Goal: Transaction & Acquisition: Purchase product/service

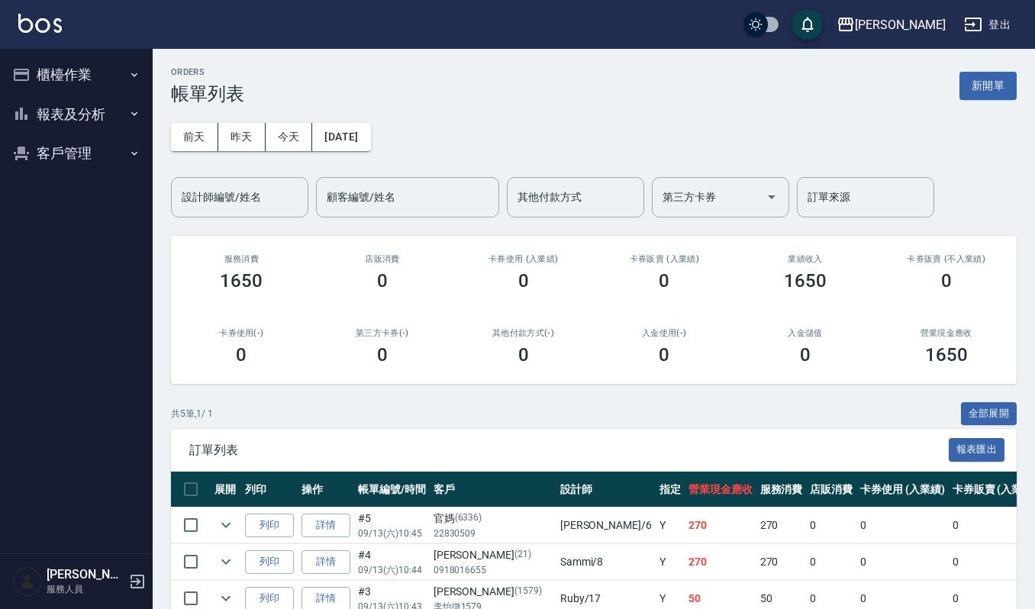
click at [46, 78] on button "櫃檯作業" at bounding box center [76, 75] width 140 height 40
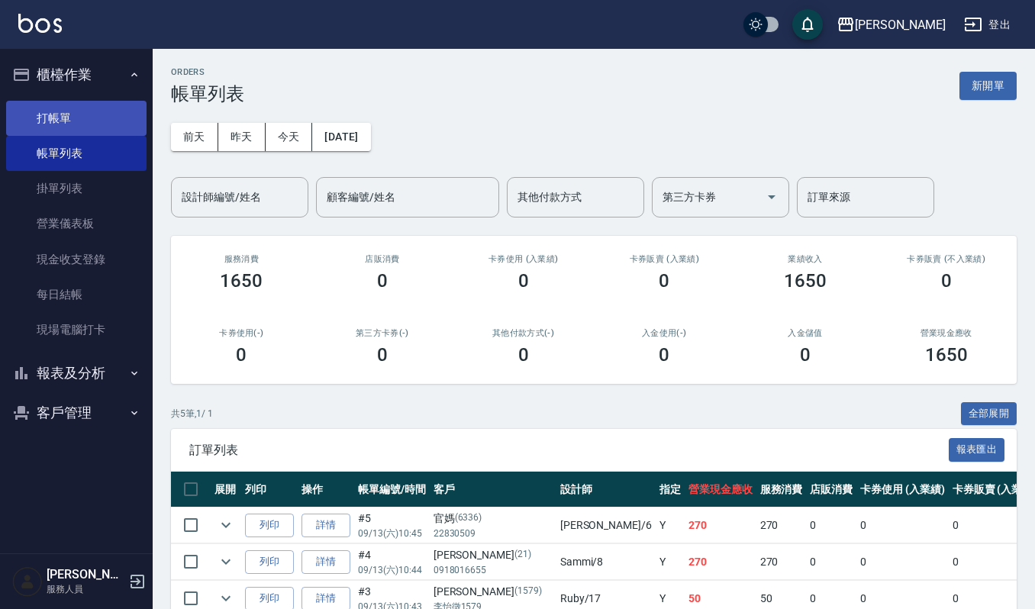
click at [40, 122] on link "打帳單" at bounding box center [76, 118] width 140 height 35
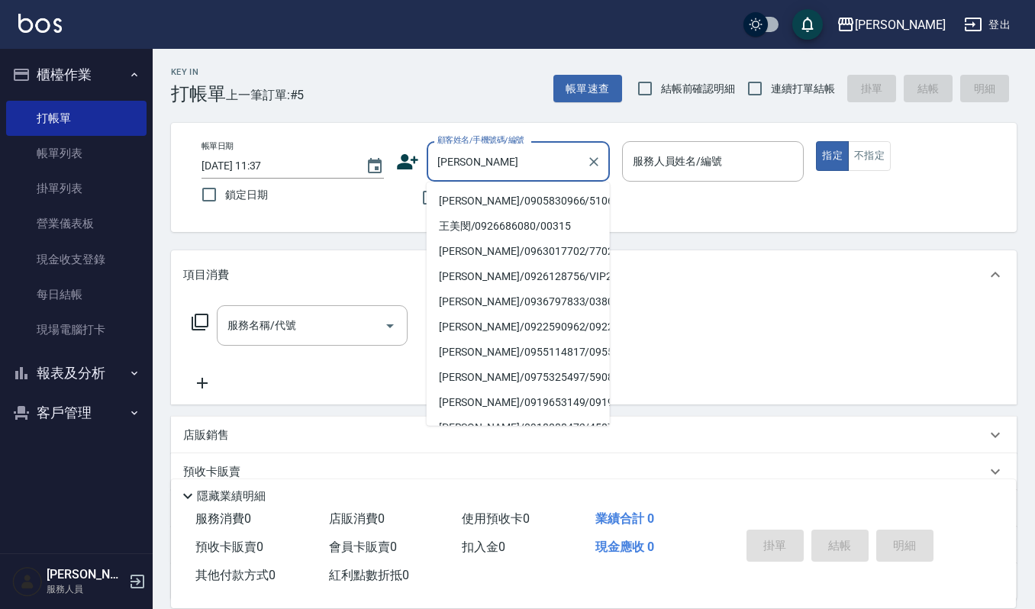
type input "[PERSON_NAME]/0905830966/510613"
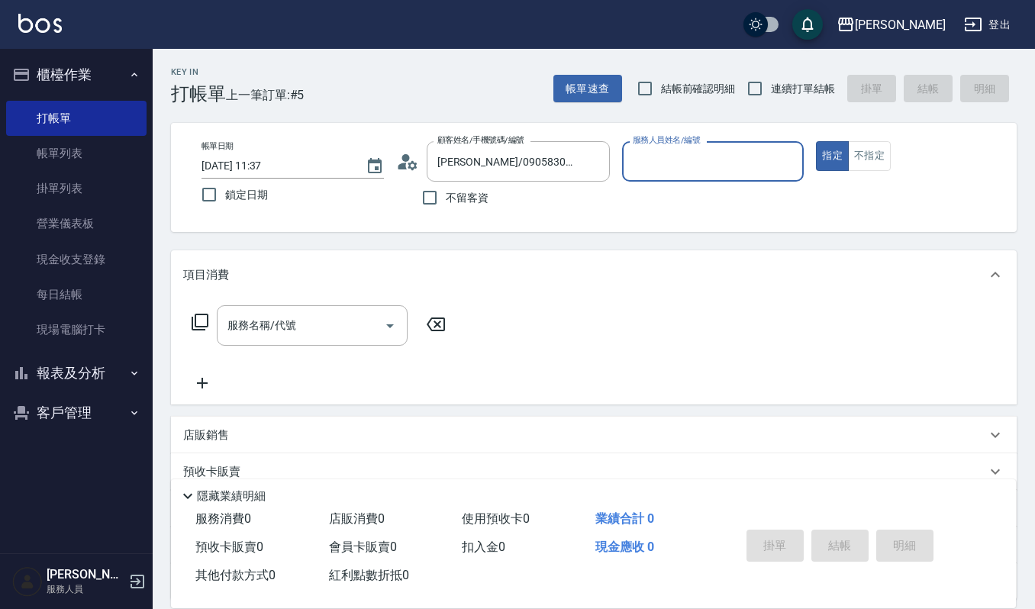
click at [816, 141] on button "指定" at bounding box center [832, 156] width 33 height 30
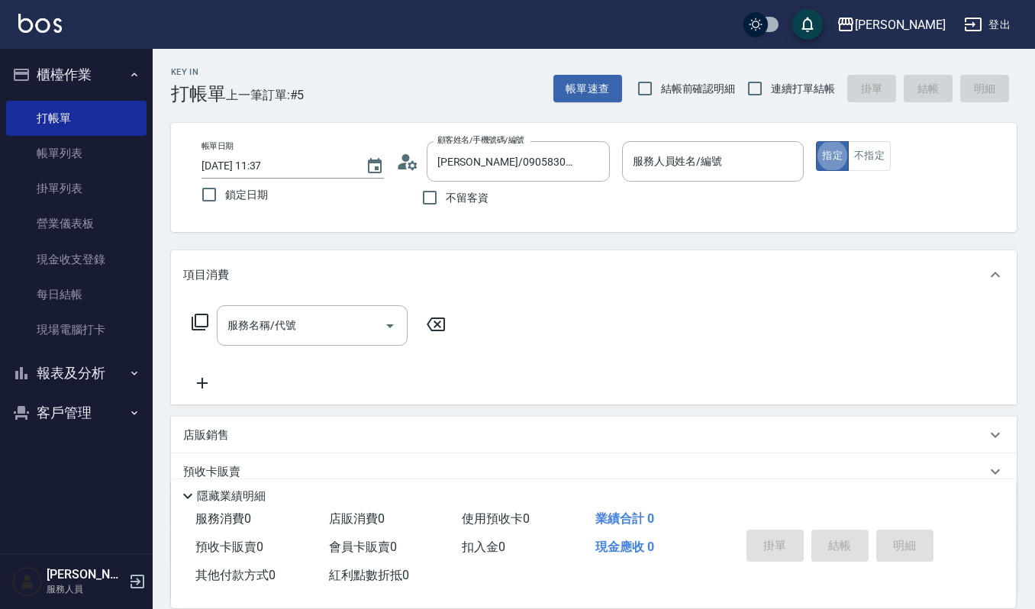
type button "true"
click at [707, 150] on input "服務人員姓名/編號" at bounding box center [713, 161] width 169 height 27
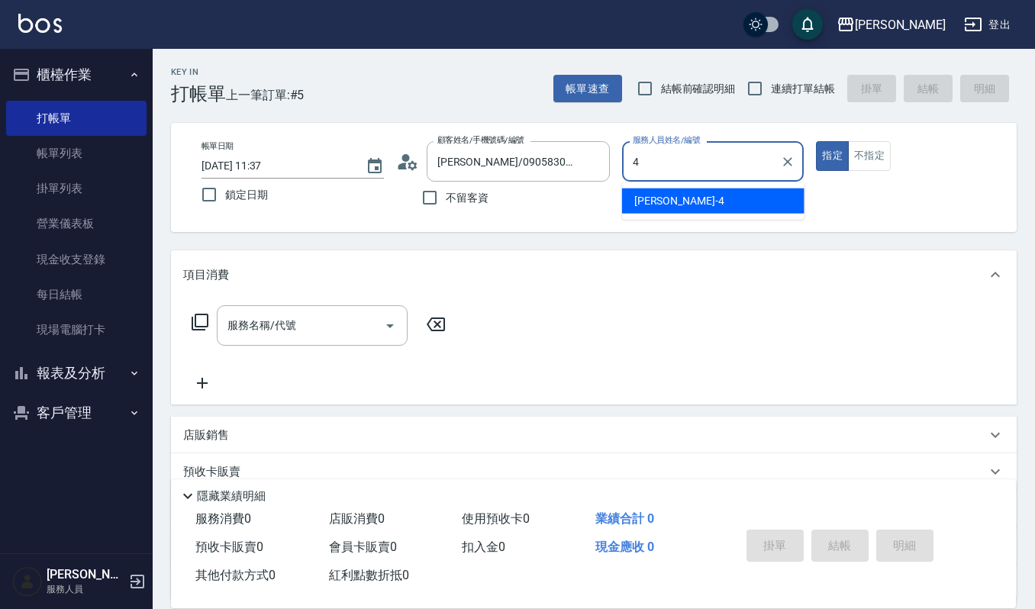
type input "吉兒-4"
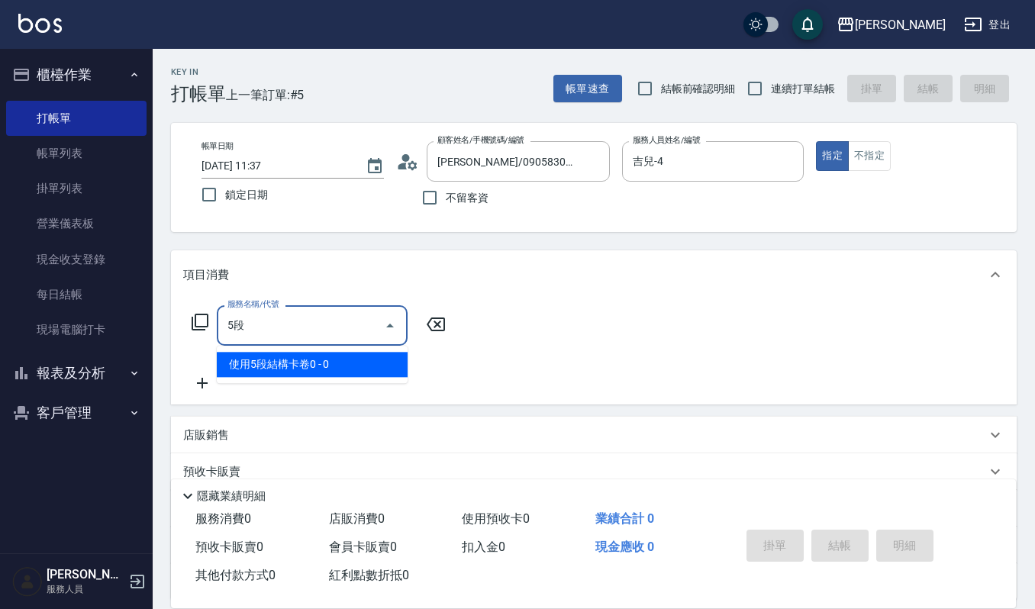
type input "使用5段結構卡卷0(592)"
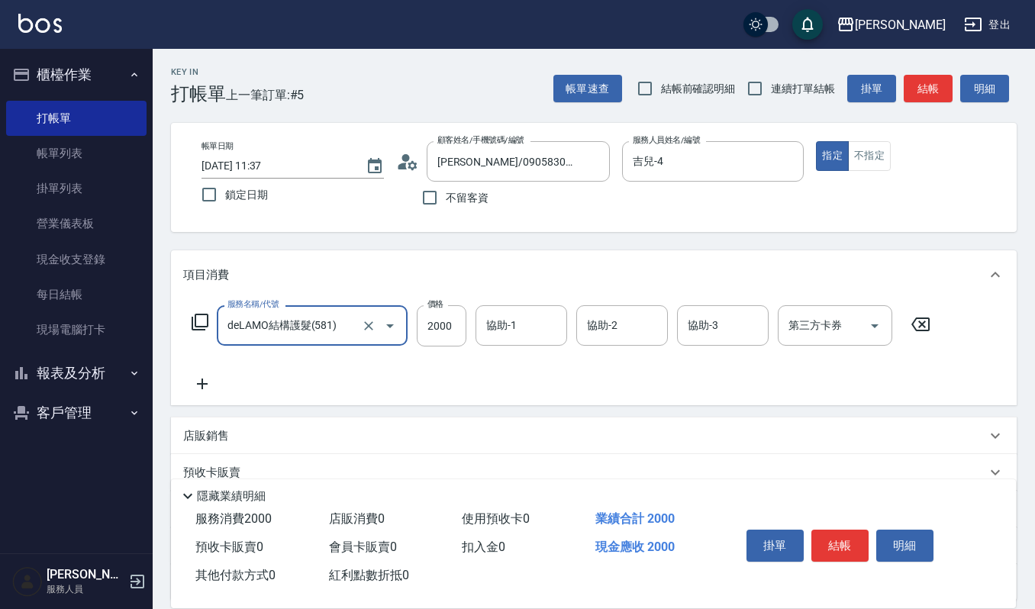
type input "deLAMO結構護髮(581)"
type input "2500"
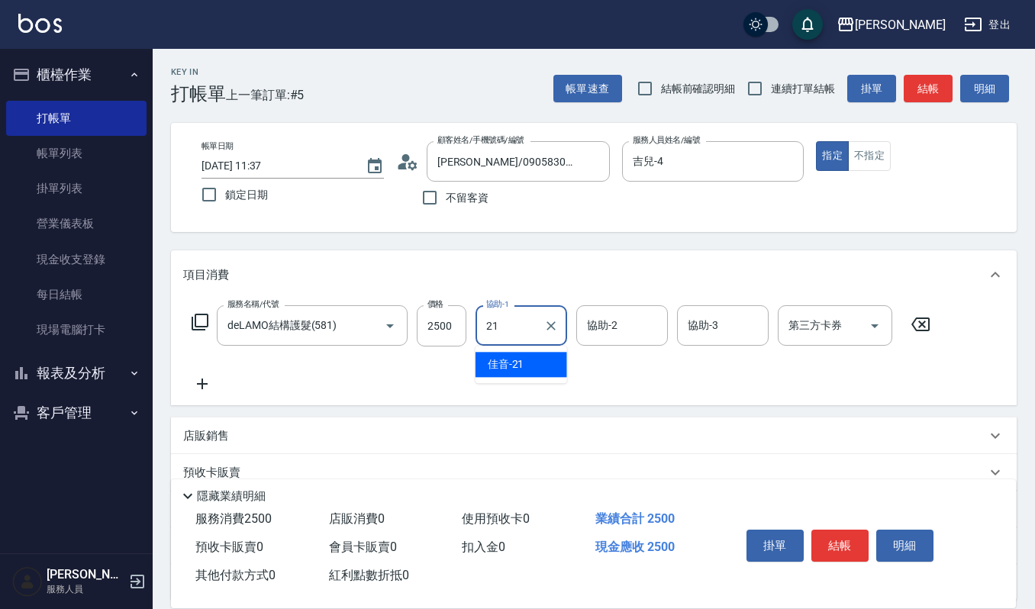
type input "佳音-21"
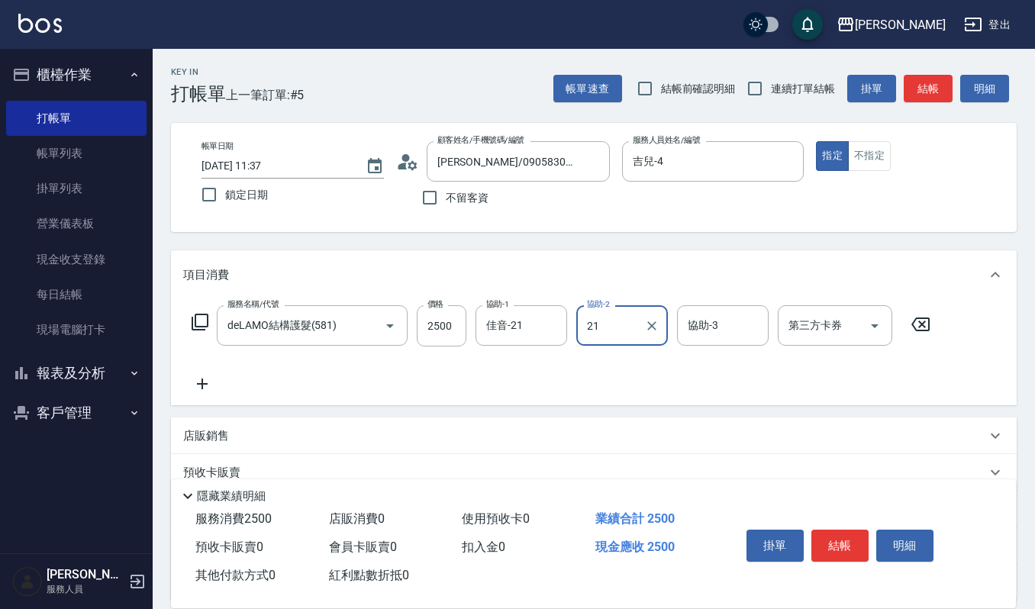
type input "佳音-21"
type input "1"
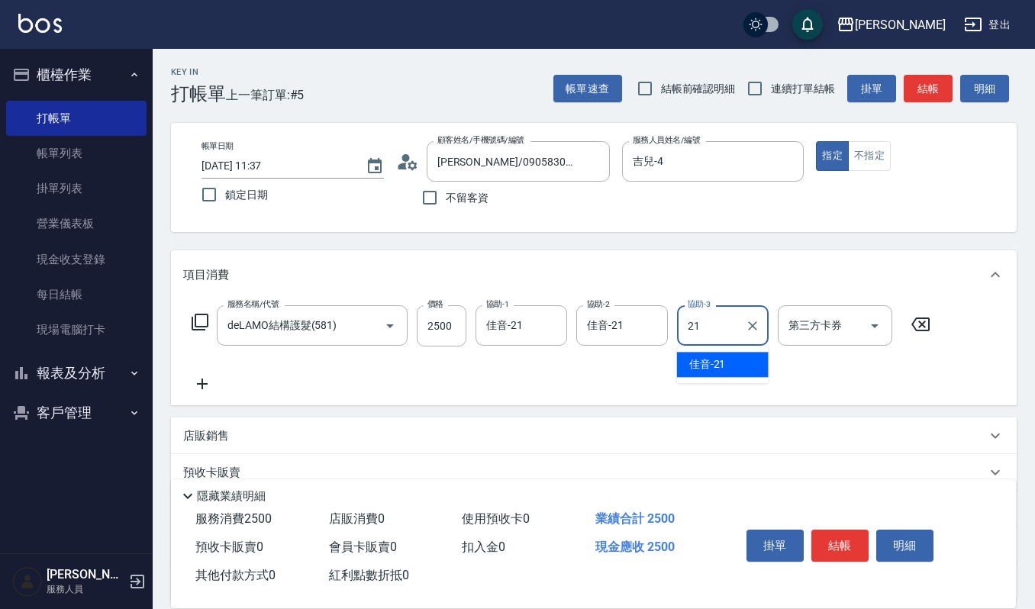
type input "佳音-21"
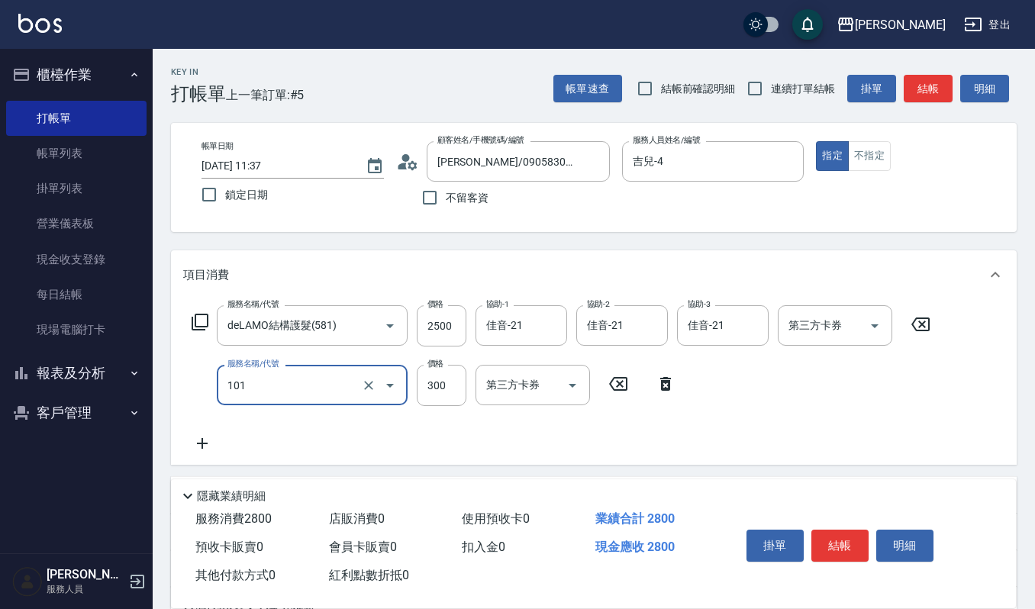
type input "一般洗髮(101)"
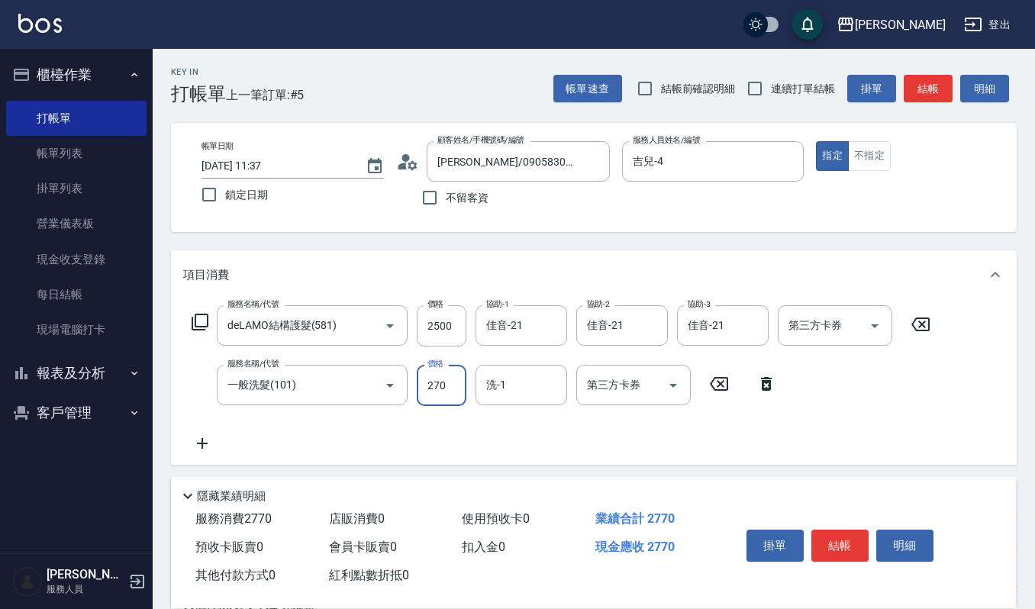
type input "270"
type input "佳音-21"
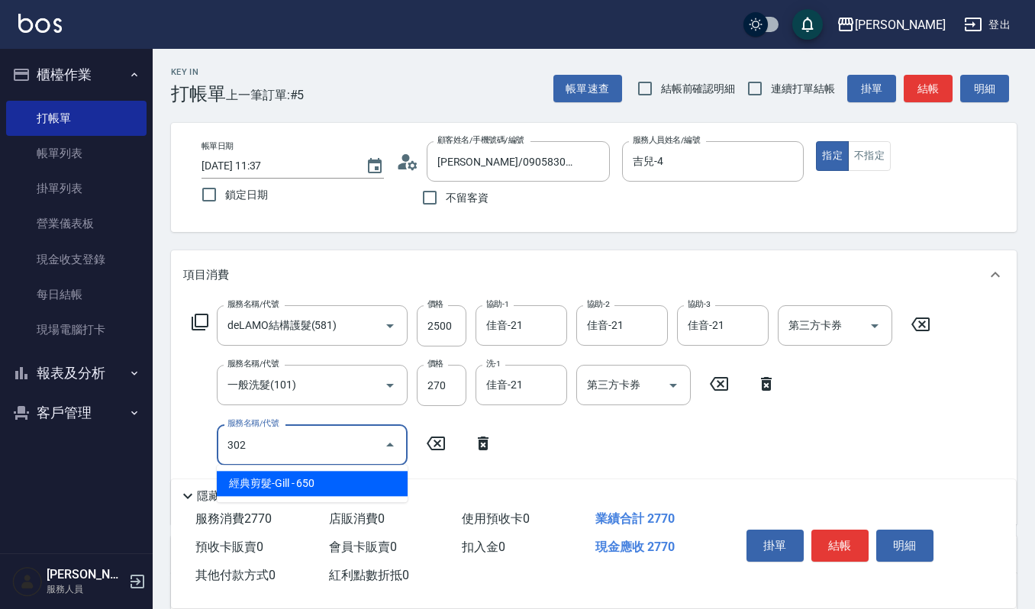
type input "經典剪髮-Gill(302)"
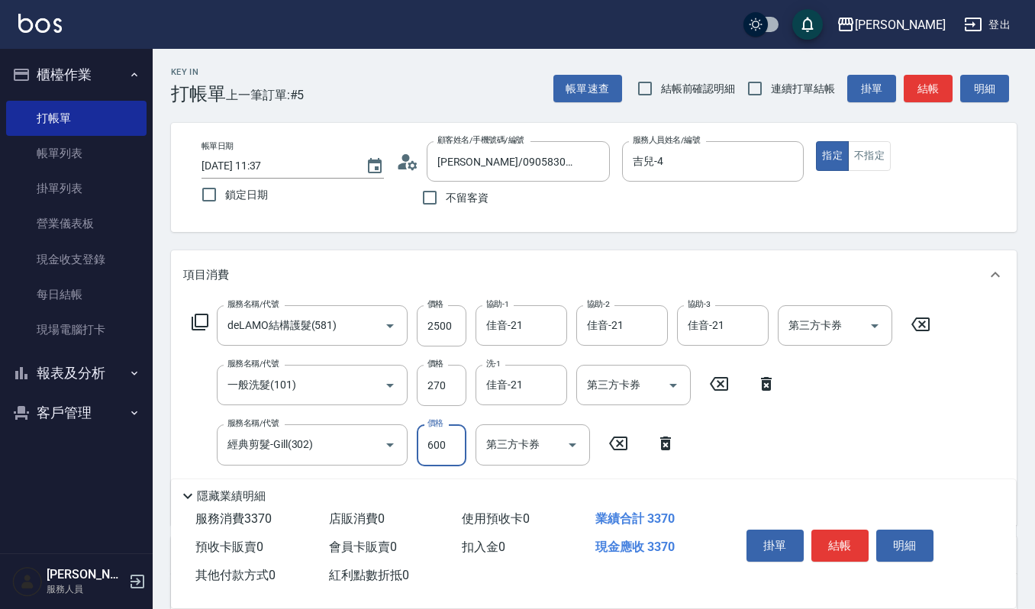
type input "600"
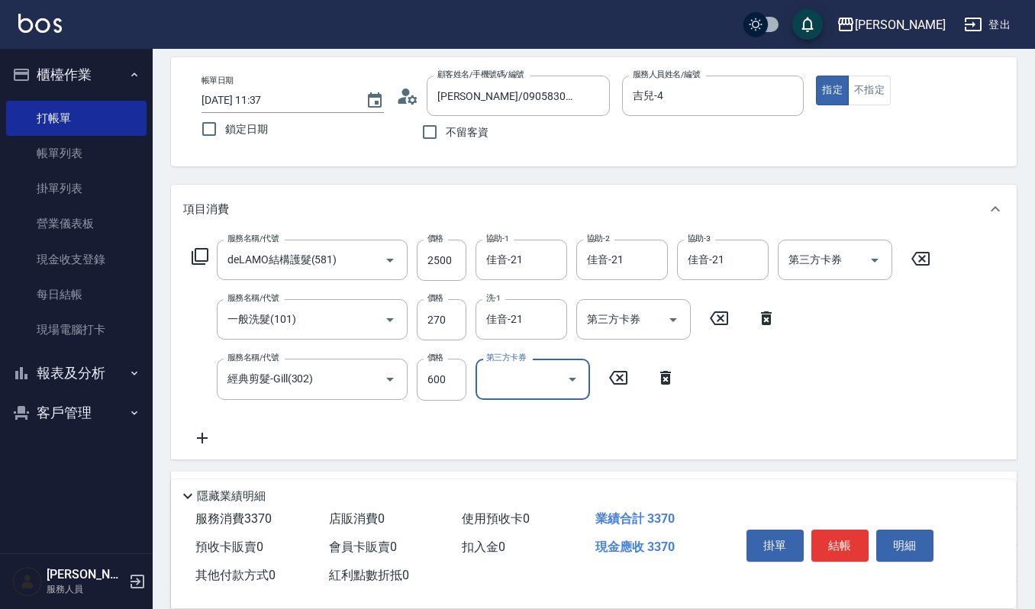
scroll to position [102, 0]
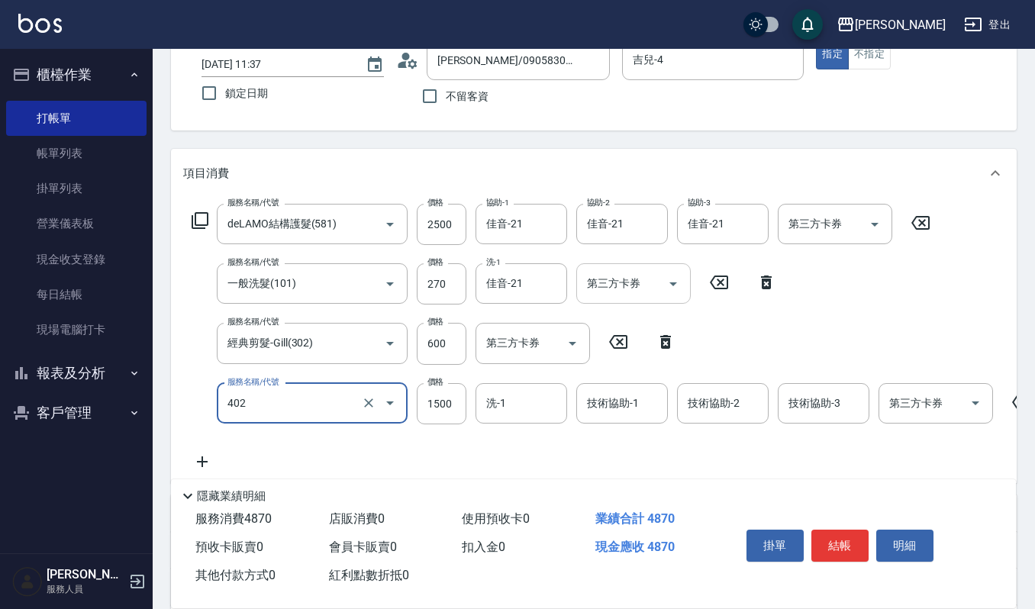
type input "打底染髮(402)"
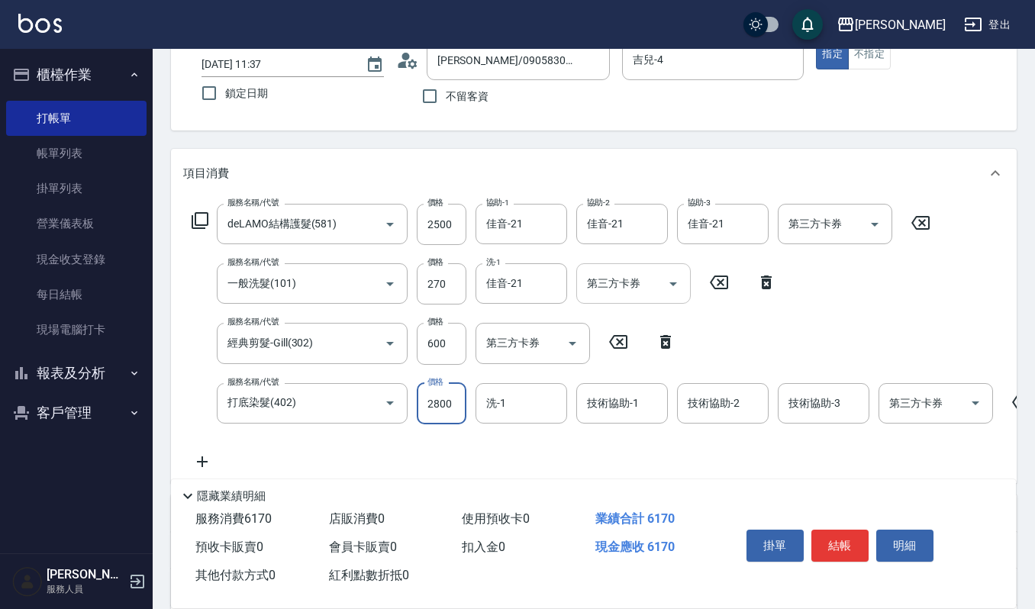
type input "2800"
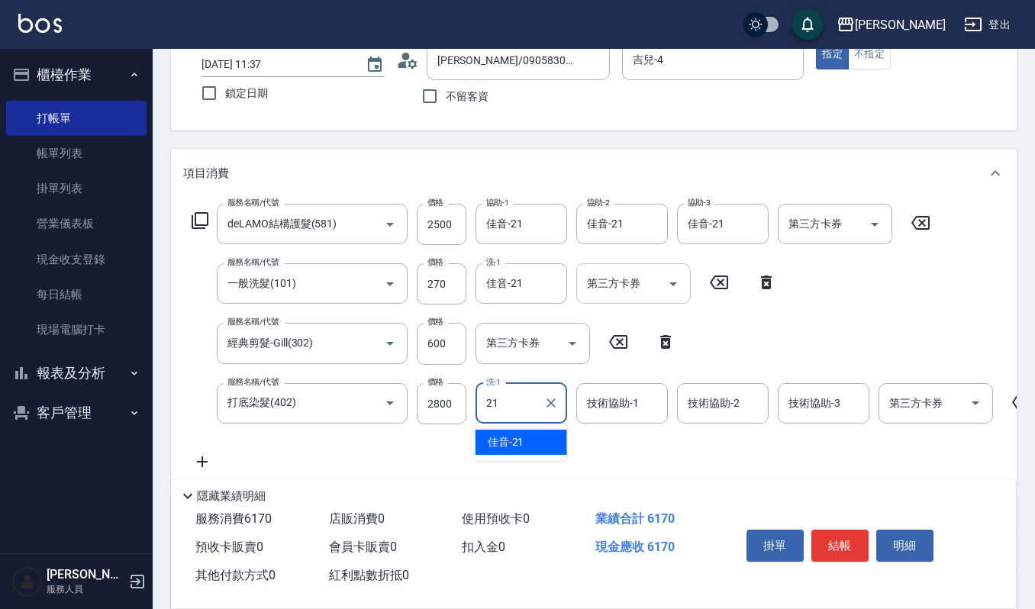
type input "佳音-21"
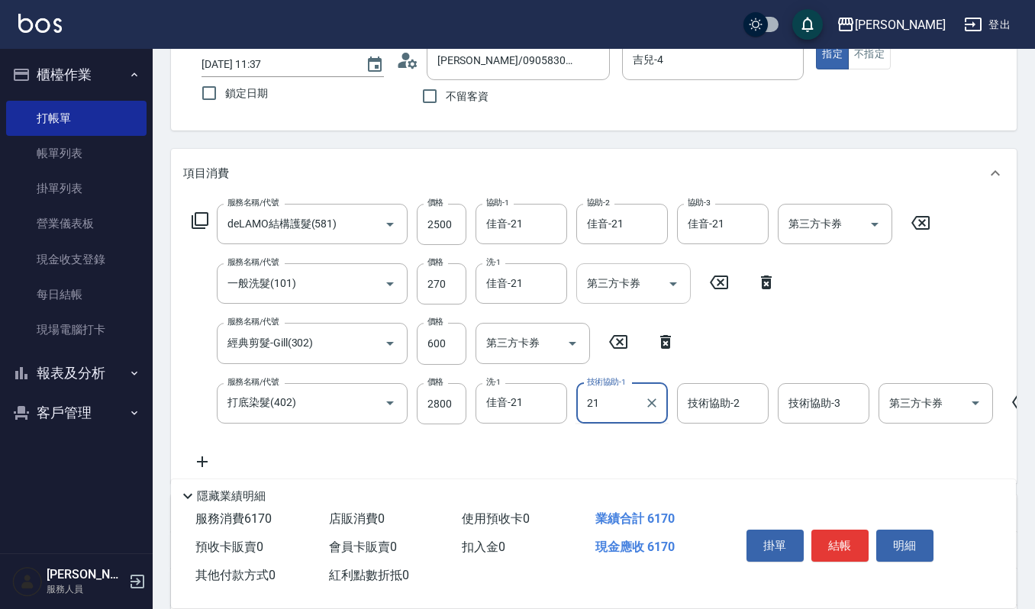
type input "佳音-21"
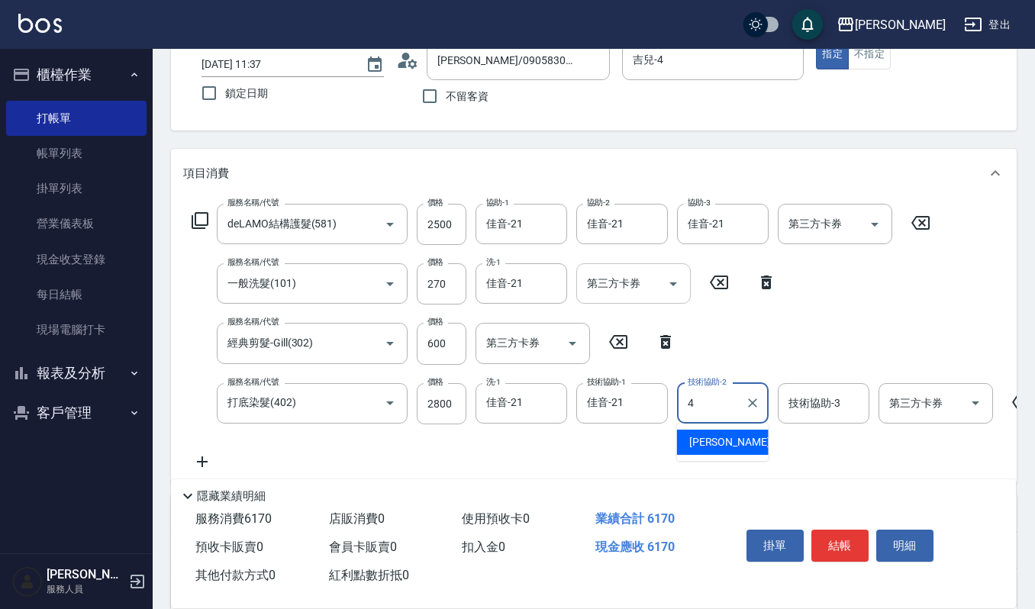
type input "吉兒-4"
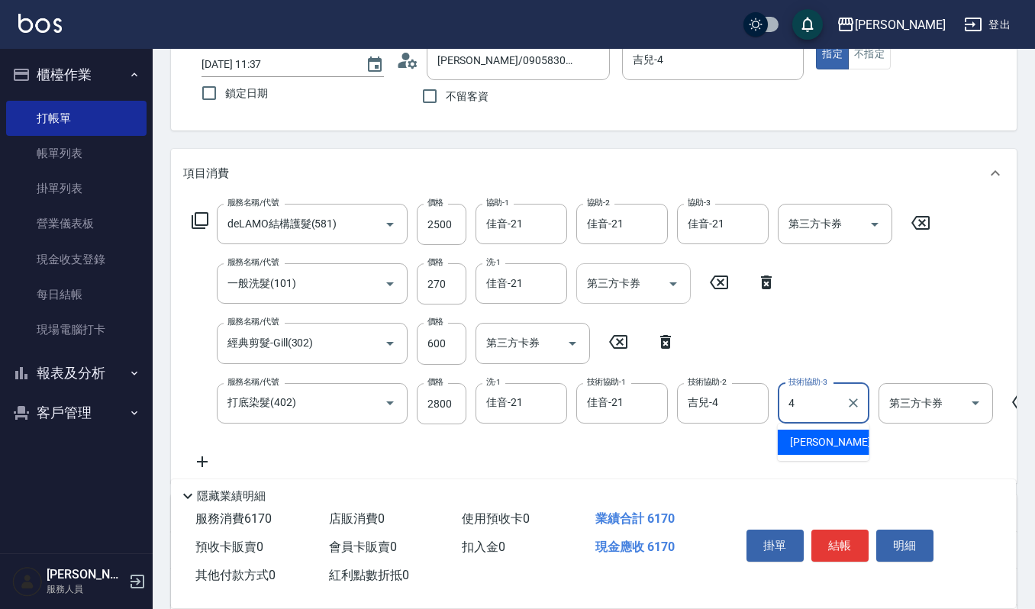
type input "吉兒-4"
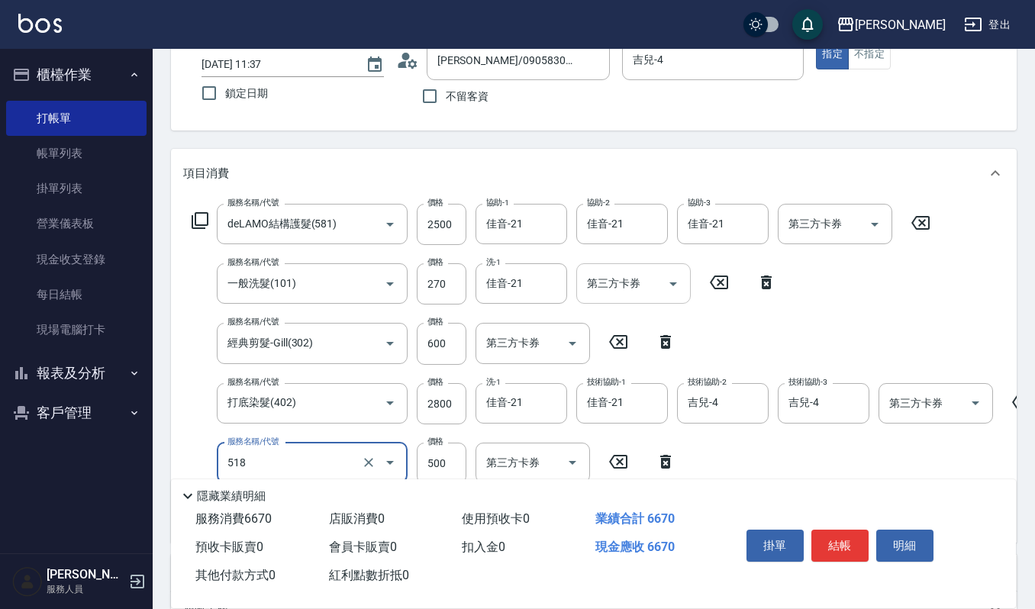
type input "(雲提)燙染前頭皮防護(518)"
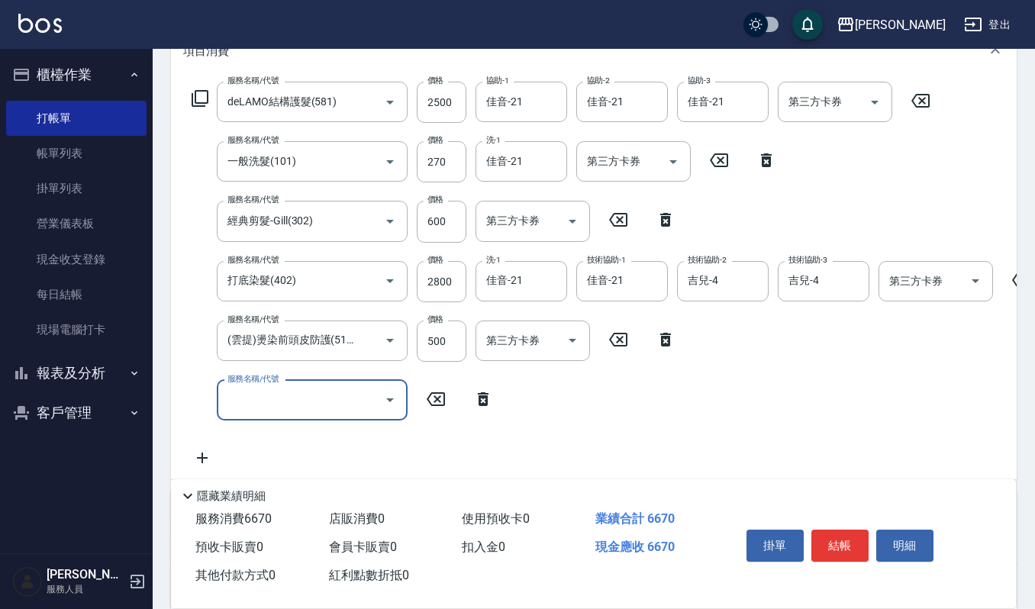
scroll to position [333, 0]
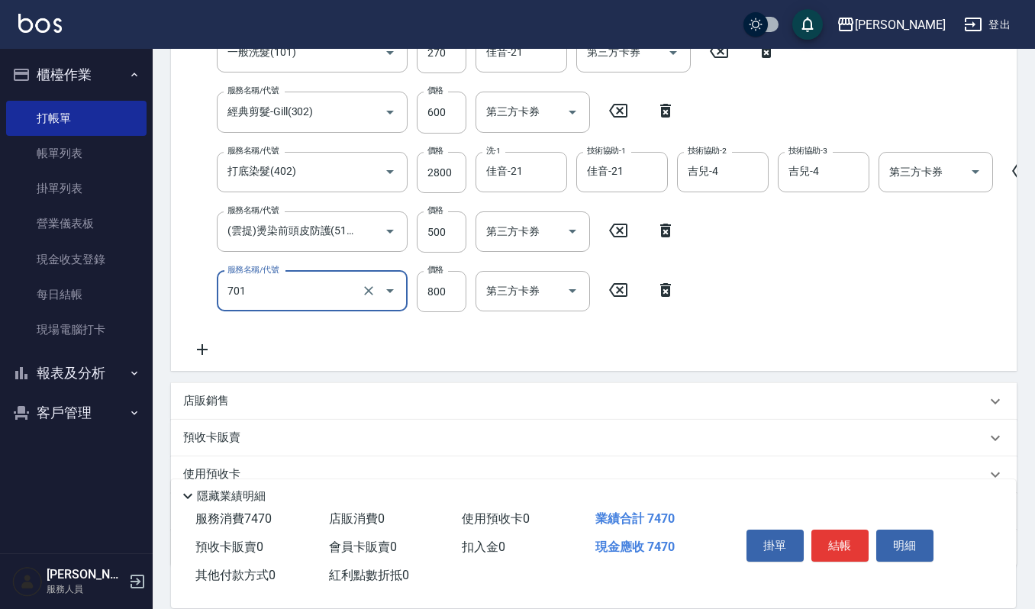
type input "CMC加購護(701)"
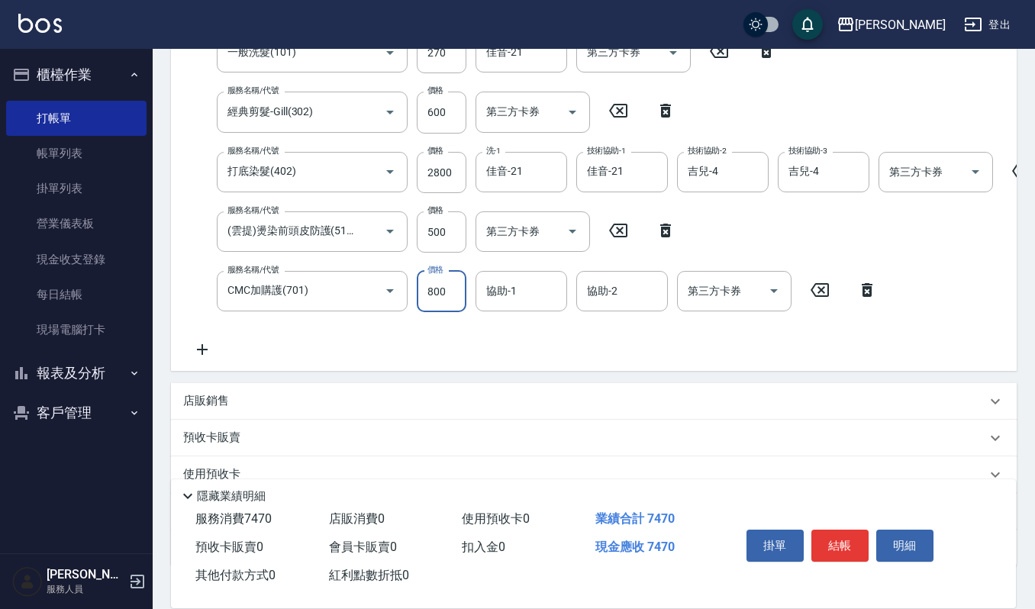
scroll to position [305, 0]
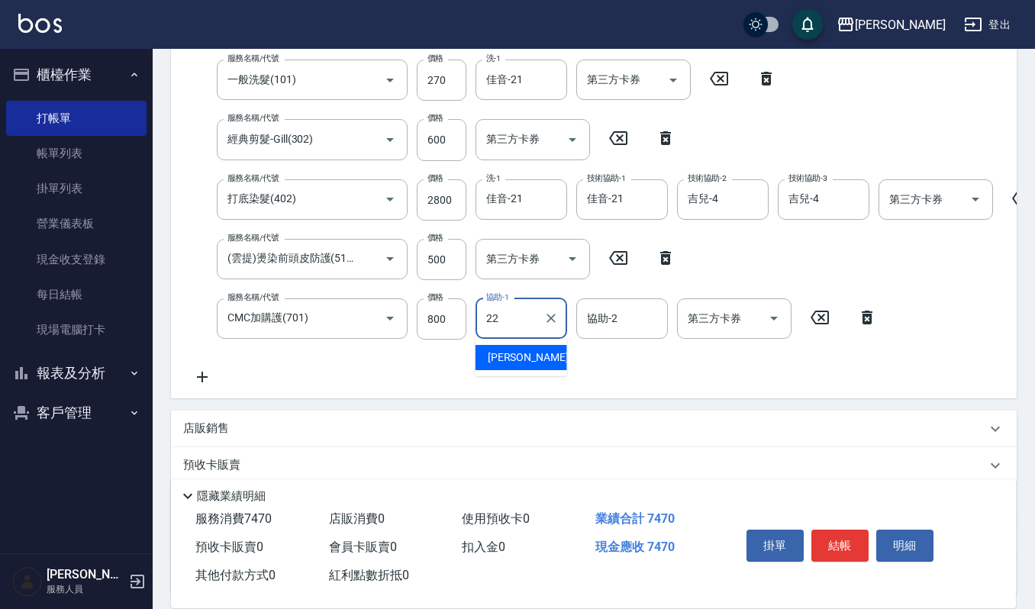
type input "宜芳-22"
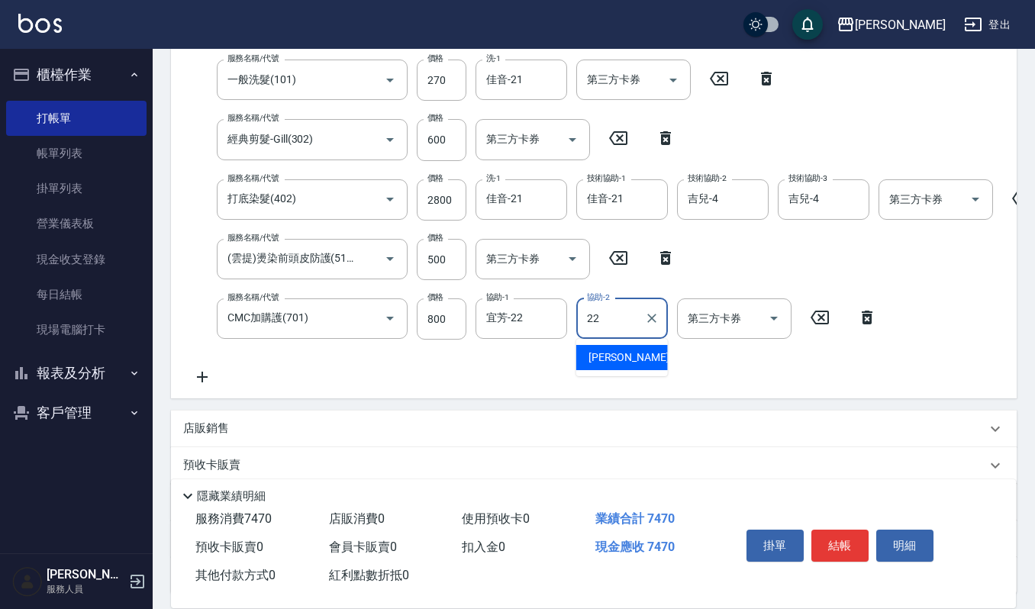
type input "宜芳-22"
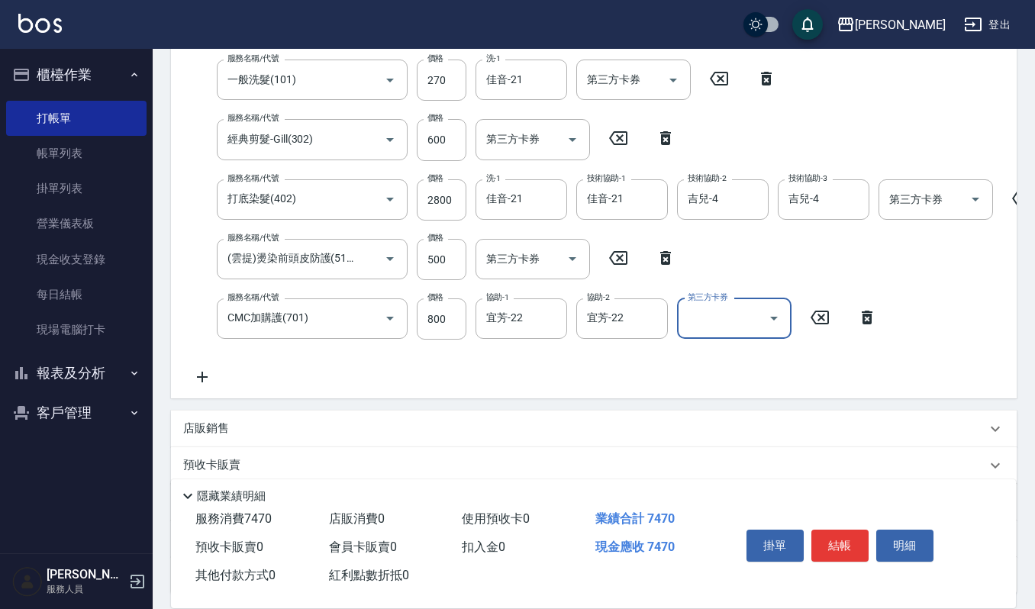
scroll to position [0, 0]
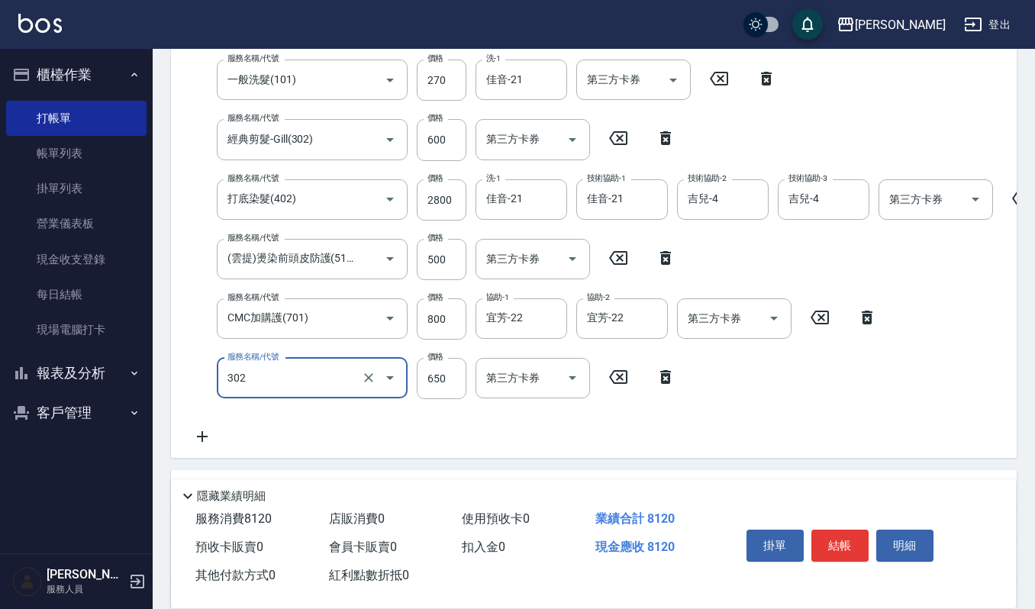
type input "經典剪髮-Gill(302)"
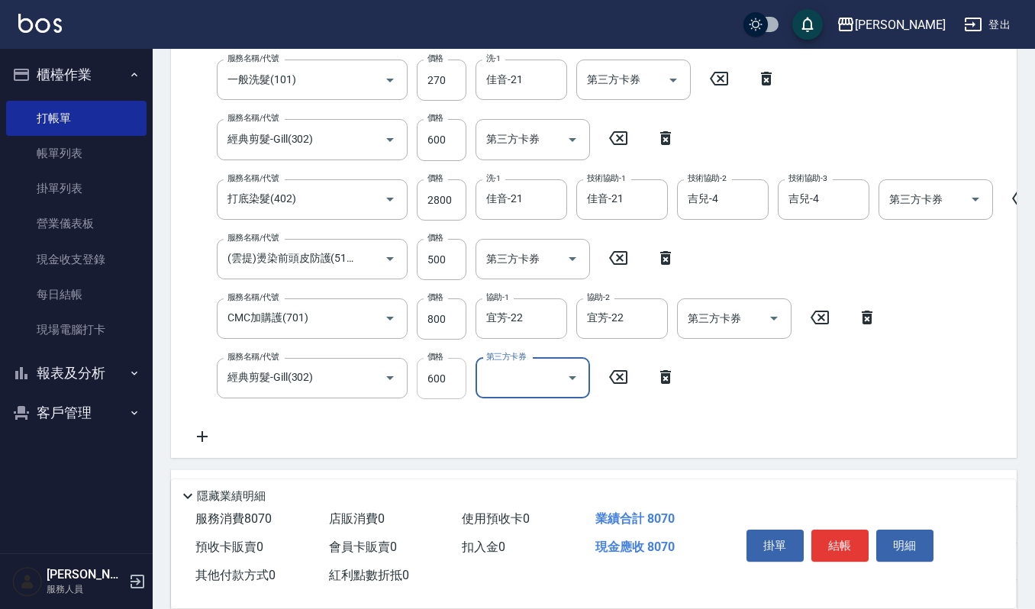
click at [444, 373] on input "600" at bounding box center [442, 378] width 50 height 41
type input "520"
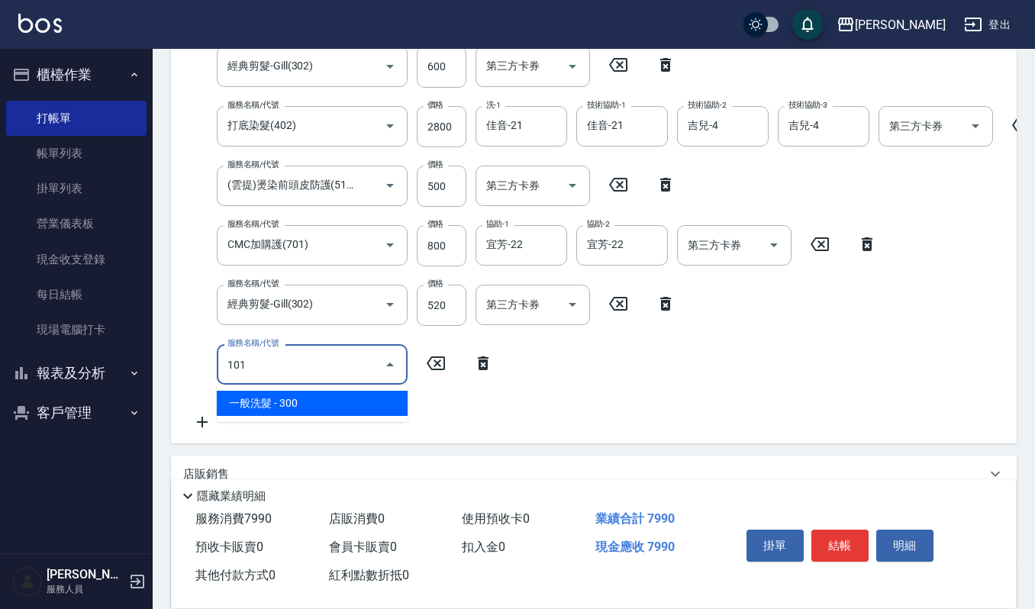
type input "一般洗髮(101)"
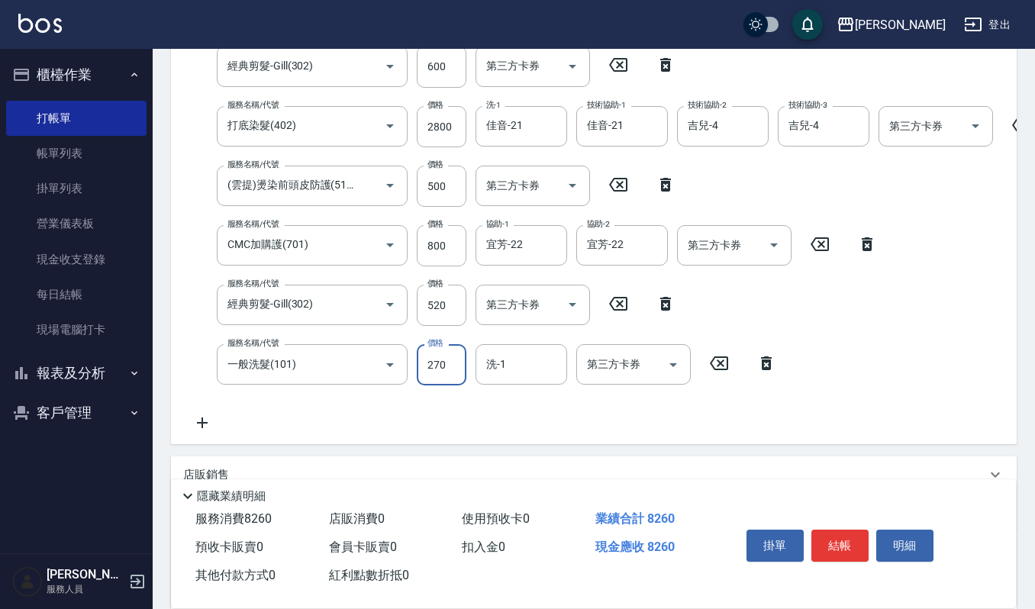
type input "270"
type input "郁涵-23"
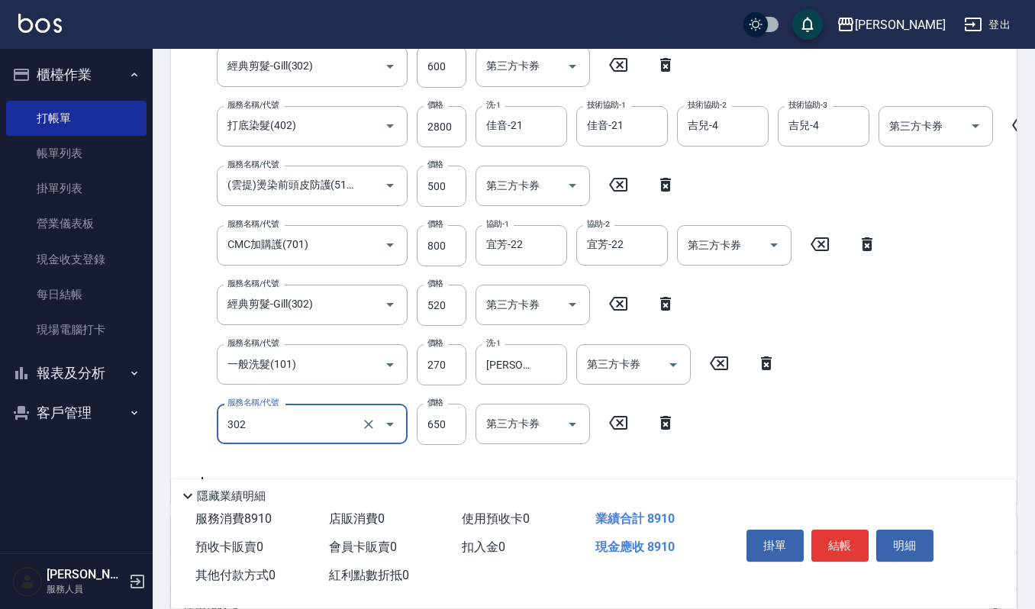
type input "經典剪髮-Gill(302)"
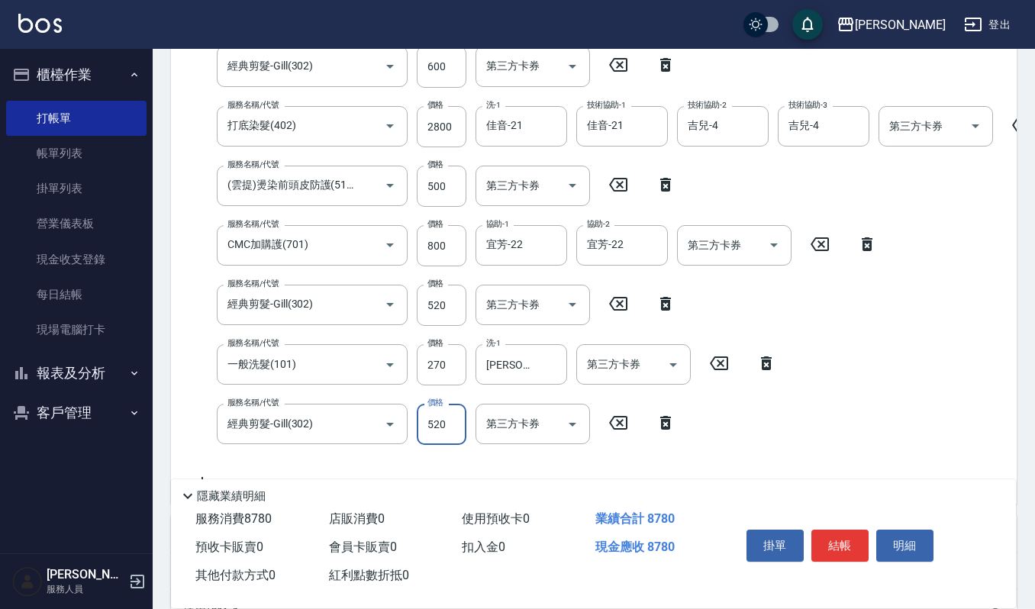
type input "520"
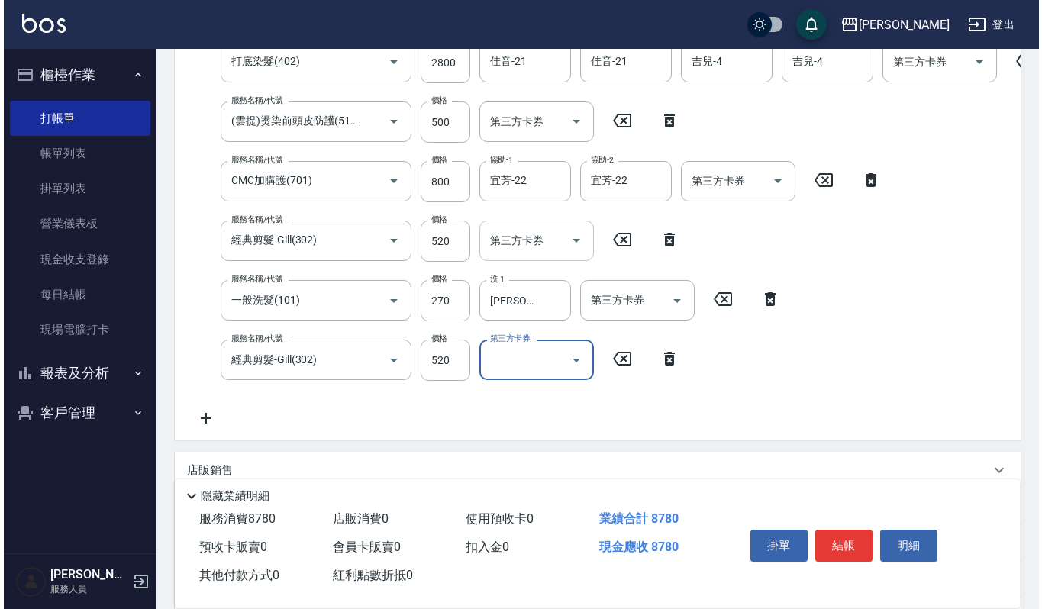
scroll to position [379, 0]
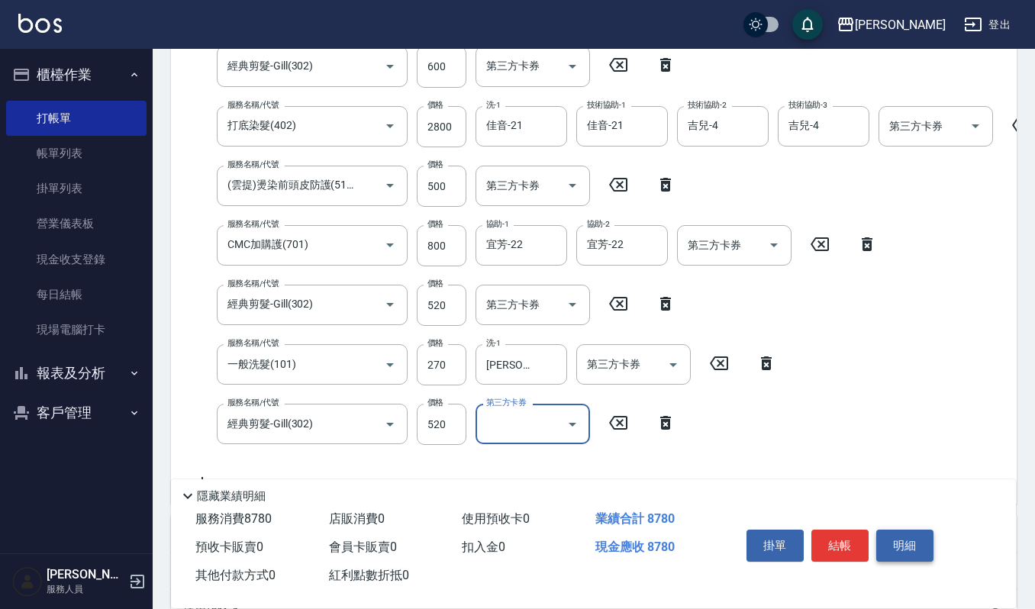
click at [896, 535] on button "明細" at bounding box center [905, 546] width 57 height 32
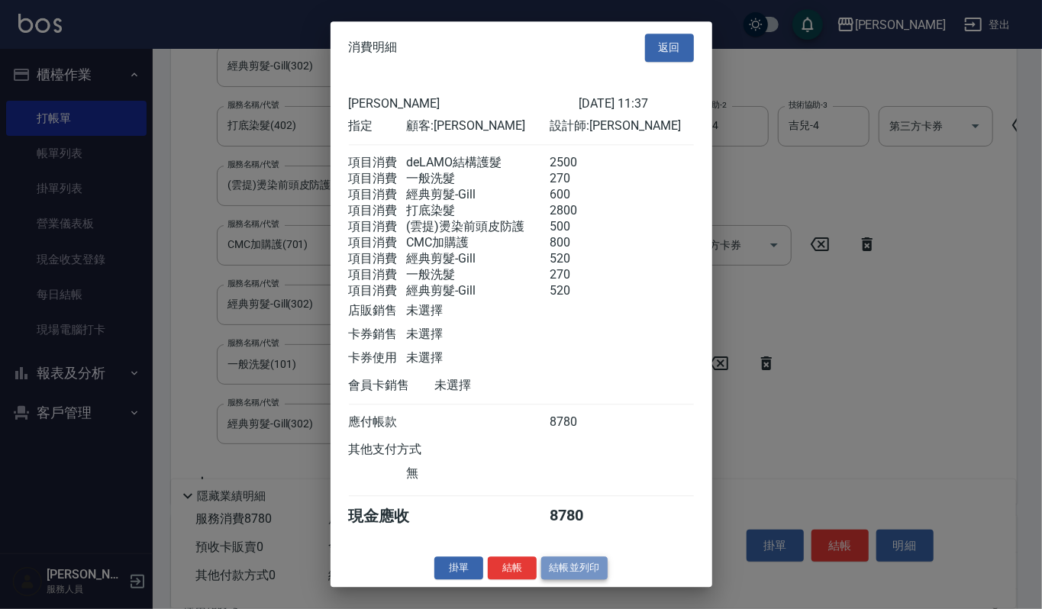
click at [576, 575] on button "結帳並列印" at bounding box center [574, 569] width 66 height 24
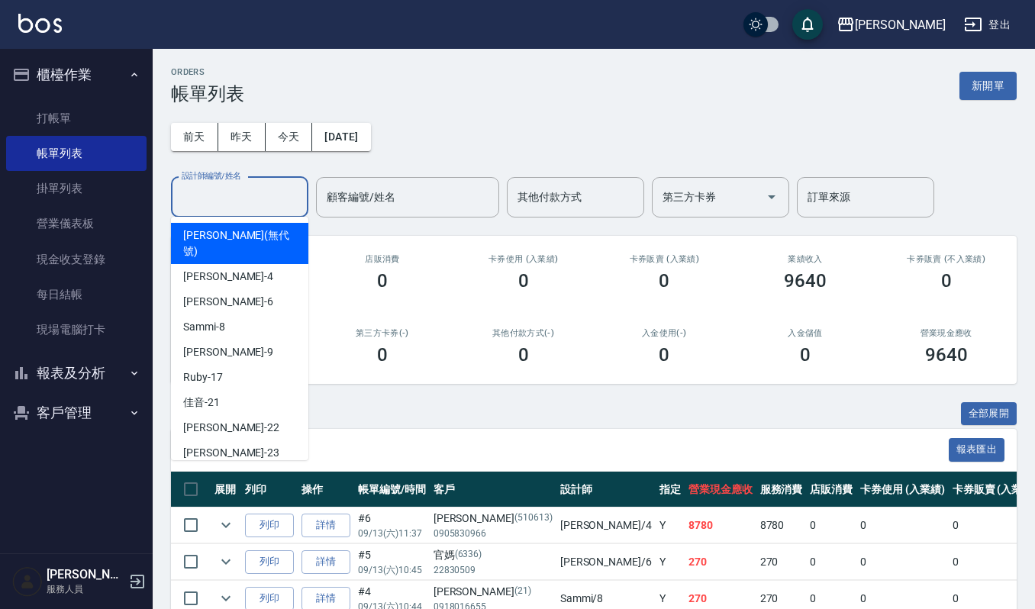
drag, startPoint x: 954, startPoint y: 50, endPoint x: 278, endPoint y: 200, distance: 693.0
click at [278, 200] on input "設計師編號/姓名" at bounding box center [240, 197] width 124 height 27
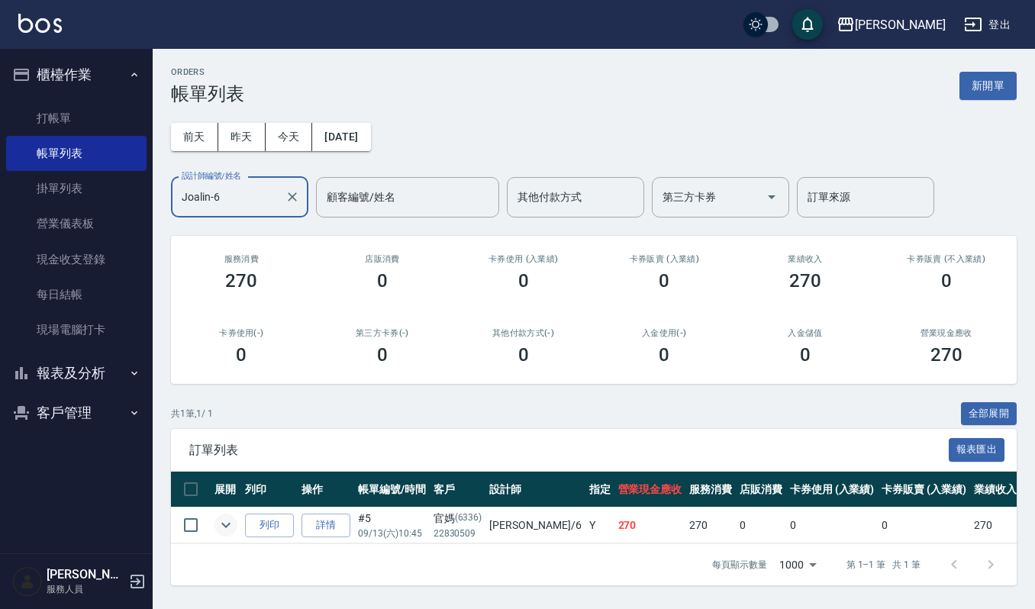
type input "Joalin-6"
click at [224, 531] on icon "expand row" at bounding box center [226, 525] width 18 height 18
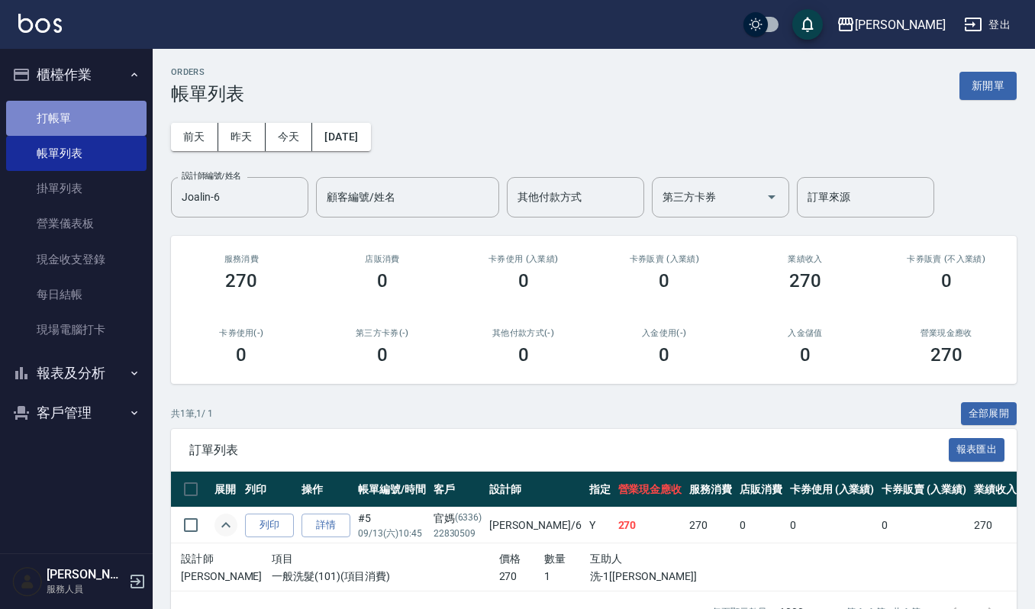
click at [73, 105] on link "打帳單" at bounding box center [76, 118] width 140 height 35
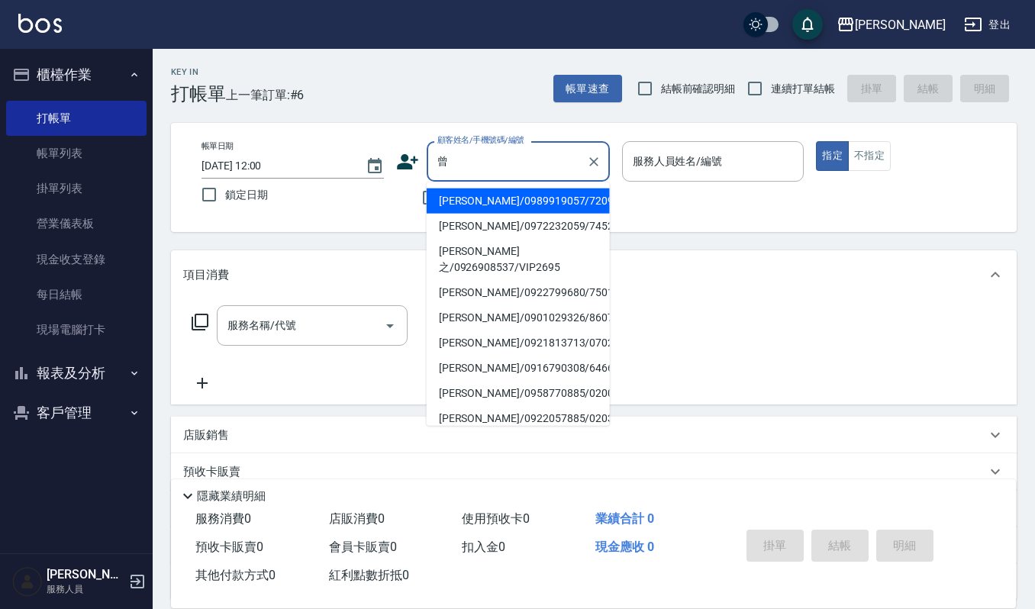
click at [566, 283] on li "曾美惠/0922799680/7501" at bounding box center [518, 292] width 183 height 25
type input "曾美惠/0922799680/7501"
type input "吉兒-4"
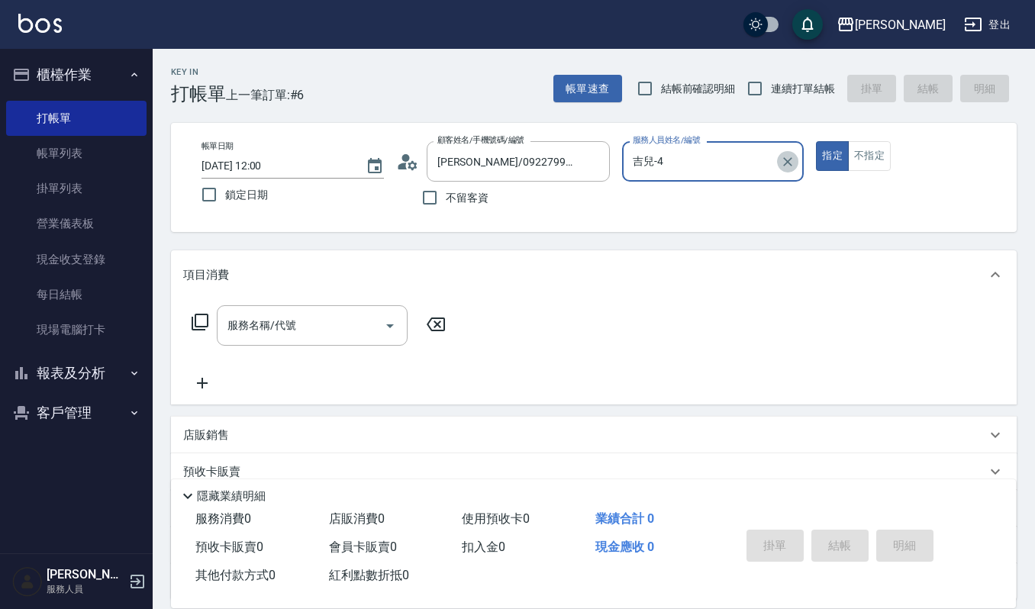
click at [792, 157] on icon "Clear" at bounding box center [787, 161] width 15 height 15
type input "Joalin-6"
type button "true"
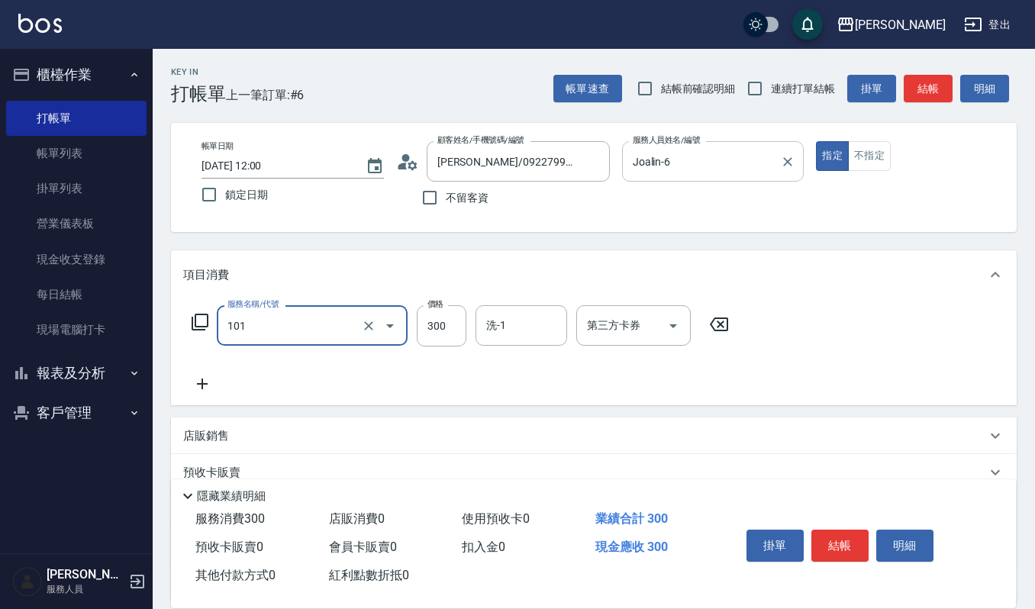
type input "一般洗髮(101)"
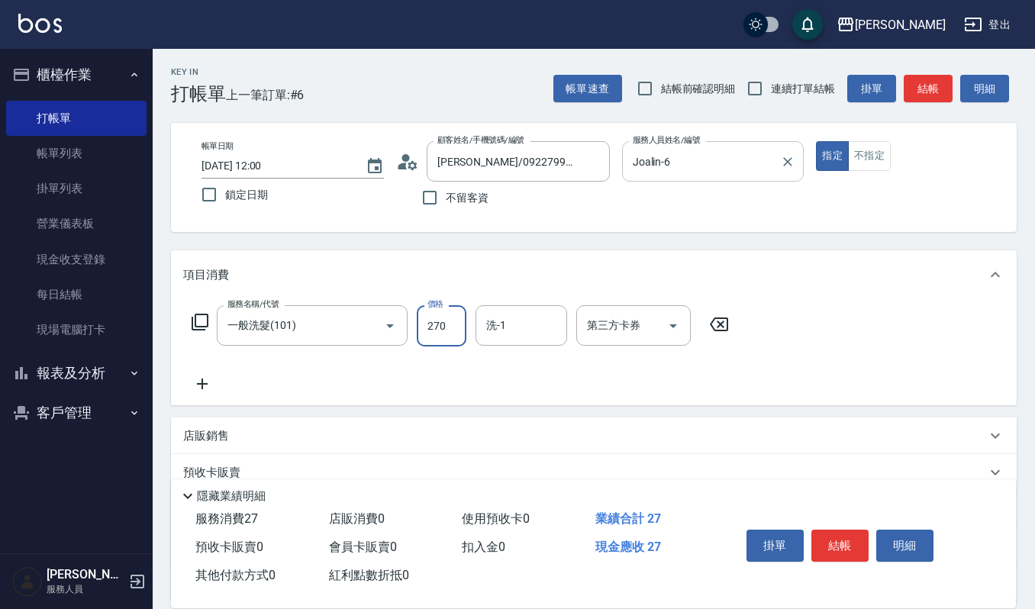
type input "270"
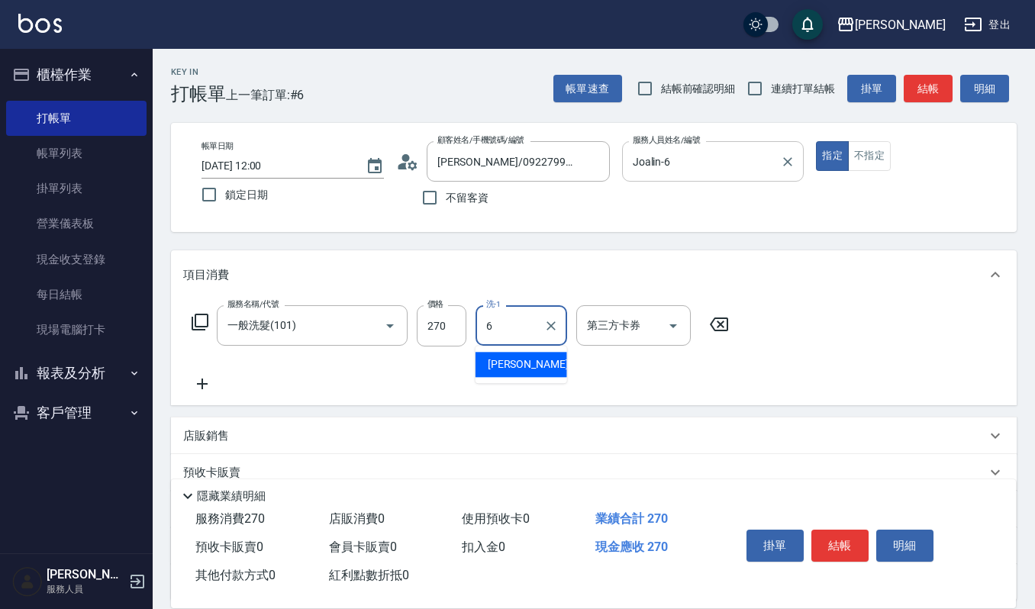
type input "Joalin-6"
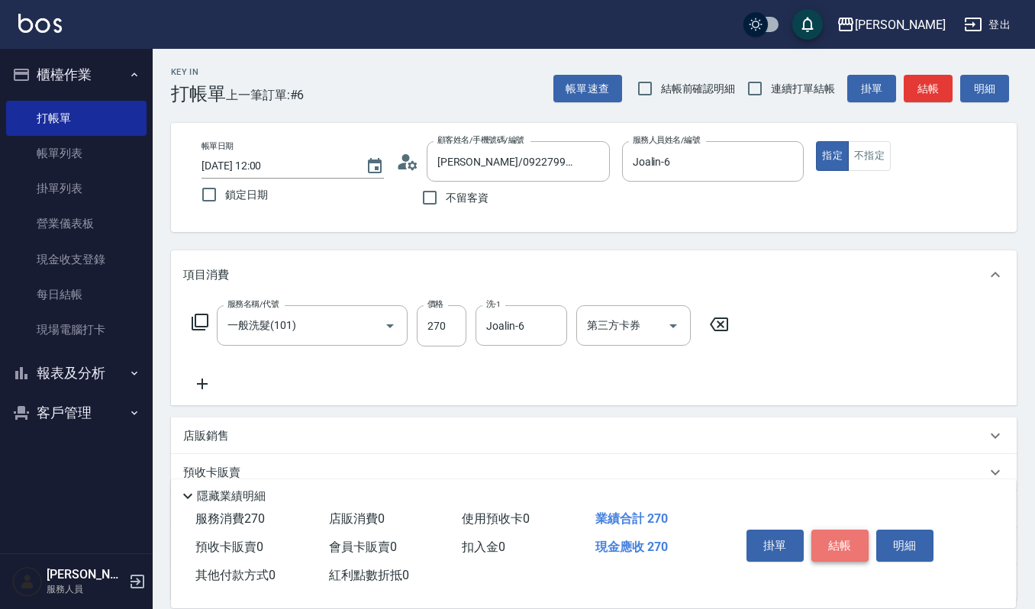
click at [849, 544] on button "結帳" at bounding box center [840, 546] width 57 height 32
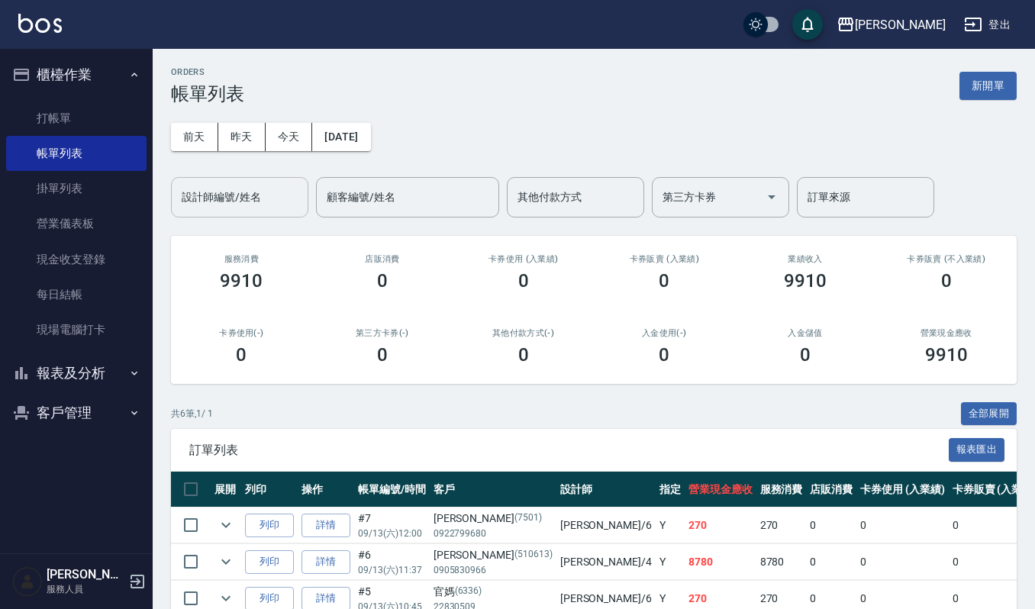
click at [257, 181] on div "設計師編號/姓名" at bounding box center [239, 197] width 137 height 40
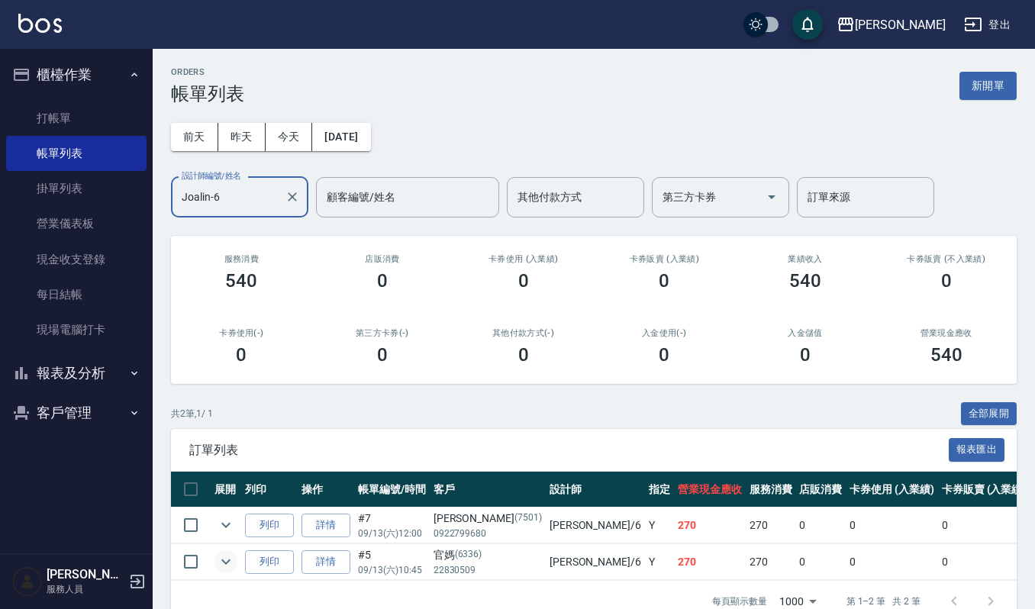
type input "Joalin-6"
click at [223, 569] on icon "expand row" at bounding box center [226, 562] width 18 height 18
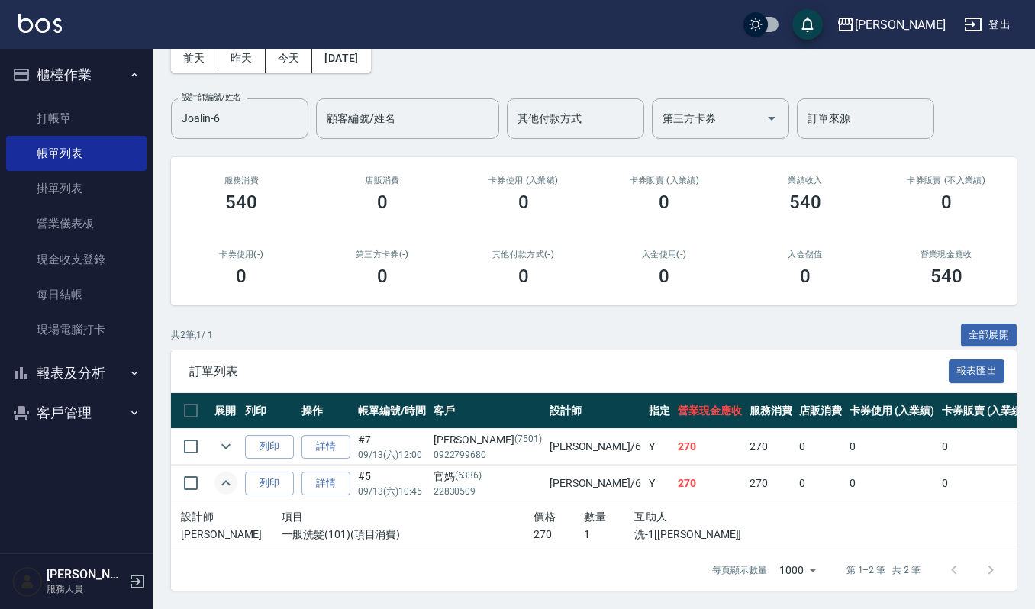
scroll to position [83, 0]
click at [228, 438] on icon "expand row" at bounding box center [226, 447] width 18 height 18
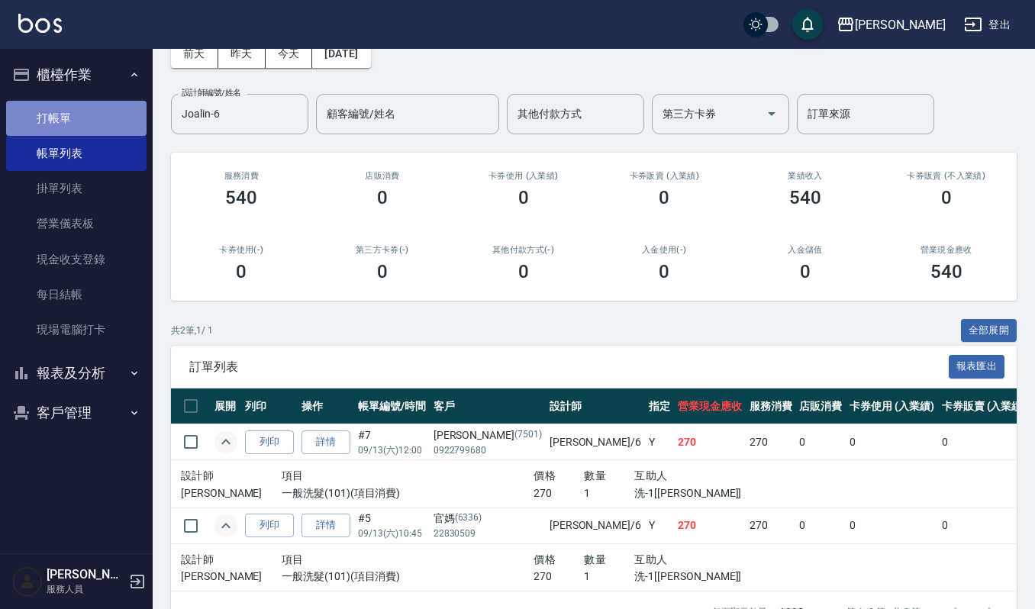
click at [111, 119] on link "打帳單" at bounding box center [76, 118] width 140 height 35
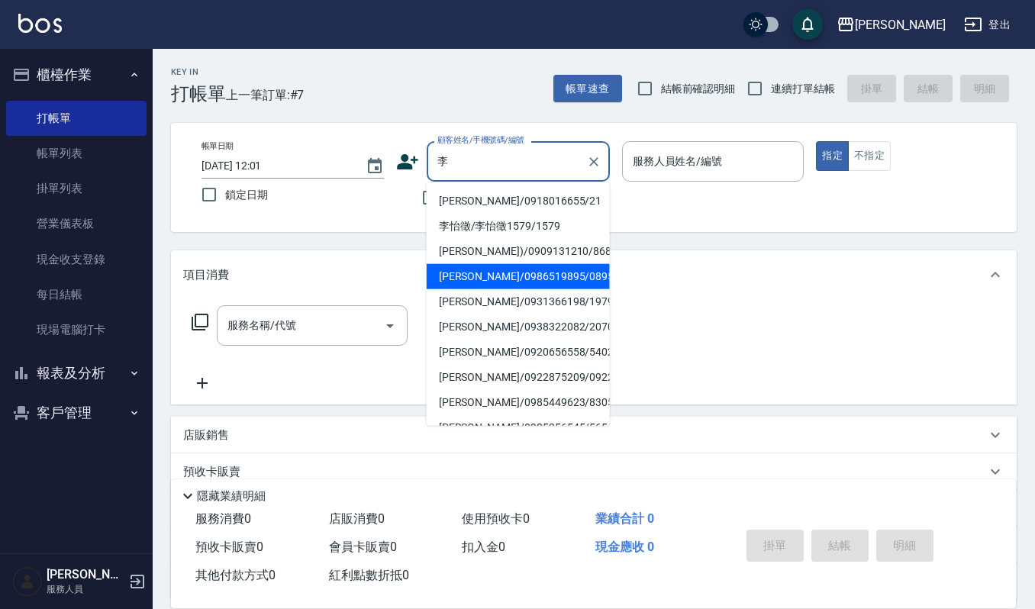
click at [529, 286] on li "李㚬苓/0986519895/089566" at bounding box center [518, 276] width 183 height 25
type input "李㚬苓/0986519895/089566"
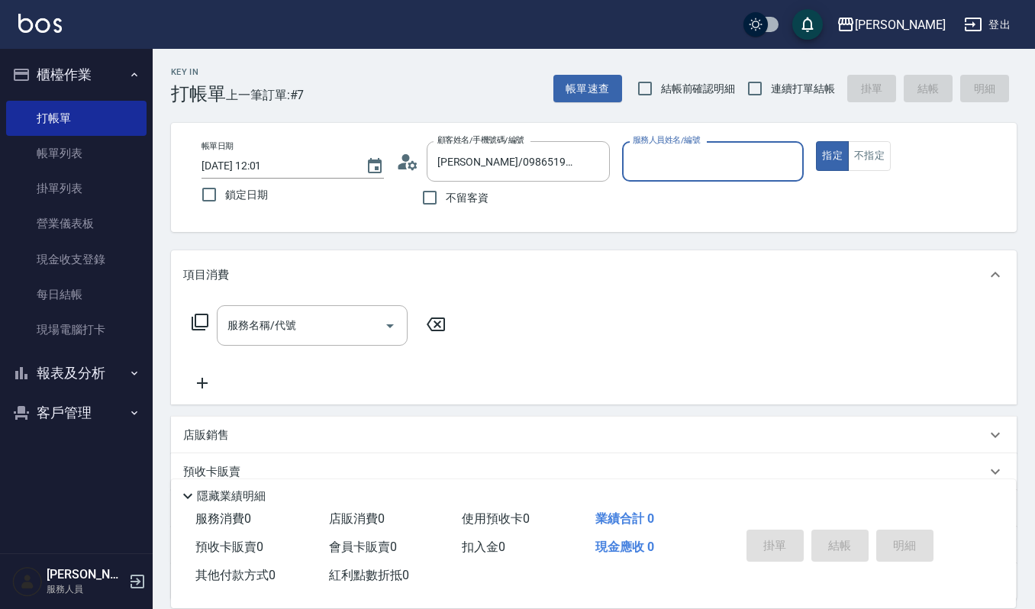
type input "Ruby-17"
click at [318, 343] on div "服務名稱/代號" at bounding box center [312, 325] width 191 height 40
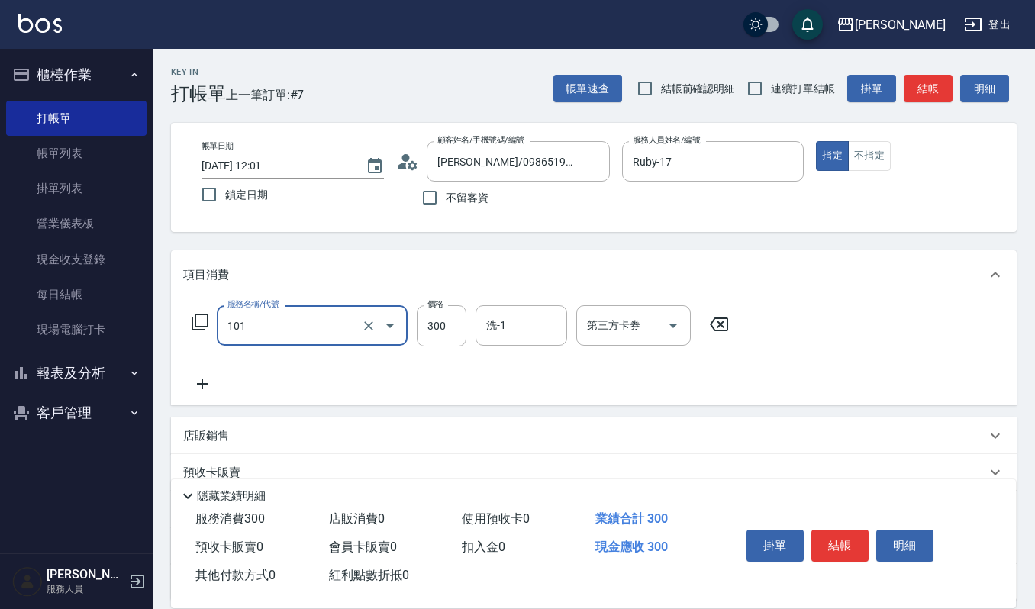
type input "一般洗髮(101)"
type input "270"
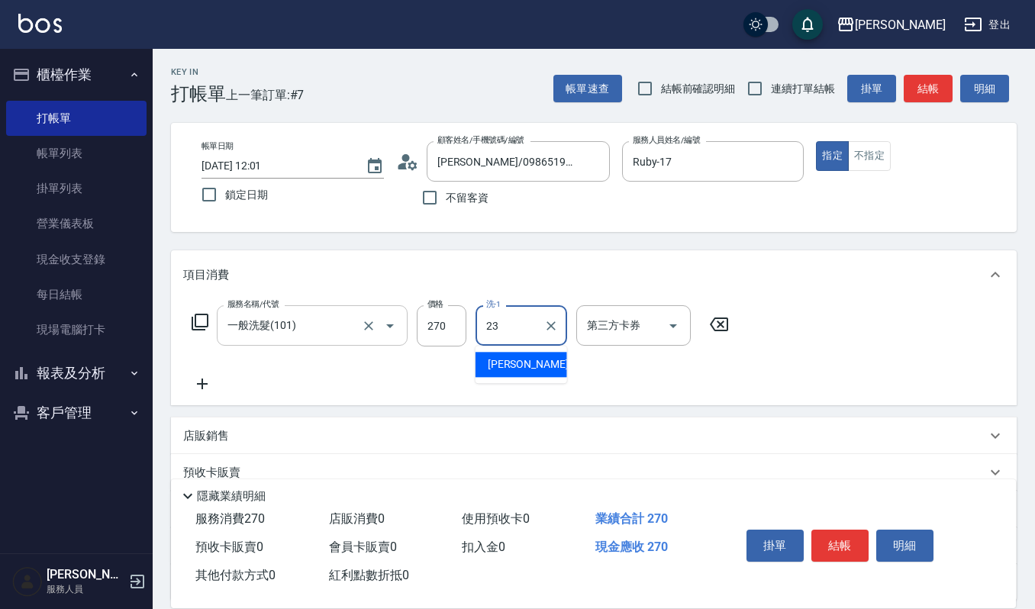
type input "郁涵-23"
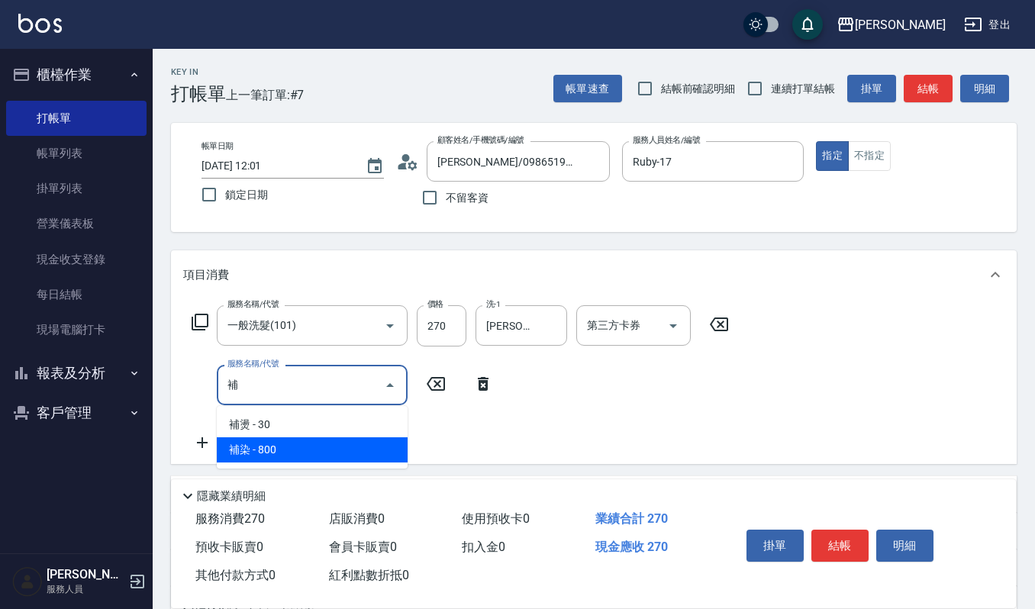
click at [307, 446] on span "補染 - 800" at bounding box center [312, 450] width 191 height 25
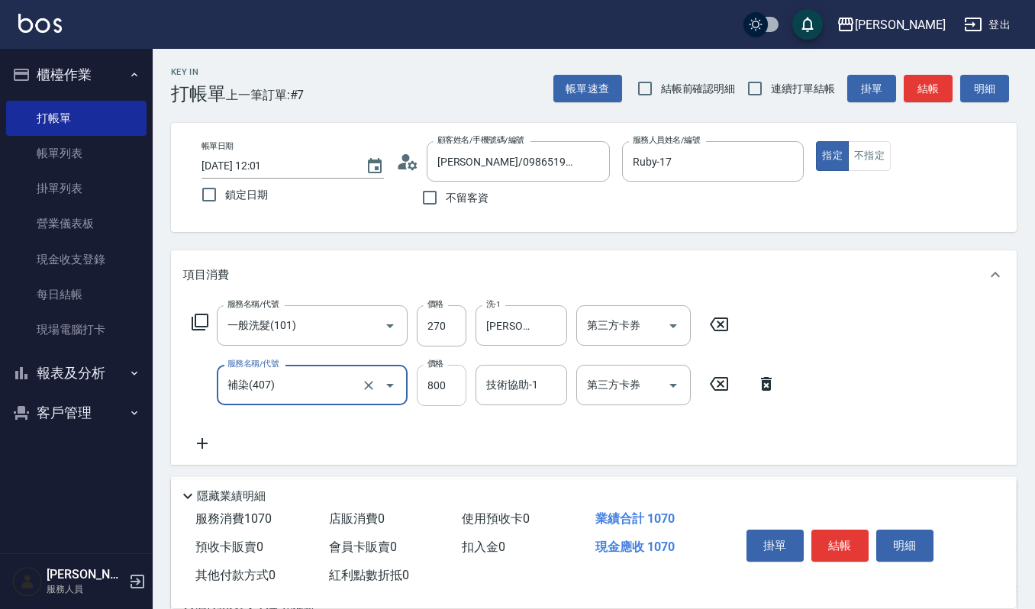
type input "補染(407)"
click at [452, 383] on input "800" at bounding box center [442, 385] width 50 height 41
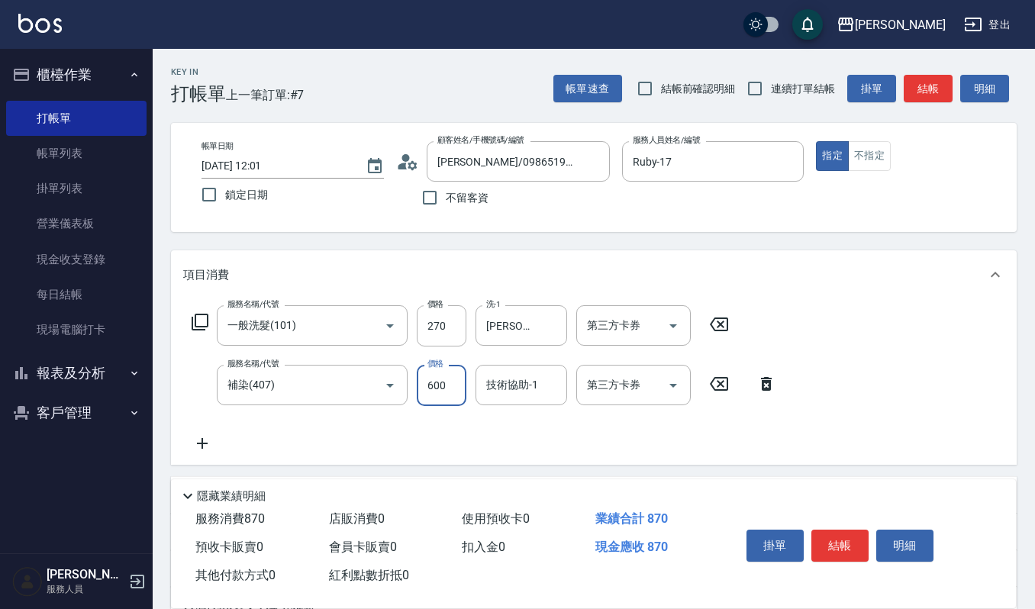
type input "600"
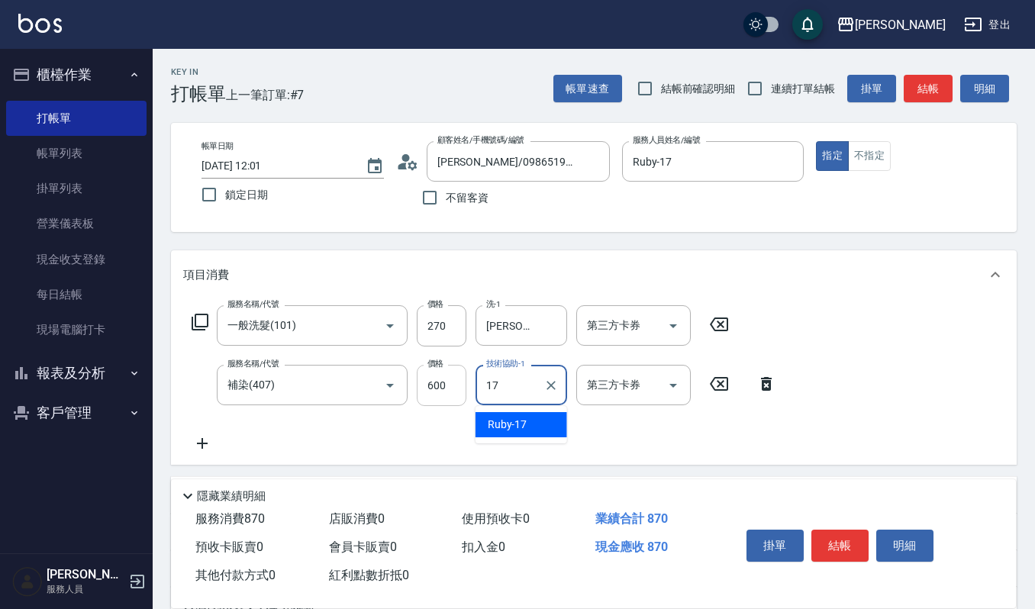
type input "Ruby-17"
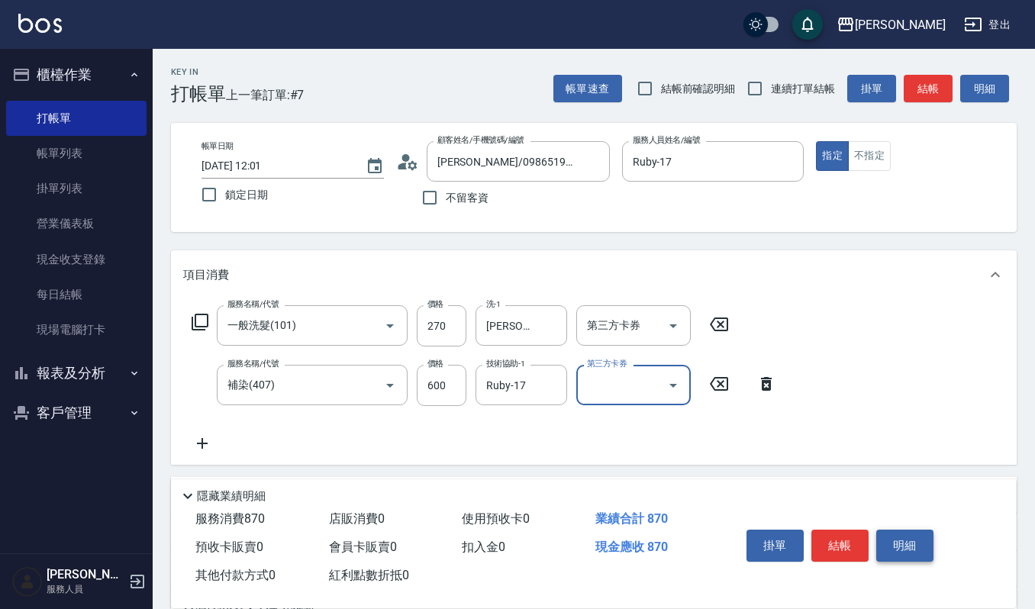
click at [896, 530] on button "明細" at bounding box center [905, 546] width 57 height 32
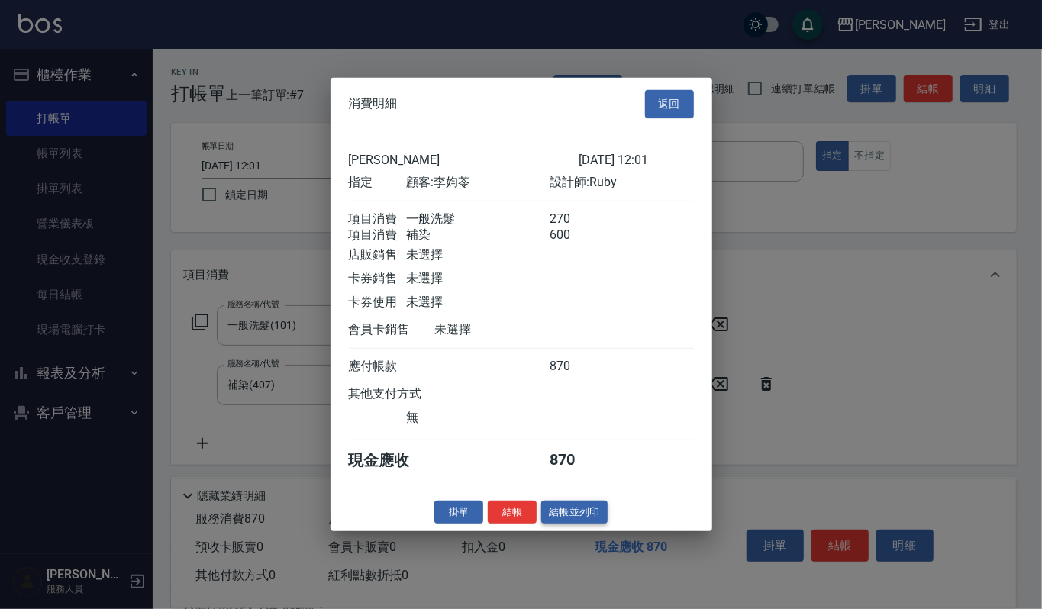
click at [550, 518] on button "結帳並列印" at bounding box center [574, 512] width 66 height 24
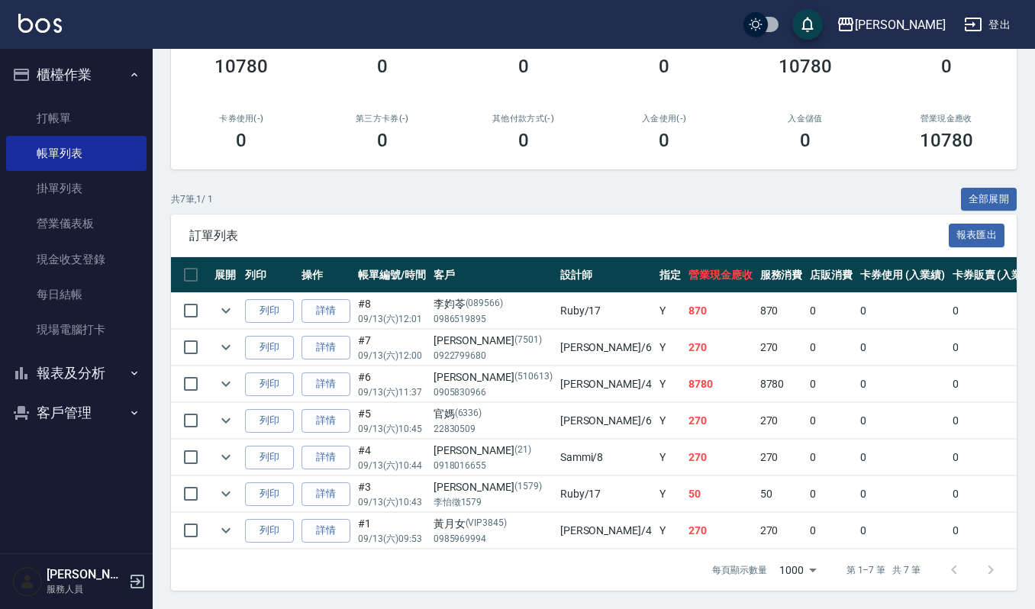
scroll to position [233, 0]
click at [325, 373] on link "詳情" at bounding box center [326, 385] width 49 height 24
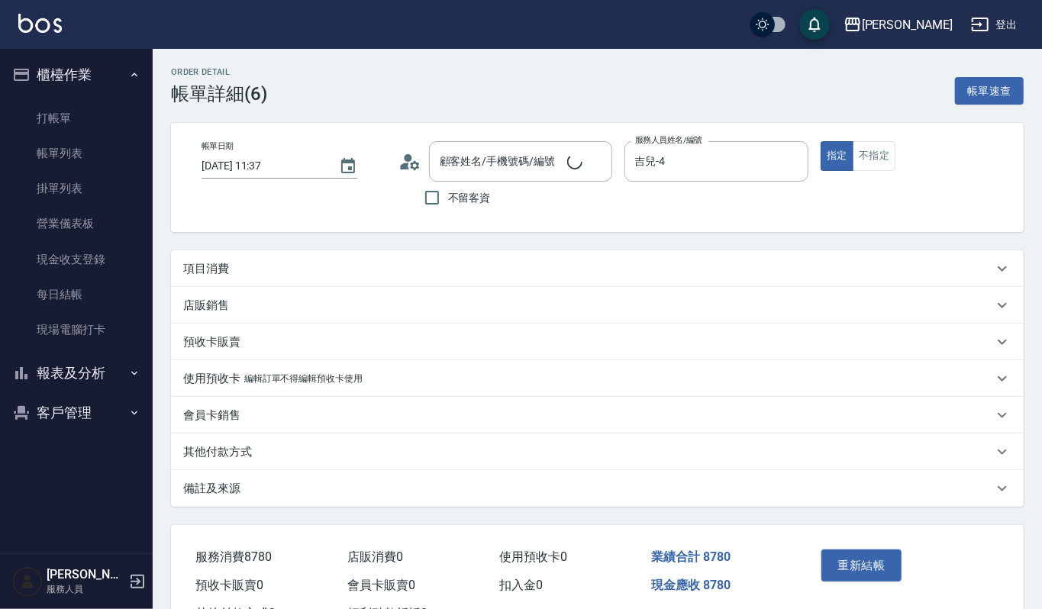
type input "2025/09/13 11:37"
type input "吉兒-4"
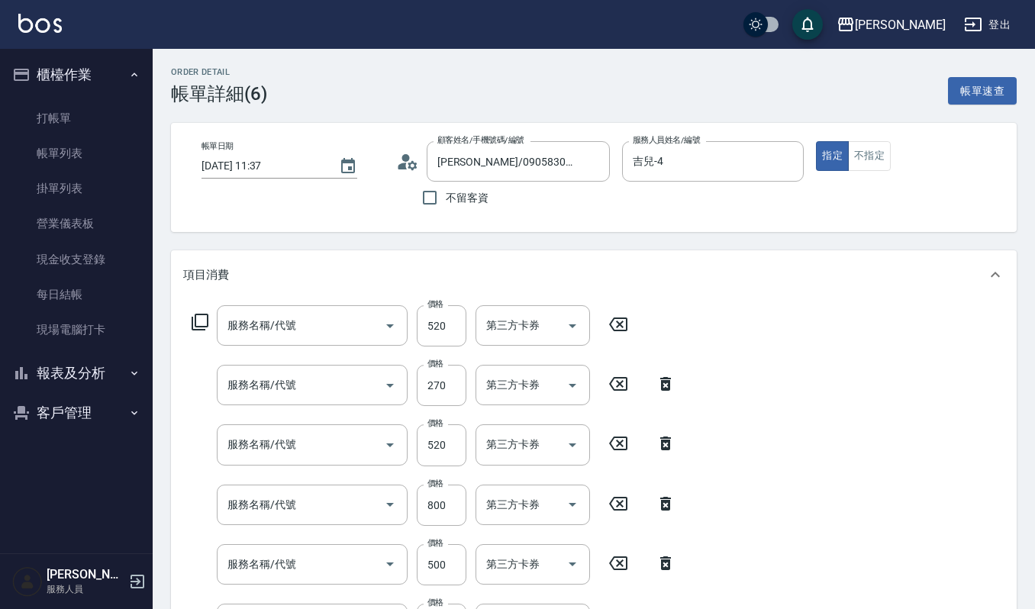
type input "王美燕/0905830966/510613"
type input "經典剪髮-Gill(302)"
type input "一般洗髮(101)"
type input "經典剪髮-Gill(302)"
type input "CMC加購護(701)"
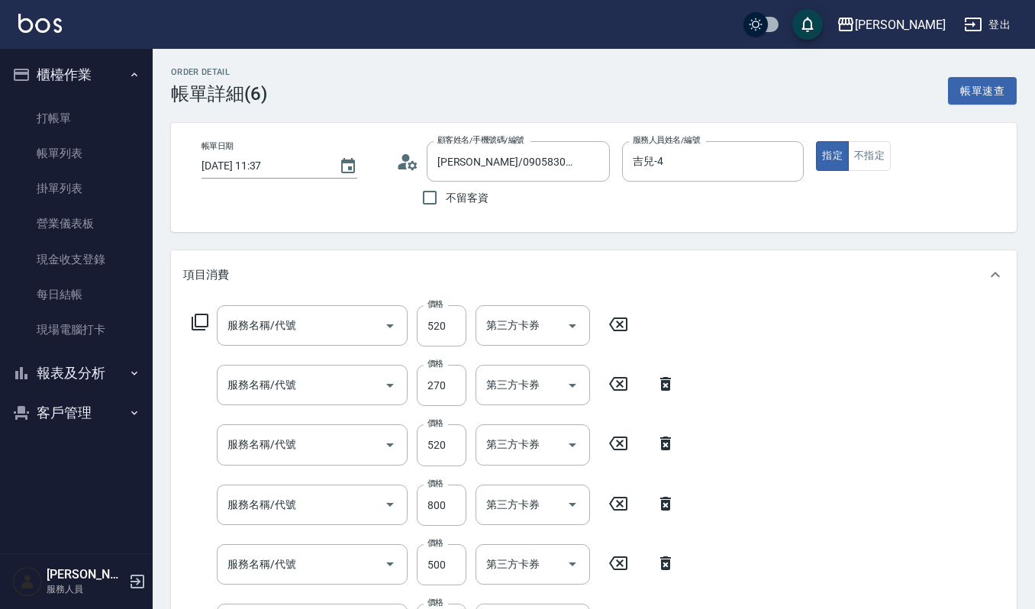
type input "(雲提)燙染前頭皮防護(518)"
type input "打底染髮(402)"
type input "經典剪髮-Gill(302)"
type input "一般洗髮(101)"
type input "deLAMO結構護髮(581)"
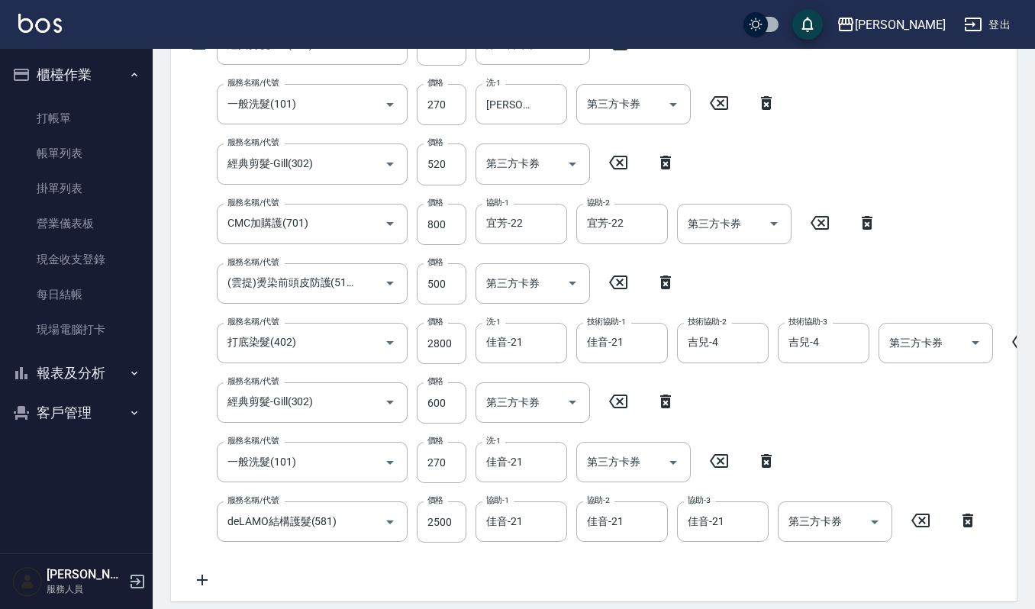
scroll to position [407, 0]
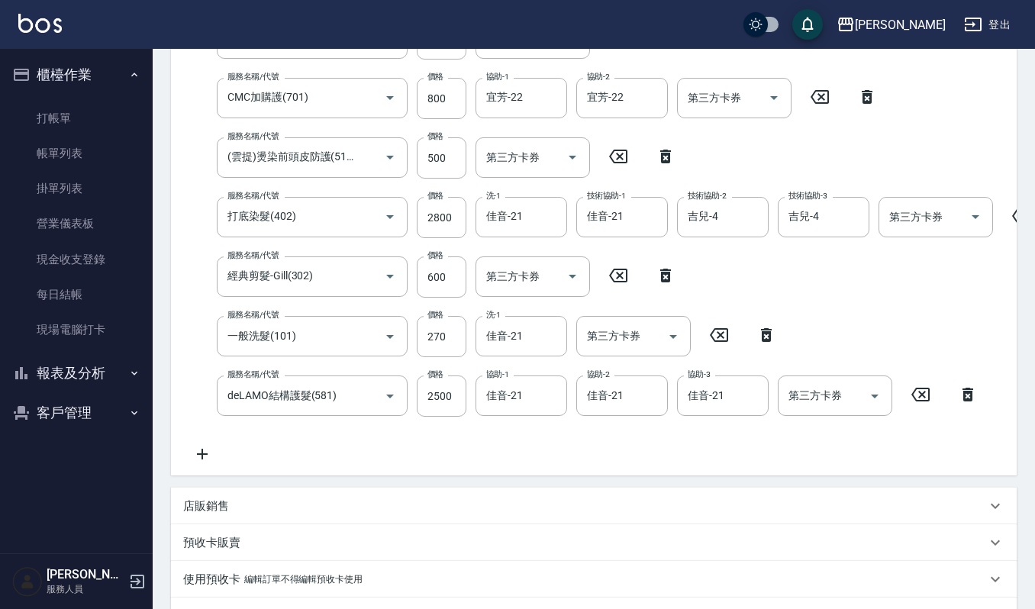
click at [202, 515] on p "店販銷售" at bounding box center [206, 507] width 46 height 16
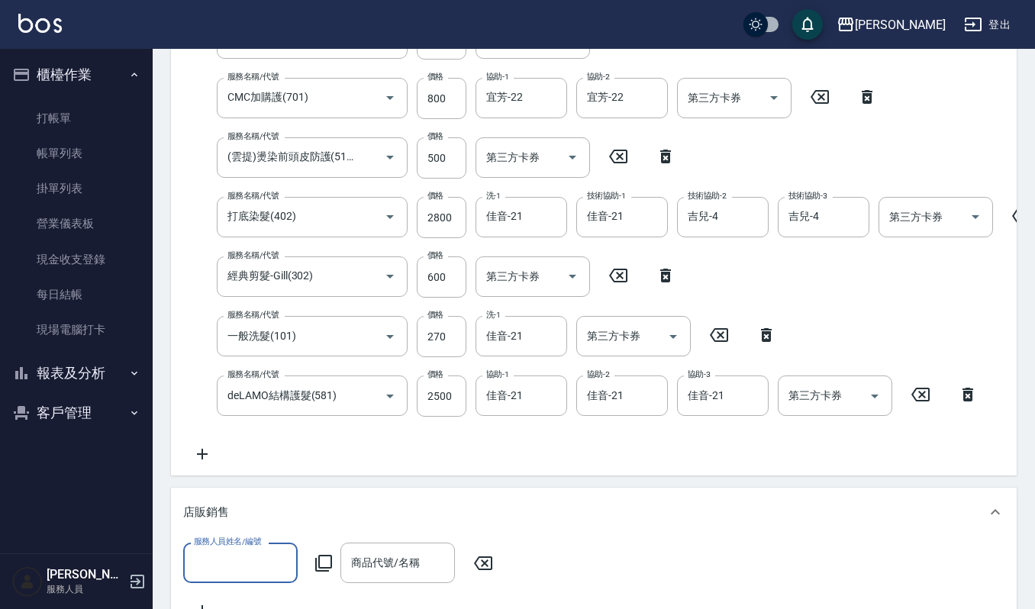
scroll to position [0, 0]
click at [240, 576] on input "服務人員姓名/編號" at bounding box center [240, 563] width 101 height 27
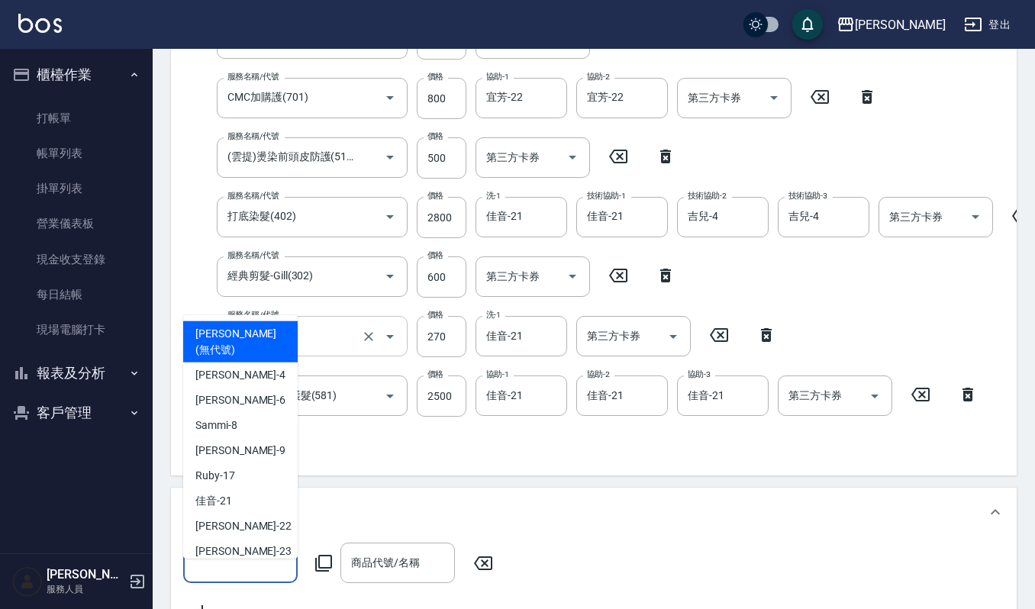
click at [257, 334] on span "傑森上越 (無代號)" at bounding box center [240, 341] width 90 height 32
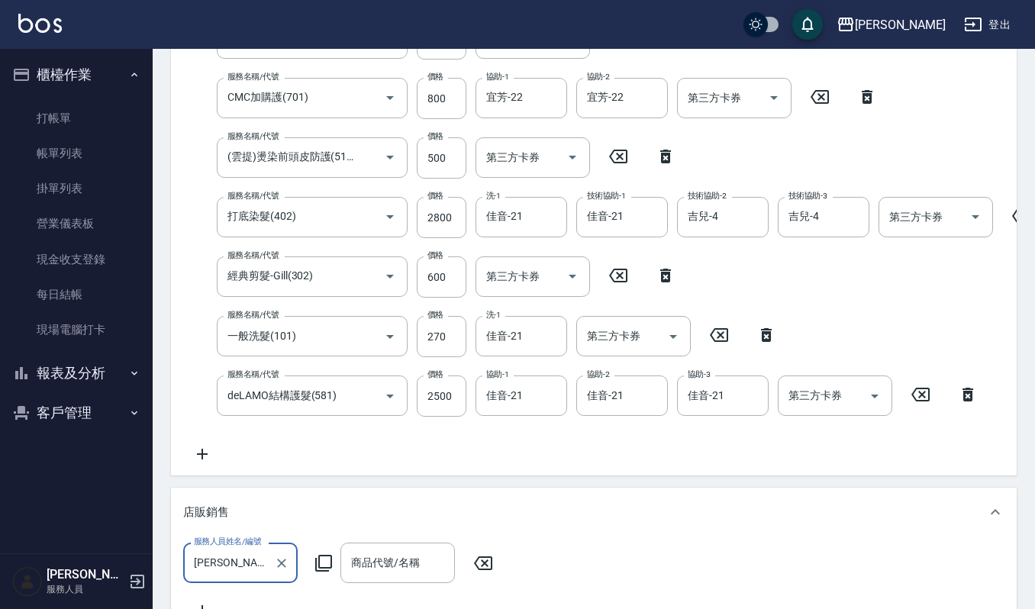
click at [244, 583] on div "傑森上越(無代號) 服務人員姓名/編號" at bounding box center [240, 563] width 115 height 40
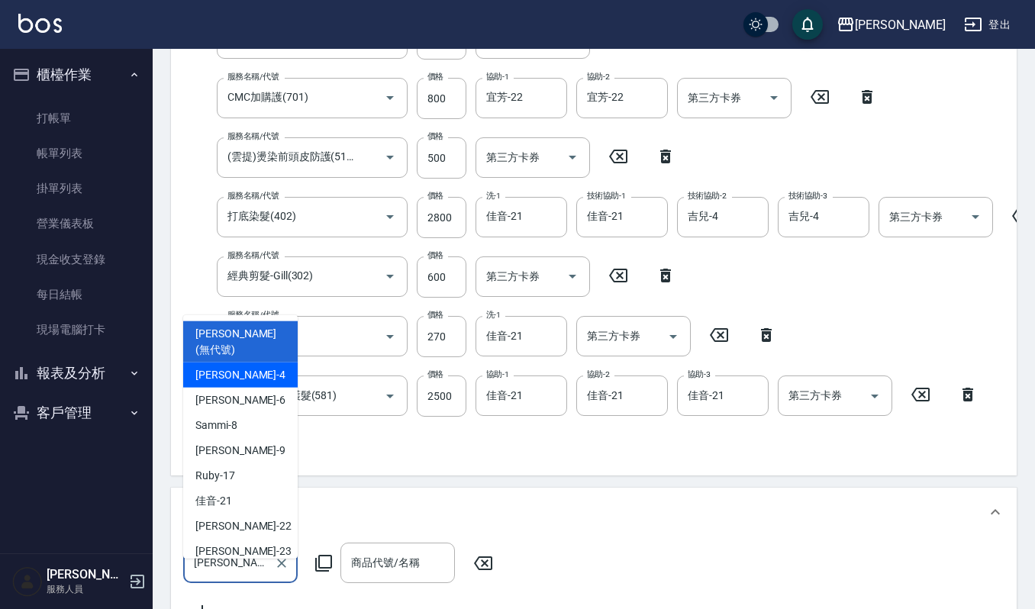
click at [263, 366] on div "吉兒 -4" at bounding box center [240, 374] width 115 height 25
type input "吉兒-4"
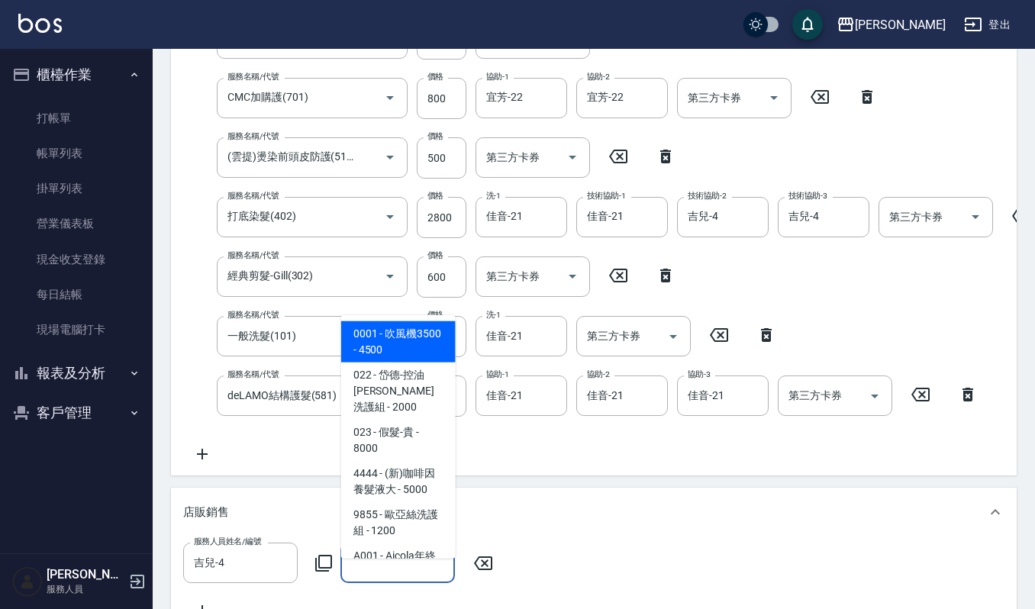
click at [368, 577] on div "商品代號/名稱 商品代號/名稱" at bounding box center [398, 563] width 115 height 40
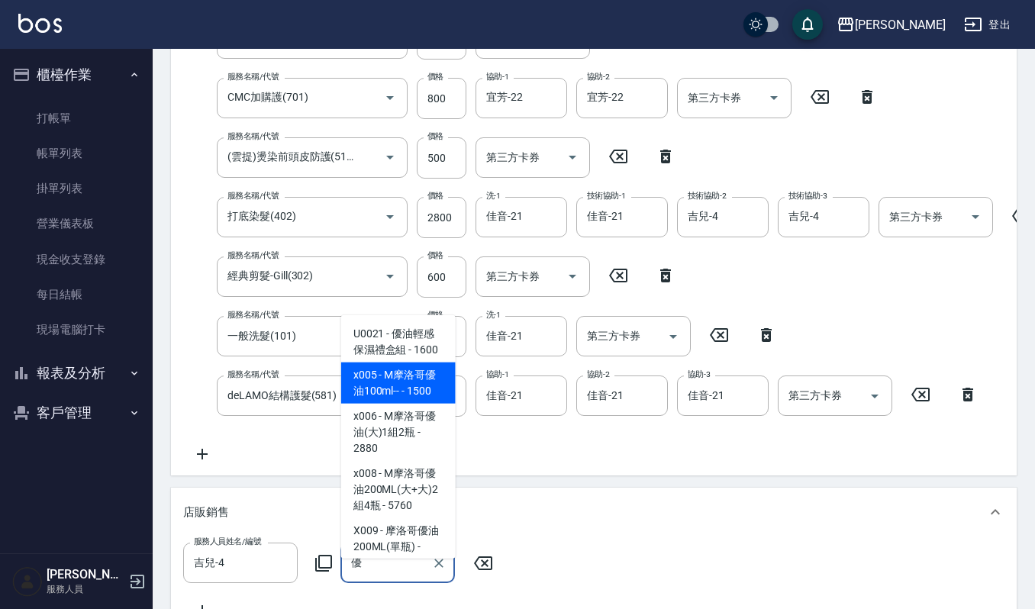
type input "斯古林親膚洗沐組"
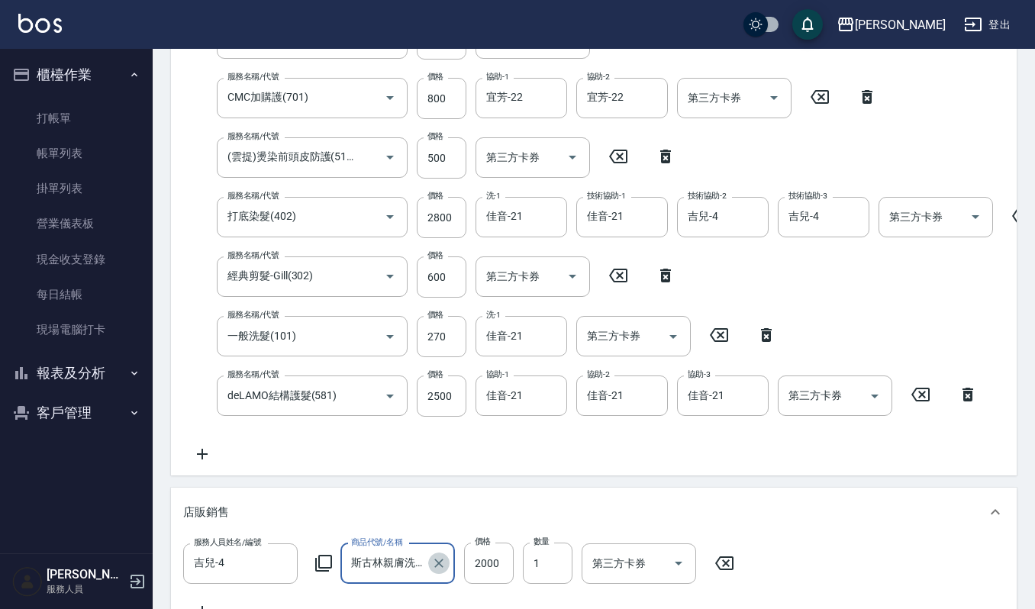
click at [429, 574] on button "Clear" at bounding box center [438, 563] width 21 height 21
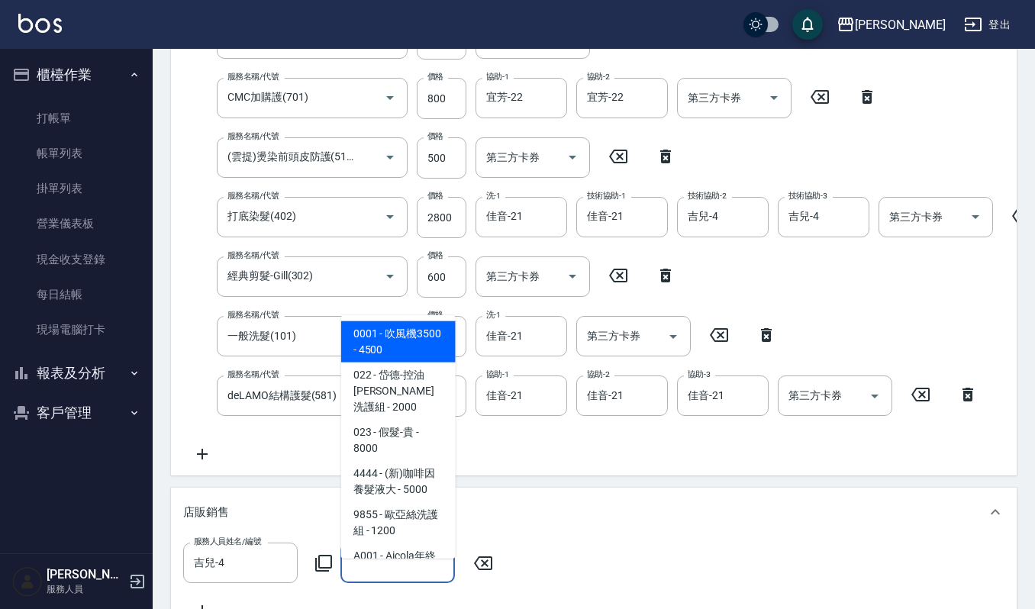
click at [394, 576] on input "商品代號/名稱" at bounding box center [397, 563] width 101 height 27
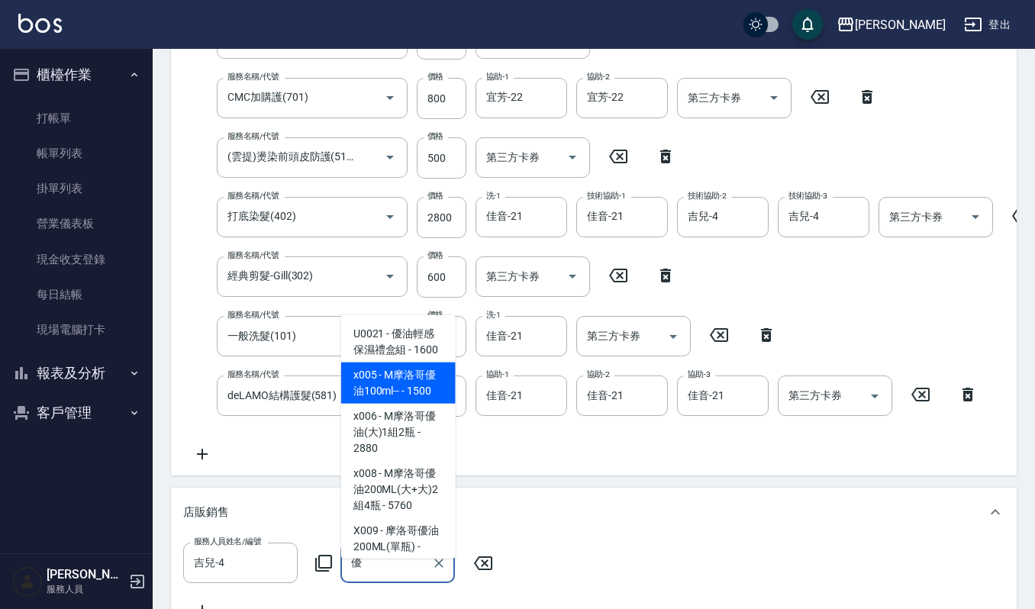
type input "斯古林親膚洗沐組"
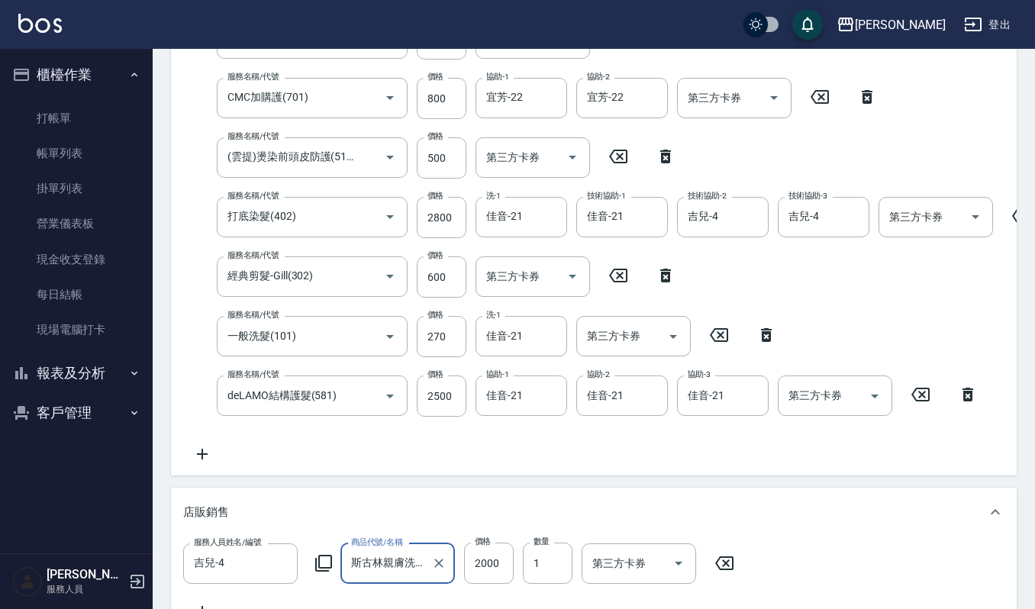
drag, startPoint x: 441, startPoint y: 580, endPoint x: 419, endPoint y: 579, distance: 21.4
click at [438, 571] on icon "Clear" at bounding box center [438, 563] width 15 height 15
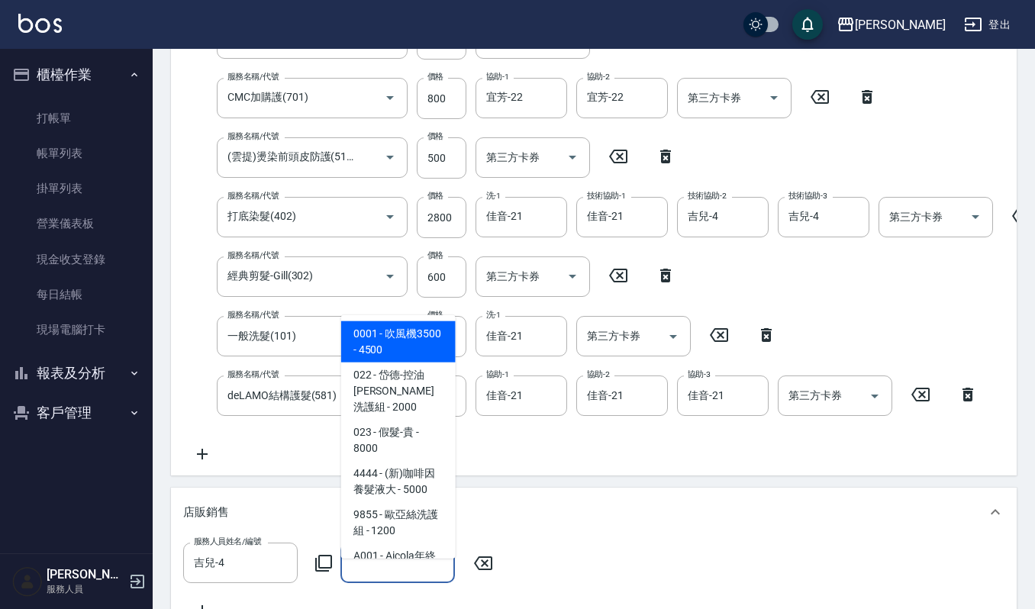
click at [408, 576] on input "商品代號/名稱" at bounding box center [397, 563] width 101 height 27
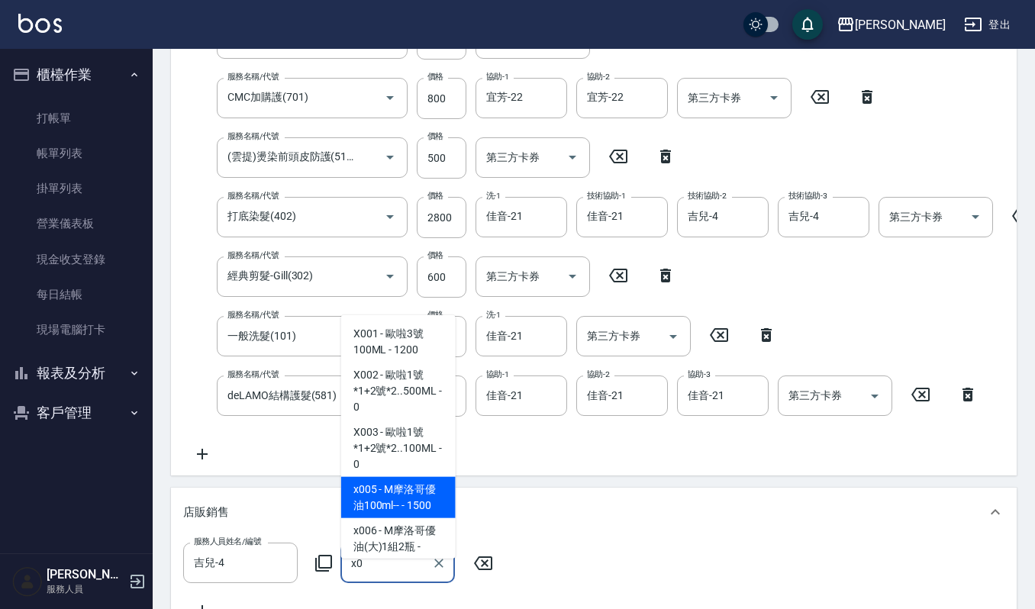
click at [382, 504] on span "x005 - M摩洛哥優油100ml-- - 1500" at bounding box center [398, 496] width 115 height 41
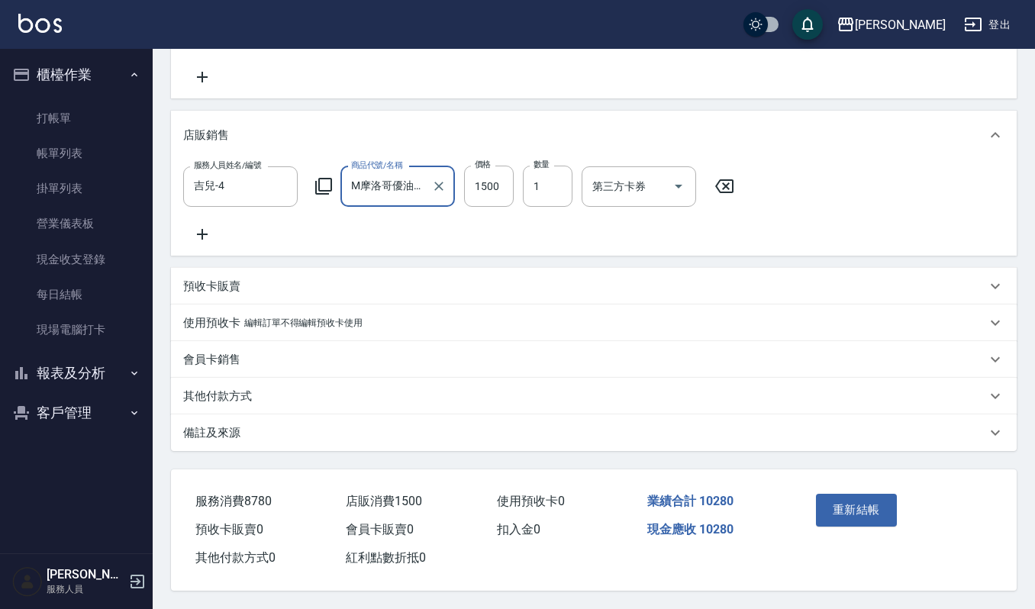
scroll to position [819, 0]
type input "M摩洛哥優油100ml--"
click at [843, 494] on button "重新結帳" at bounding box center [856, 510] width 81 height 32
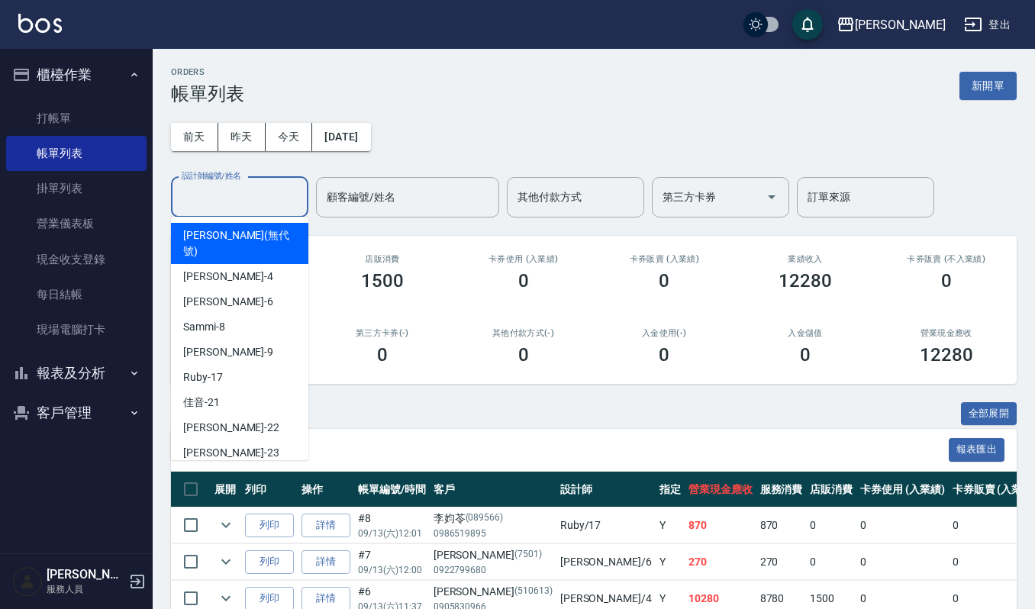
click at [284, 196] on input "設計師編號/姓名" at bounding box center [240, 197] width 124 height 27
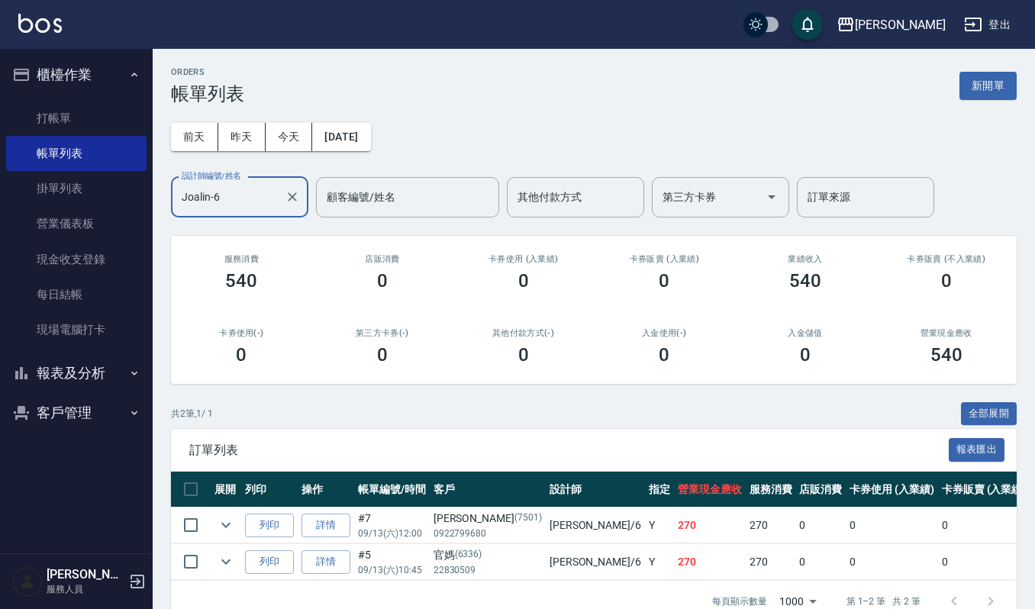
type input "Joalin-6"
click at [84, 410] on button "客戶管理" at bounding box center [76, 413] width 140 height 40
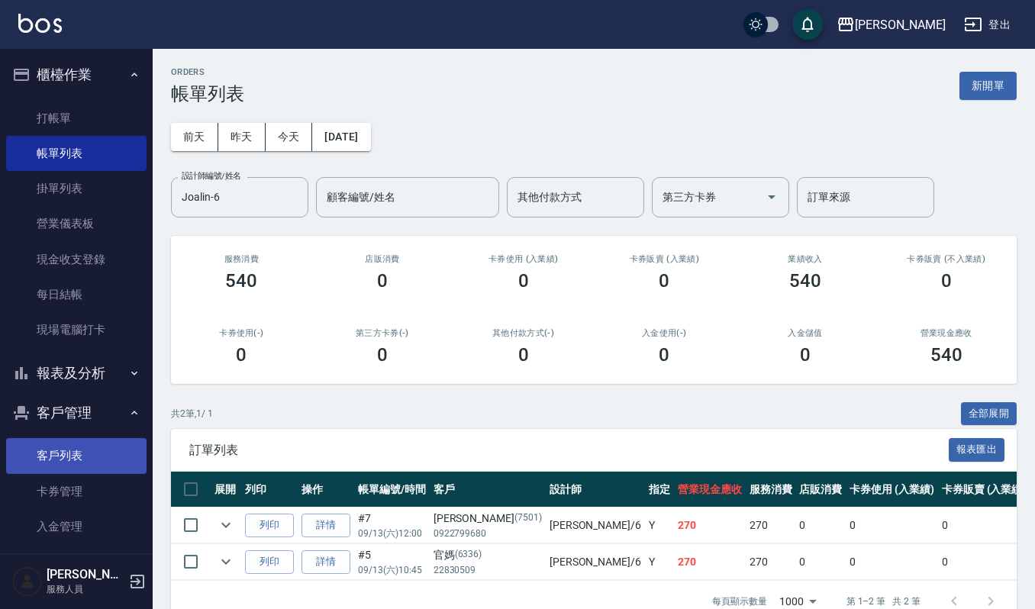
click at [86, 449] on link "客戶列表" at bounding box center [76, 455] width 140 height 35
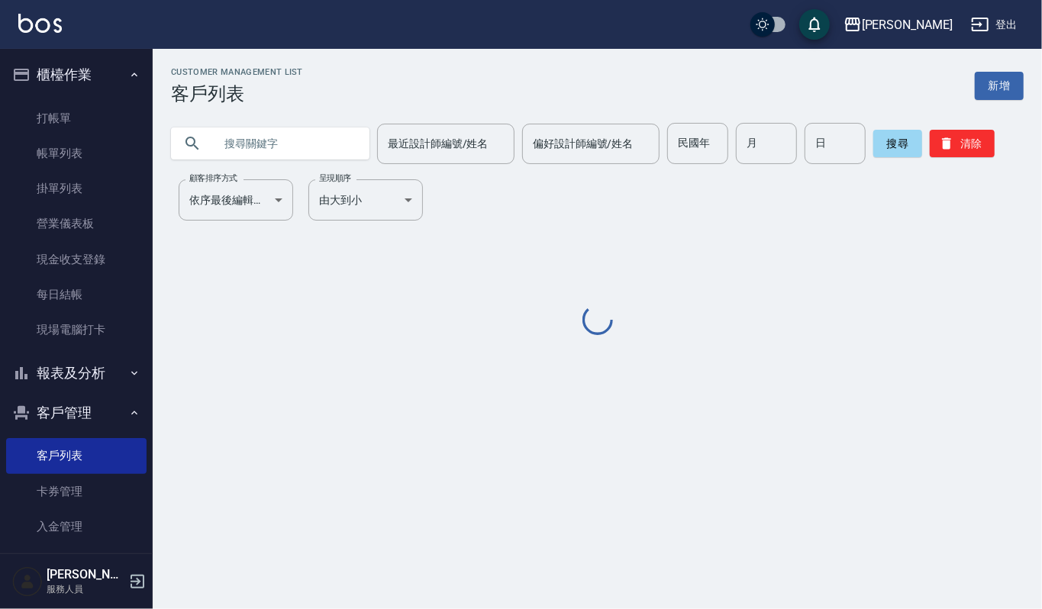
click at [319, 147] on input "text" at bounding box center [286, 143] width 144 height 41
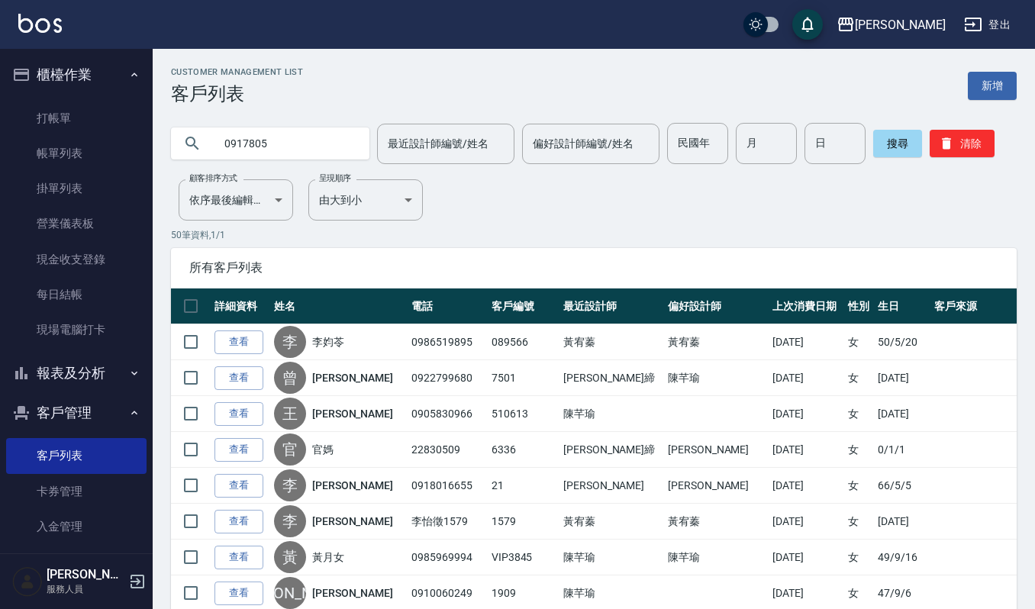
type input "0917805"
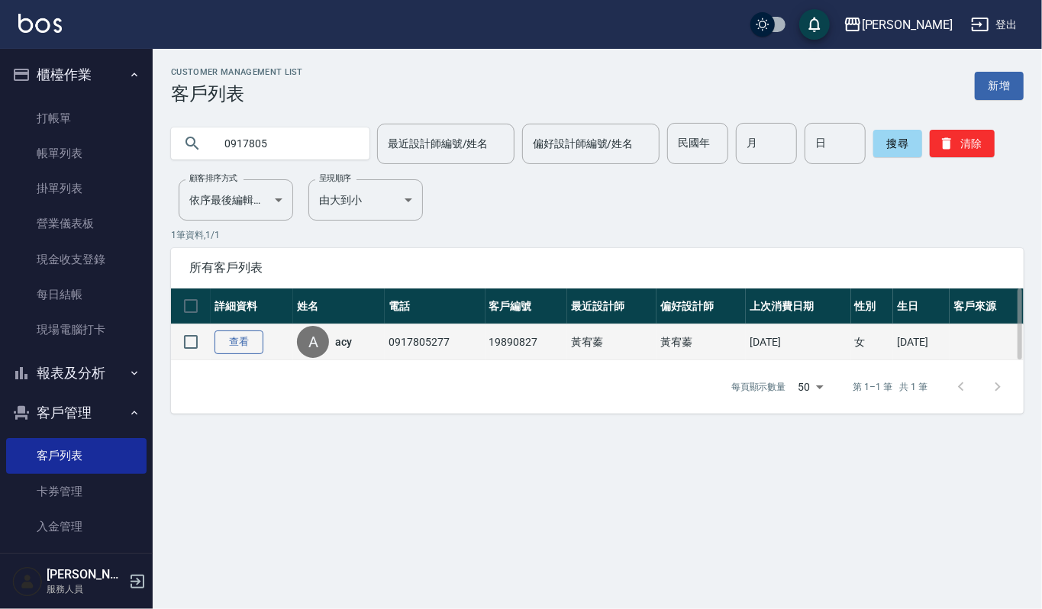
click at [236, 339] on link "查看" at bounding box center [239, 343] width 49 height 24
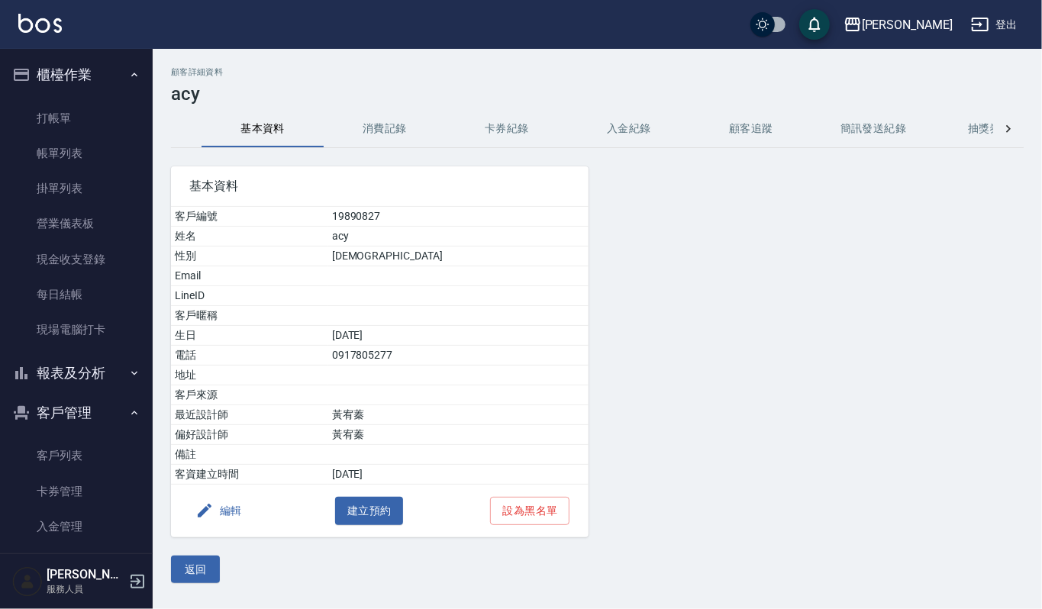
click at [392, 131] on button "消費記錄" at bounding box center [385, 129] width 122 height 37
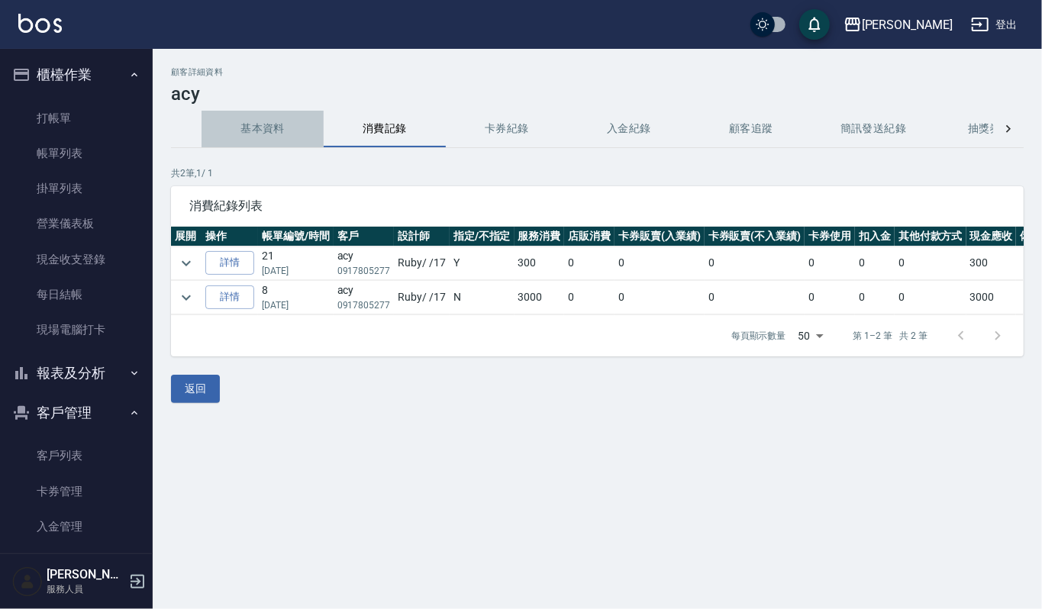
click at [266, 142] on button "基本資料" at bounding box center [263, 129] width 122 height 37
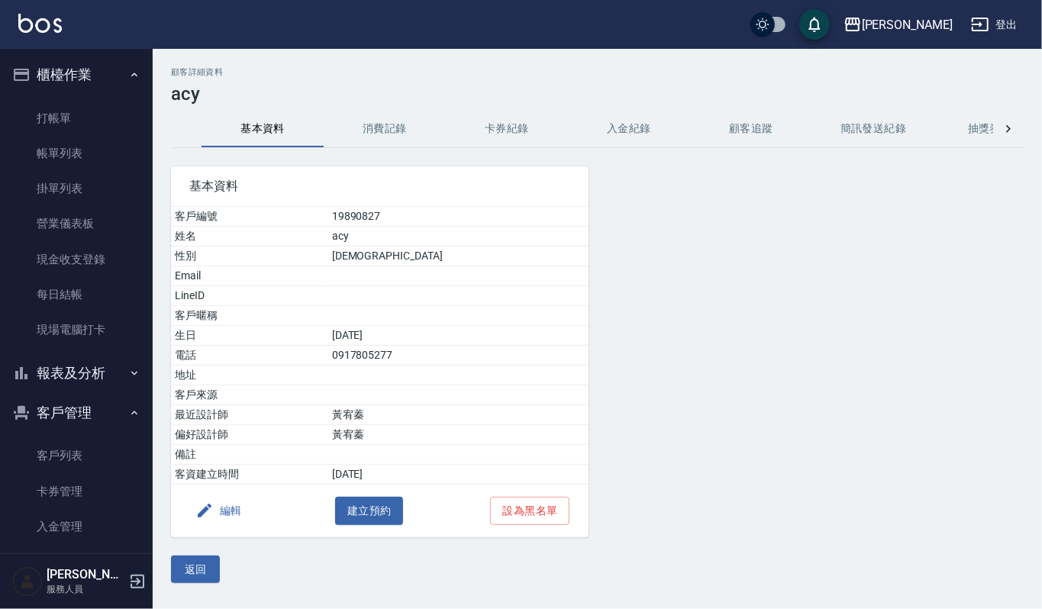
click at [229, 507] on button "編輯" at bounding box center [218, 511] width 59 height 28
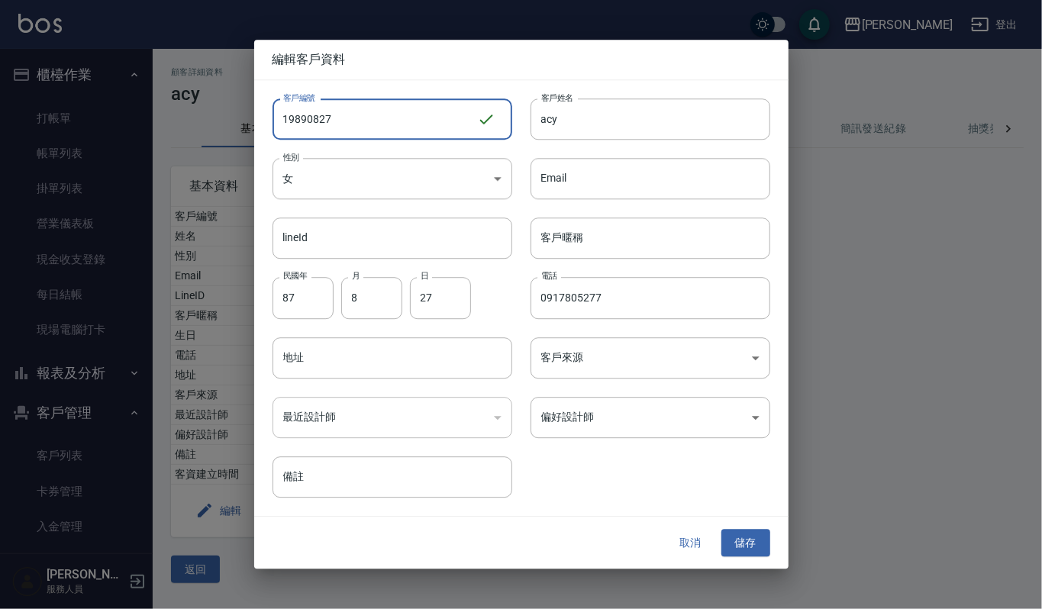
click at [376, 110] on input "19890827" at bounding box center [375, 118] width 205 height 41
drag, startPoint x: 318, startPoint y: 119, endPoint x: 95, endPoint y: 170, distance: 227.8
click at [95, 170] on div "編輯客戶資料 客戶編號 19890827 ​ 客戶編號 客戶姓名 acy 客戶姓名 性別 女 FEMALE 性別 Email Email lineId lin…" at bounding box center [521, 304] width 1042 height 609
type input "805277"
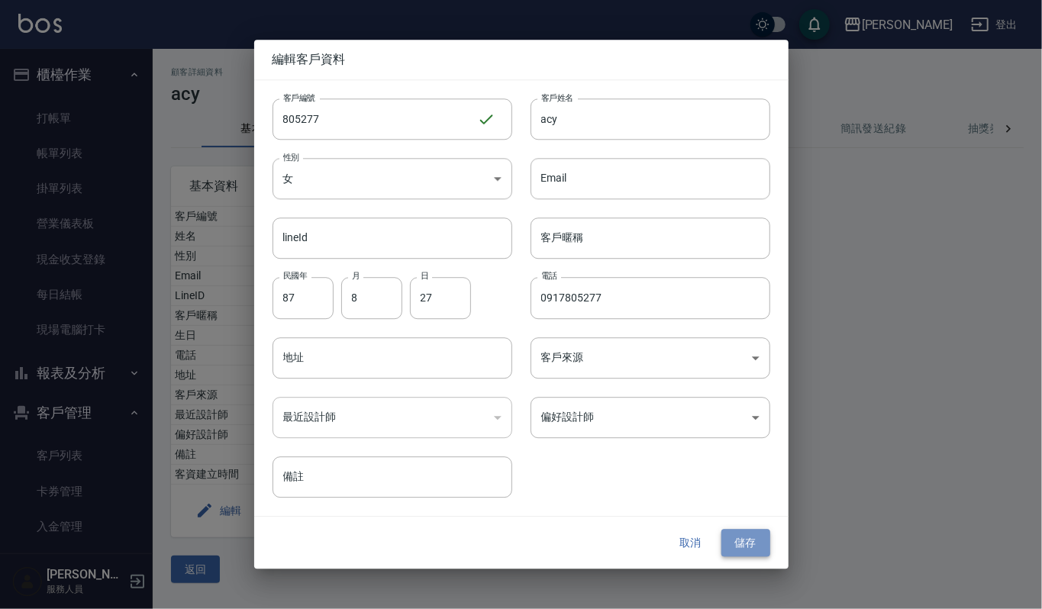
click at [755, 535] on button "儲存" at bounding box center [746, 543] width 49 height 28
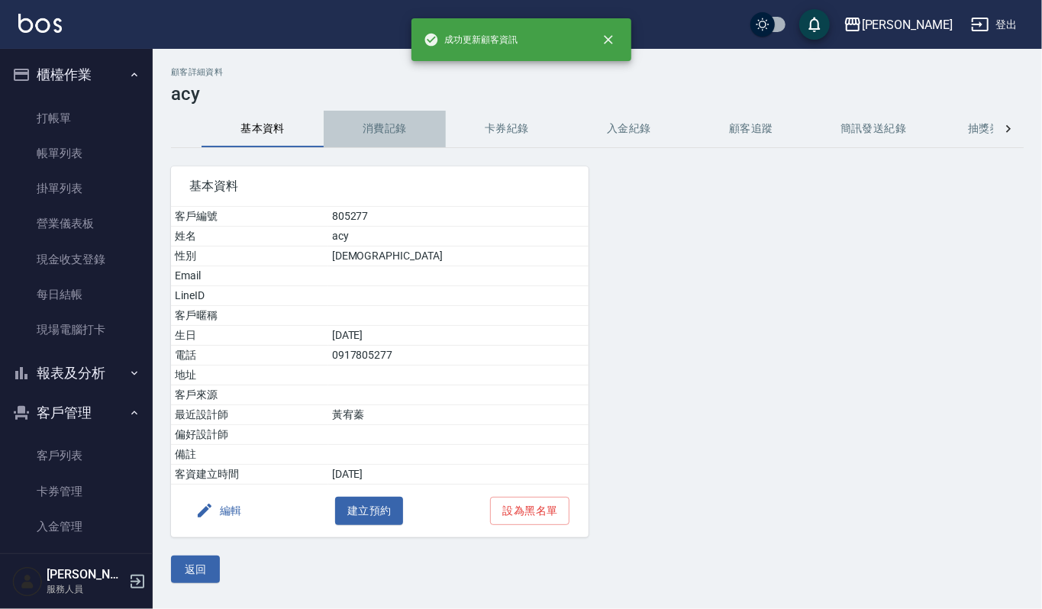
click at [394, 137] on button "消費記錄" at bounding box center [385, 129] width 122 height 37
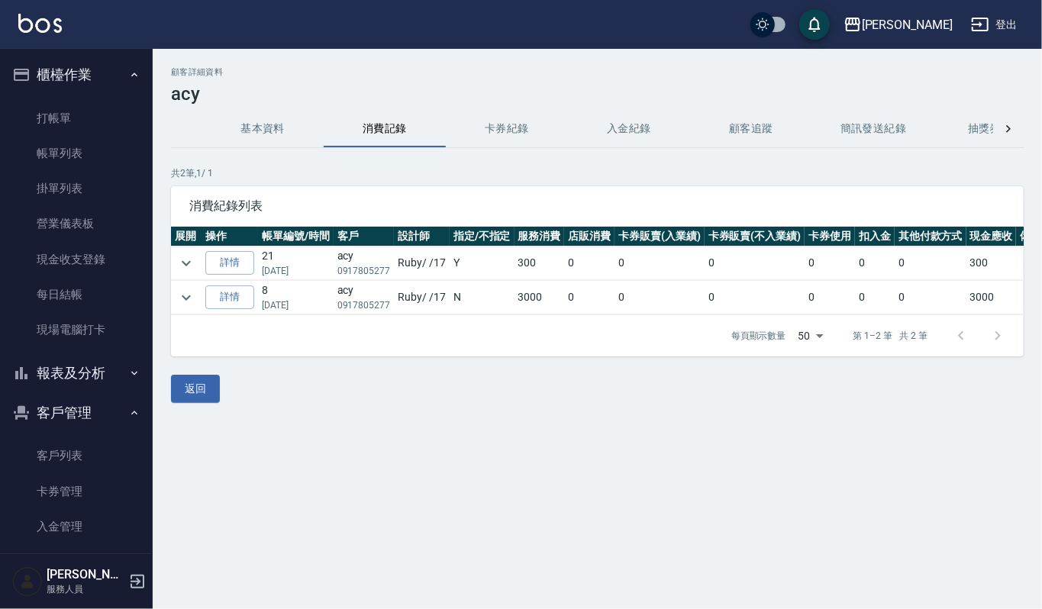
click at [199, 302] on td at bounding box center [186, 298] width 31 height 34
click at [186, 294] on icon "expand row" at bounding box center [186, 298] width 18 height 18
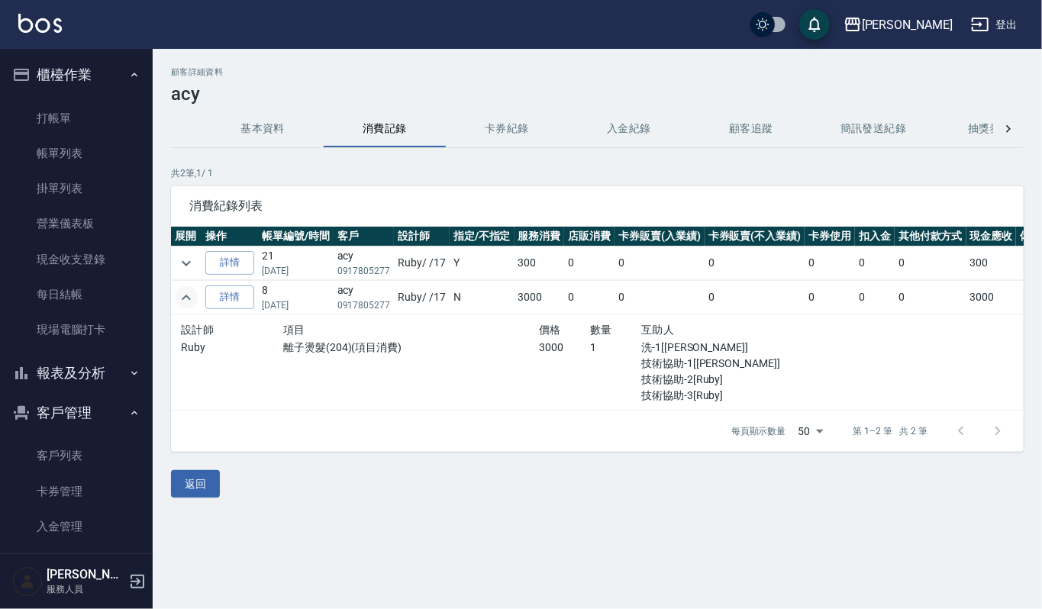
click at [193, 273] on td at bounding box center [186, 264] width 31 height 34
click at [188, 263] on icon "expand row" at bounding box center [186, 262] width 9 height 5
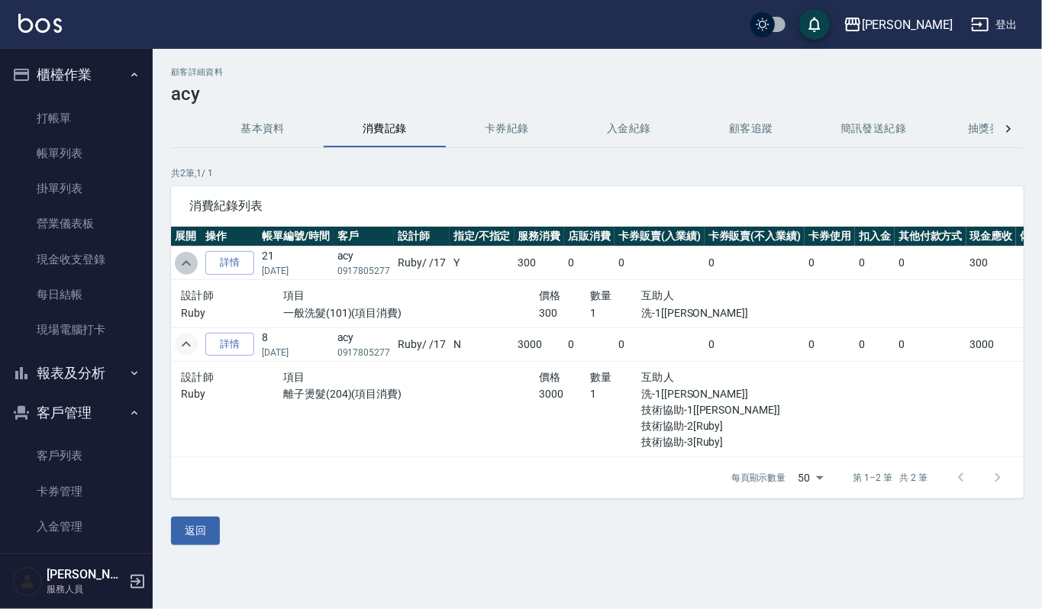
click at [188, 263] on icon "expand row" at bounding box center [186, 262] width 9 height 5
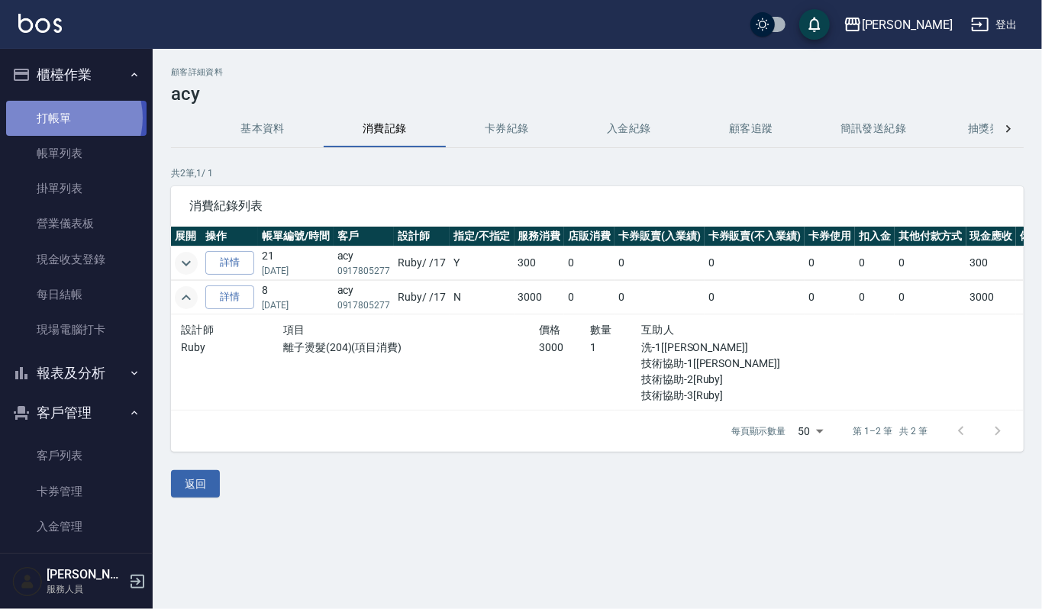
click at [65, 118] on link "打帳單" at bounding box center [76, 118] width 140 height 35
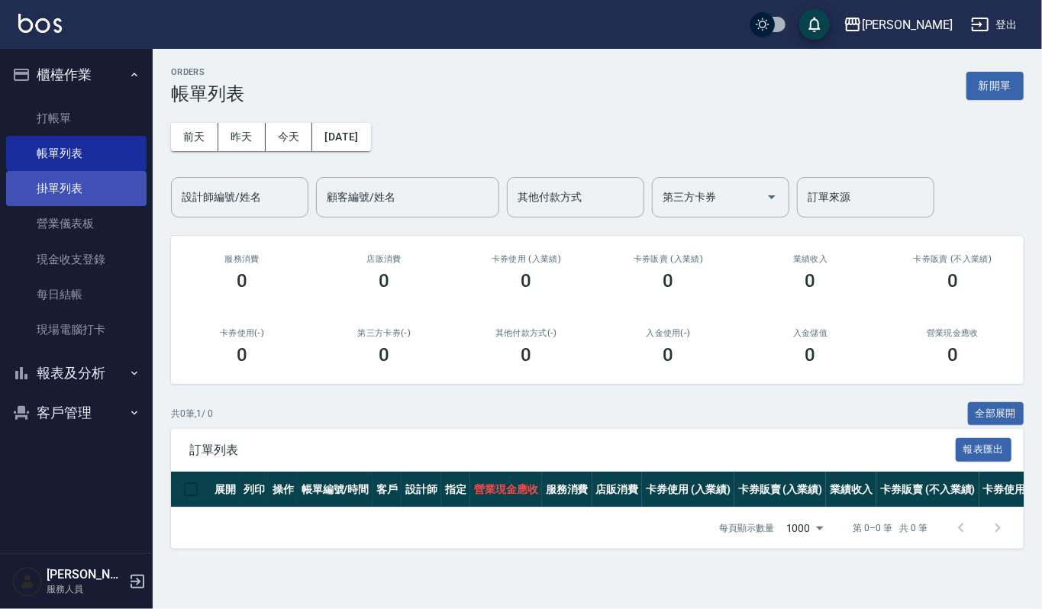
click at [63, 180] on link "掛單列表" at bounding box center [76, 188] width 140 height 35
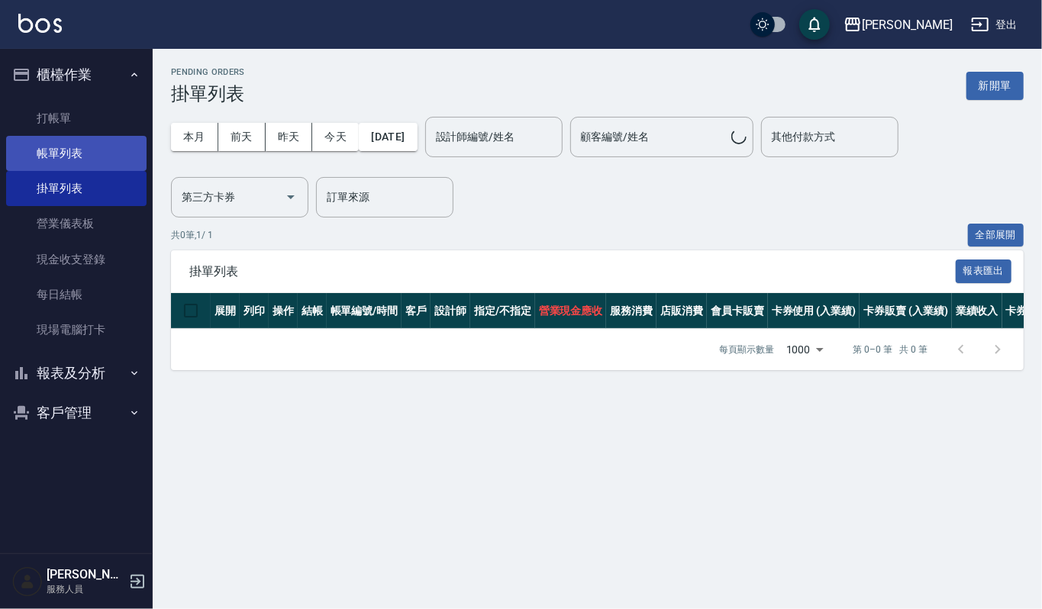
click at [95, 153] on link "帳單列表" at bounding box center [76, 153] width 140 height 35
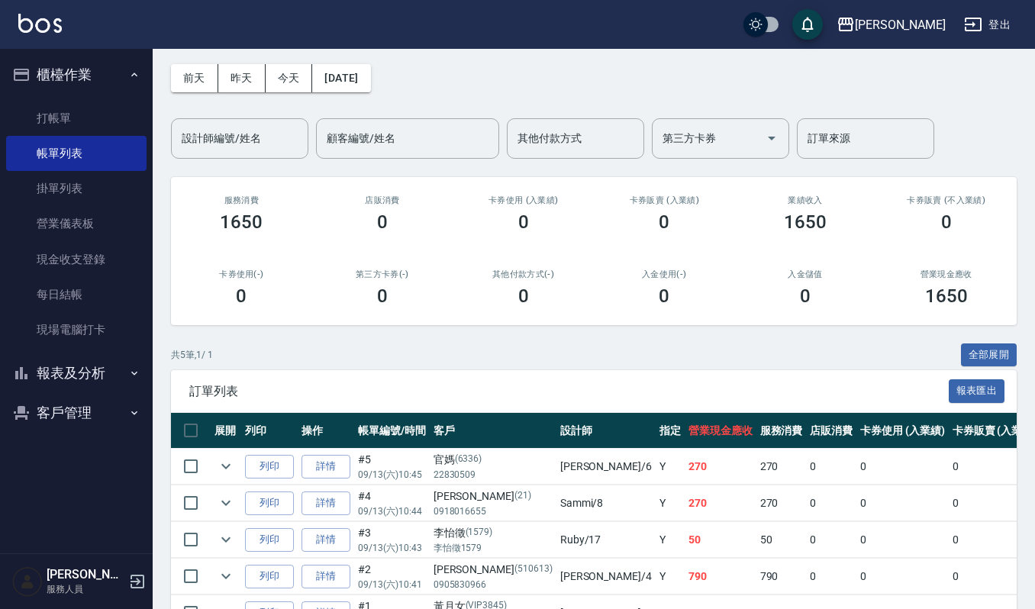
scroll to position [159, 0]
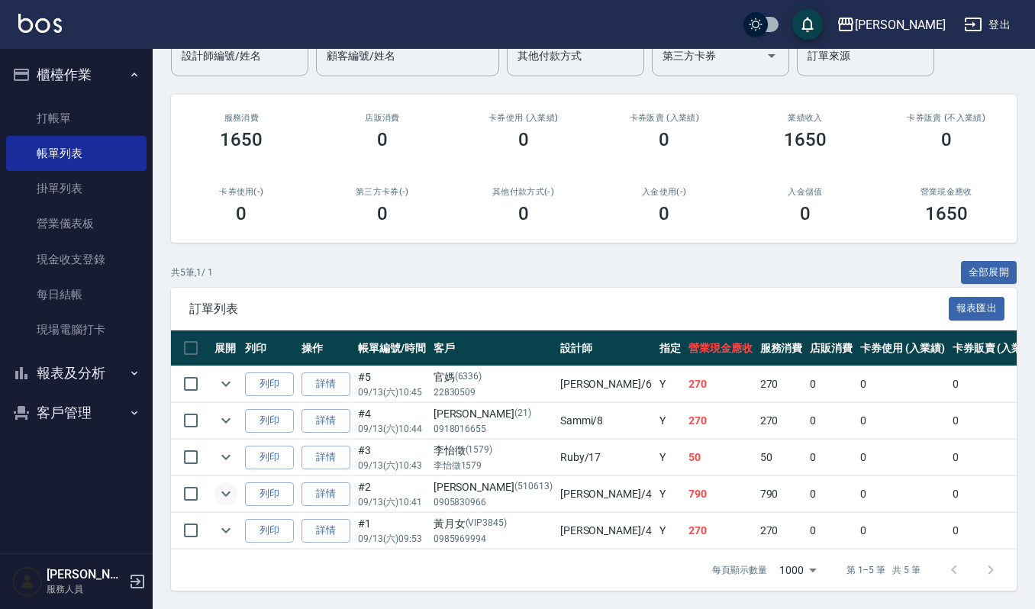
click at [228, 485] on icon "expand row" at bounding box center [226, 494] width 18 height 18
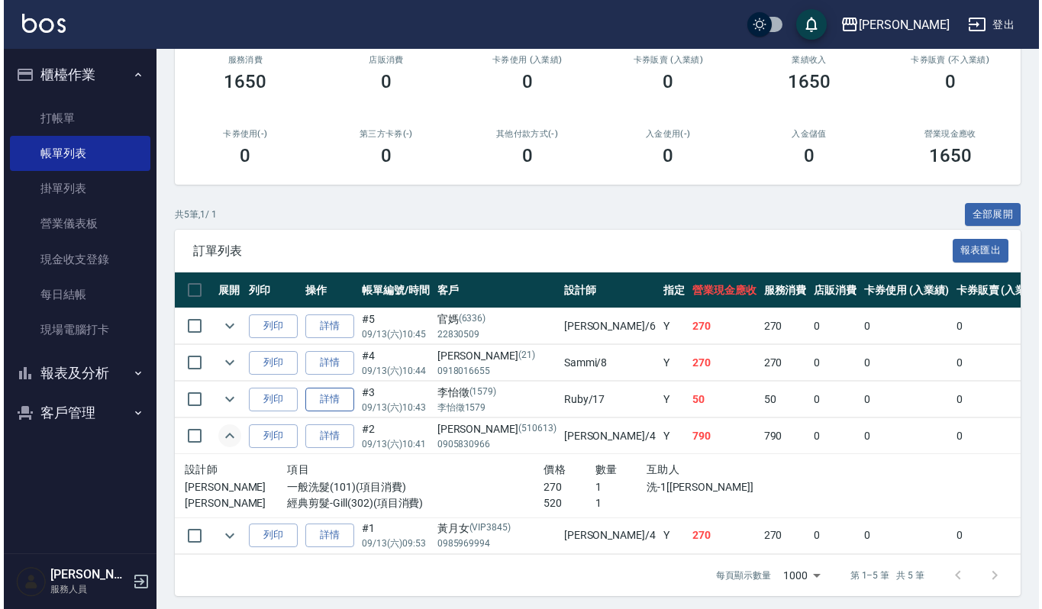
scroll to position [221, 0]
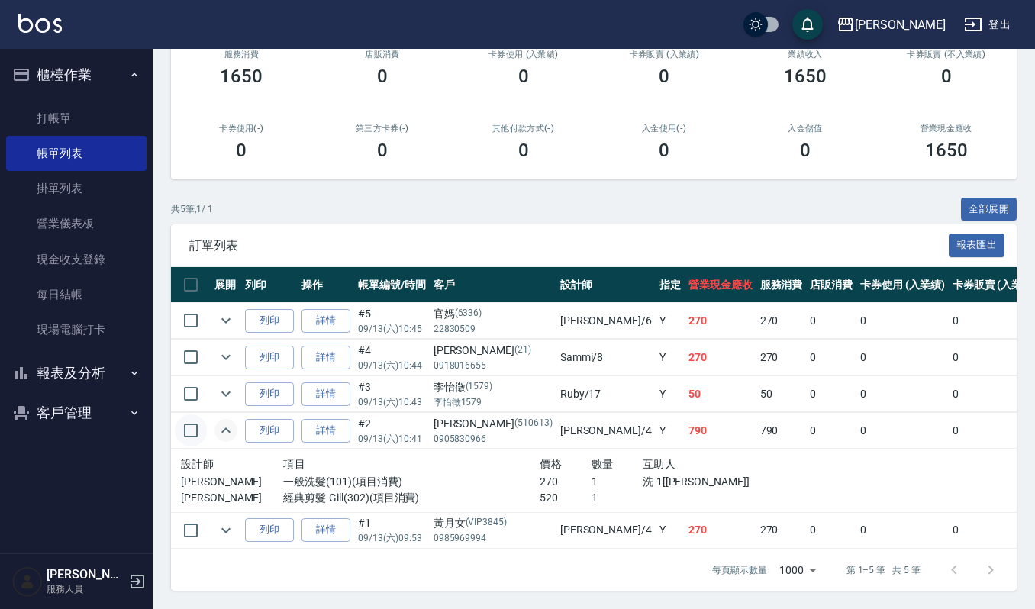
click at [188, 416] on input "checkbox" at bounding box center [191, 431] width 32 height 32
checkbox input "true"
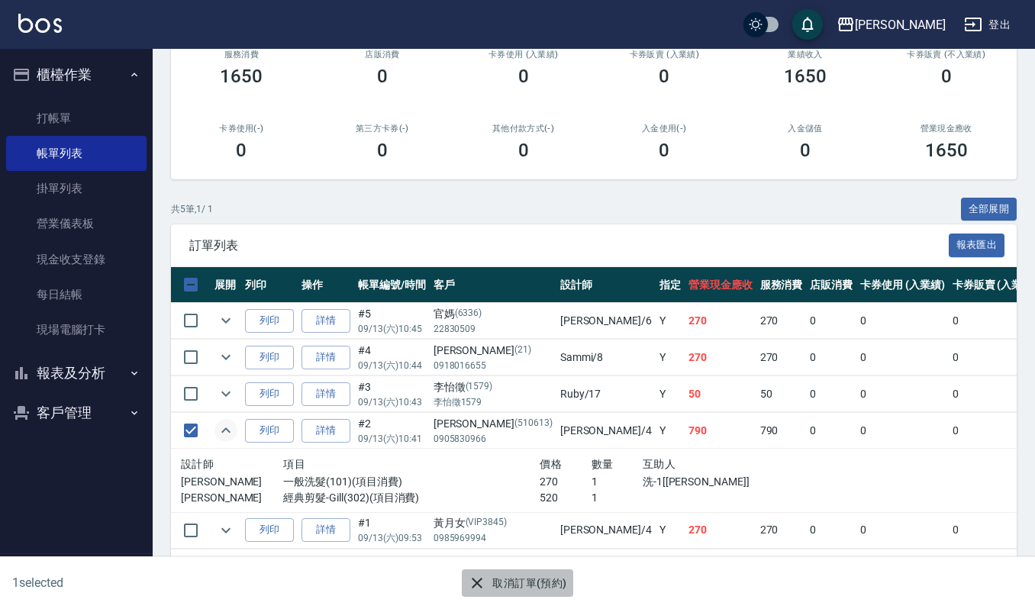
click at [483, 576] on icon "button" at bounding box center [477, 583] width 18 height 18
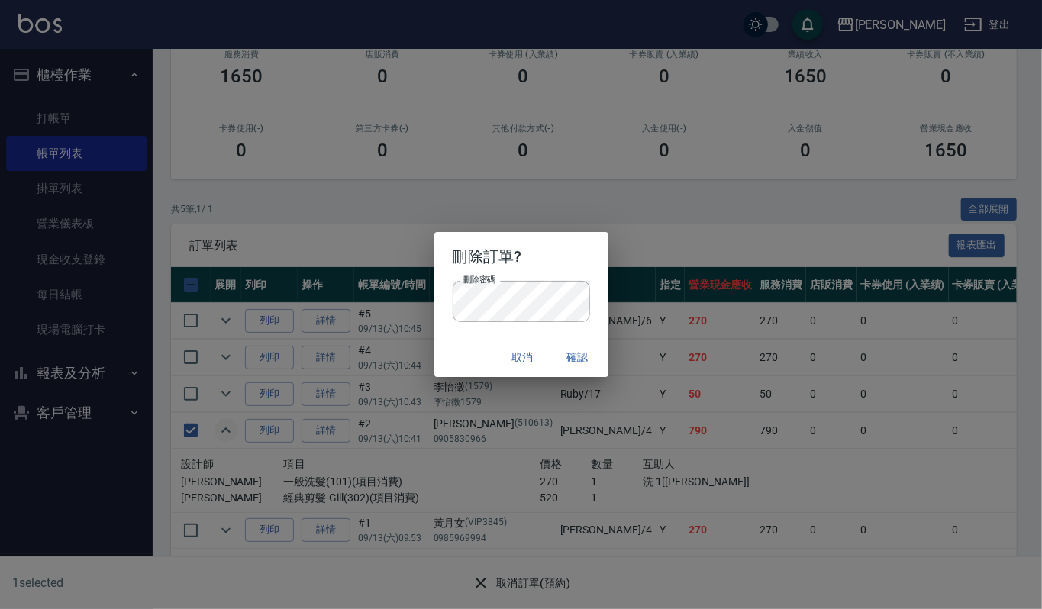
click at [531, 279] on h2 "刪除訂單?" at bounding box center [521, 256] width 174 height 49
click at [578, 354] on button "確認" at bounding box center [578, 358] width 49 height 28
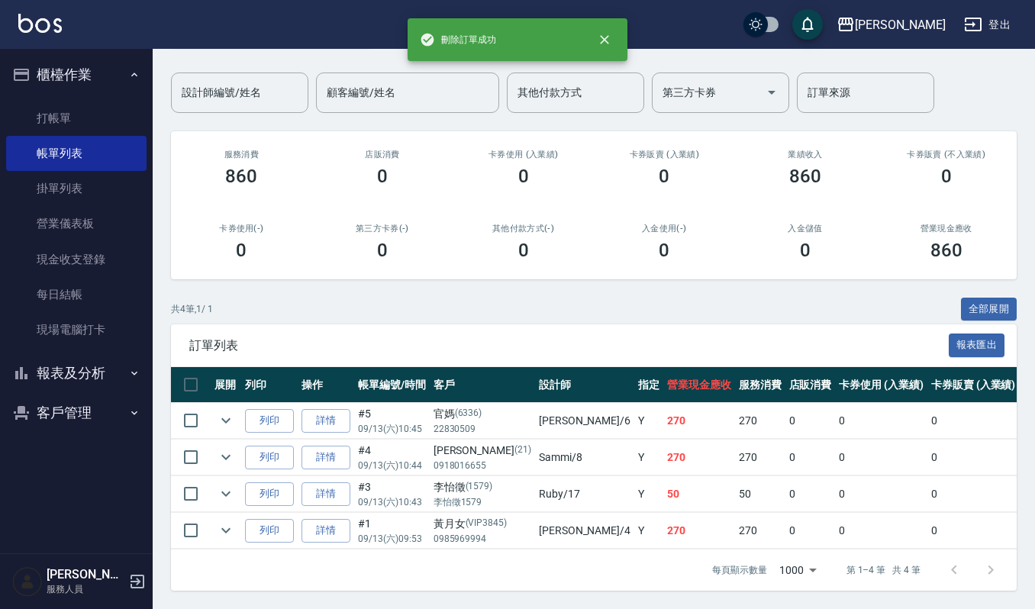
scroll to position [122, 0]
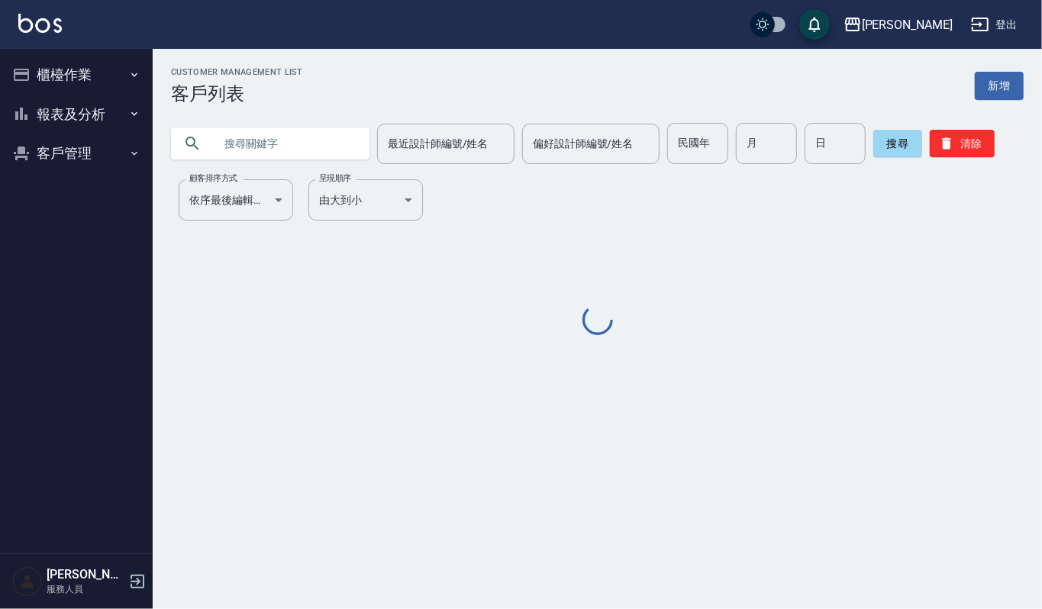
click at [248, 159] on input "text" at bounding box center [286, 143] width 144 height 41
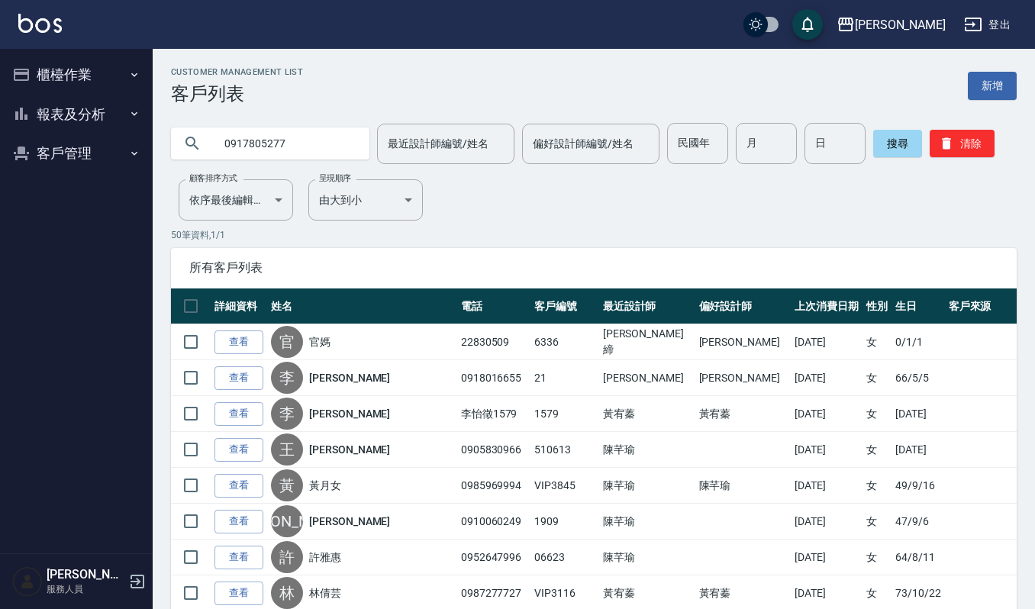
type input "0917805277"
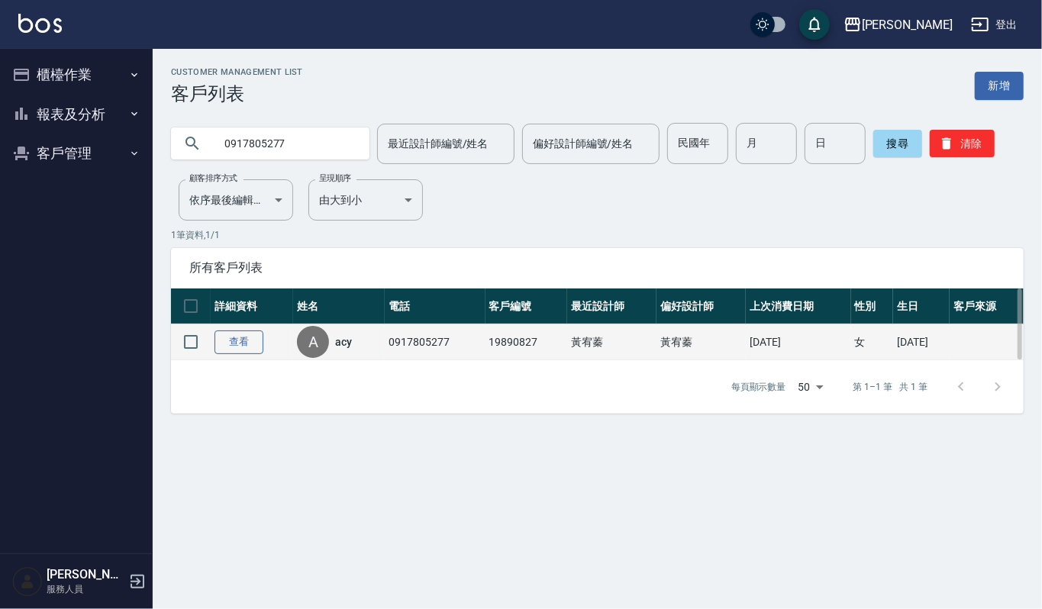
click at [228, 348] on link "查看" at bounding box center [239, 343] width 49 height 24
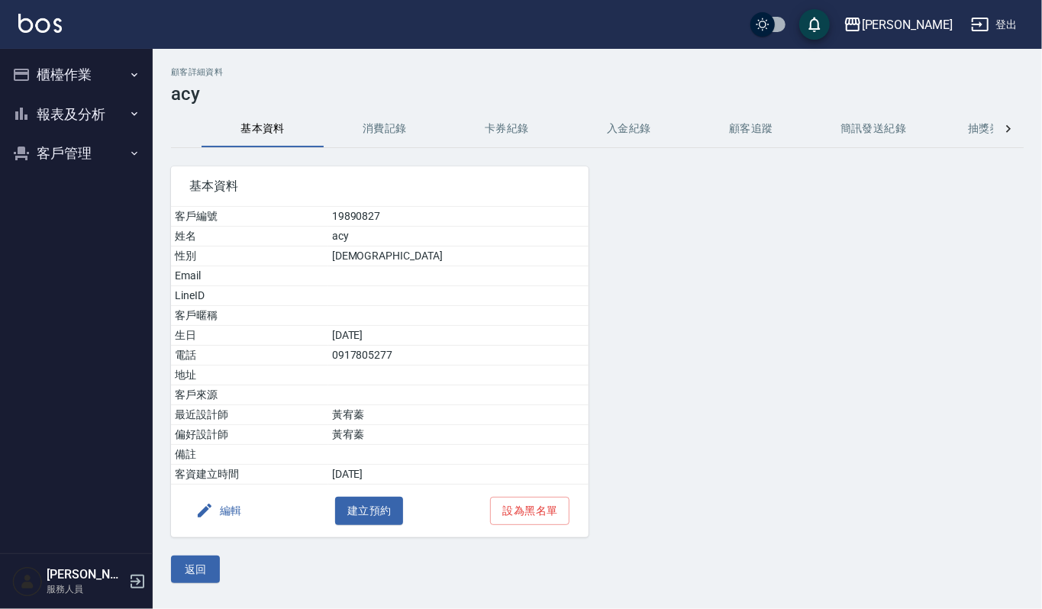
click at [355, 121] on button "消費記錄" at bounding box center [385, 129] width 122 height 37
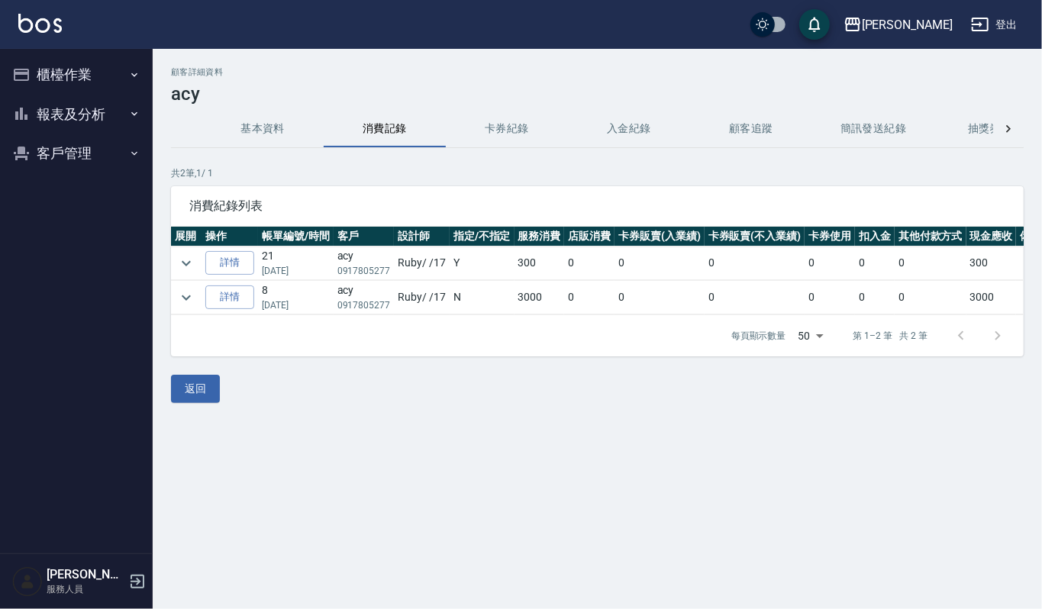
click at [172, 266] on td at bounding box center [186, 264] width 31 height 34
click at [175, 264] on button "expand row" at bounding box center [186, 263] width 23 height 23
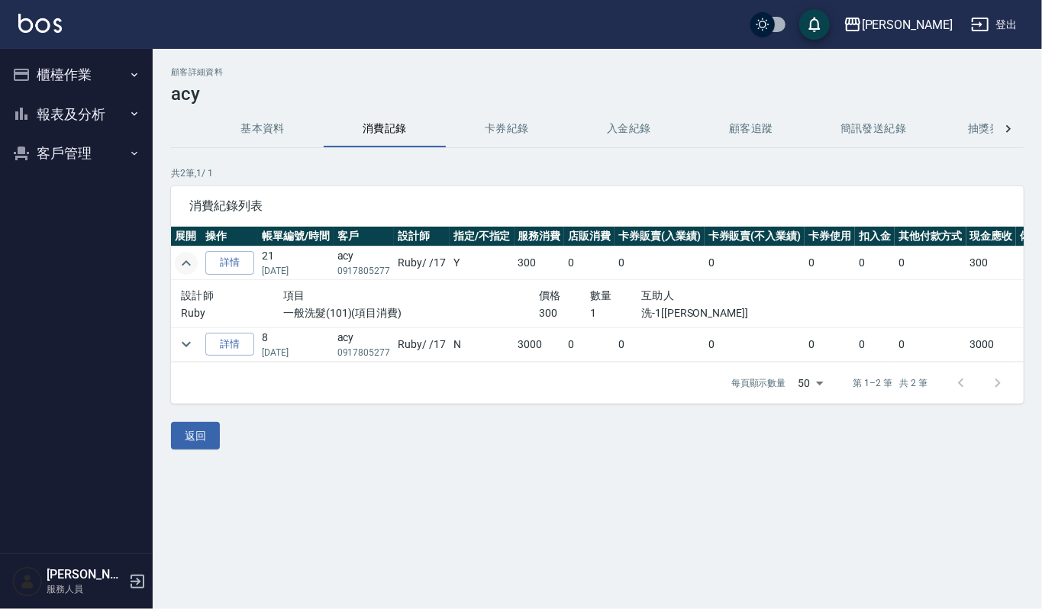
click at [175, 264] on button "expand row" at bounding box center [186, 263] width 23 height 23
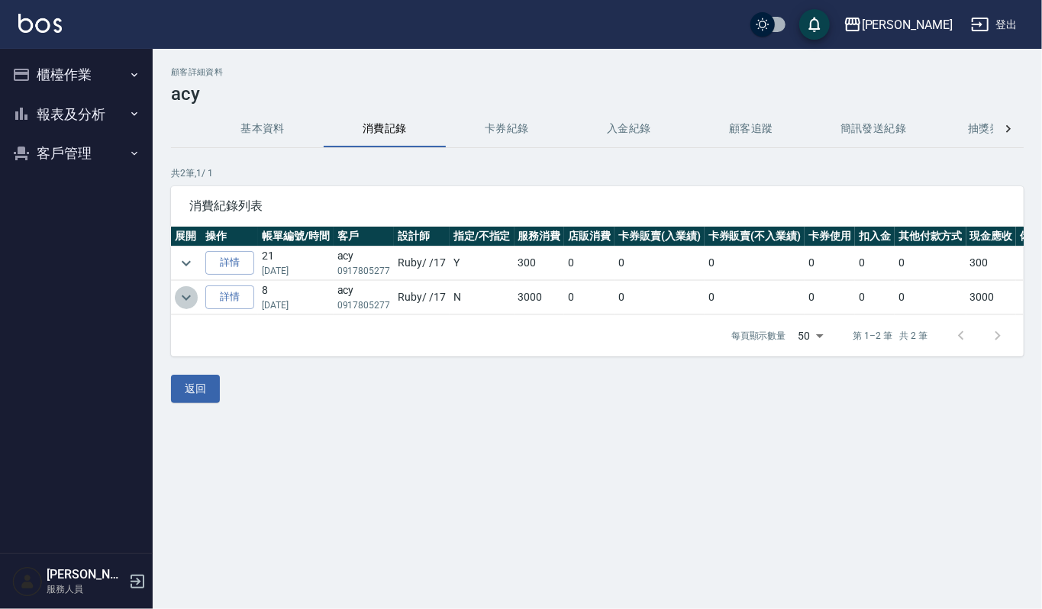
click at [184, 294] on icon "expand row" at bounding box center [186, 298] width 18 height 18
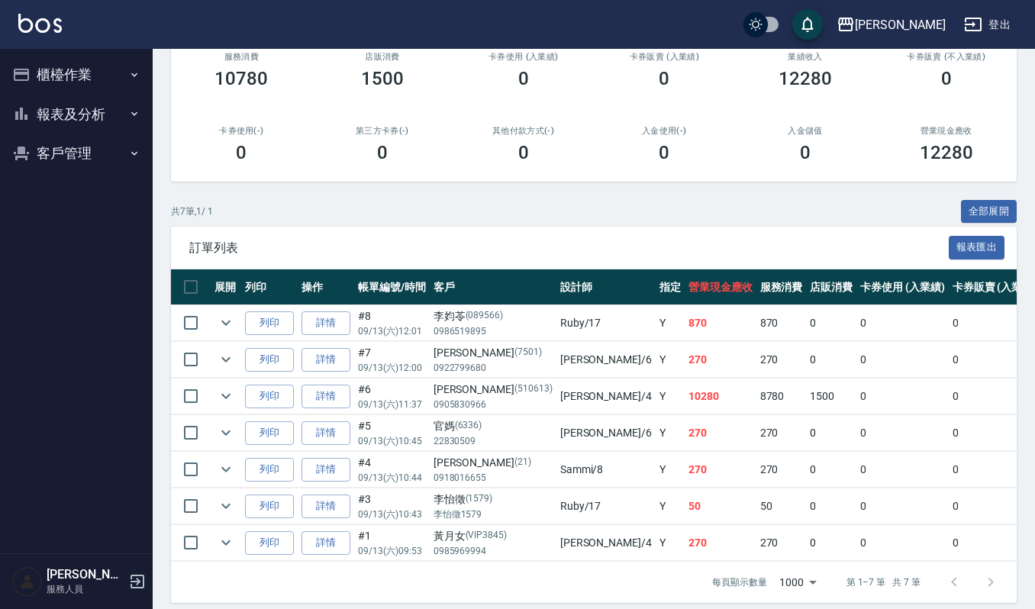
scroll to position [203, 0]
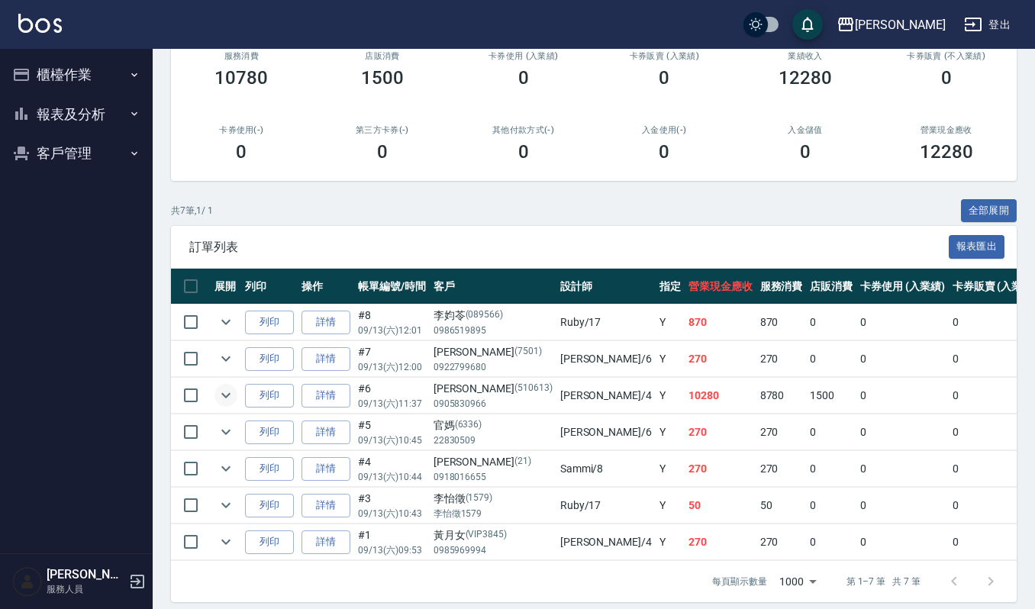
click at [232, 401] on icon "expand row" at bounding box center [226, 395] width 18 height 18
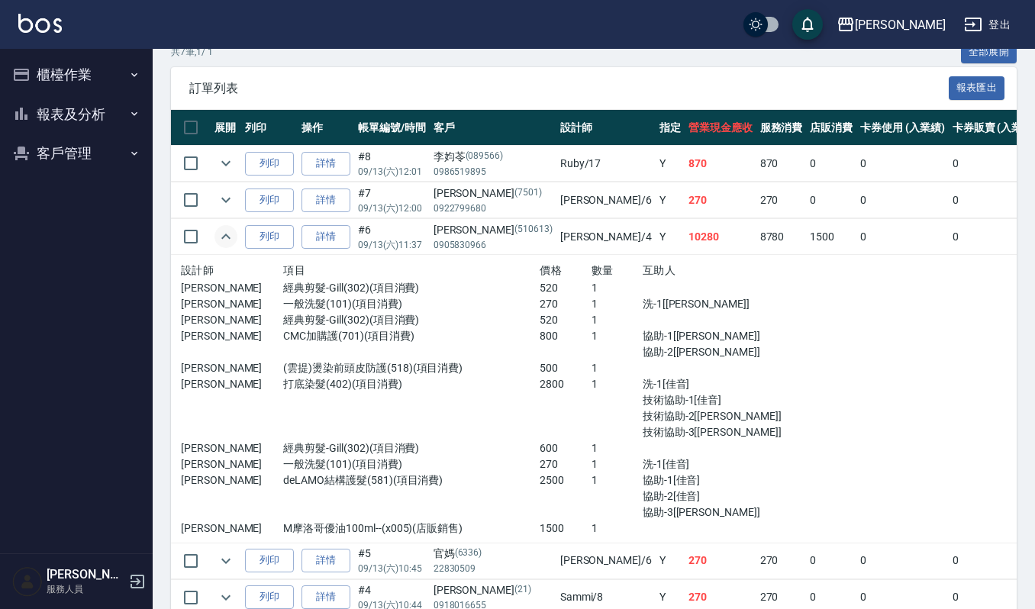
scroll to position [407, 0]
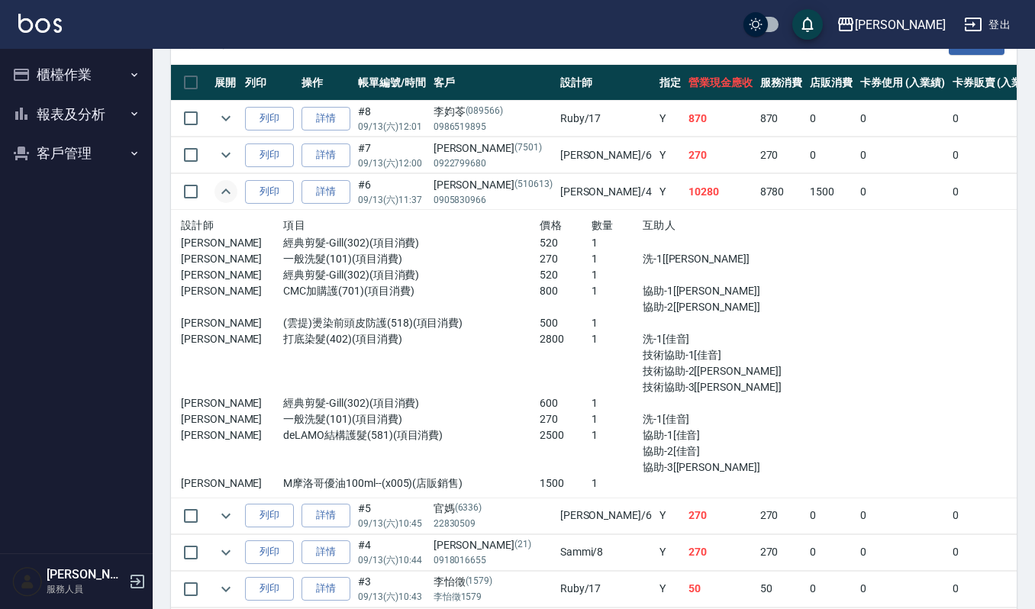
click at [224, 202] on button "expand row" at bounding box center [226, 191] width 23 height 23
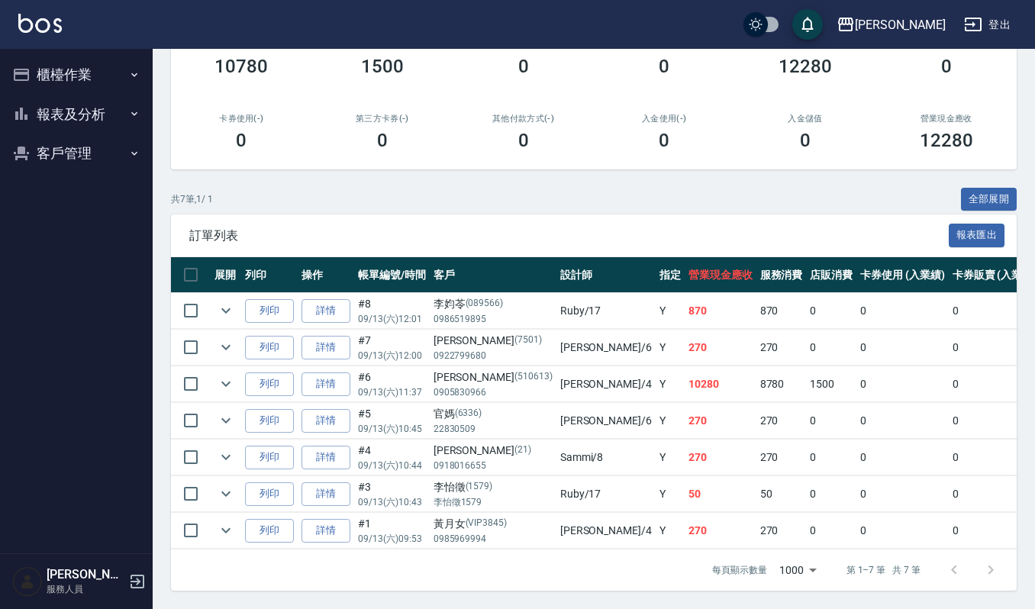
scroll to position [0, 0]
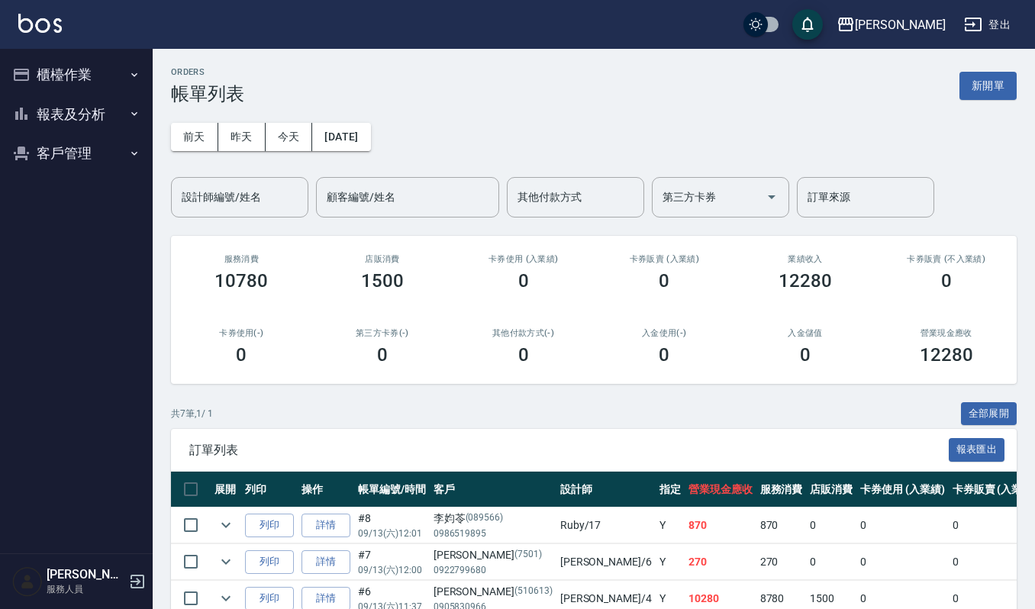
click at [990, 81] on button "新開單" at bounding box center [988, 86] width 57 height 28
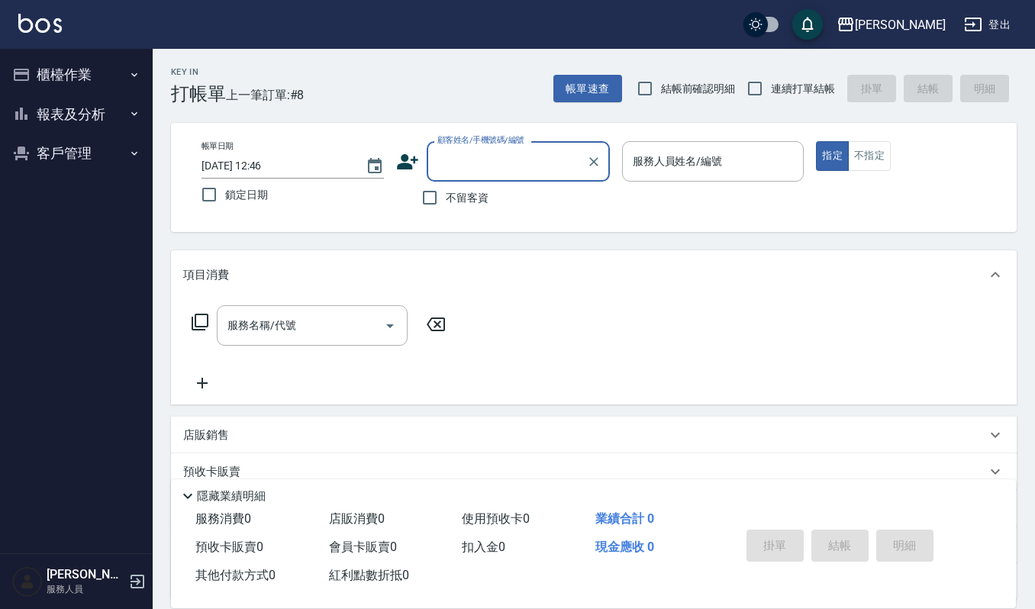
click at [495, 144] on label "顧客姓名/手機號碼/編號" at bounding box center [481, 139] width 87 height 11
click at [495, 148] on input "顧客姓名/手機號碼/編號" at bounding box center [507, 161] width 147 height 27
click at [489, 165] on input "顧客姓名/手機號碼/編號" at bounding box center [507, 161] width 147 height 27
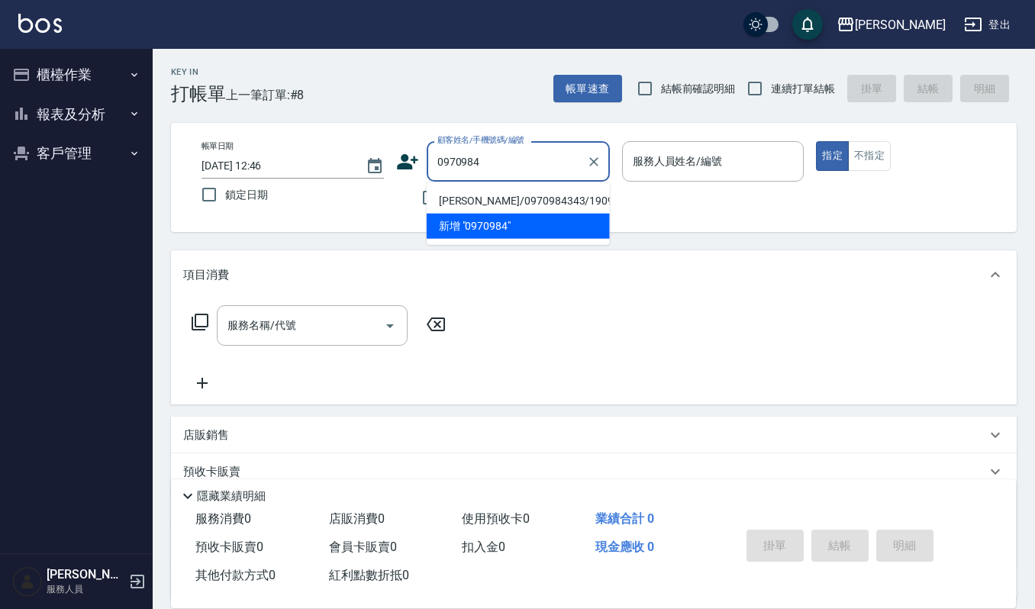
click at [501, 197] on li "謝佩婕/0970984343/190906" at bounding box center [518, 201] width 183 height 25
type input "[PERSON_NAME]/0970984343/190906"
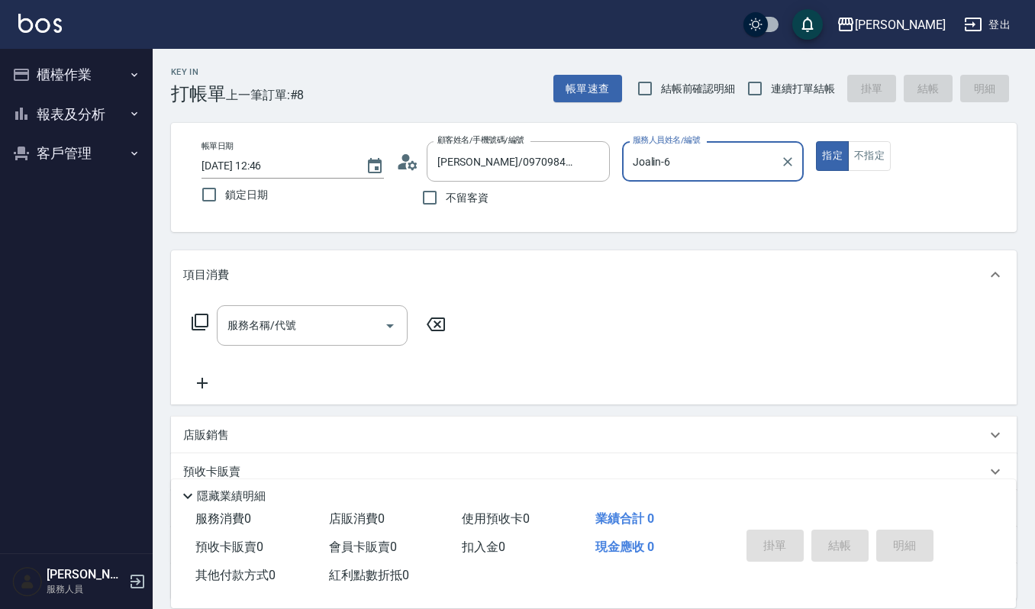
type input "Joalin-6"
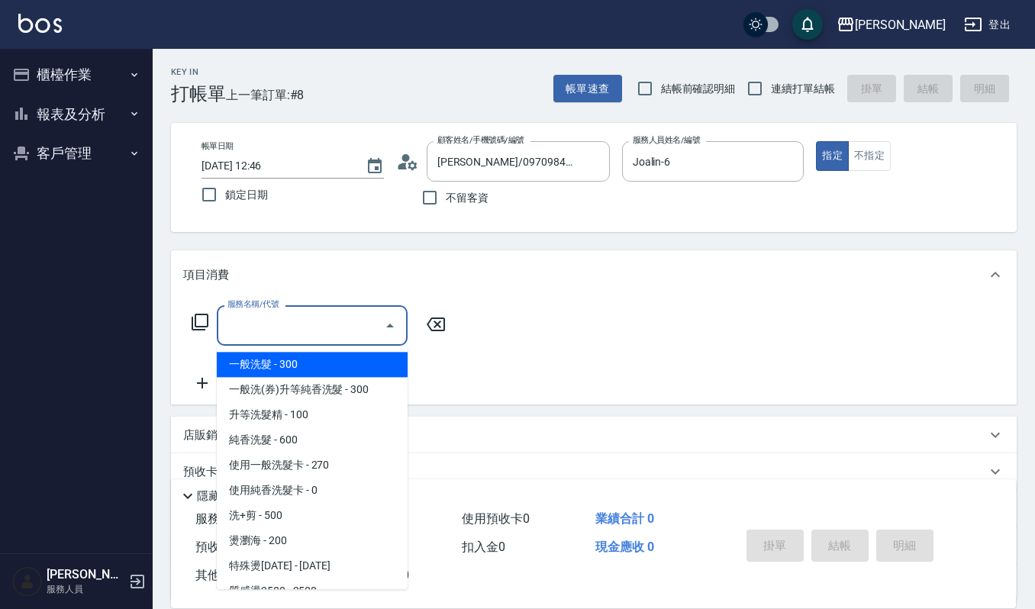
click at [349, 318] on input "服務名稱/代號" at bounding box center [301, 325] width 154 height 27
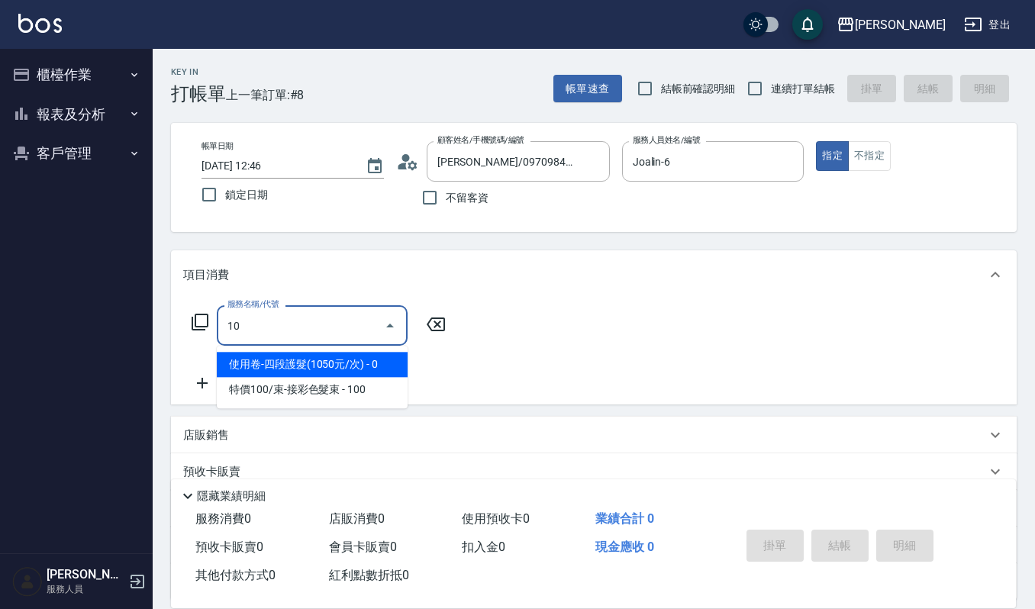
type input "1"
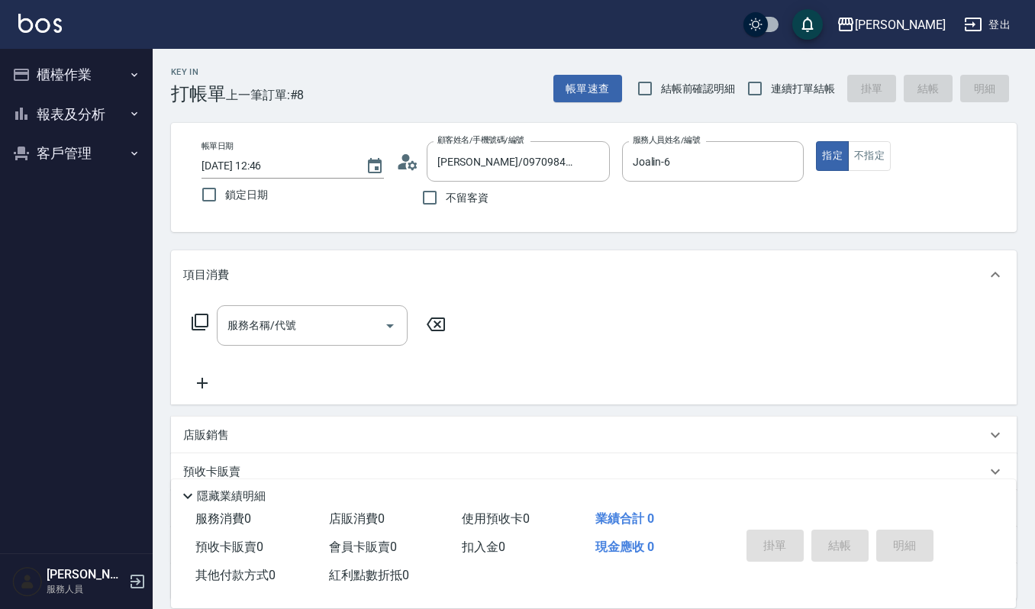
click at [405, 171] on icon at bounding box center [407, 161] width 23 height 23
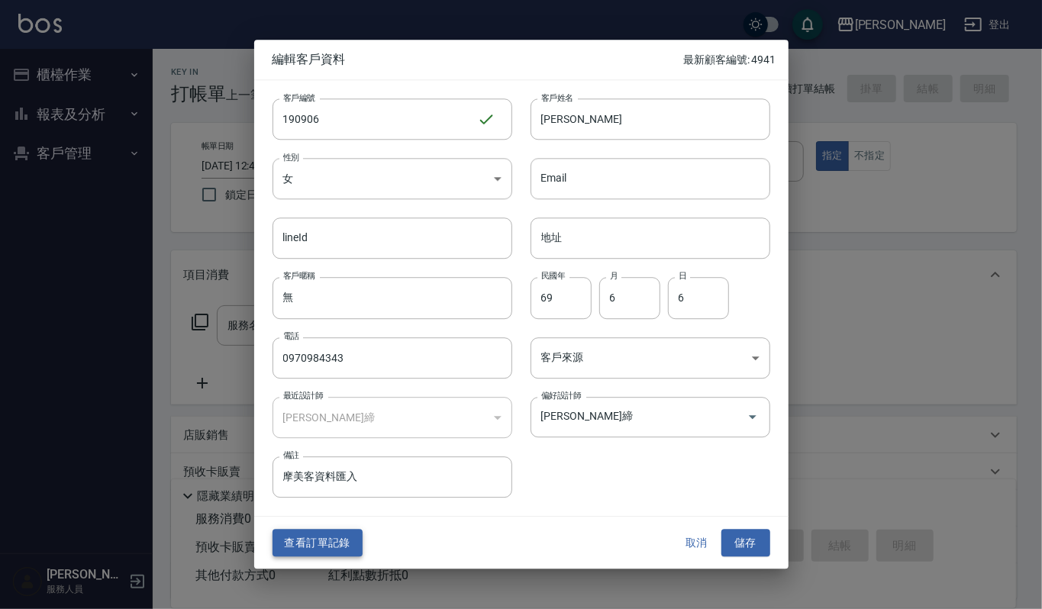
click at [328, 532] on button "查看訂單記錄" at bounding box center [318, 543] width 90 height 28
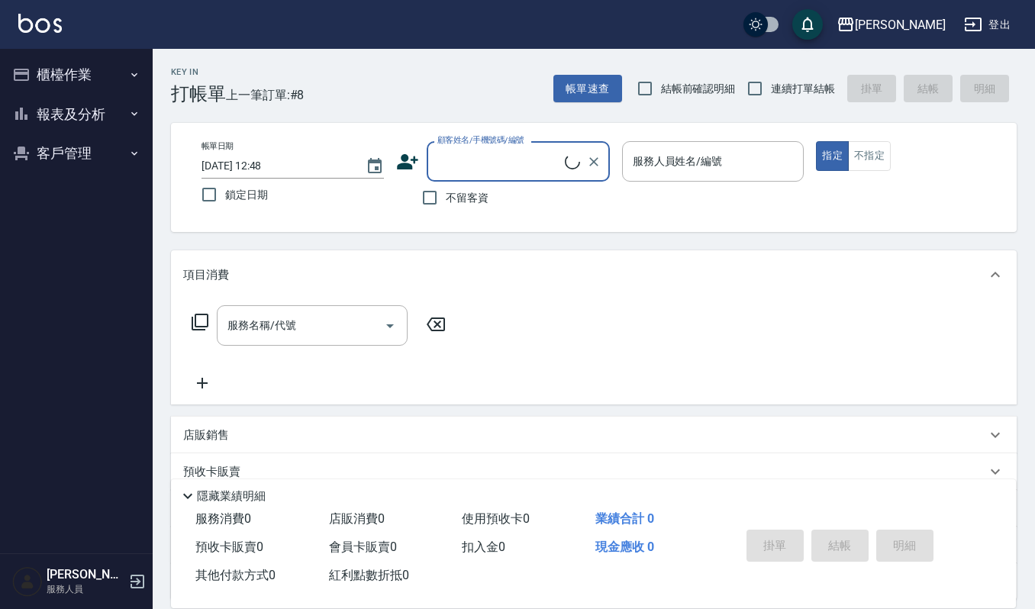
click at [481, 154] on input "顧客姓名/手機號碼/編號" at bounding box center [499, 161] width 131 height 27
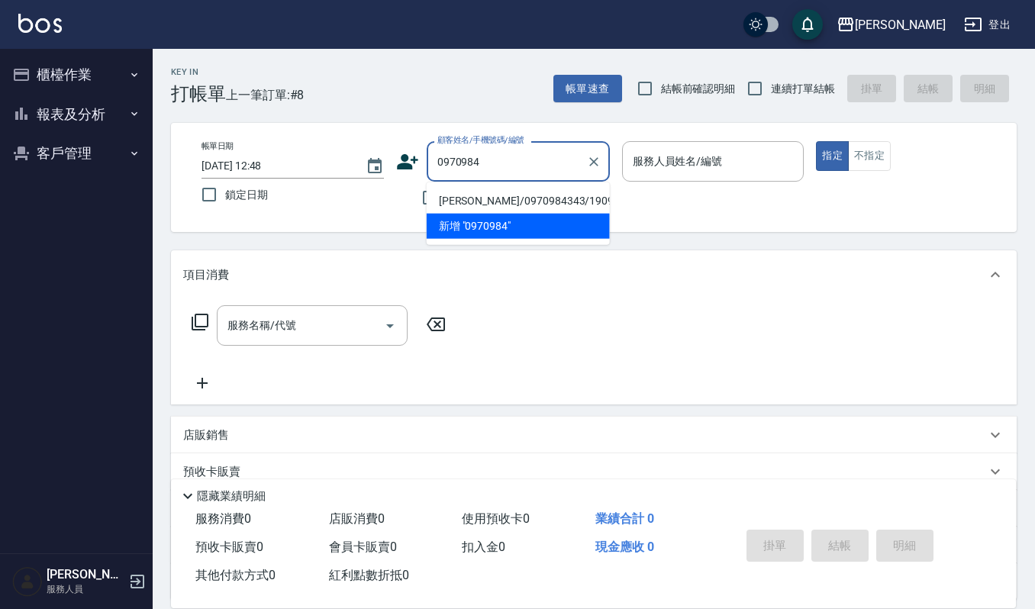
click at [480, 195] on li "謝佩婕/0970984343/190906" at bounding box center [518, 201] width 183 height 25
type input "謝佩婕/0970984343/190906"
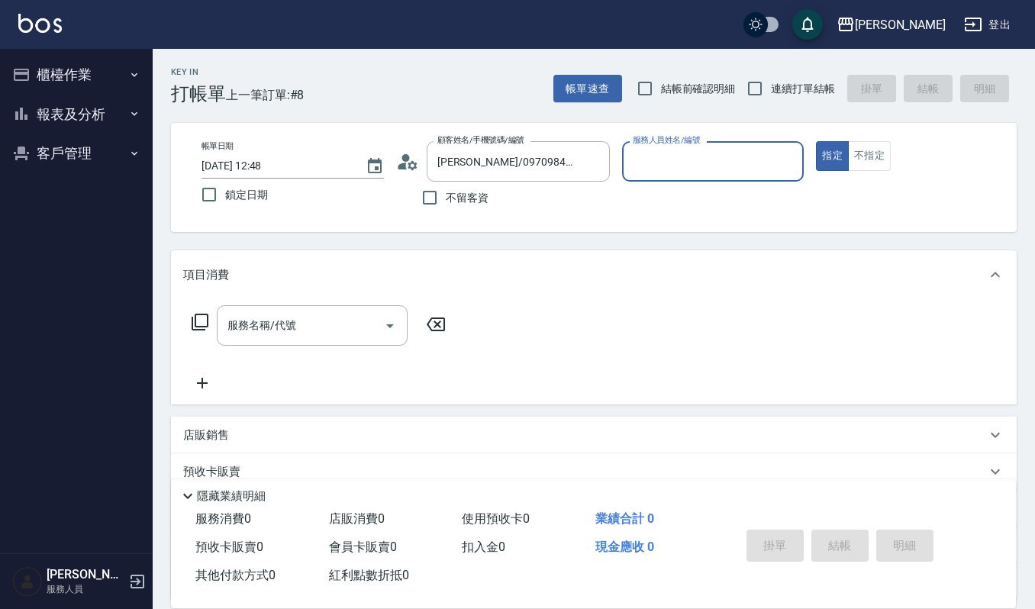
type input "Joalin-6"
click at [354, 334] on input "服務名稱/代號" at bounding box center [301, 325] width 154 height 27
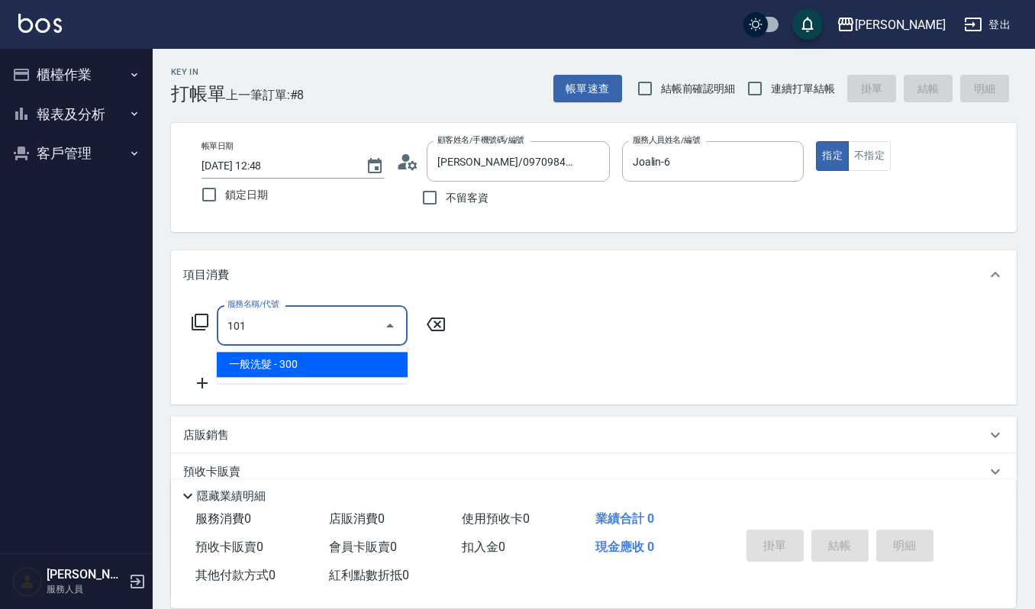
type input "一般洗髮(101)"
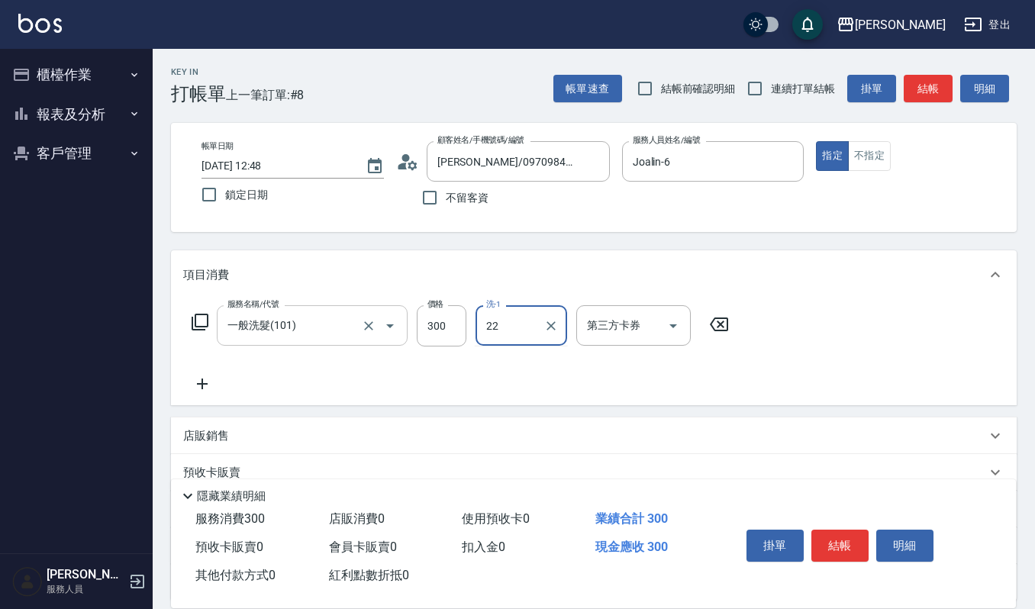
type input "宜芳-22"
click at [848, 545] on button "結帳" at bounding box center [840, 546] width 57 height 32
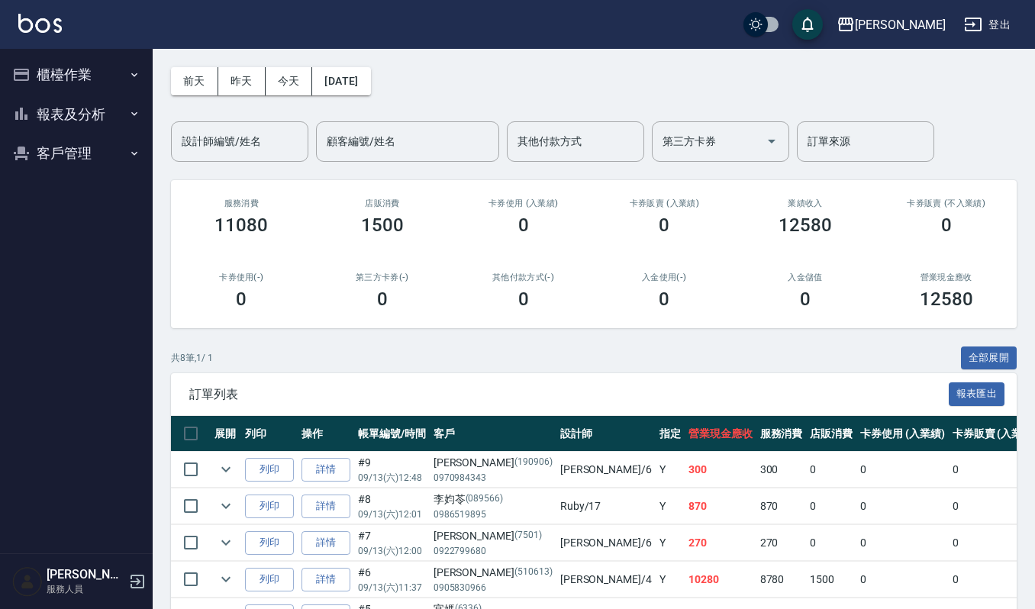
scroll to position [102, 0]
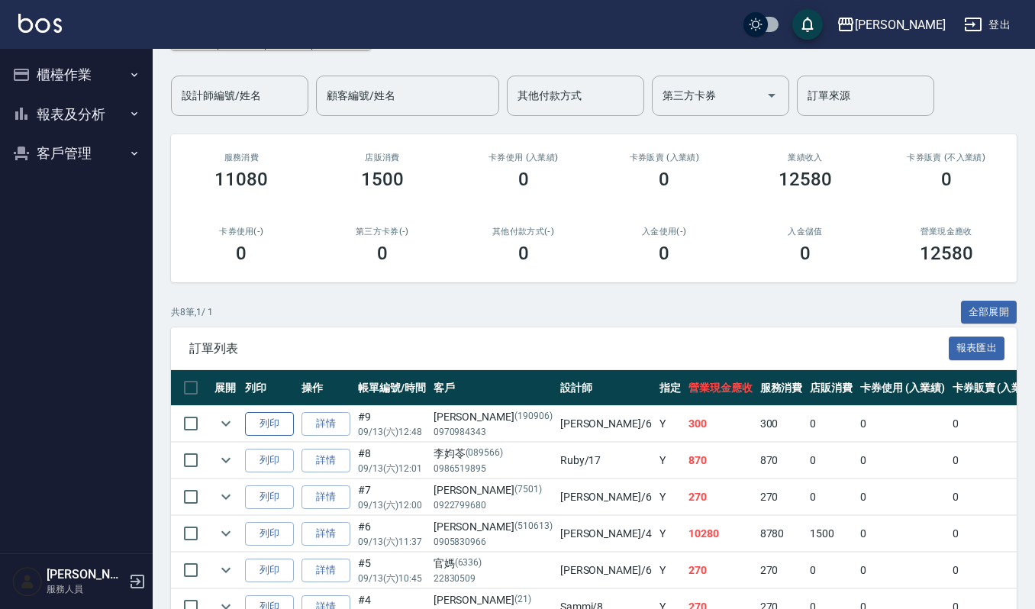
click at [270, 423] on button "列印" at bounding box center [269, 424] width 49 height 24
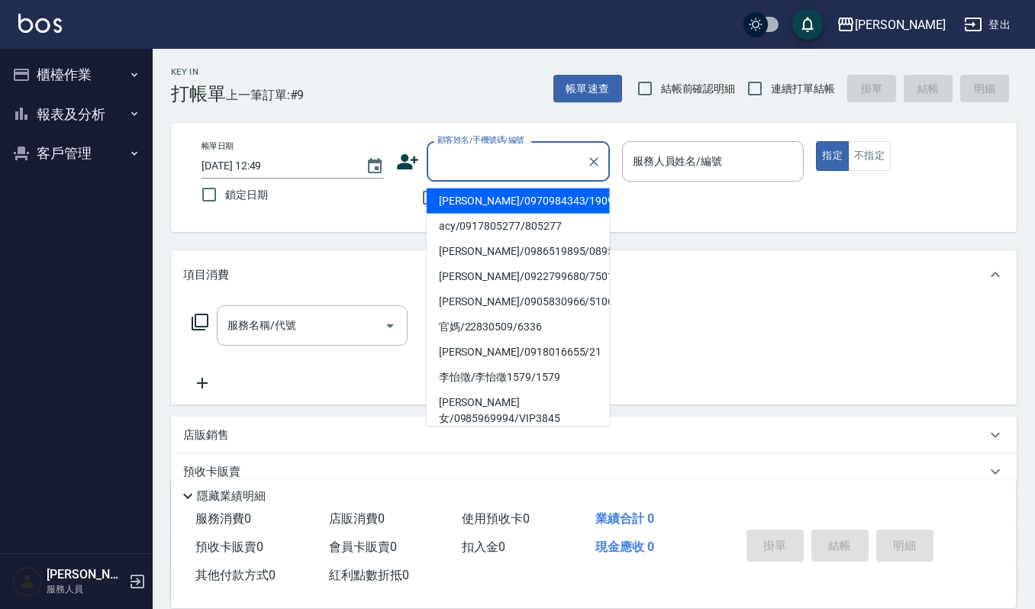
click at [499, 157] on input "顧客姓名/手機號碼/編號" at bounding box center [507, 161] width 147 height 27
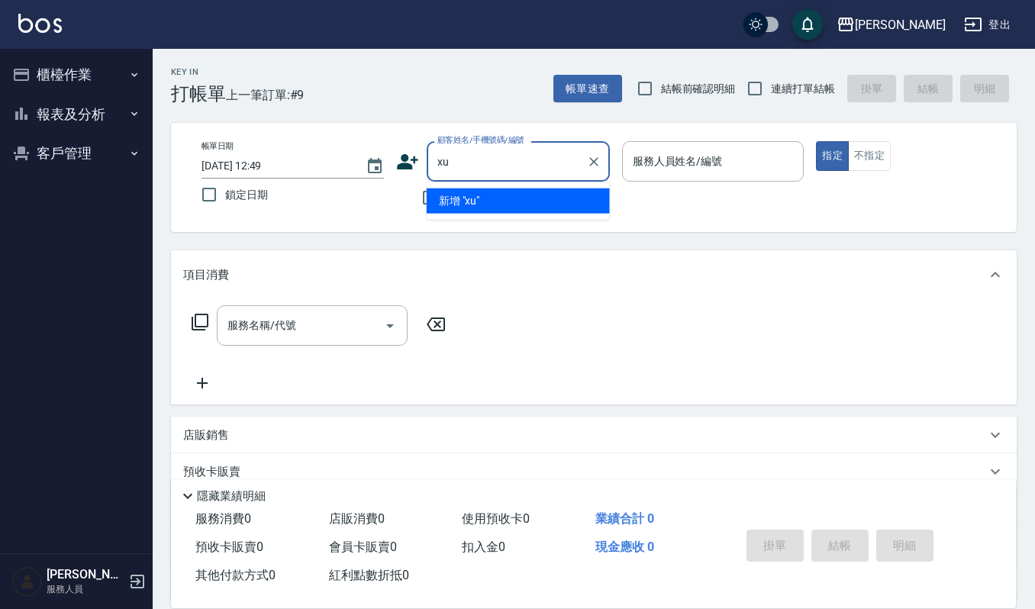
type input "x"
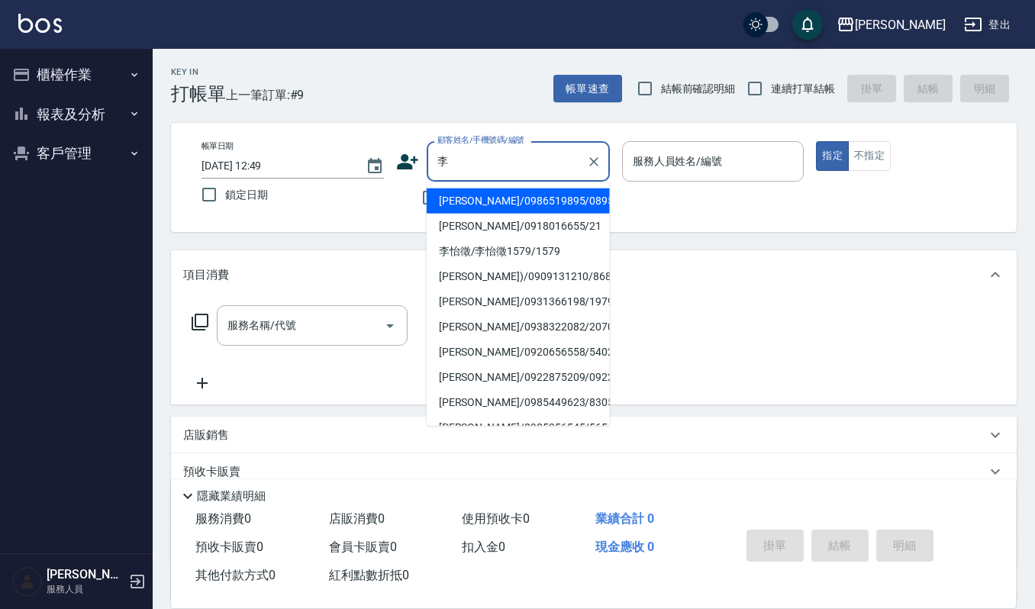
click at [522, 298] on li "李筱婷/0931366198/1979" at bounding box center [518, 301] width 183 height 25
type input "李筱婷/0931366198/1979"
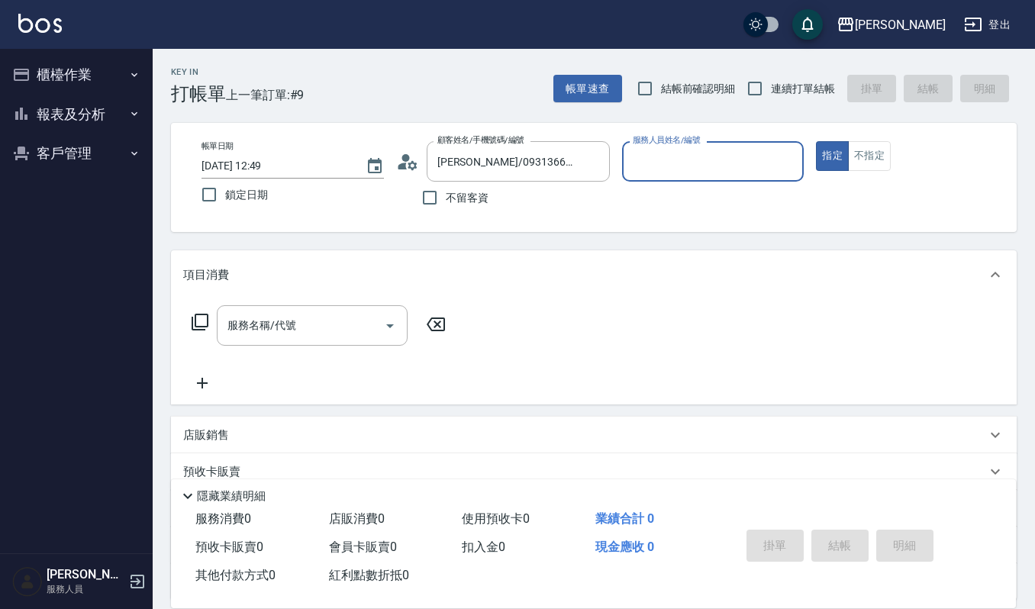
type input "吉兒-4"
click at [333, 333] on input "服務名稱/代號" at bounding box center [301, 325] width 154 height 27
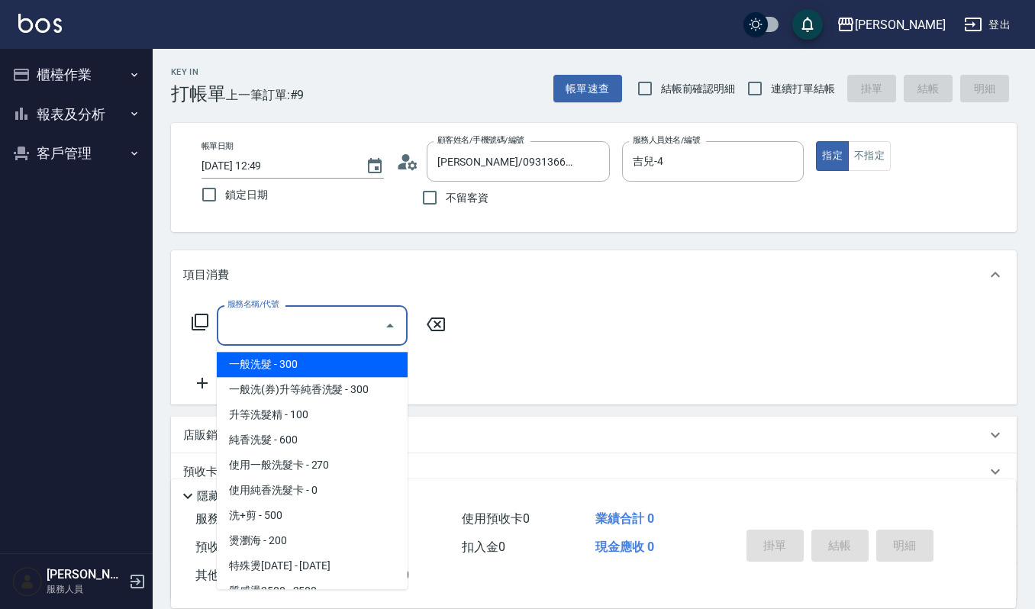
type input "ㄨ"
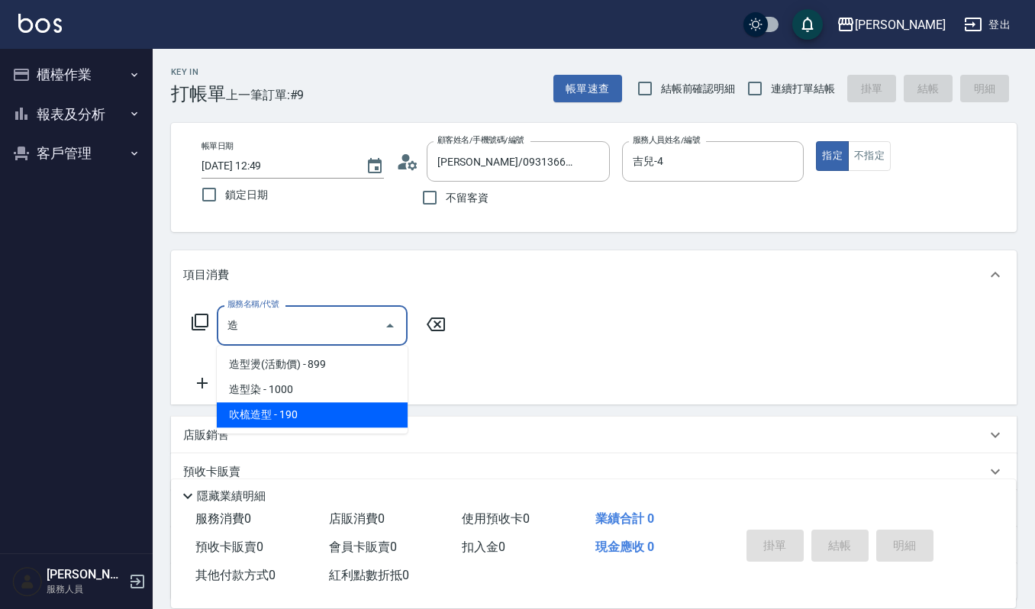
click at [303, 414] on span "吹梳造型 - 190" at bounding box center [312, 414] width 191 height 25
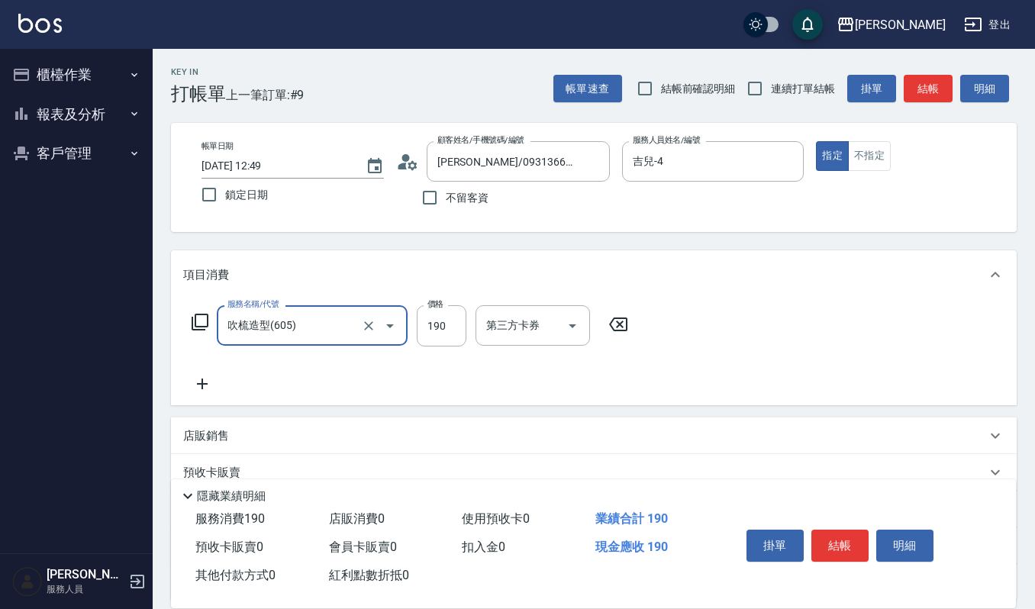
type input "吹梳造型(605)"
click at [208, 379] on icon at bounding box center [202, 384] width 38 height 18
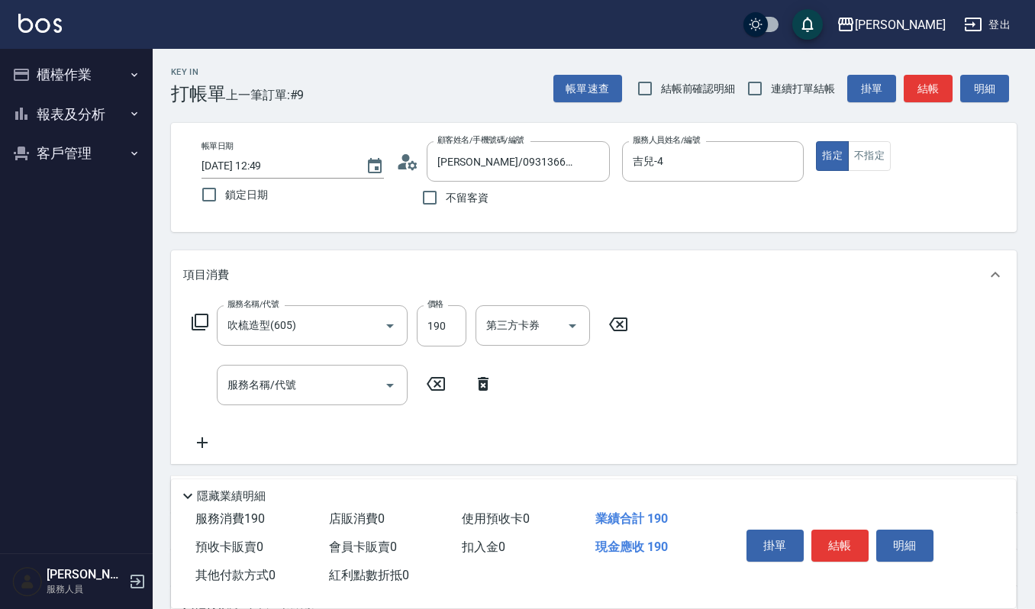
click at [483, 388] on icon at bounding box center [483, 384] width 11 height 14
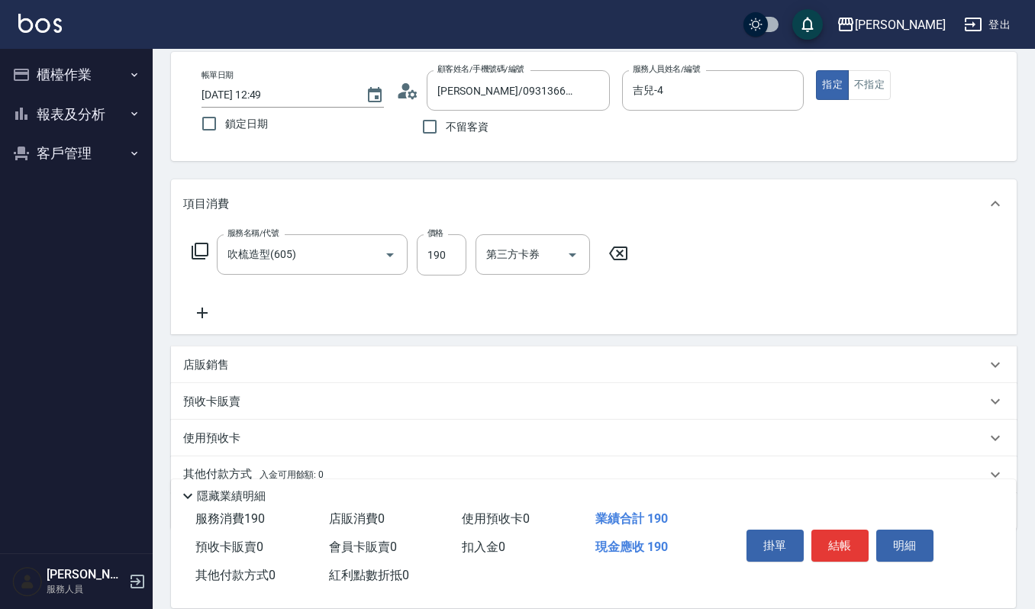
scroll to position [102, 0]
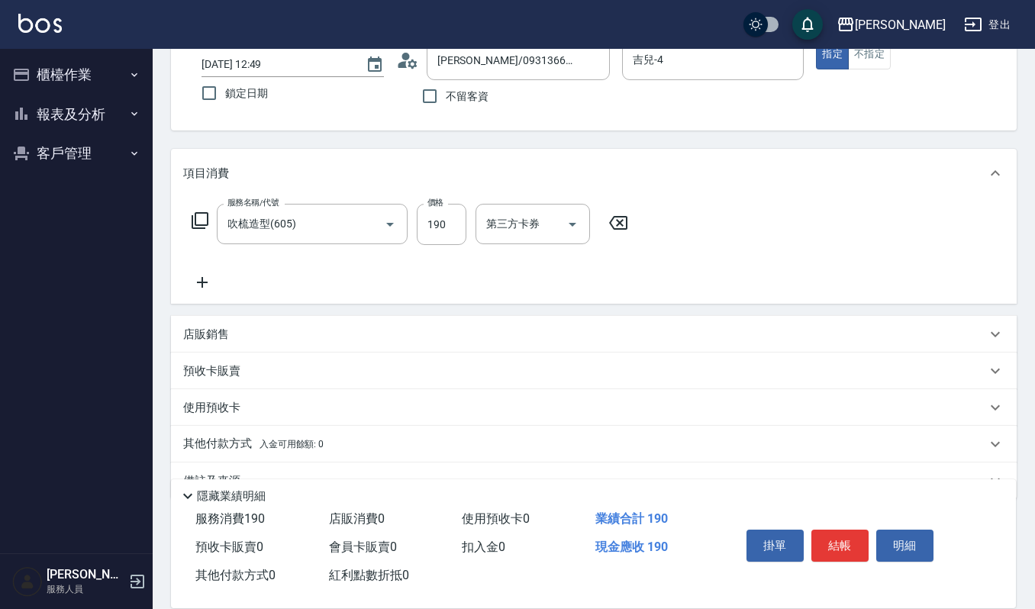
click at [200, 343] on div "店販銷售" at bounding box center [594, 334] width 846 height 37
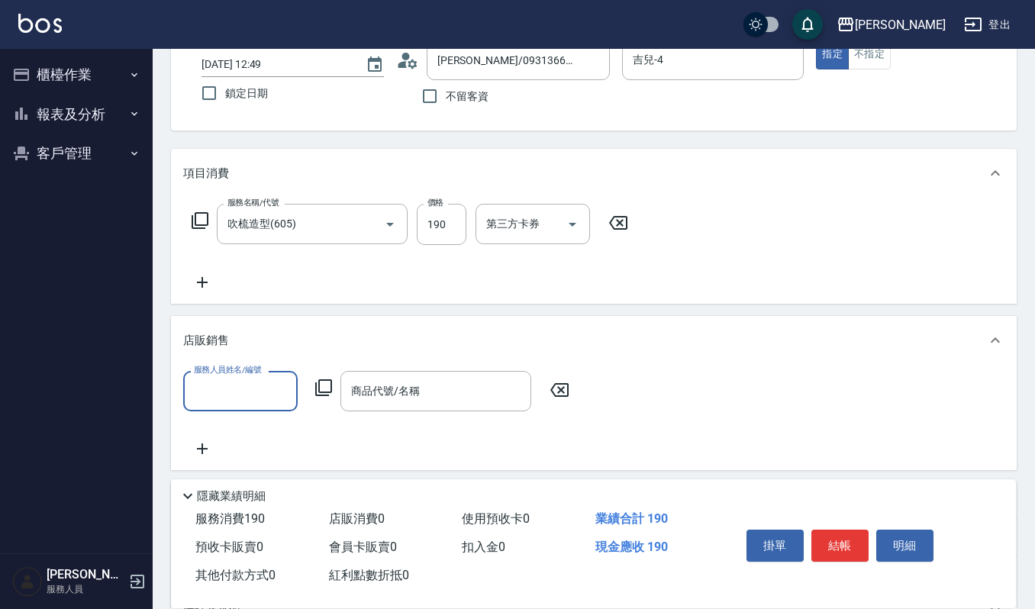
scroll to position [1, 0]
click at [250, 394] on input "服務人員姓名/編號" at bounding box center [240, 391] width 101 height 27
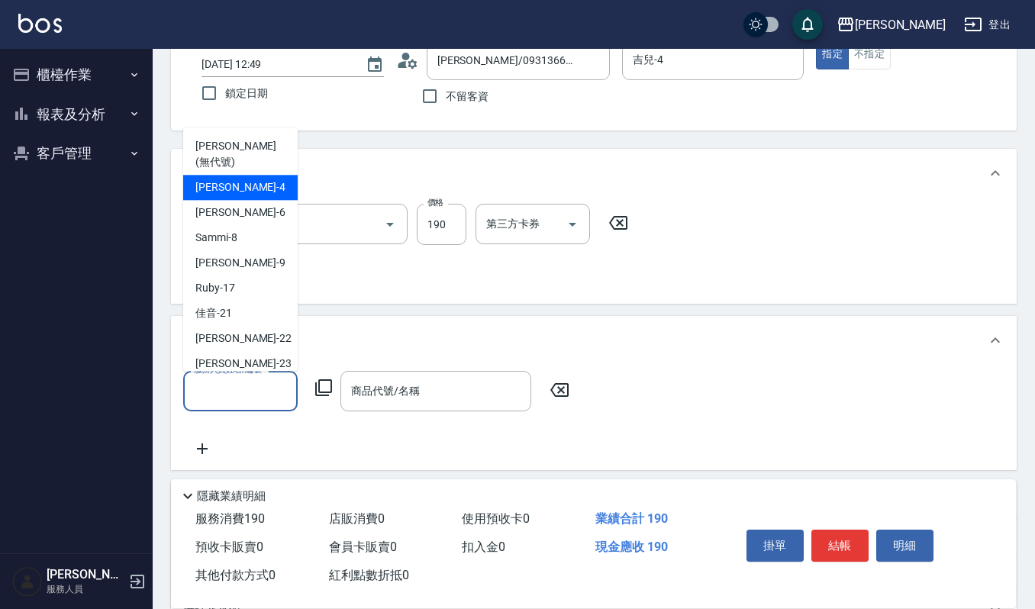
click at [217, 179] on span "吉兒 -4" at bounding box center [240, 187] width 90 height 16
type input "吉兒-4"
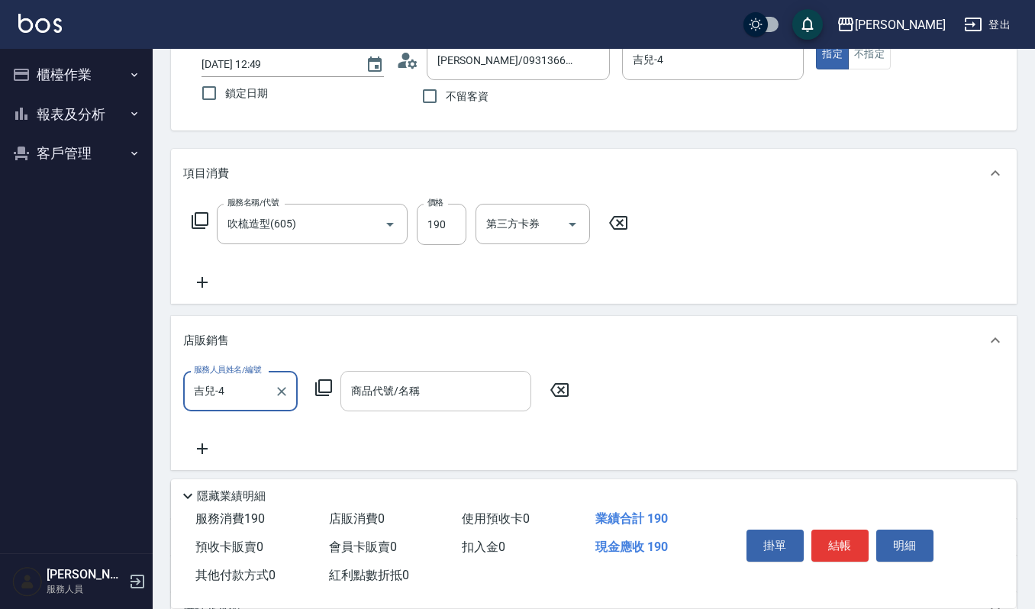
click at [428, 400] on input "商品代號/名稱" at bounding box center [435, 391] width 177 height 27
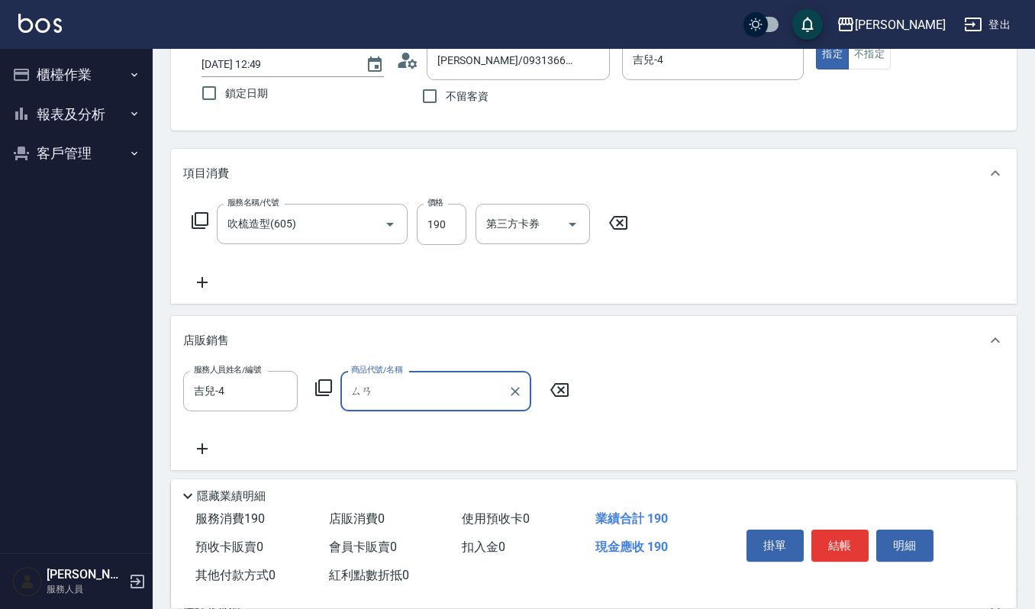
type input "三"
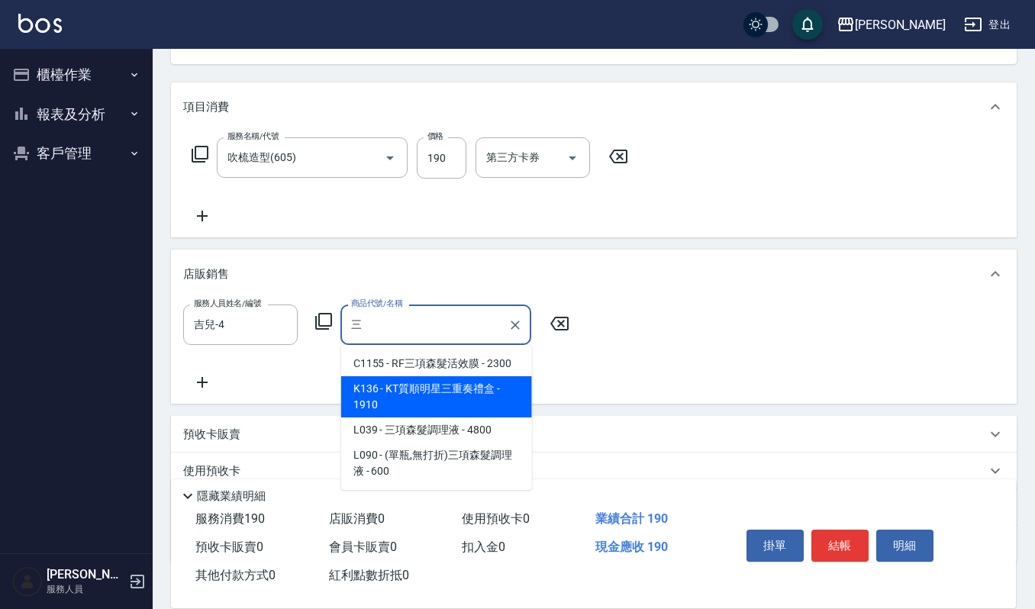
scroll to position [203, 0]
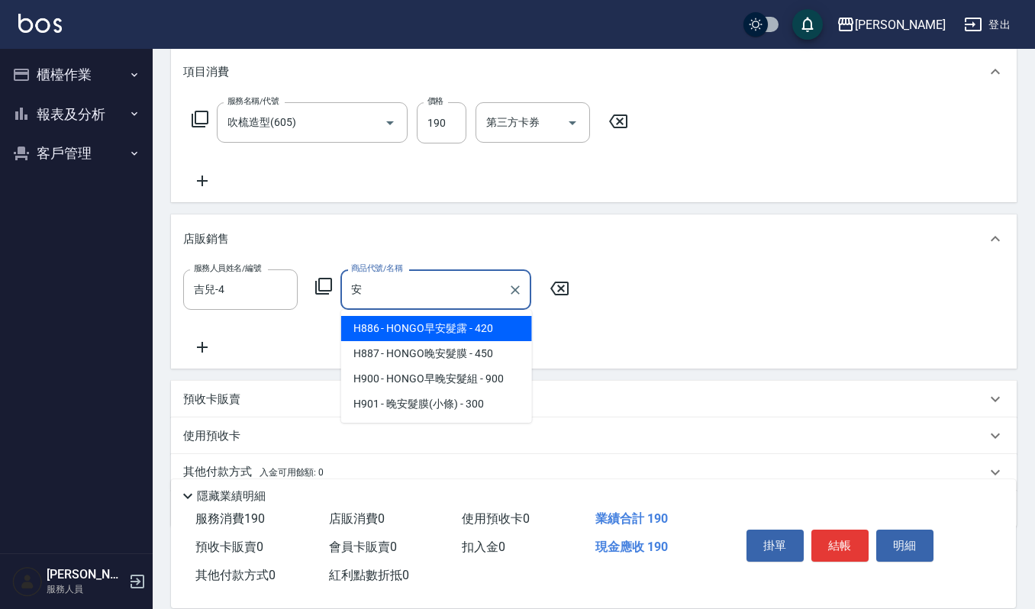
type input "胺"
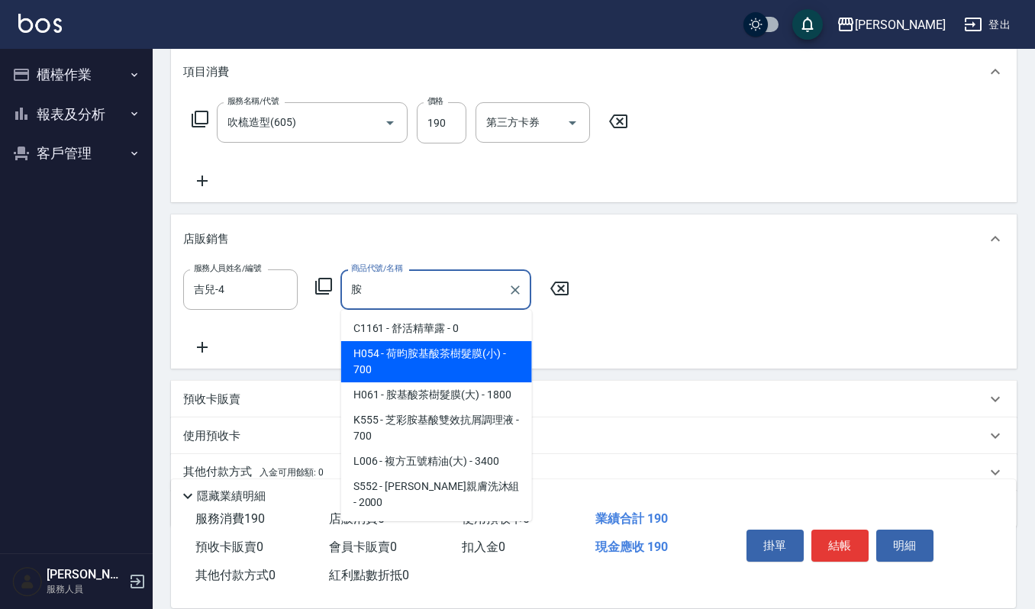
click at [388, 290] on input "胺" at bounding box center [424, 289] width 154 height 27
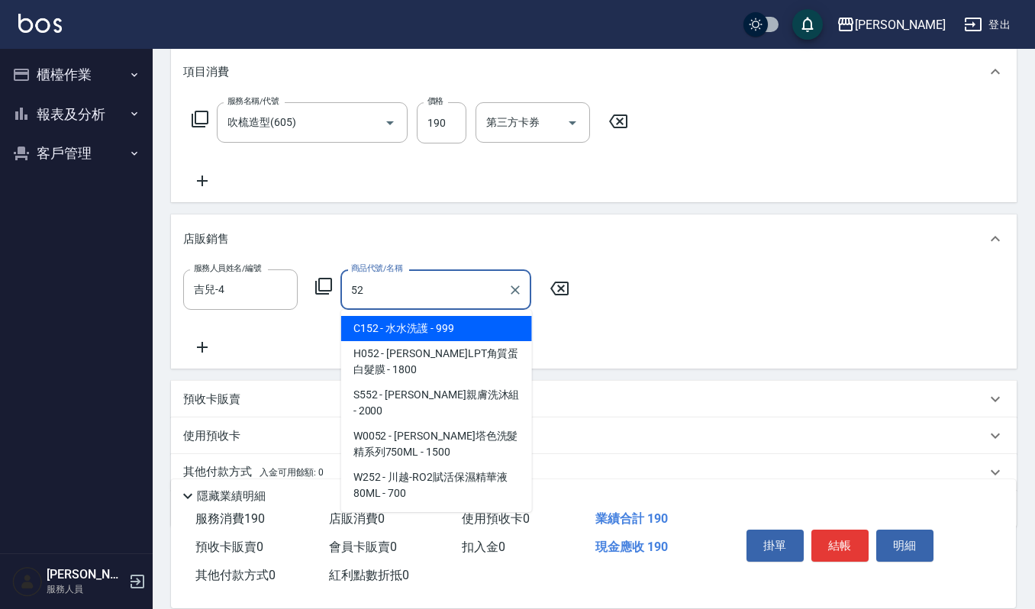
type input "5"
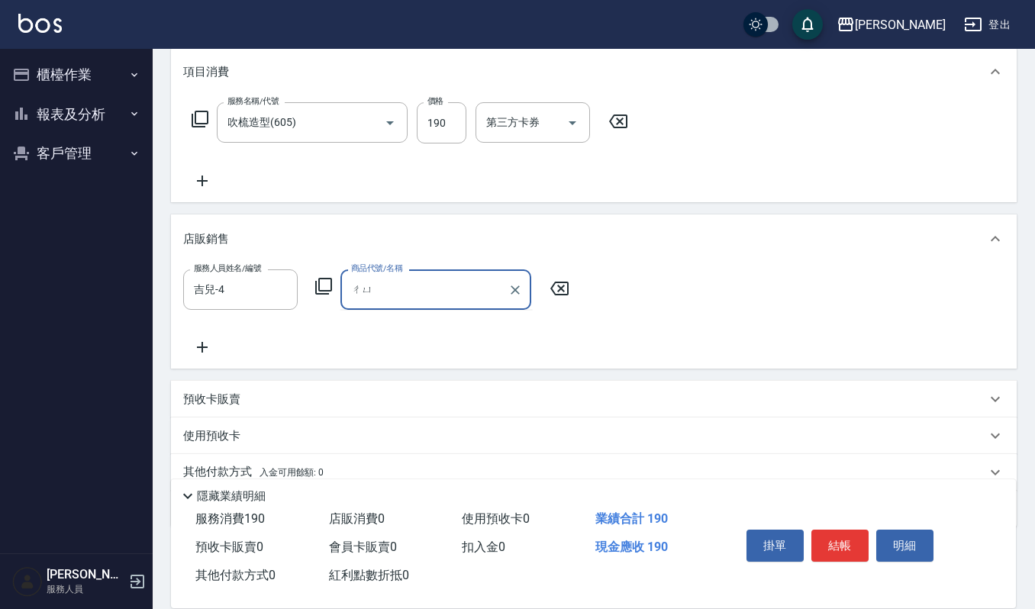
type input "ㄔ"
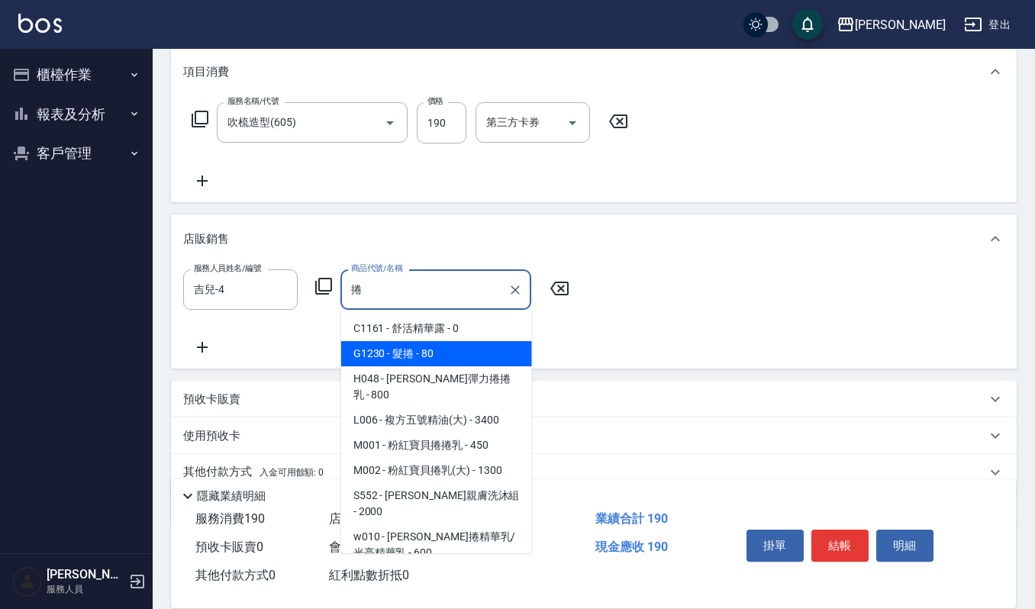
click at [400, 382] on span "H048 - 荷昀彈力捲捲乳 - 800" at bounding box center [436, 386] width 191 height 41
type input "荷昀彈力捲捲乳"
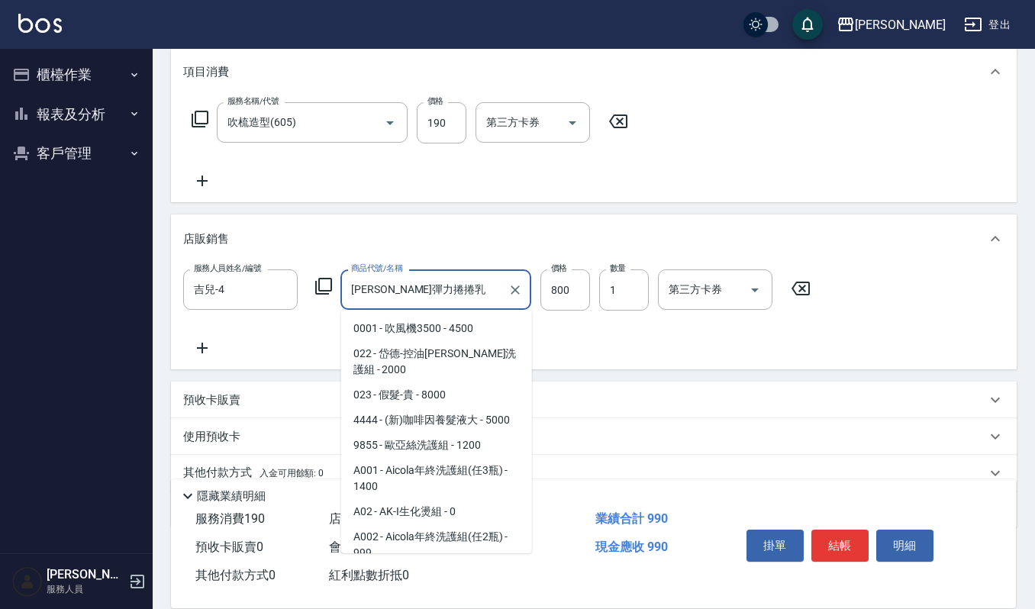
click at [466, 278] on input "荷昀彈力捲捲乳" at bounding box center [424, 289] width 154 height 27
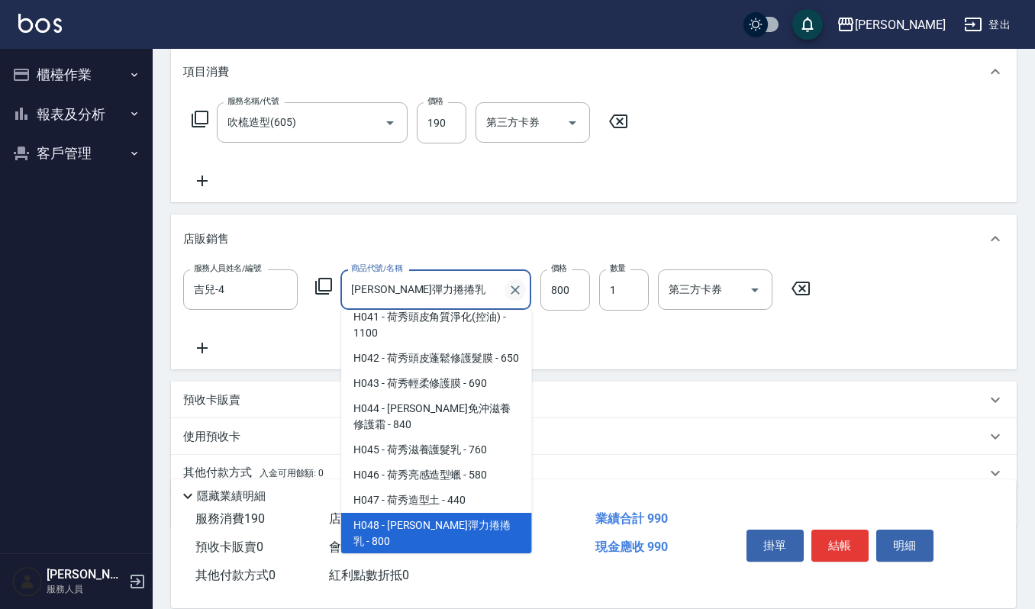
click at [510, 289] on icon "Clear" at bounding box center [515, 290] width 15 height 15
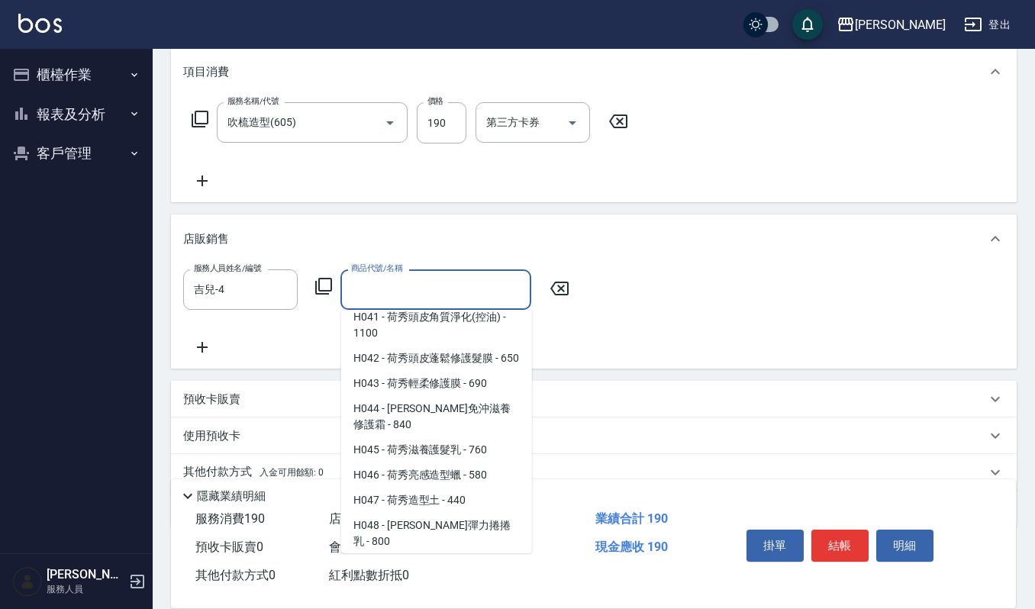
scroll to position [6, 0]
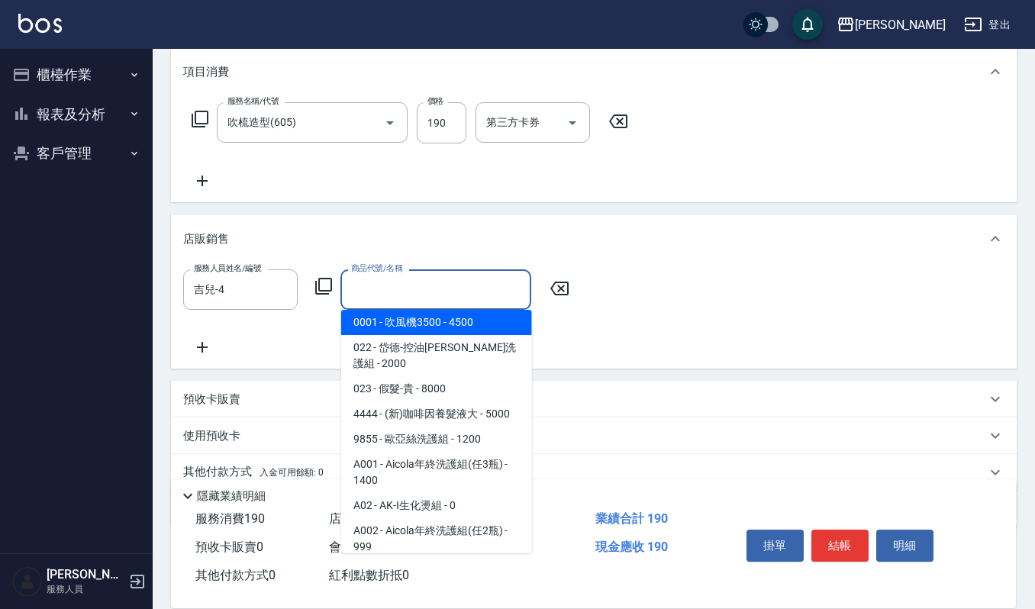
click at [477, 287] on input "商品代號/名稱" at bounding box center [435, 289] width 177 height 27
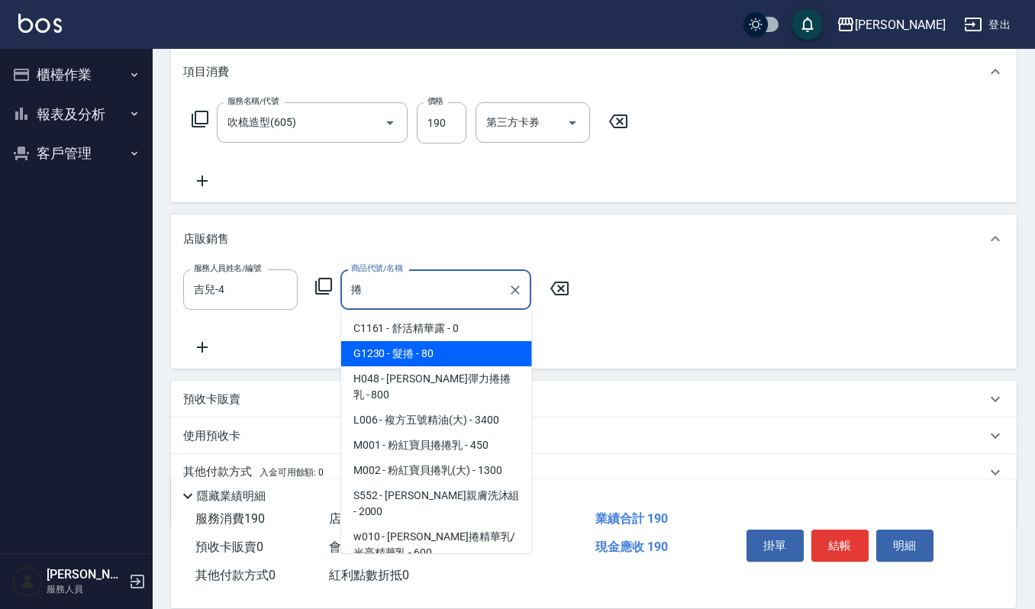
click at [355, 380] on span "H048 - 荷昀彈力捲捲乳 - 800" at bounding box center [436, 386] width 191 height 41
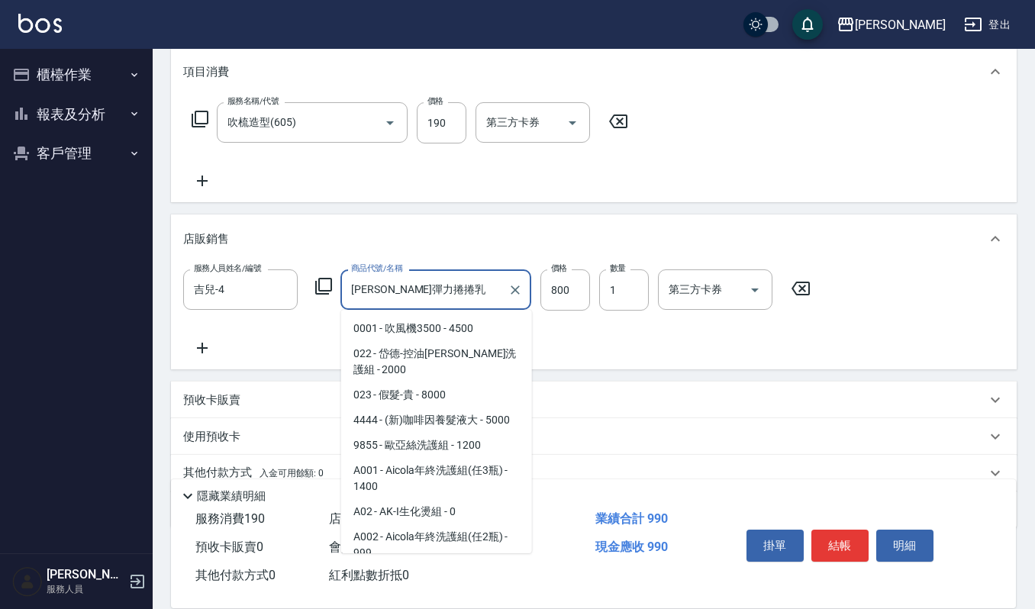
click at [431, 288] on input "荷昀彈力捲捲乳" at bounding box center [424, 289] width 154 height 27
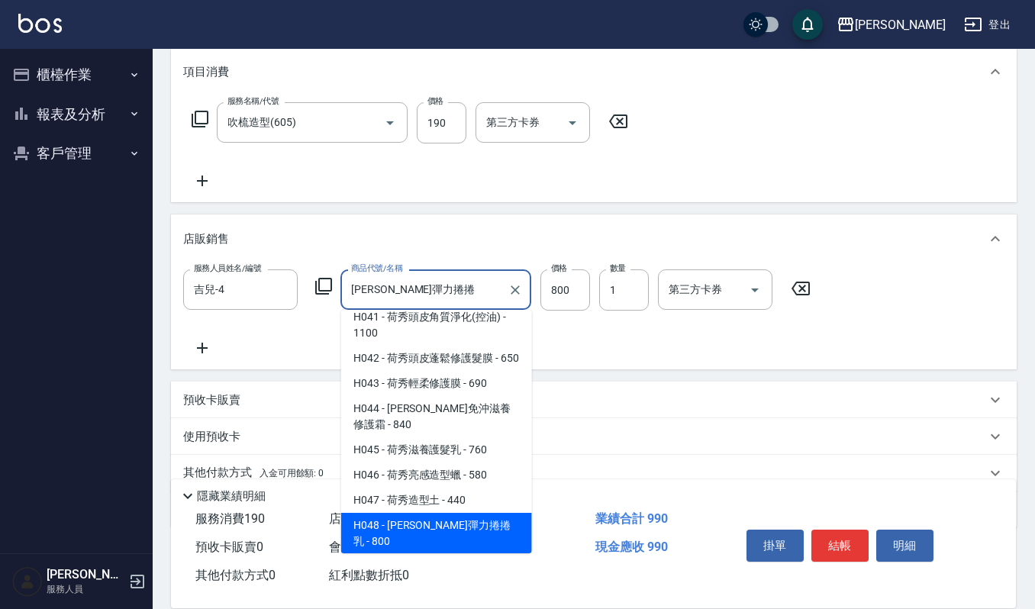
scroll to position [0, 0]
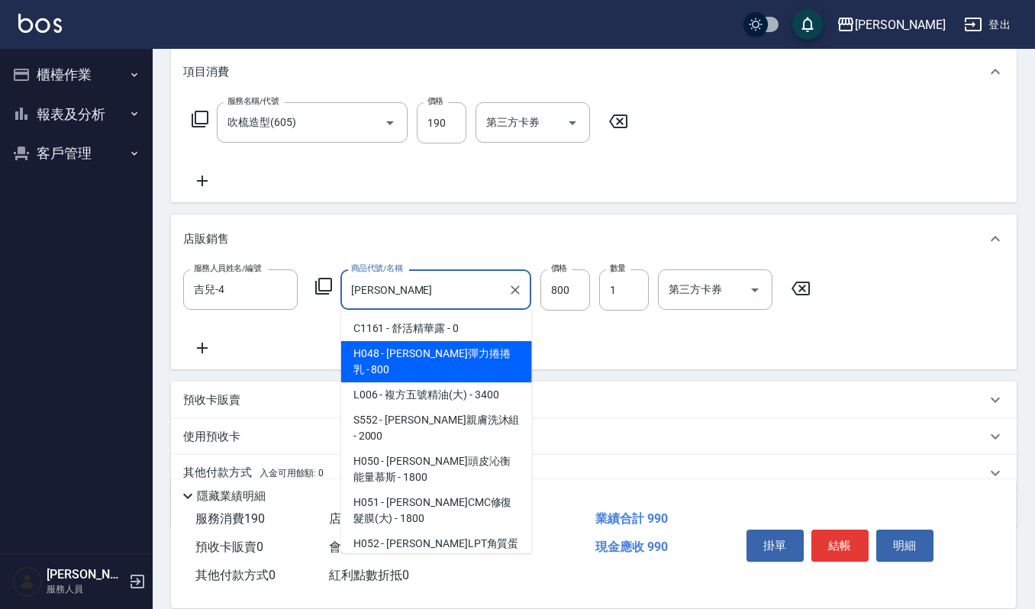
type input "荷"
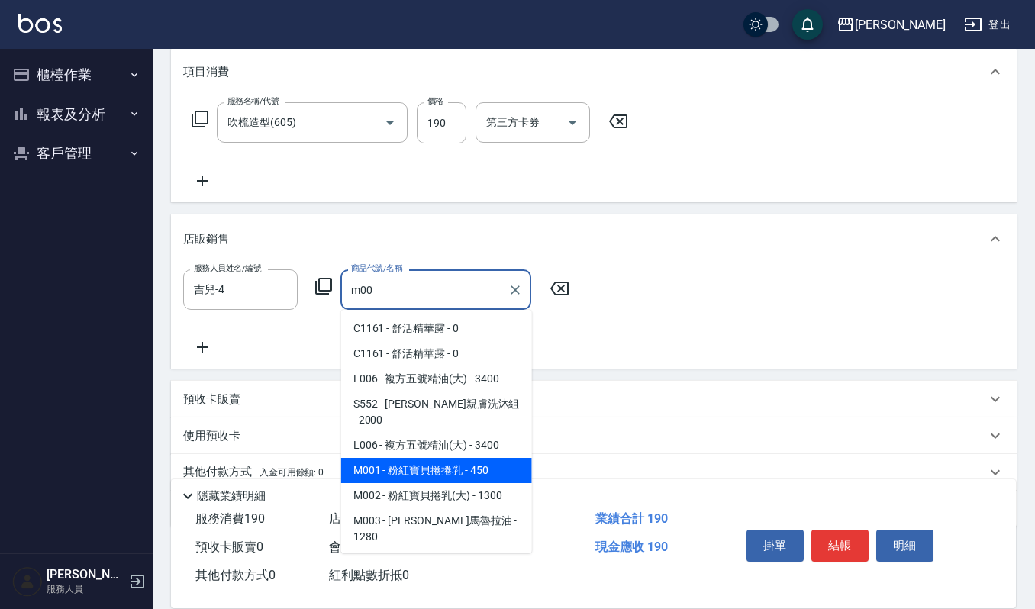
click at [505, 458] on span "M001 - 粉紅寶貝捲捲乳 - 450" at bounding box center [436, 470] width 191 height 25
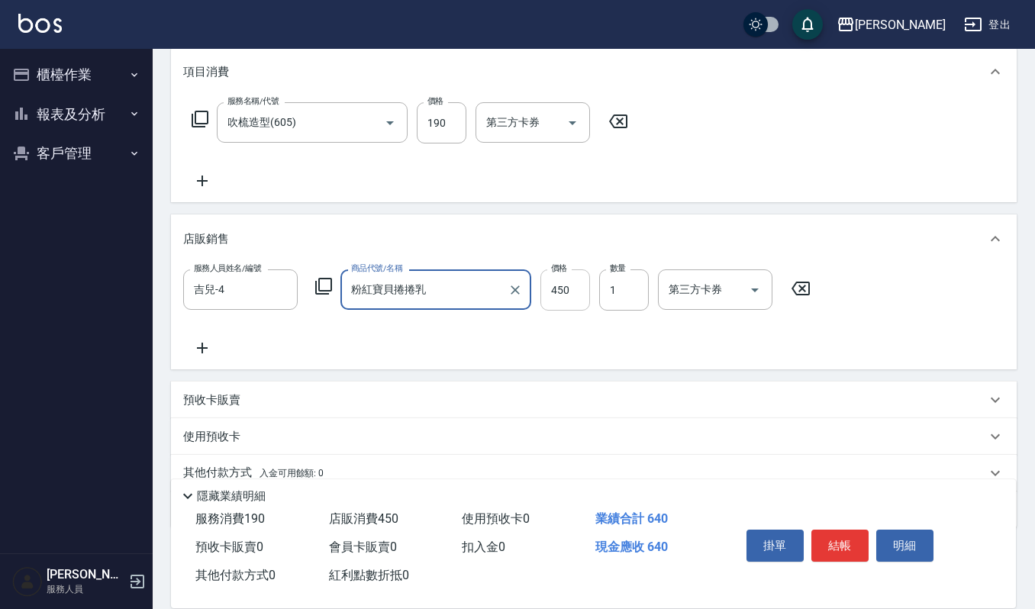
type input "粉紅寶貝捲捲乳"
click at [568, 291] on input "450" at bounding box center [566, 290] width 50 height 41
type input "468"
click at [202, 347] on icon at bounding box center [202, 348] width 11 height 11
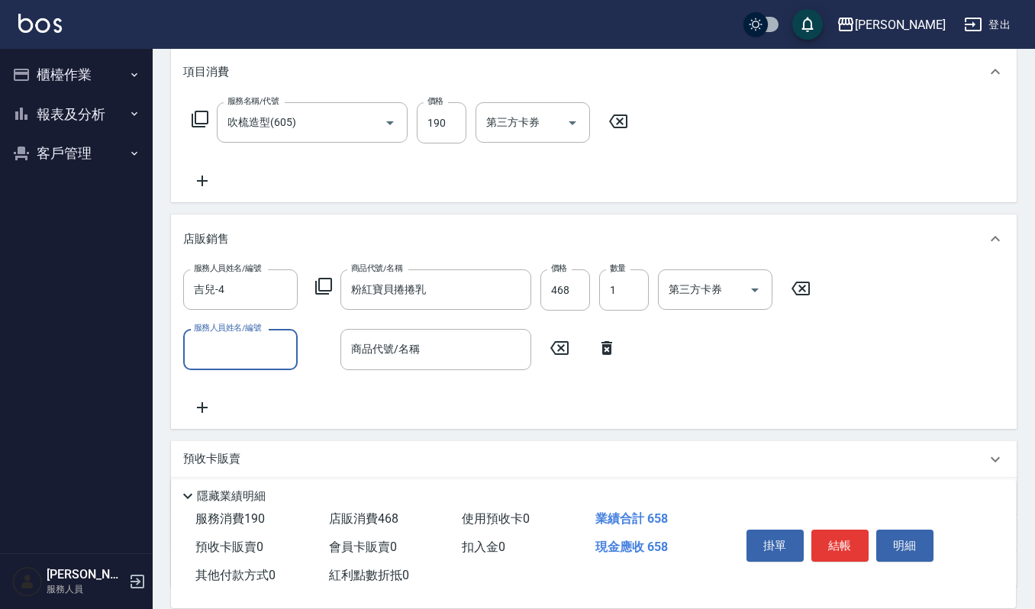
click at [217, 360] on input "服務人員姓名/編號" at bounding box center [240, 349] width 101 height 27
click at [285, 379] on div "吉兒 -4" at bounding box center [240, 388] width 115 height 25
type input "吉兒-4"
click at [413, 342] on input "商品代號/名稱" at bounding box center [435, 349] width 177 height 27
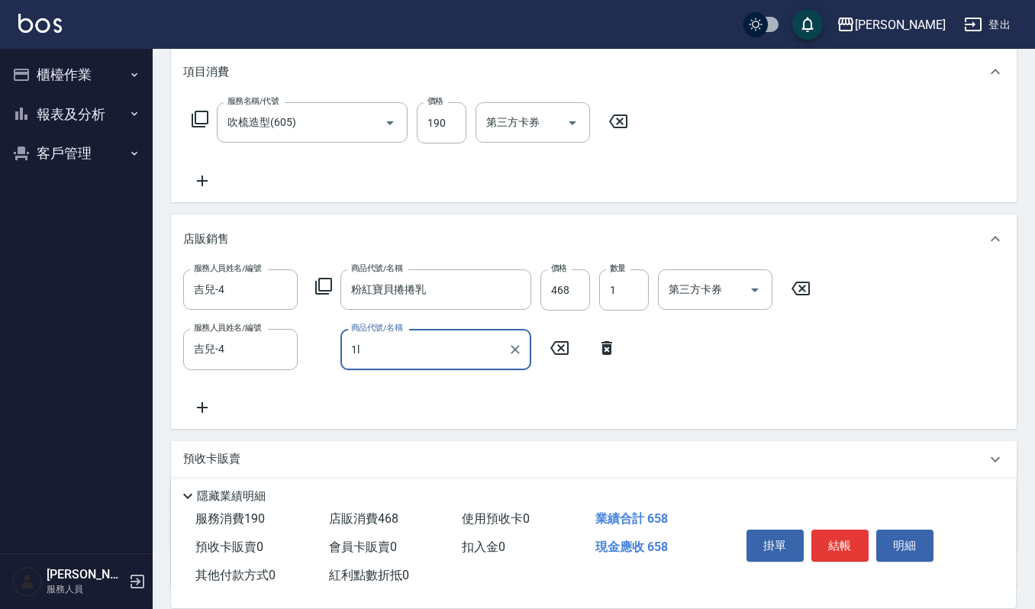
type input "1"
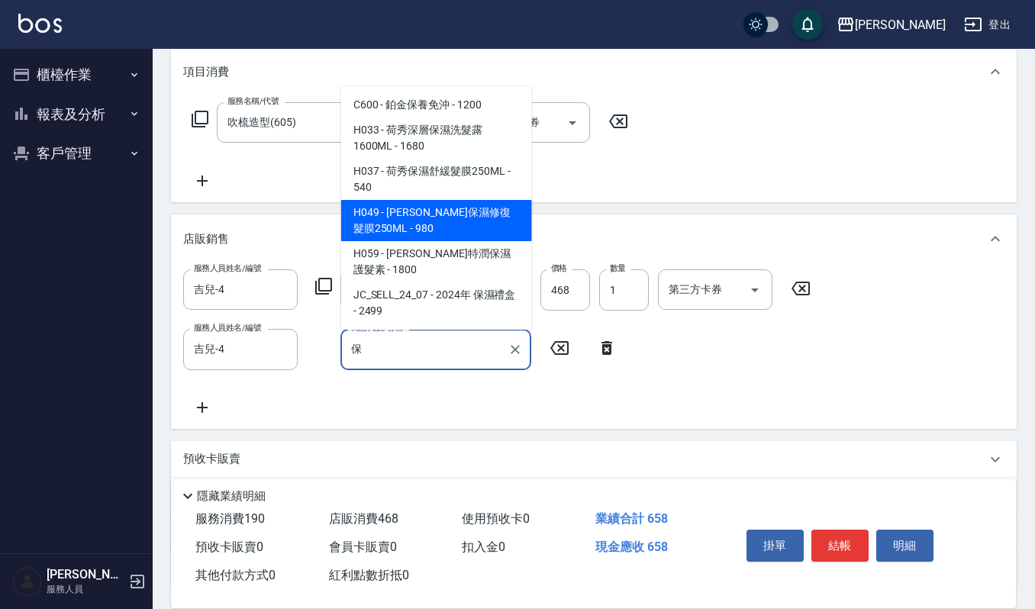
type input "寶"
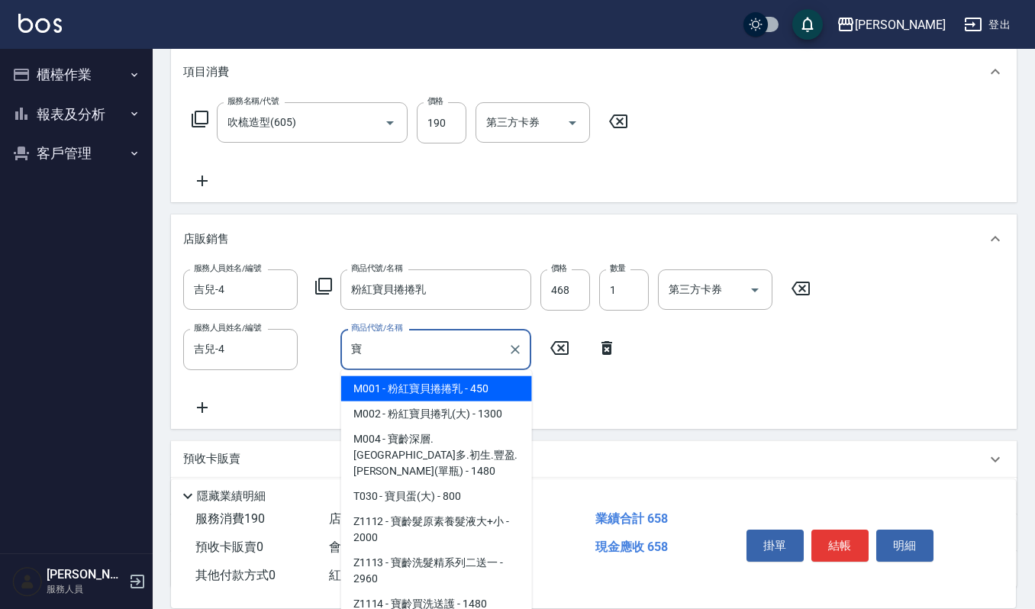
click at [383, 346] on input "寶" at bounding box center [424, 349] width 154 height 27
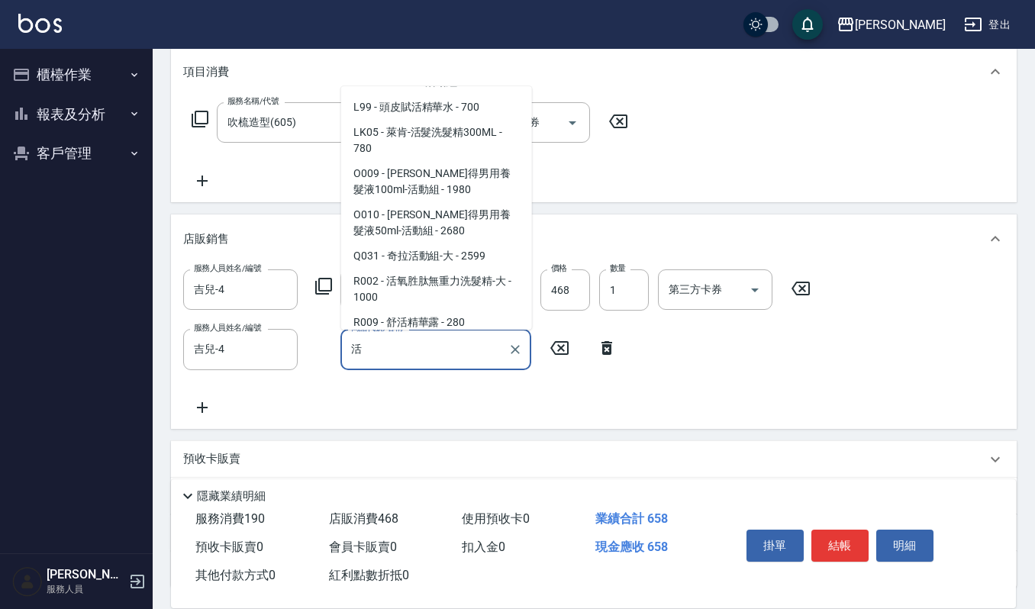
scroll to position [979, 0]
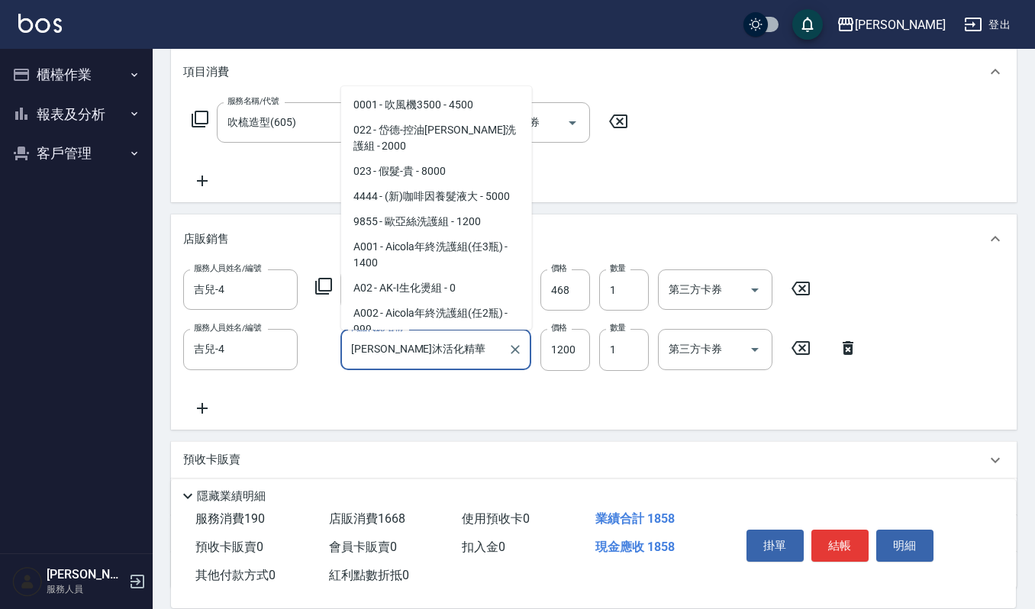
click at [476, 349] on input "蔻蕾-淳沐活化精華" at bounding box center [424, 349] width 154 height 27
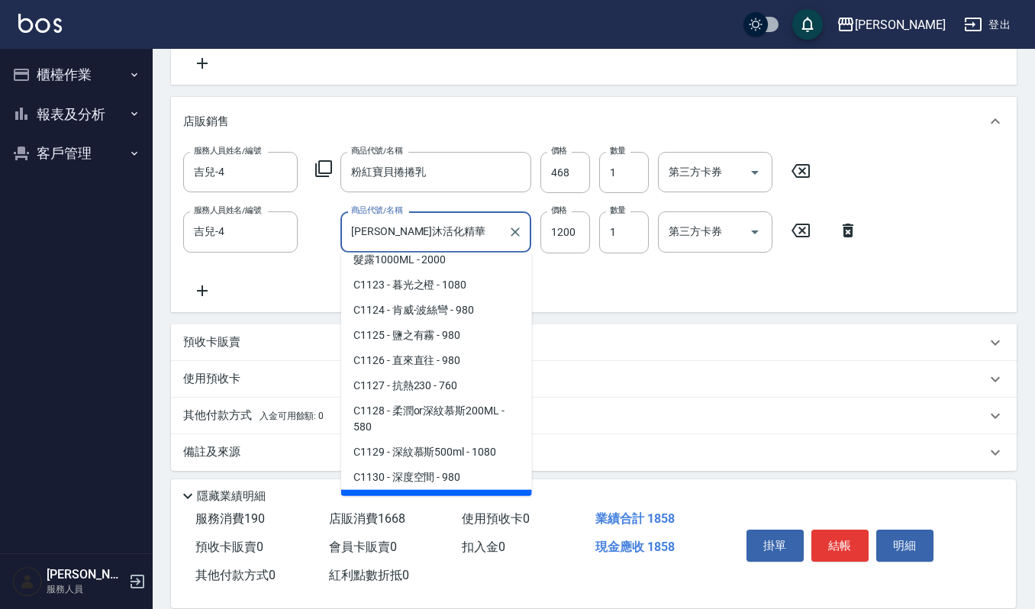
scroll to position [325, 0]
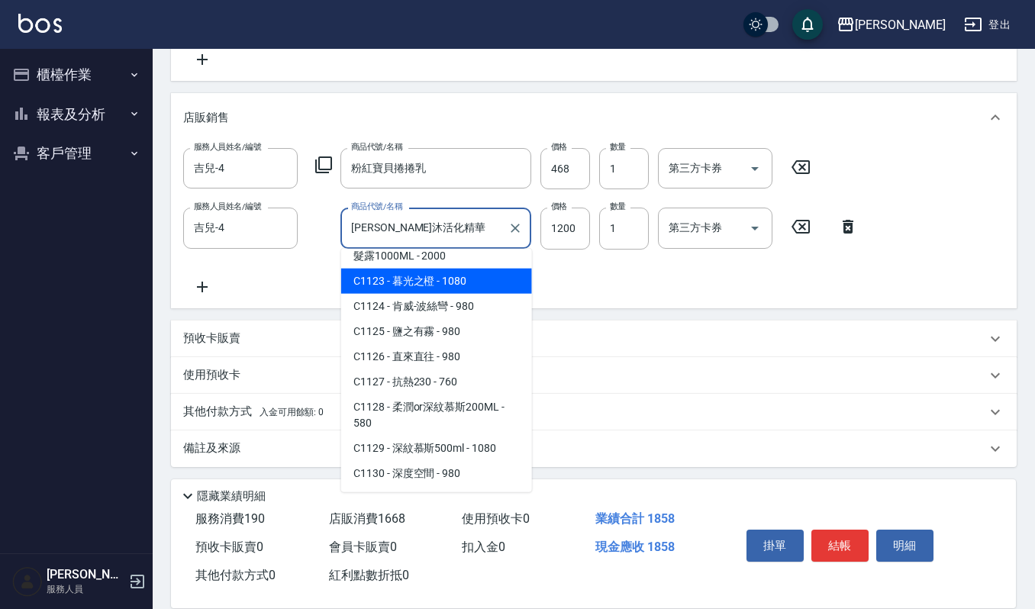
click at [450, 224] on input "蔻蕾-淳沐活化精華" at bounding box center [424, 228] width 154 height 27
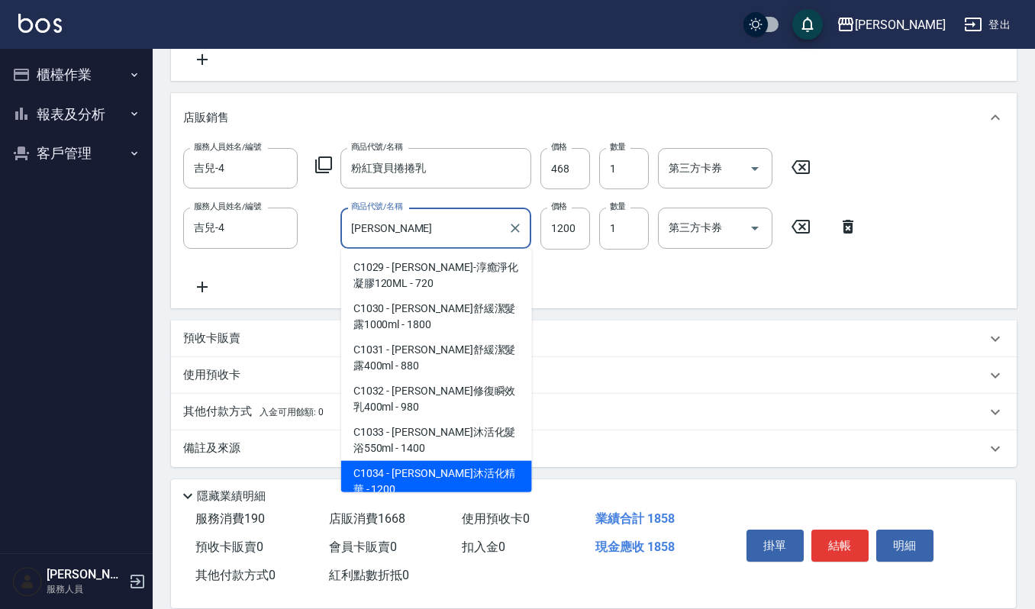
type input "蔻"
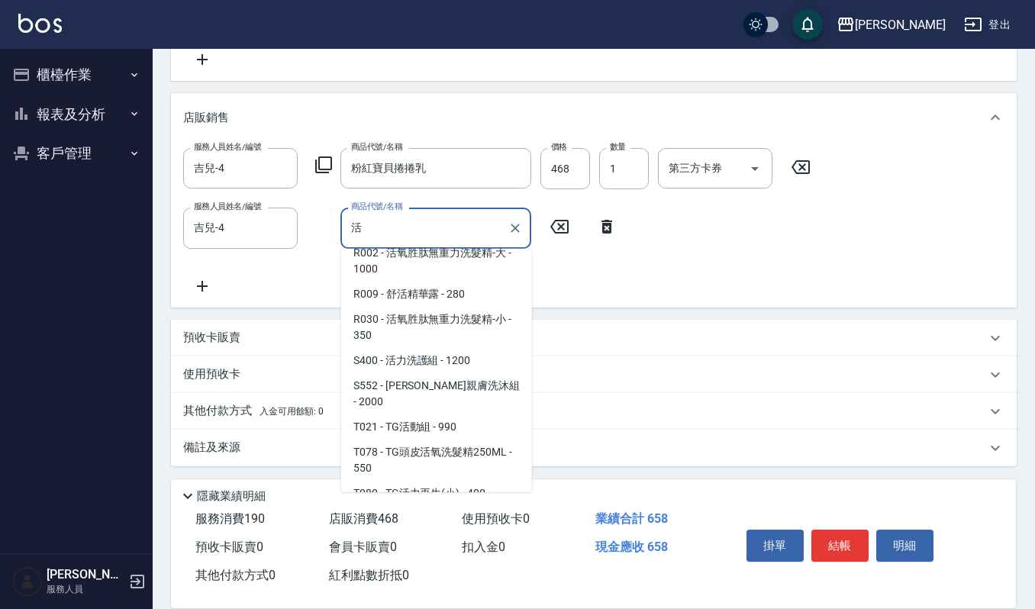
scroll to position [6, 0]
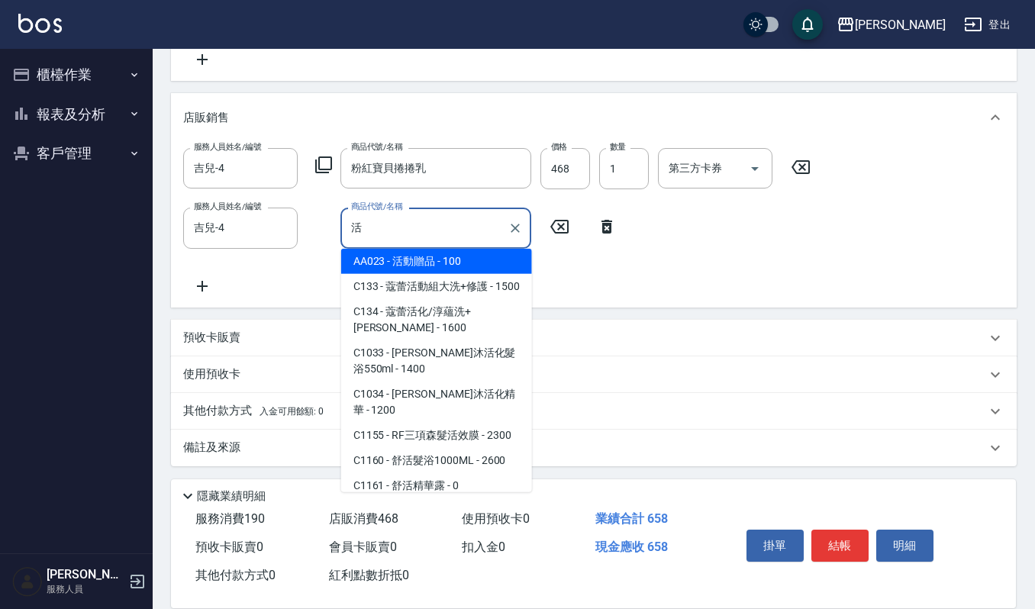
click at [437, 408] on span "C1034 - 蔻蕾-淳沐活化精華 - 1200" at bounding box center [436, 402] width 191 height 41
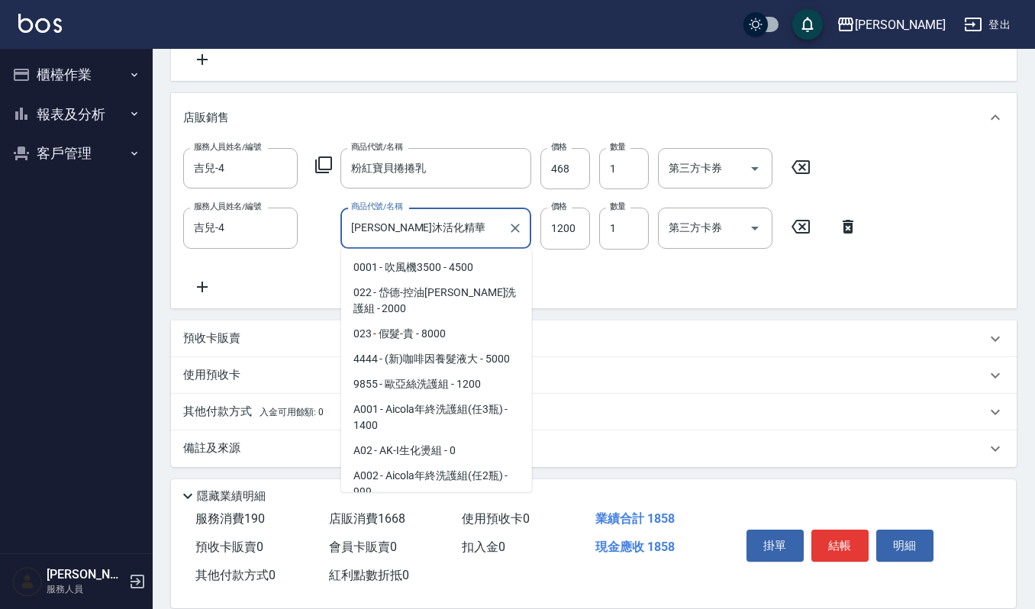
click at [447, 220] on input "蔻蕾-淳沐活化精華" at bounding box center [424, 228] width 154 height 27
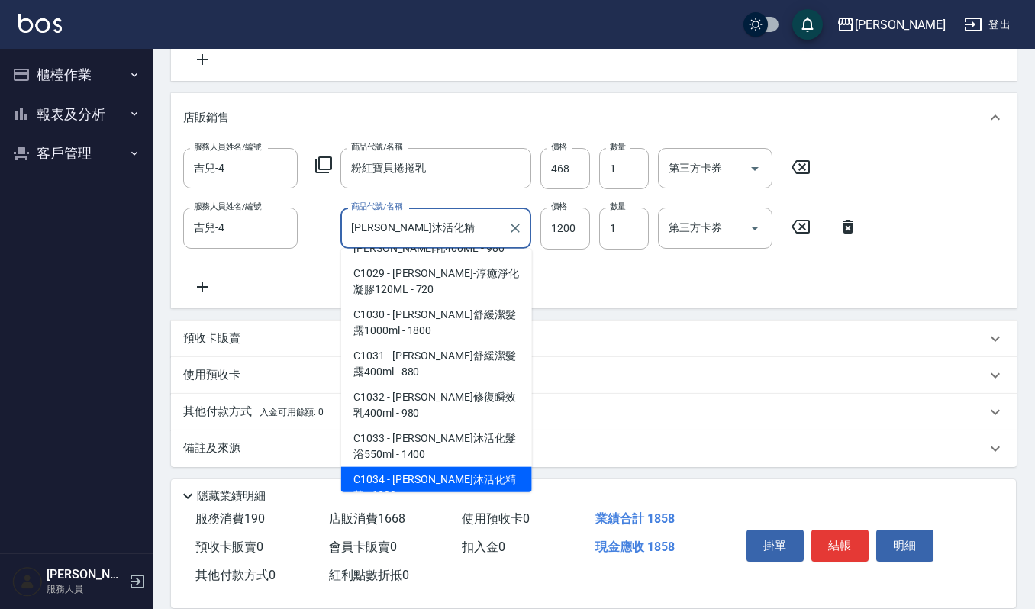
scroll to position [0, 0]
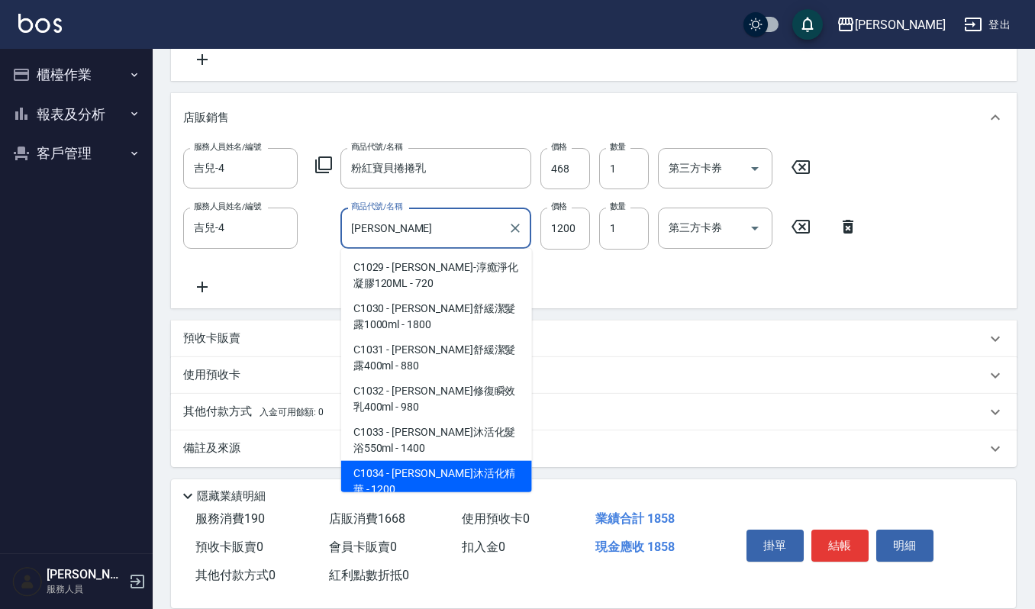
type input "蔻"
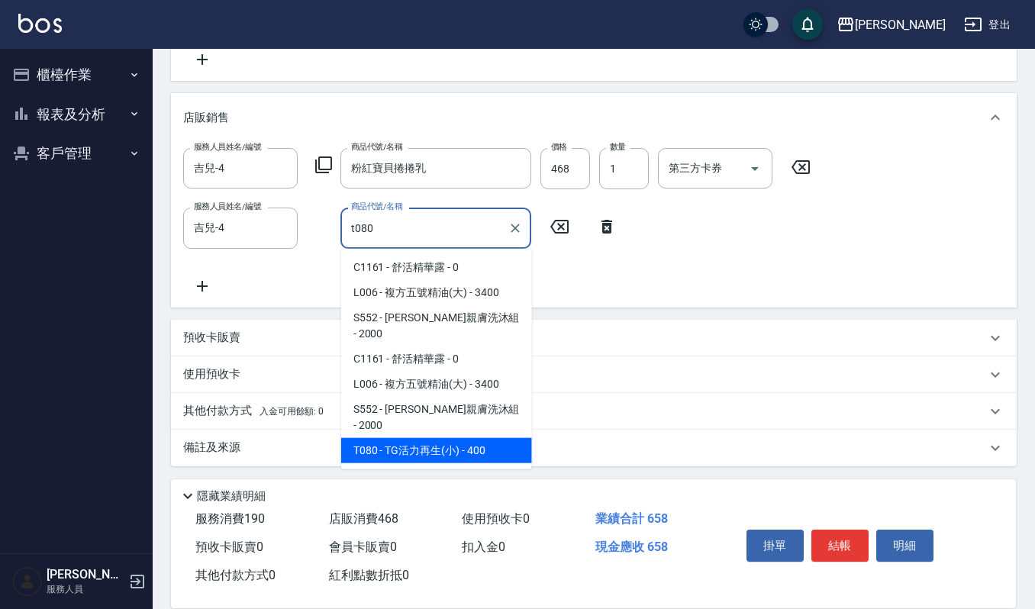
click at [478, 438] on span "T080 - TG活力再生(小) - 400" at bounding box center [436, 450] width 191 height 25
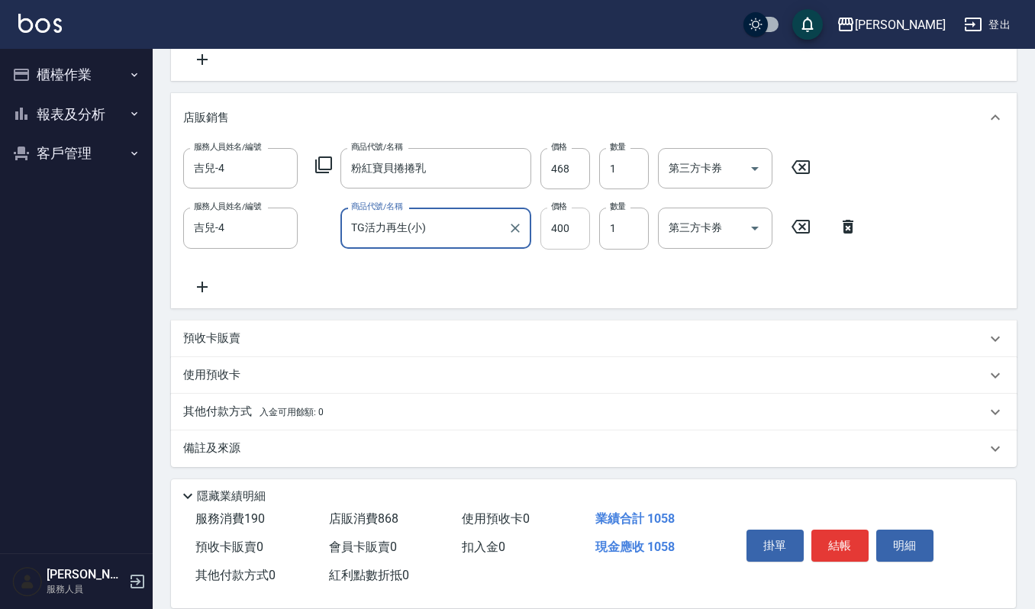
type input "TG活力再生(小)"
click at [573, 221] on input "400" at bounding box center [566, 228] width 50 height 41
type input "360"
click at [810, 554] on div "掛單 結帳 明細" at bounding box center [840, 548] width 199 height 48
click at [832, 554] on button "結帳" at bounding box center [840, 546] width 57 height 32
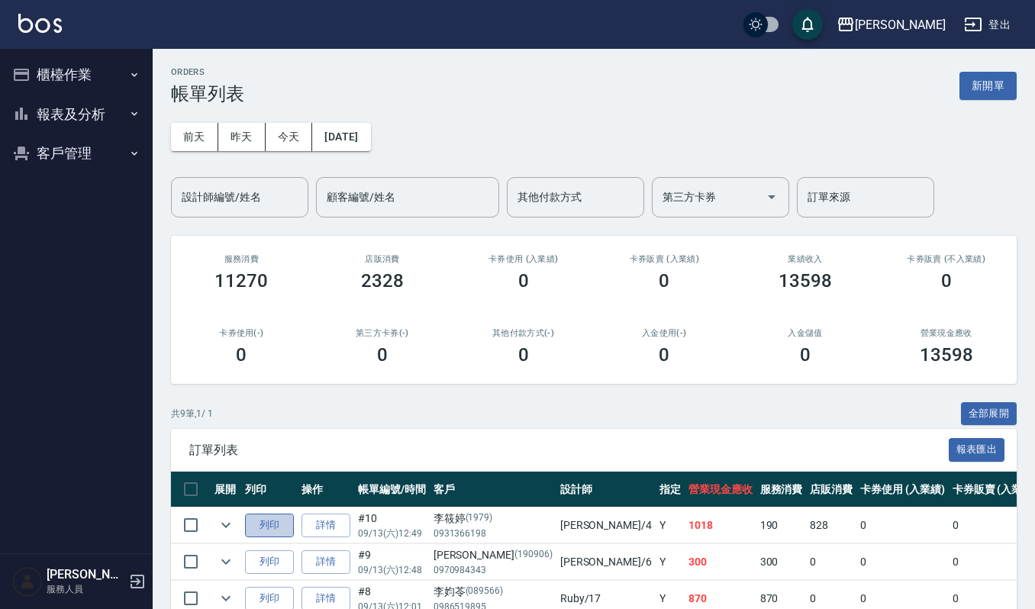
click at [275, 528] on button "列印" at bounding box center [269, 526] width 49 height 24
click at [44, 147] on button "客戶管理" at bounding box center [76, 154] width 140 height 40
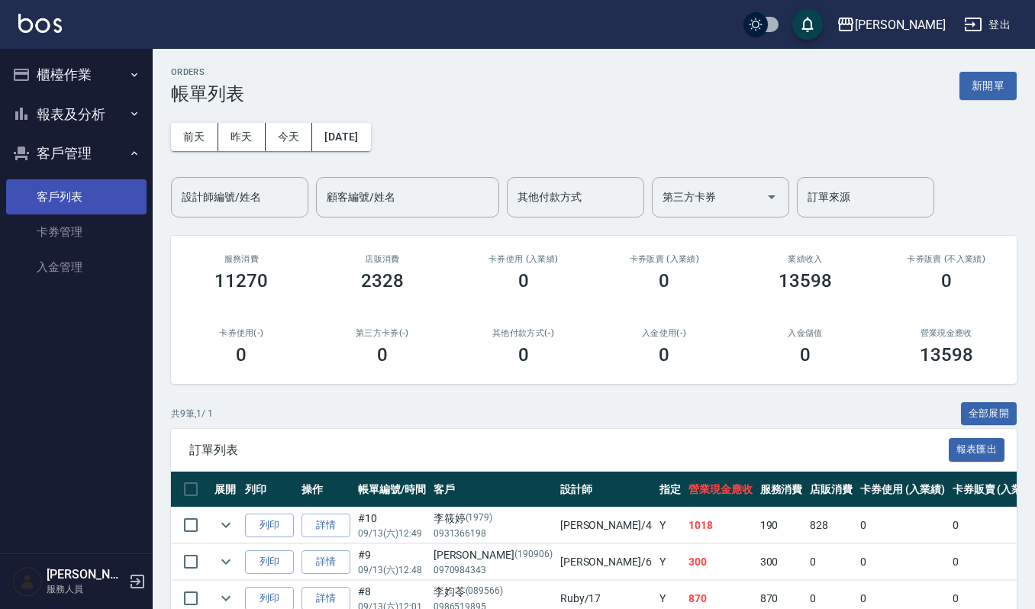
click at [72, 199] on link "客戶列表" at bounding box center [76, 196] width 140 height 35
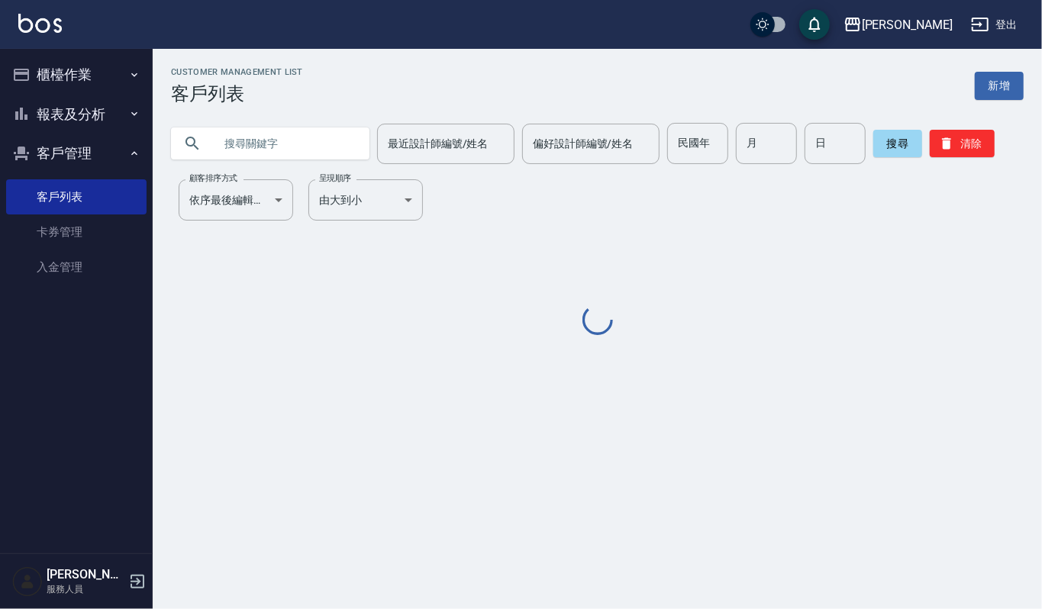
click at [276, 148] on input "text" at bounding box center [286, 143] width 144 height 41
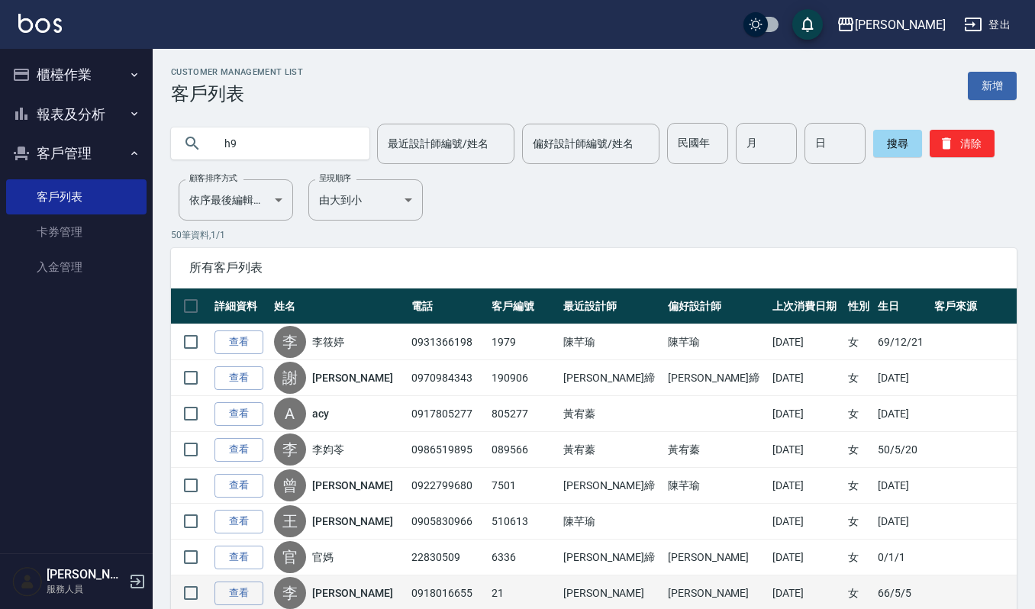
type input "h"
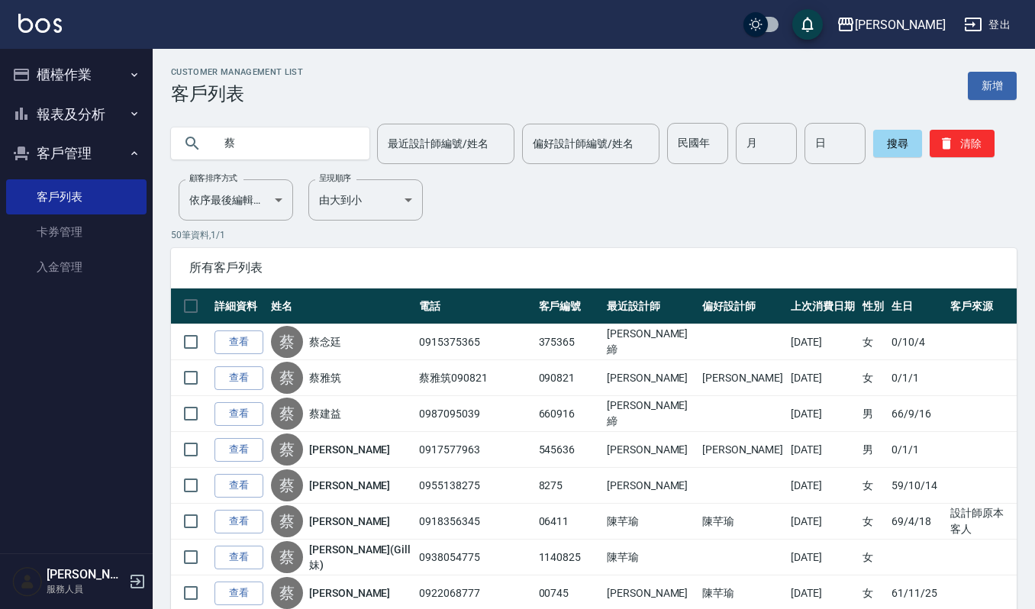
click at [247, 135] on input "蔡" at bounding box center [286, 143] width 144 height 41
type input "蔡沂"
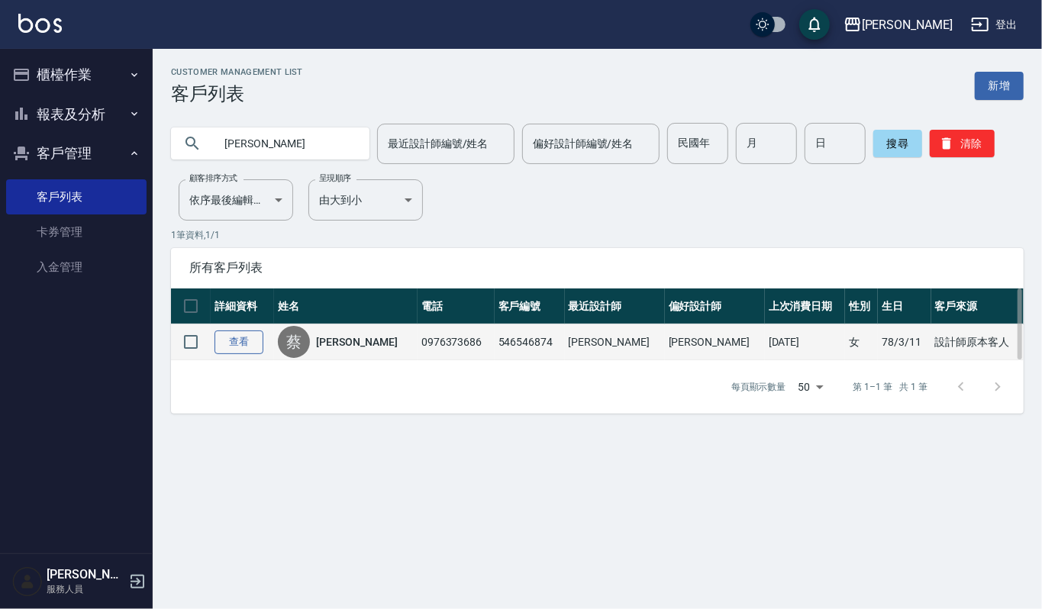
click at [239, 341] on link "查看" at bounding box center [239, 343] width 49 height 24
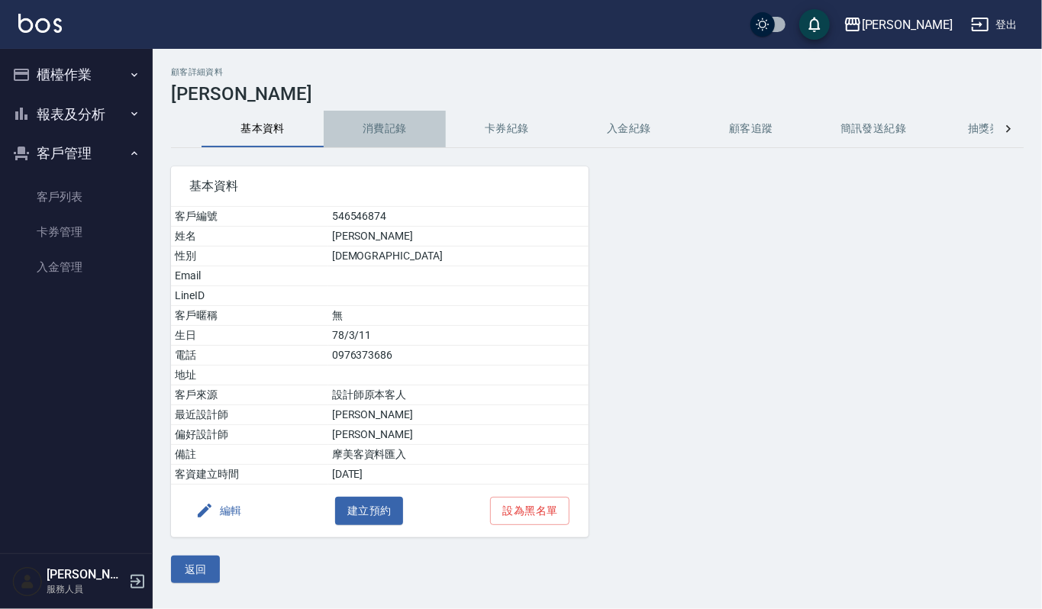
click at [396, 132] on button "消費記錄" at bounding box center [385, 129] width 122 height 37
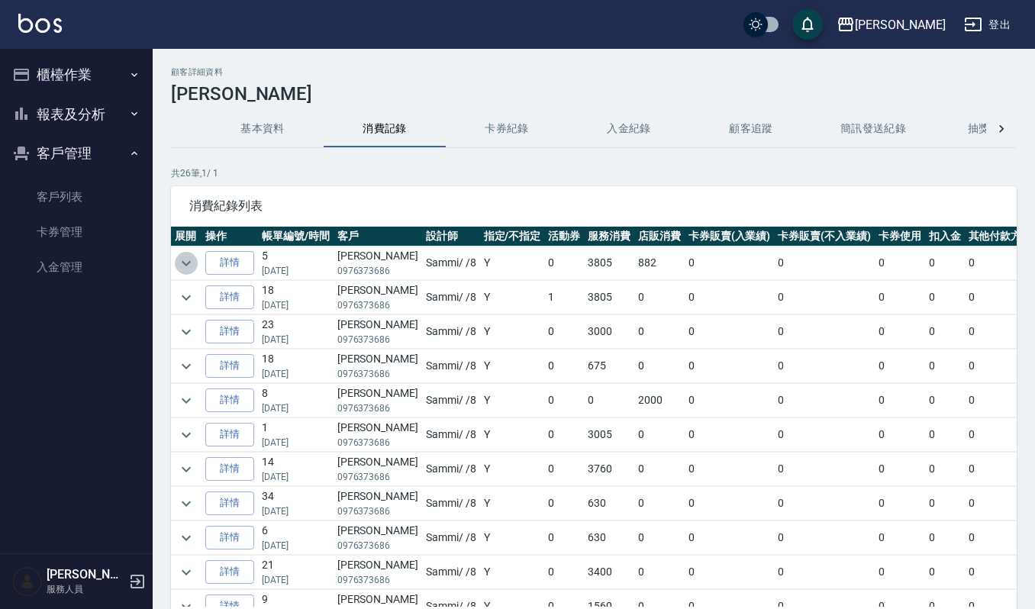
click at [188, 260] on icon "expand row" at bounding box center [186, 263] width 18 height 18
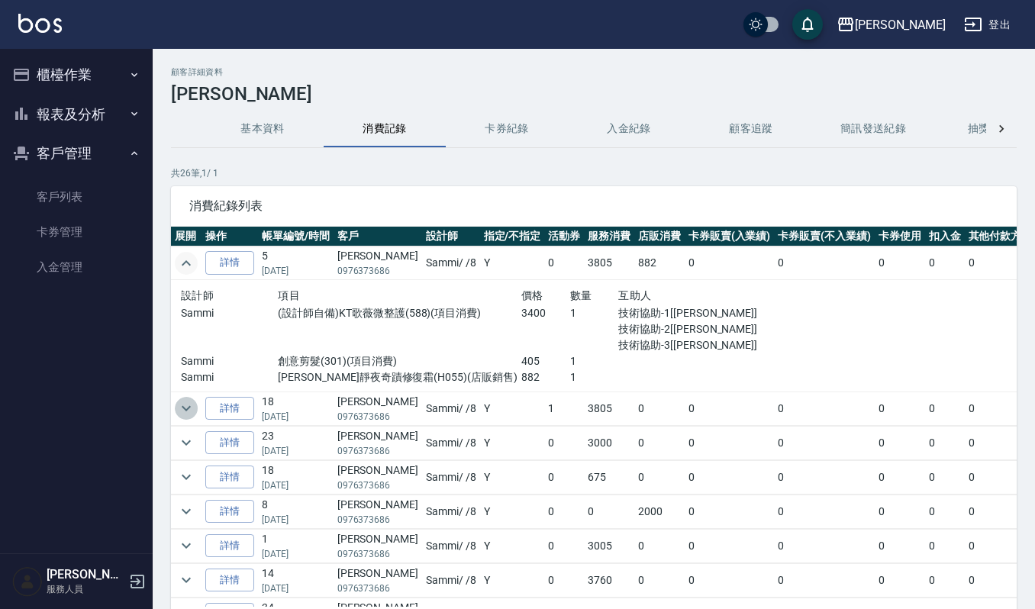
click at [181, 411] on icon "expand row" at bounding box center [186, 408] width 18 height 18
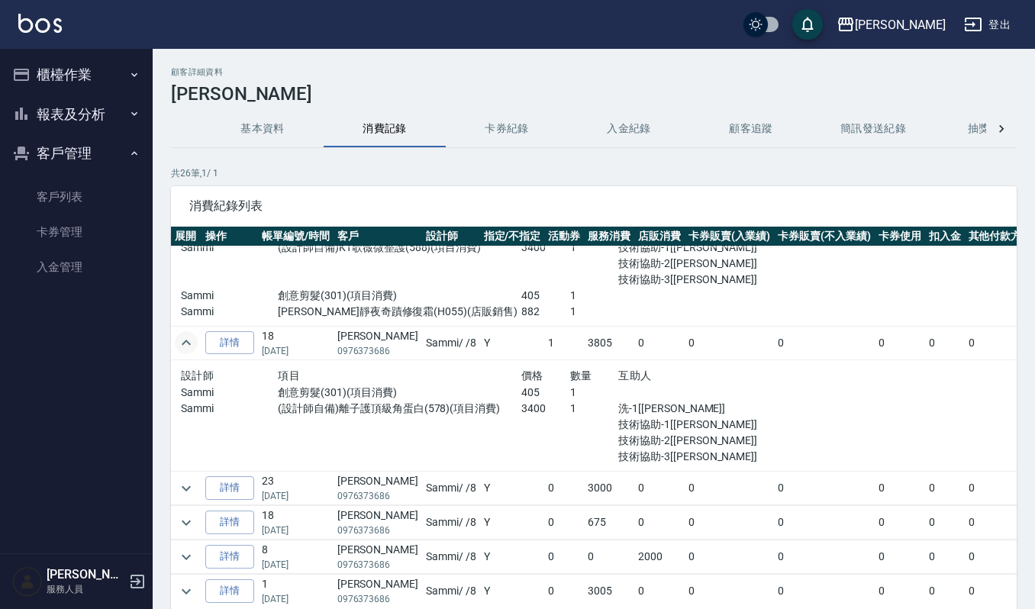
scroll to position [102, 0]
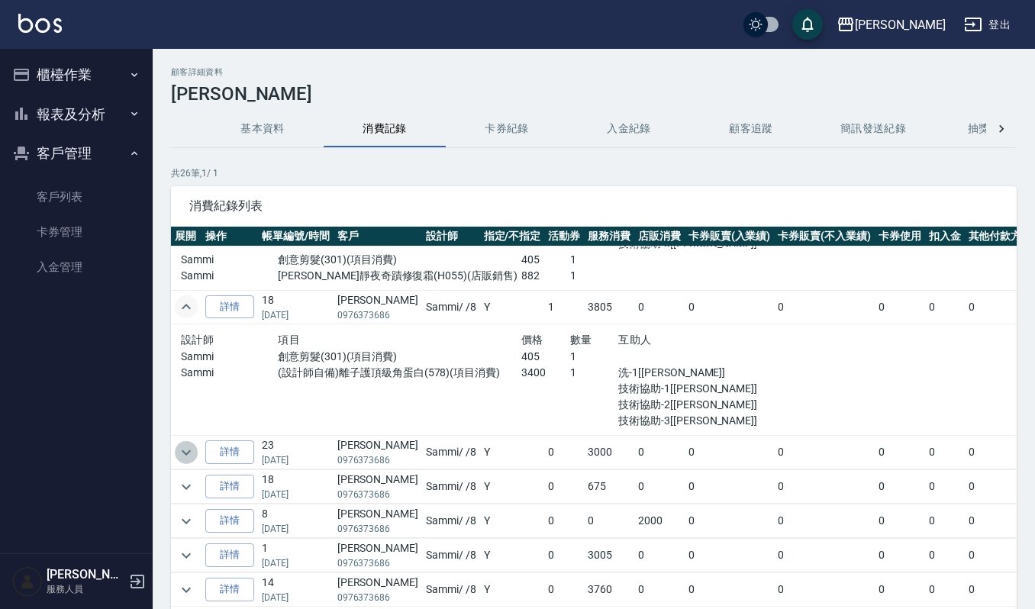
click at [189, 452] on icon "expand row" at bounding box center [186, 452] width 9 height 5
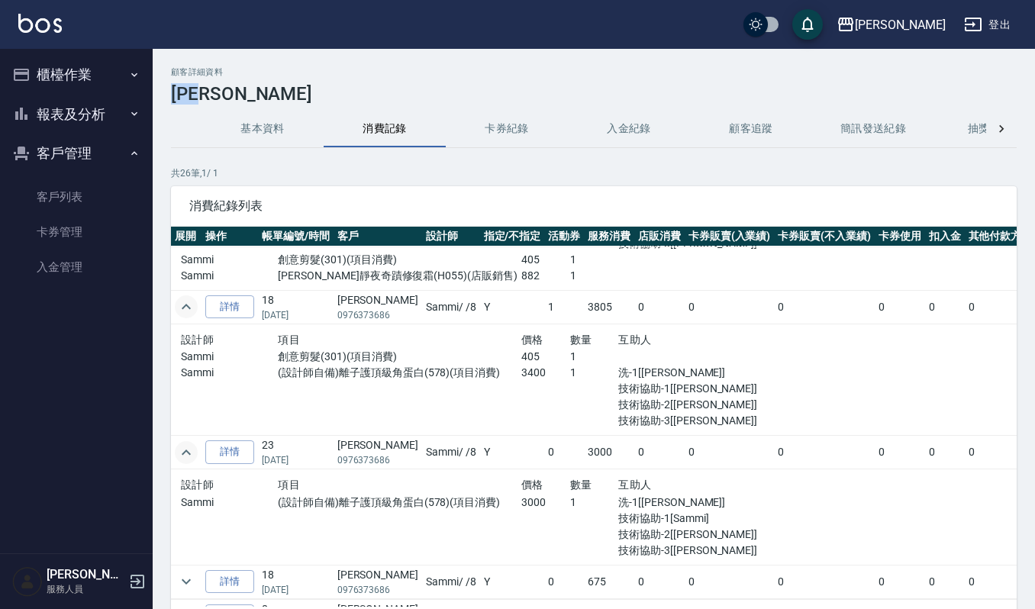
drag, startPoint x: 170, startPoint y: 86, endPoint x: 237, endPoint y: 95, distance: 67.8
click at [237, 95] on div "顧客詳細資料 蔡沂珊 基本資料 消費記錄 卡券紀錄 入金紀錄 顧客追蹤 簡訊發送紀錄 抽獎券紀錄 共 26 筆, 1 / 1 消費紀錄列表 展開 操作 帳單編…" at bounding box center [594, 381] width 883 height 628
copy h3 "[PERSON_NAME]"
click at [81, 84] on button "櫃檯作業" at bounding box center [76, 75] width 140 height 40
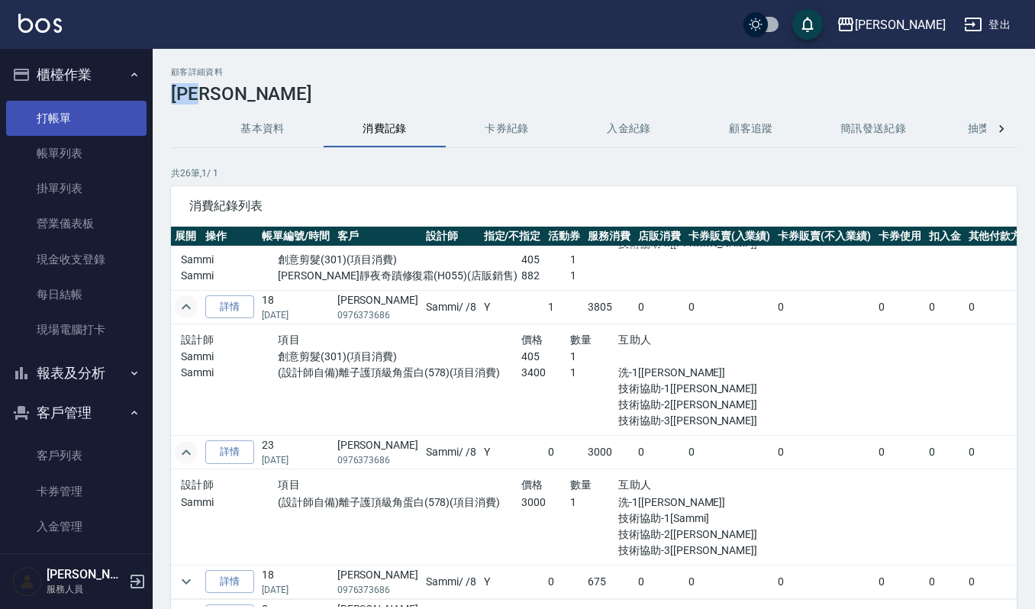
click at [92, 115] on link "打帳單" at bounding box center [76, 118] width 140 height 35
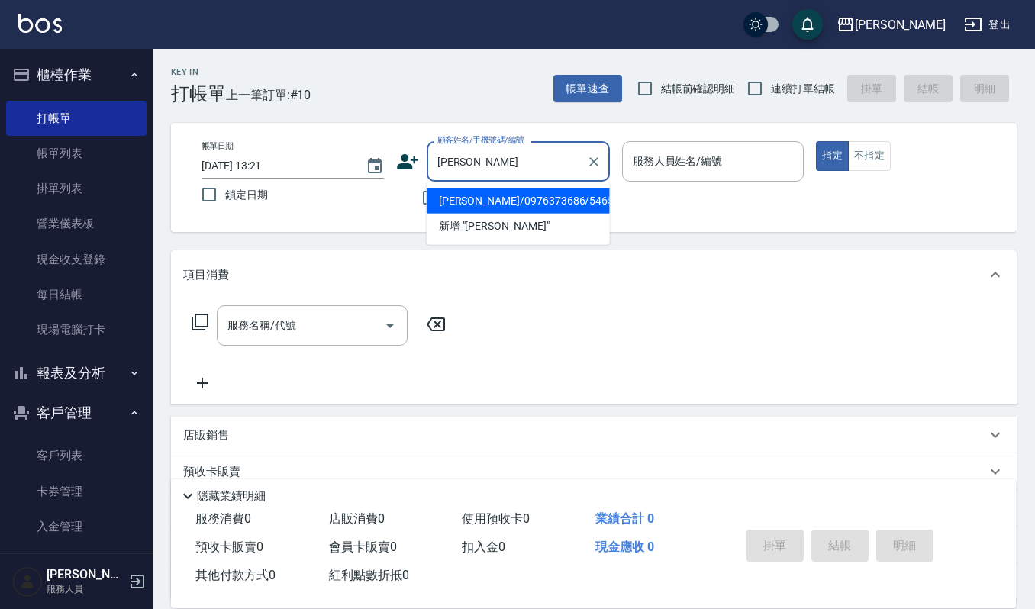
click at [490, 205] on li "蔡沂珊/0976373686/546546874" at bounding box center [518, 201] width 183 height 25
type input "蔡沂珊/0976373686/546546874"
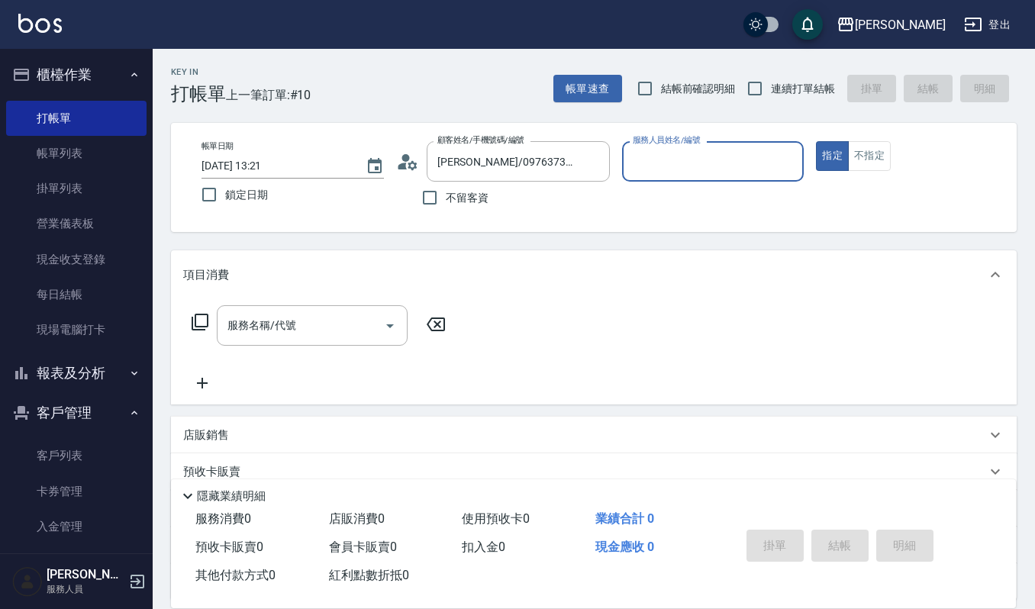
type input "Sammi-8"
click at [392, 325] on icon "Open" at bounding box center [390, 327] width 8 height 4
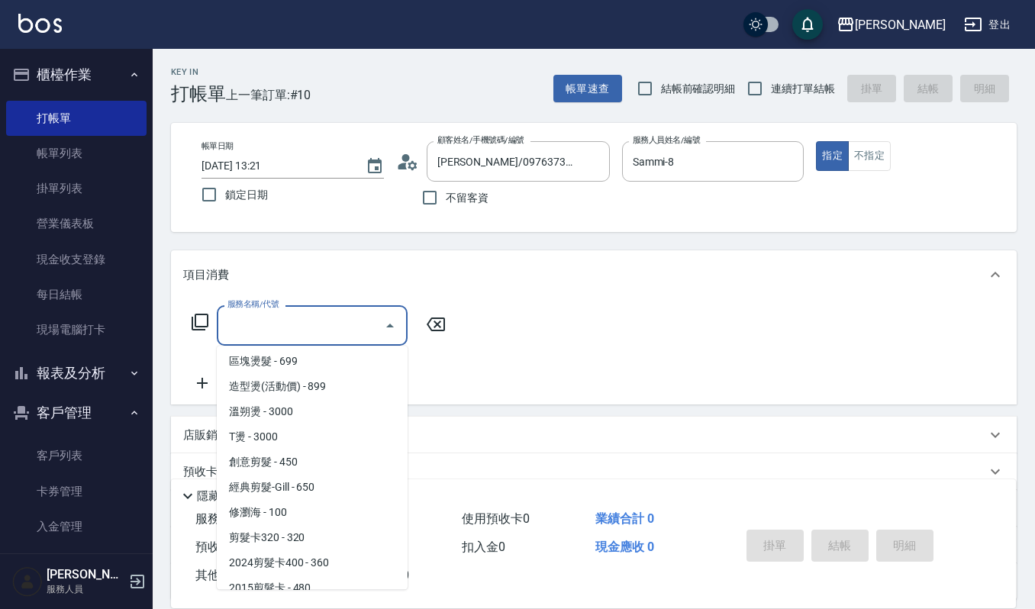
scroll to position [407, 0]
click at [307, 456] on span "創意剪髮 - 450" at bounding box center [312, 461] width 191 height 25
type input "創意剪髮(301)"
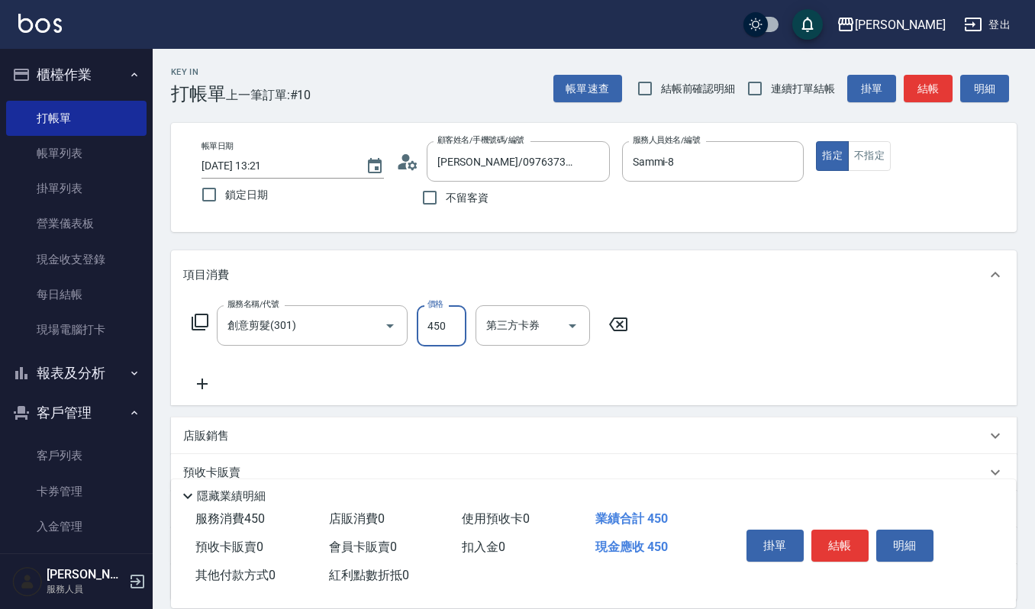
drag, startPoint x: 446, startPoint y: 325, endPoint x: 591, endPoint y: 267, distance: 156.2
click at [446, 325] on input "450" at bounding box center [442, 325] width 50 height 41
type input "405"
click at [197, 379] on icon at bounding box center [202, 384] width 38 height 18
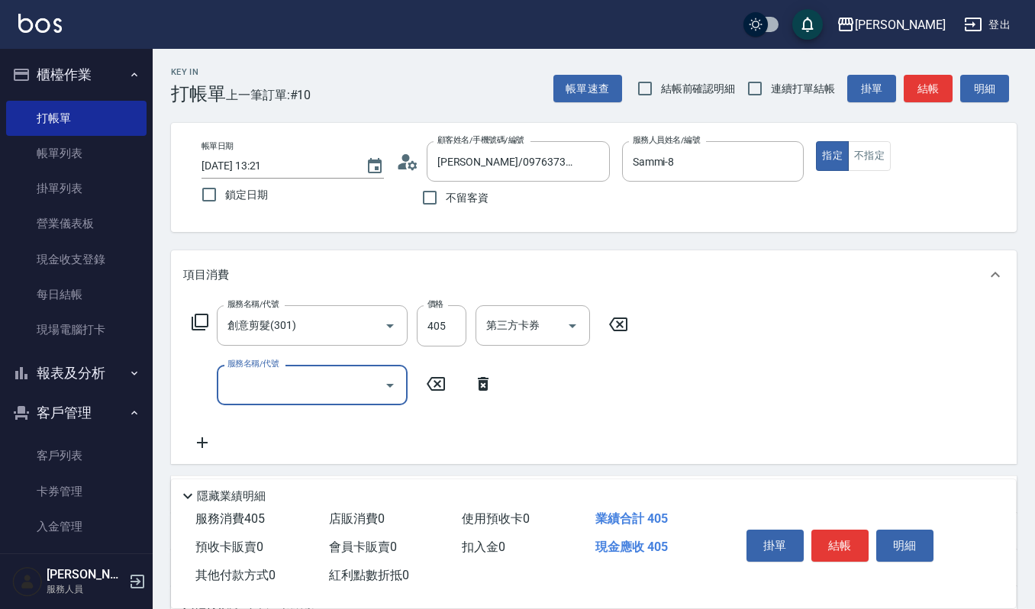
click at [391, 382] on icon "Open" at bounding box center [390, 385] width 18 height 18
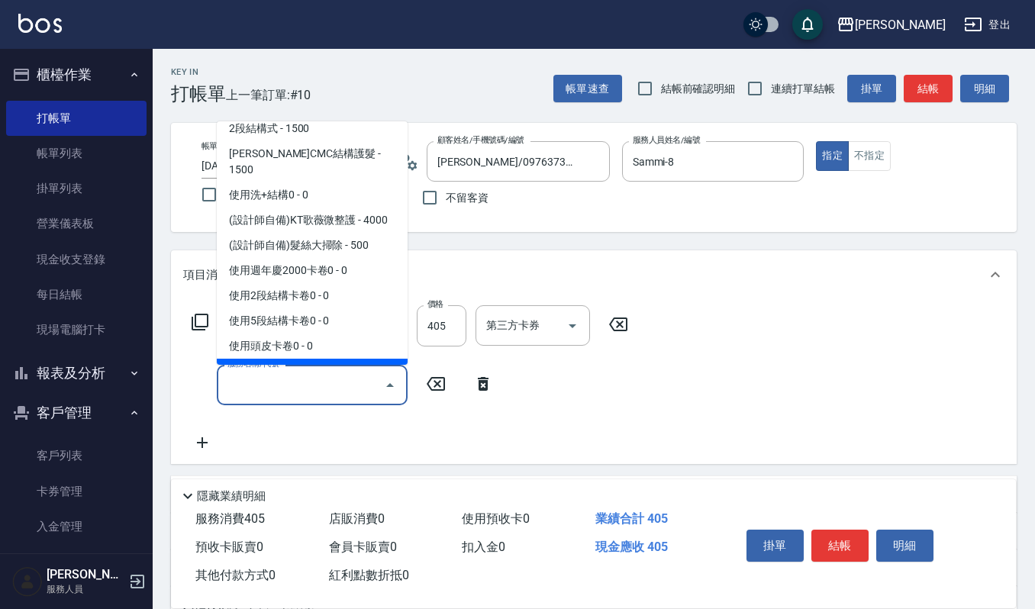
scroll to position [1975, 0]
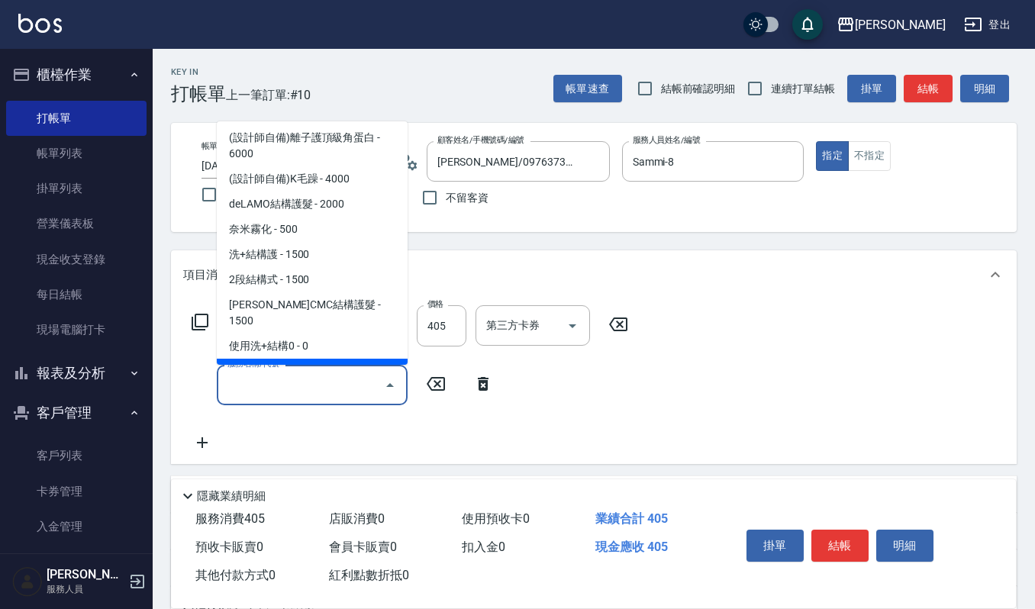
click at [351, 359] on span "(設計師自備)KT歌薇微整護 - 4000" at bounding box center [312, 371] width 191 height 25
type input "(設計師自備)KT歌薇微整護(588)"
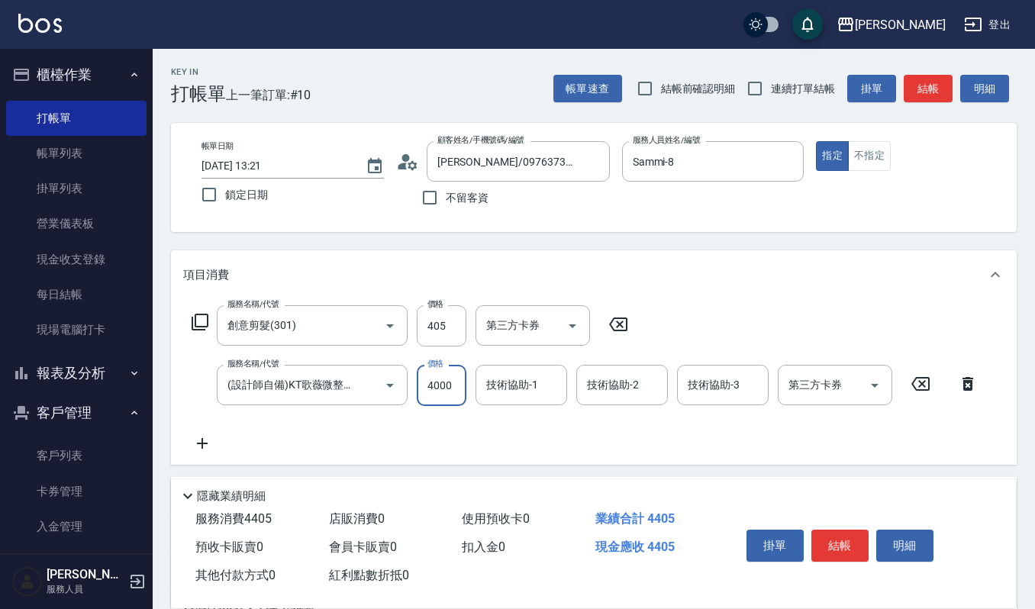
drag, startPoint x: 458, startPoint y: 380, endPoint x: 471, endPoint y: 373, distance: 15.1
click at [456, 382] on input "4000" at bounding box center [442, 385] width 50 height 41
type input "3800"
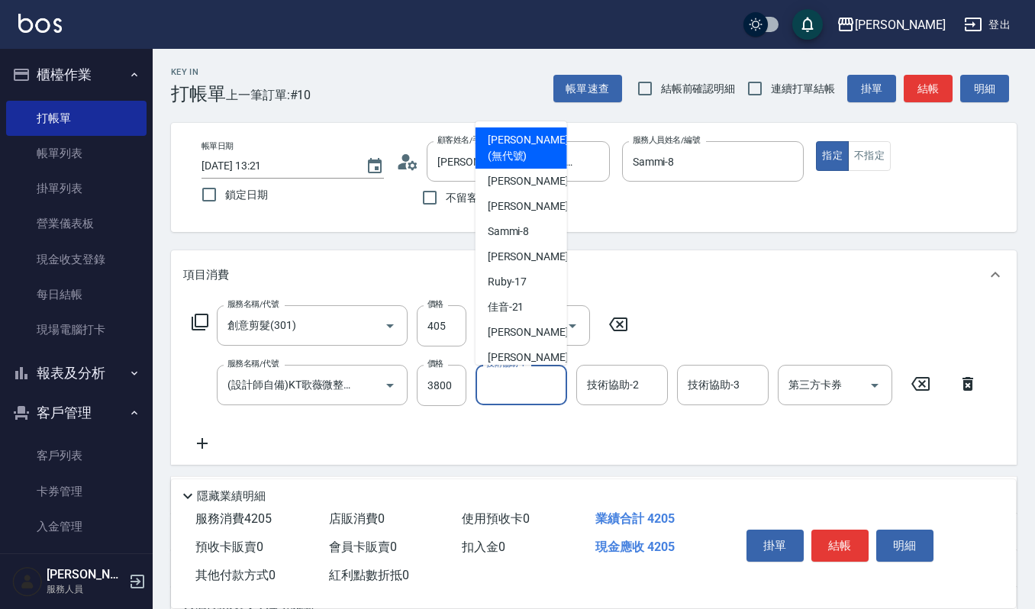
click at [513, 392] on input "技術協助-1" at bounding box center [522, 385] width 78 height 27
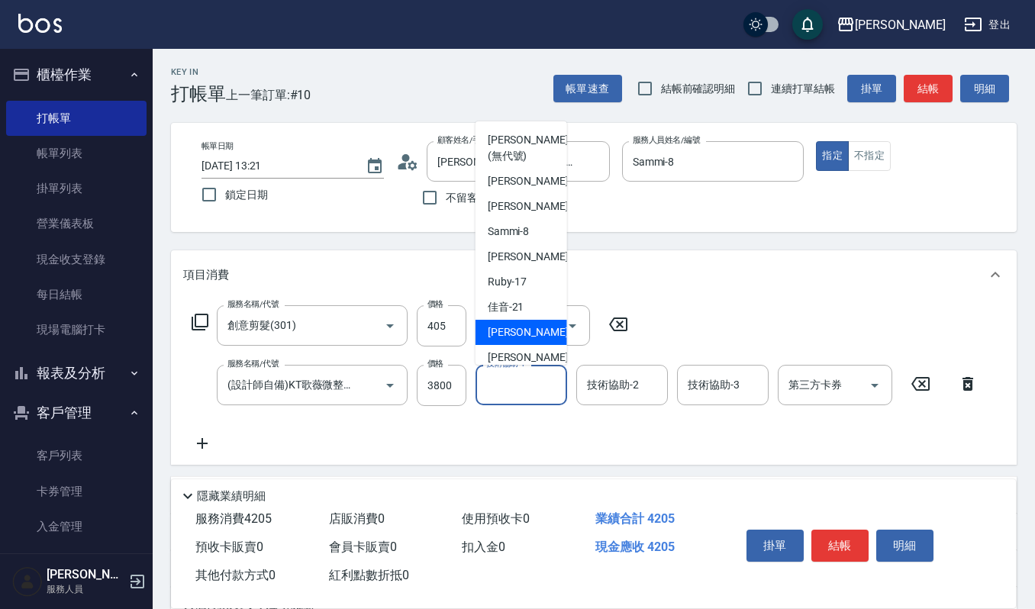
click at [534, 331] on div "宜芳 -22" at bounding box center [522, 332] width 92 height 25
type input "宜芳-22"
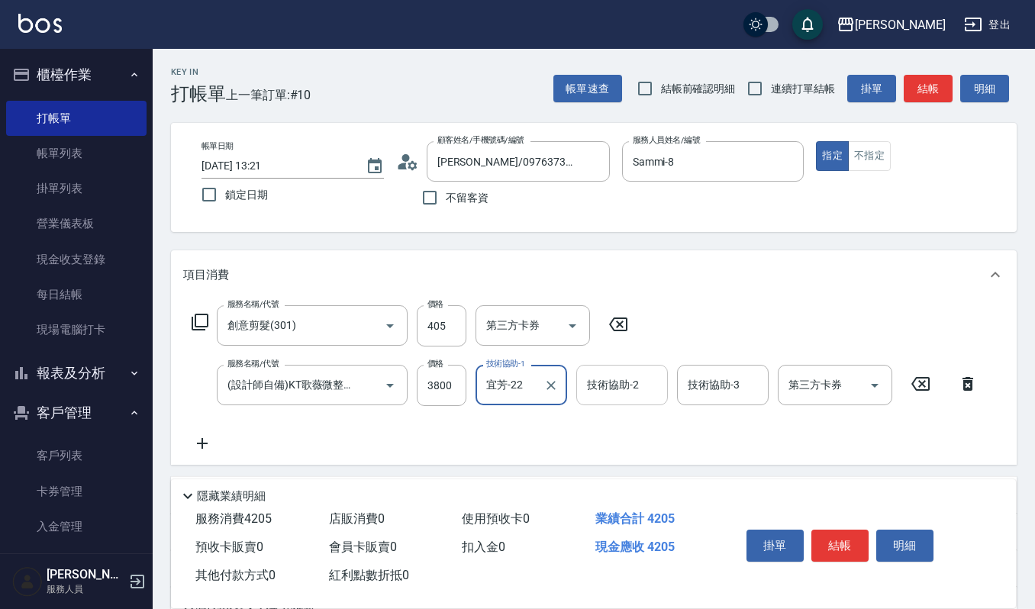
click at [620, 371] on div "技術協助-2 技術協助-2" at bounding box center [622, 385] width 92 height 40
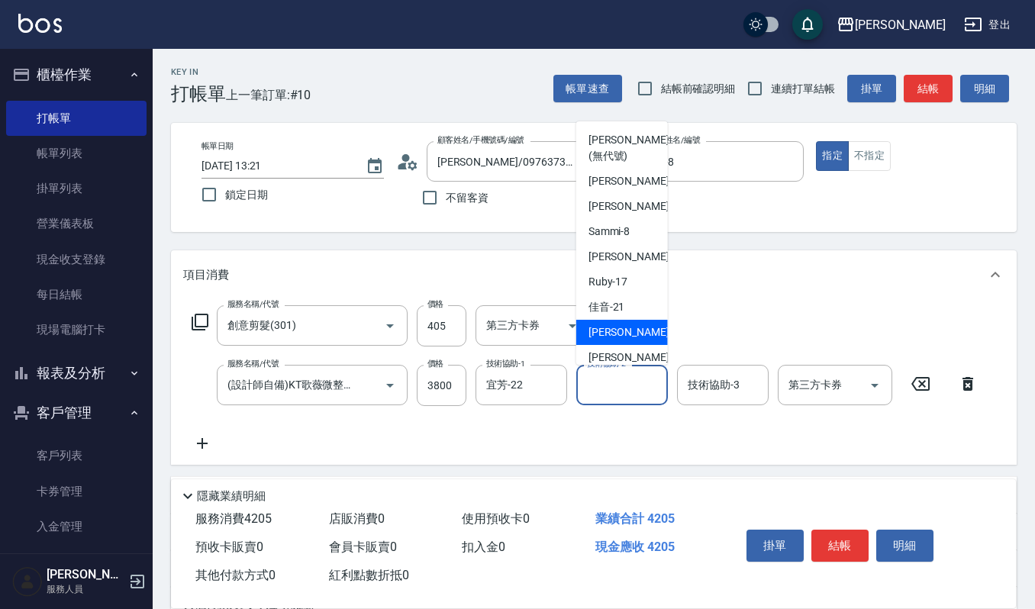
click at [618, 322] on div "宜芳 -22" at bounding box center [622, 332] width 92 height 25
type input "宜芳-22"
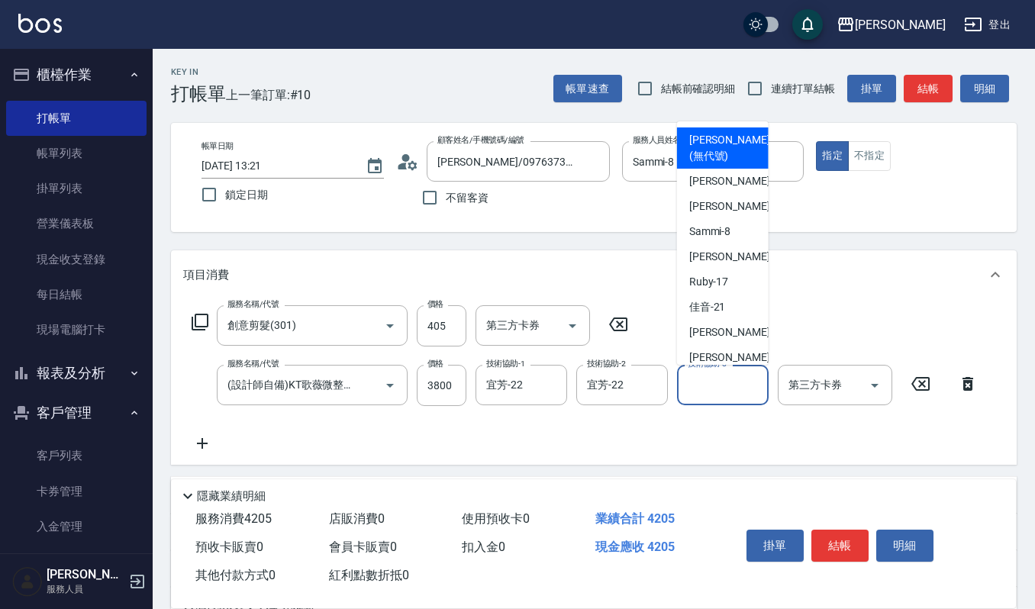
click at [699, 376] on input "技術協助-3" at bounding box center [723, 385] width 78 height 27
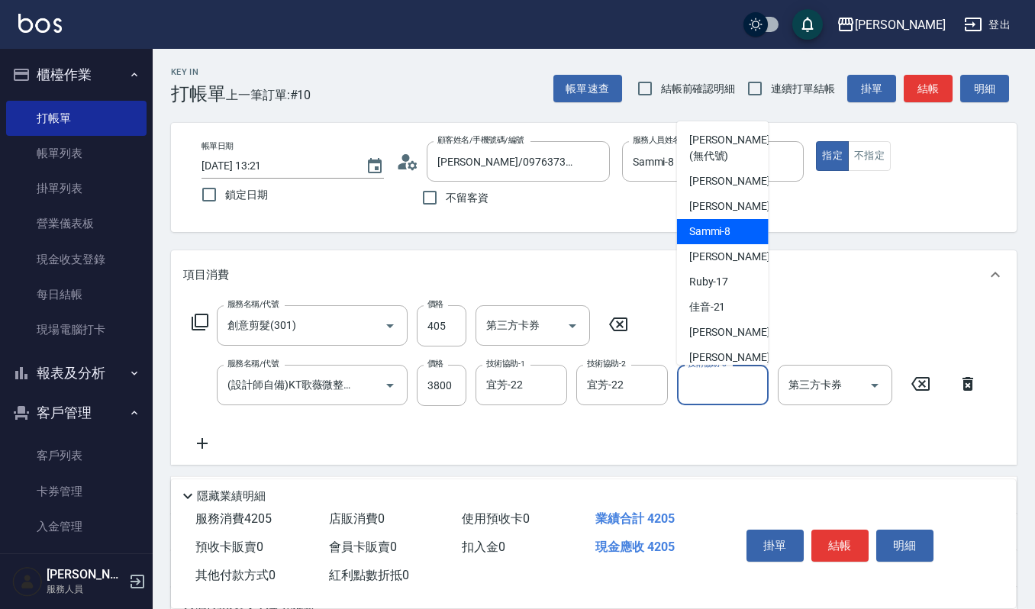
click at [715, 235] on span "Sammi -8" at bounding box center [710, 232] width 42 height 16
type input "Sammi-8"
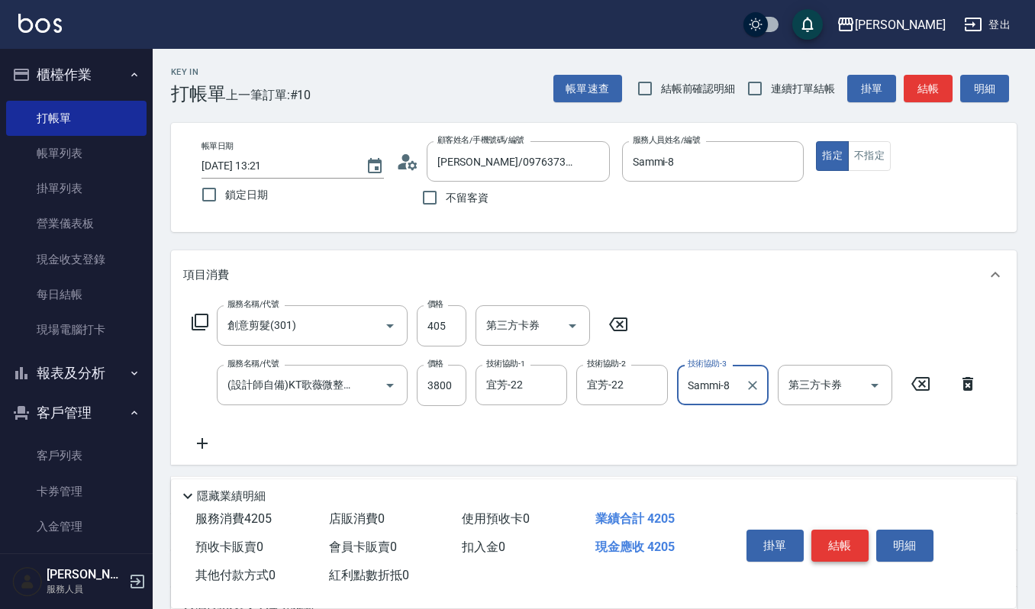
click at [841, 541] on button "結帳" at bounding box center [840, 546] width 57 height 32
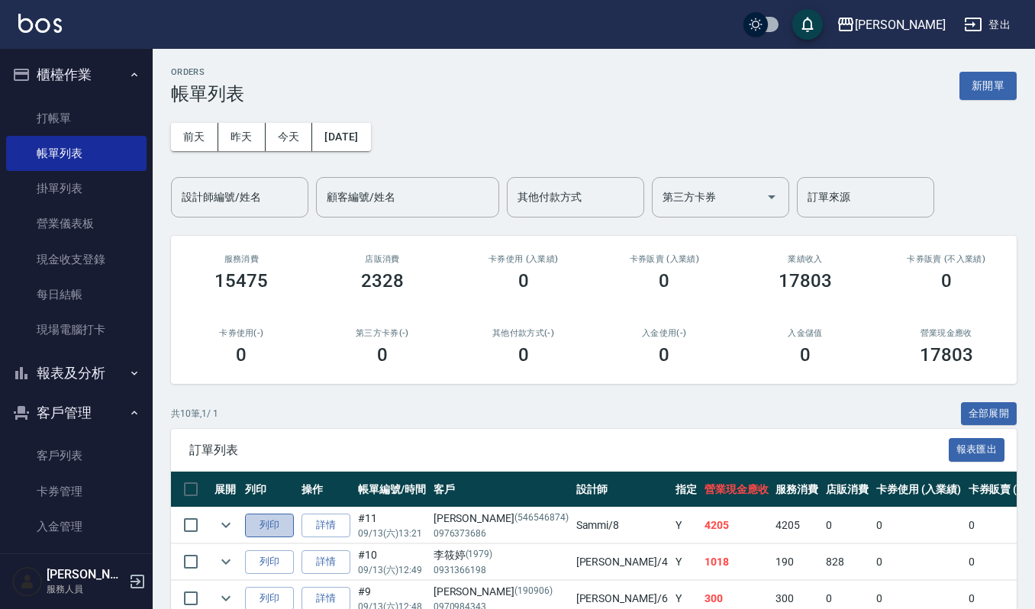
click at [263, 523] on button "列印" at bounding box center [269, 526] width 49 height 24
click at [285, 191] on input "設計師編號/姓名" at bounding box center [240, 197] width 124 height 27
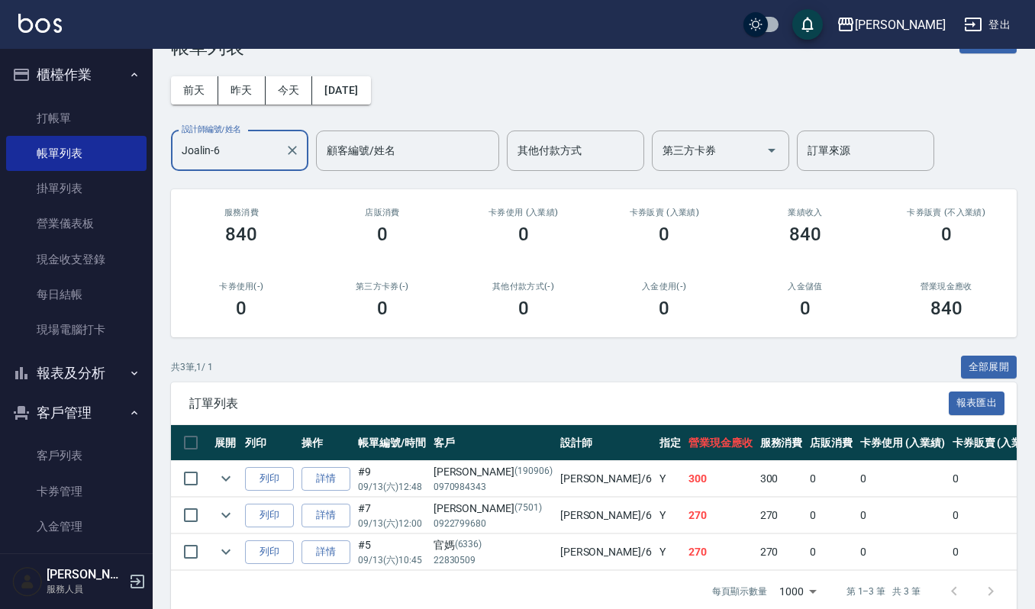
scroll to position [84, 0]
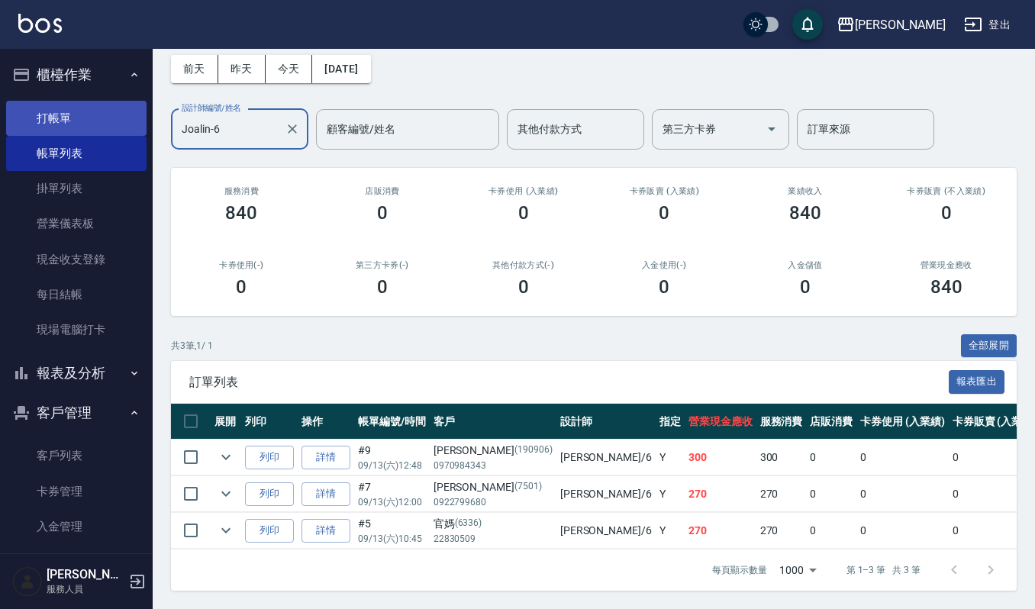
type input "Joalin-6"
click at [117, 117] on link "打帳單" at bounding box center [76, 118] width 140 height 35
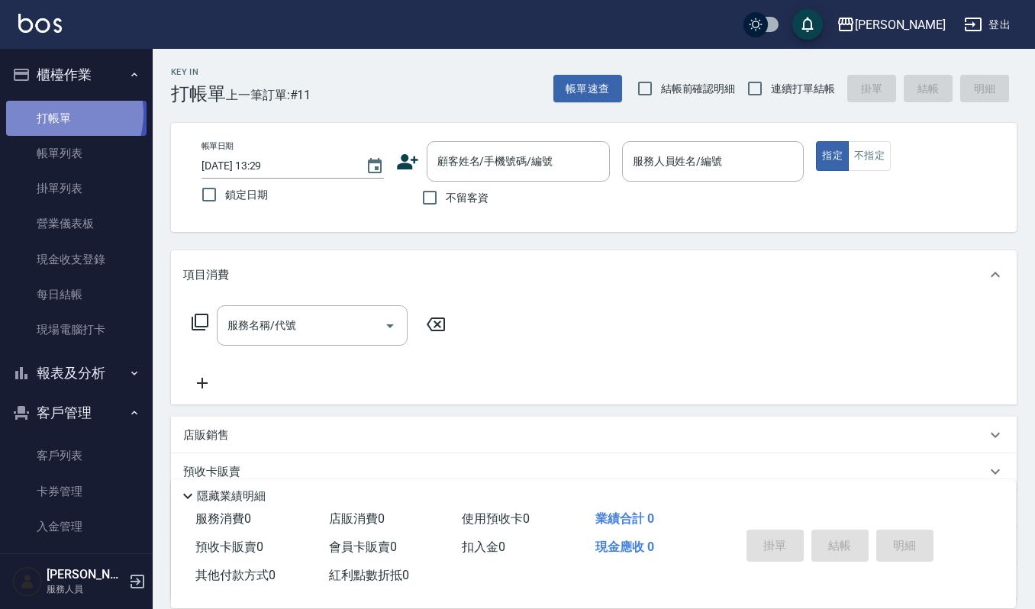
click at [58, 114] on link "打帳單" at bounding box center [76, 118] width 140 height 35
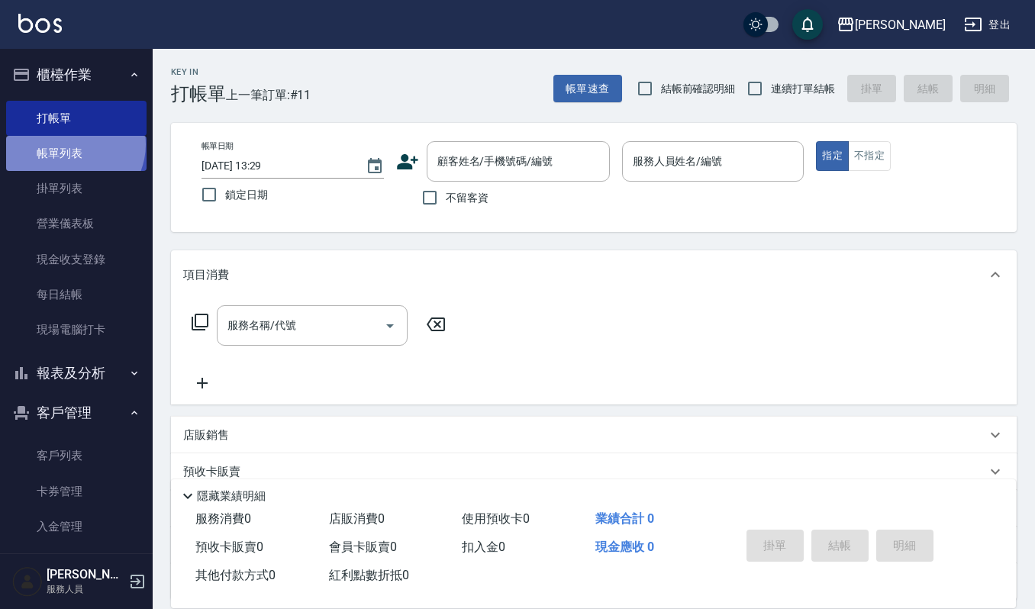
click at [71, 144] on link "帳單列表" at bounding box center [76, 153] width 140 height 35
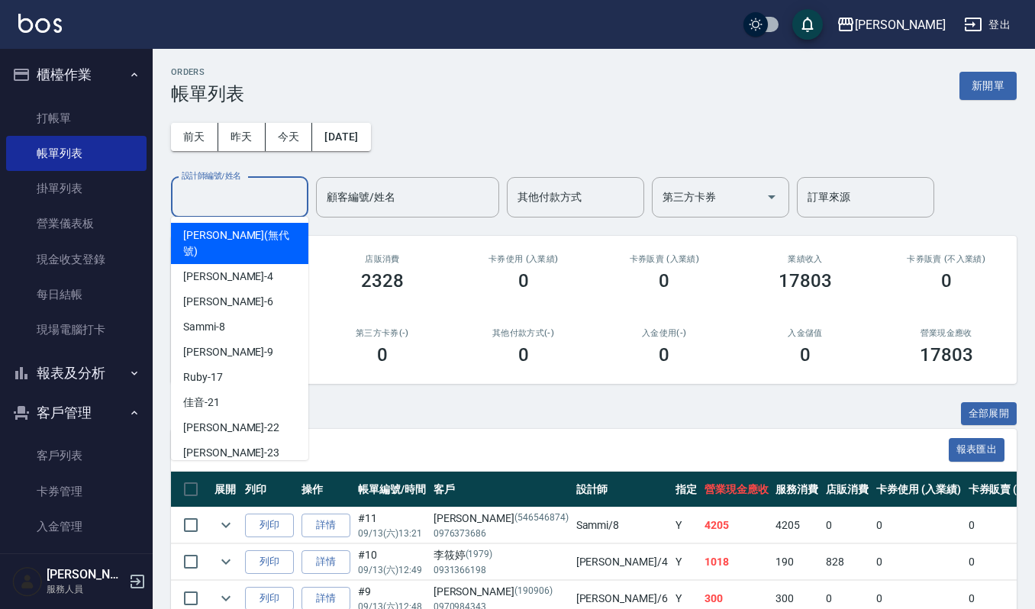
click at [238, 200] on input "設計師編號/姓名" at bounding box center [240, 197] width 124 height 27
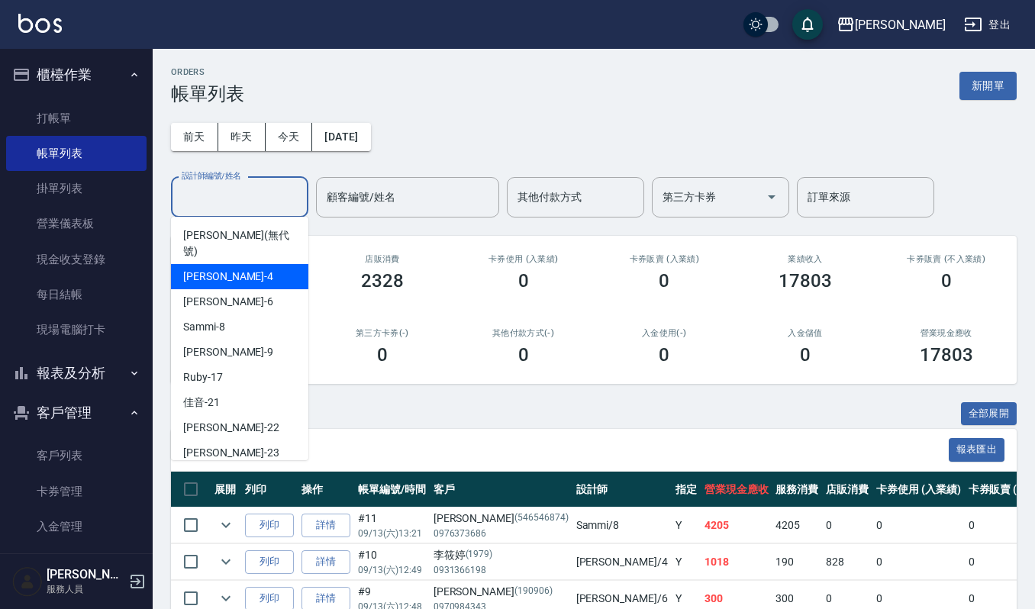
click at [226, 264] on div "吉兒 -4" at bounding box center [239, 276] width 137 height 25
type input "吉兒-4"
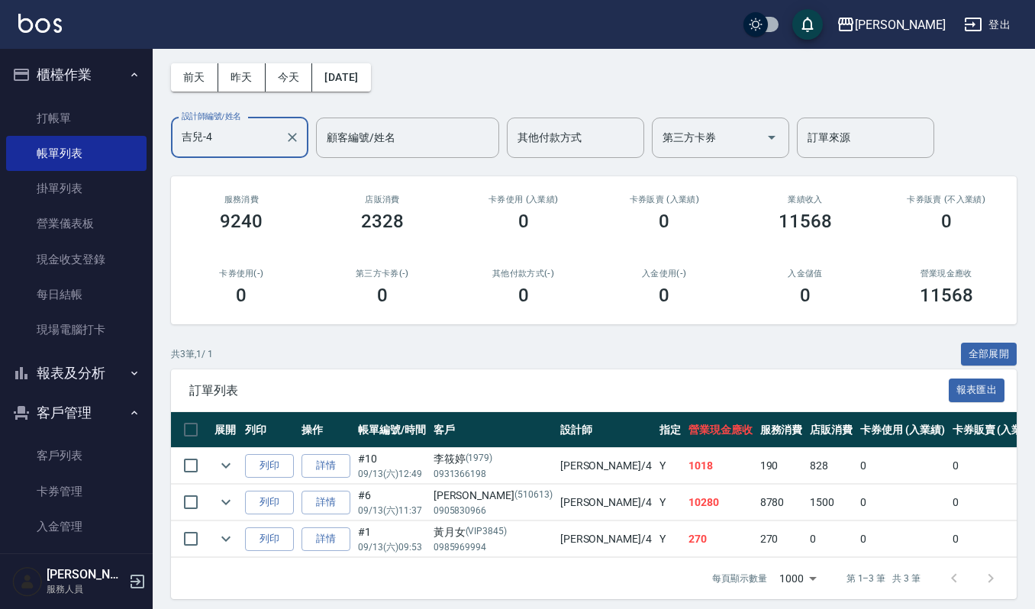
scroll to position [84, 0]
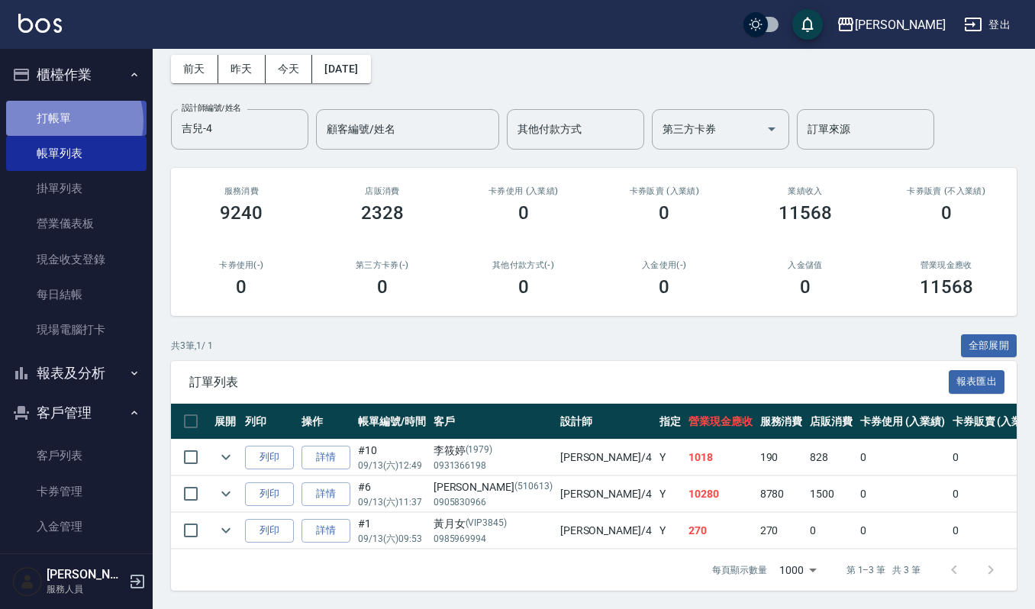
click at [70, 121] on link "打帳單" at bounding box center [76, 118] width 140 height 35
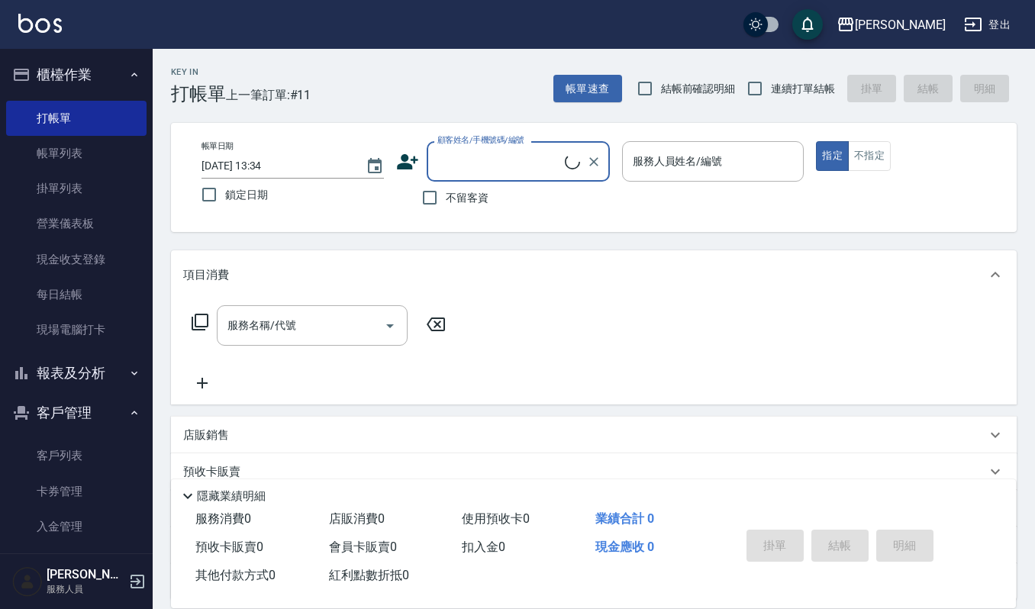
click at [455, 162] on input "顧客姓名/手機號碼/編號" at bounding box center [499, 161] width 131 height 27
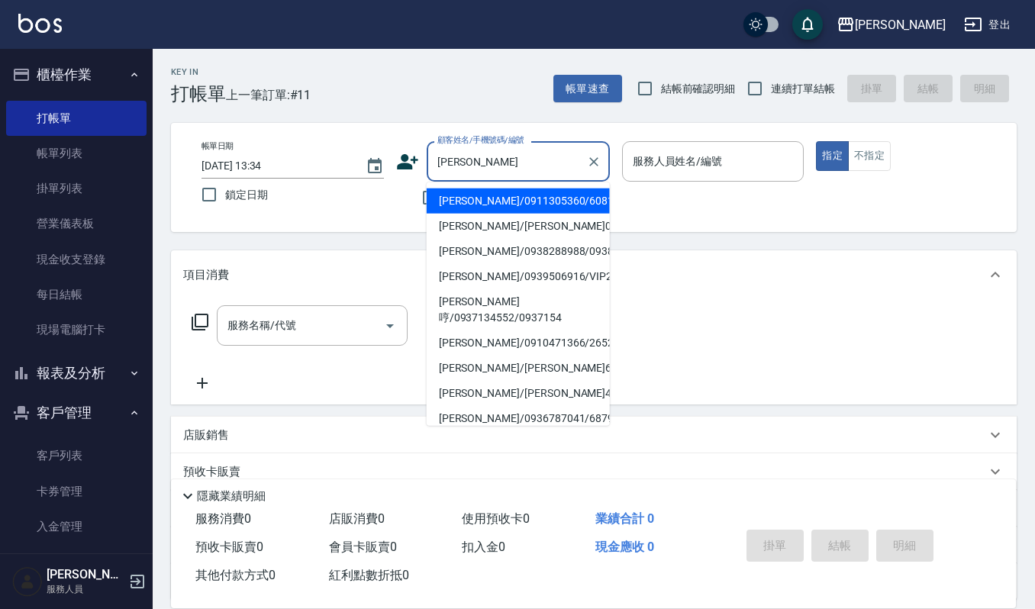
click at [505, 197] on li "王雅萍/0911305360/60813" at bounding box center [518, 201] width 183 height 25
type input "王雅萍/0911305360/60813"
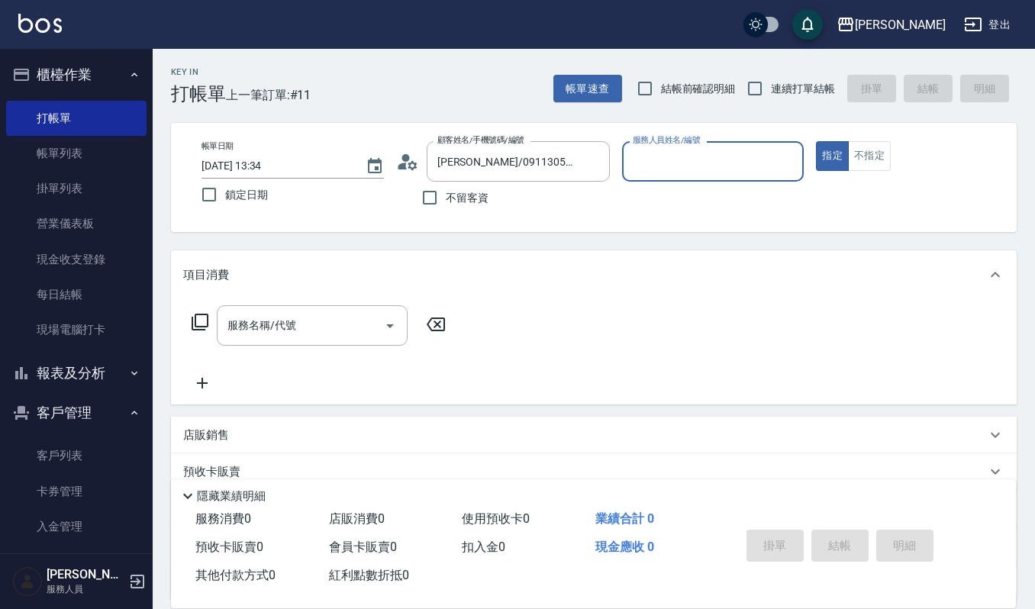
type input "吉兒-4"
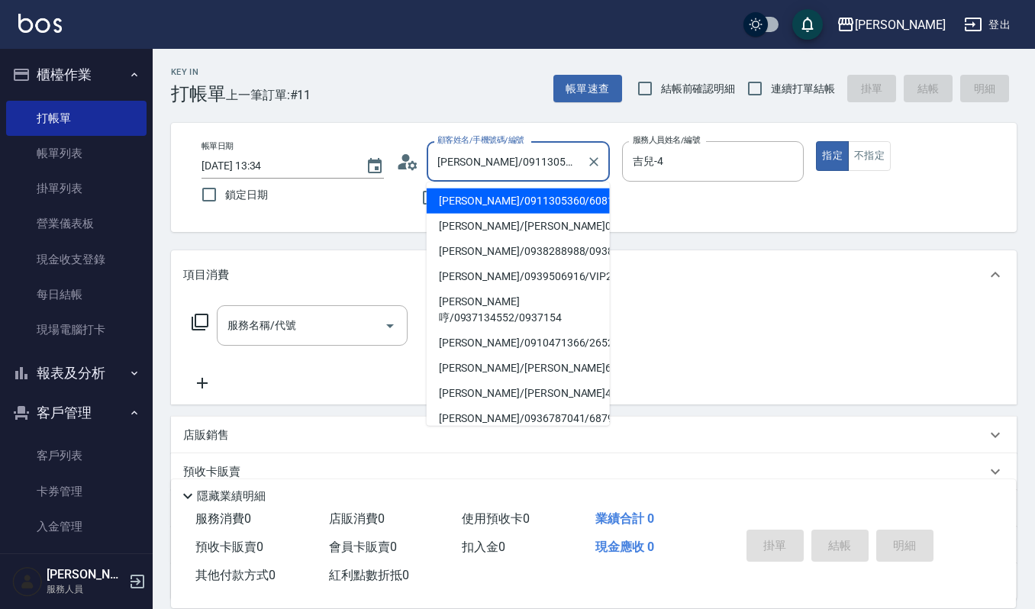
drag, startPoint x: 467, startPoint y: 157, endPoint x: 435, endPoint y: 160, distance: 32.3
click at [435, 160] on input "王雅萍/0911305360/60813" at bounding box center [507, 161] width 147 height 27
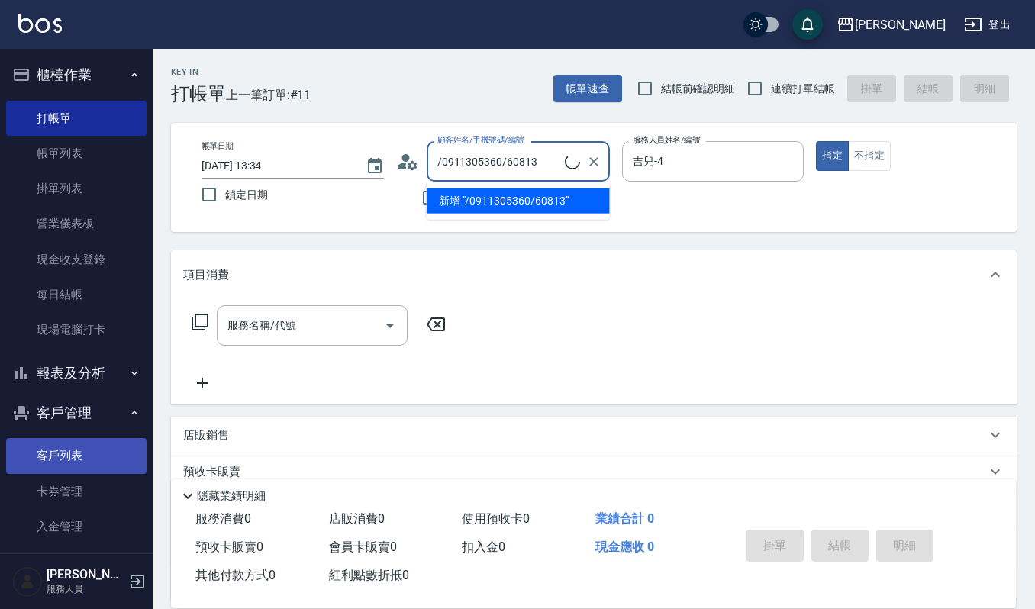
type input "王雅萍/0911305360/60813"
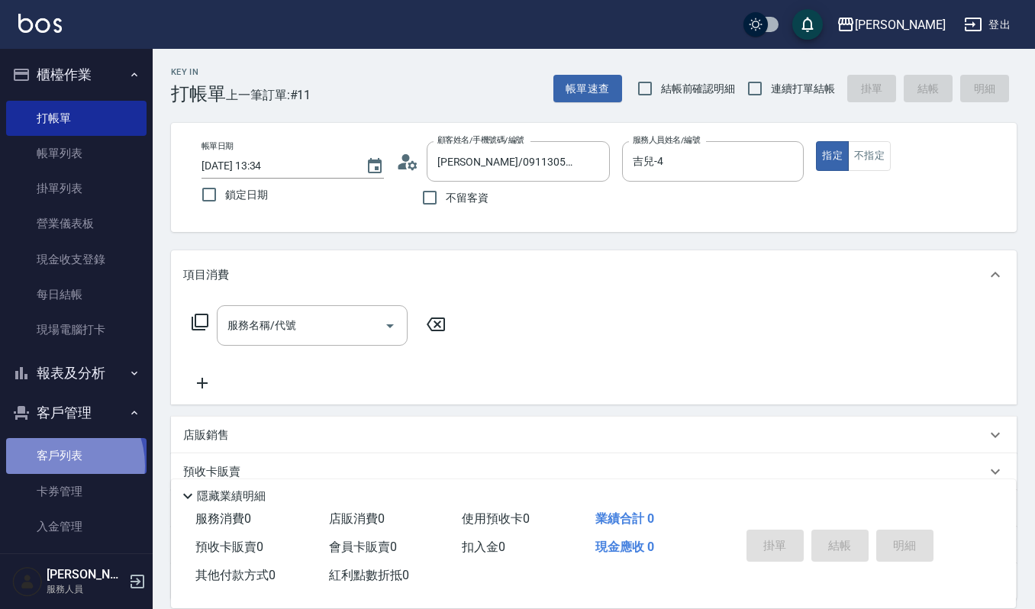
click at [55, 466] on link "客戶列表" at bounding box center [76, 455] width 140 height 35
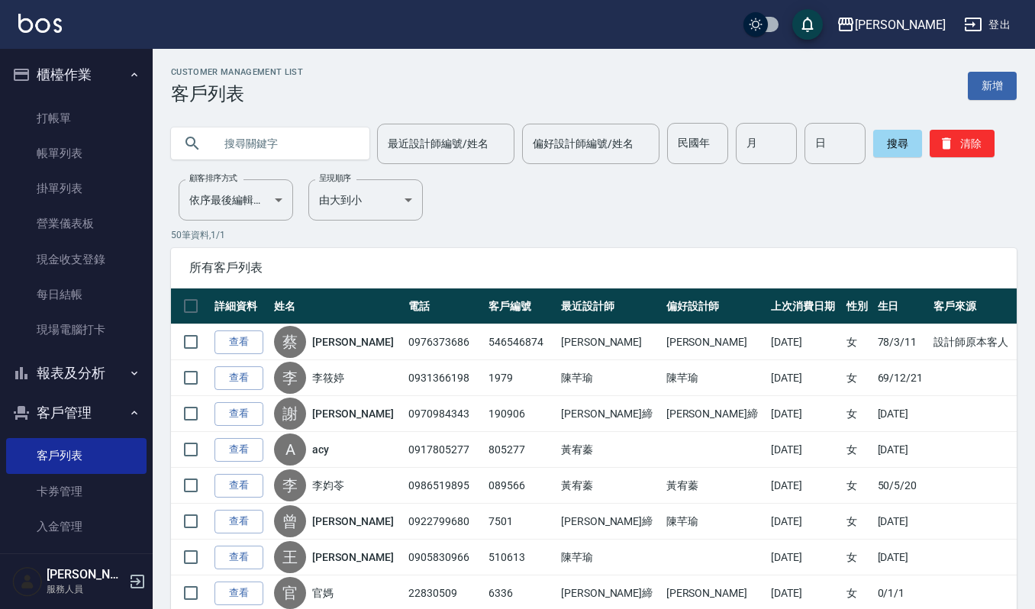
drag, startPoint x: 202, startPoint y: 138, endPoint x: 310, endPoint y: 131, distance: 108.6
paste input "[PERSON_NAME]"
type input "[PERSON_NAME]"
click at [877, 150] on button "搜尋" at bounding box center [897, 143] width 49 height 27
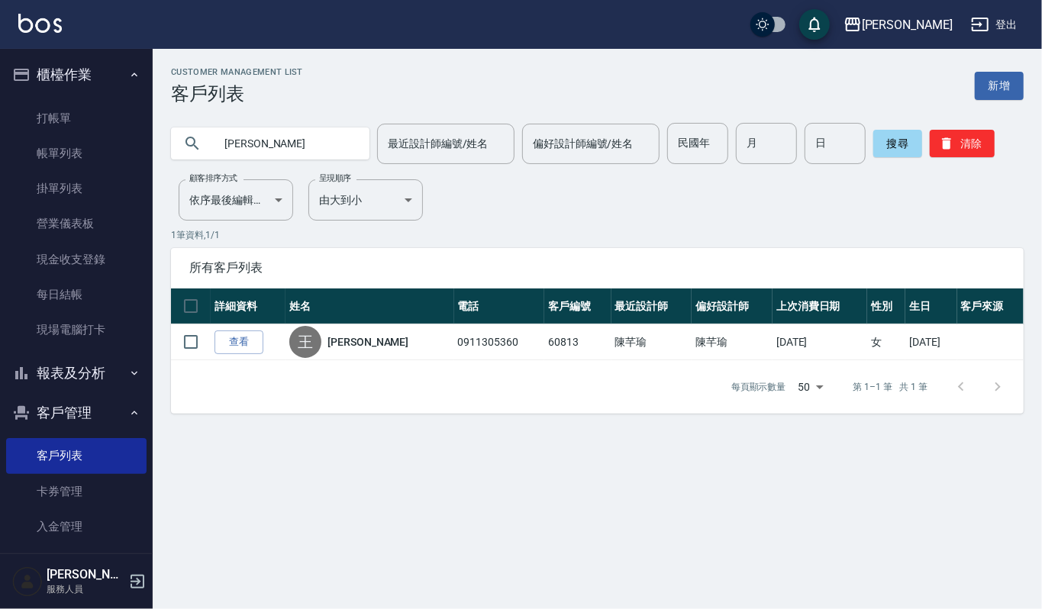
click at [246, 331] on link "查看" at bounding box center [239, 343] width 49 height 24
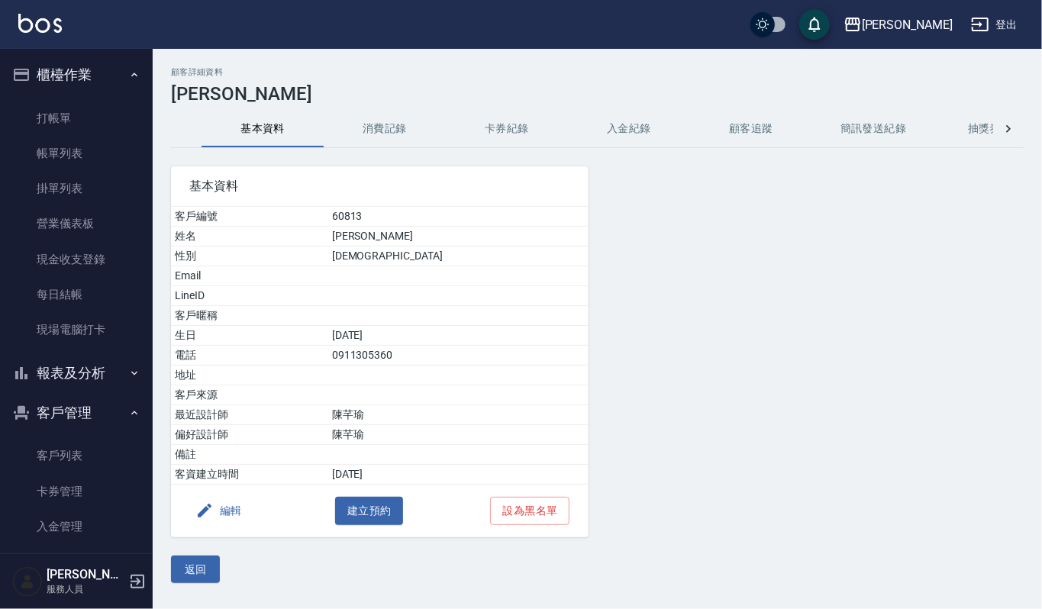
drag, startPoint x: 386, startPoint y: 108, endPoint x: 385, endPoint y: 122, distance: 14.6
click at [386, 114] on div "顧客詳細資料 王雅萍 基本資料 消費記錄 卡券紀錄 入金紀錄 顧客追蹤 簡訊發送紀錄 抽獎券紀錄 基本資料 客戶編號 60813 姓名 王雅萍 性別 FEMA…" at bounding box center [598, 325] width 890 height 516
click at [383, 124] on button "消費記錄" at bounding box center [385, 129] width 122 height 37
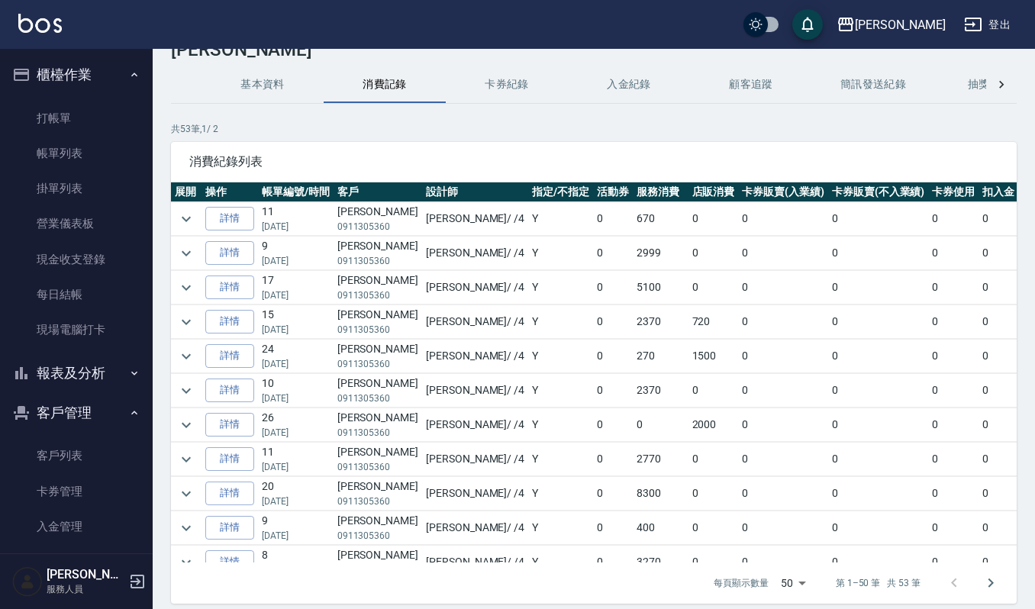
scroll to position [104, 0]
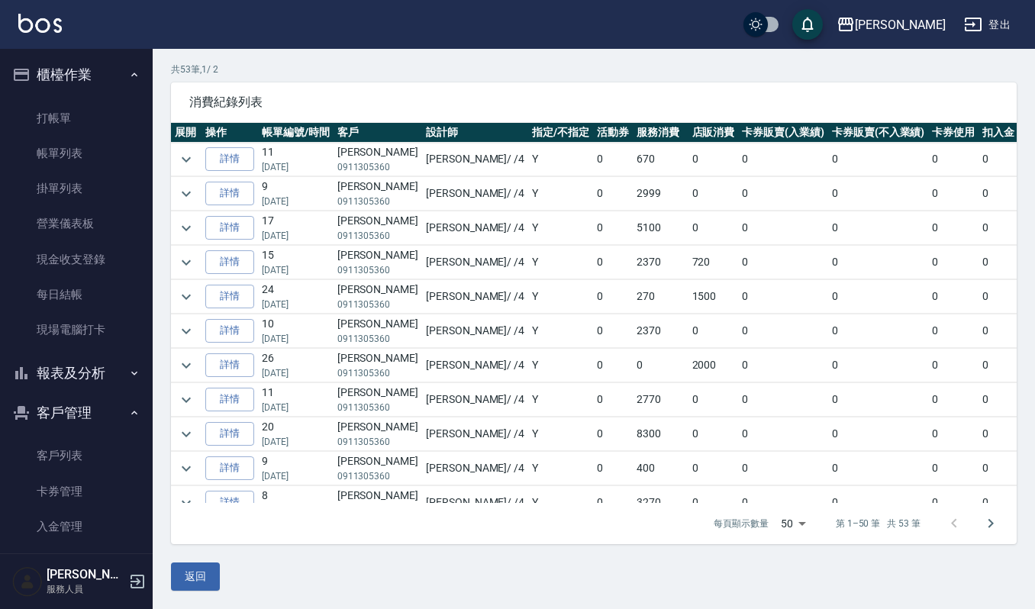
click at [197, 363] on td at bounding box center [186, 366] width 31 height 34
click at [189, 363] on icon "expand row" at bounding box center [186, 366] width 18 height 18
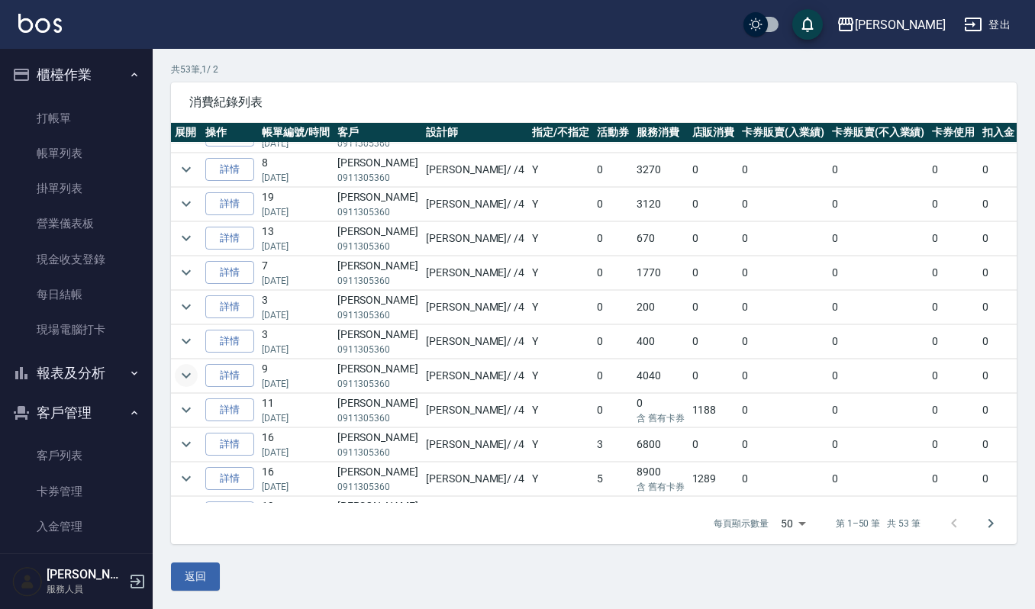
scroll to position [407, 0]
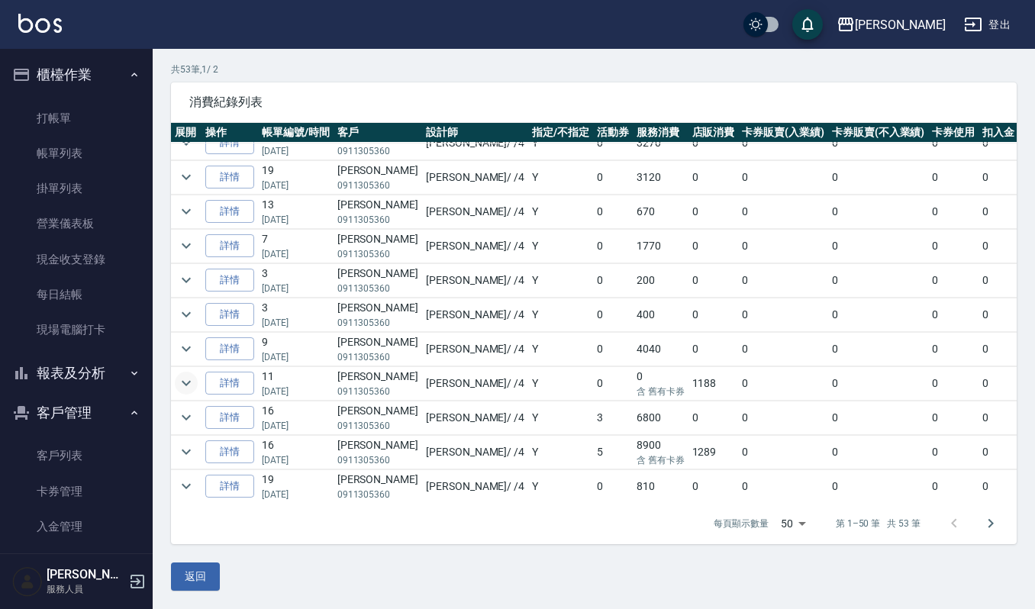
click at [182, 389] on icon "expand row" at bounding box center [186, 383] width 18 height 18
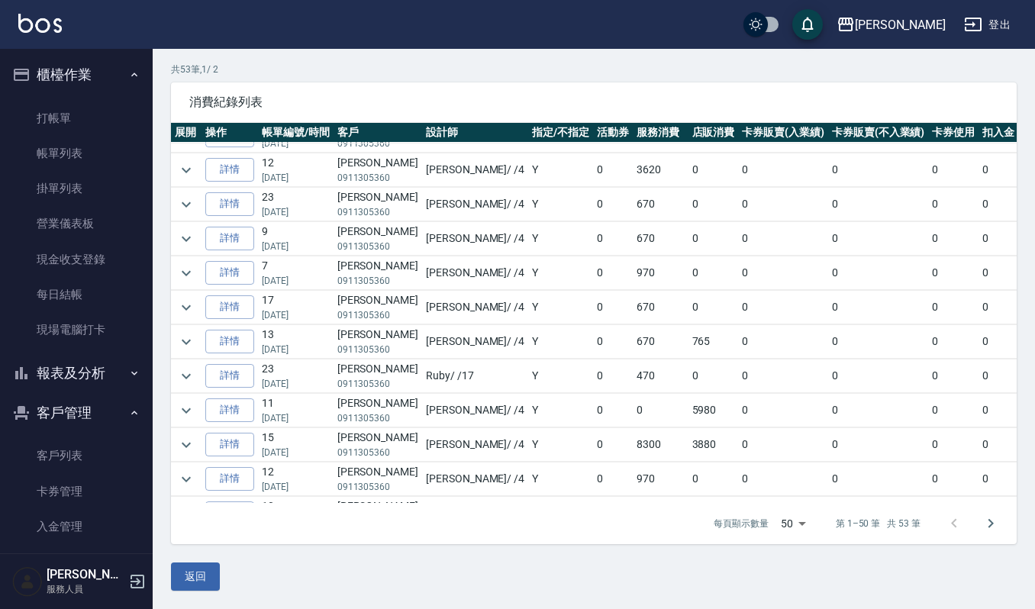
scroll to position [1018, 0]
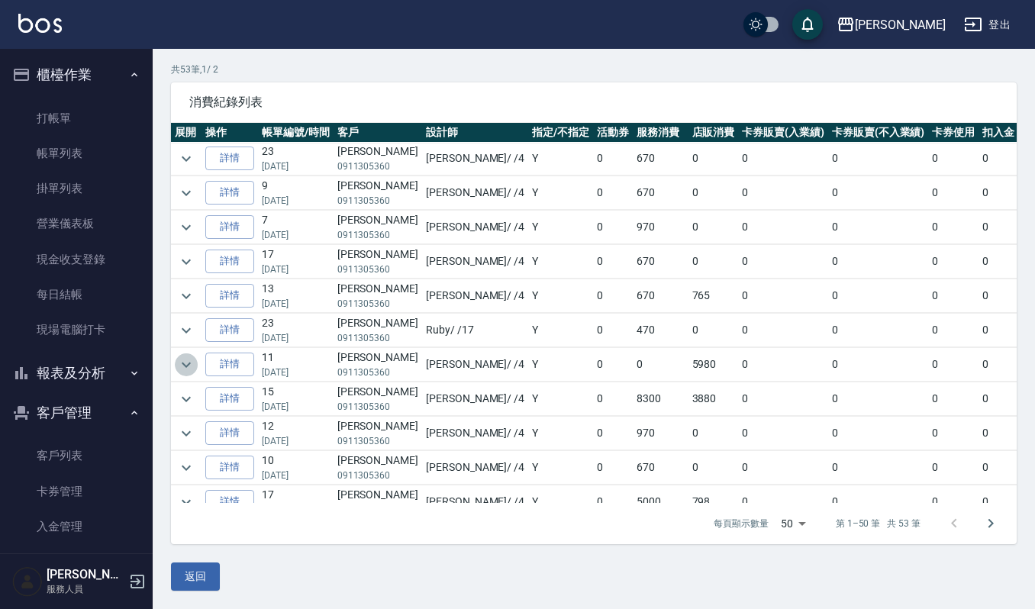
click at [179, 374] on icon "expand row" at bounding box center [186, 365] width 18 height 18
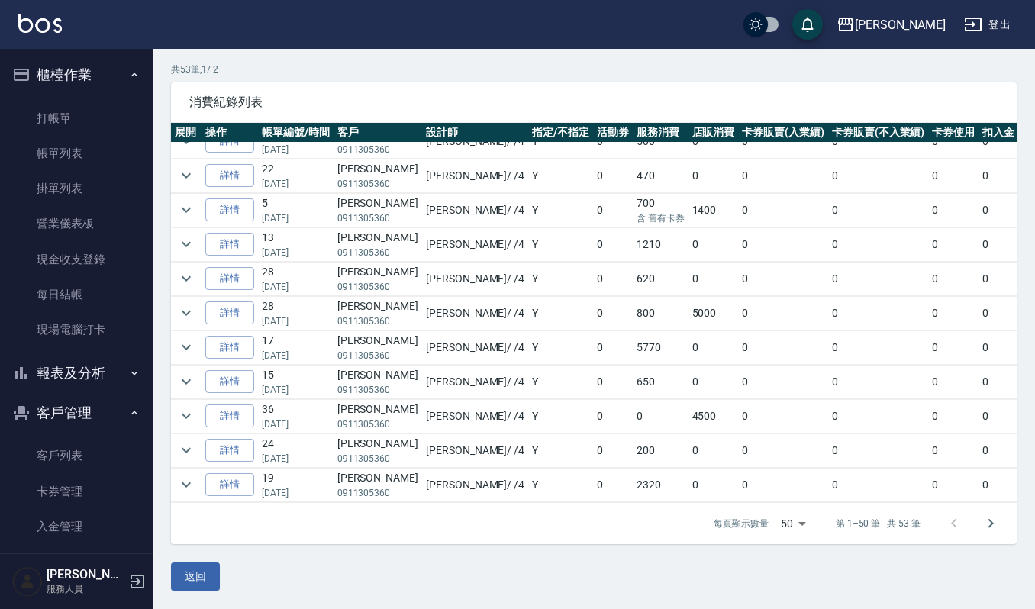
scroll to position [1603, 0]
click at [175, 302] on button "expand row" at bounding box center [186, 313] width 23 height 23
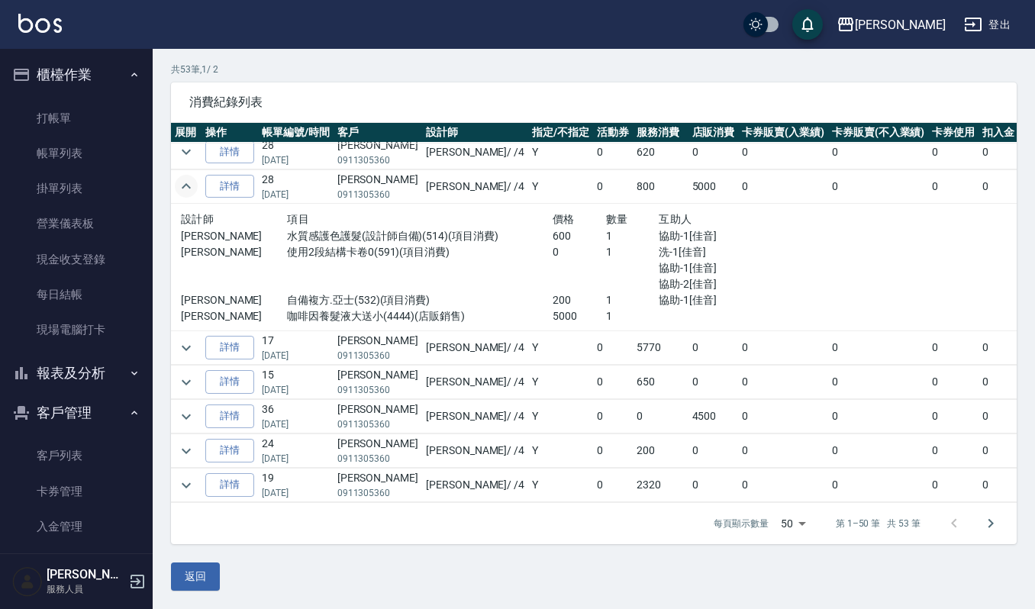
scroll to position [1730, 0]
click at [181, 408] on icon "expand row" at bounding box center [186, 417] width 18 height 18
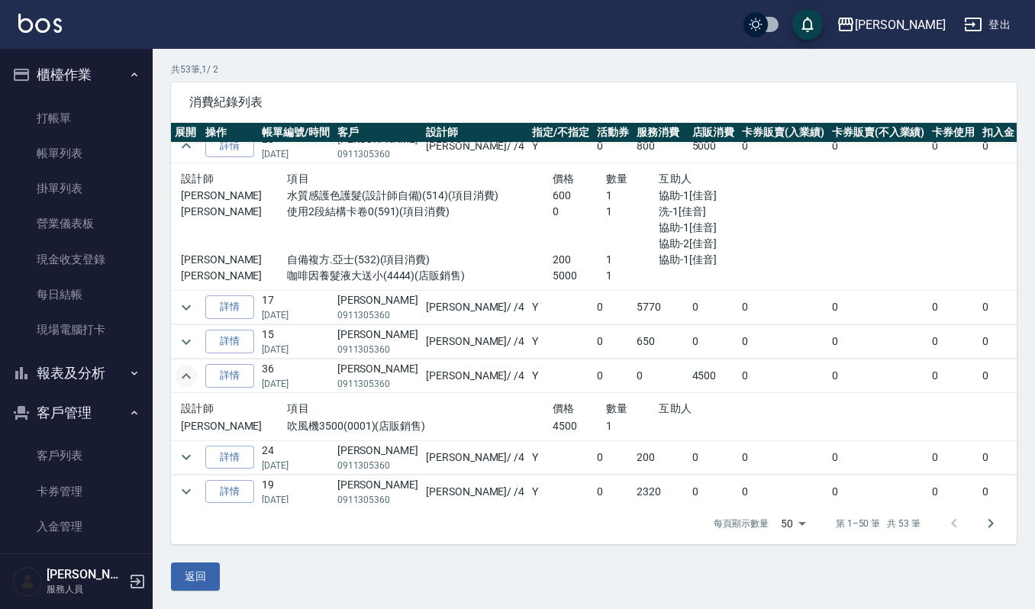
scroll to position [1778, 0]
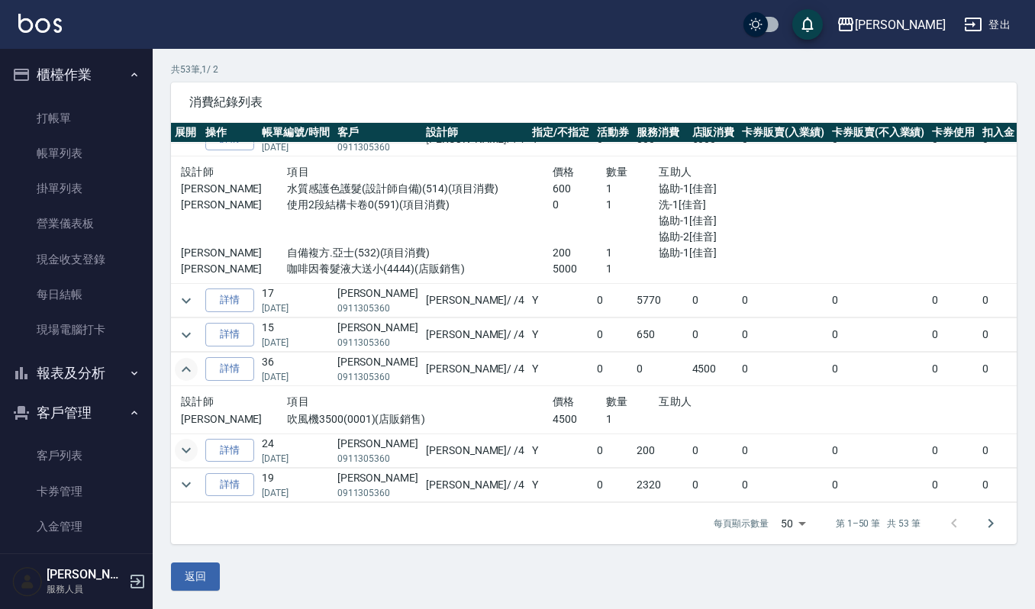
click at [188, 441] on icon "expand row" at bounding box center [186, 450] width 18 height 18
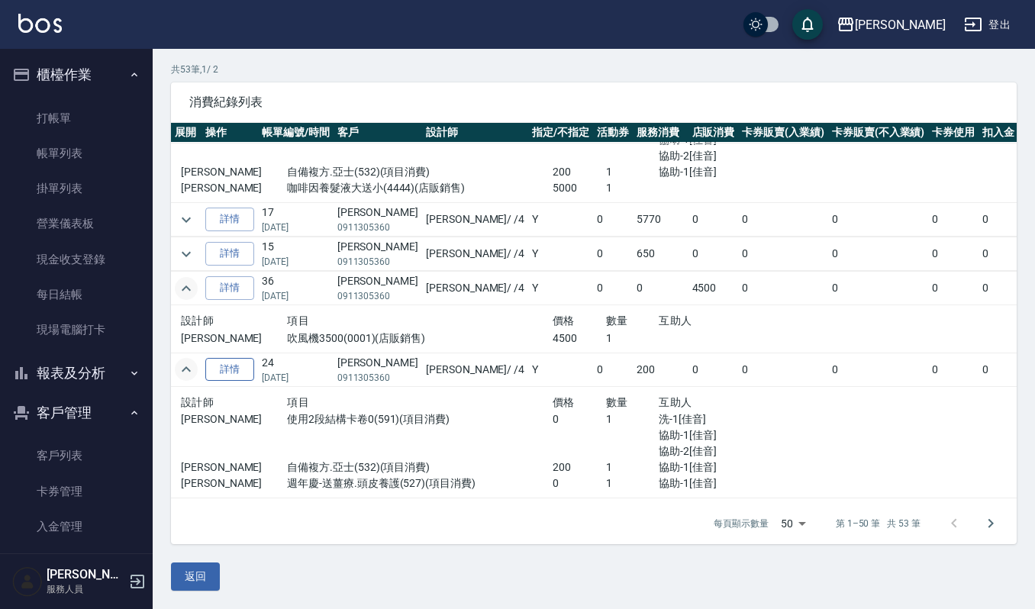
scroll to position [1888, 0]
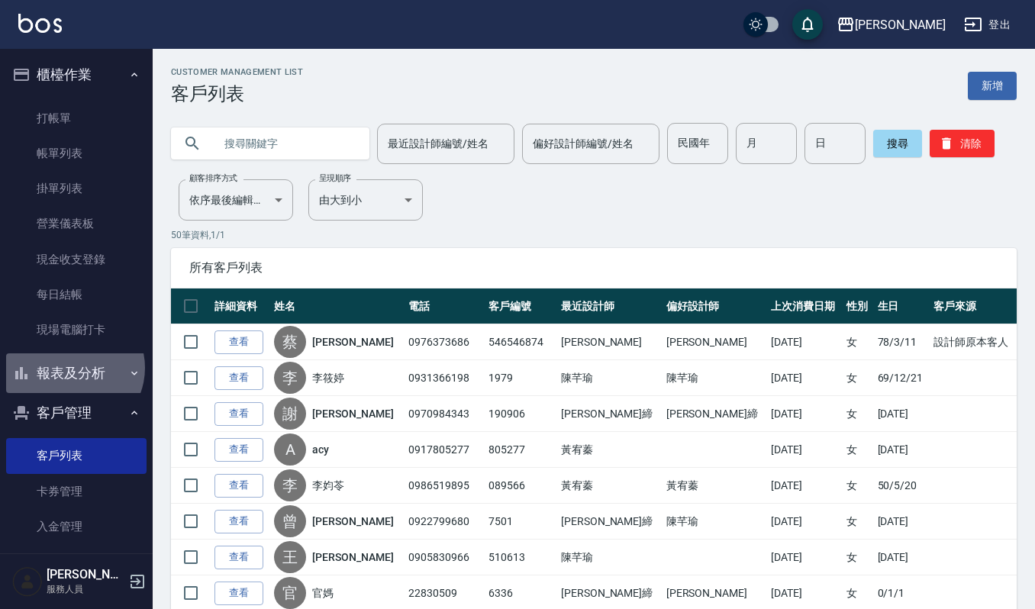
click at [72, 368] on button "報表及分析" at bounding box center [76, 374] width 140 height 40
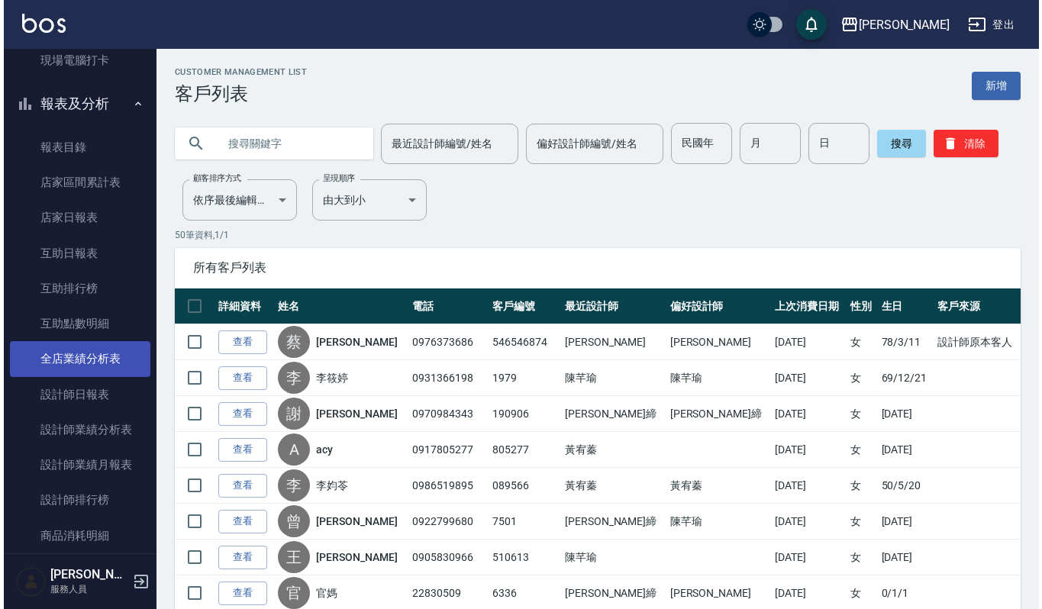
scroll to position [305, 0]
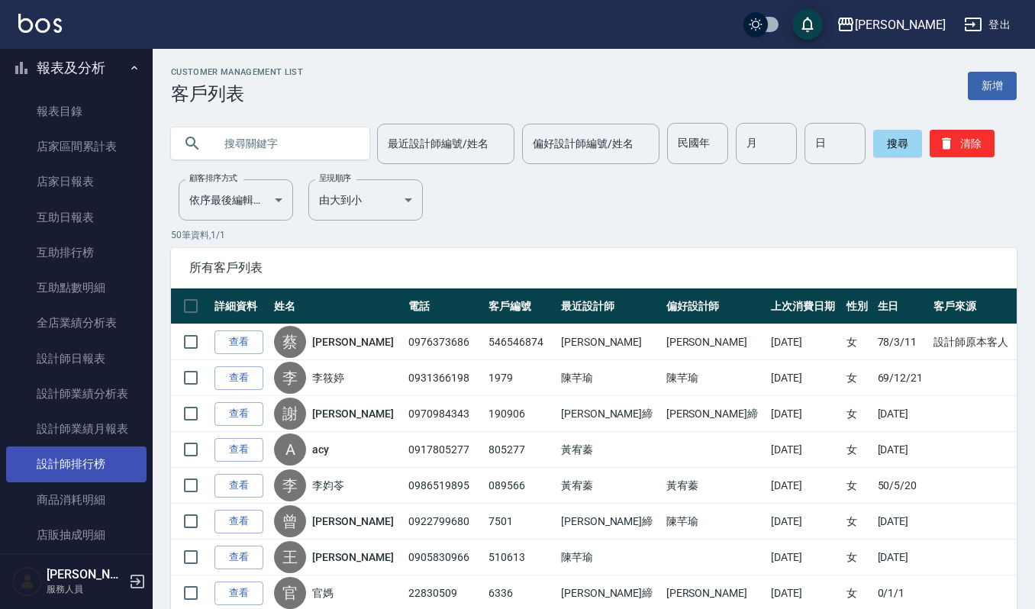
click at [77, 458] on link "設計師排行榜" at bounding box center [76, 464] width 140 height 35
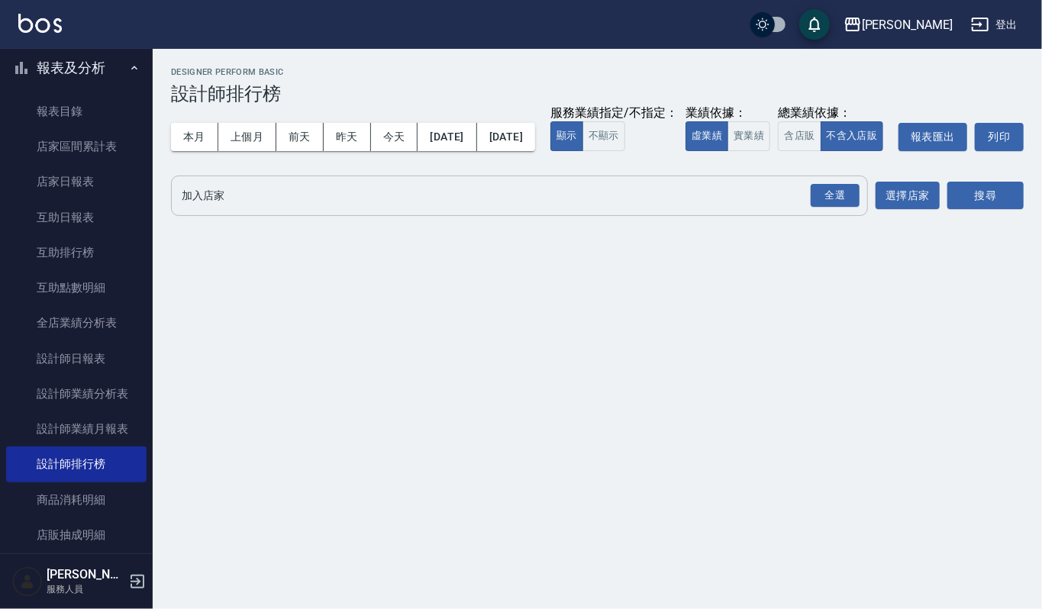
click at [258, 209] on input "加入店家" at bounding box center [508, 195] width 660 height 27
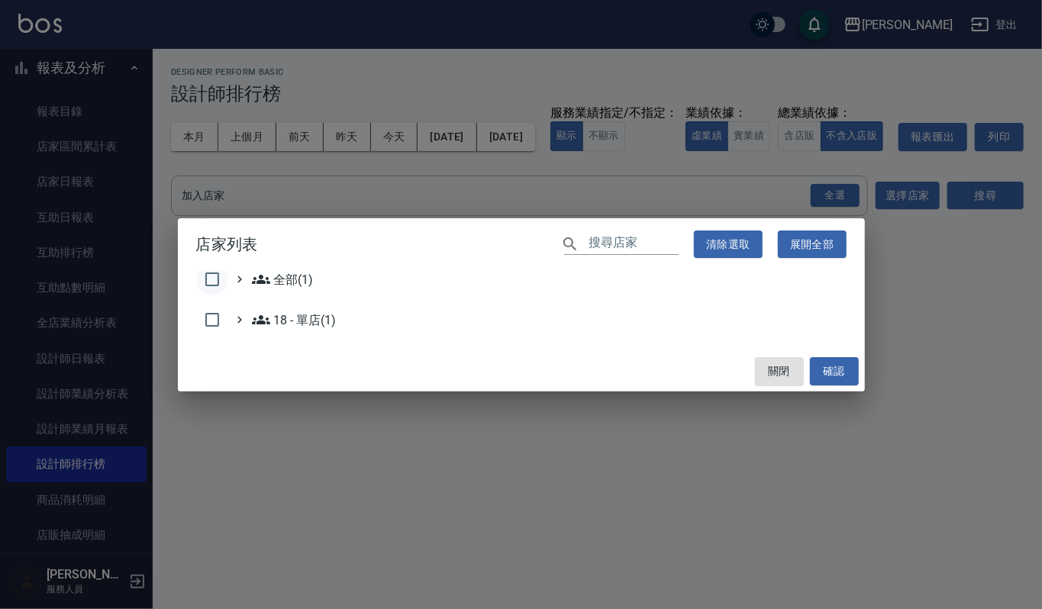
click at [223, 273] on input "checkbox" at bounding box center [212, 279] width 32 height 32
checkbox input "true"
click at [838, 377] on button "確認" at bounding box center [834, 371] width 49 height 28
checkbox input "false"
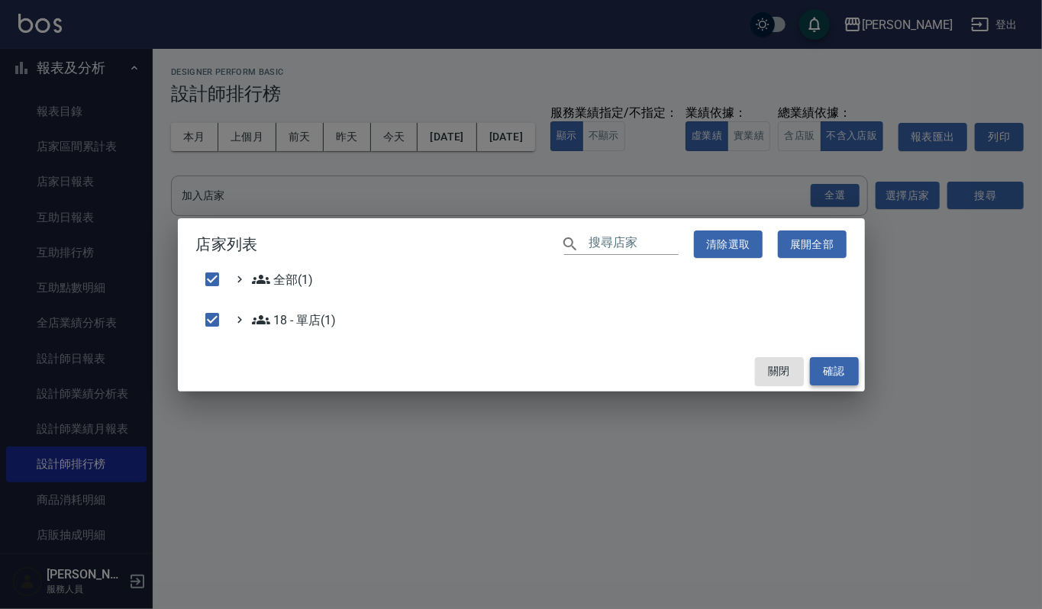
checkbox input "false"
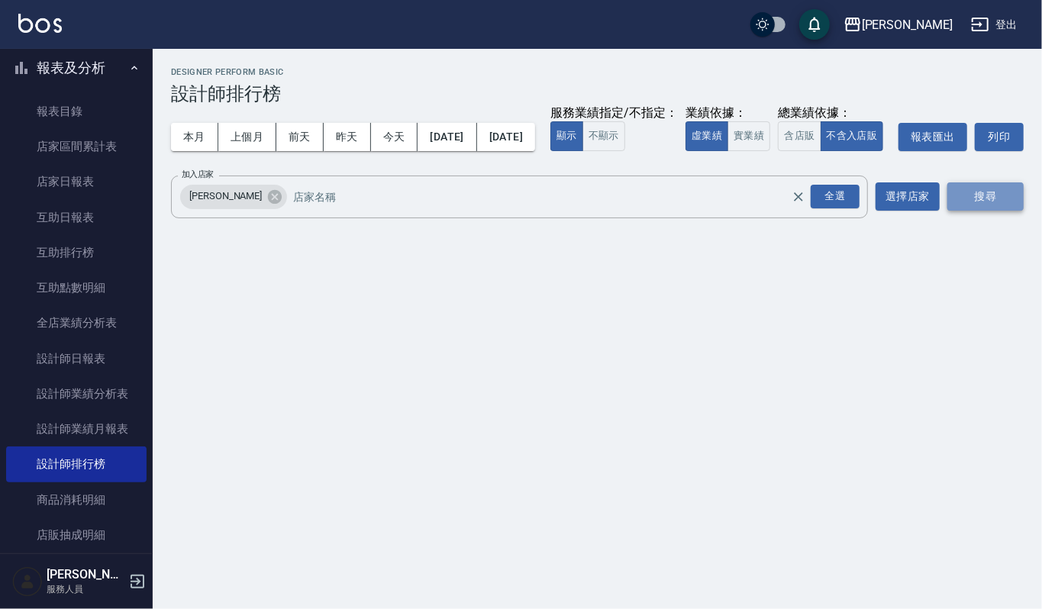
click at [985, 211] on button "搜尋" at bounding box center [986, 196] width 76 height 28
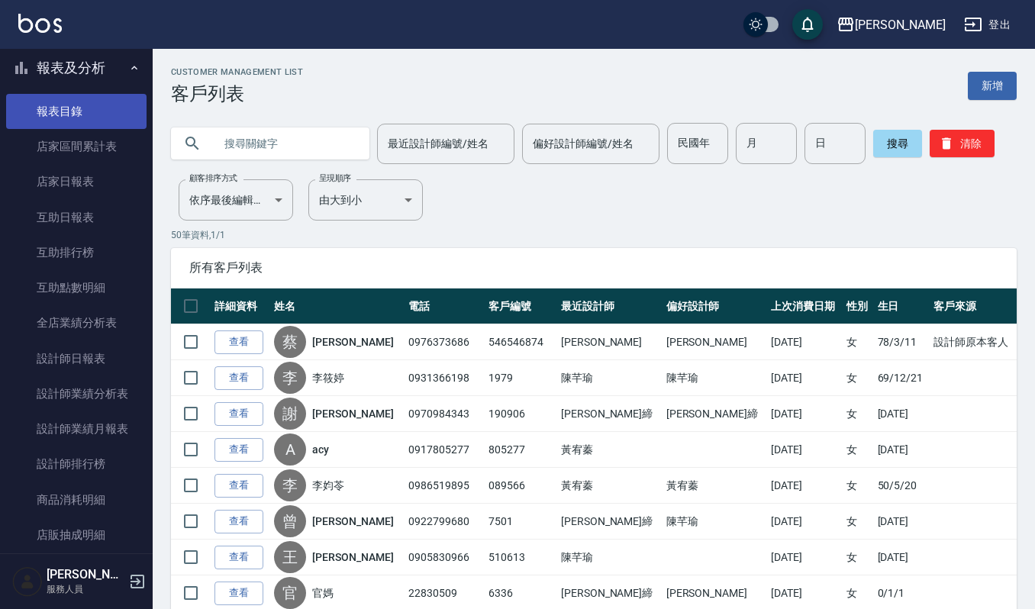
click at [68, 114] on link "報表目錄" at bounding box center [76, 111] width 140 height 35
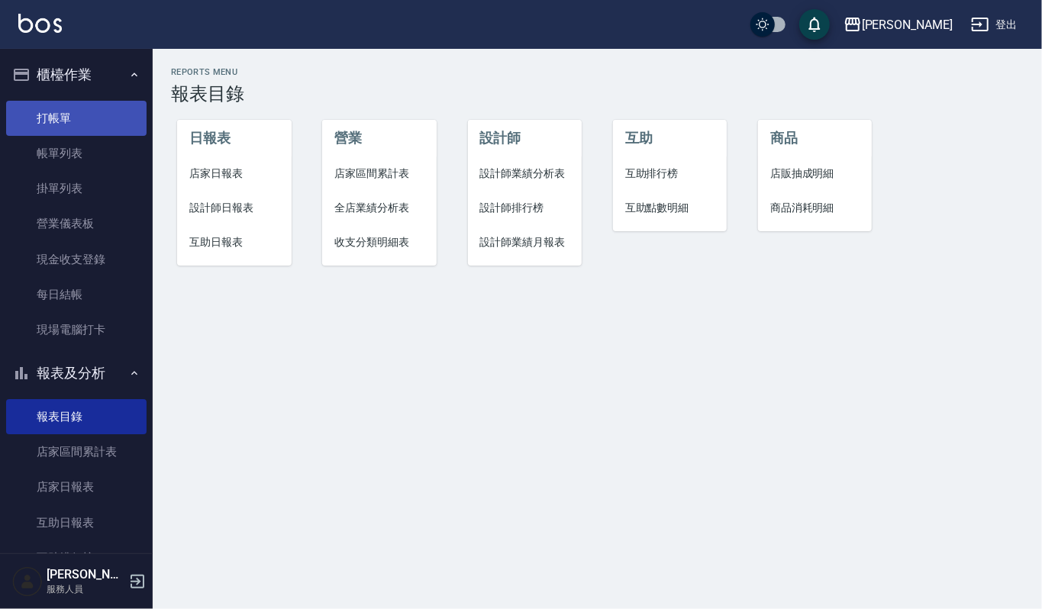
click at [72, 119] on link "打帳單" at bounding box center [76, 118] width 140 height 35
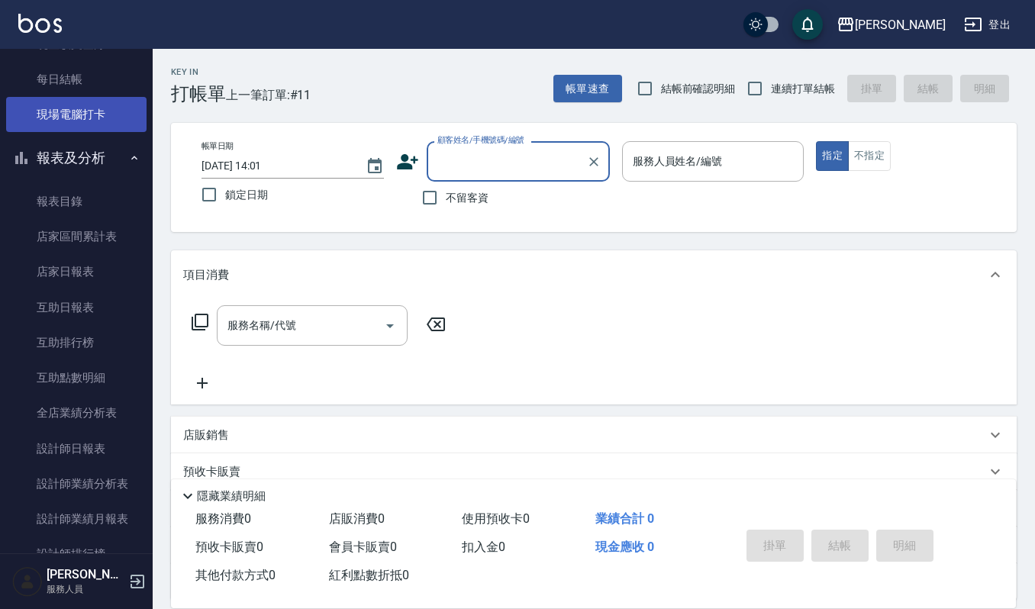
scroll to position [12, 0]
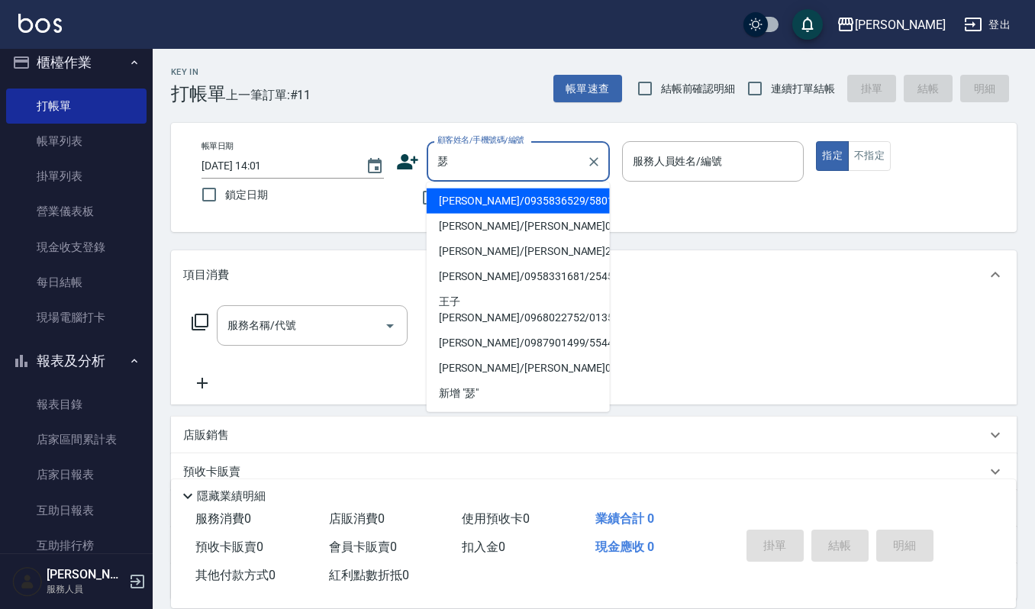
click at [531, 202] on li "陳瑟芬/0935836529/580120" at bounding box center [518, 201] width 183 height 25
type input "陳瑟芬/0935836529/580120"
type input "Sammi-8"
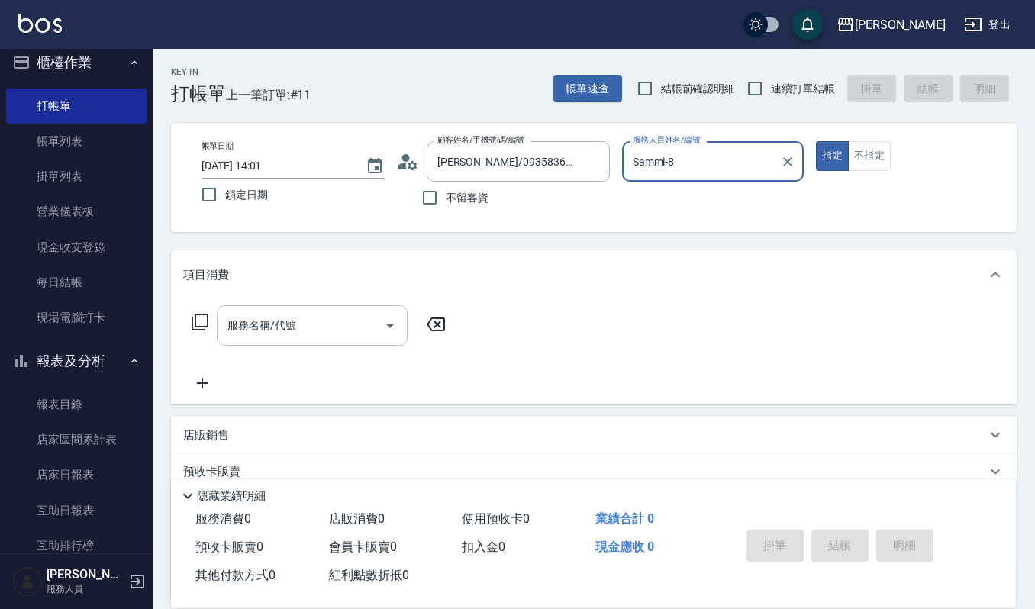
click at [364, 325] on input "服務名稱/代號" at bounding box center [301, 325] width 154 height 27
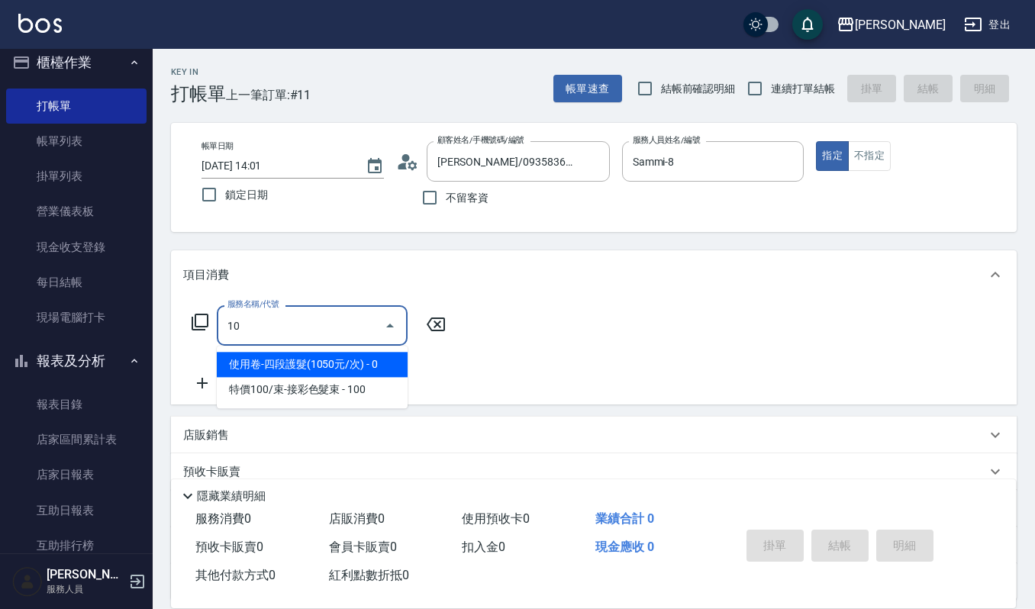
type input "1"
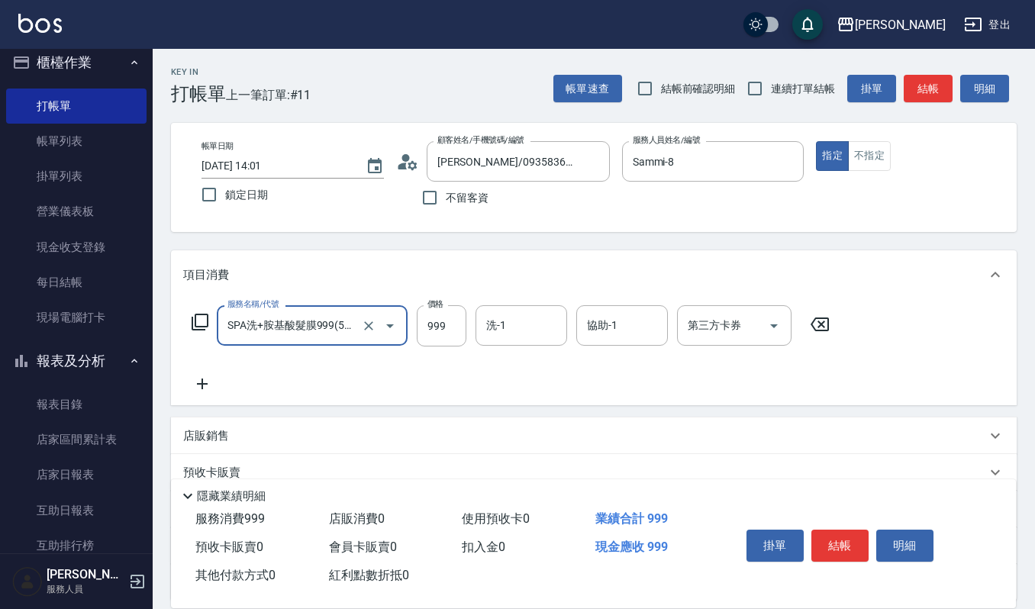
type input "SPA洗+胺基酸髮膜999(529)"
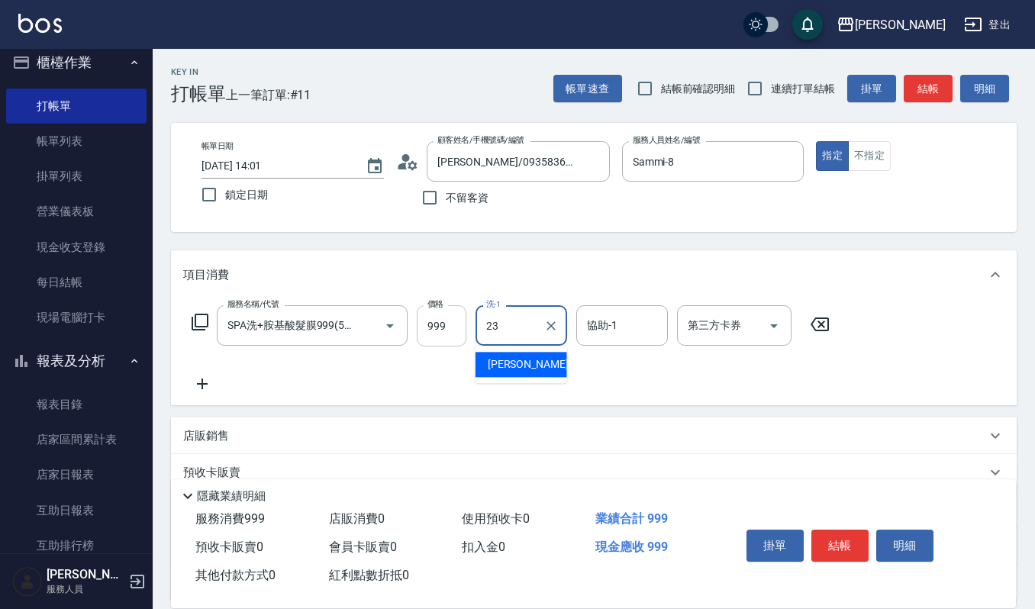
type input "郁涵-23"
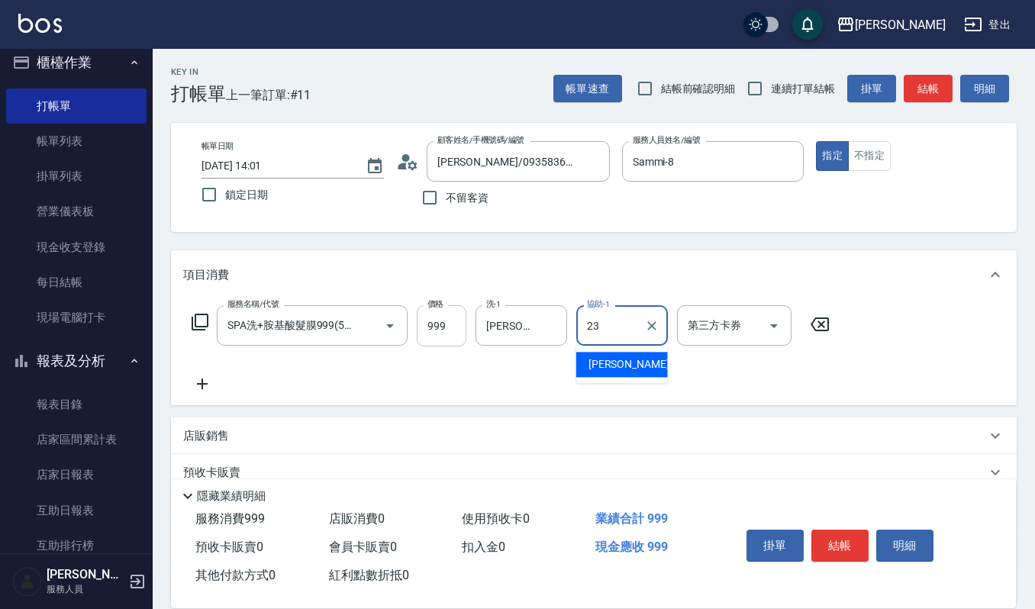
type input "郁涵-23"
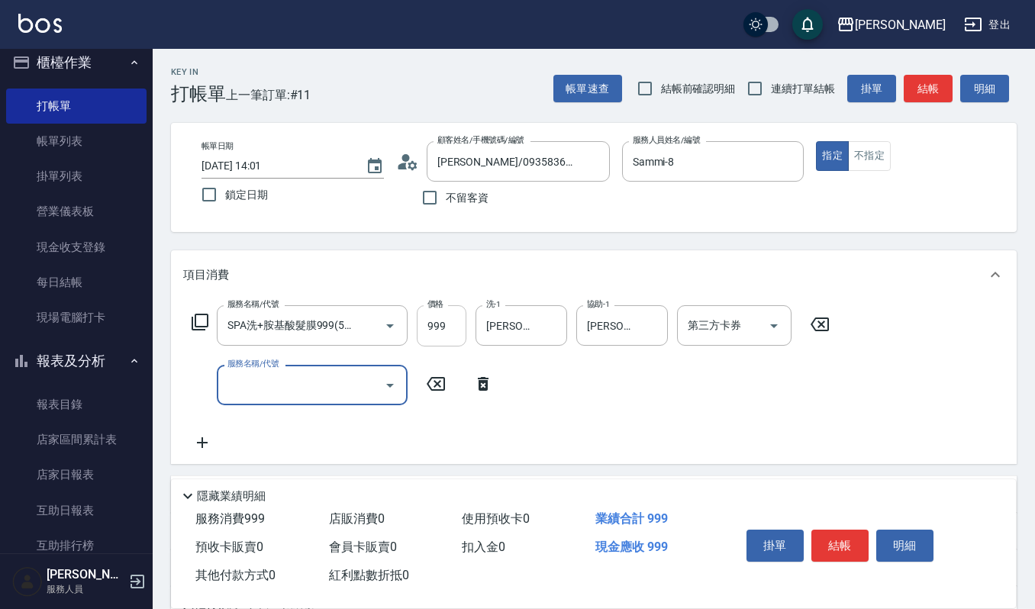
scroll to position [0, 0]
type input "創意剪髮(301)"
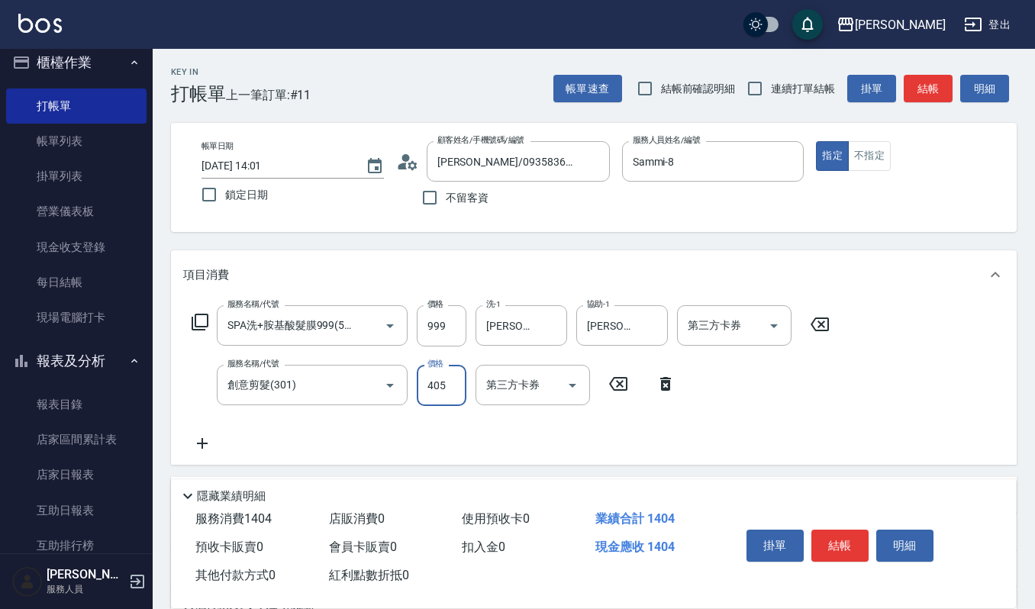
type input "405"
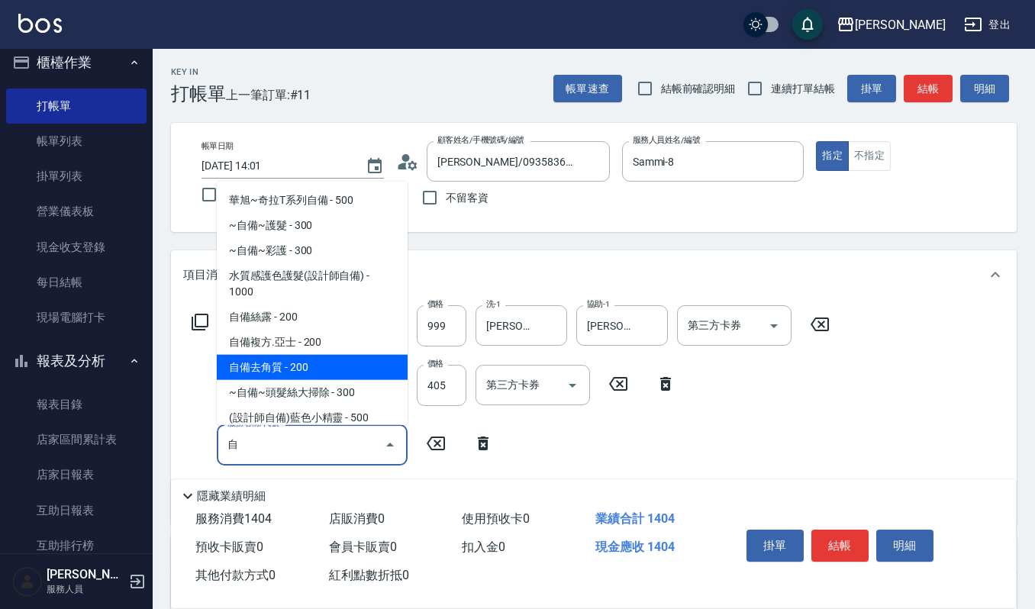
click at [295, 373] on span "自備去角質 - 200" at bounding box center [312, 366] width 191 height 25
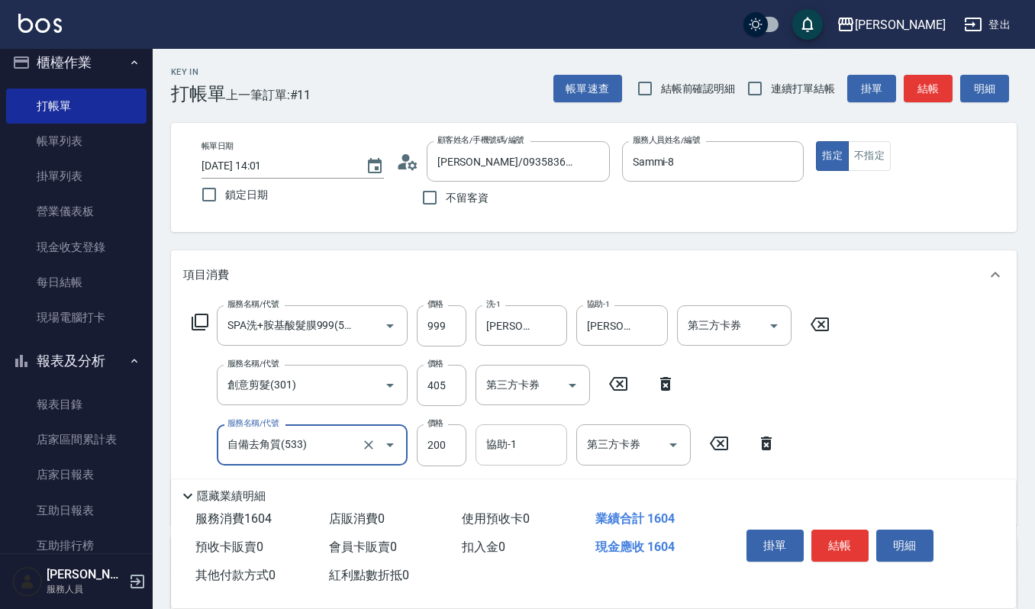
type input "自備去角質(533)"
click at [505, 444] on div "協助-1 協助-1" at bounding box center [522, 445] width 92 height 40
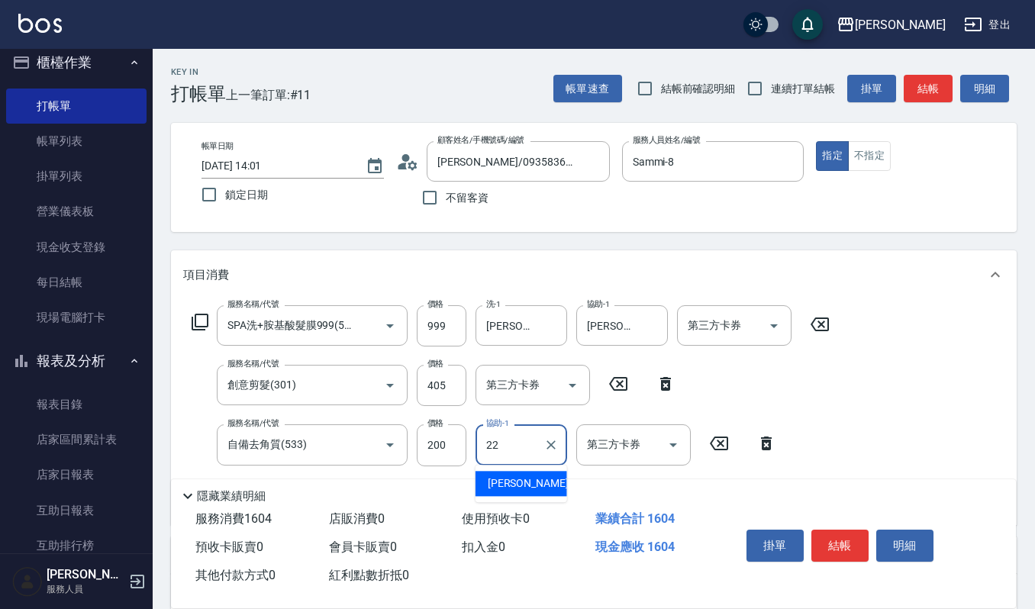
type input "宜芳-22"
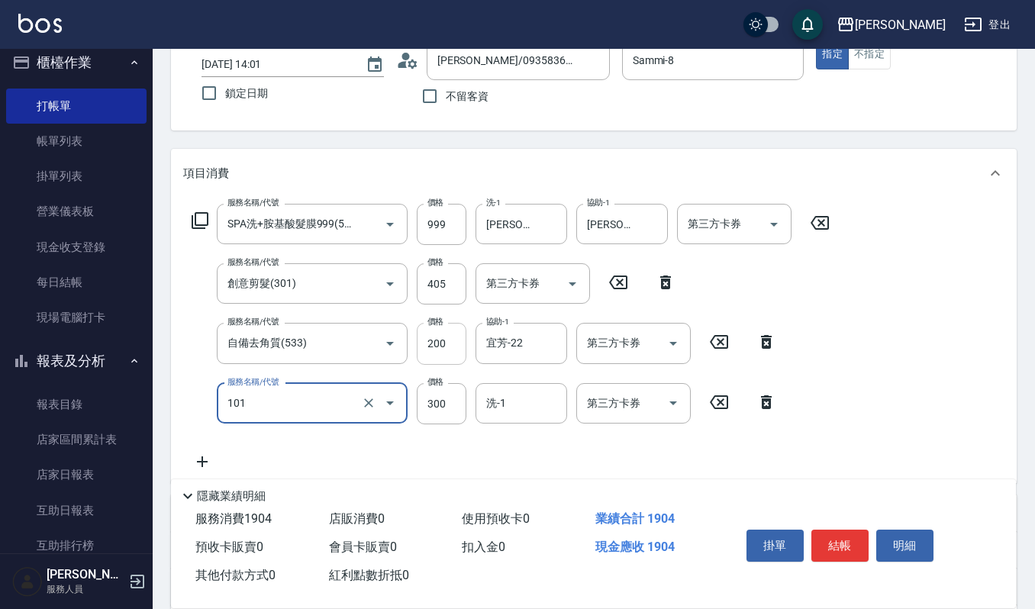
type input "一般洗髮(101)"
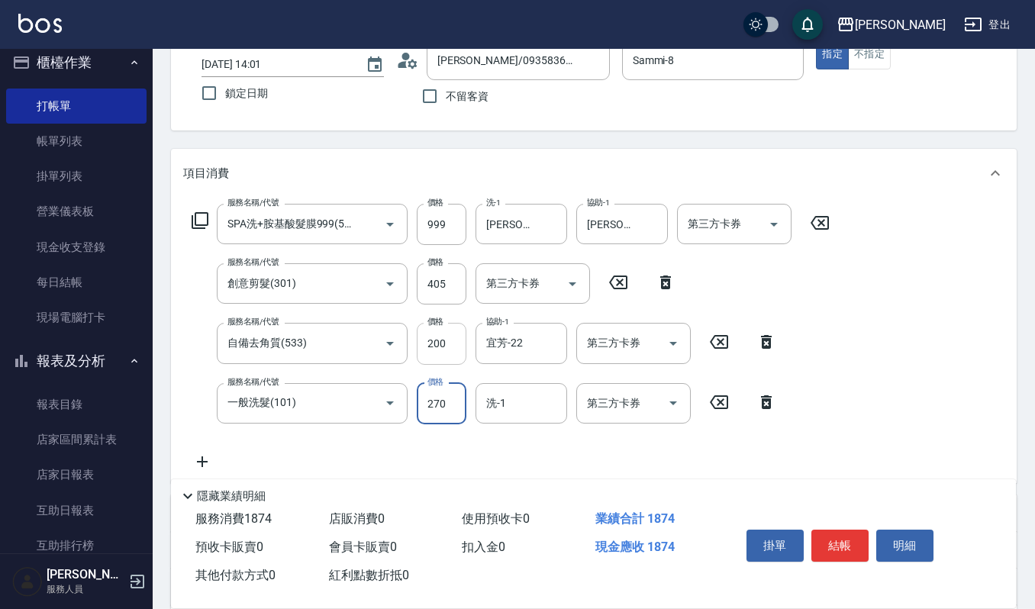
type input "270"
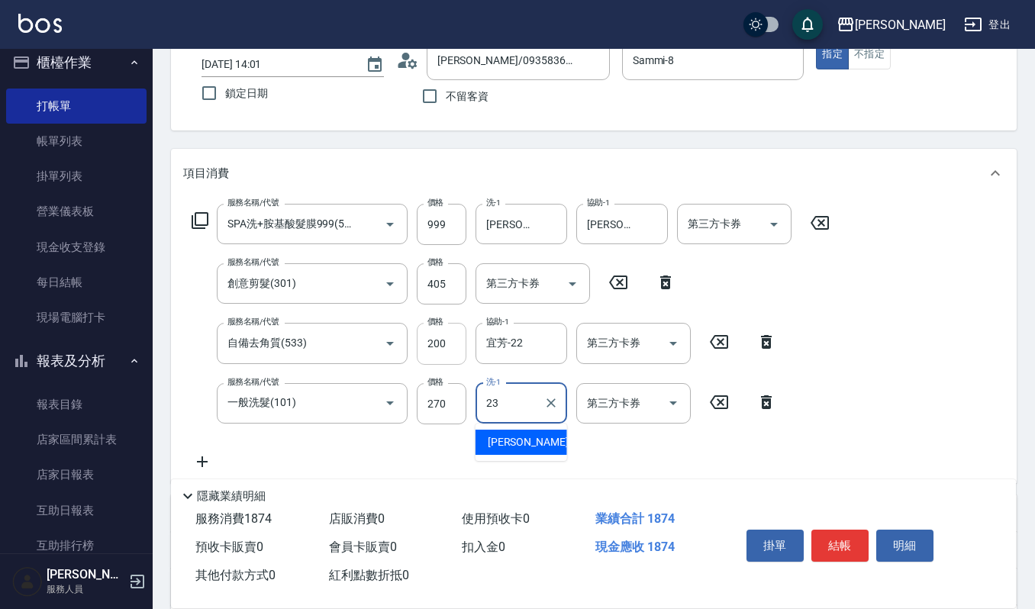
type input "郁涵-23"
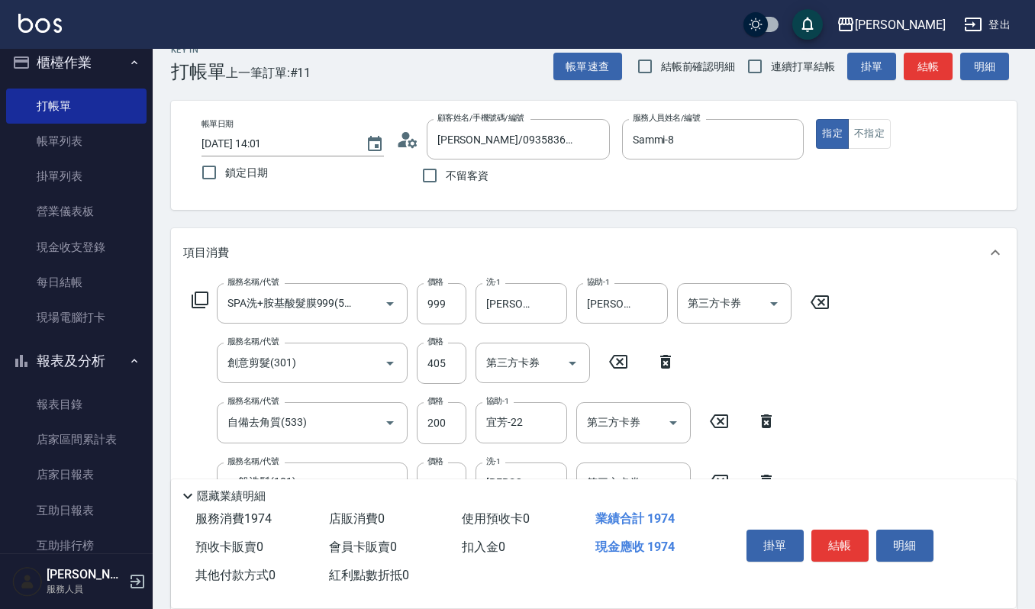
scroll to position [0, 0]
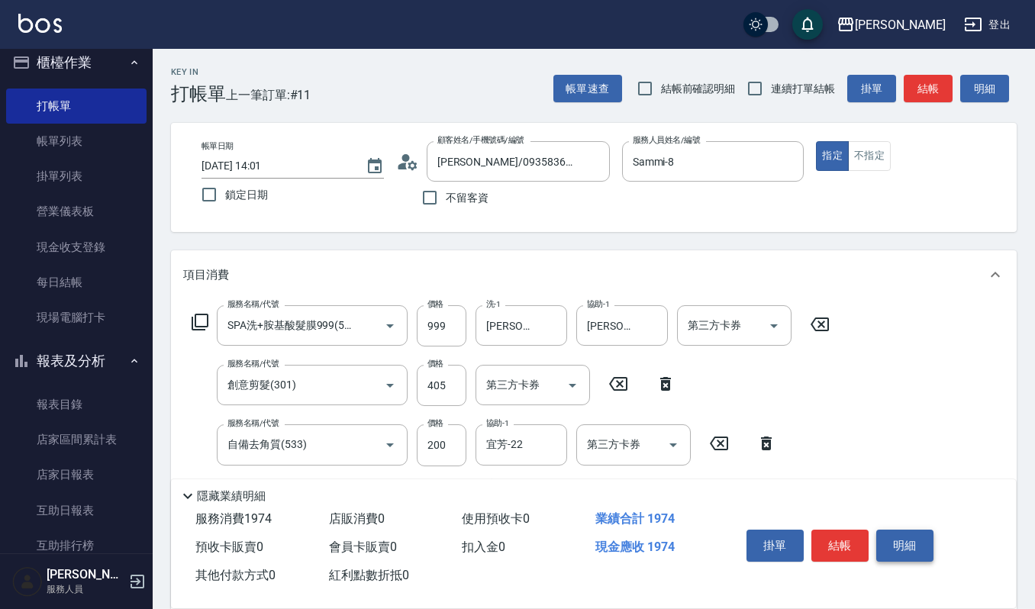
type input "修瀏海(303)"
click at [899, 538] on button "明細" at bounding box center [905, 546] width 57 height 32
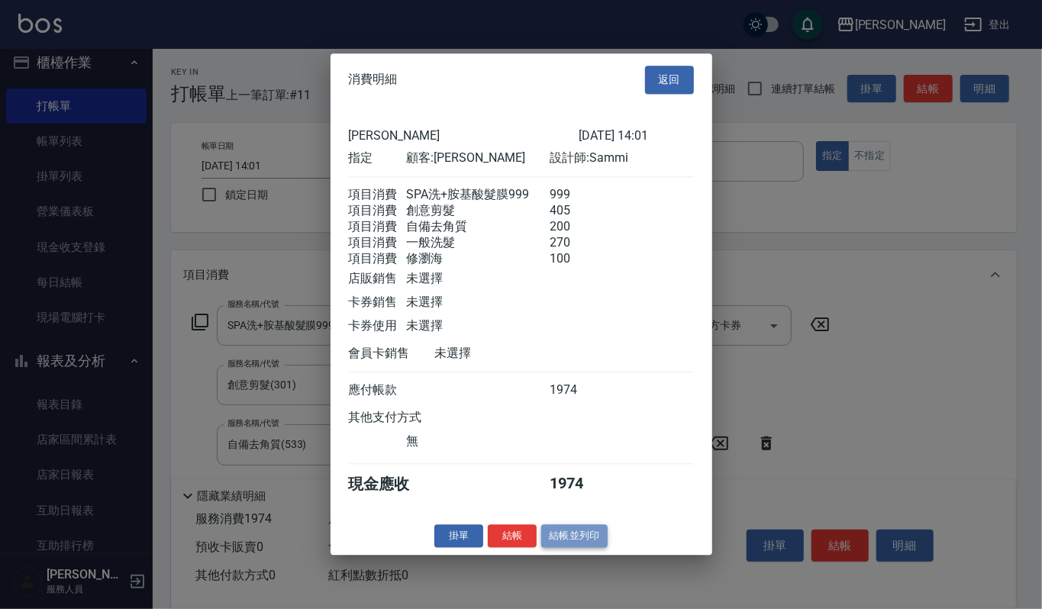
click at [560, 547] on button "結帳並列印" at bounding box center [574, 537] width 66 height 24
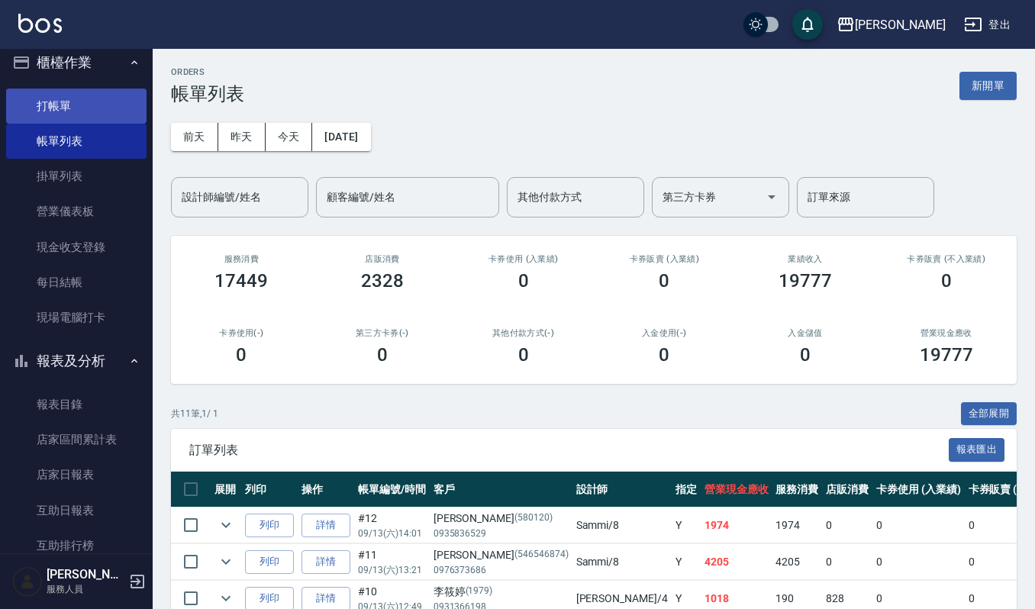
click at [87, 101] on link "打帳單" at bounding box center [76, 106] width 140 height 35
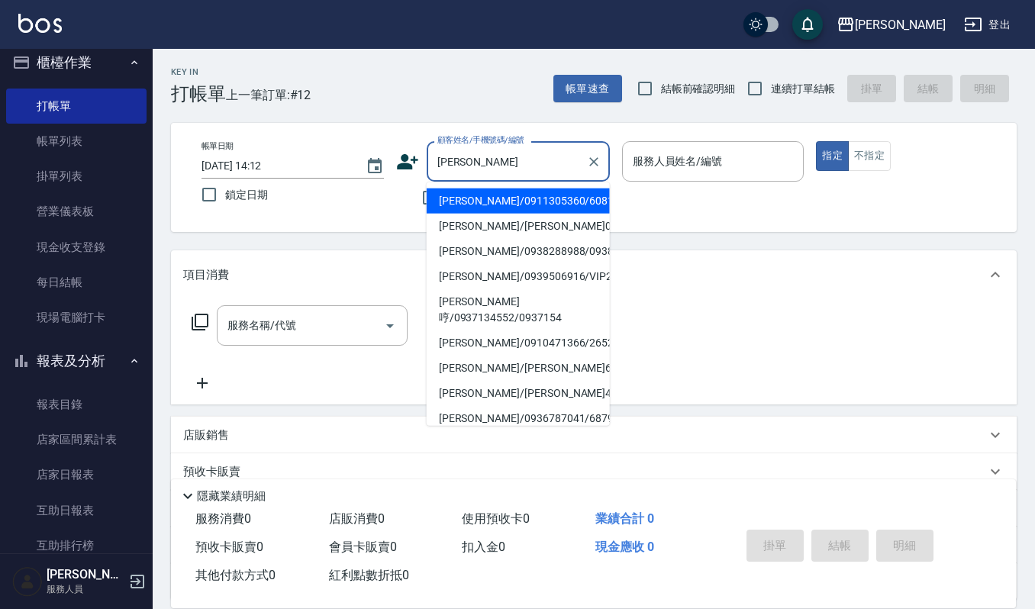
click at [535, 202] on li "王雅萍/0911305360/60813" at bounding box center [518, 201] width 183 height 25
type input "王雅萍/0911305360/60813"
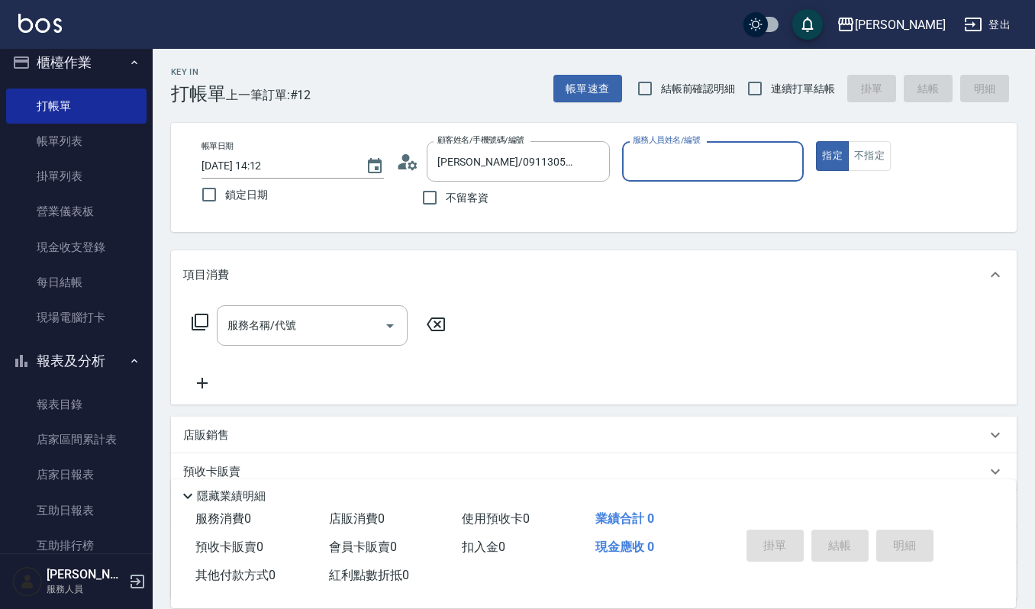
type input "吉兒-4"
click at [293, 344] on div "服務名稱/代號" at bounding box center [312, 325] width 191 height 40
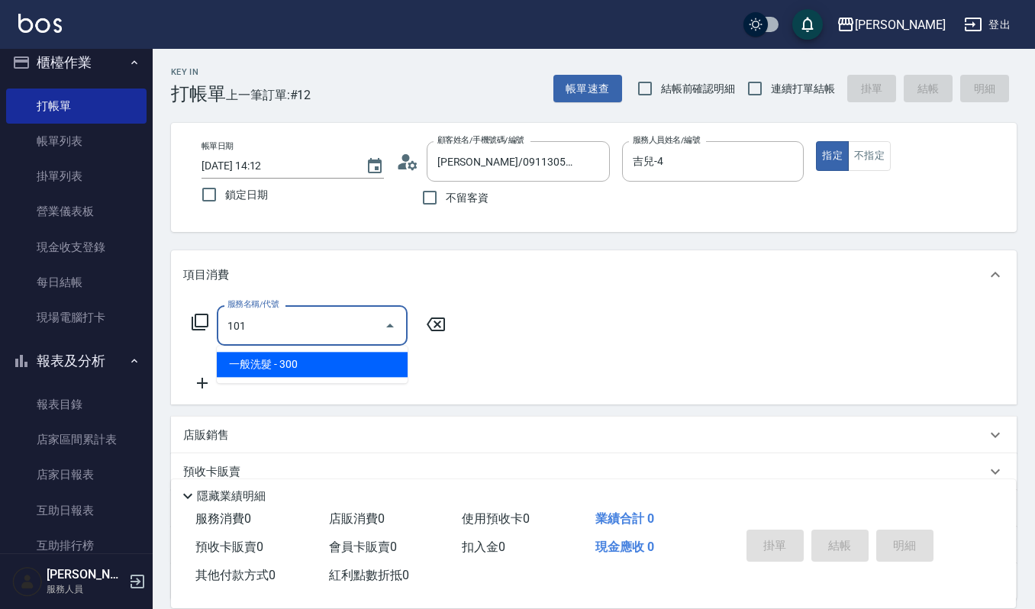
type input "一般洗髮(101)"
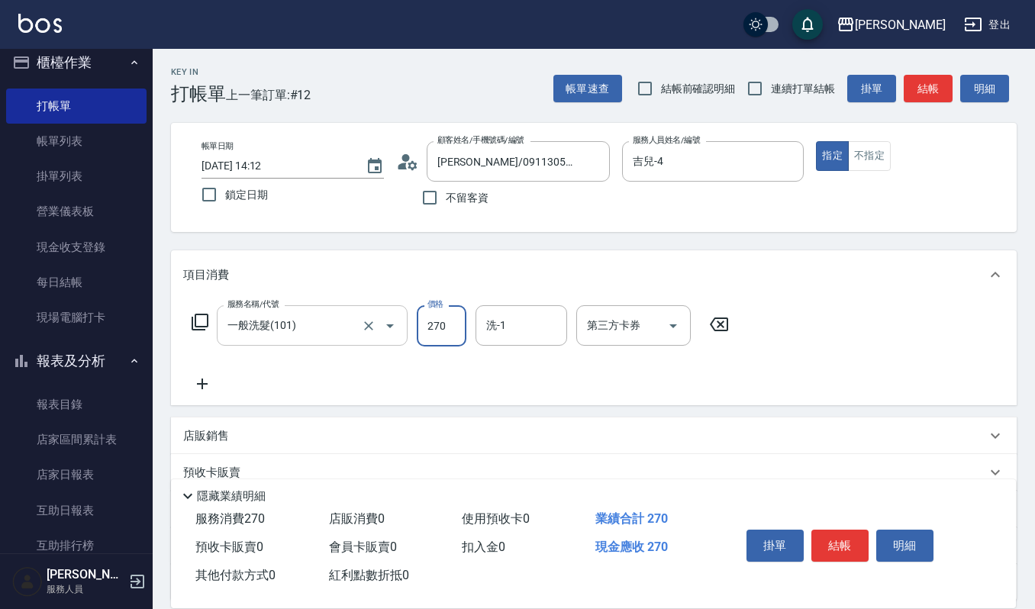
type input "270"
type input "佳音-21"
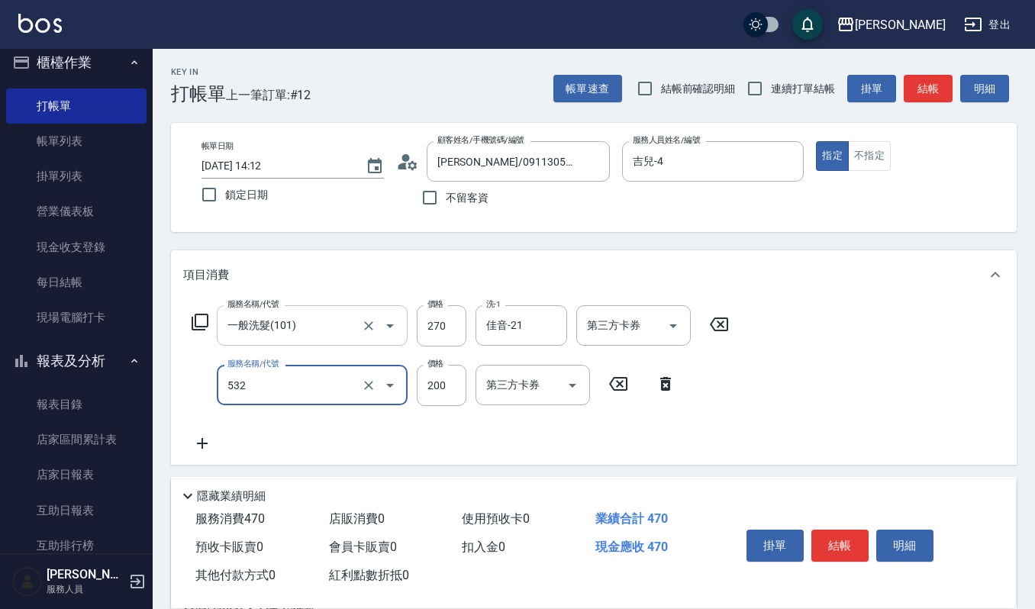
type input "自備複方.亞士(532)"
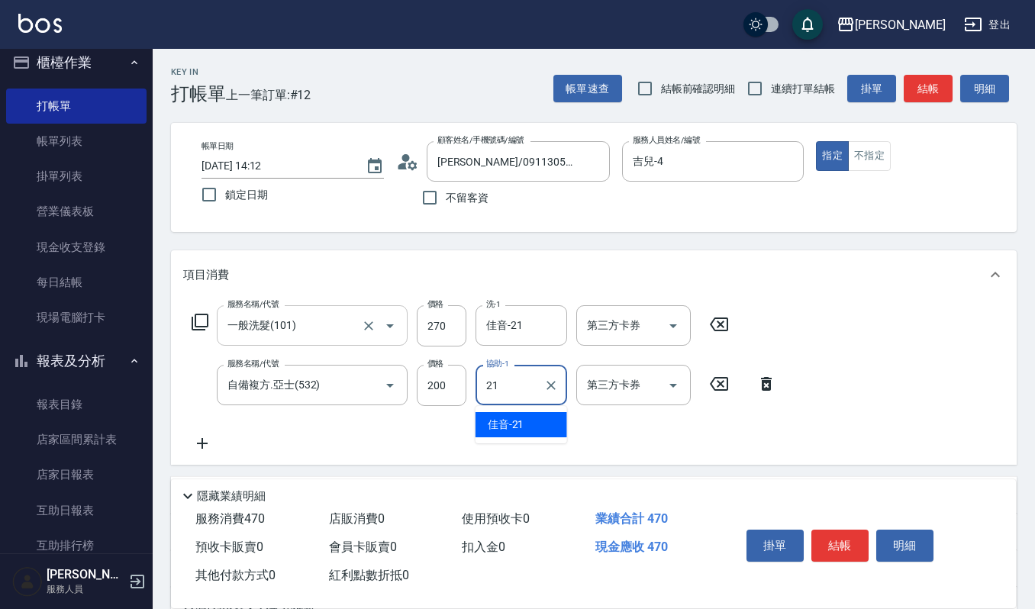
type input "佳音-21"
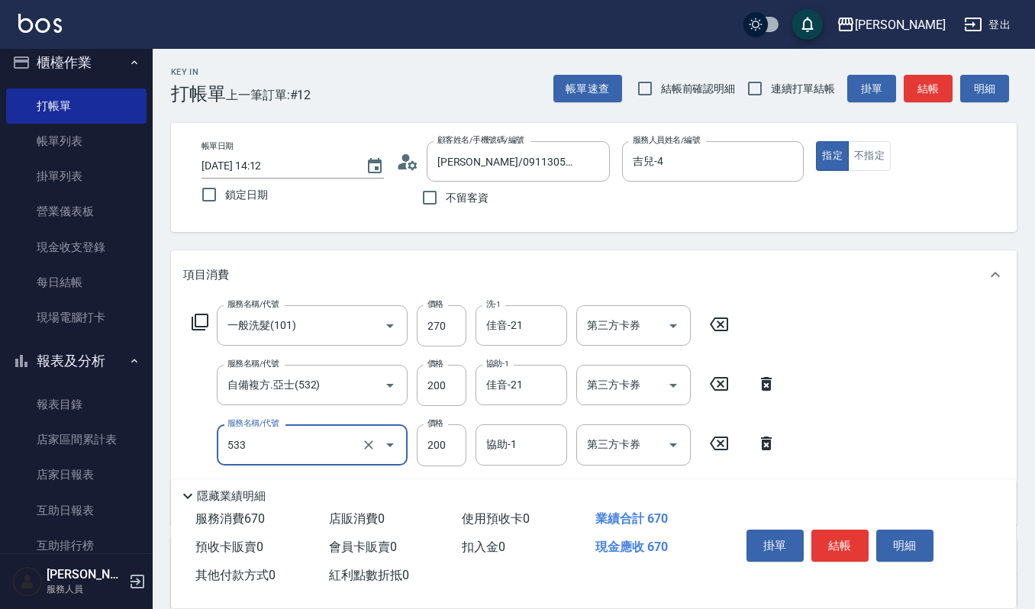
type input "自備去角質(533)"
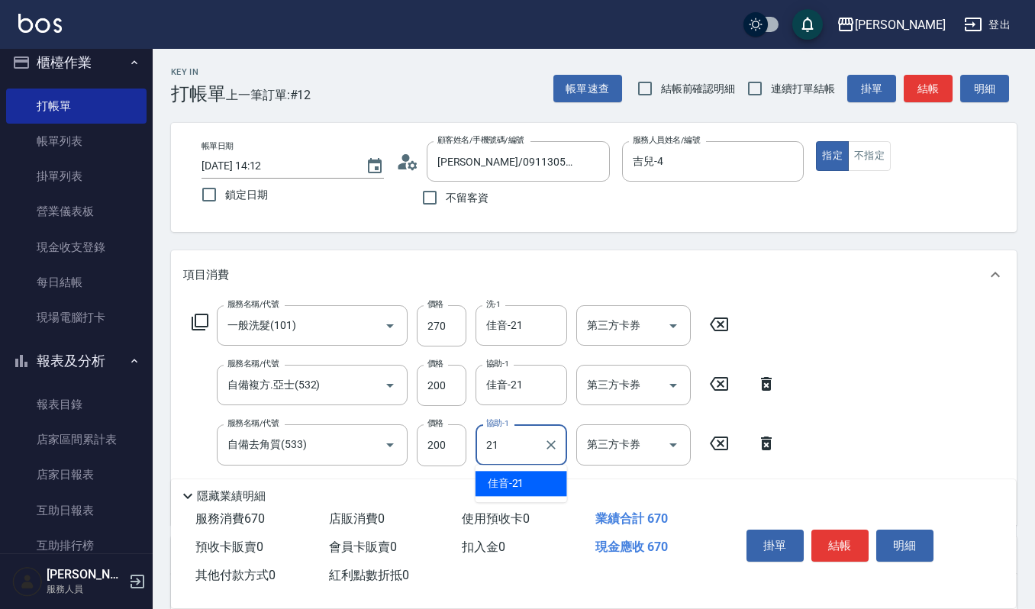
type input "佳音-21"
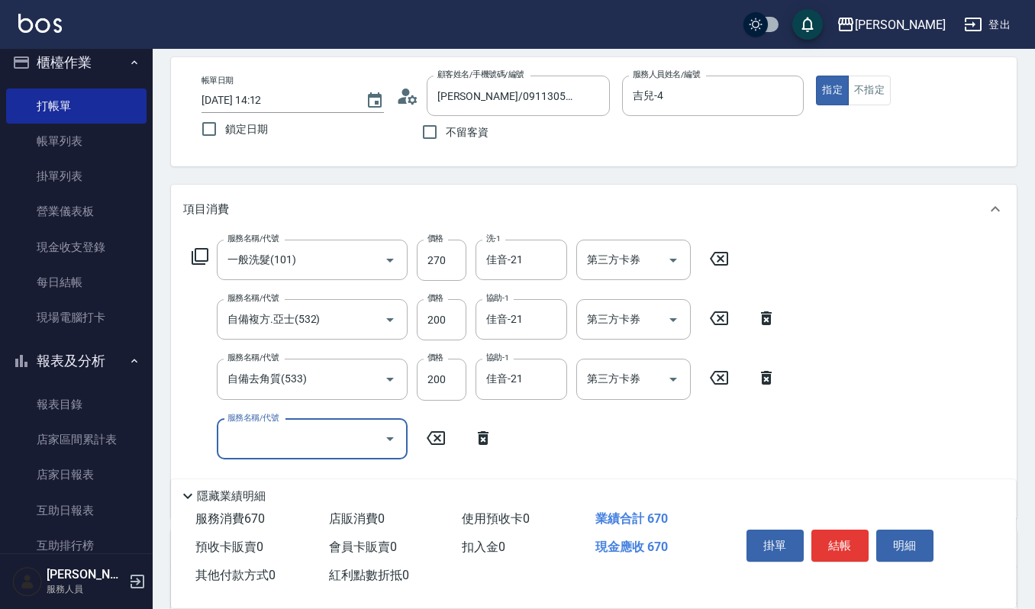
scroll to position [102, 0]
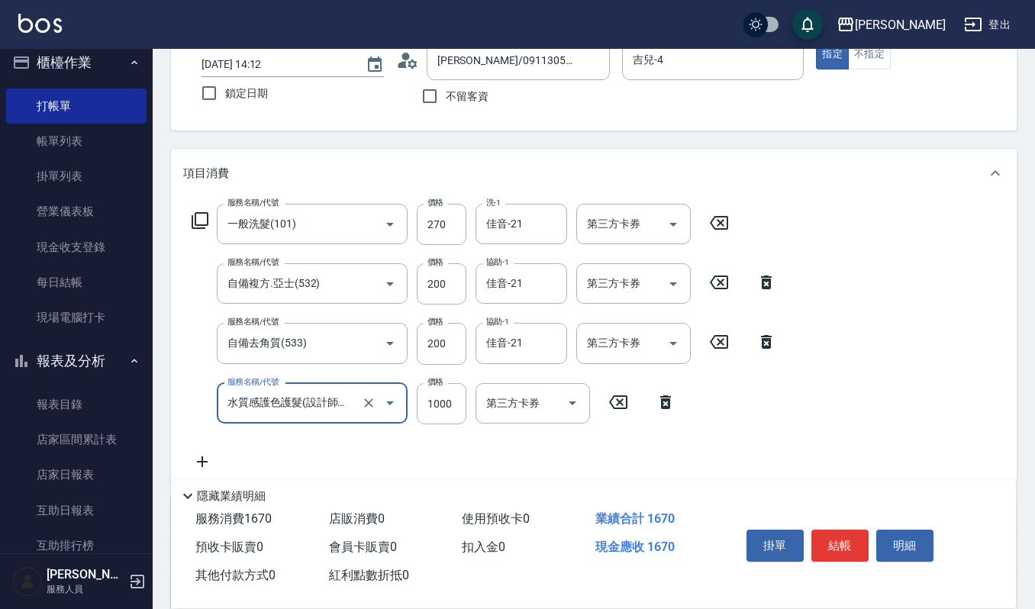
type input "水質感護色護髮(設計師自備)(514)"
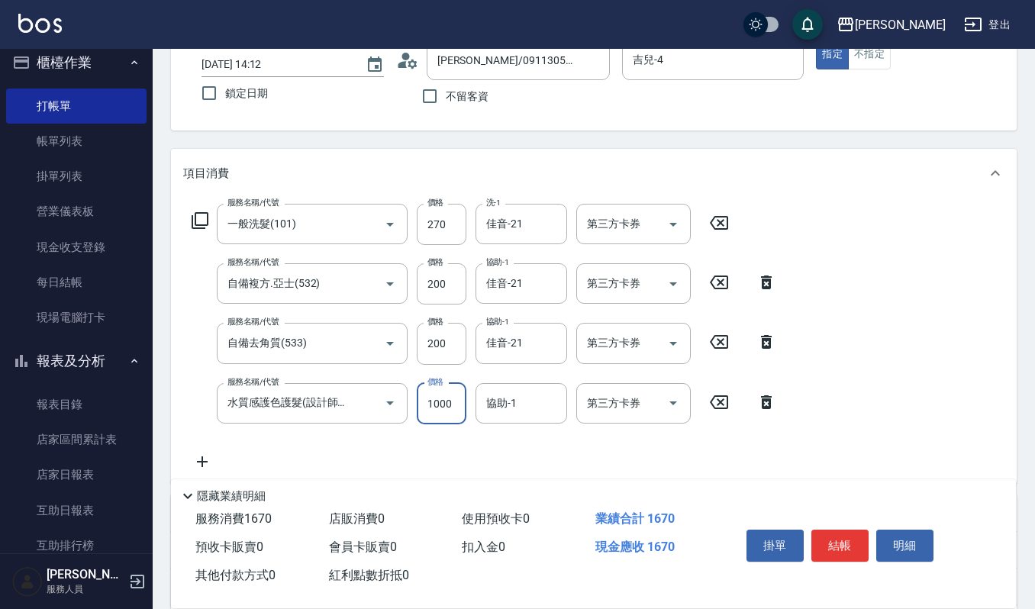
click at [446, 408] on input "1000" at bounding box center [442, 403] width 50 height 41
type input "1500"
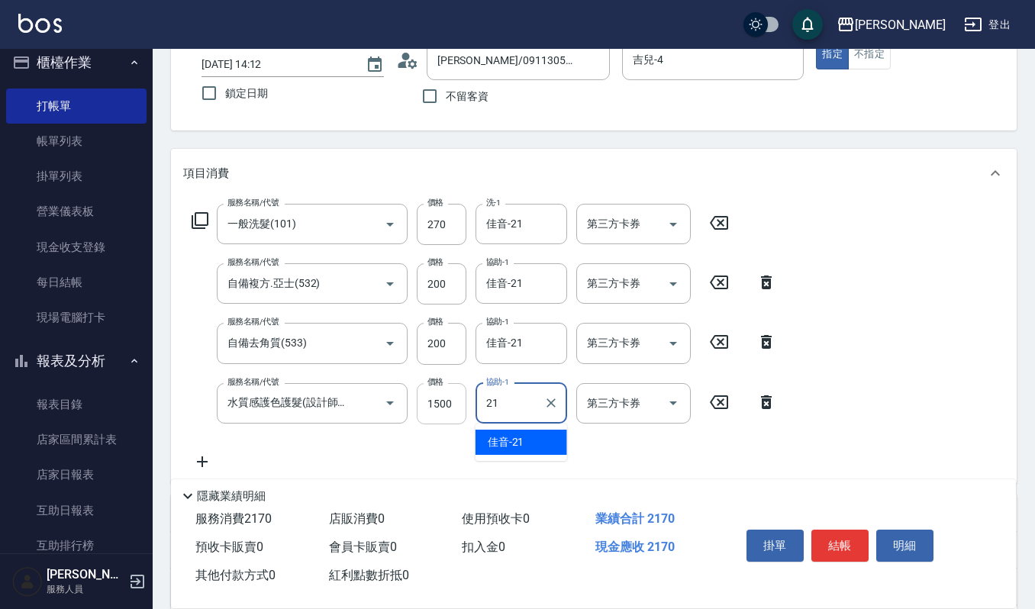
type input "佳音-21"
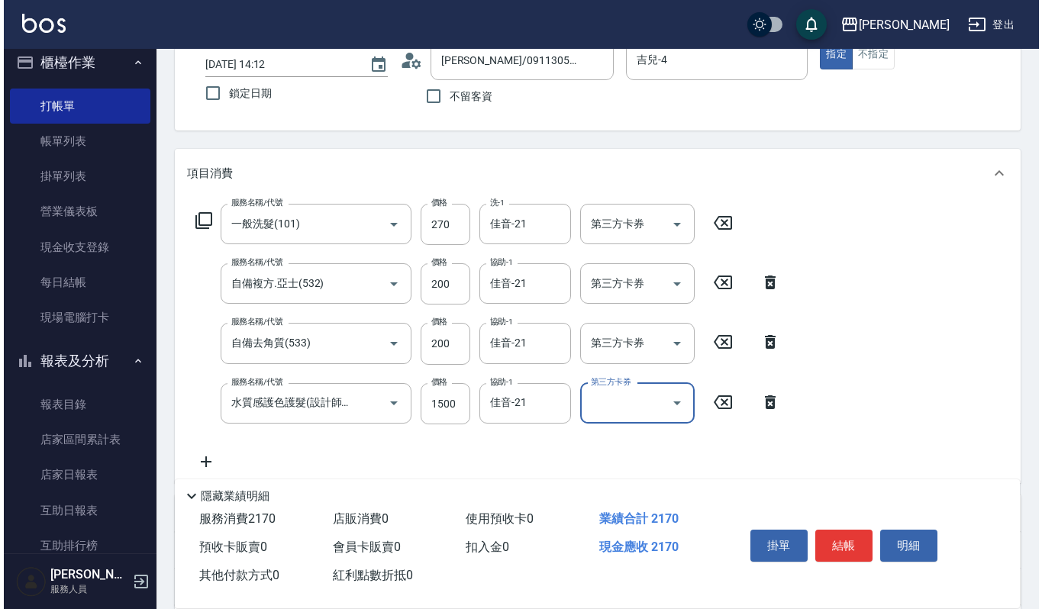
scroll to position [0, 0]
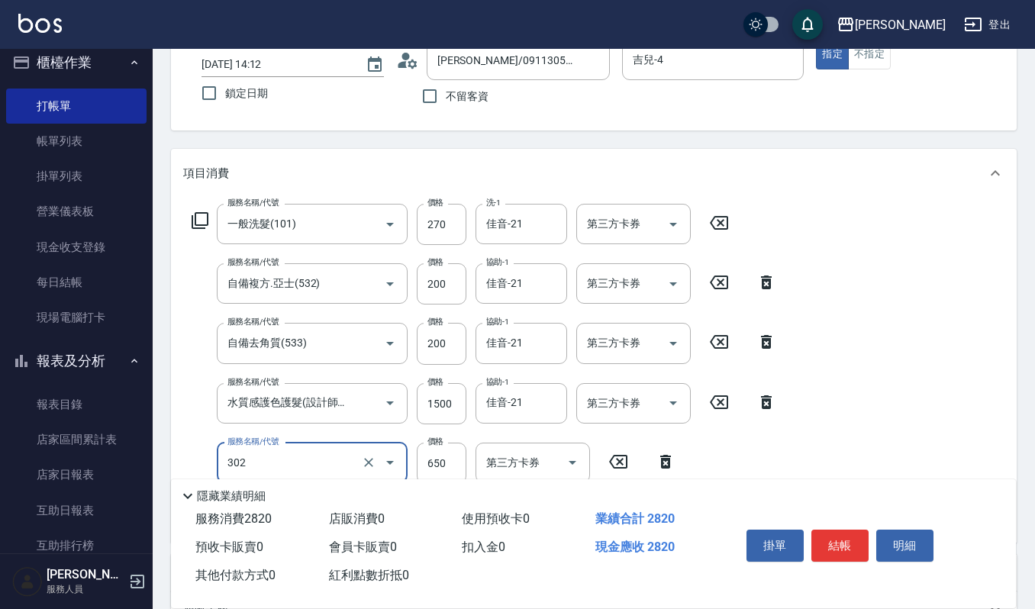
type input "經典剪髮-Gill(302)"
type input "600"
click at [896, 551] on button "明細" at bounding box center [905, 546] width 57 height 32
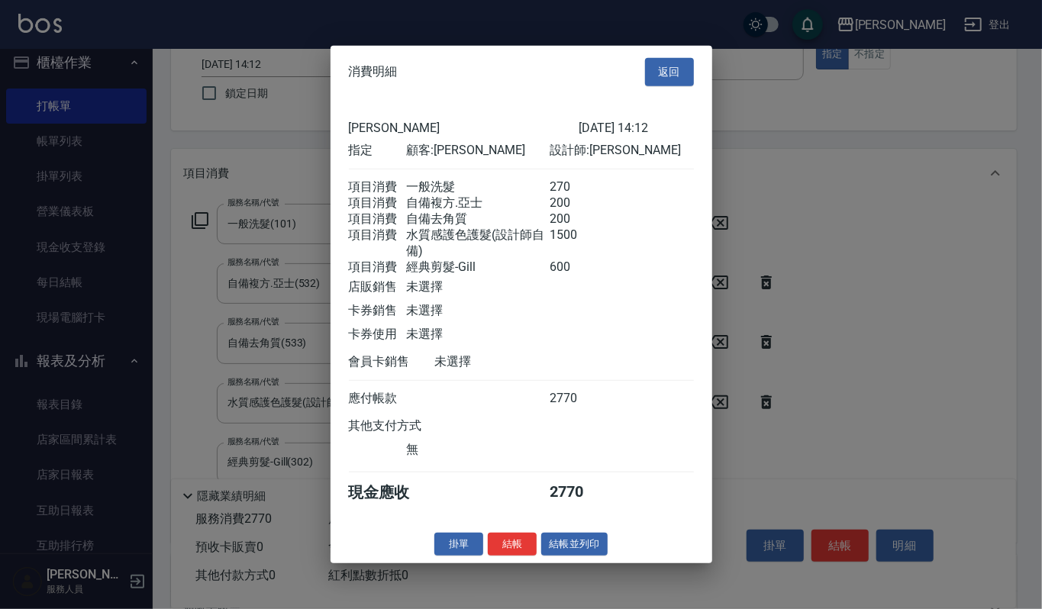
click at [577, 563] on div "消費明細 返回 上越傑森 2025/09/13 14:12 指定 顧客: 王雅萍 設計師: 吉兒 項目消費 一般洗髮 270 項目消費 自備複方.亞士 200…" at bounding box center [522, 305] width 382 height 518
click at [580, 556] on button "結帳並列印" at bounding box center [574, 544] width 66 height 24
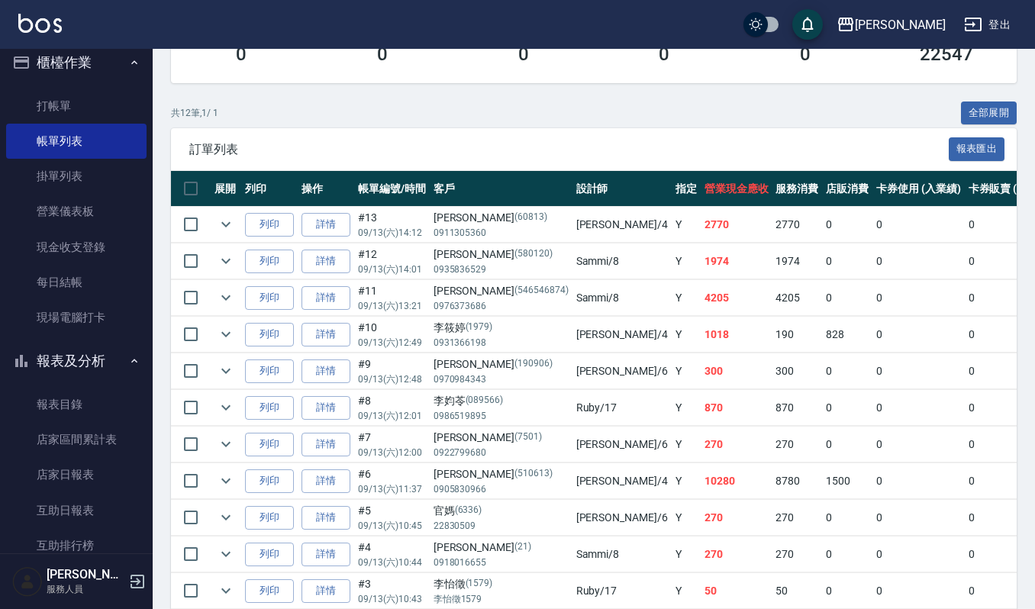
scroll to position [305, 0]
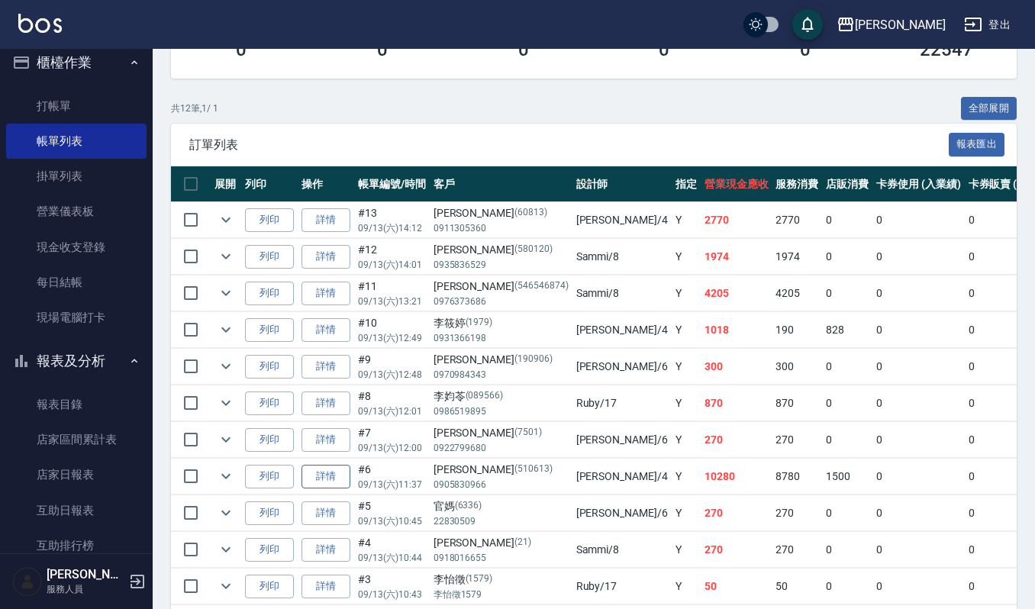
click at [324, 468] on link "詳情" at bounding box center [326, 477] width 49 height 24
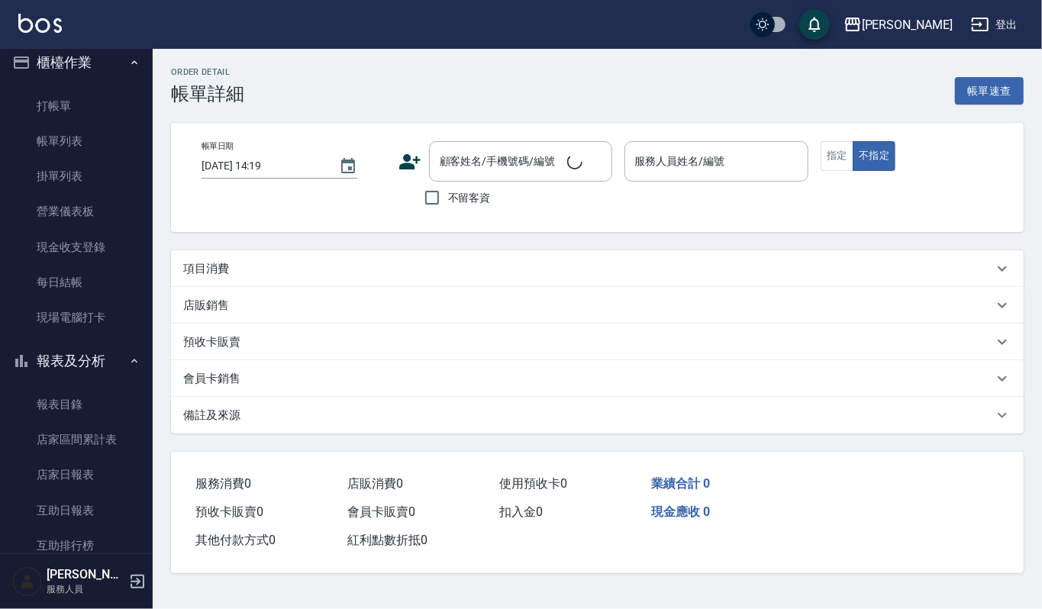
type input "2025/09/13 11:37"
type input "吉兒-4"
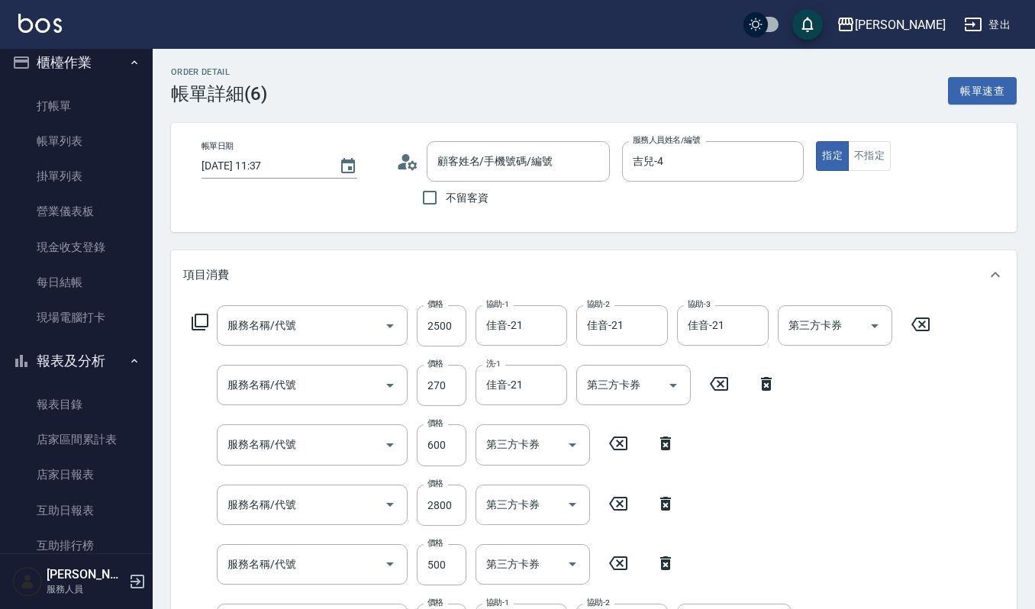
type input "王美燕/0905830966/510613"
type input "M摩洛哥優油100ml--"
type input "deLAMO結構護髮(581)"
type input "一般洗髮(101)"
type input "經典剪髮-Gill(302)"
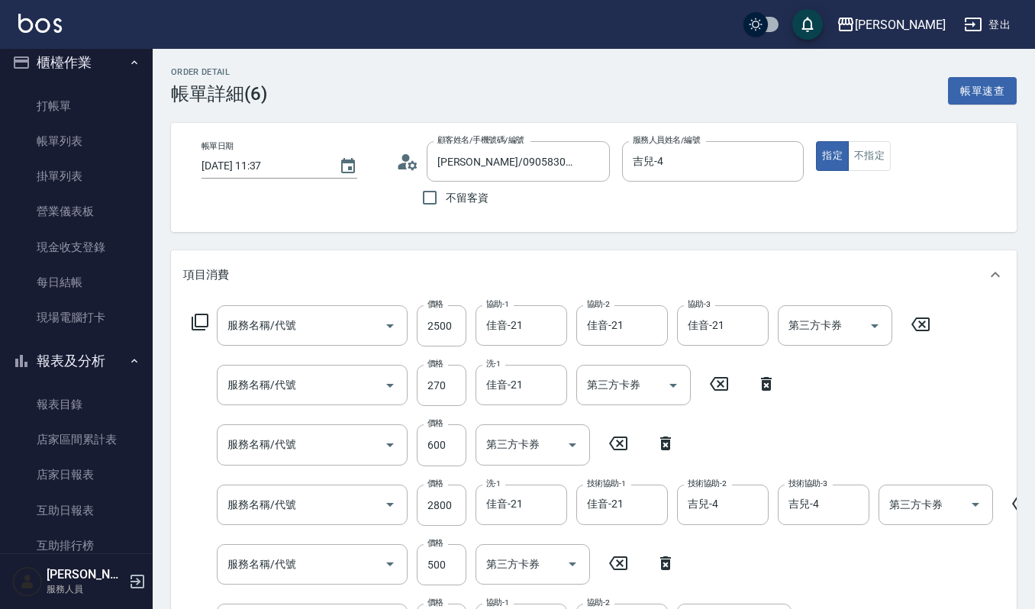
type input "打底染髮(402)"
type input "(雲提)燙染前頭皮防護(518)"
type input "CMC加購護(701)"
type input "經典剪髮-Gill(302)"
type input "一般洗髮(101)"
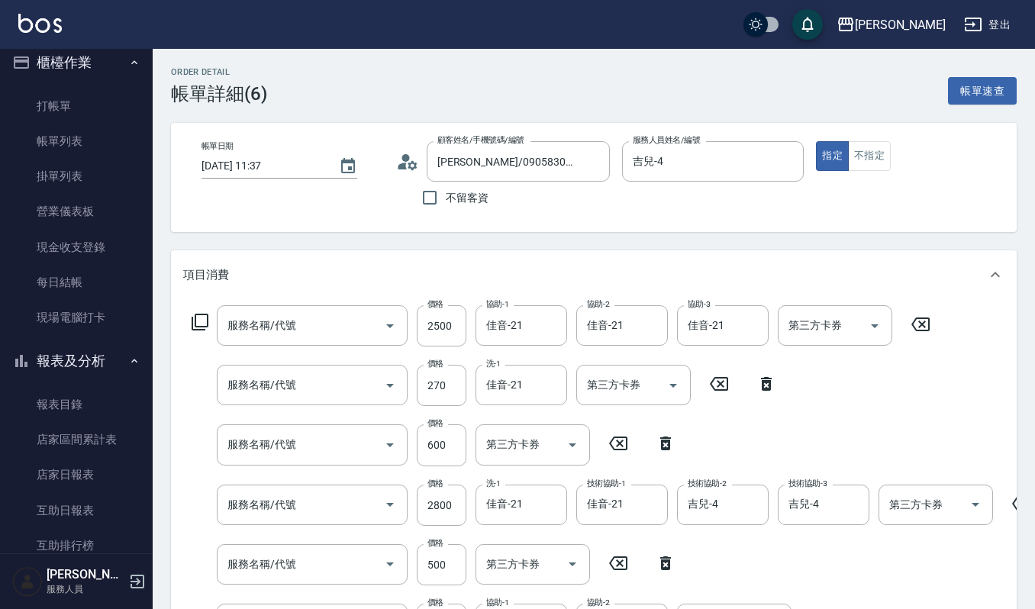
type input "經典剪髮-Gill(302)"
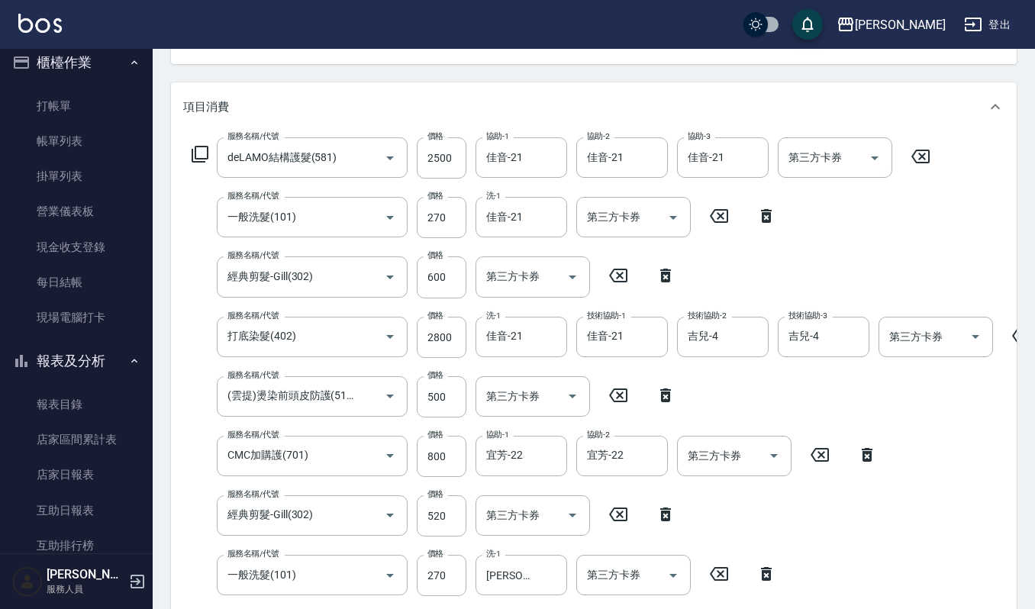
scroll to position [203, 0]
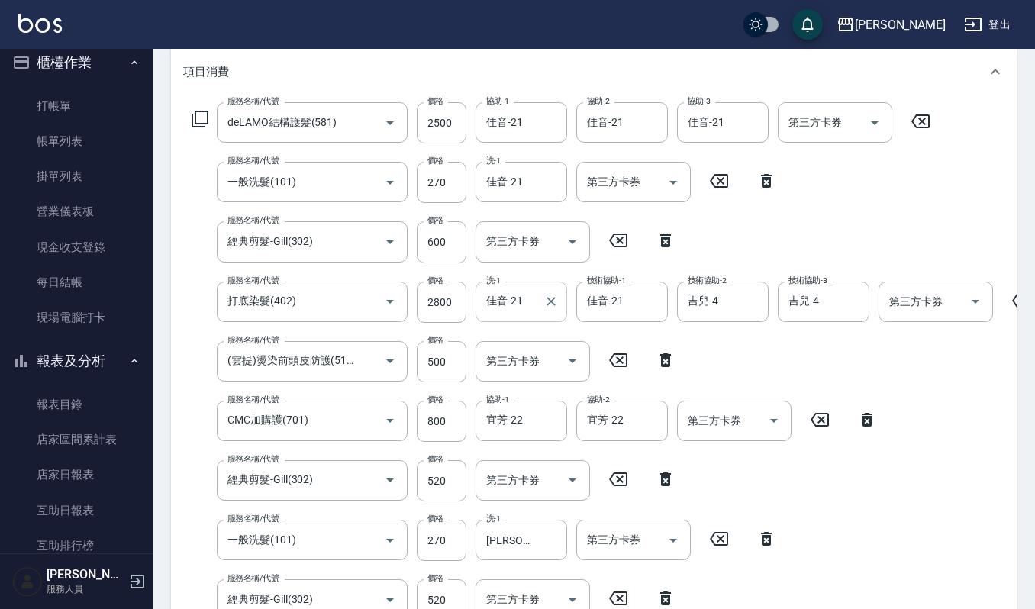
click at [532, 297] on input "佳音-21" at bounding box center [510, 302] width 55 height 27
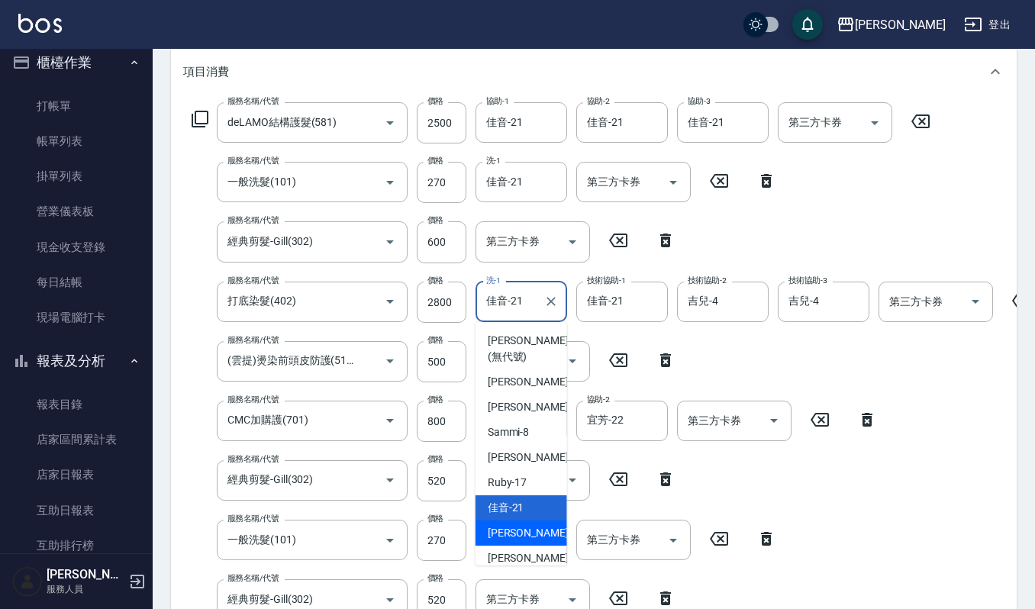
click at [528, 525] on div "宜芳 -22" at bounding box center [522, 533] width 92 height 25
type input "宜芳-22"
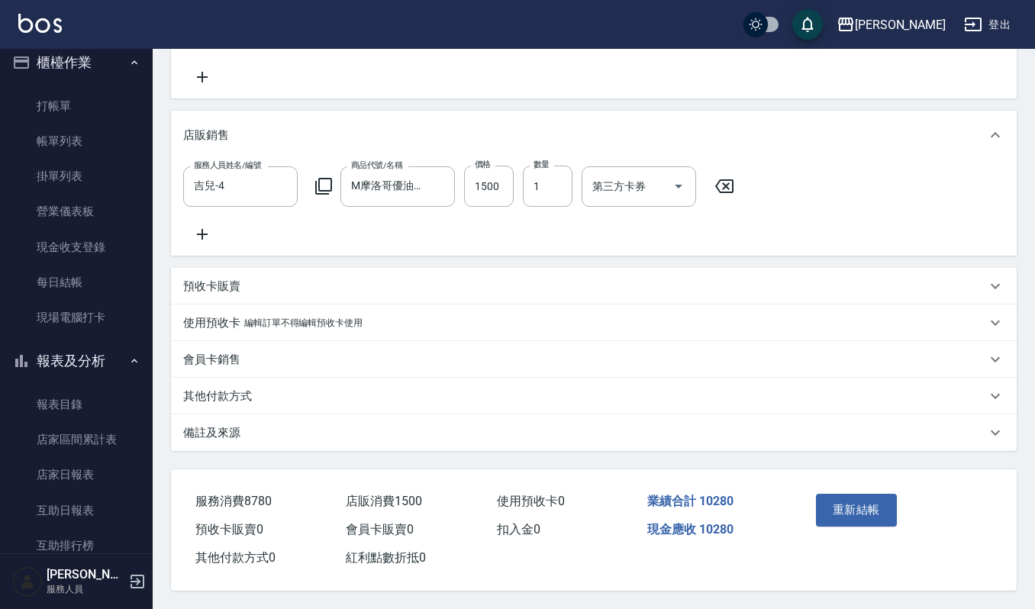
scroll to position [819, 0]
click at [865, 509] on button "重新結帳" at bounding box center [856, 510] width 81 height 32
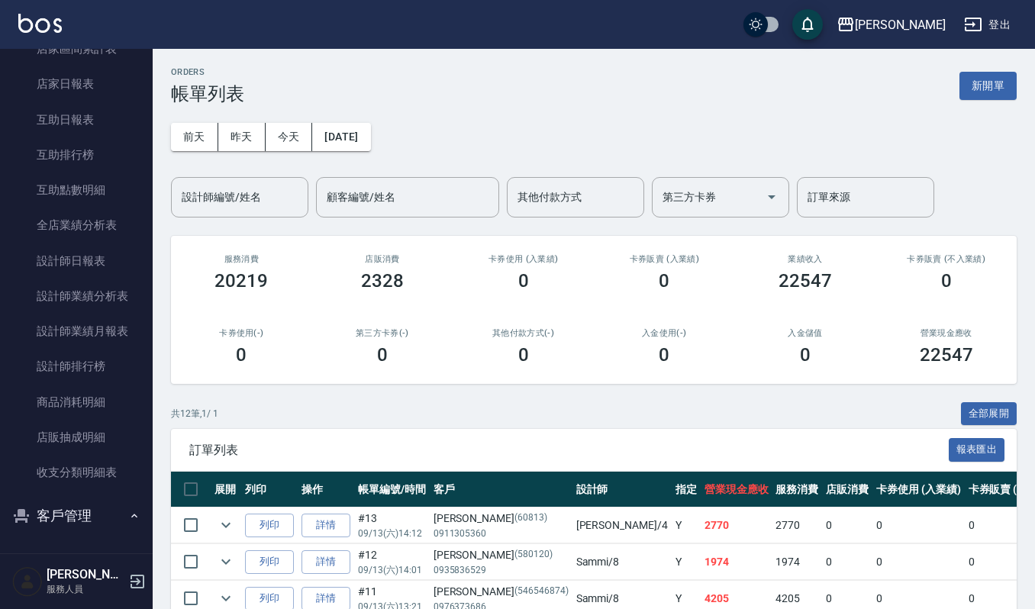
scroll to position [521, 0]
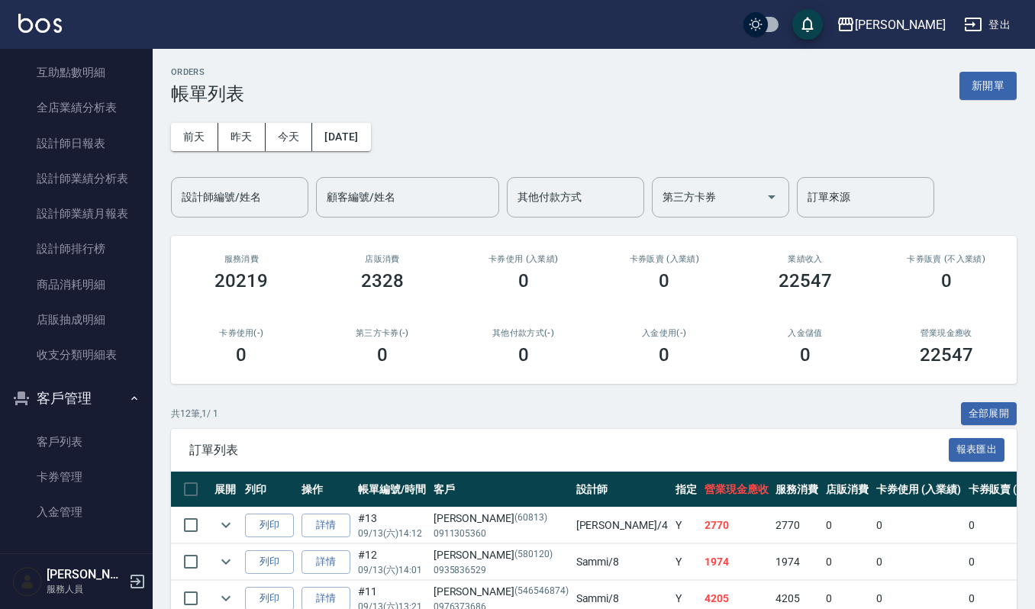
click at [72, 431] on link "客戶列表" at bounding box center [76, 442] width 140 height 35
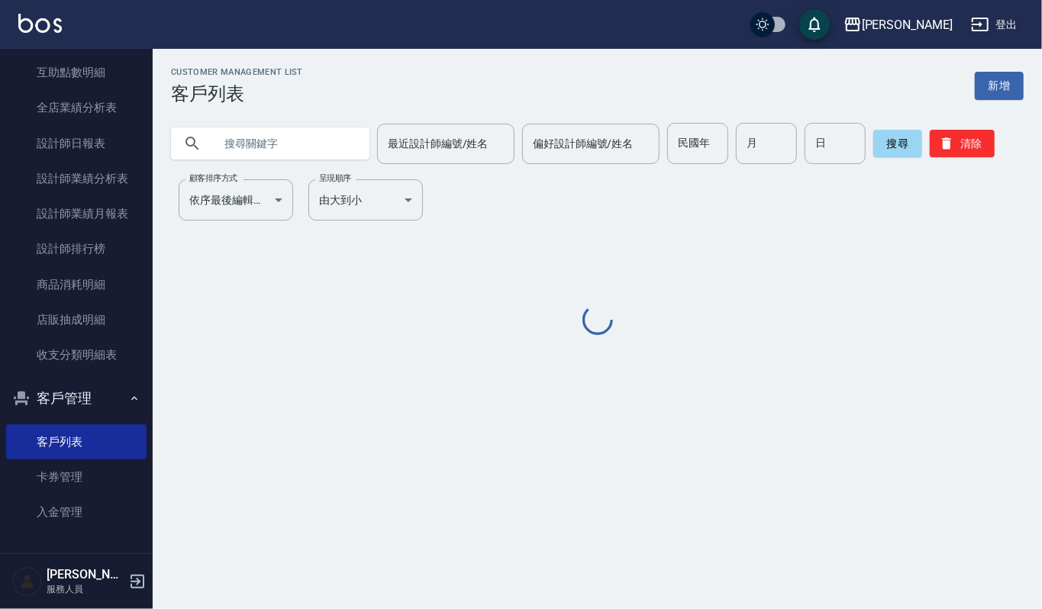
click at [299, 153] on input "text" at bounding box center [286, 143] width 144 height 41
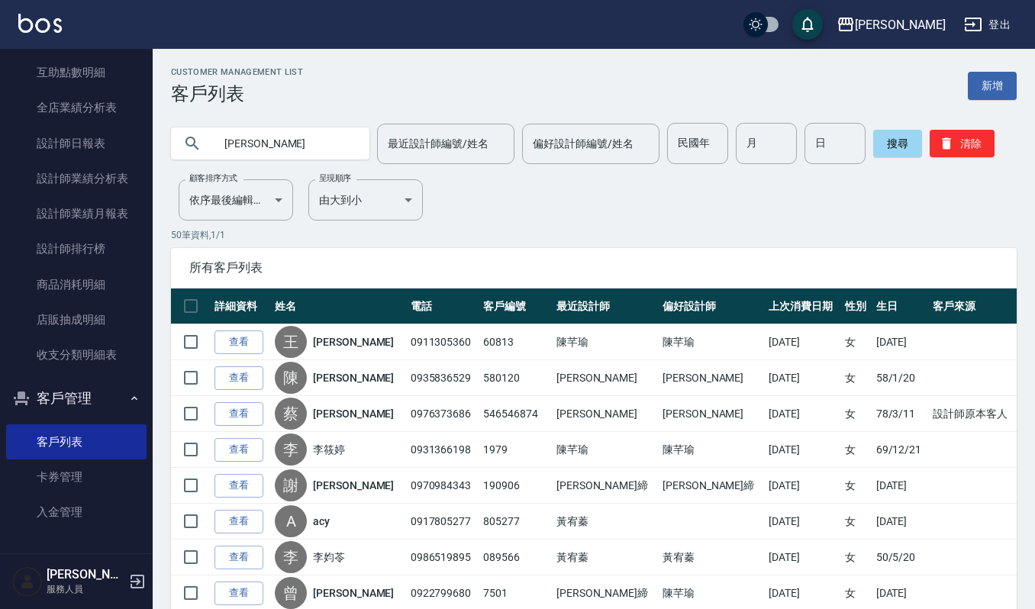
type input "林和"
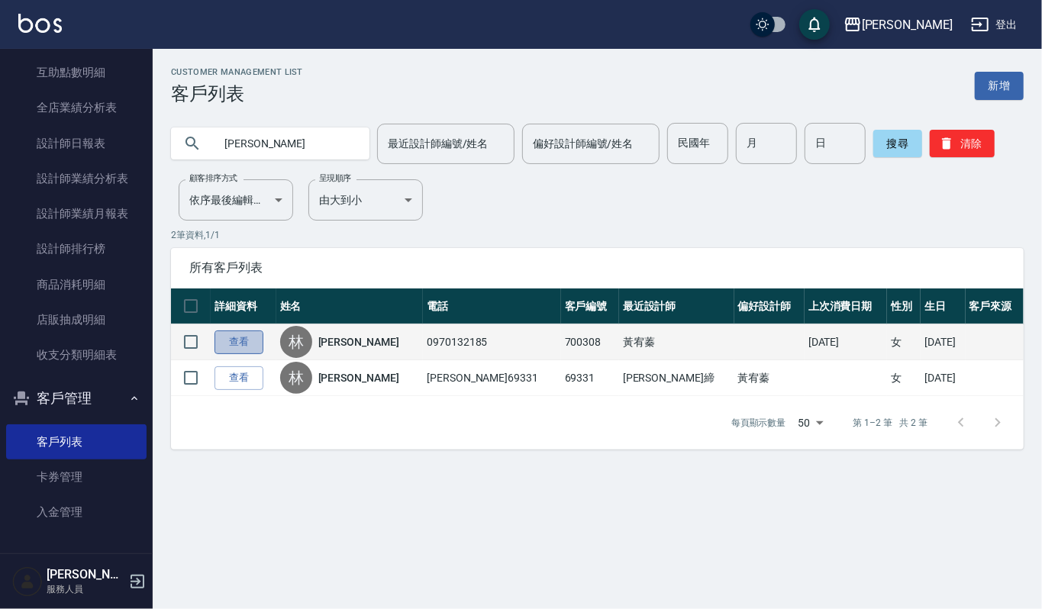
click at [228, 347] on link "查看" at bounding box center [239, 343] width 49 height 24
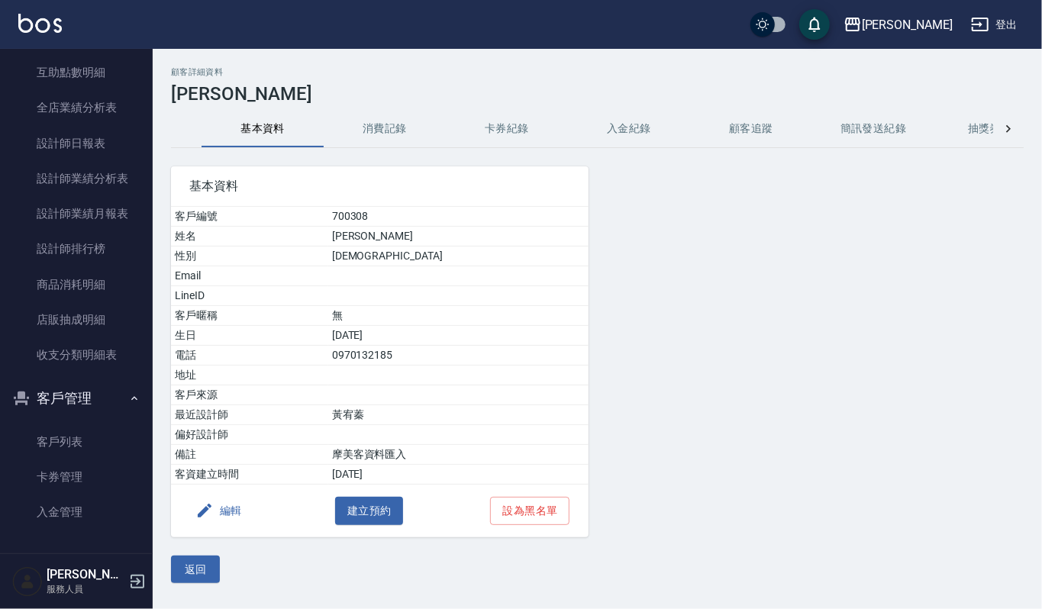
click at [396, 133] on button "消費記錄" at bounding box center [385, 129] width 122 height 37
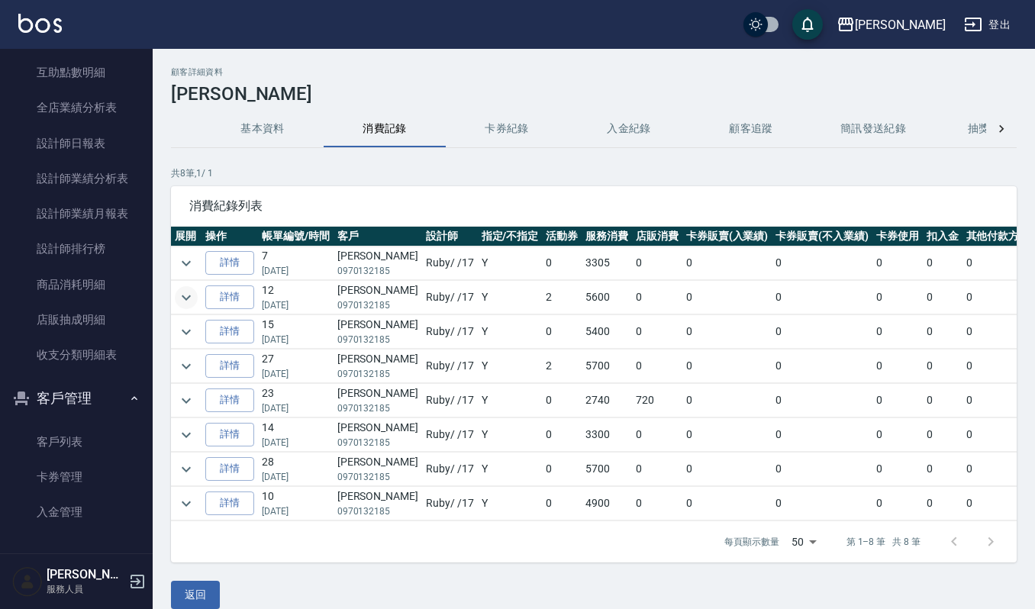
click at [182, 297] on icon "expand row" at bounding box center [186, 297] width 9 height 5
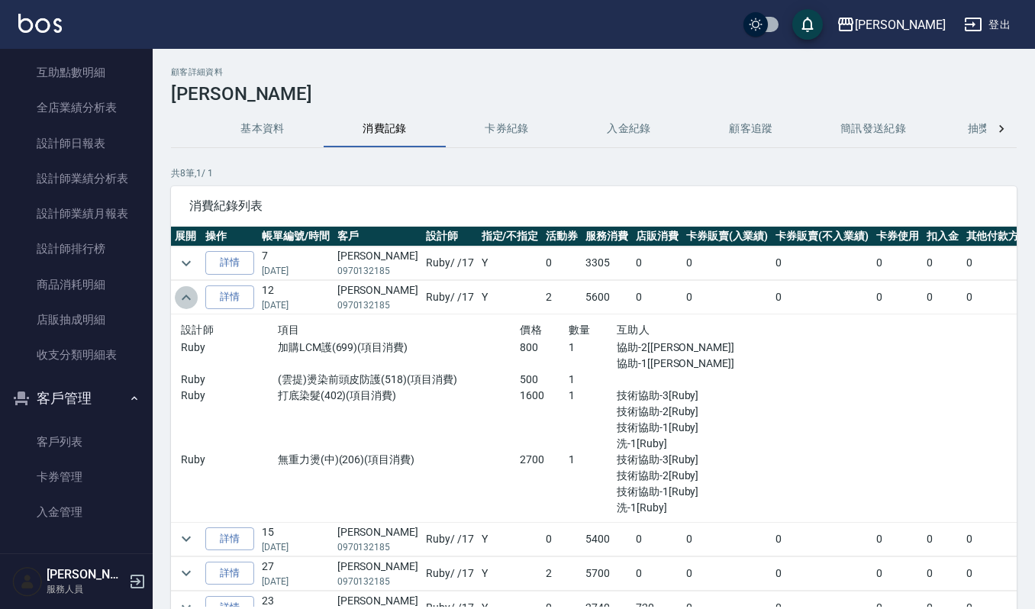
click at [188, 293] on icon "expand row" at bounding box center [186, 298] width 18 height 18
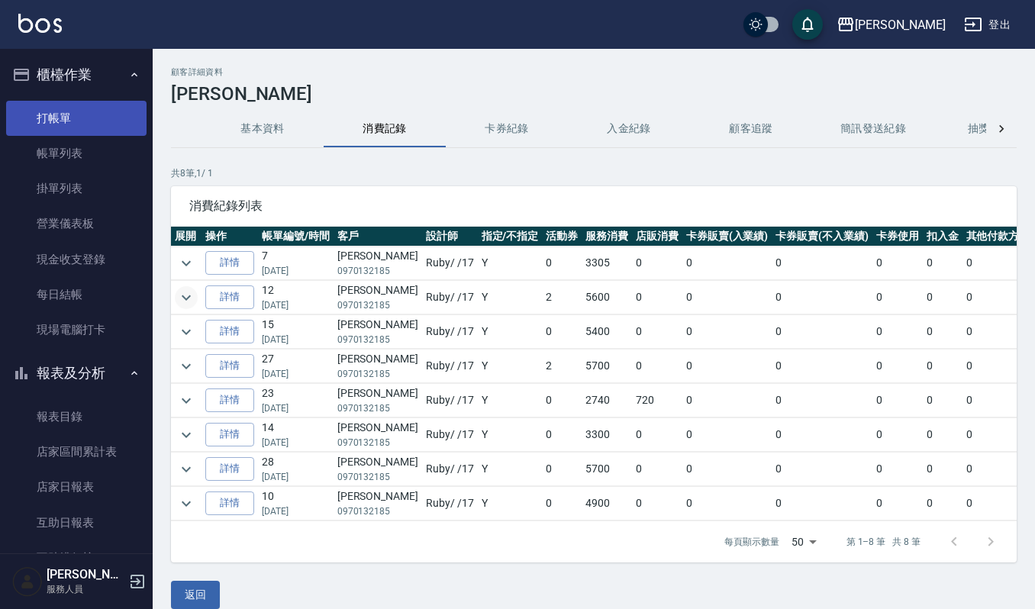
click at [99, 125] on link "打帳單" at bounding box center [76, 118] width 140 height 35
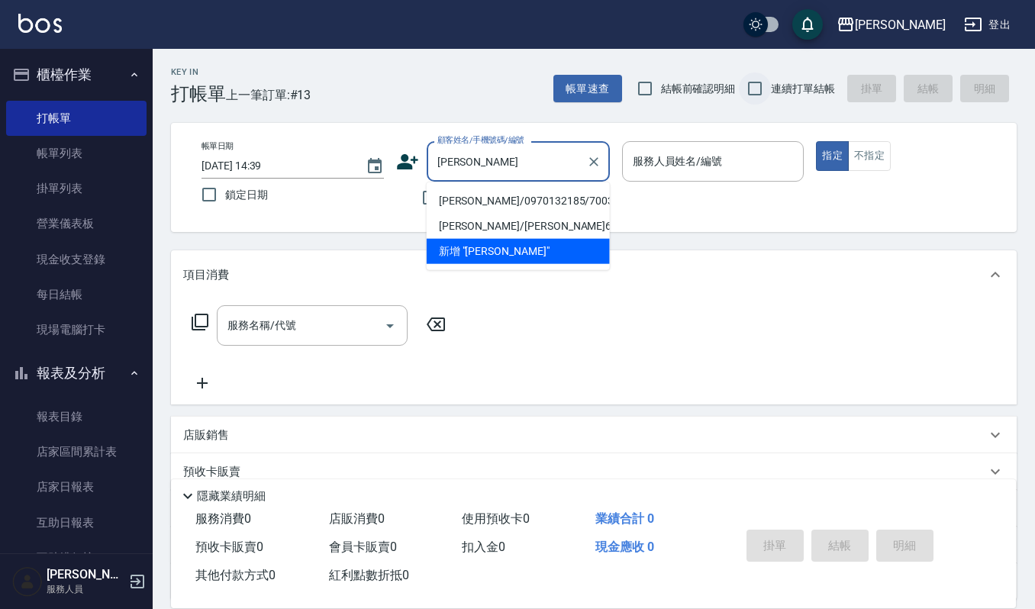
type input "林和蓉/0970132185/700308"
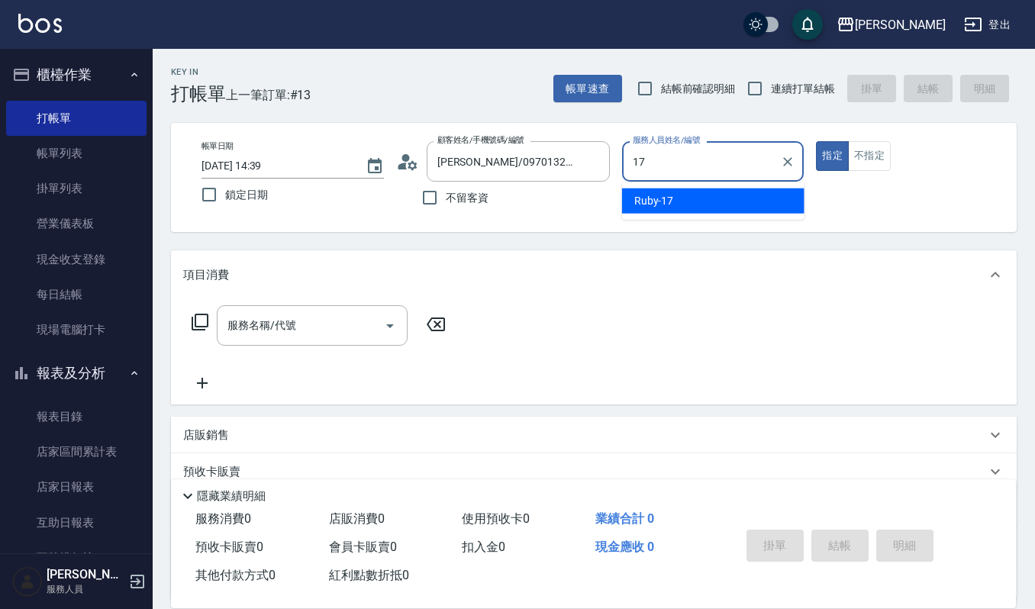
type input "Ruby-17"
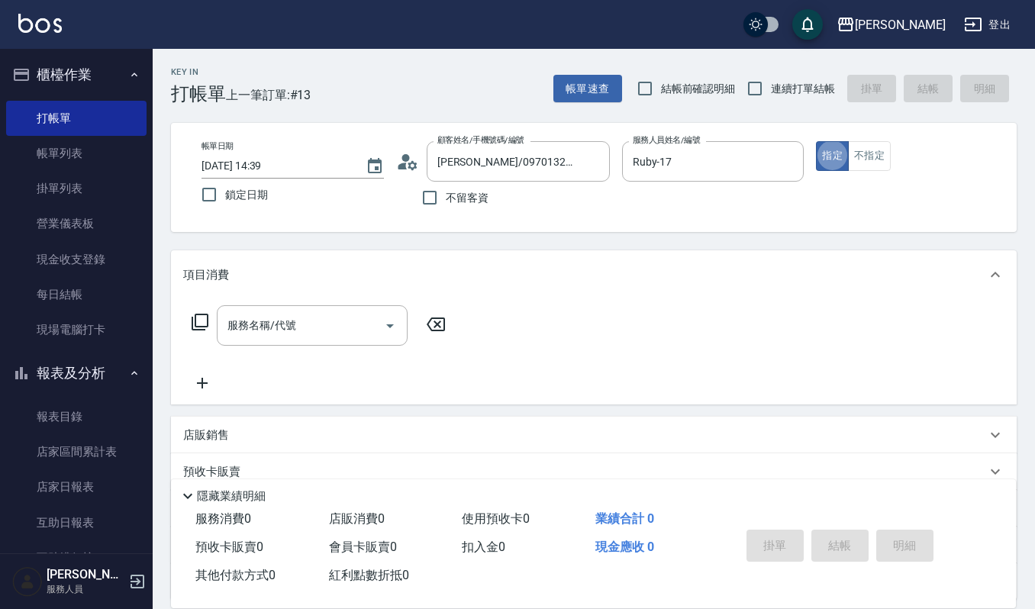
type button "true"
click at [298, 324] on input "服務名稱/代號" at bounding box center [301, 325] width 154 height 27
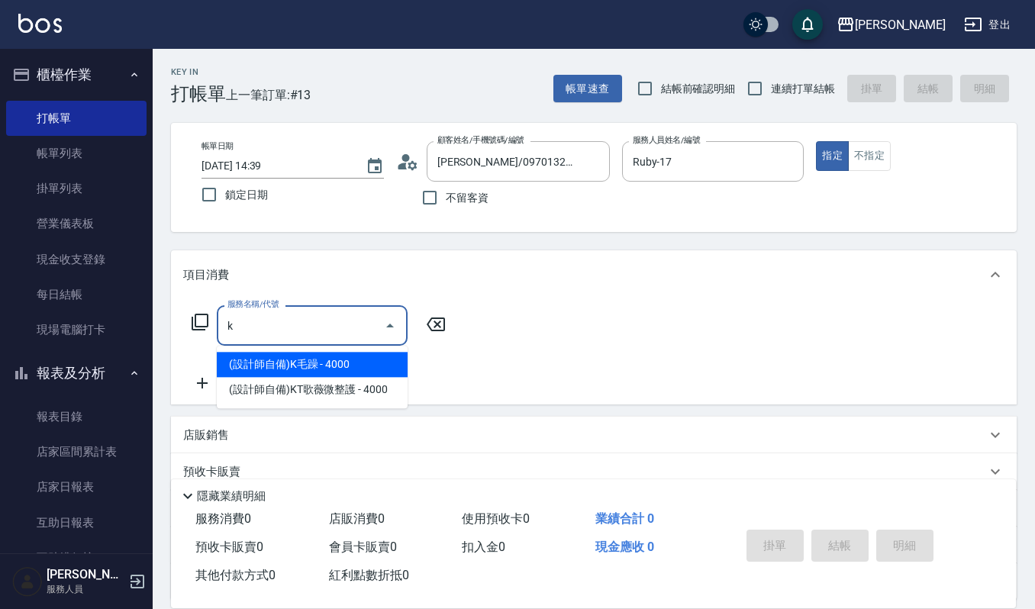
type input "(設計師自備)K毛躁(579)"
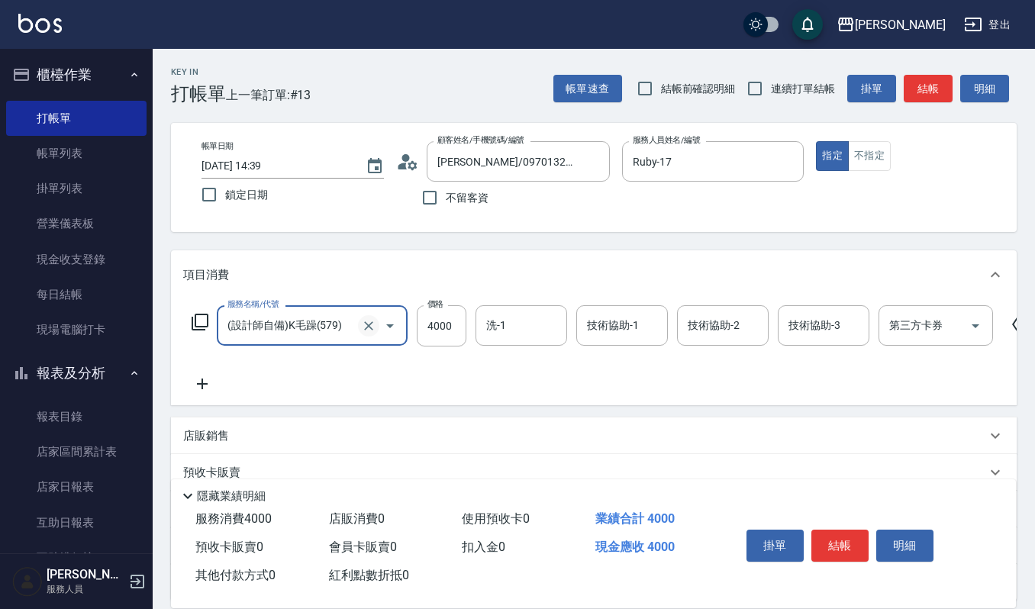
click at [364, 325] on icon "Clear" at bounding box center [368, 325] width 15 height 15
type input "(設計師自備)KT歌薇微整護(588)"
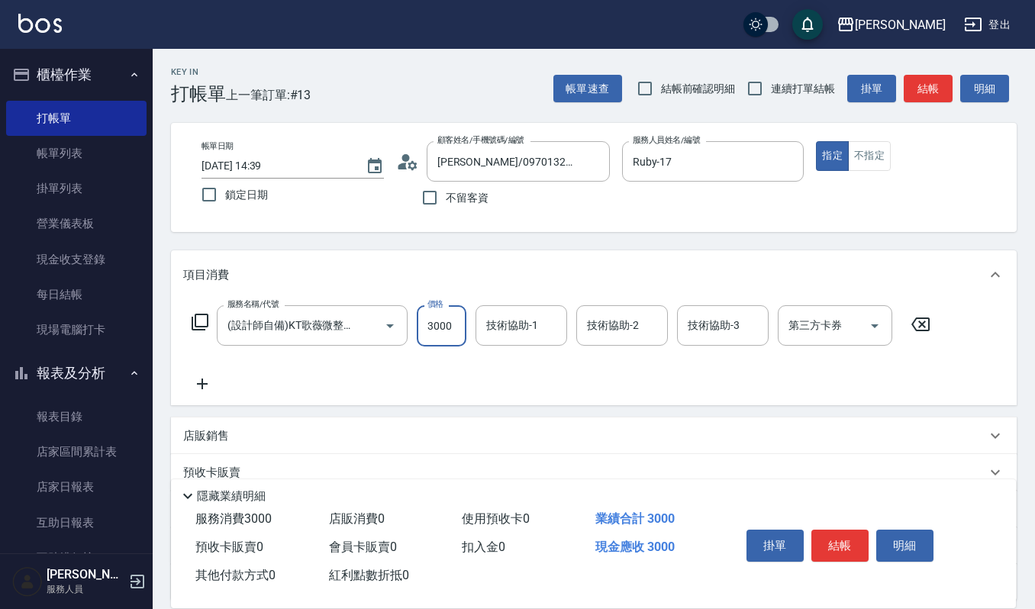
type input "3000"
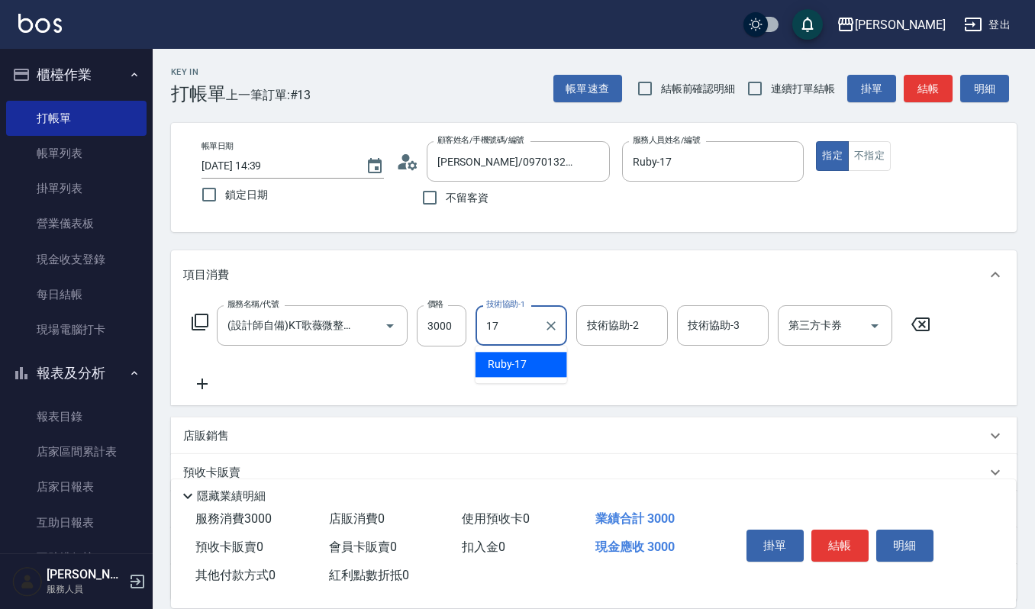
type input "Ruby-17"
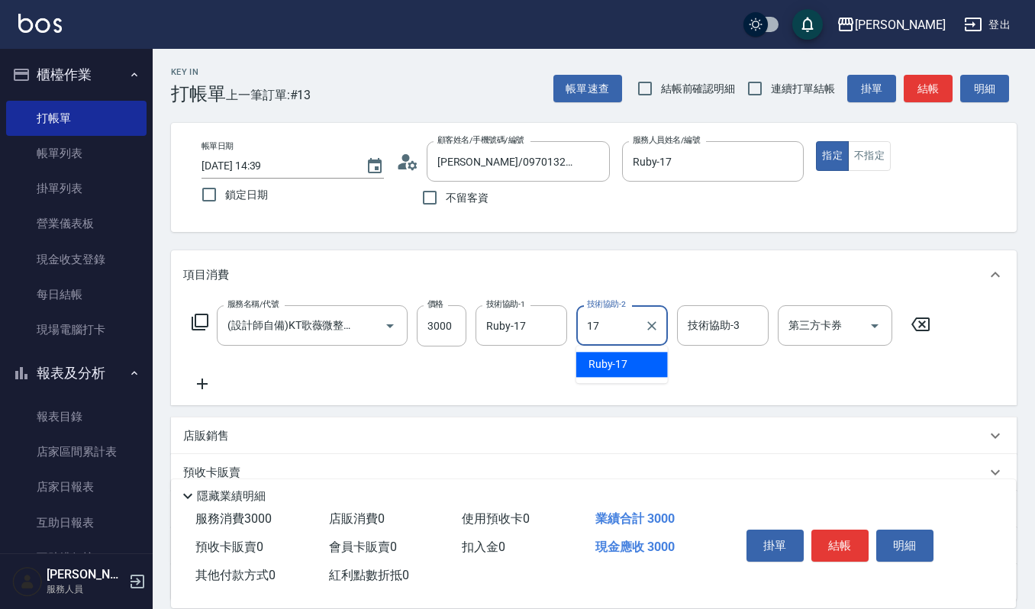
type input "Ruby-17"
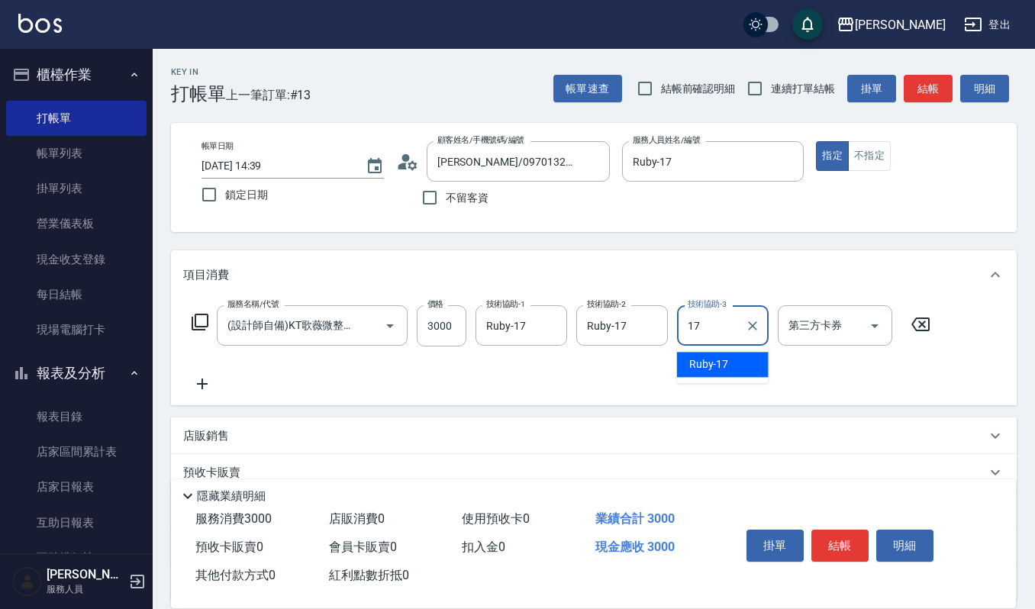
type input "Ruby-17"
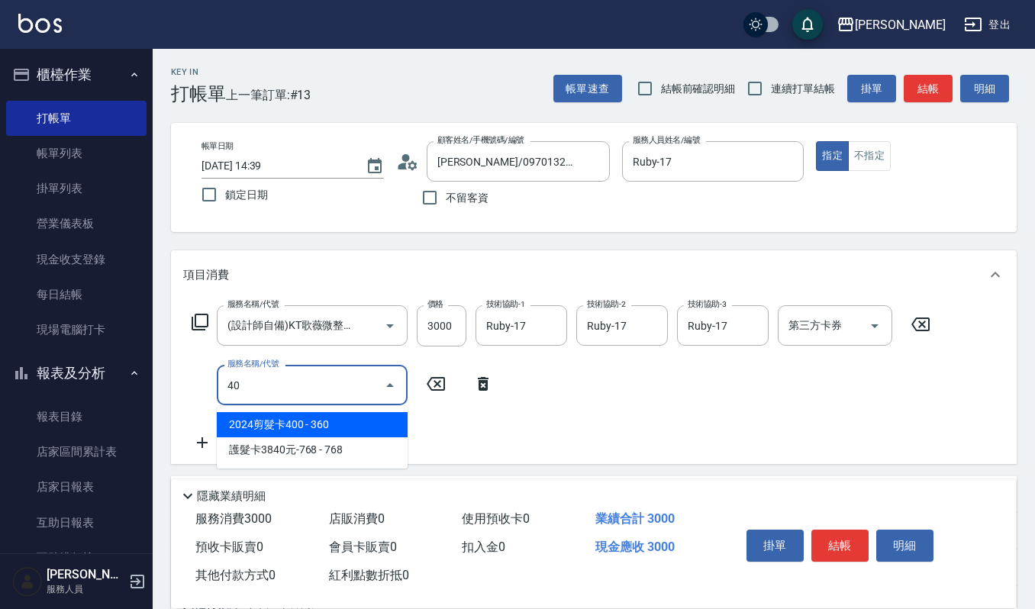
type input "4"
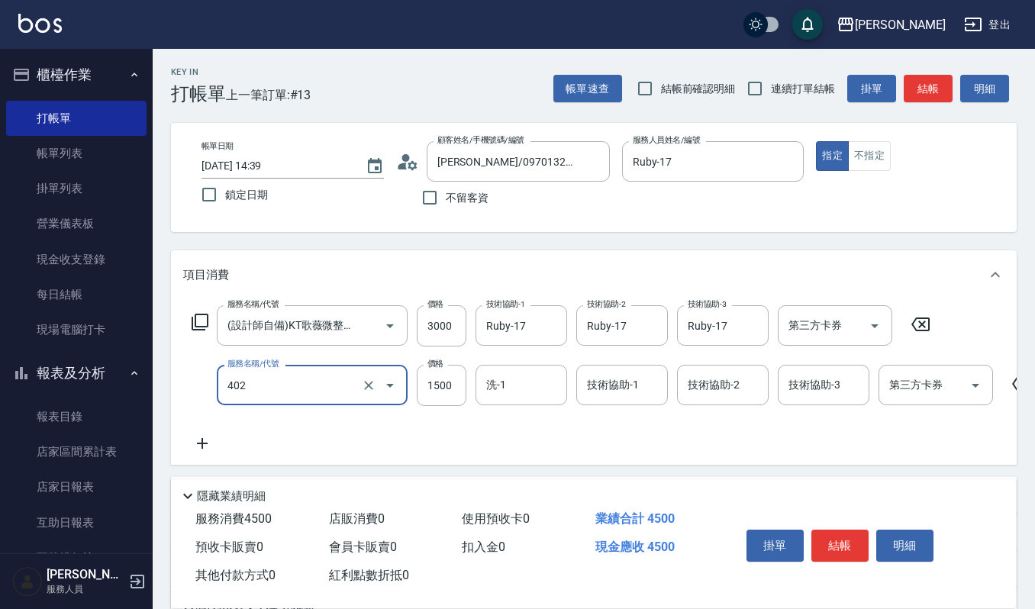
type input "打底染髮(402)"
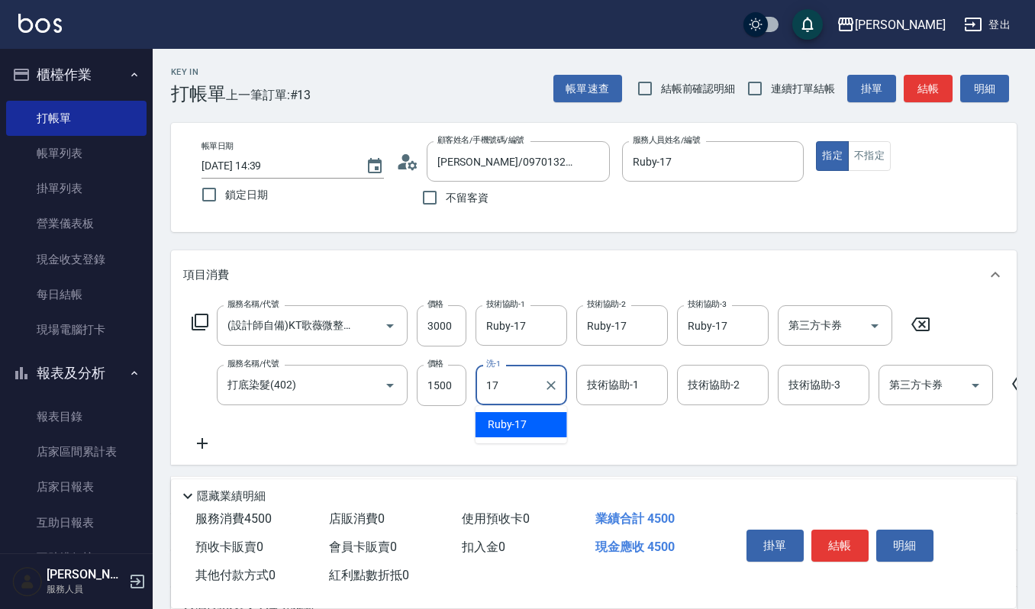
type input "Ruby-17"
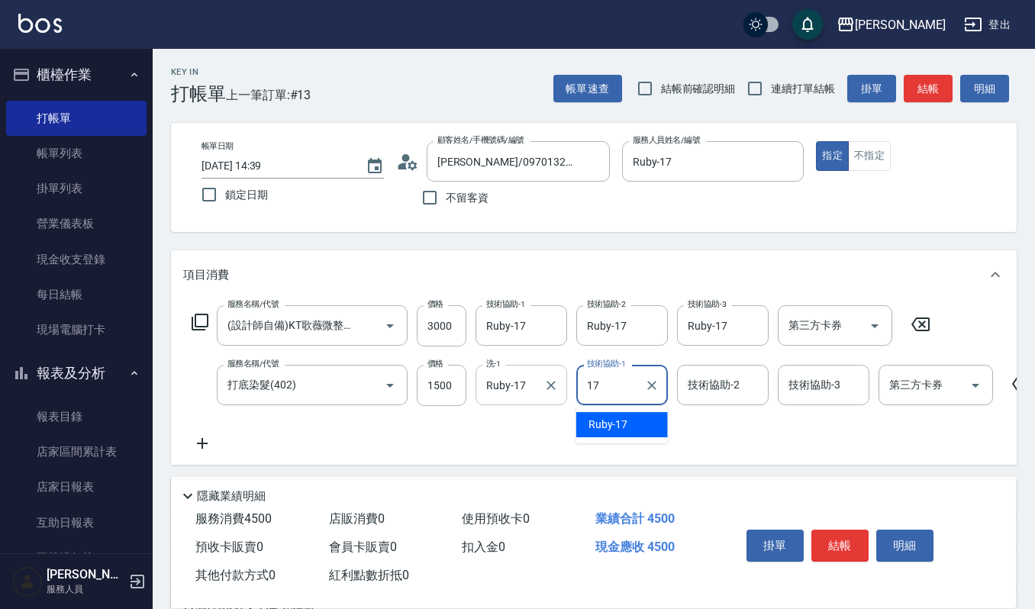
type input "Ruby-17"
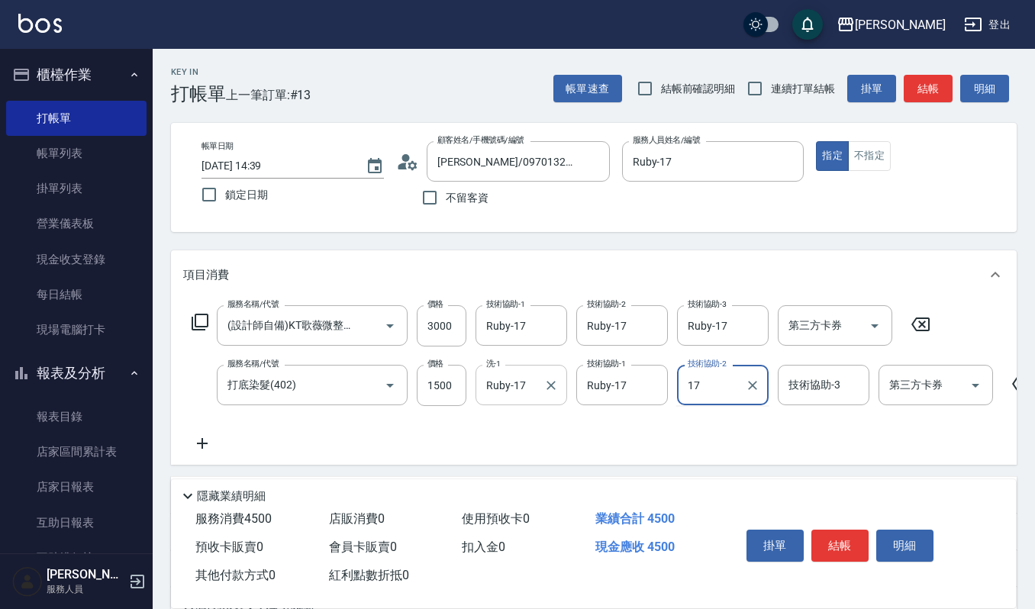
type input "Ruby-17"
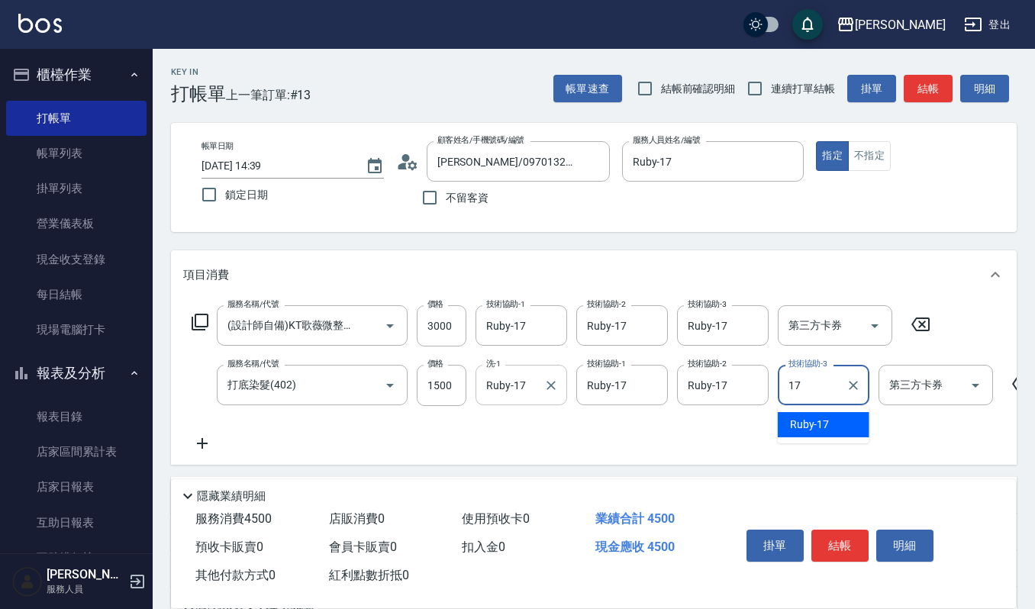
type input "Ruby-17"
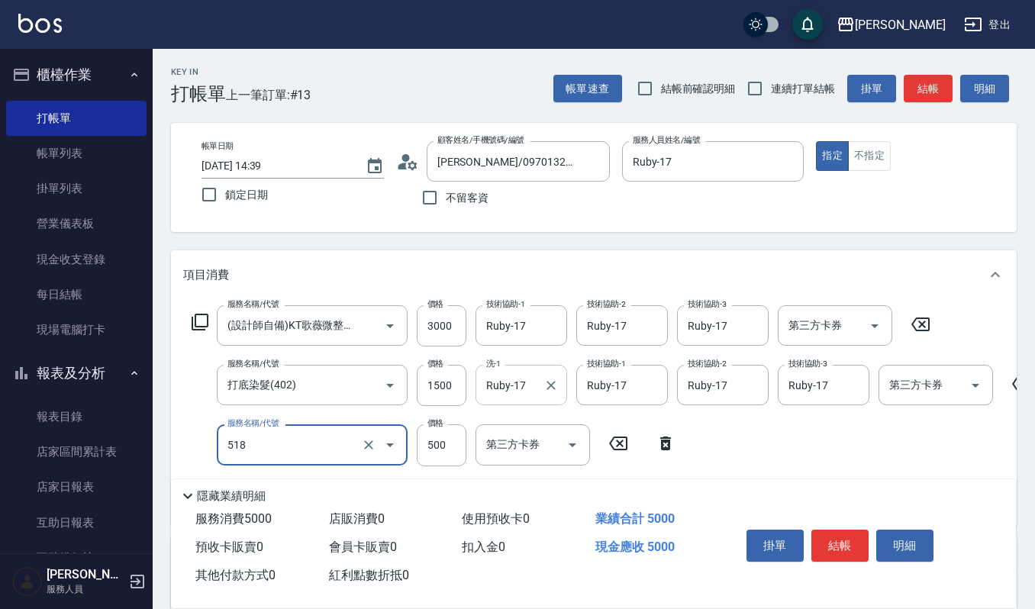
type input "(雲提)燙染前頭皮防護(518)"
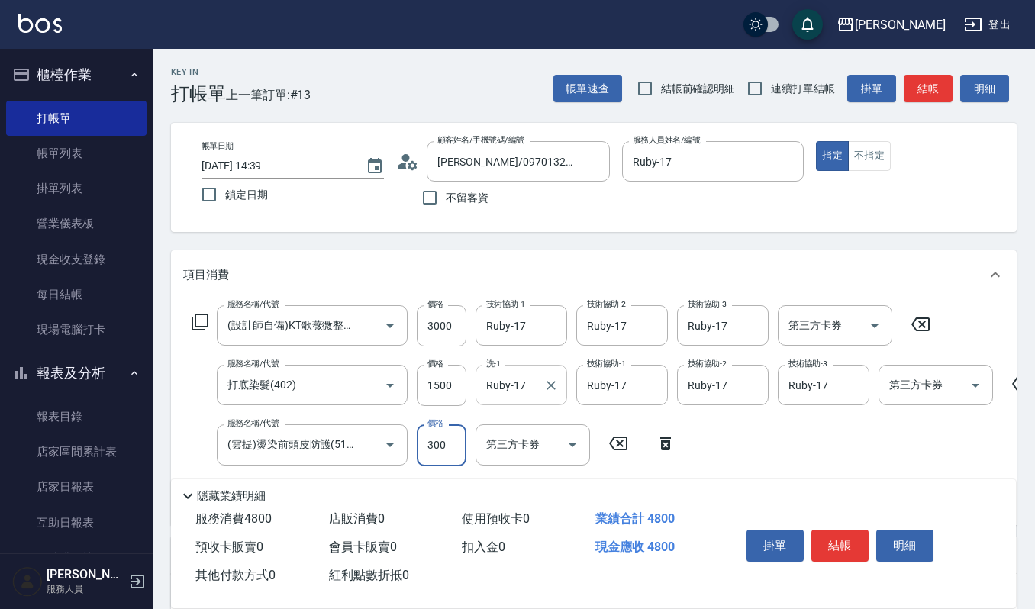
type input "300"
click at [847, 544] on button "結帳" at bounding box center [840, 546] width 57 height 32
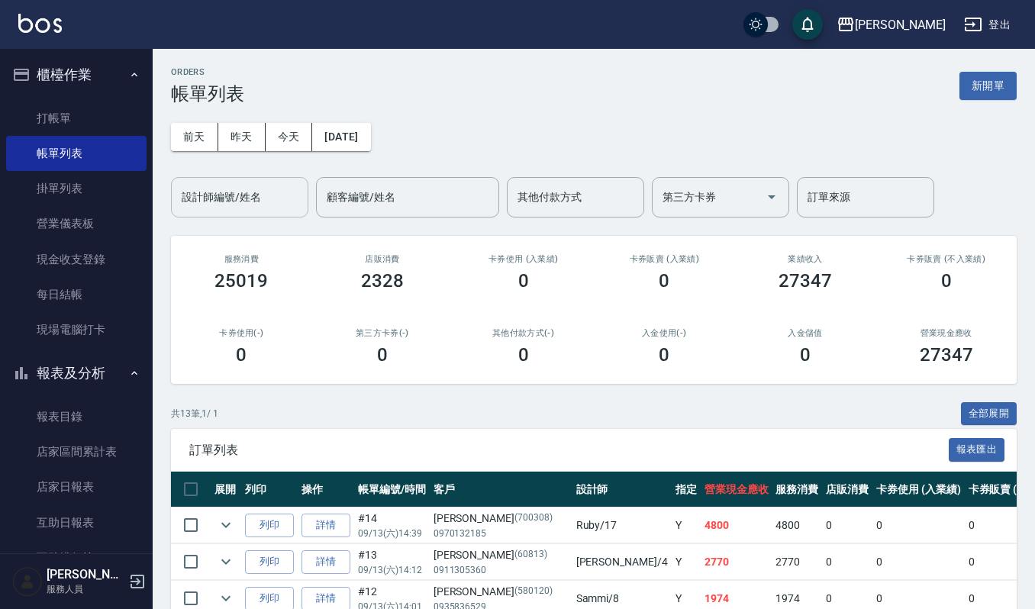
click at [230, 202] on input "設計師編號/姓名" at bounding box center [240, 197] width 124 height 27
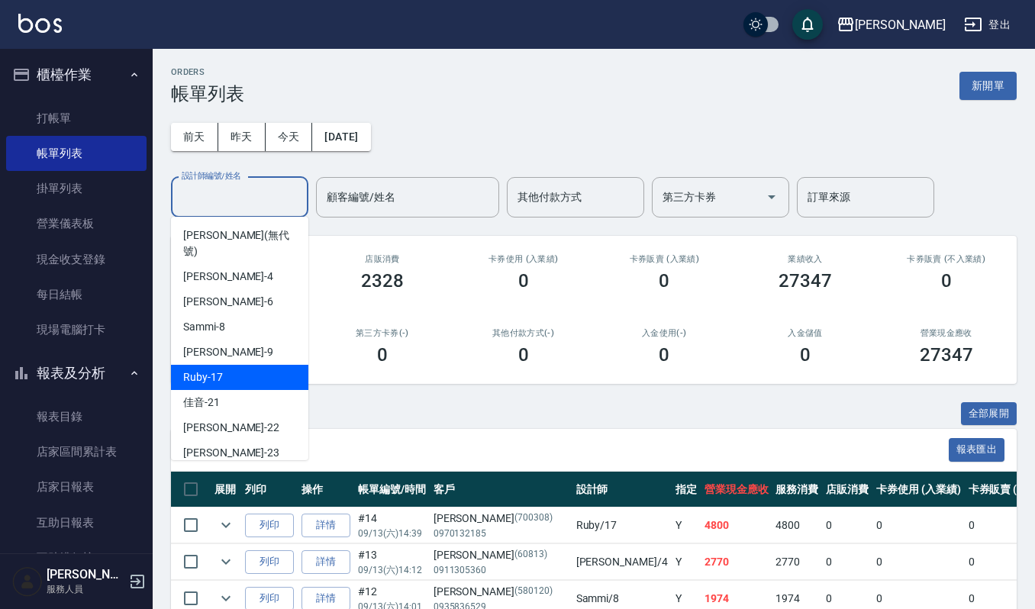
click at [254, 365] on div "Ruby -17" at bounding box center [239, 377] width 137 height 25
type input "Ruby-17"
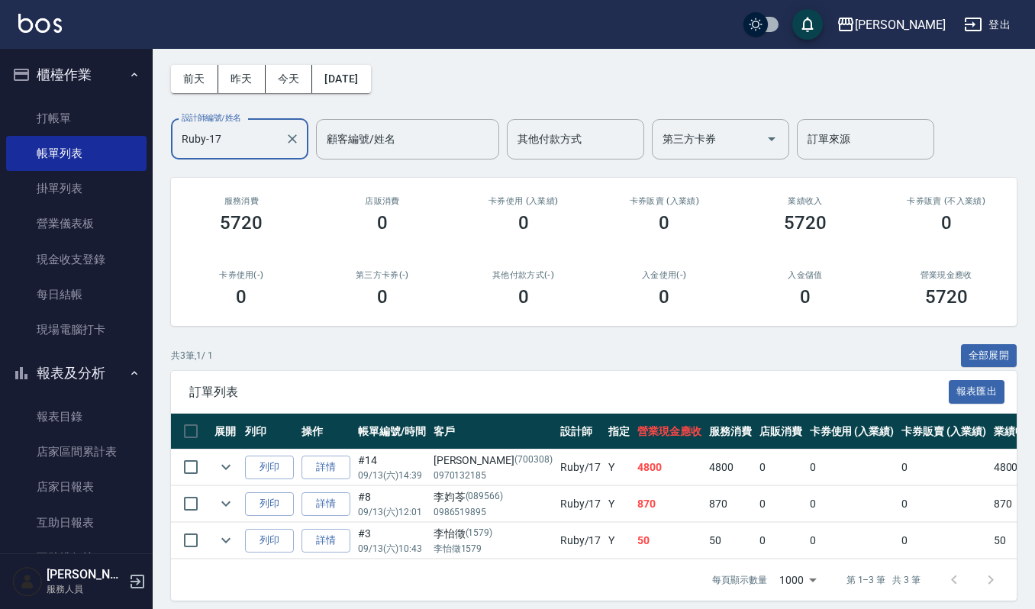
scroll to position [84, 0]
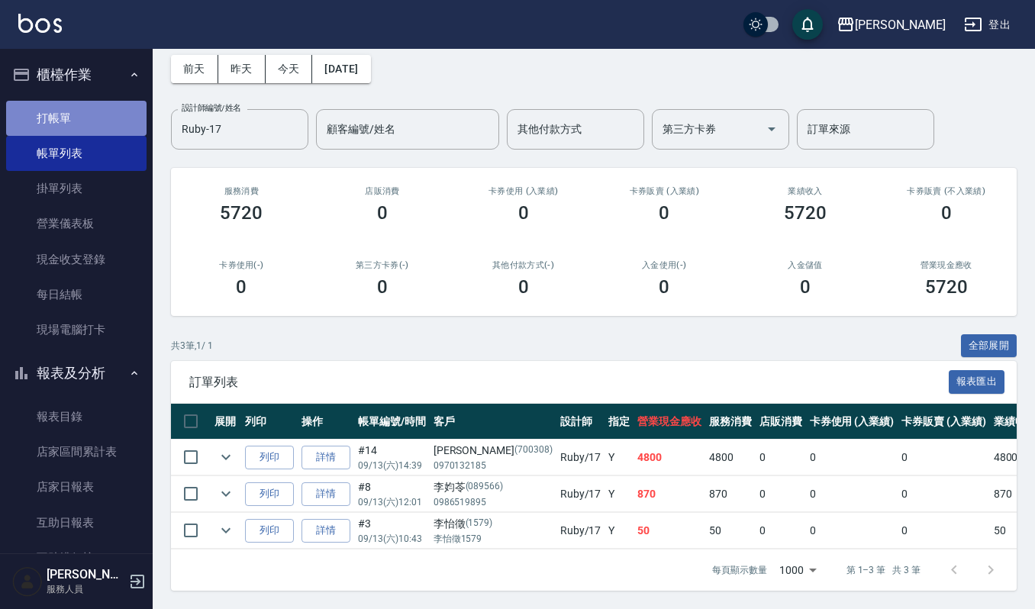
click at [86, 129] on link "打帳單" at bounding box center [76, 118] width 140 height 35
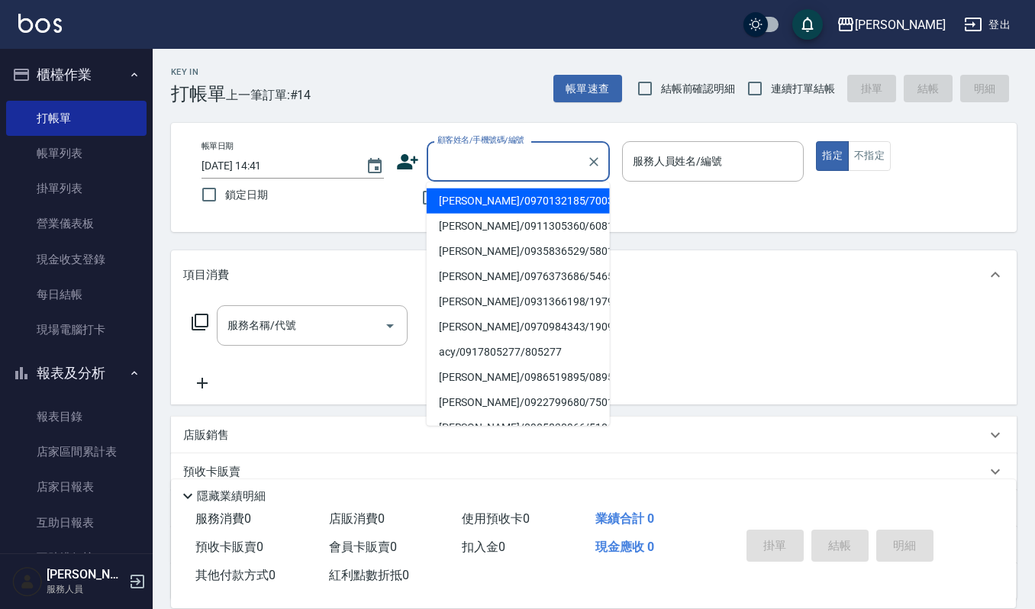
click at [502, 159] on input "顧客姓名/手機號碼/編號" at bounding box center [507, 161] width 147 height 27
type input "c"
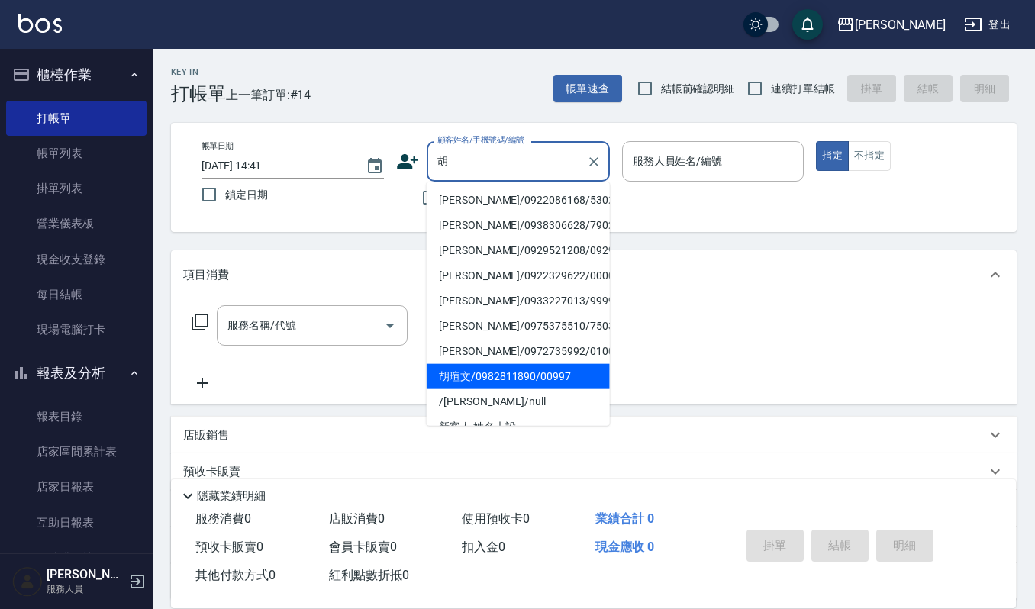
scroll to position [6, 0]
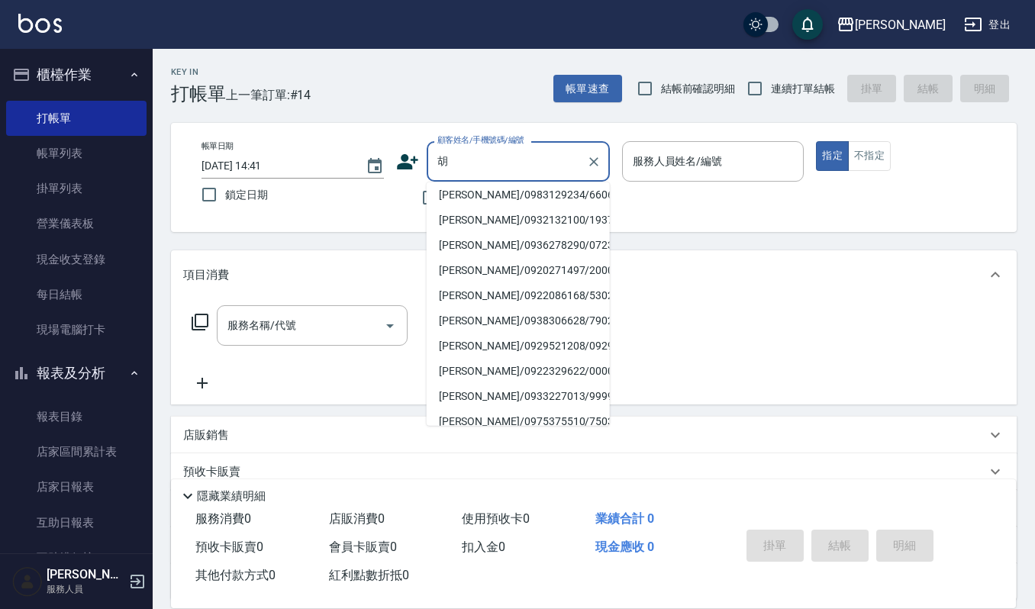
click at [490, 384] on li "胡曉芸/0922329622/00007" at bounding box center [518, 371] width 183 height 25
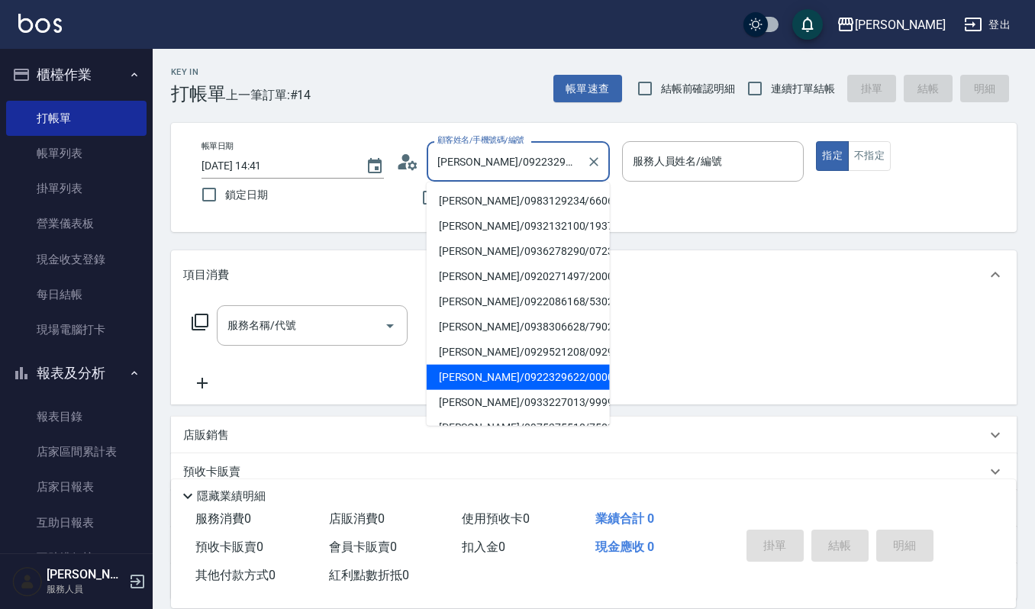
click at [499, 157] on input "胡曉芸/0922329622/00007" at bounding box center [507, 161] width 147 height 27
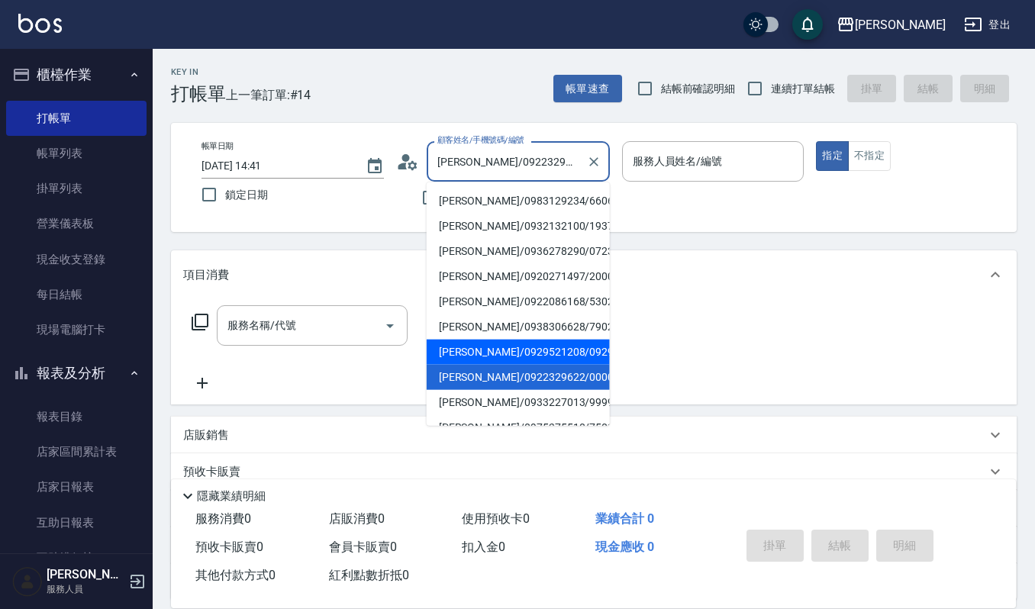
click at [489, 365] on li "胡文堅/0929521208/0929521208" at bounding box center [518, 352] width 183 height 25
type input "胡文堅/0929521208/0929521208"
type input "Ivy艾薇-9"
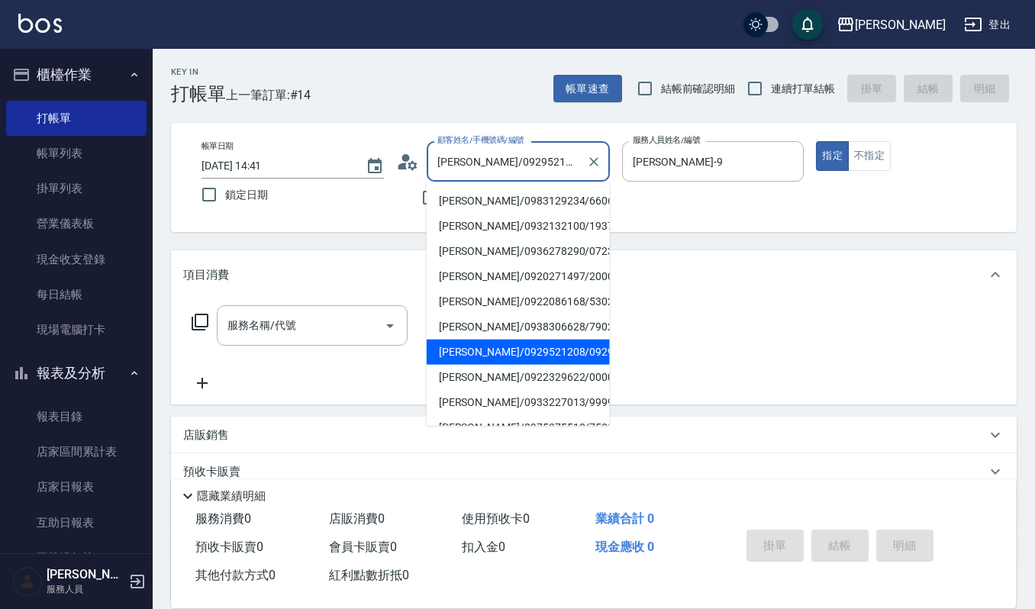
click at [539, 160] on input "胡文堅/0929521208/0929521208" at bounding box center [507, 161] width 147 height 27
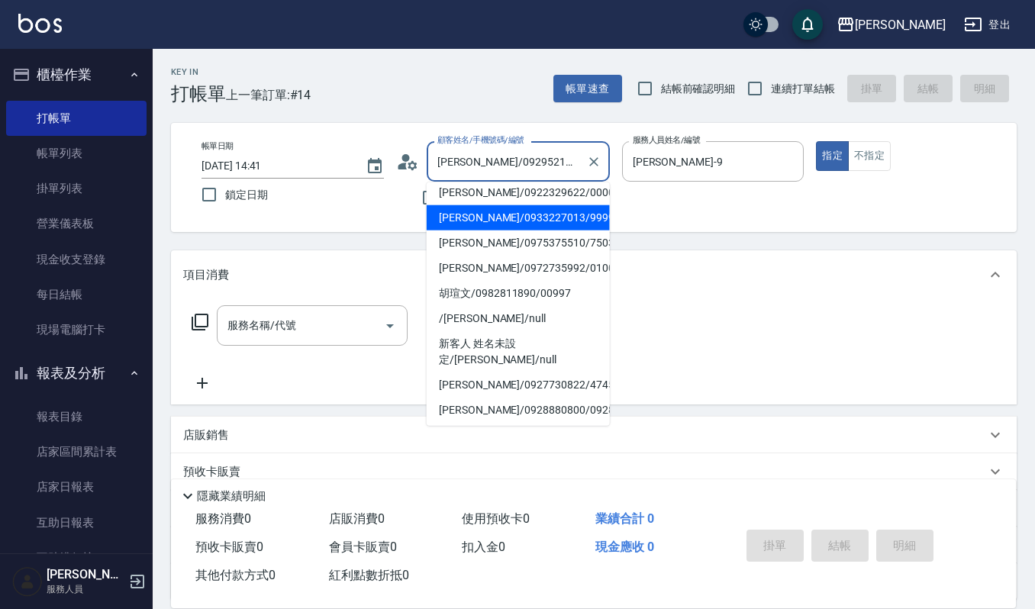
scroll to position [203, 0]
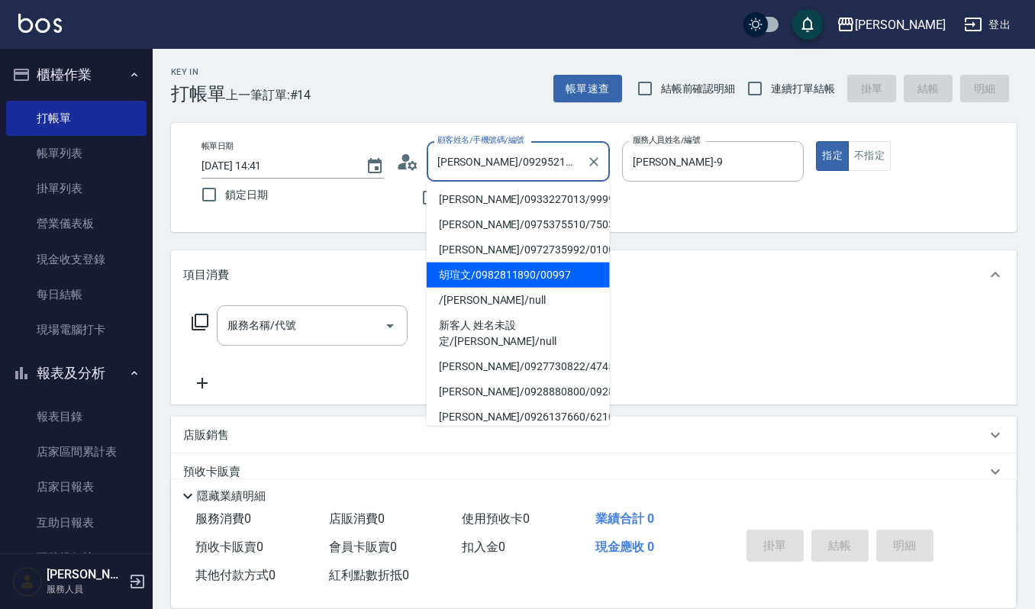
click at [529, 286] on li "胡瑄文/0982811890/00997" at bounding box center [518, 275] width 183 height 25
type input "胡瑄文/0982811890/00997"
type input "吉兒-4"
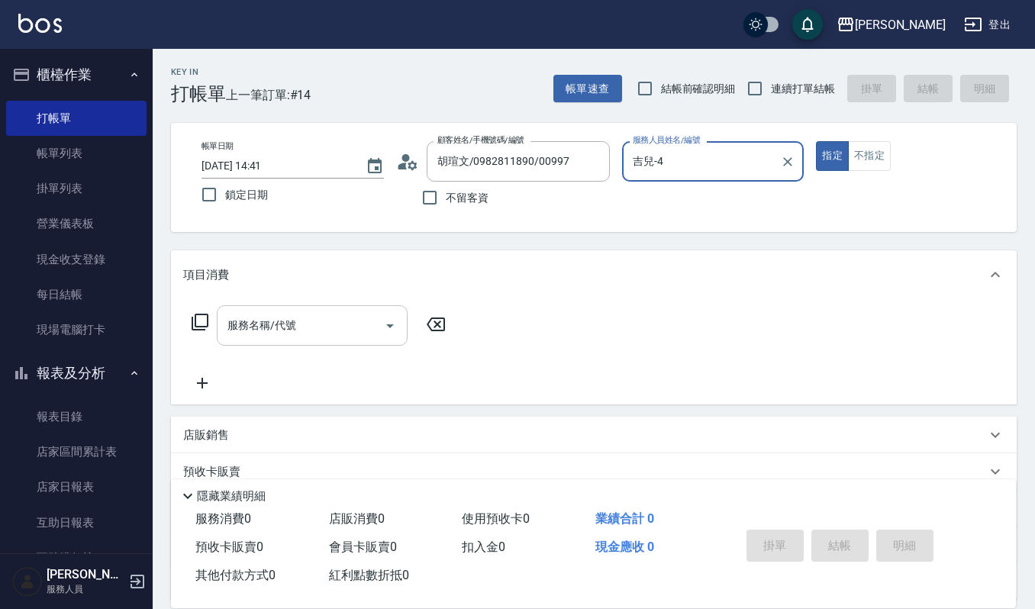
click at [260, 324] on input "服務名稱/代號" at bounding box center [301, 325] width 154 height 27
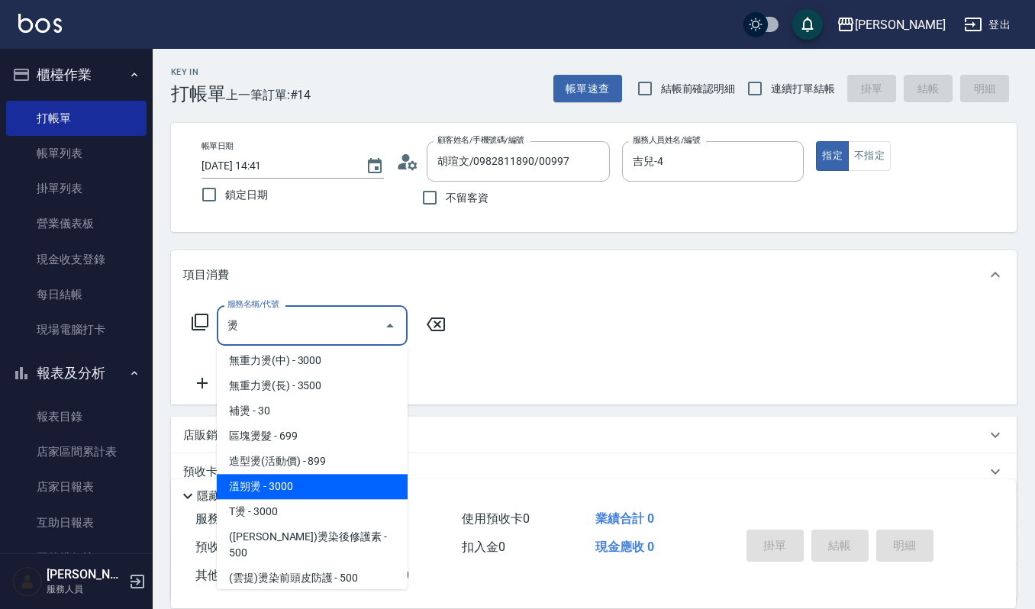
scroll to position [145, 0]
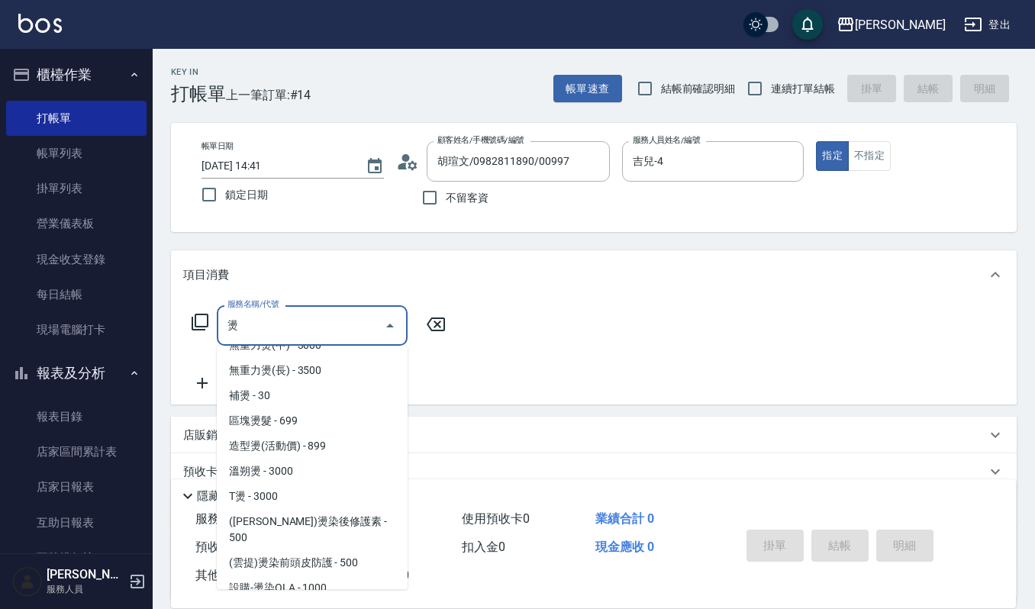
click at [276, 333] on span "無重力燙(短) - 2500" at bounding box center [312, 320] width 191 height 25
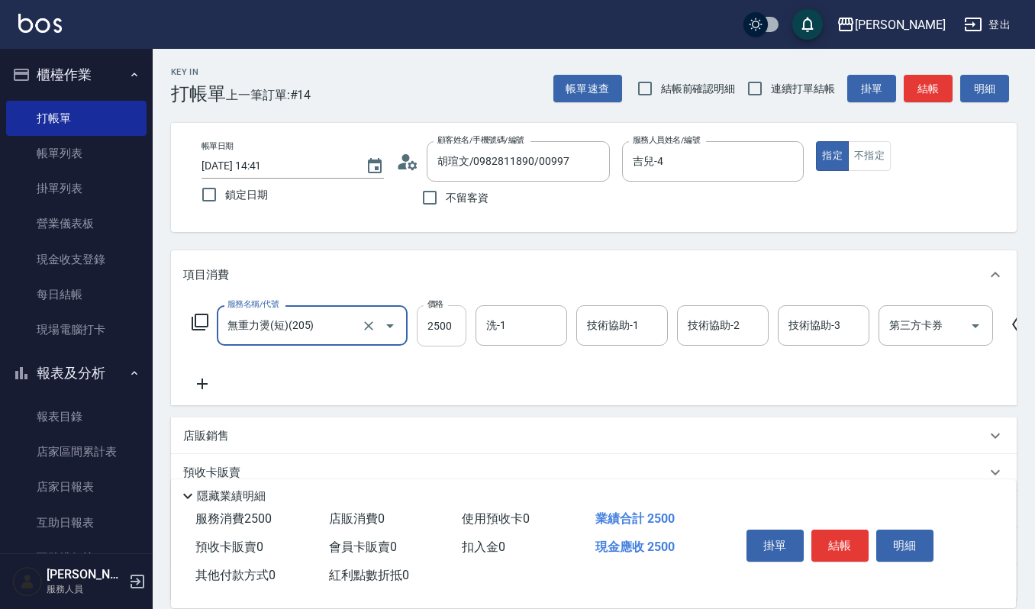
type input "無重力燙(短)(205)"
click at [450, 321] on input "2500" at bounding box center [442, 325] width 50 height 41
type input "1500"
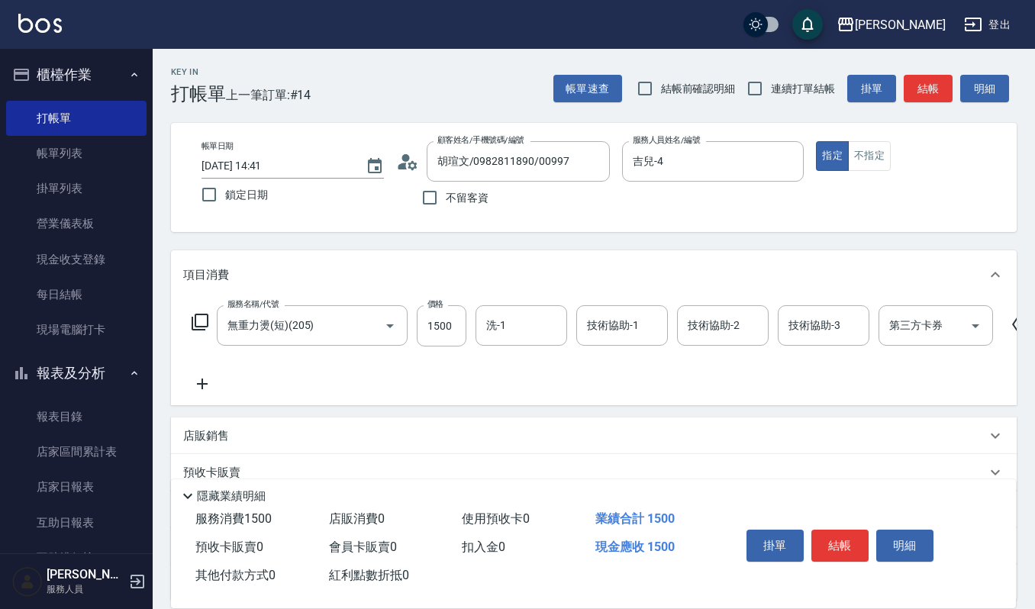
click at [197, 376] on icon at bounding box center [202, 384] width 38 height 18
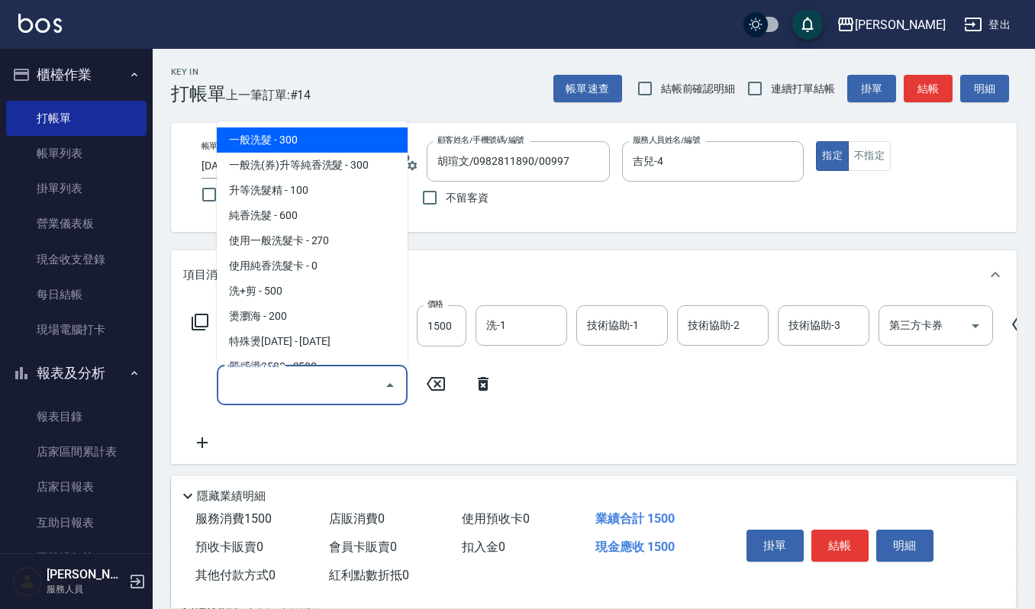
click at [295, 389] on input "服務名稱/代號" at bounding box center [301, 385] width 154 height 27
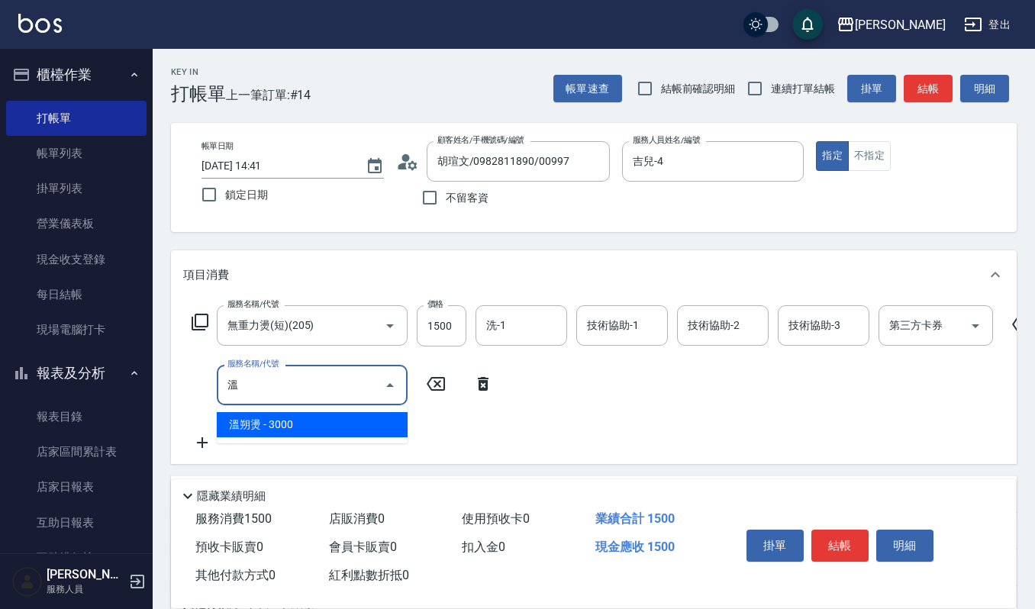
click at [290, 429] on span "溫朔燙 - 3000" at bounding box center [312, 424] width 191 height 25
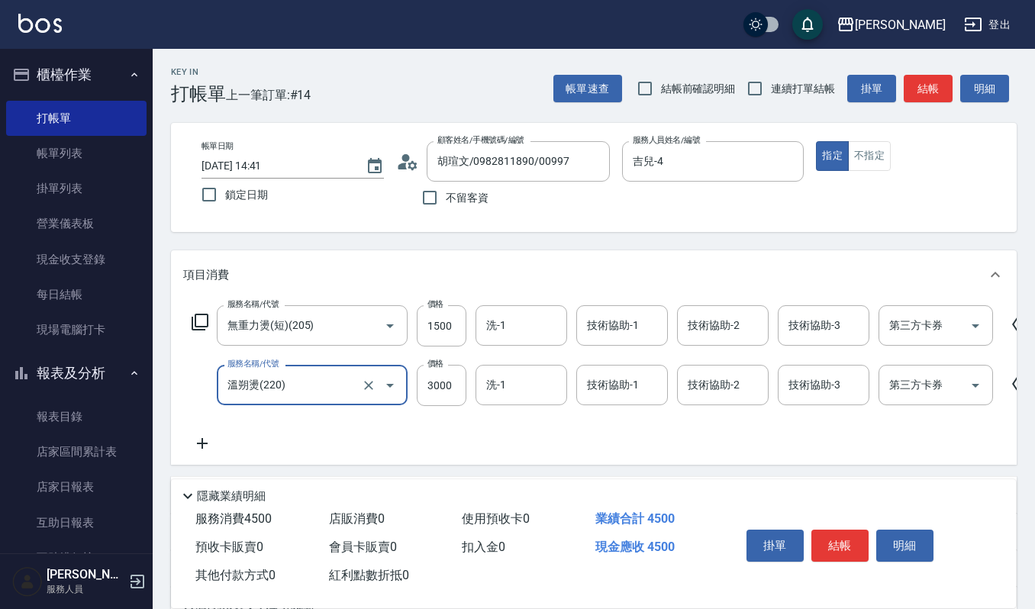
type input "溫朔燙(220)"
click at [200, 444] on icon at bounding box center [202, 443] width 38 height 18
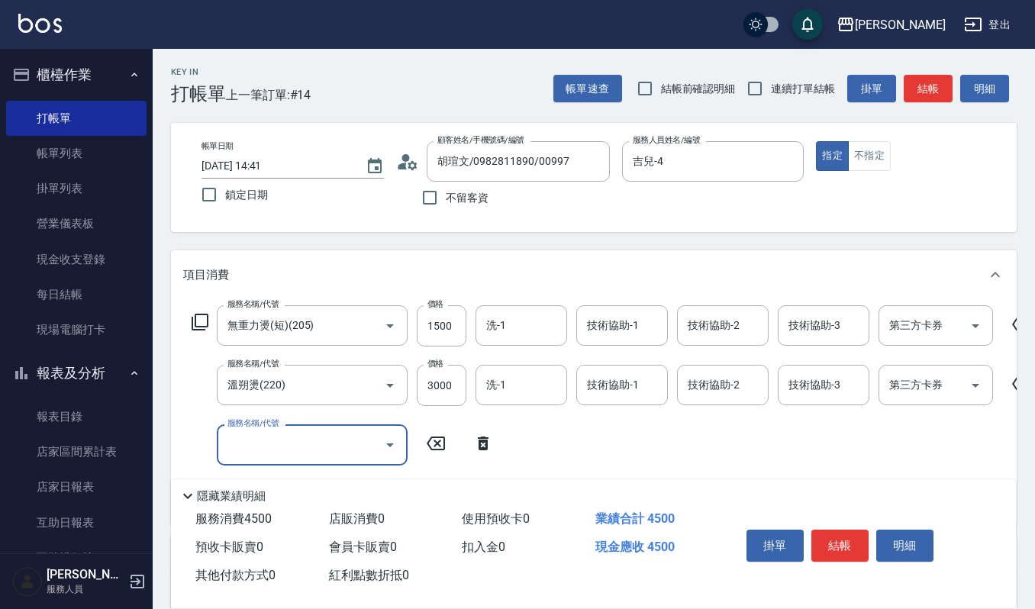
click at [272, 444] on input "服務名稱/代號" at bounding box center [301, 444] width 154 height 27
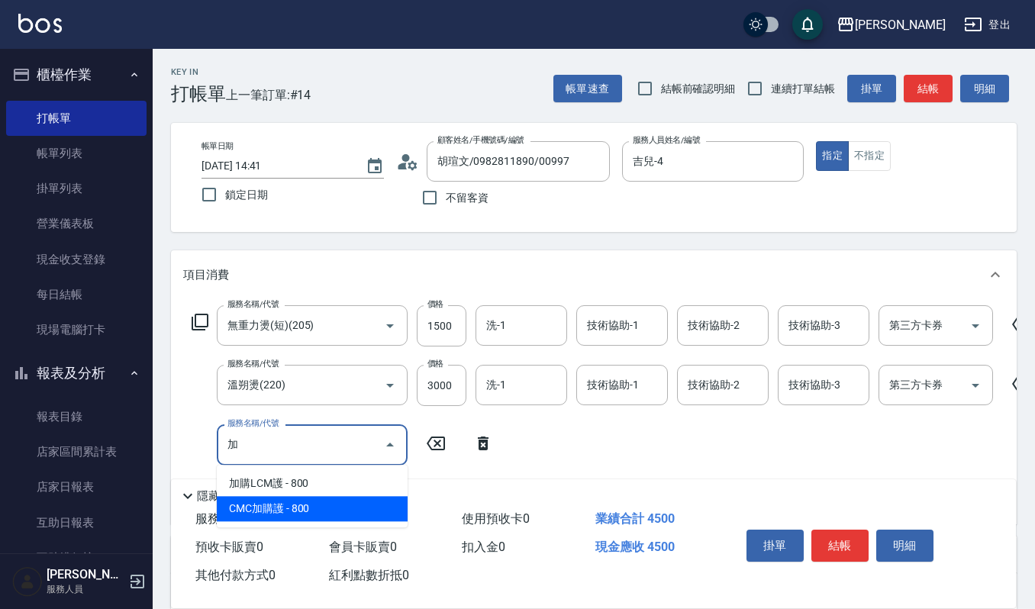
click at [282, 508] on span "CMC加購護 - 800" at bounding box center [312, 508] width 191 height 25
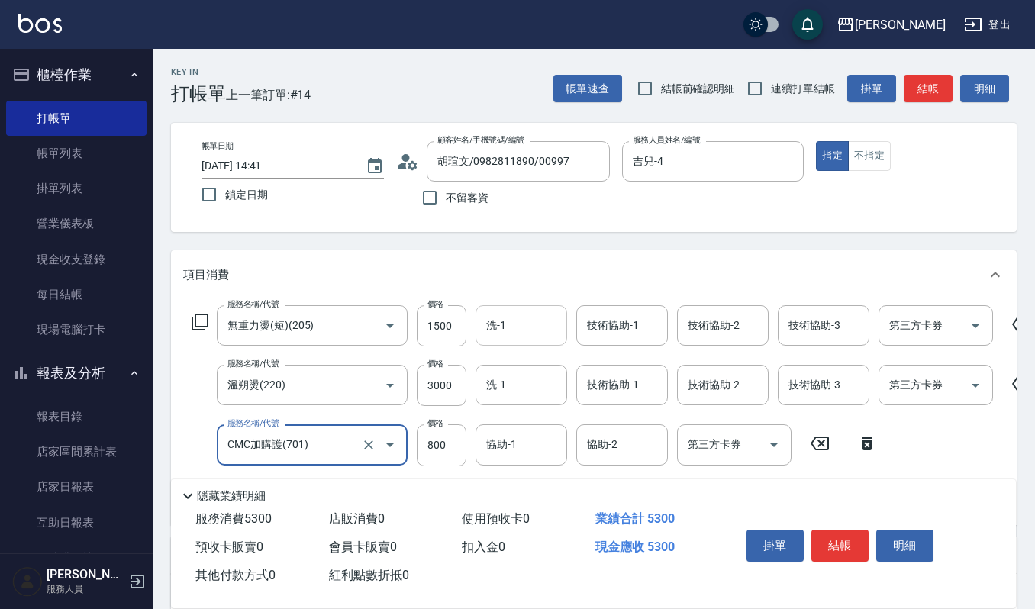
type input "CMC加購護(701)"
click at [515, 322] on input "洗-1" at bounding box center [522, 325] width 78 height 27
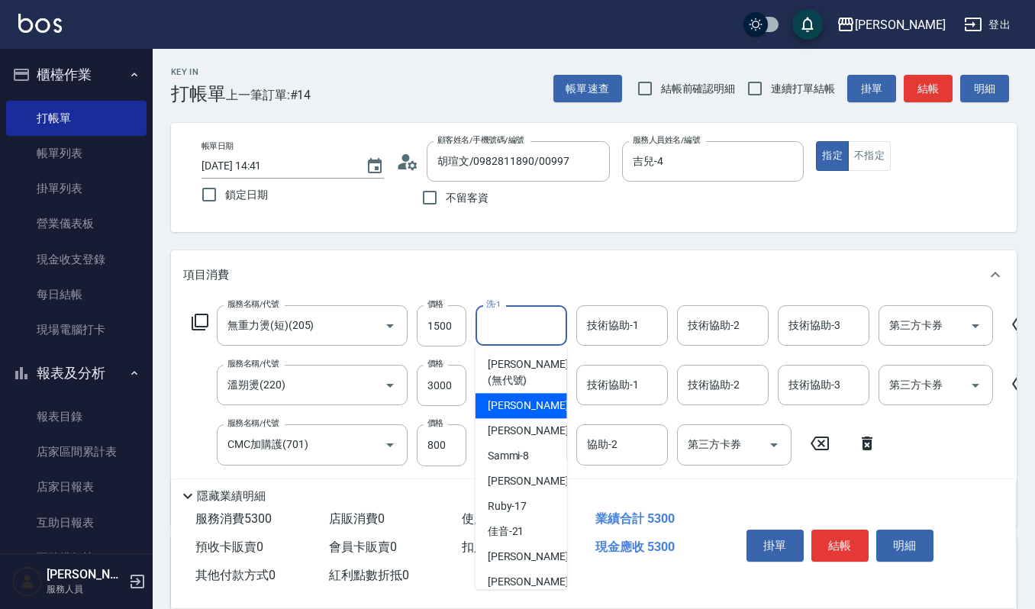
click at [534, 396] on div "吉兒 -4" at bounding box center [522, 405] width 92 height 25
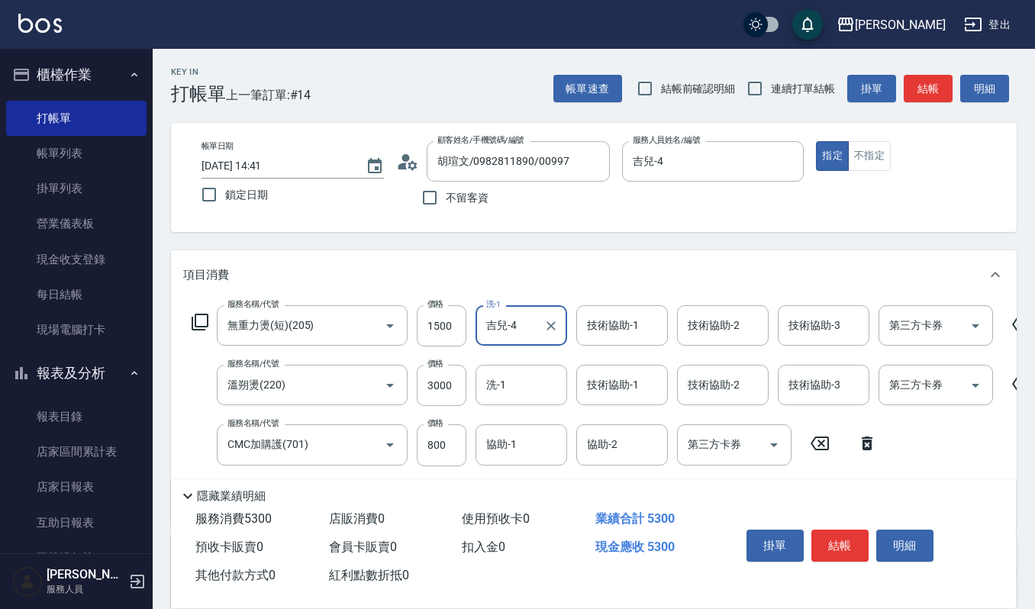
click at [523, 325] on input "吉兒-4" at bounding box center [510, 325] width 55 height 27
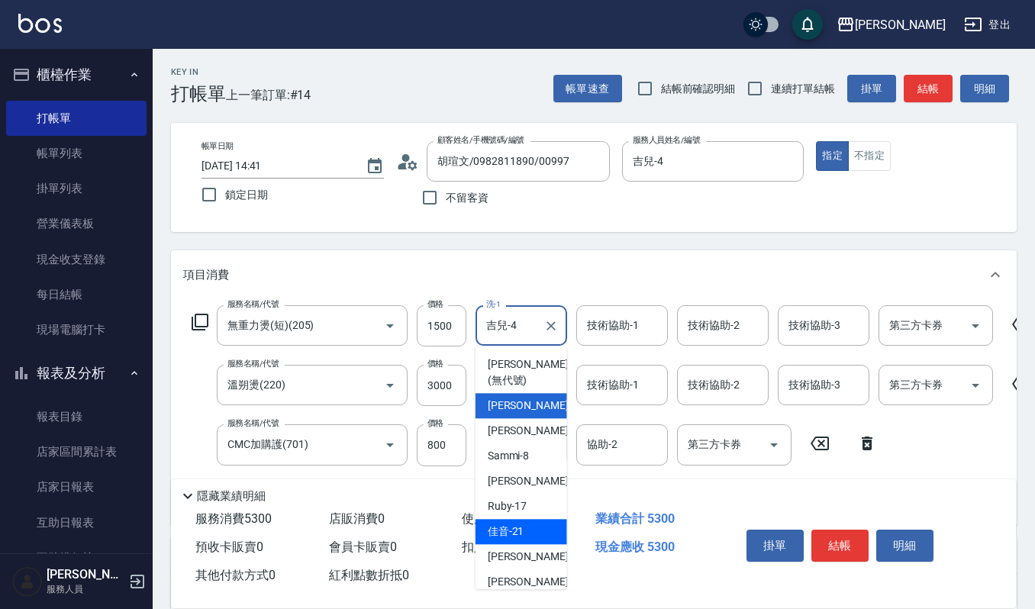
click at [510, 536] on span "佳音 -21" at bounding box center [506, 532] width 37 height 16
type input "佳音-21"
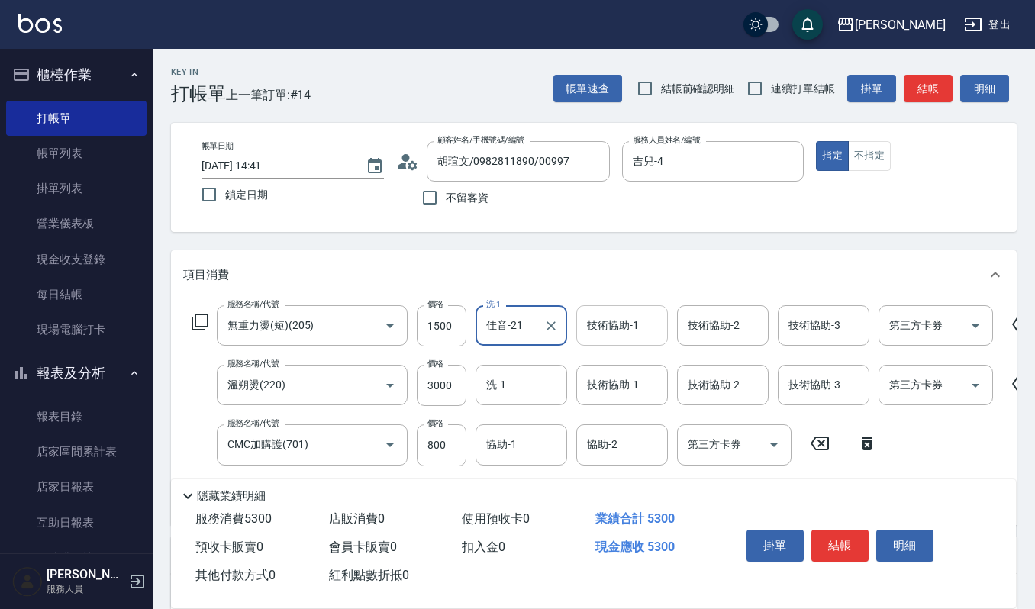
click at [632, 321] on input "技術協助-1" at bounding box center [622, 325] width 78 height 27
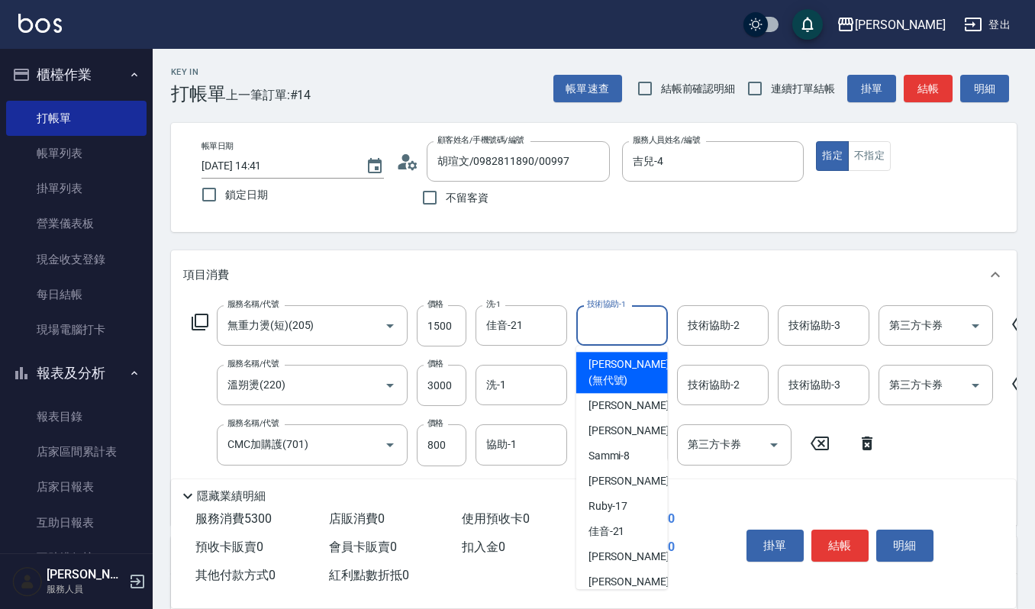
click at [596, 313] on input "技術協助-1" at bounding box center [622, 325] width 78 height 27
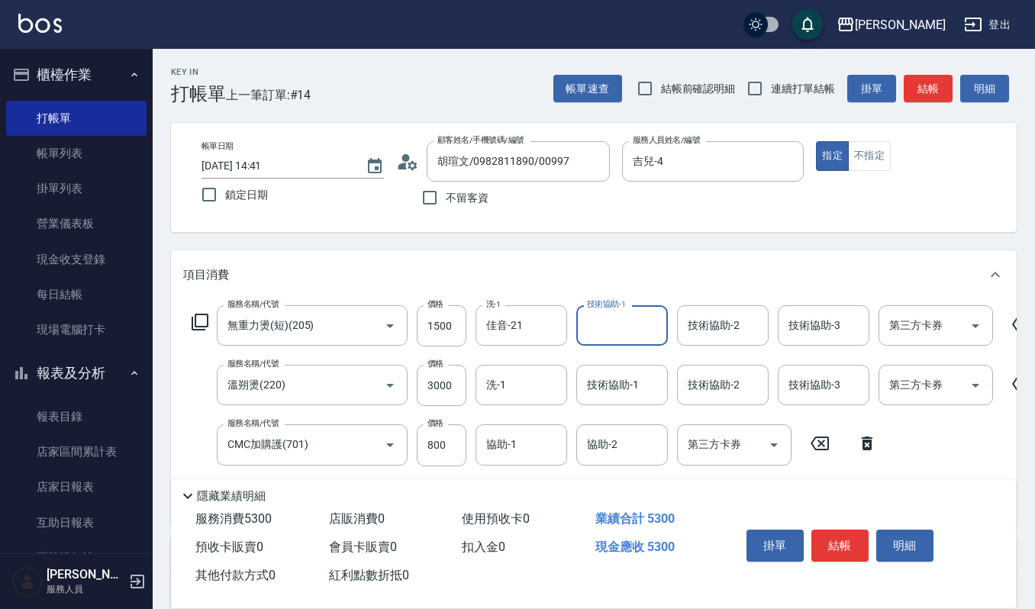
click at [609, 310] on div "技術協助-1" at bounding box center [622, 325] width 92 height 40
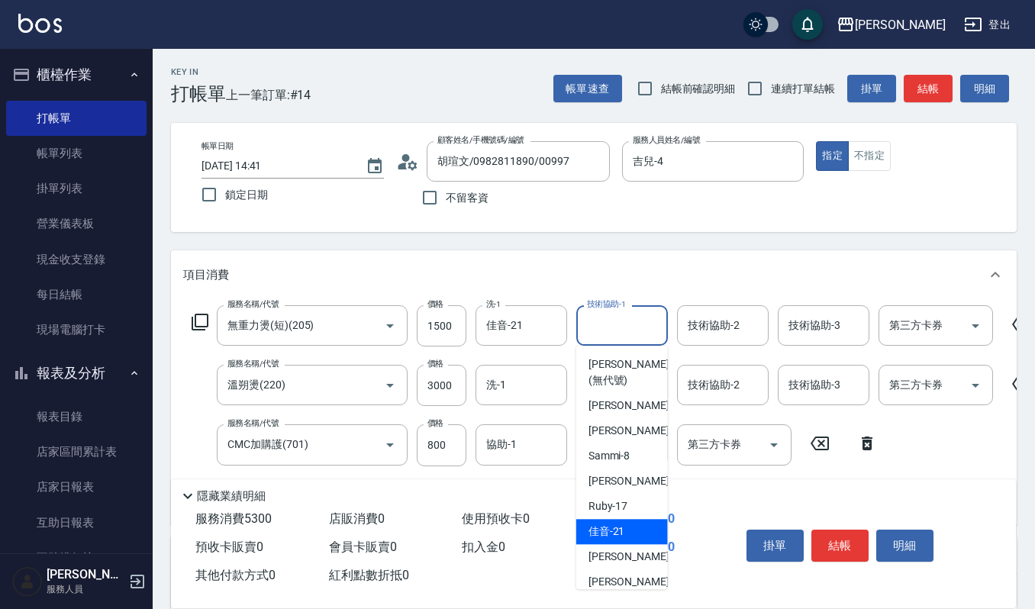
click at [603, 524] on span "佳音 -21" at bounding box center [607, 532] width 37 height 16
type input "佳音-21"
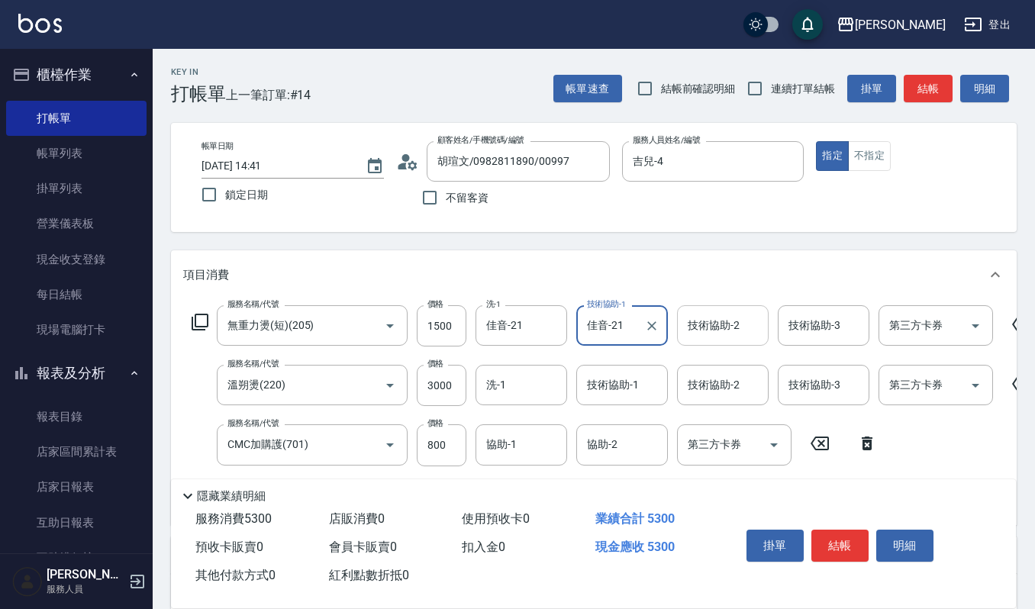
click at [731, 318] on input "技術協助-2" at bounding box center [723, 325] width 78 height 27
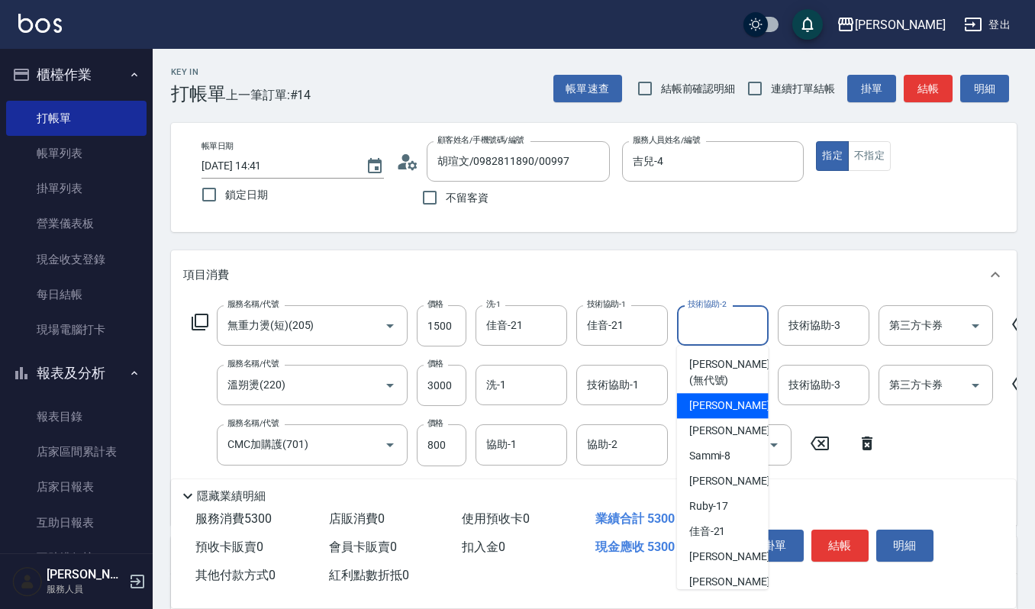
click at [712, 400] on span "吉兒 -4" at bounding box center [734, 406] width 90 height 16
type input "吉兒-4"
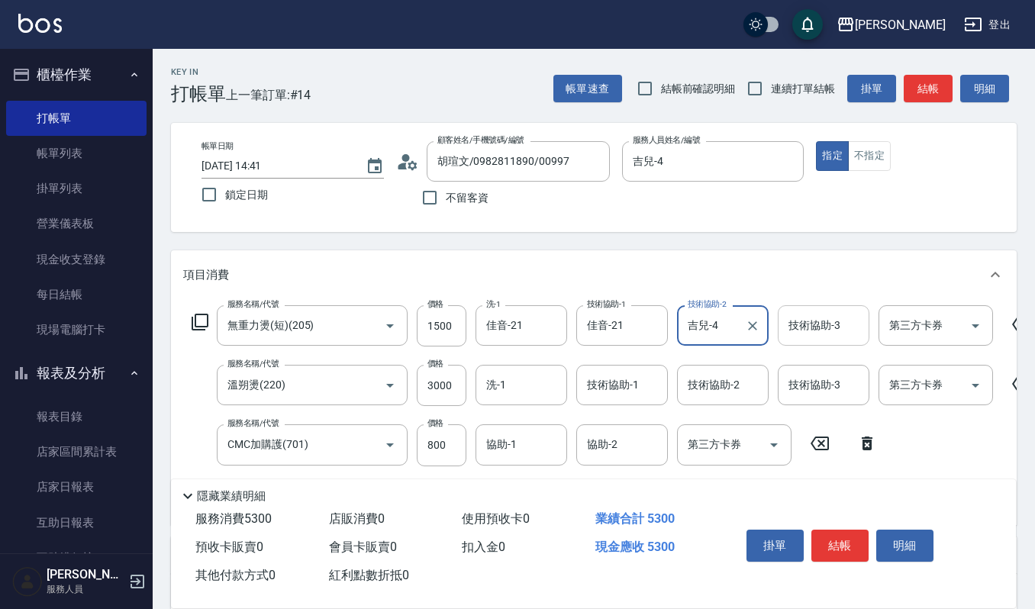
click at [794, 324] on input "技術協助-3" at bounding box center [824, 325] width 78 height 27
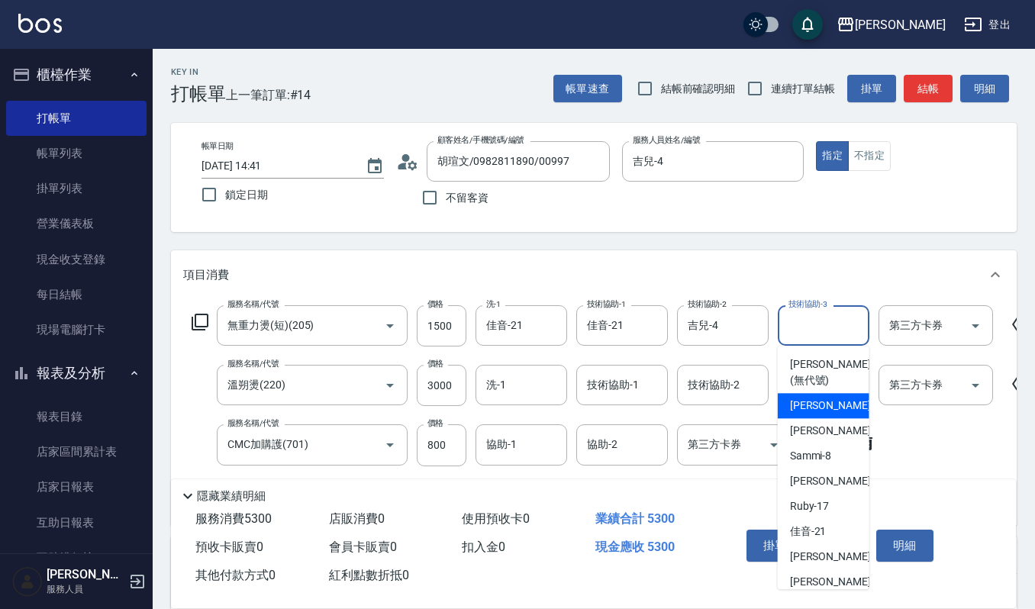
click at [799, 410] on span "吉兒 -4" at bounding box center [835, 406] width 90 height 16
type input "吉兒-4"
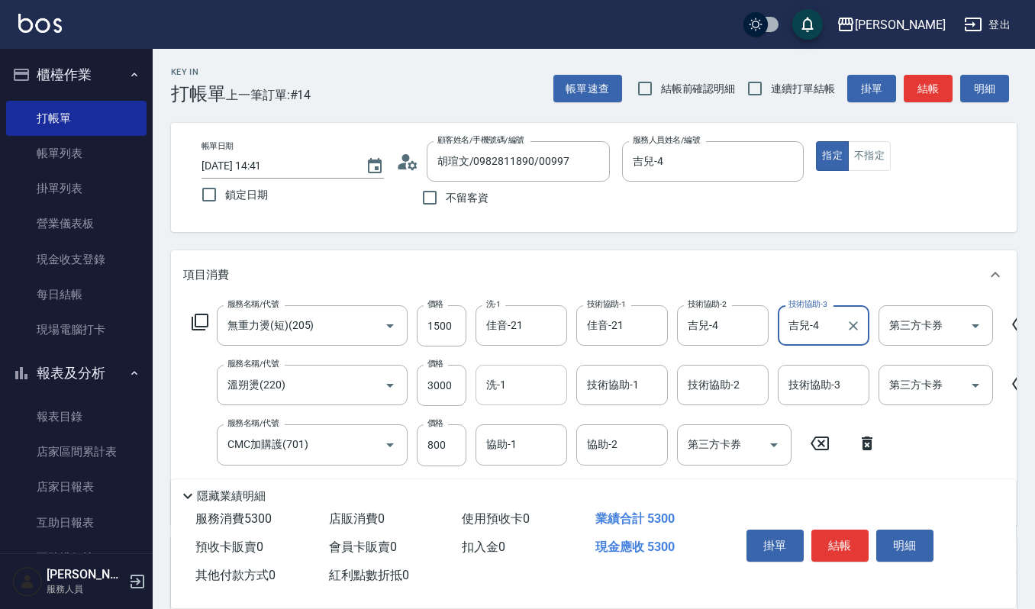
click at [519, 383] on input "洗-1" at bounding box center [522, 385] width 78 height 27
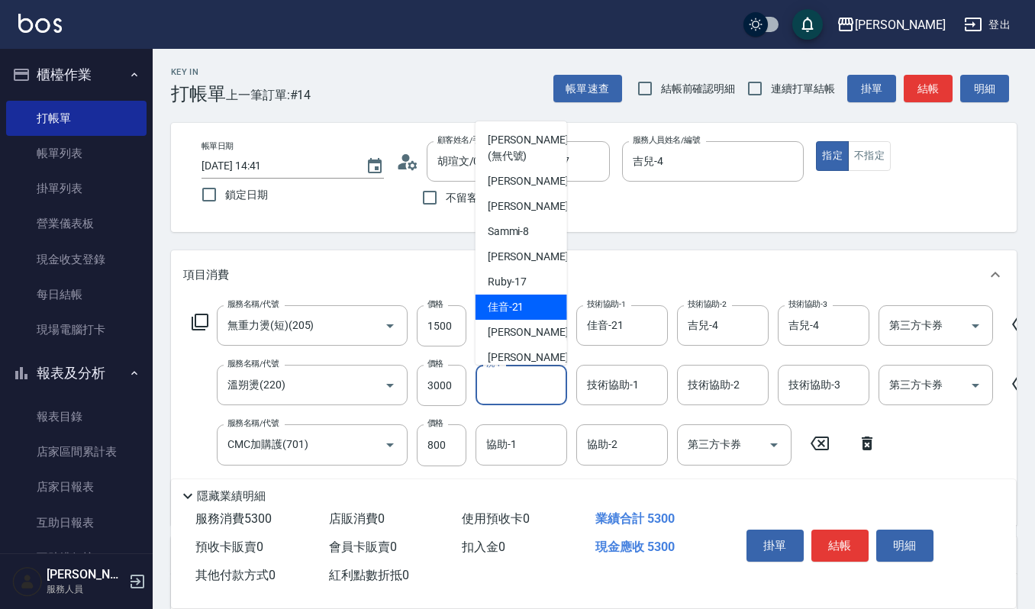
click at [538, 303] on div "佳音 -21" at bounding box center [522, 307] width 92 height 25
type input "佳音-21"
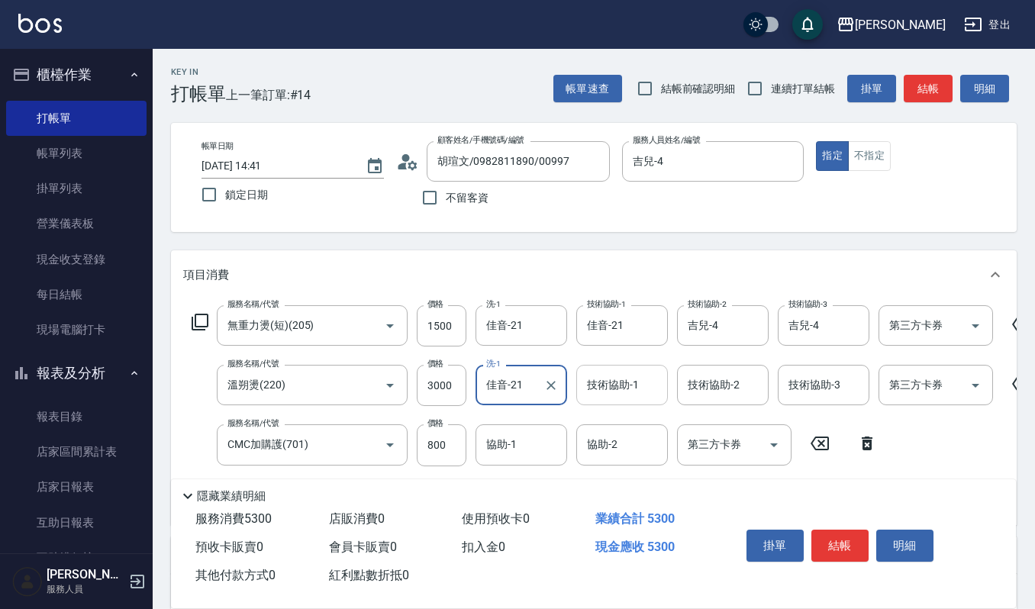
click at [618, 385] on input "技術協助-1" at bounding box center [622, 385] width 78 height 27
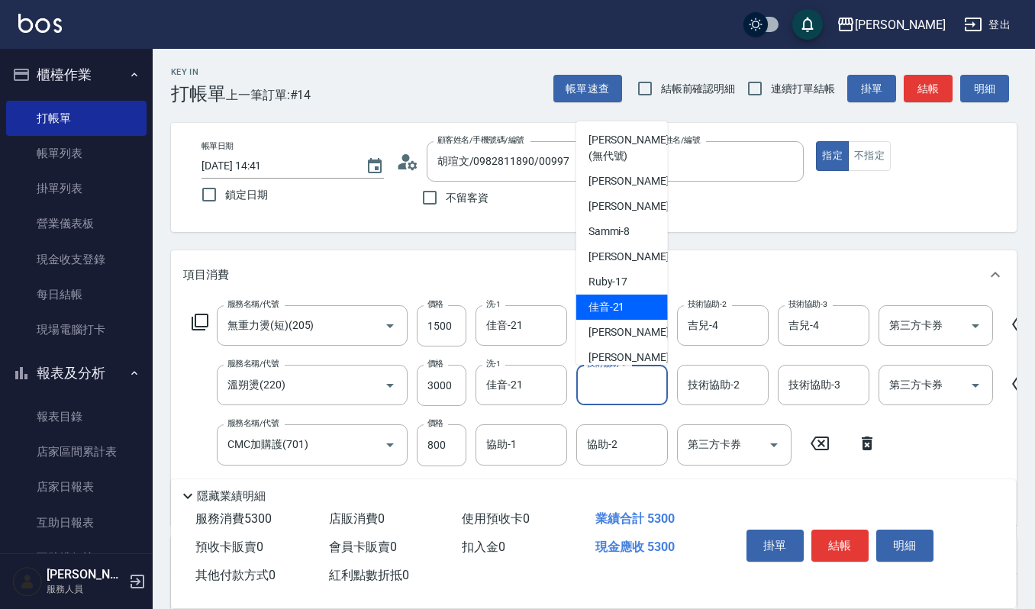
click at [620, 299] on span "佳音 -21" at bounding box center [607, 307] width 37 height 16
type input "佳音-21"
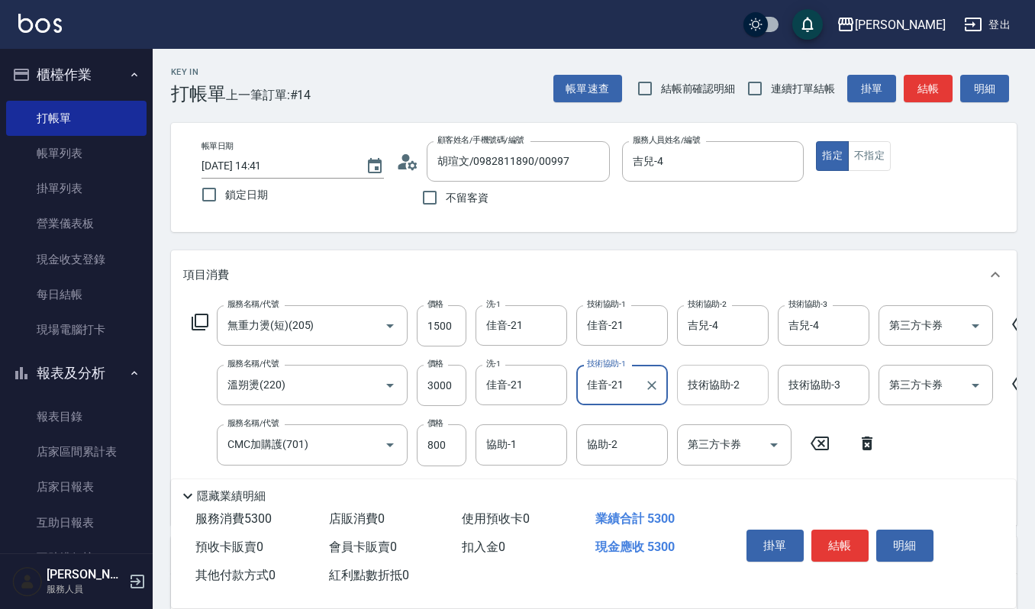
click at [706, 392] on input "技術協助-2" at bounding box center [723, 385] width 78 height 27
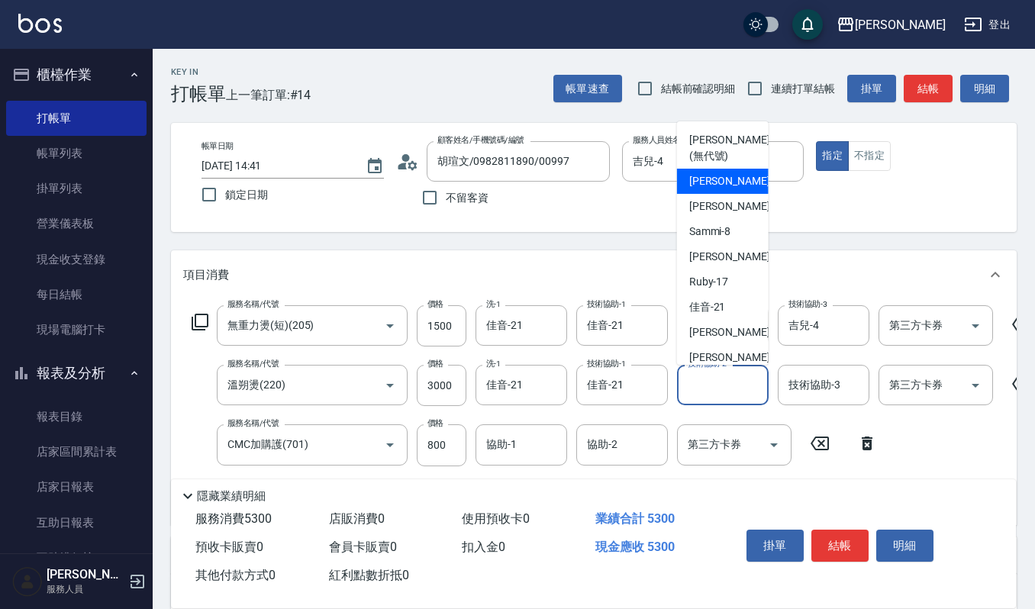
click at [718, 181] on span "吉兒 -4" at bounding box center [734, 181] width 90 height 16
type input "吉兒-4"
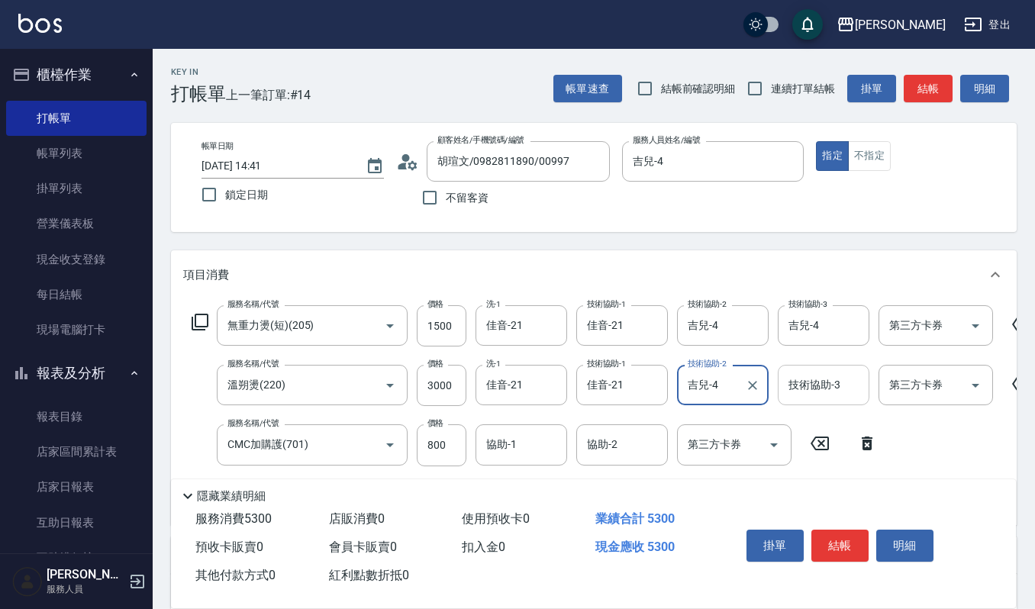
click at [822, 388] on input "技術協助-3" at bounding box center [824, 385] width 78 height 27
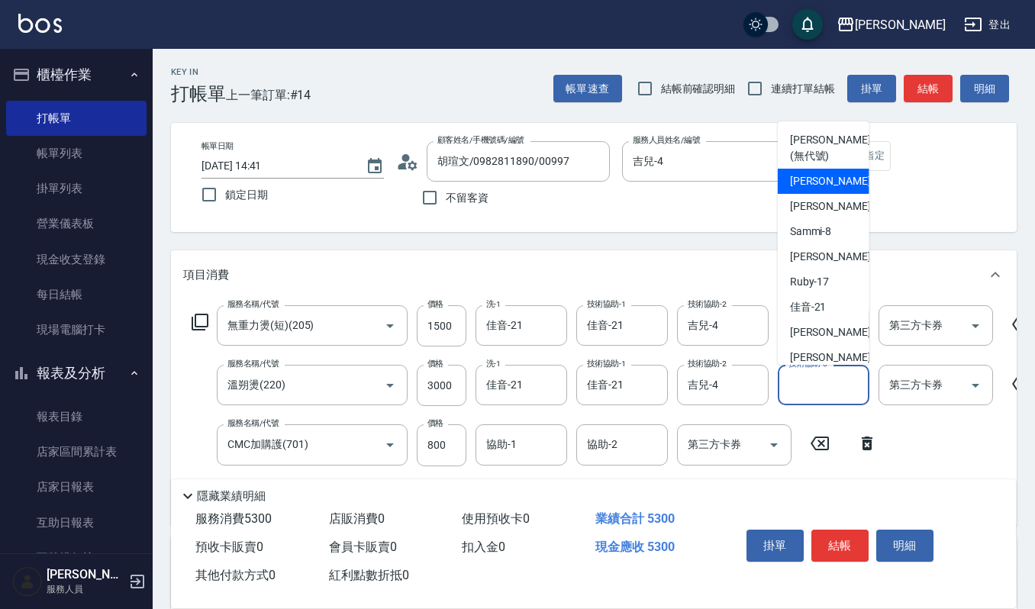
click at [813, 185] on span "吉兒 -4" at bounding box center [835, 181] width 90 height 16
type input "吉兒-4"
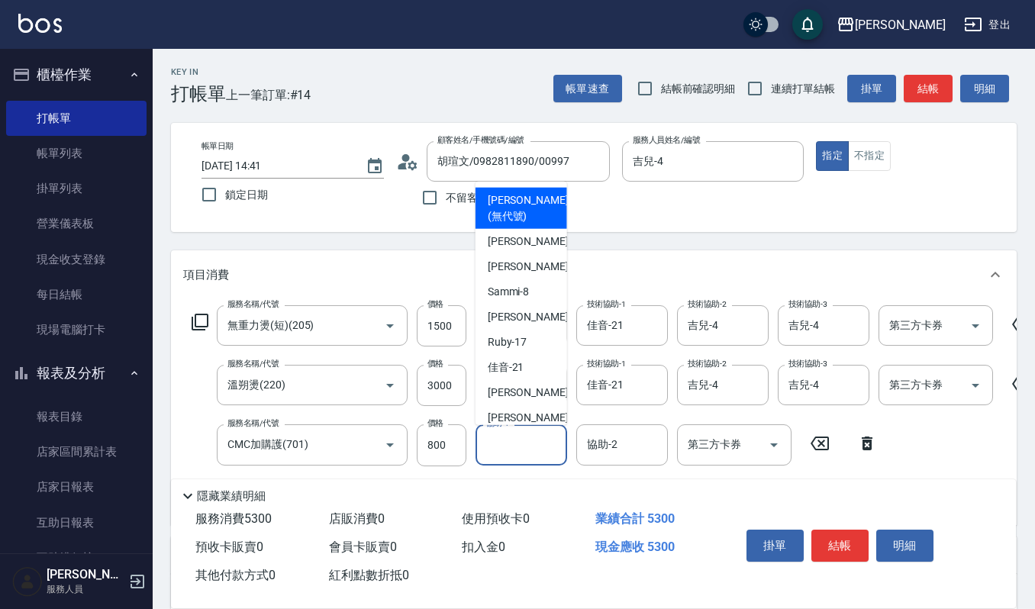
click at [528, 444] on input "協助-1" at bounding box center [522, 444] width 78 height 27
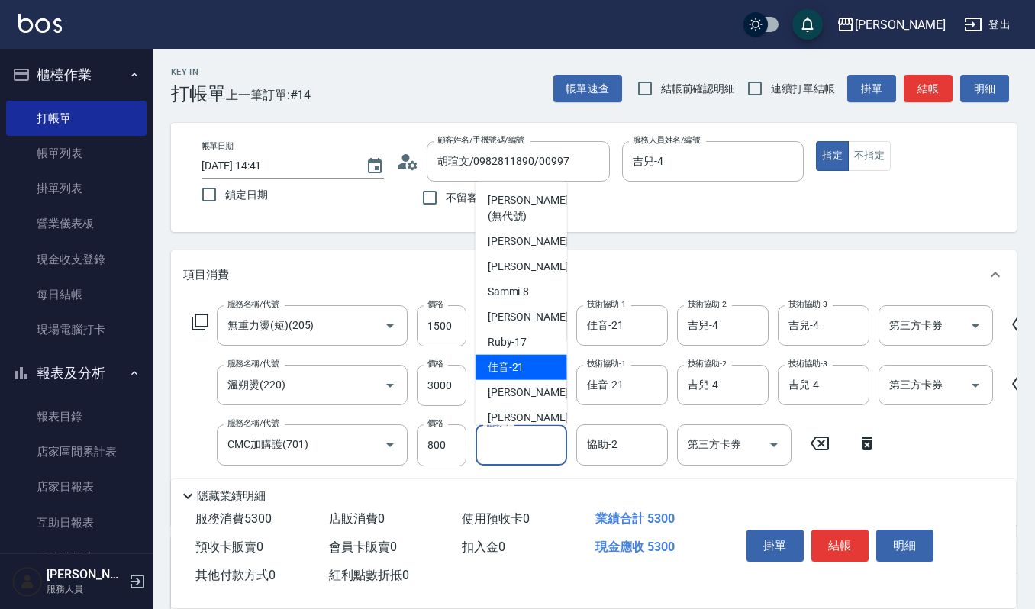
click at [538, 365] on div "佳音 -21" at bounding box center [522, 366] width 92 height 25
type input "佳音-21"
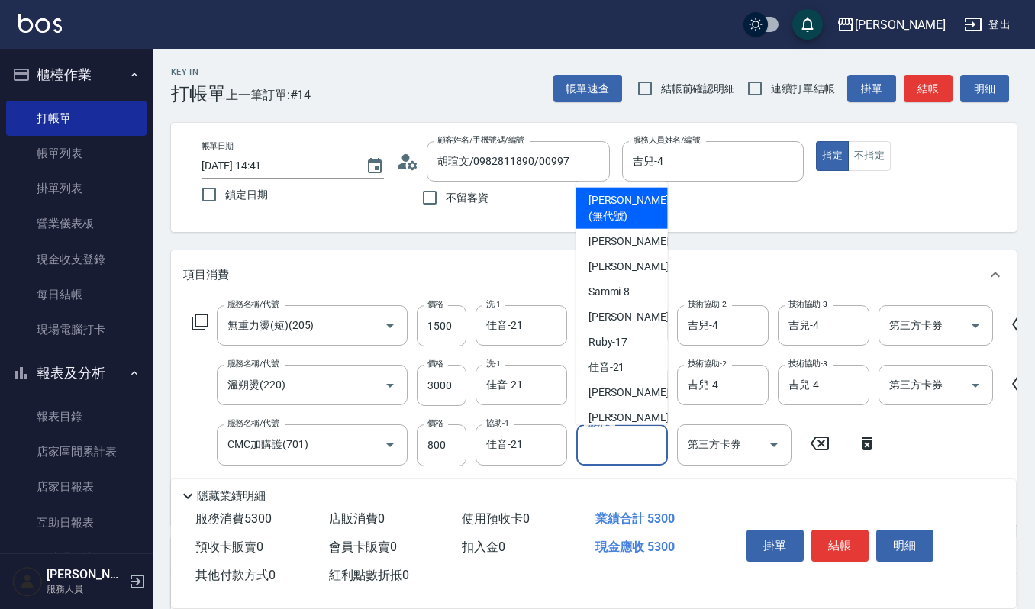
click at [615, 453] on input "協助-2" at bounding box center [622, 444] width 78 height 27
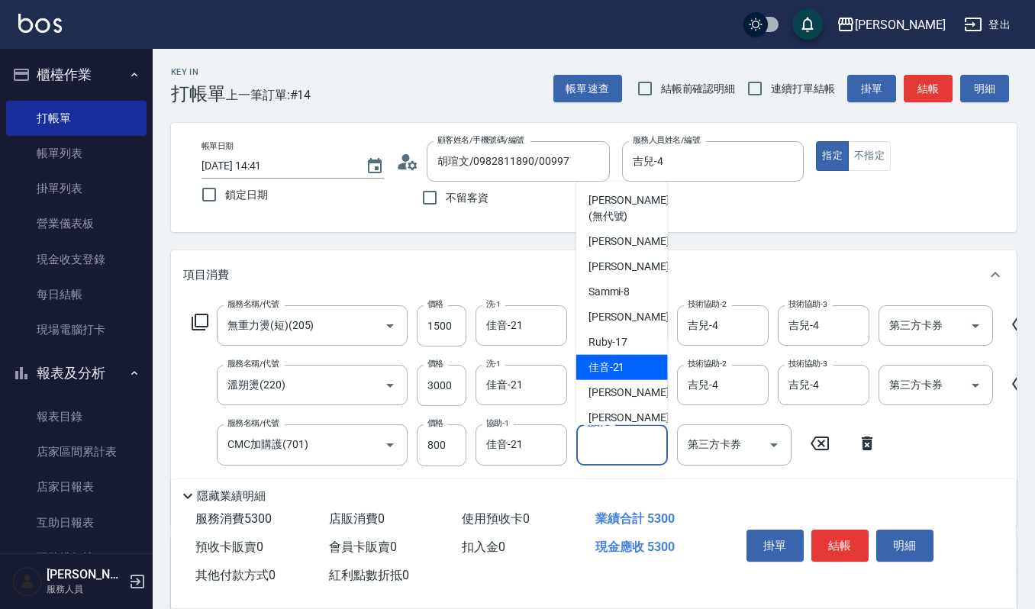
click at [617, 358] on div "佳音 -21" at bounding box center [622, 366] width 92 height 25
type input "佳音-21"
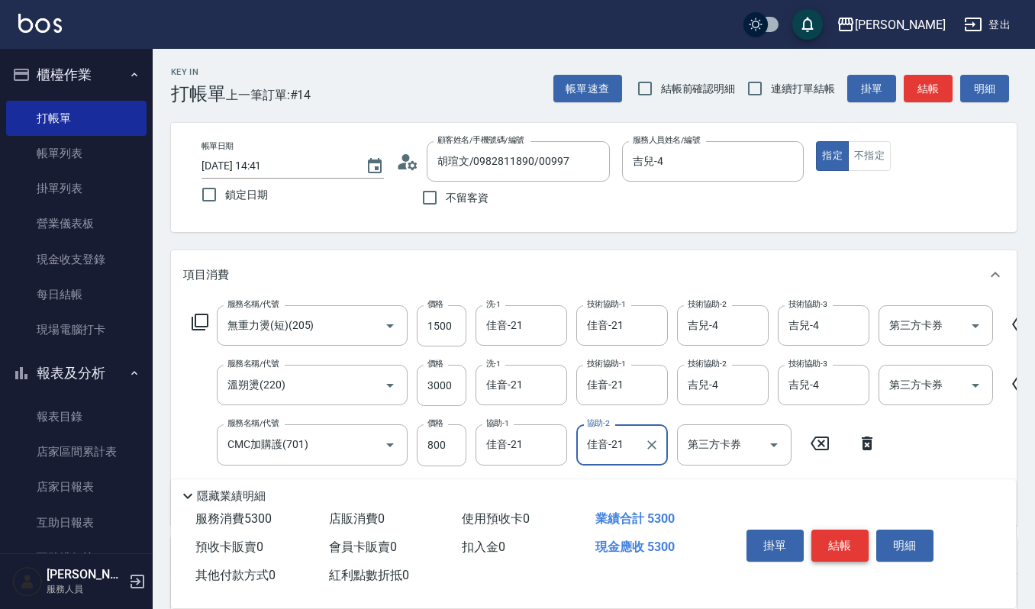
click at [835, 538] on button "結帳" at bounding box center [840, 546] width 57 height 32
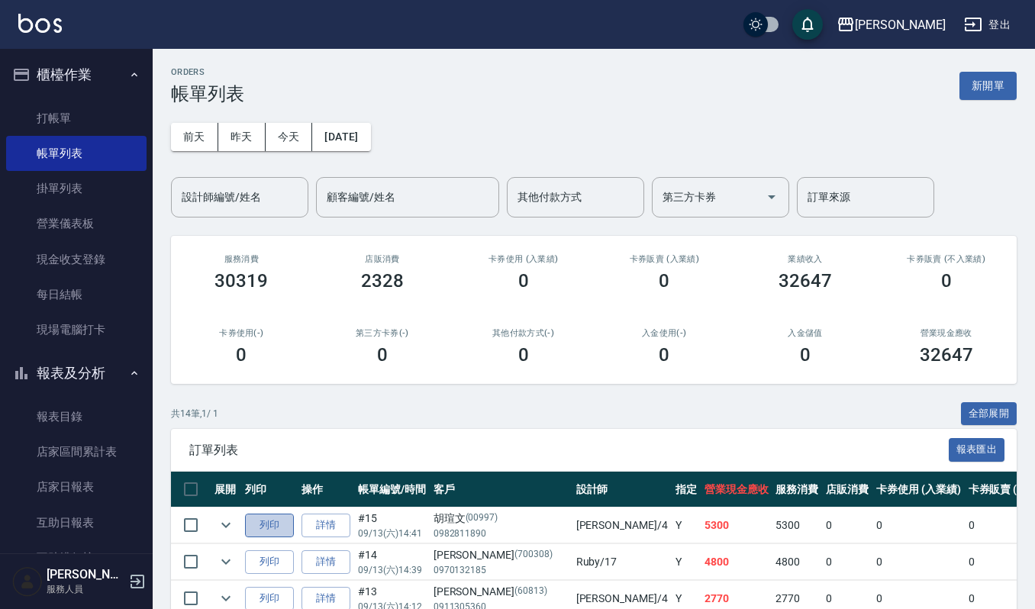
click at [279, 520] on button "列印" at bounding box center [269, 526] width 49 height 24
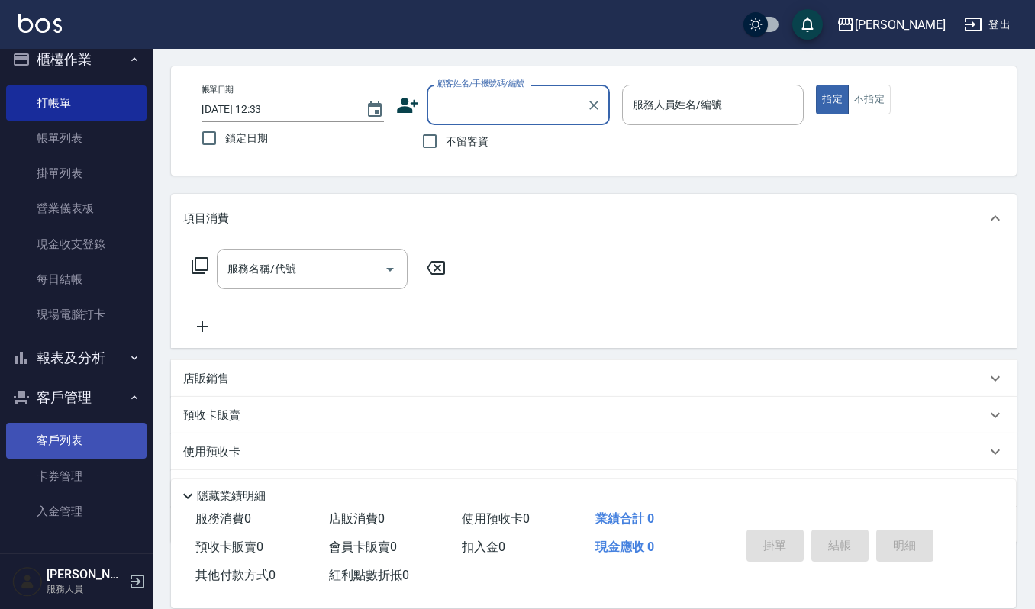
scroll to position [134, 0]
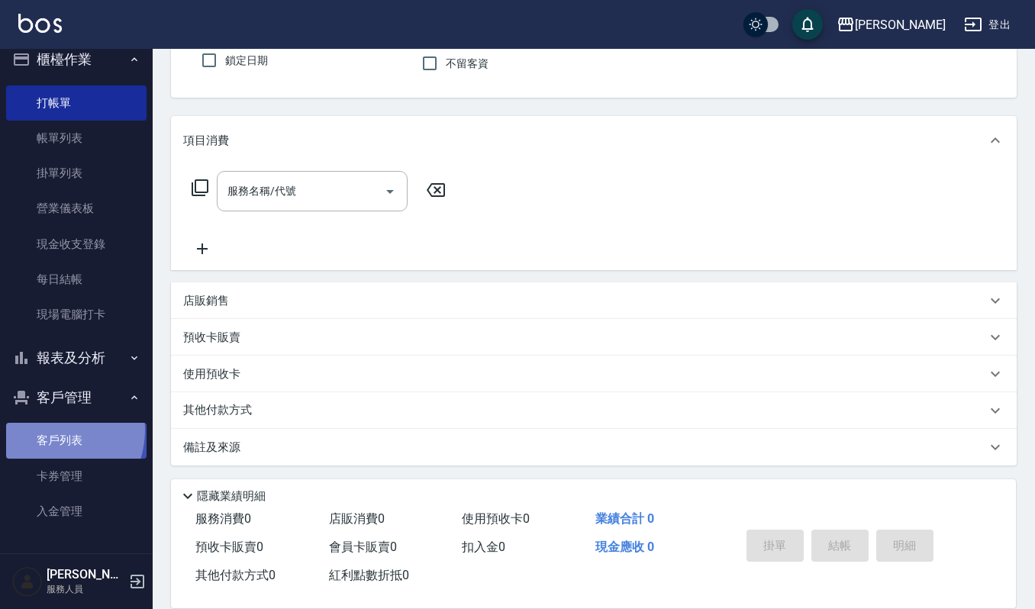
click at [41, 429] on link "客戶列表" at bounding box center [76, 440] width 140 height 35
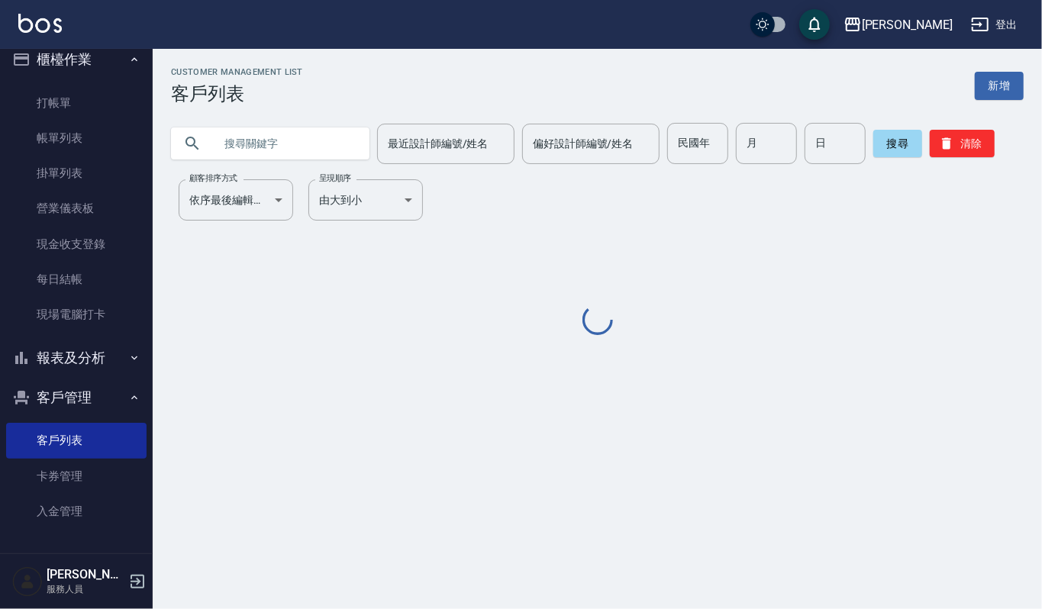
click at [273, 144] on input "text" at bounding box center [286, 143] width 144 height 41
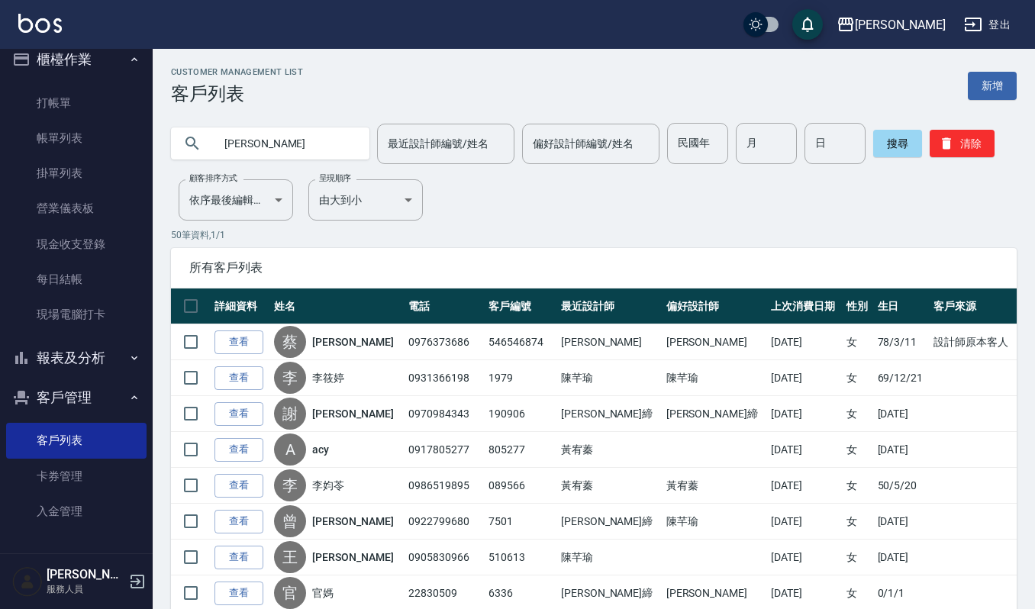
type input "[PERSON_NAME]"
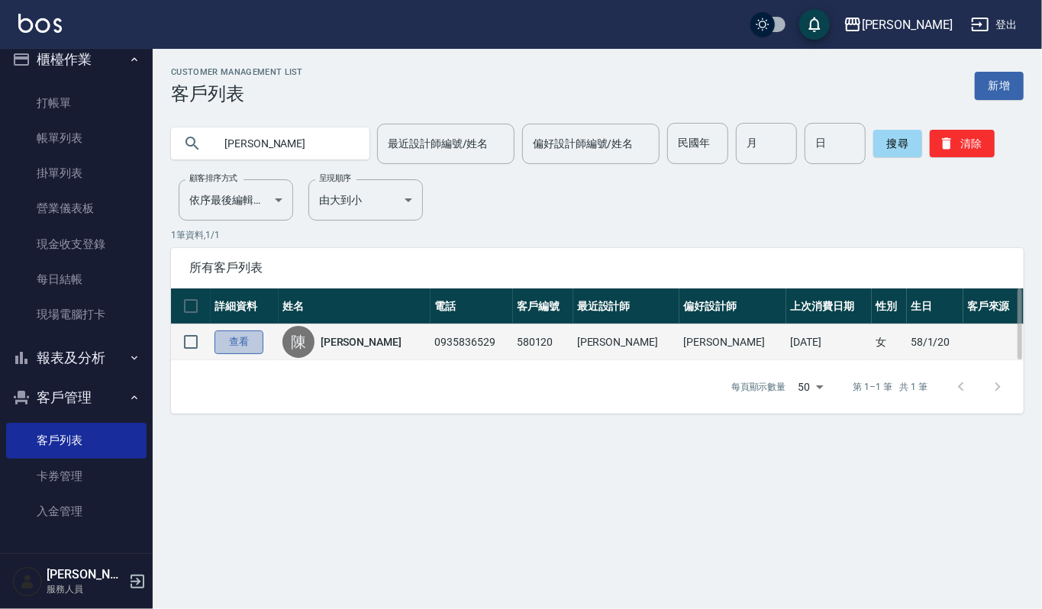
click at [247, 334] on link "查看" at bounding box center [239, 343] width 49 height 24
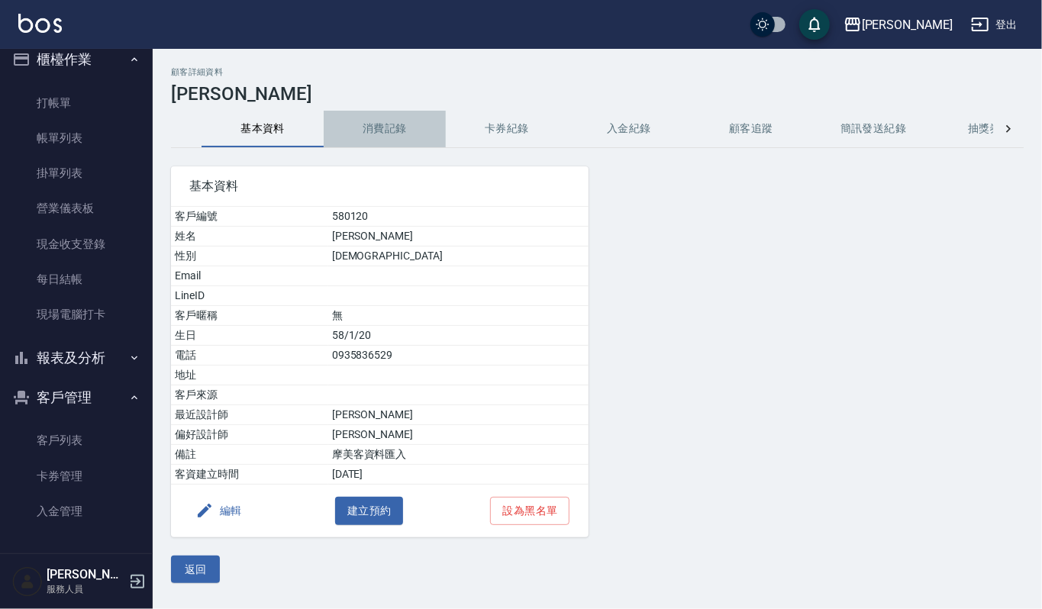
click at [352, 124] on button "消費記錄" at bounding box center [385, 129] width 122 height 37
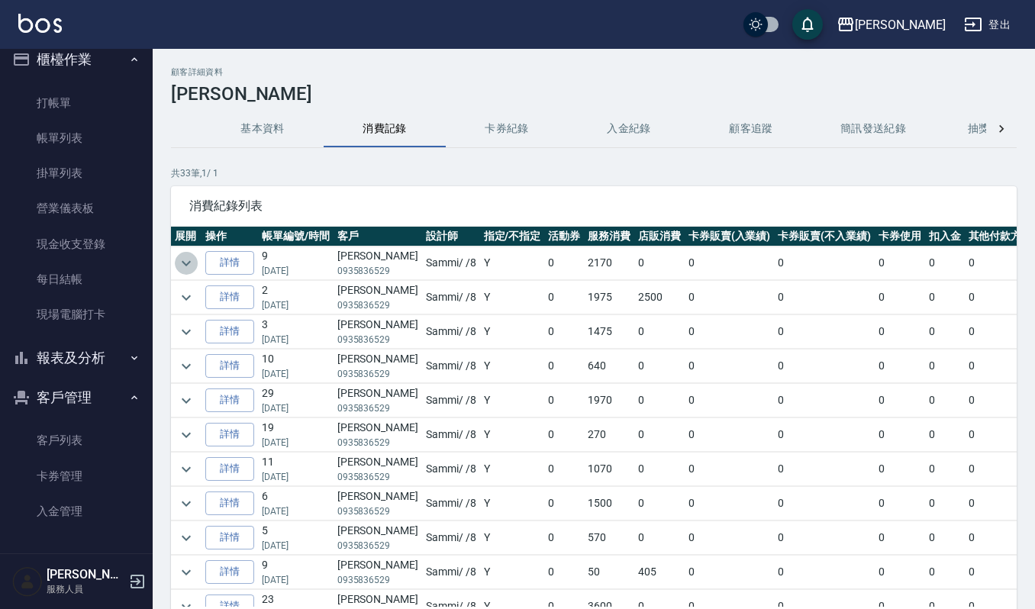
click at [181, 264] on icon "expand row" at bounding box center [186, 263] width 18 height 18
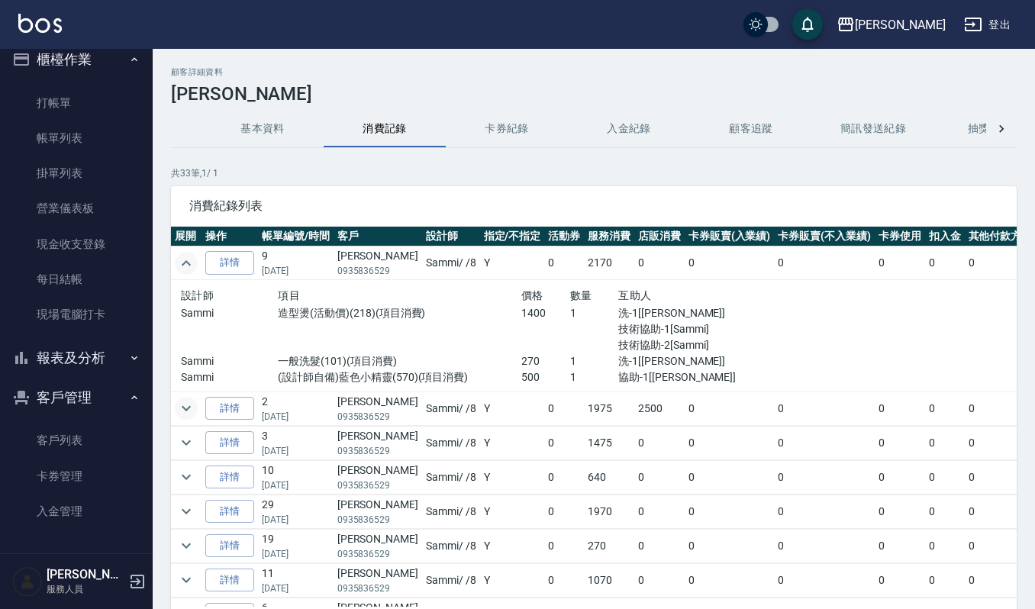
click at [183, 413] on icon "expand row" at bounding box center [186, 408] width 18 height 18
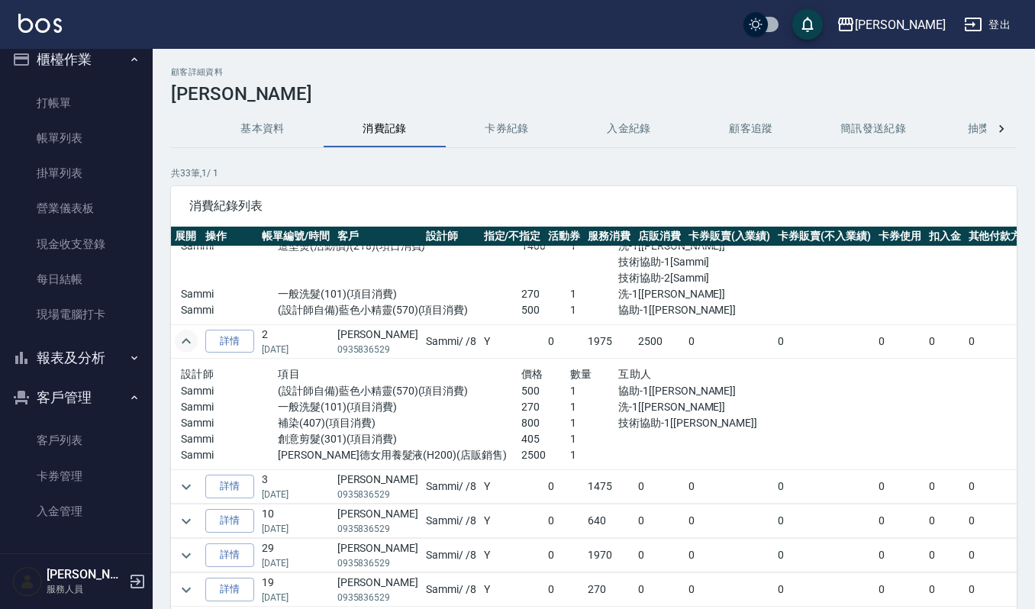
scroll to position [102, 0]
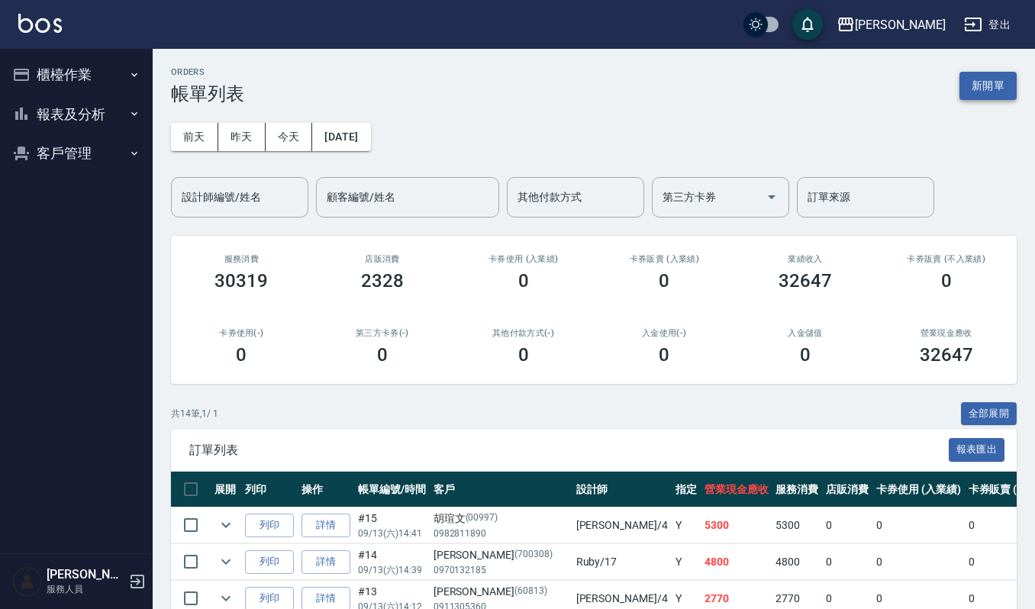
click at [975, 83] on button "新開單" at bounding box center [988, 86] width 57 height 28
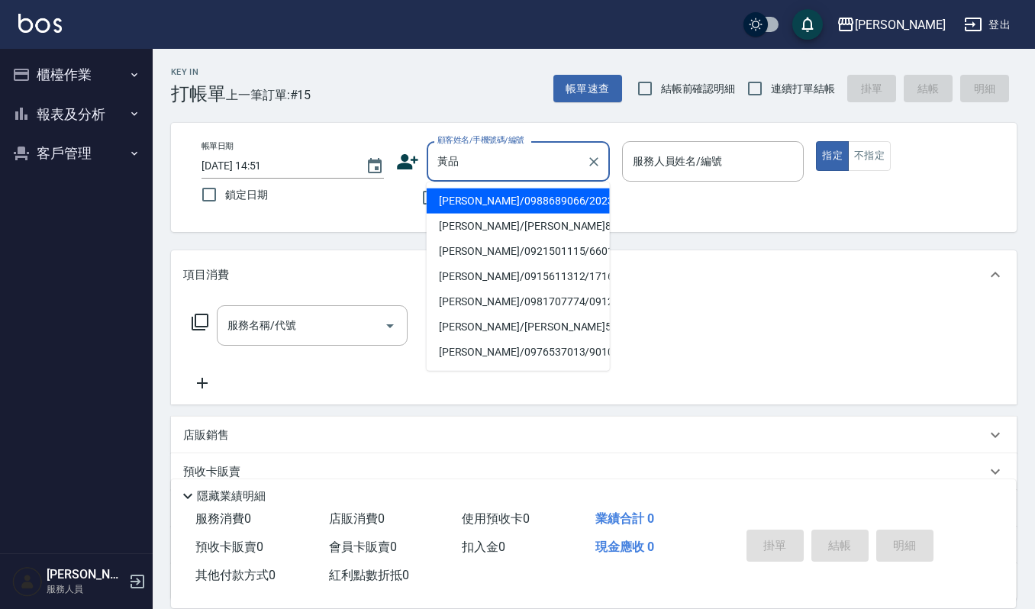
click at [539, 165] on input "黃品" at bounding box center [507, 161] width 147 height 27
click at [519, 205] on li "[PERSON_NAME]/0988689066/20231118" at bounding box center [518, 201] width 183 height 25
type input "[PERSON_NAME]/0988689066/20231118"
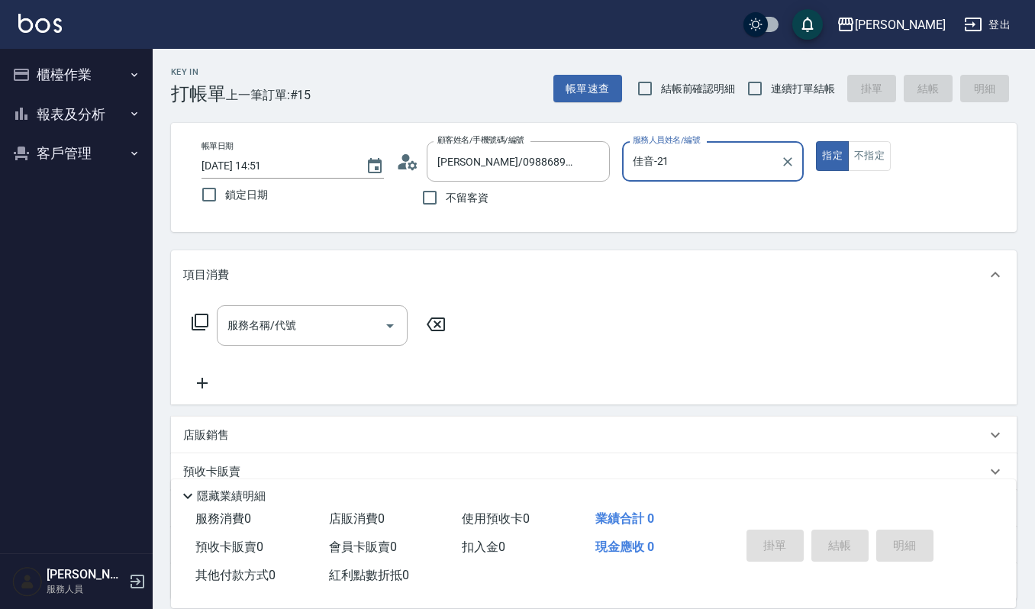
click at [718, 170] on input "佳音-21" at bounding box center [702, 161] width 146 height 27
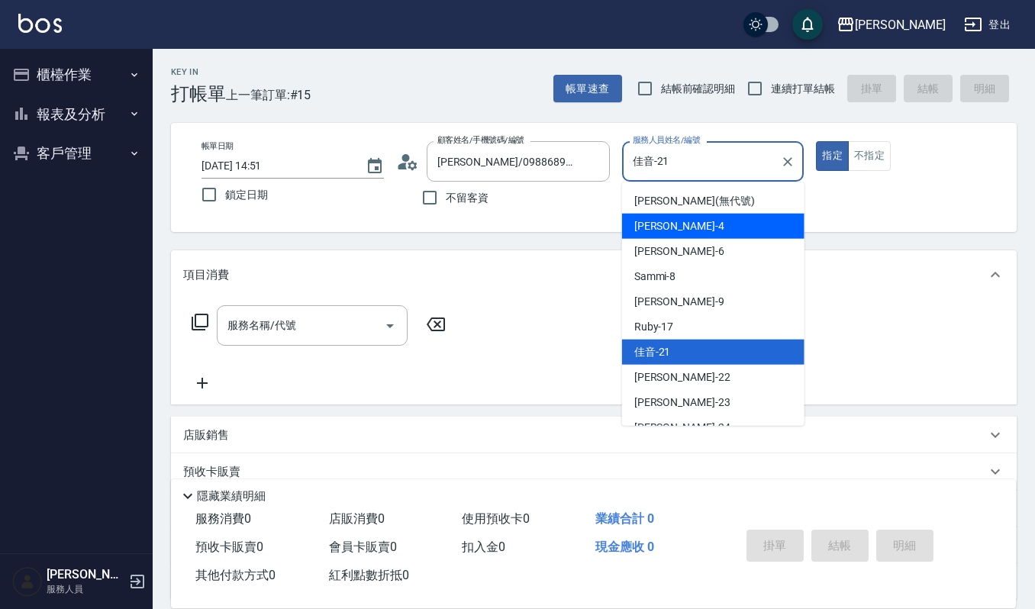
click at [715, 224] on div "吉兒 -4" at bounding box center [713, 226] width 182 height 25
type input "吉兒-4"
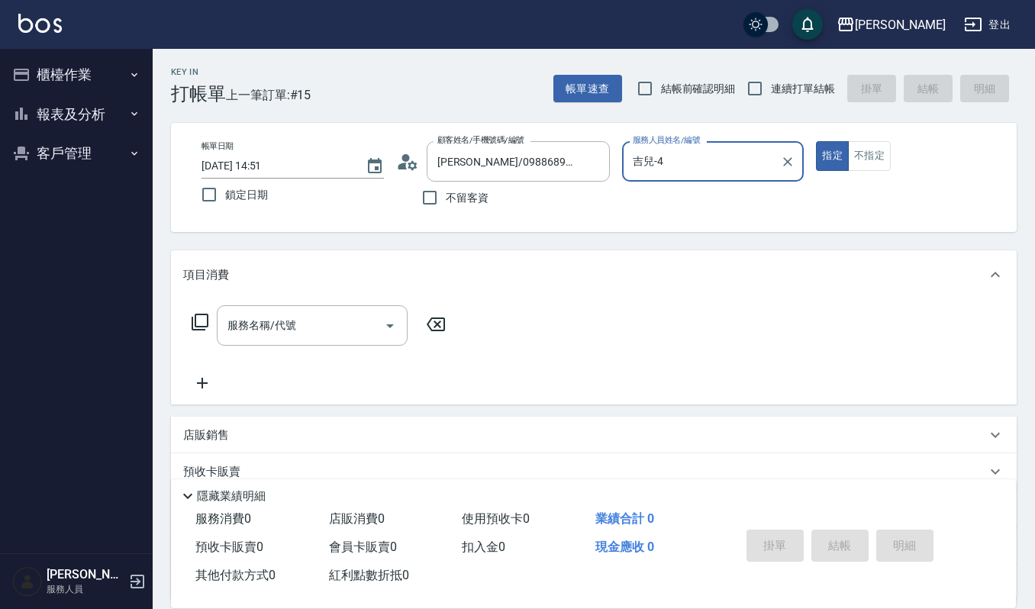
click at [410, 173] on div "顧客姓名/手機號碼/編號 黃品甄/0988689066/20231118 顧客姓名/手機號碼/編號" at bounding box center [503, 161] width 214 height 40
click at [412, 171] on icon at bounding box center [407, 161] width 23 height 23
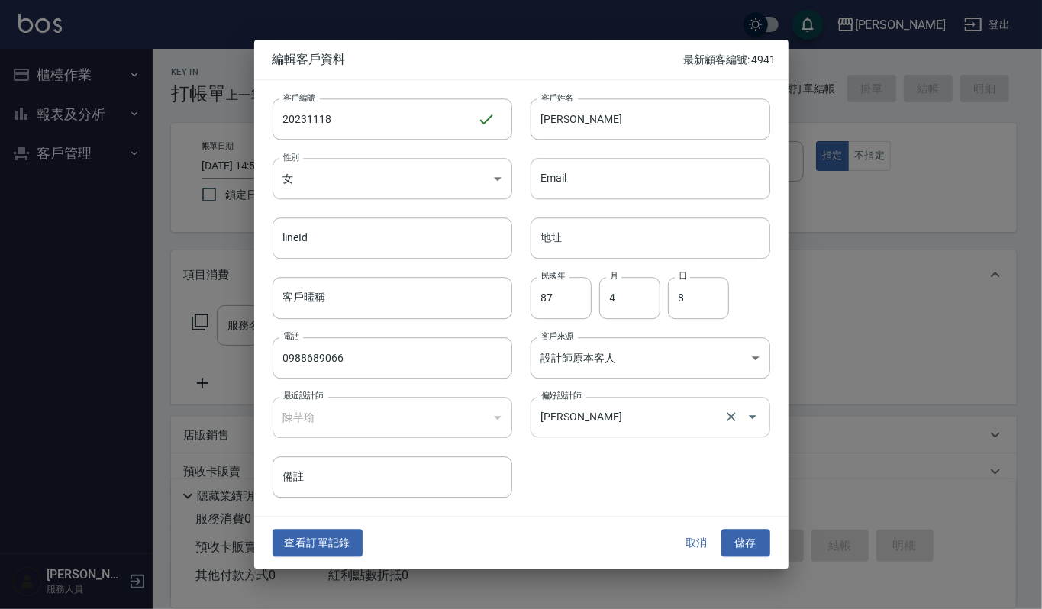
click at [615, 397] on div "謝佳音 偏好設計師" at bounding box center [651, 417] width 240 height 40
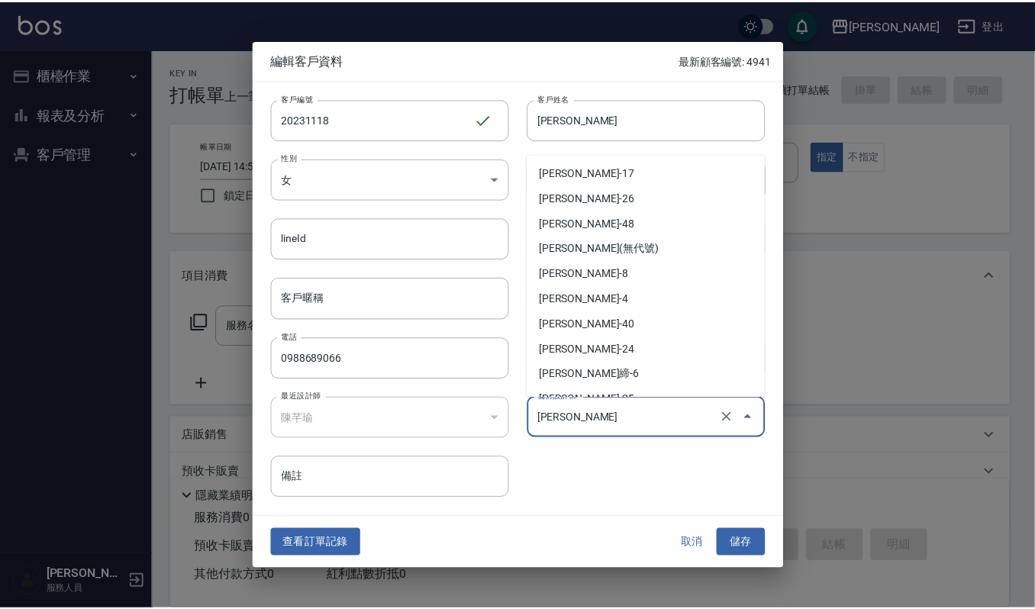
scroll to position [115, 0]
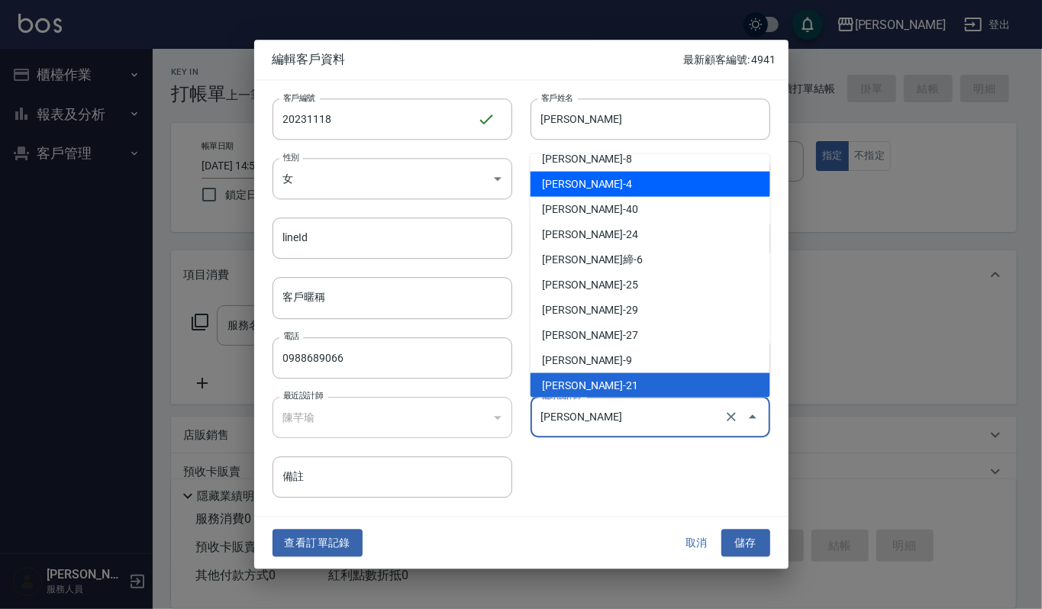
click at [622, 180] on li "陳芊瑜-4" at bounding box center [651, 183] width 240 height 25
type input "陳芊瑜"
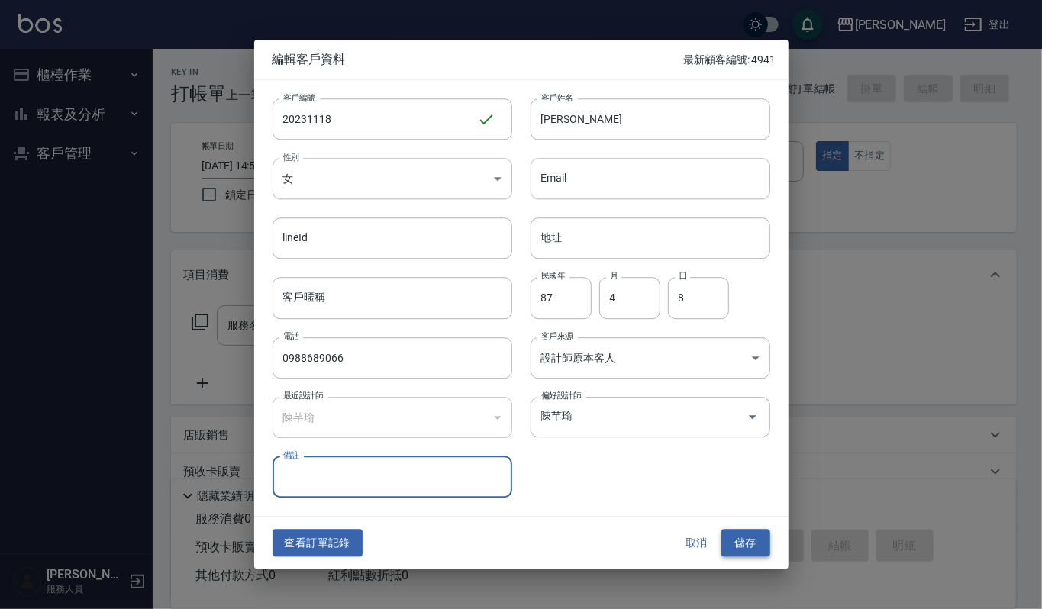
click at [744, 541] on button "儲存" at bounding box center [746, 543] width 49 height 28
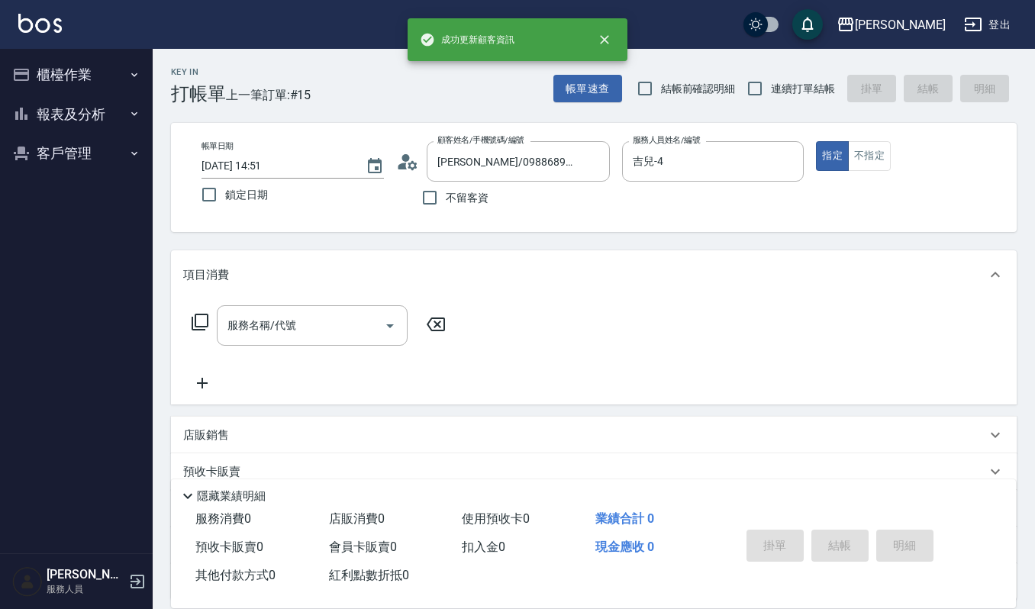
click at [347, 304] on div "服務名稱/代號 服務名稱/代號" at bounding box center [594, 351] width 846 height 105
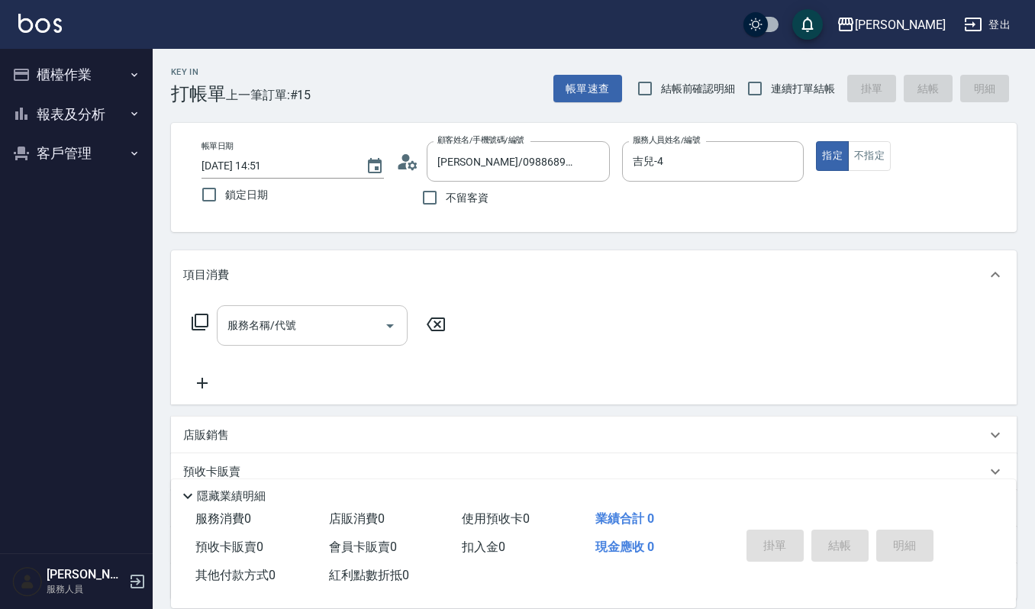
click at [328, 328] on input "服務名稱/代號" at bounding box center [301, 325] width 154 height 27
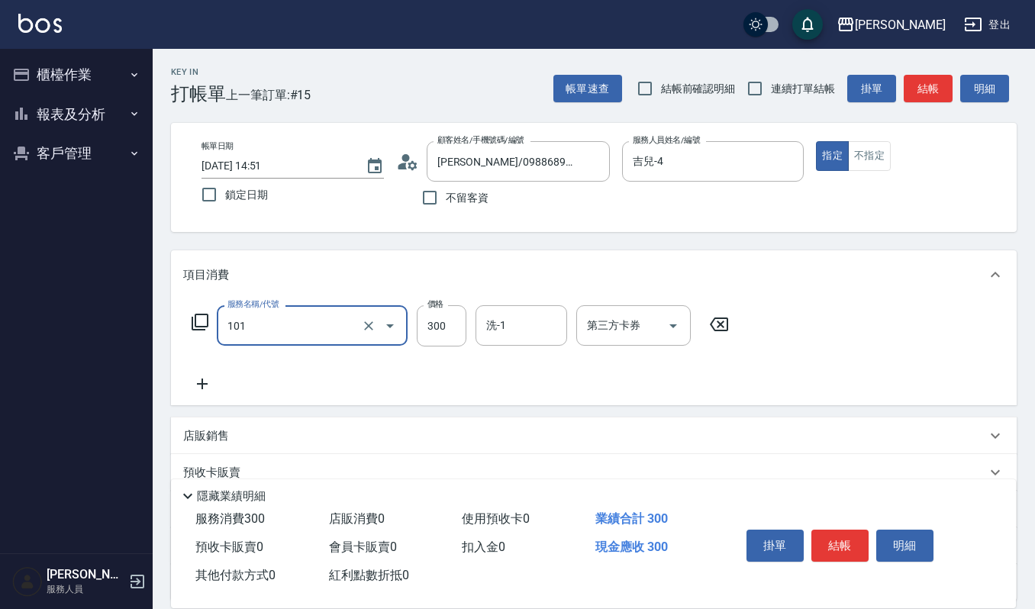
type input "一般洗髮(101)"
type input "270"
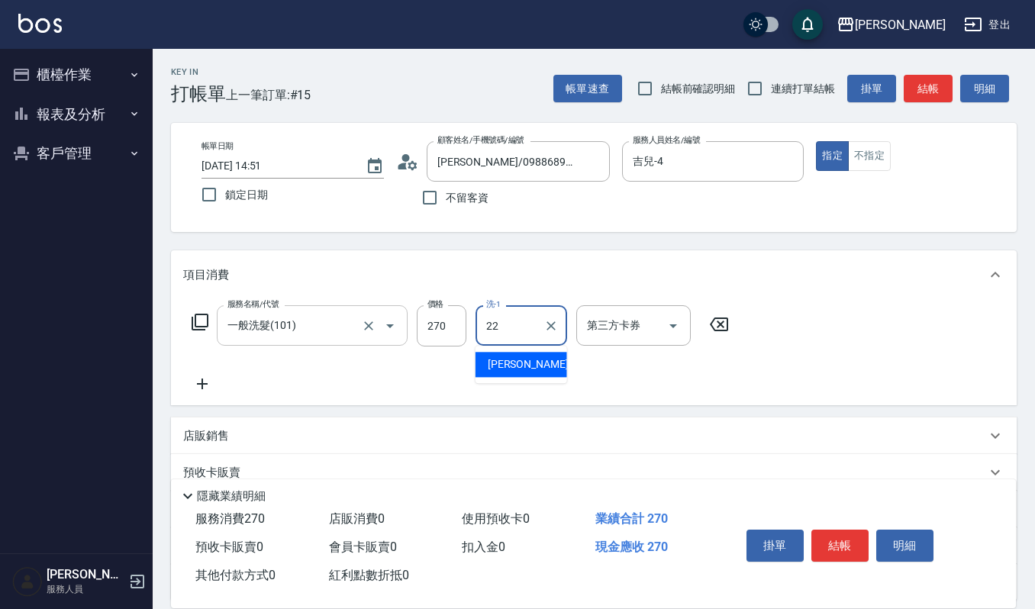
type input "宜芳-22"
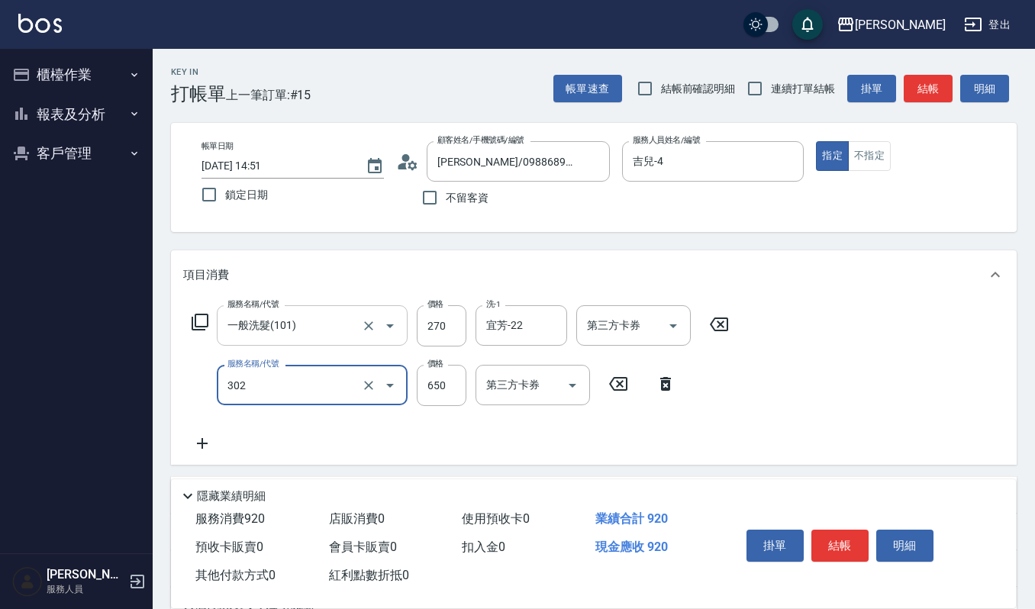
type input "經典剪髮-Gill(302)"
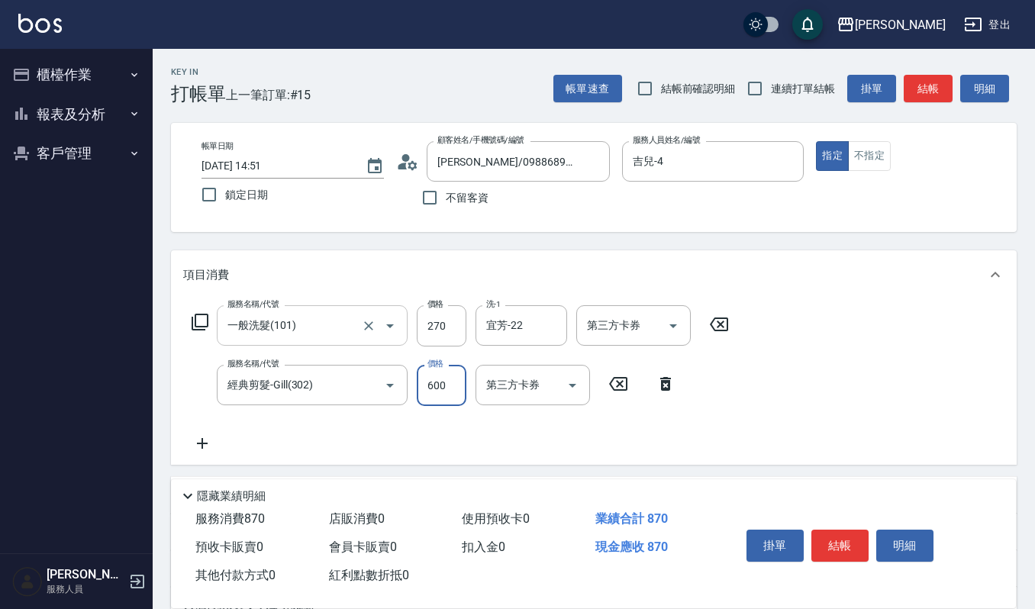
type input "600"
click at [840, 544] on button "結帳" at bounding box center [840, 546] width 57 height 32
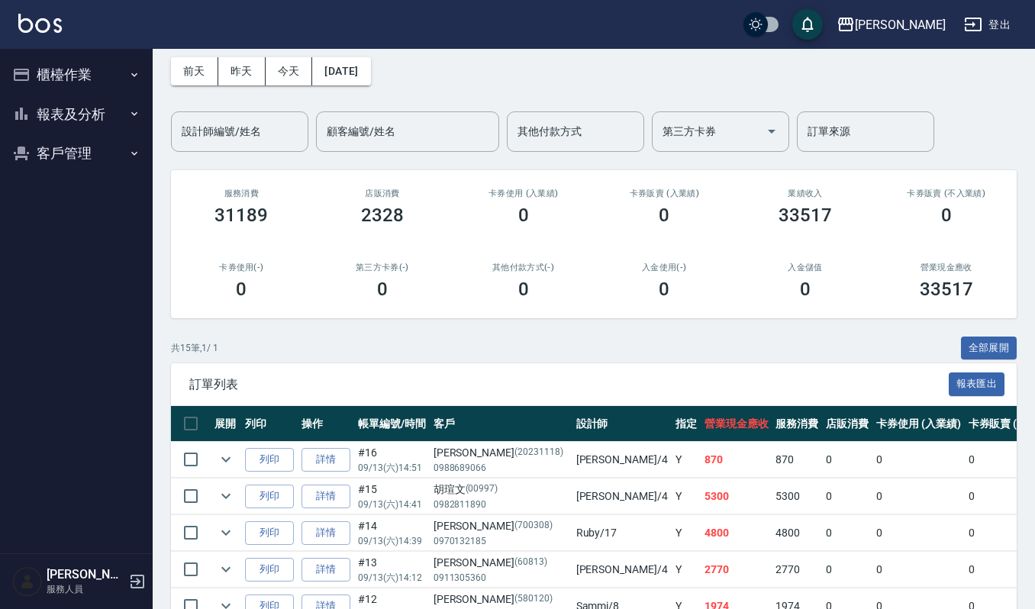
scroll to position [102, 0]
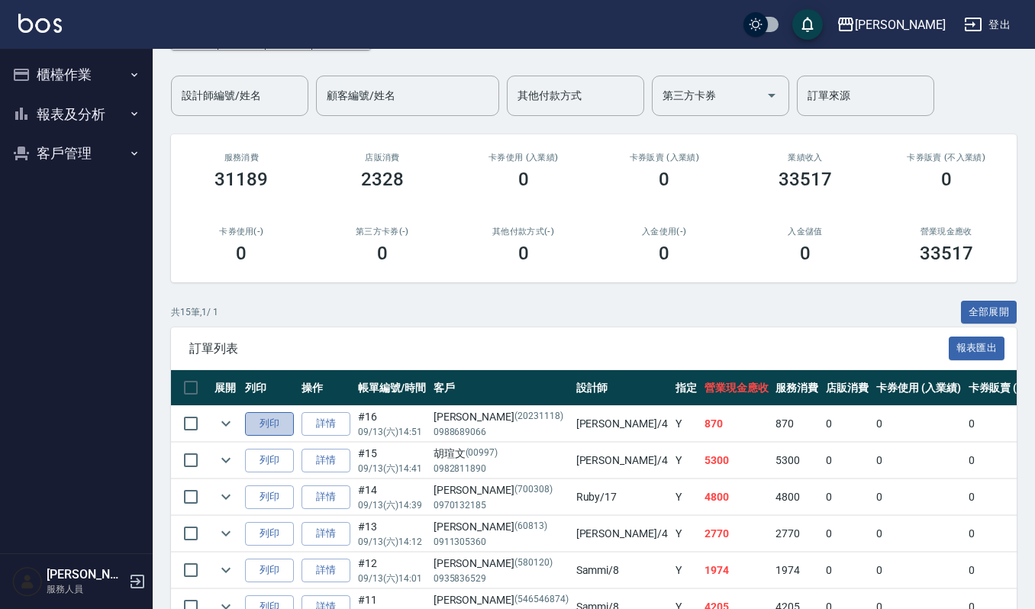
click at [281, 425] on button "列印" at bounding box center [269, 424] width 49 height 24
click at [283, 418] on button "列印" at bounding box center [269, 424] width 49 height 24
click at [69, 73] on button "櫃檯作業" at bounding box center [76, 75] width 140 height 40
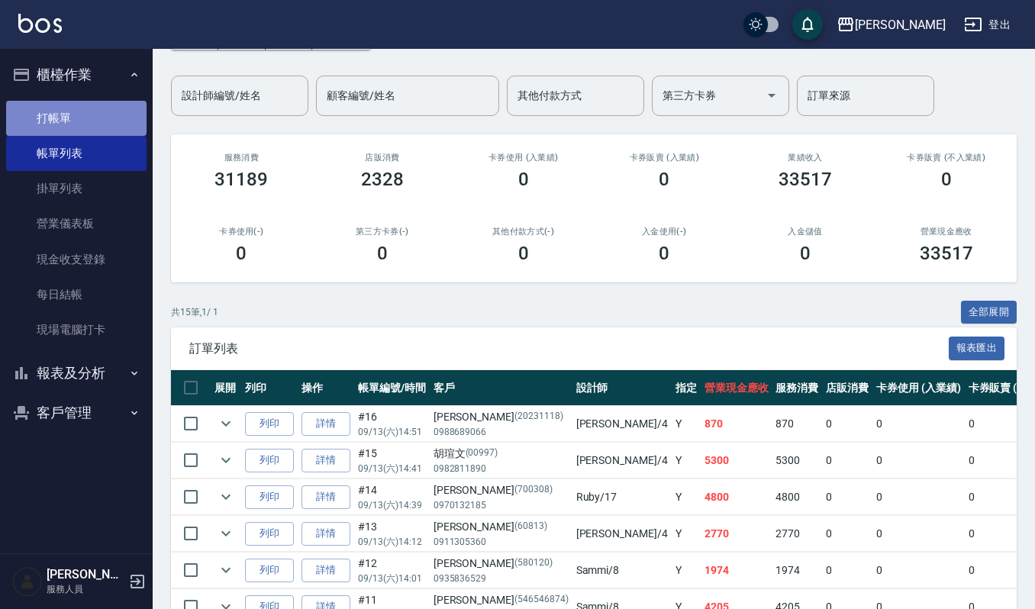
click at [76, 128] on link "打帳單" at bounding box center [76, 118] width 140 height 35
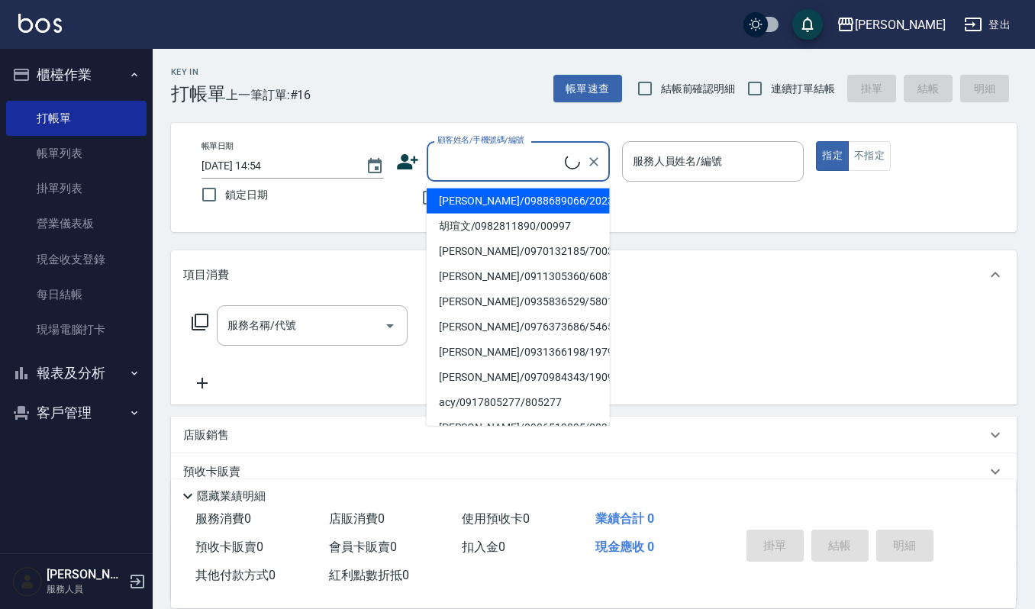
click at [447, 166] on input "顧客姓名/手機號碼/編號" at bounding box center [499, 161] width 131 height 27
click at [496, 194] on li "陳志熒/0926181316/2546546" at bounding box center [518, 201] width 183 height 25
type input "陳志熒/0926181316/2546546"
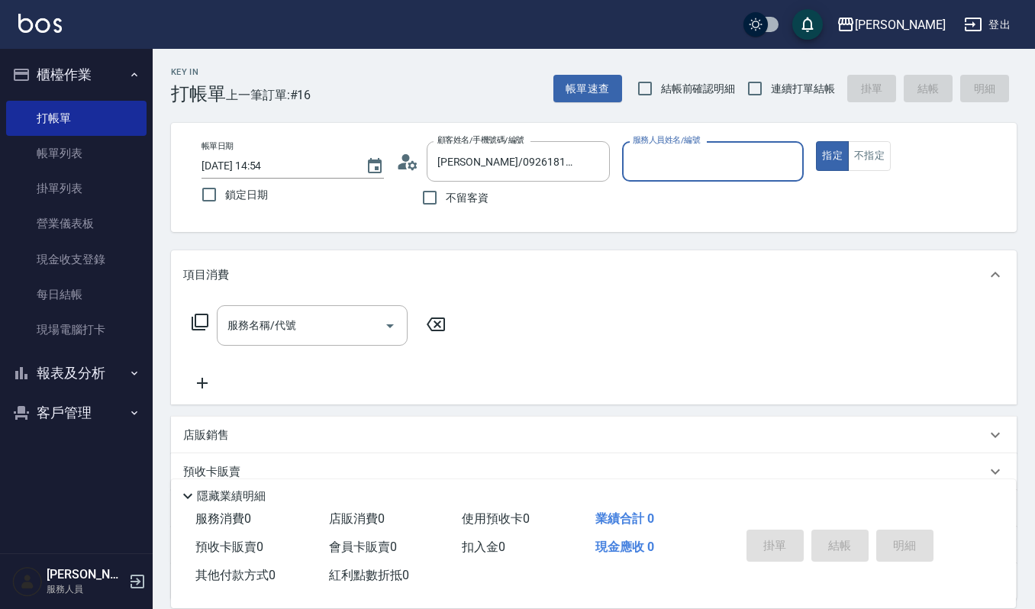
type input "Sammi-8"
click at [386, 325] on icon "Open" at bounding box center [390, 327] width 8 height 4
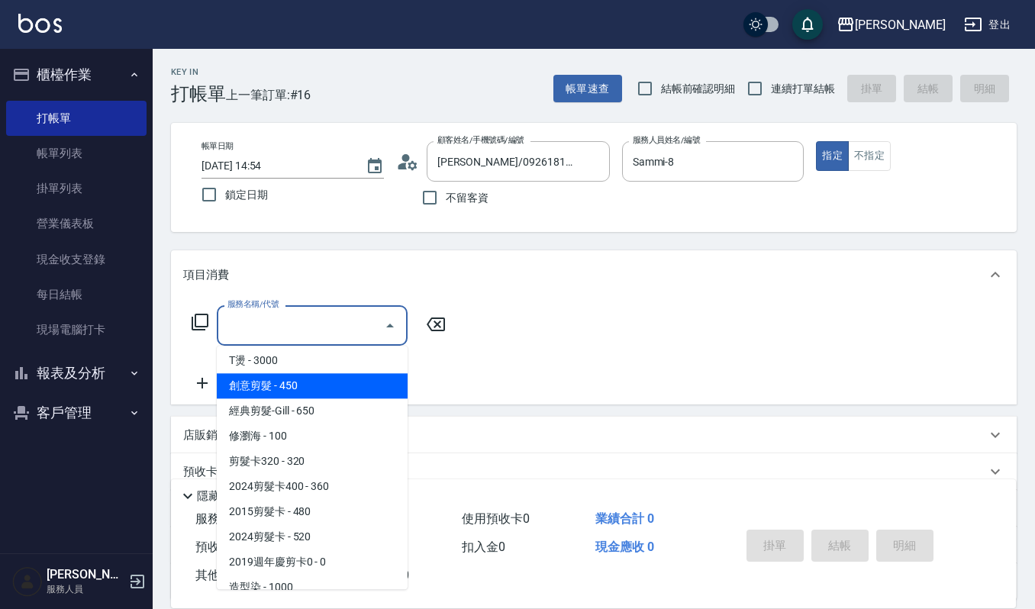
scroll to position [509, 0]
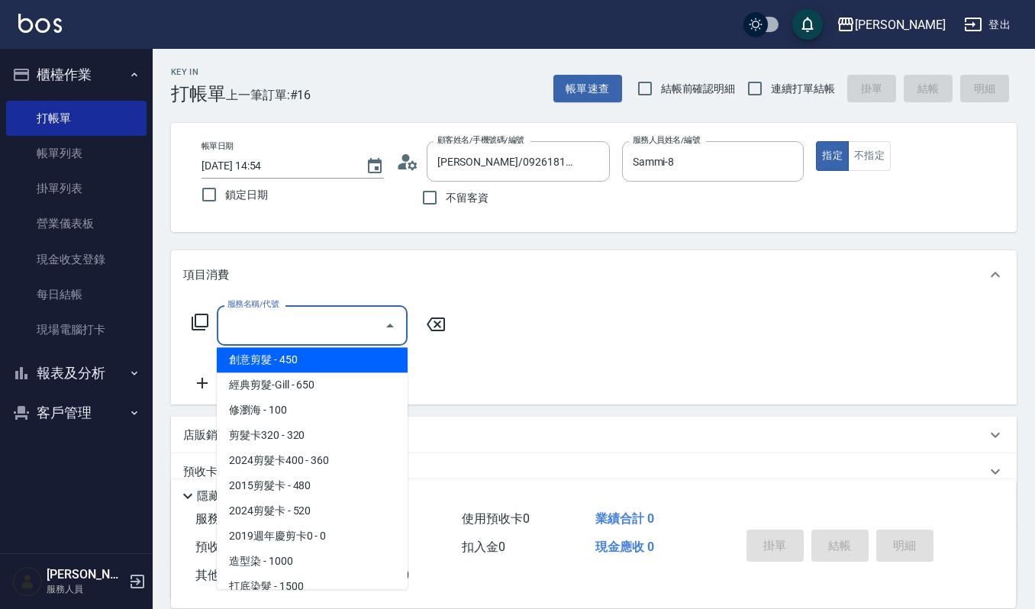
click at [312, 356] on span "創意剪髮 - 450" at bounding box center [312, 359] width 191 height 25
type input "創意剪髮(301)"
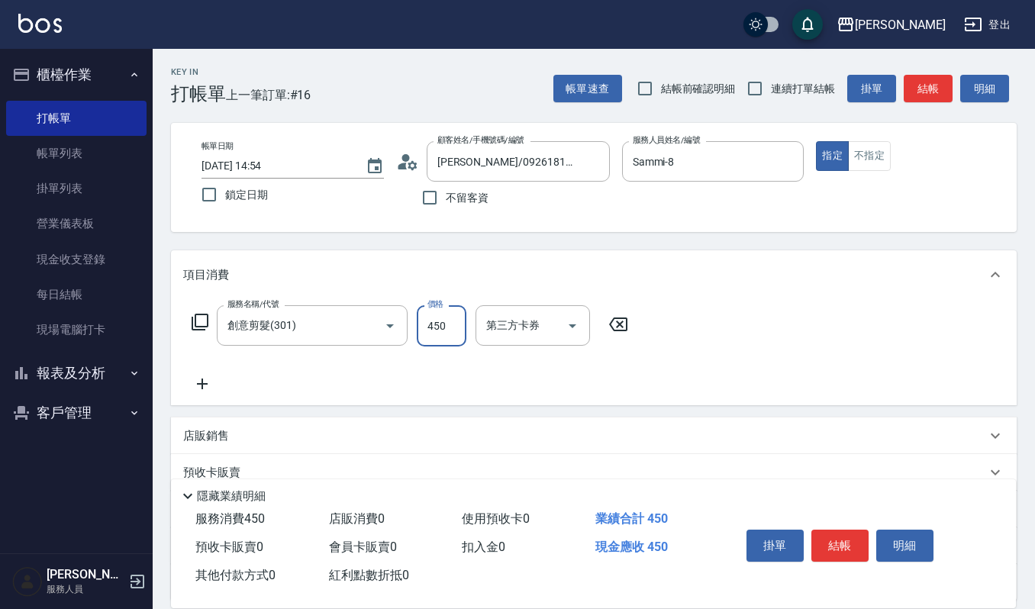
drag, startPoint x: 450, startPoint y: 327, endPoint x: 412, endPoint y: 343, distance: 40.7
click at [450, 327] on input "450" at bounding box center [442, 325] width 50 height 41
type input "405"
drag, startPoint x: 823, startPoint y: 530, endPoint x: 823, endPoint y: 539, distance: 9.2
click at [823, 539] on button "結帳" at bounding box center [840, 546] width 57 height 32
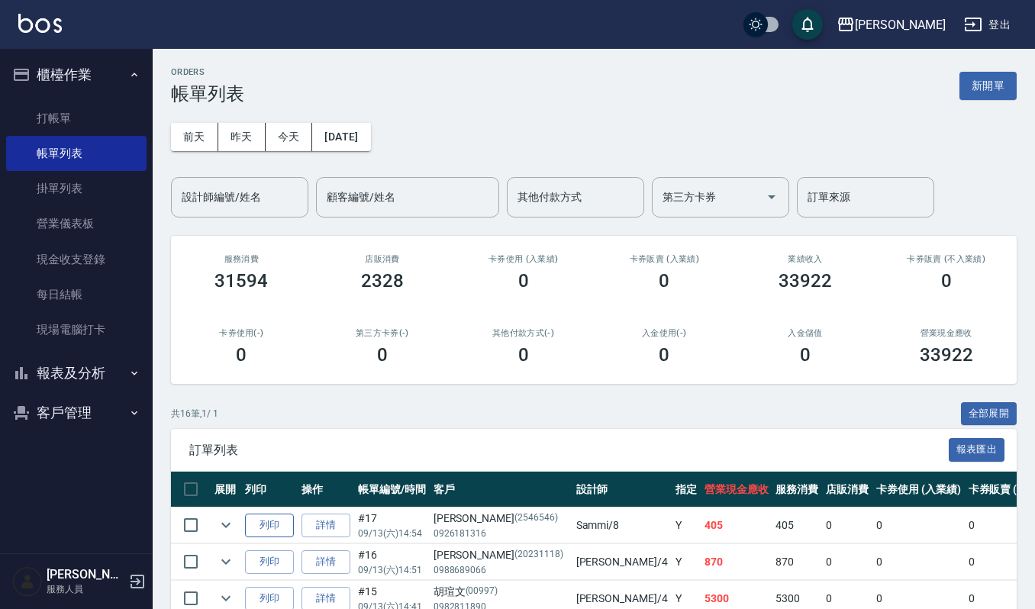
click at [279, 525] on button "列印" at bounding box center [269, 526] width 49 height 24
drag, startPoint x: 70, startPoint y: 105, endPoint x: 69, endPoint y: 115, distance: 9.3
click at [70, 105] on link "打帳單" at bounding box center [76, 118] width 140 height 35
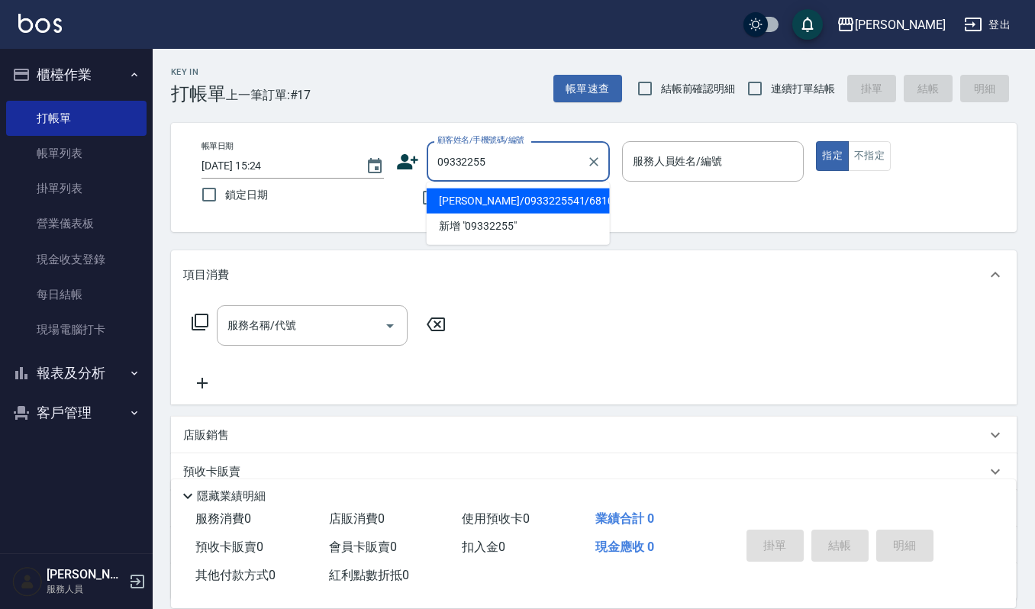
click at [496, 196] on li "黃心慈/0933225541/681015" at bounding box center [518, 201] width 183 height 25
type input "黃心慈/0933225541/681015"
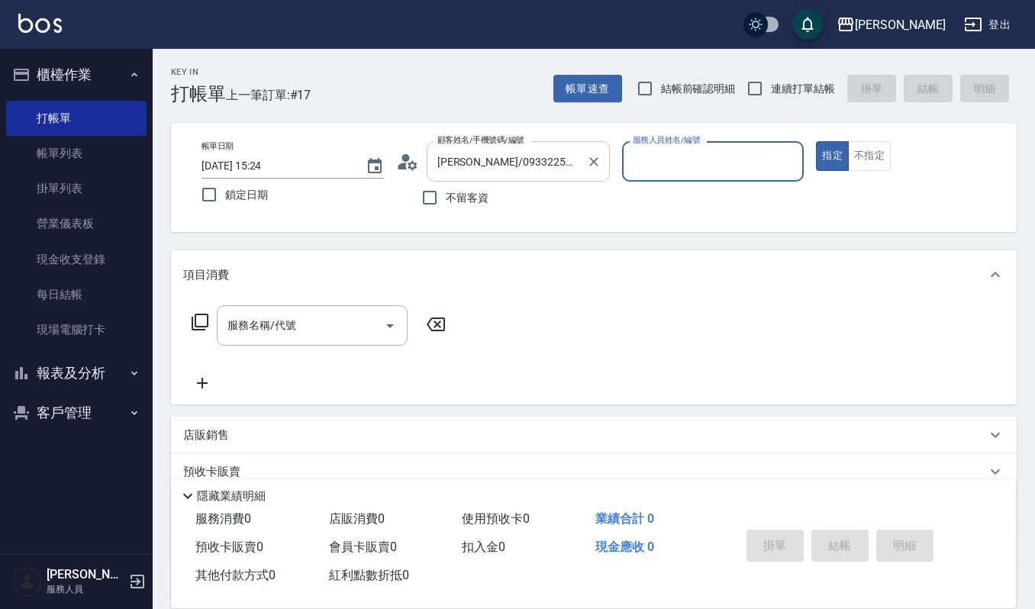
type input "Ruby-17"
click at [331, 330] on input "服務名稱/代號" at bounding box center [301, 325] width 154 height 27
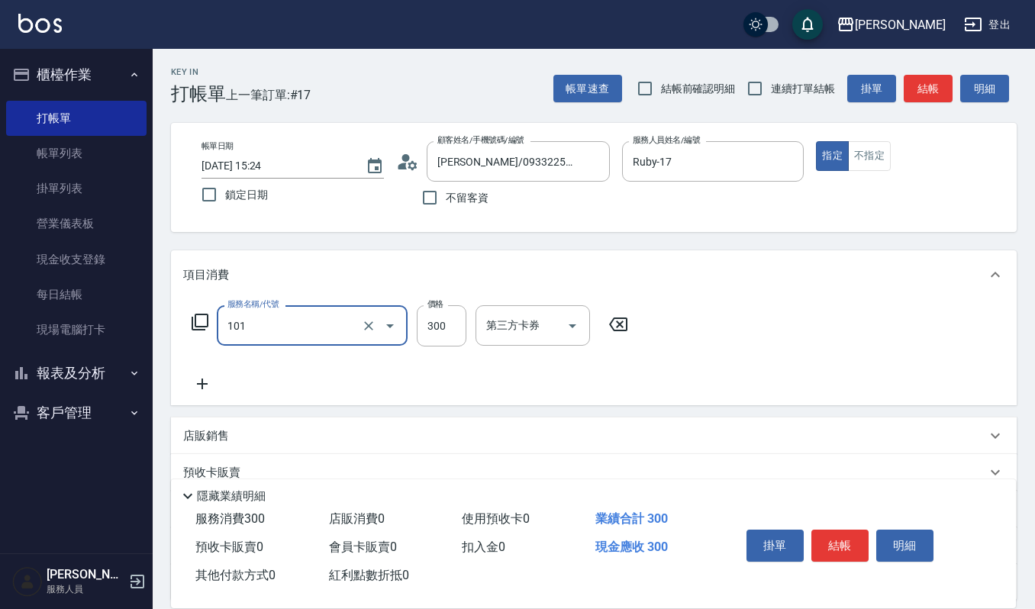
type input "一般洗髮(101)"
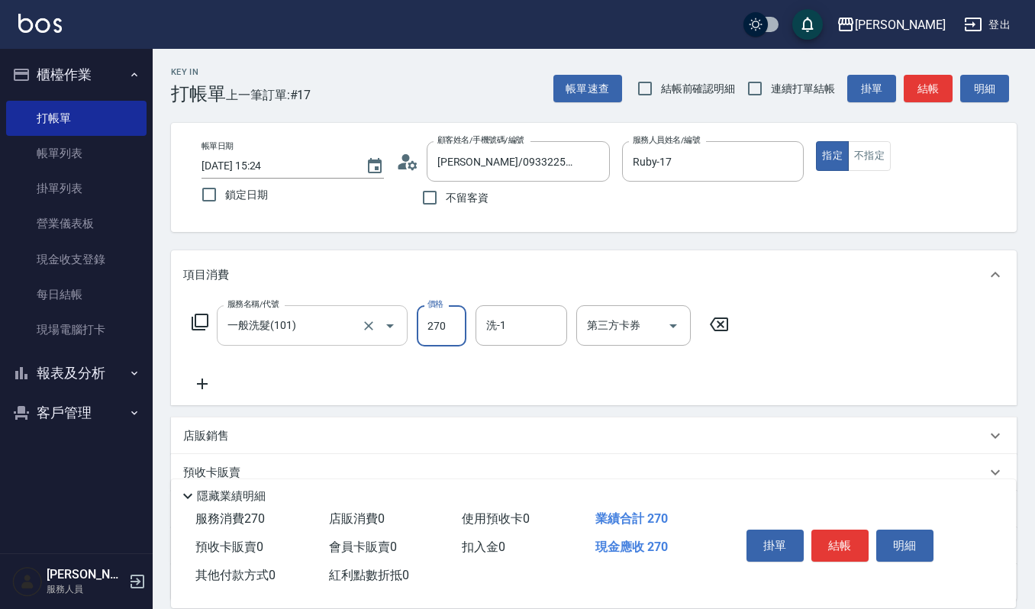
type input "270"
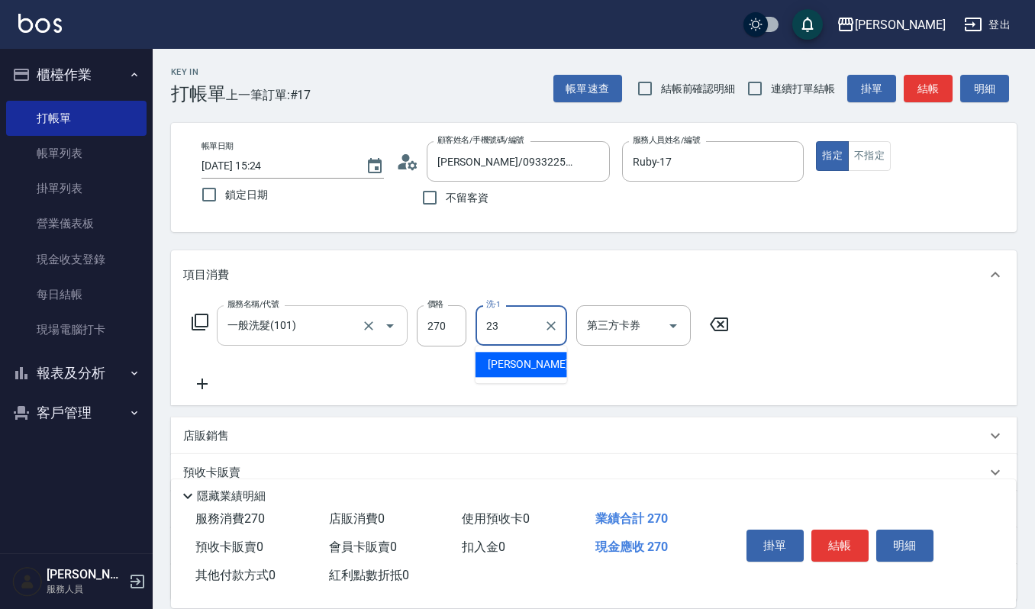
type input "郁涵-23"
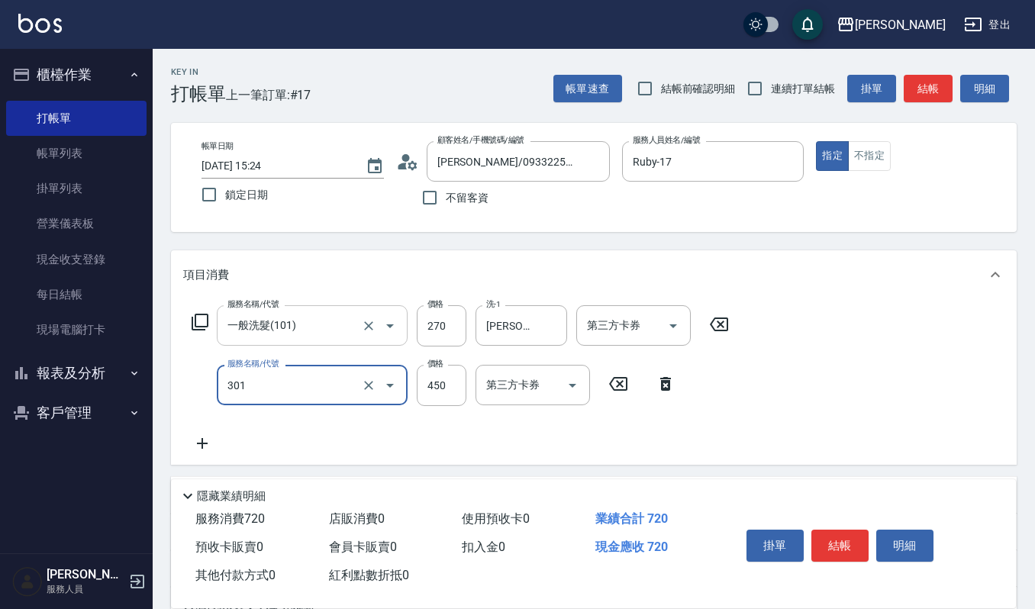
type input "創意剪髮(301)"
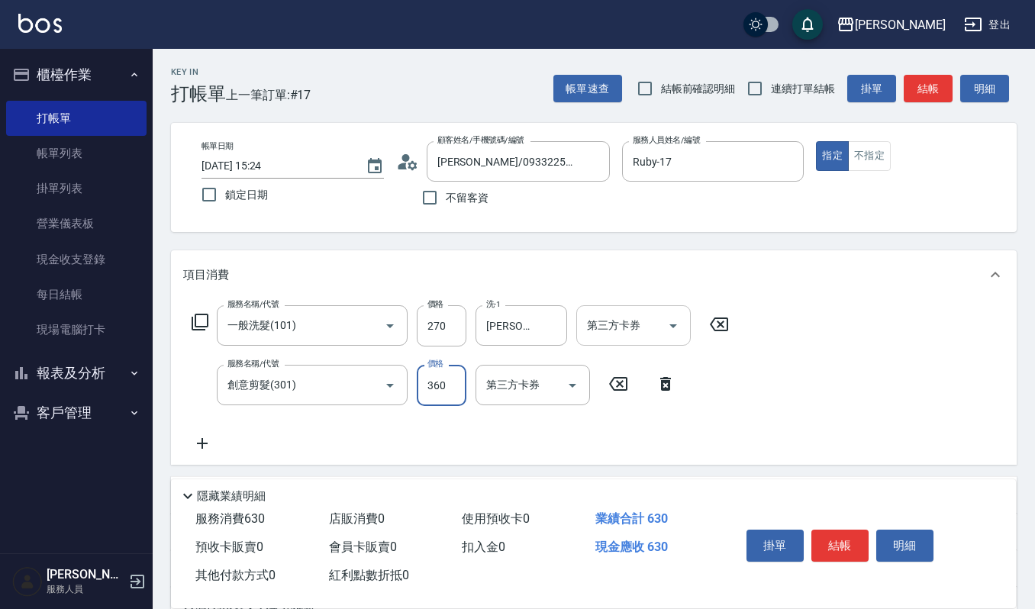
type input "360"
click at [911, 547] on button "明細" at bounding box center [905, 546] width 57 height 32
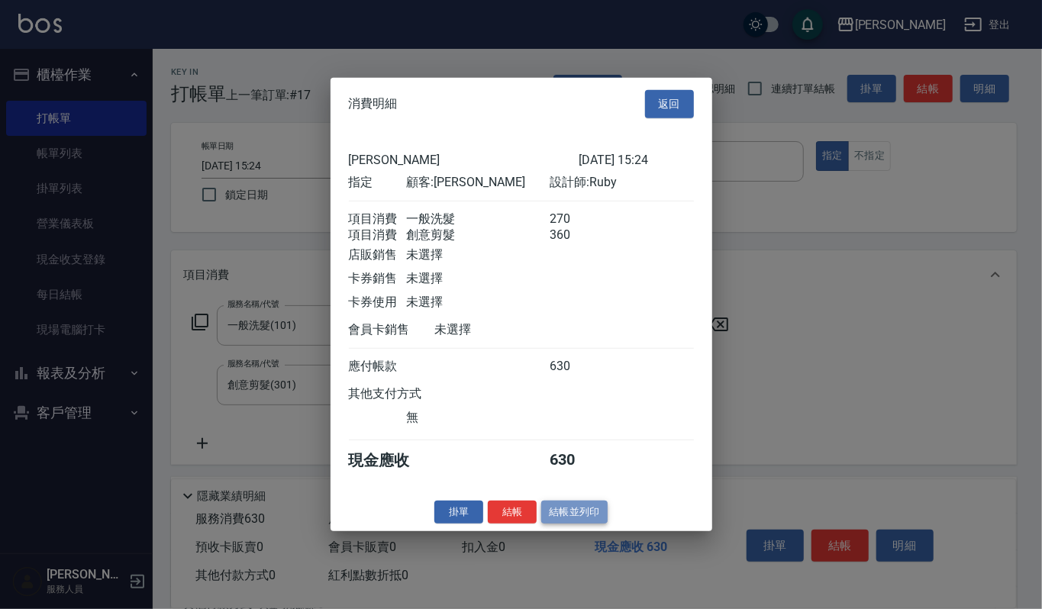
click at [578, 524] on button "結帳並列印" at bounding box center [574, 512] width 66 height 24
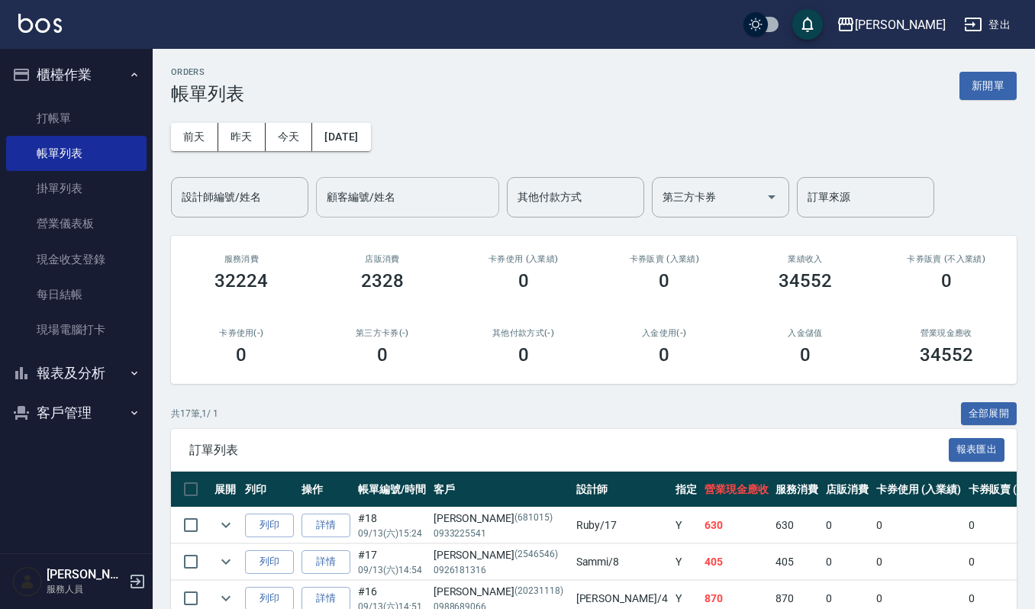
drag, startPoint x: 257, startPoint y: 196, endPoint x: 321, endPoint y: 205, distance: 65.5
click at [257, 196] on input "設計師編號/姓名" at bounding box center [240, 197] width 124 height 27
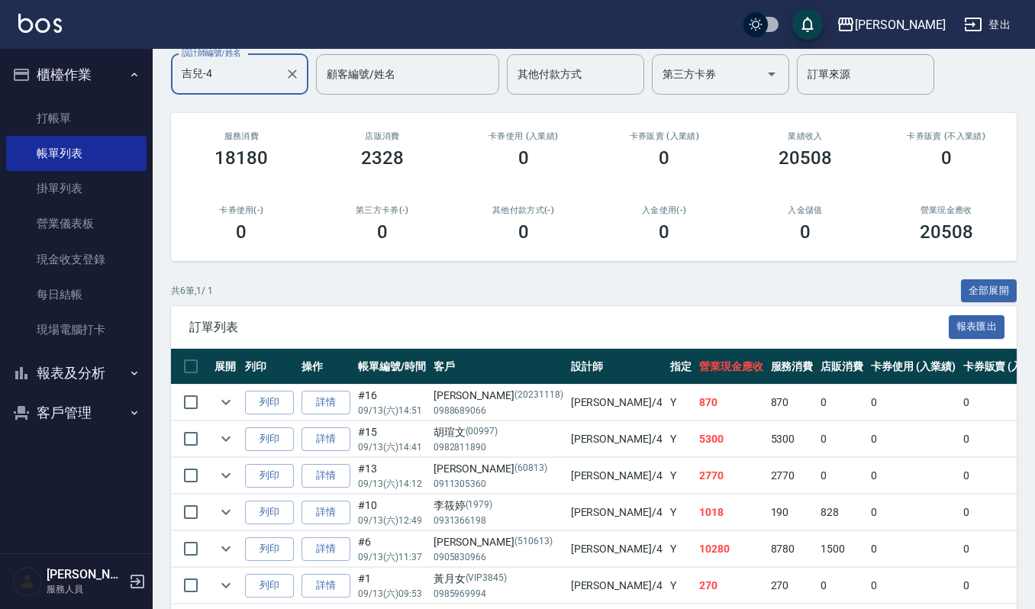
scroll to position [196, 0]
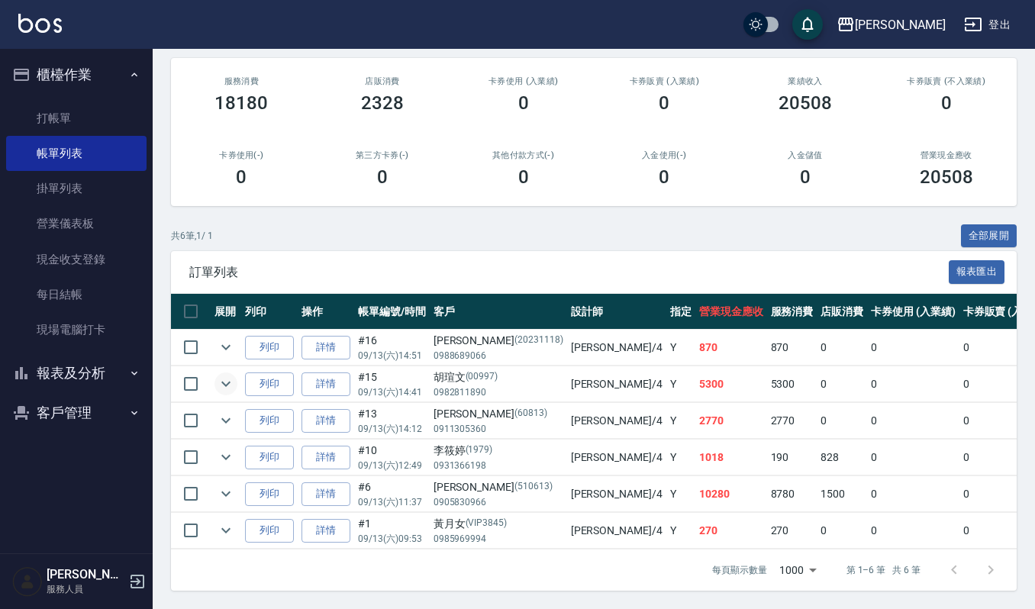
type input "吉兒-4"
click at [230, 382] on icon "expand row" at bounding box center [225, 384] width 9 height 5
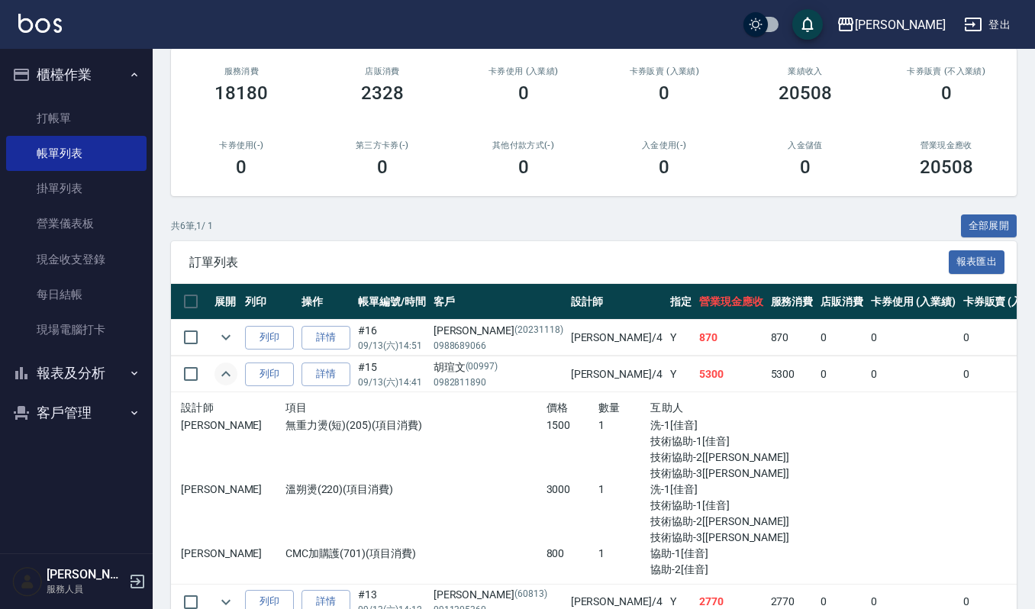
scroll to position [388, 0]
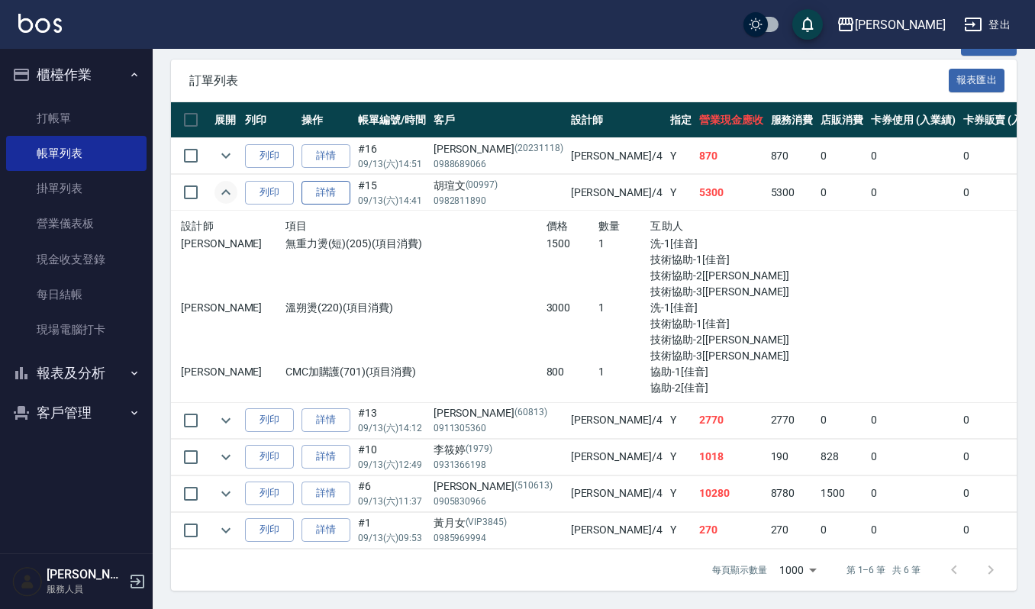
click at [322, 181] on link "詳情" at bounding box center [326, 193] width 49 height 24
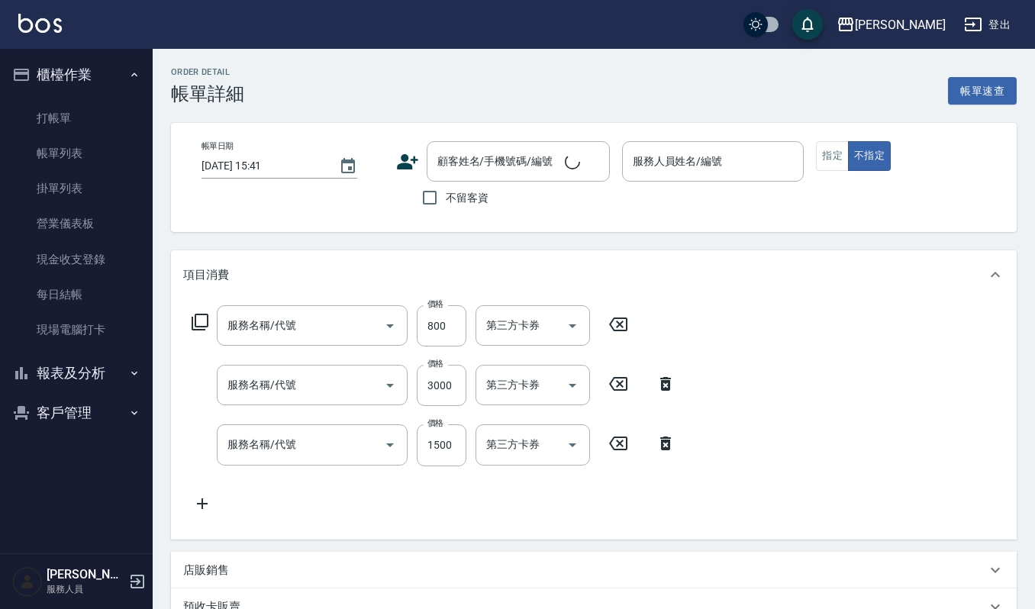
type input "2025/09/13 14:41"
type input "吉兒-4"
type input "CMC加購護(701)"
type input "溫朔燙(220)"
type input "無重力燙(短)(205)"
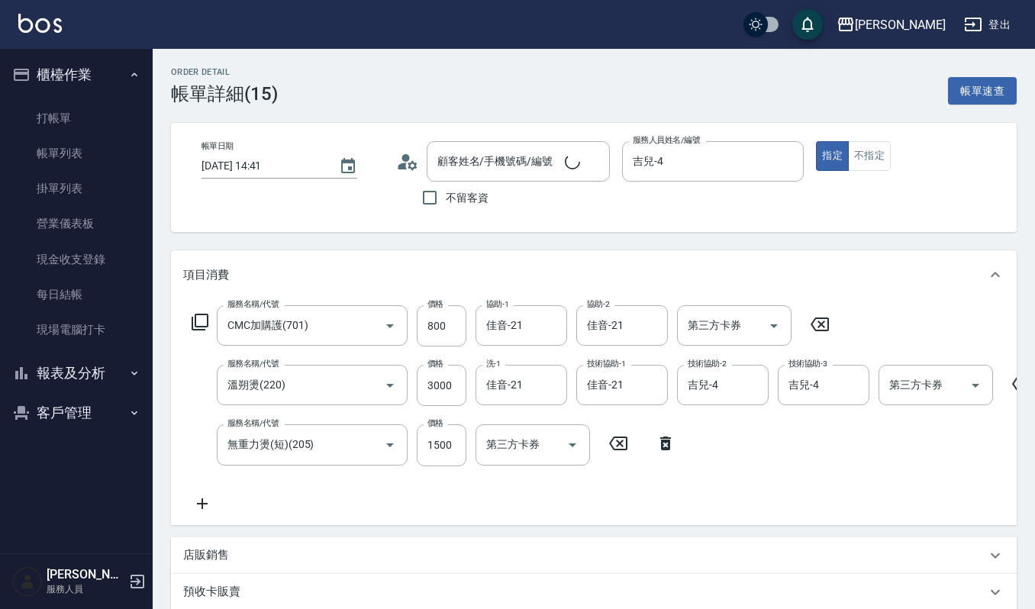
type input "胡瑄文/0982811890/00997"
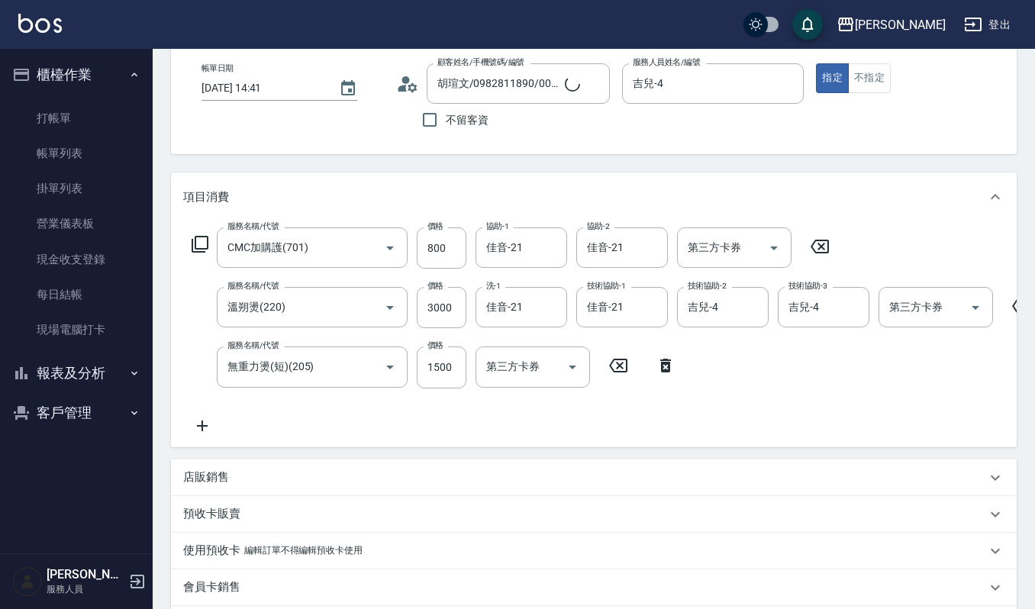
scroll to position [102, 0]
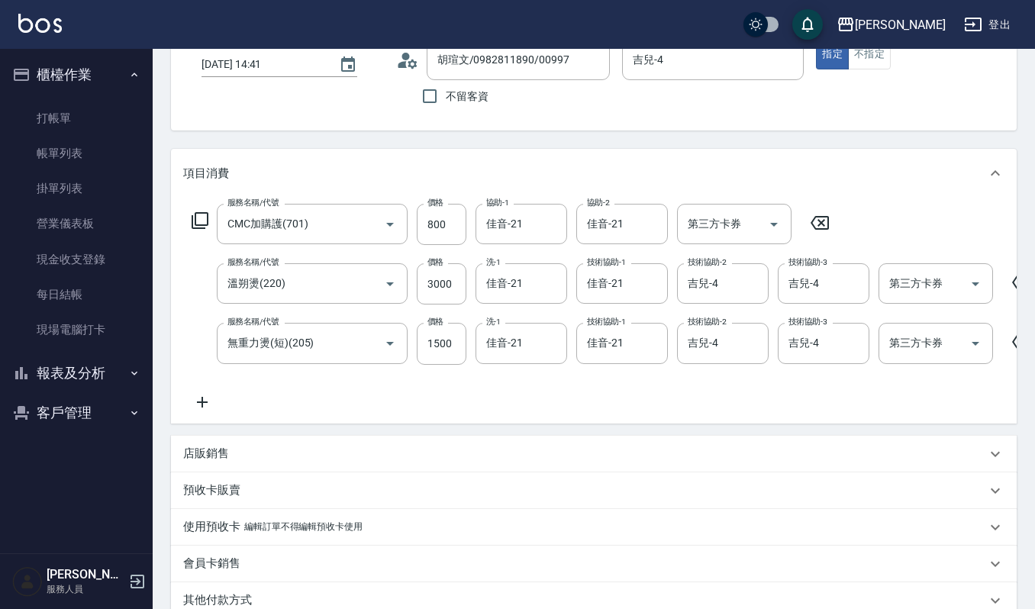
click at [211, 462] on p "店販銷售" at bounding box center [206, 454] width 46 height 16
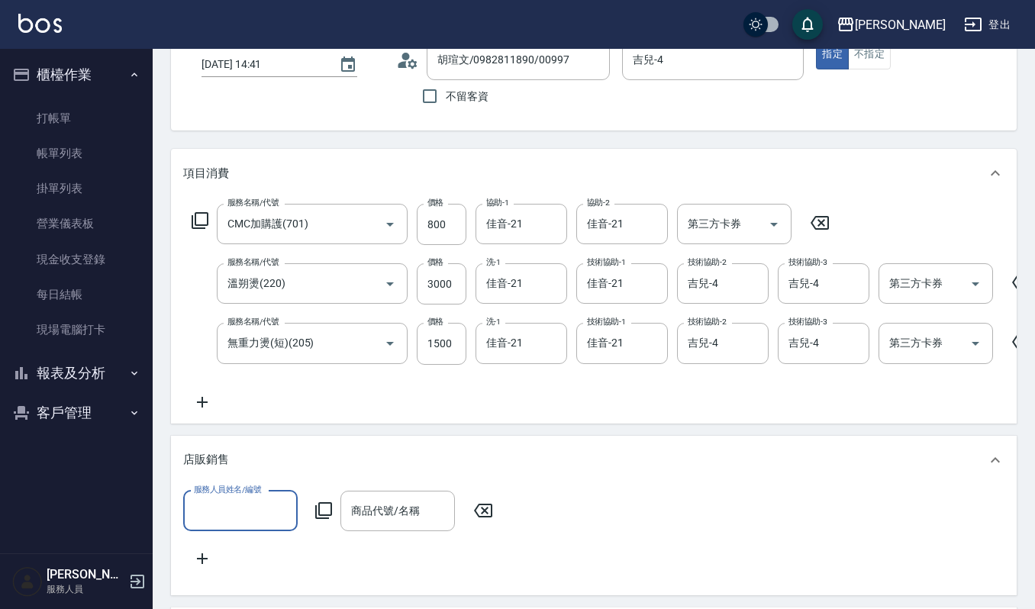
scroll to position [0, 0]
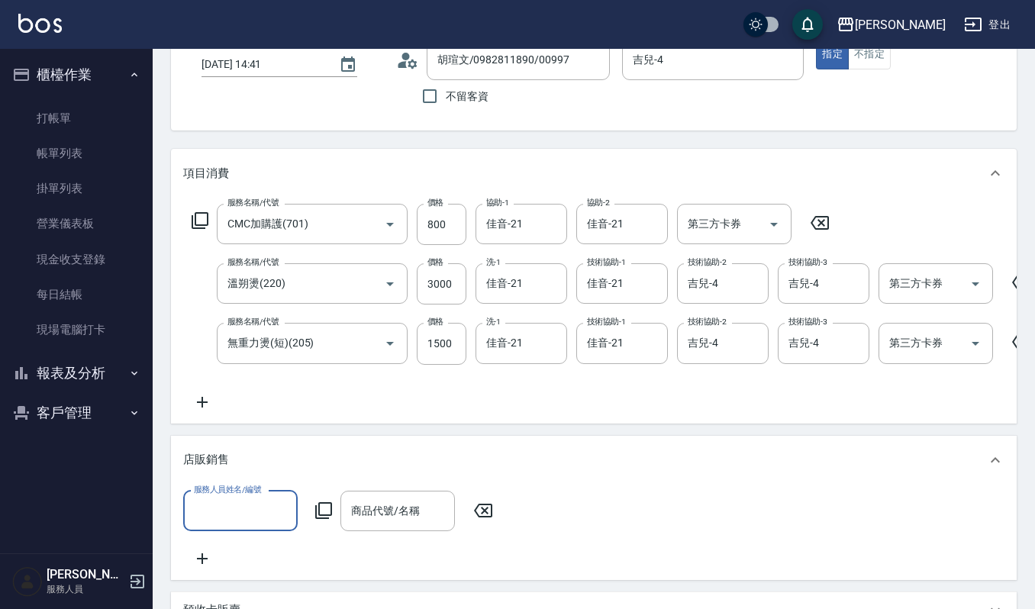
click at [255, 525] on input "服務人員姓名/編號" at bounding box center [240, 511] width 101 height 27
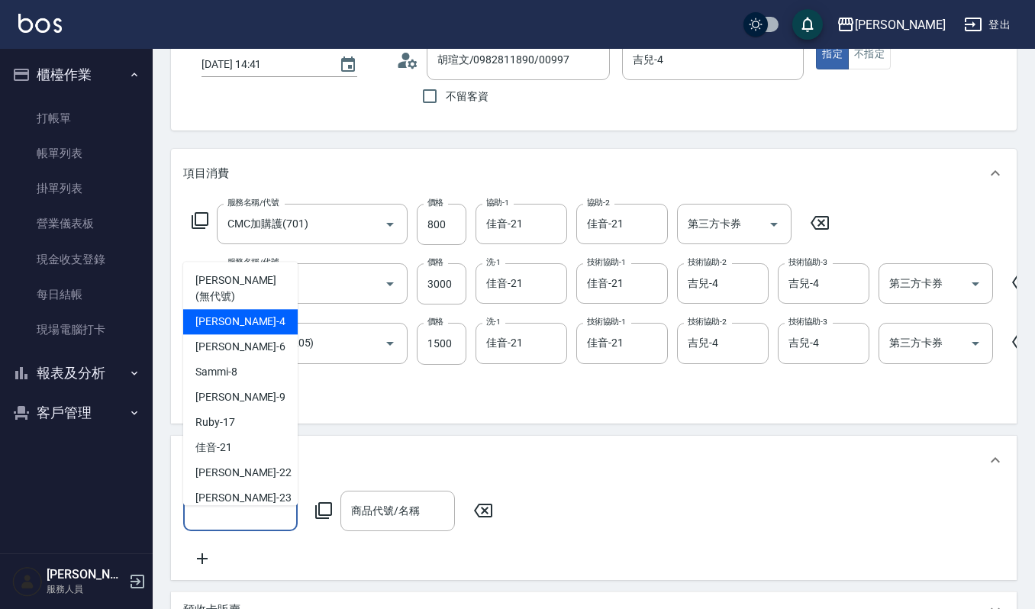
click at [240, 309] on div "吉兒 -4" at bounding box center [240, 321] width 115 height 25
type input "吉兒-4"
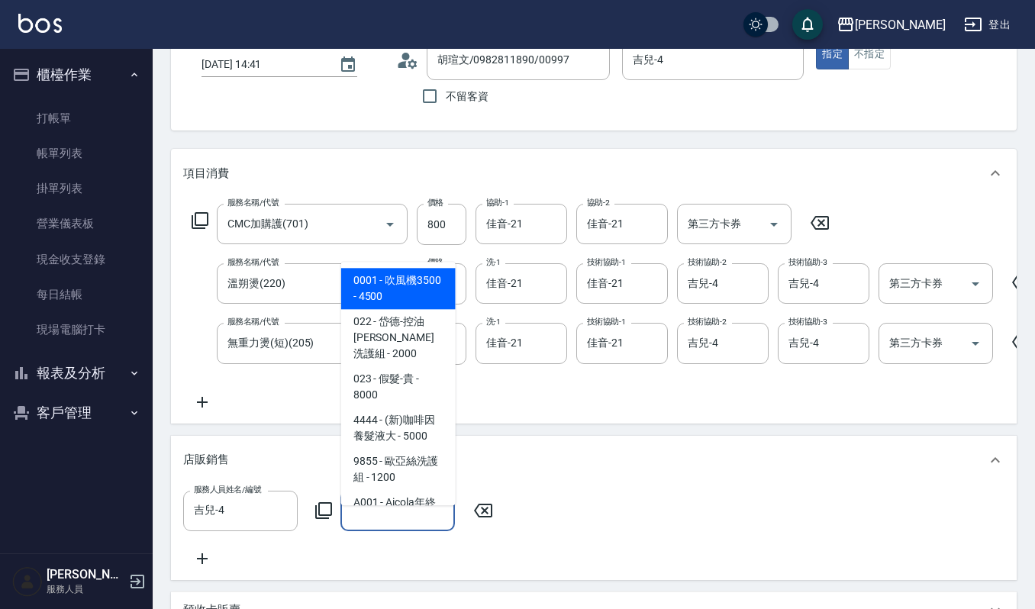
click at [402, 523] on input "商品代號/名稱" at bounding box center [397, 511] width 101 height 27
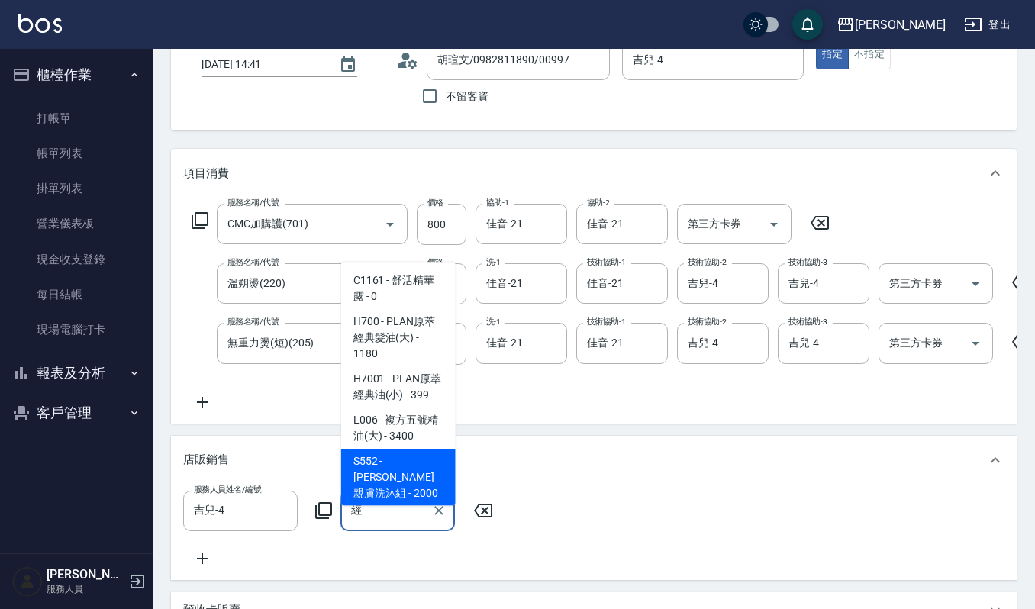
click at [399, 483] on span "S552 - 斯古林親膚洗沐組 - 2000" at bounding box center [398, 477] width 115 height 57
type input "斯古林親膚洗沐組"
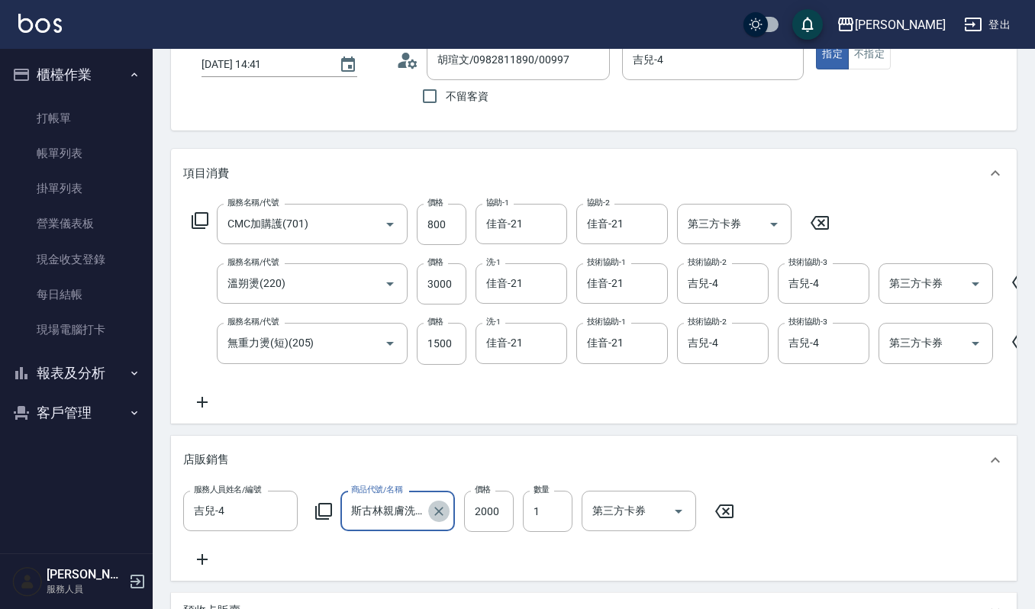
click at [441, 519] on icon "Clear" at bounding box center [438, 511] width 15 height 15
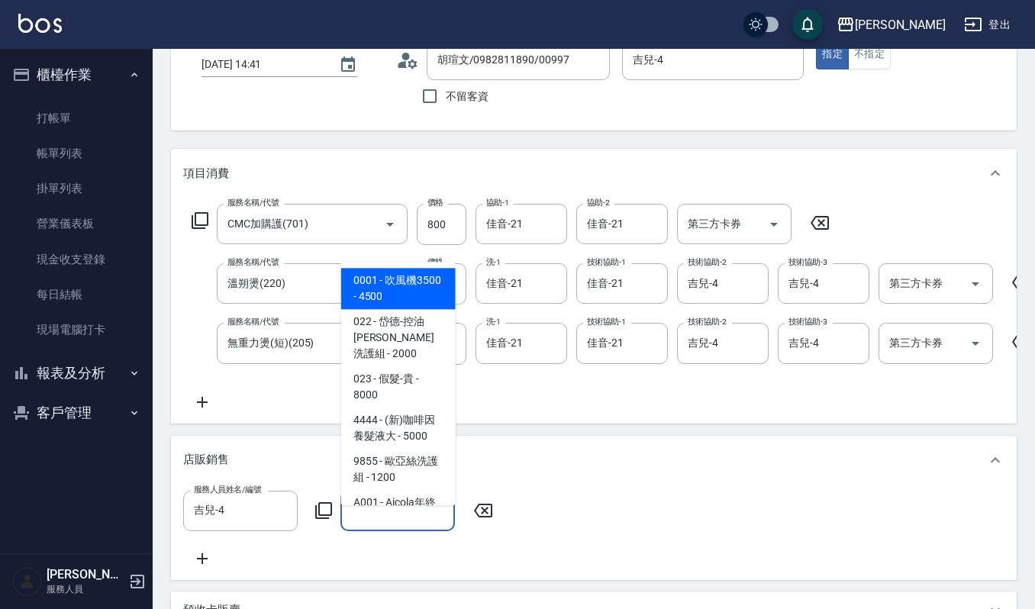
click at [412, 525] on input "商品代號/名稱" at bounding box center [397, 511] width 101 height 27
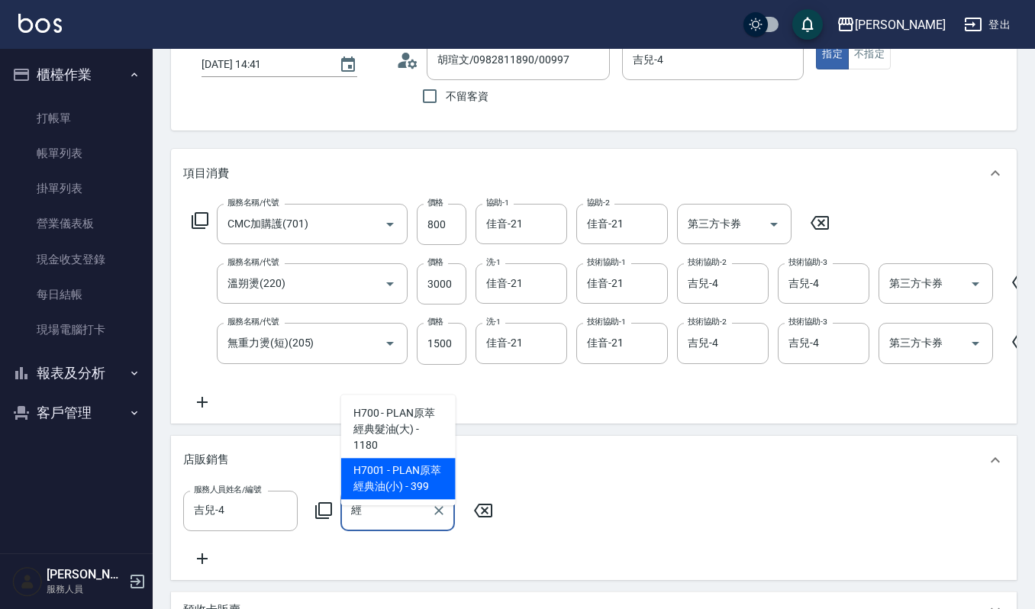
type input "斯古林親膚洗沐組"
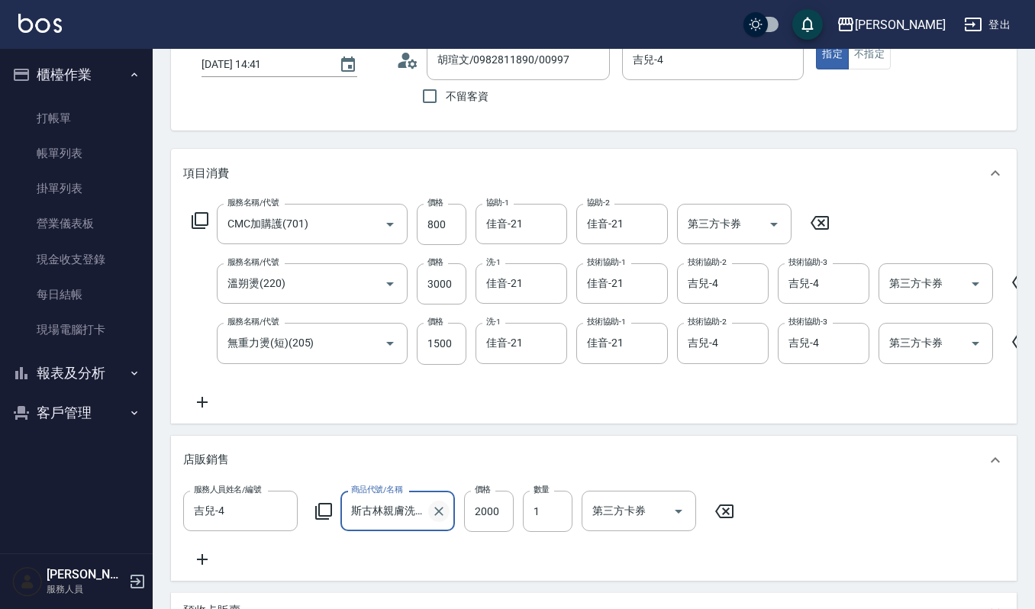
click at [435, 516] on icon "Clear" at bounding box center [438, 511] width 9 height 9
type input "h"
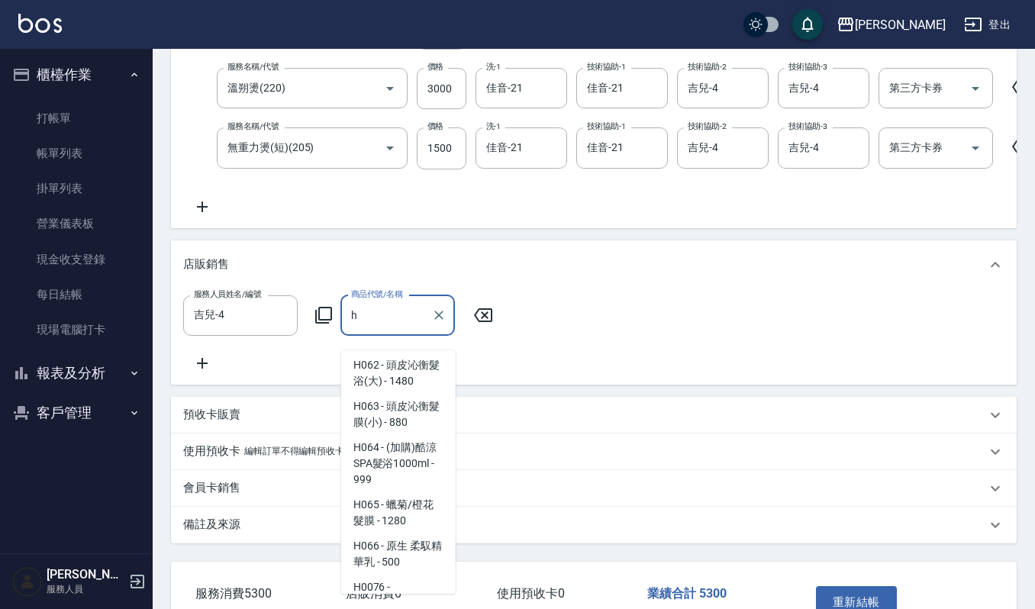
scroll to position [305, 0]
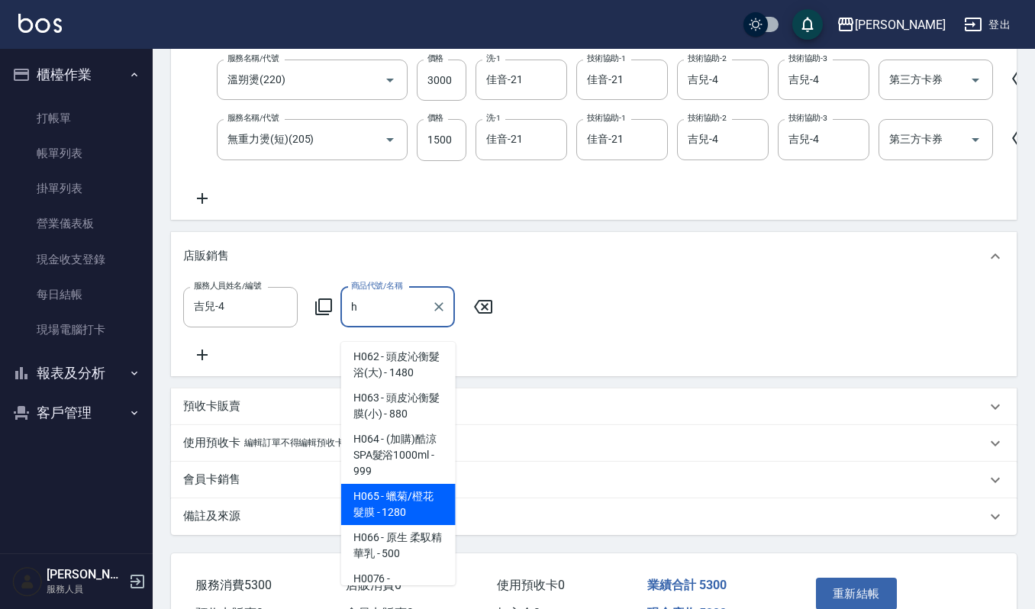
click at [386, 312] on input "h" at bounding box center [386, 307] width 78 height 27
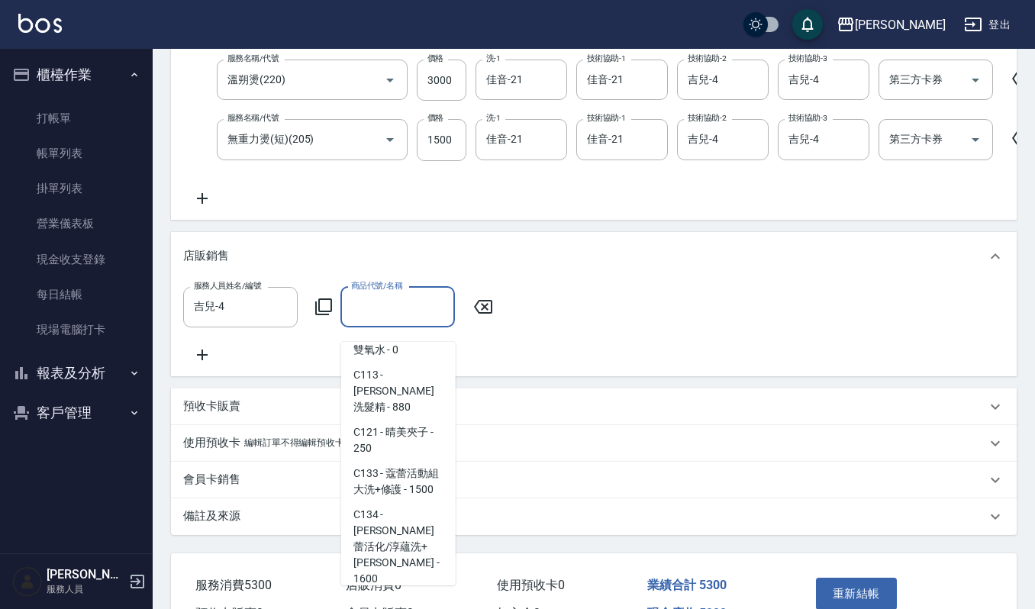
scroll to position [6, 0]
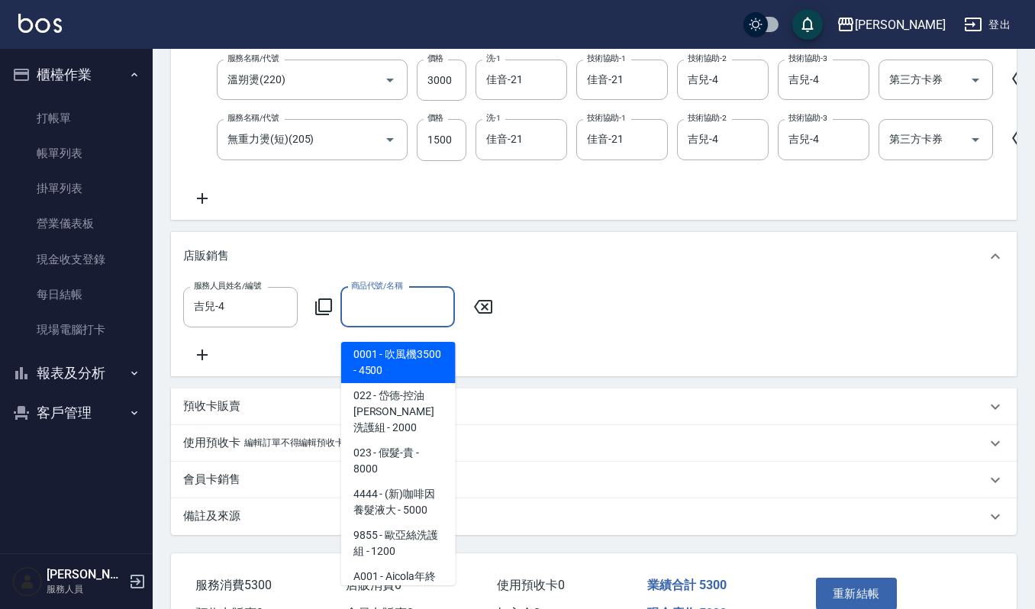
type input "ㄘ"
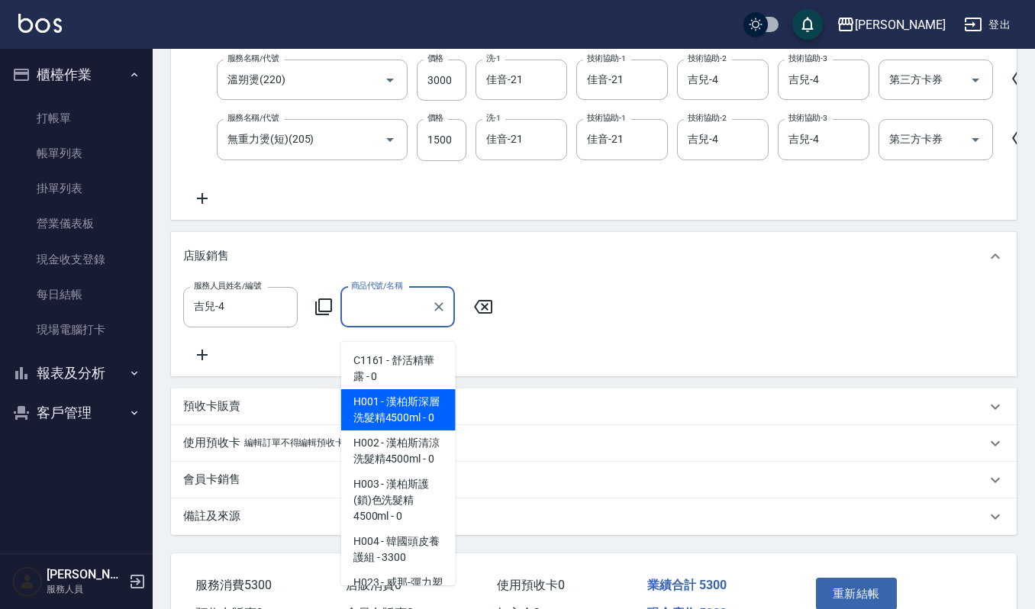
type input "H"
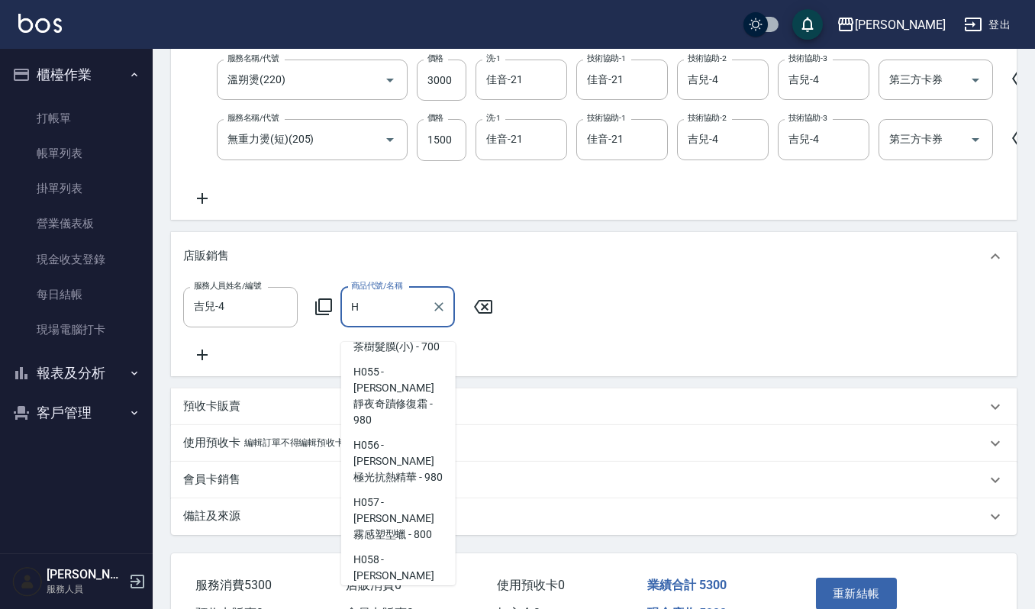
scroll to position [1730, 0]
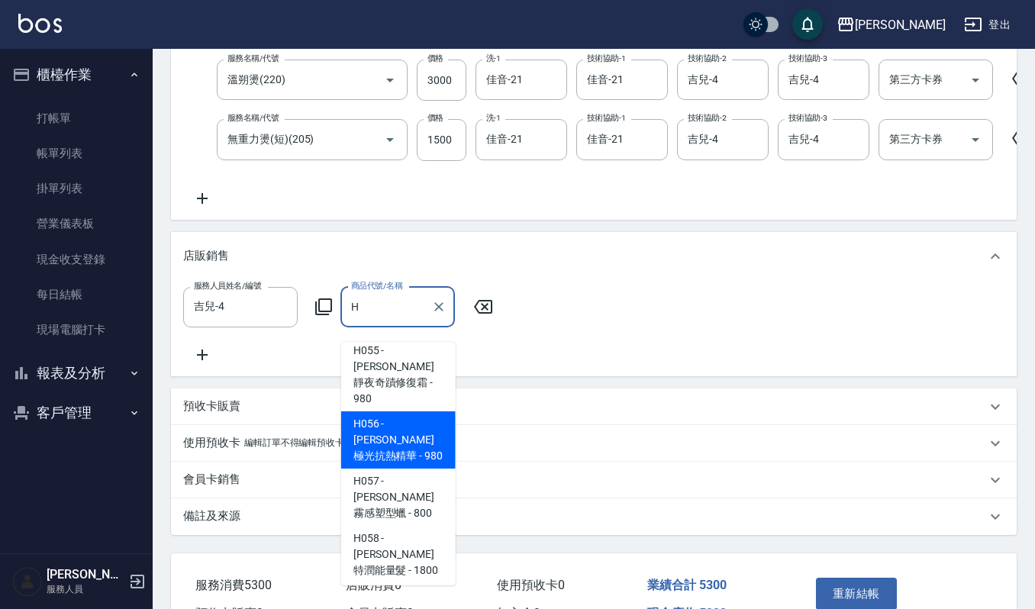
drag, startPoint x: 406, startPoint y: 304, endPoint x: 418, endPoint y: 325, distance: 24.6
click at [402, 307] on div "H 商品代號/名稱" at bounding box center [398, 307] width 115 height 40
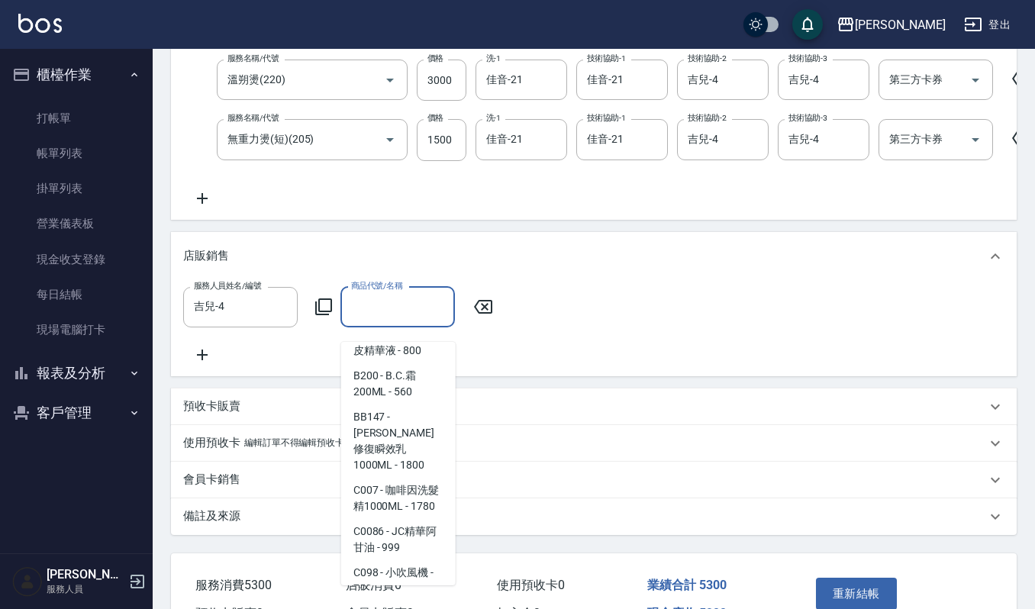
scroll to position [47, 0]
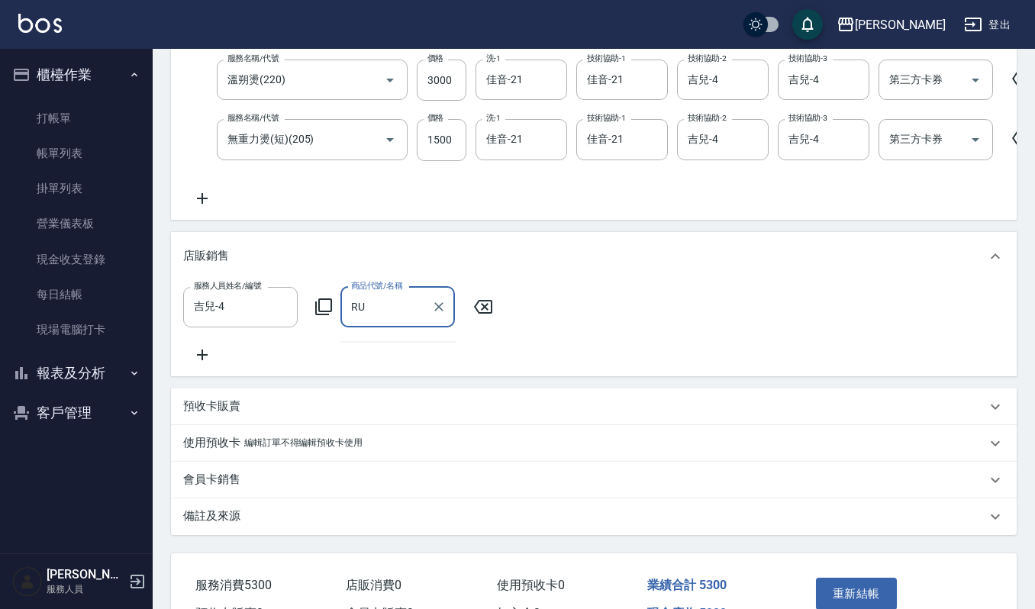
type input "R"
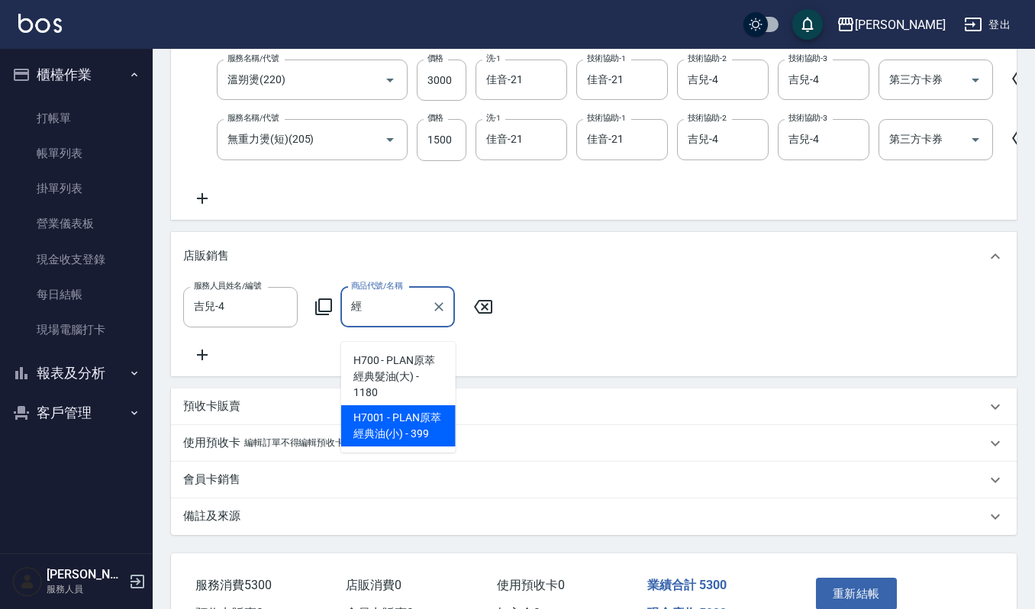
click at [405, 405] on span "H700 - PLAN原萃經典髮油(大) - 1180" at bounding box center [398, 376] width 115 height 57
type input "PLAN原萃經典髮油(大)"
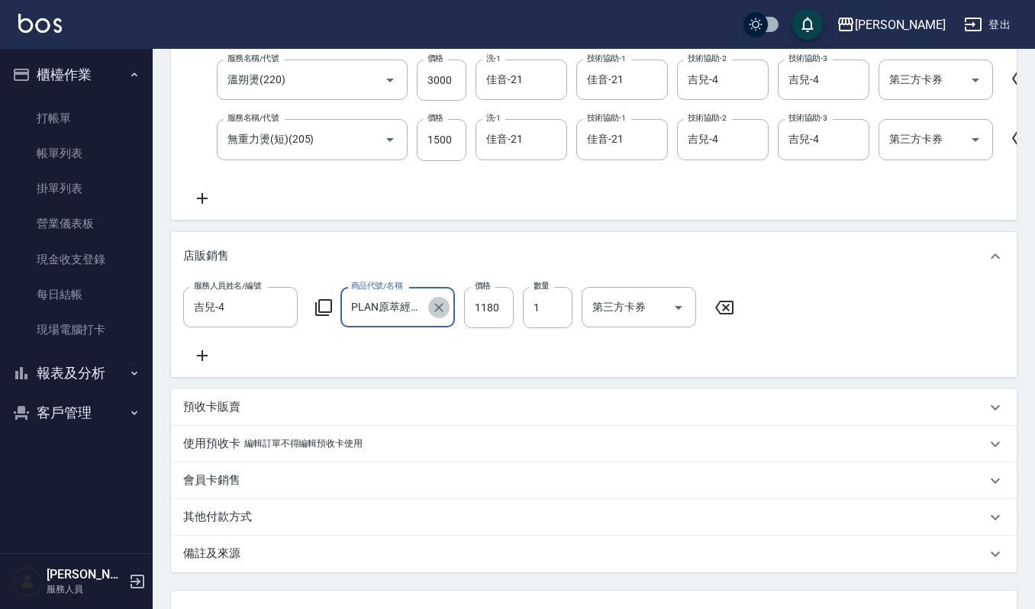
click at [440, 315] on icon "Clear" at bounding box center [438, 307] width 15 height 15
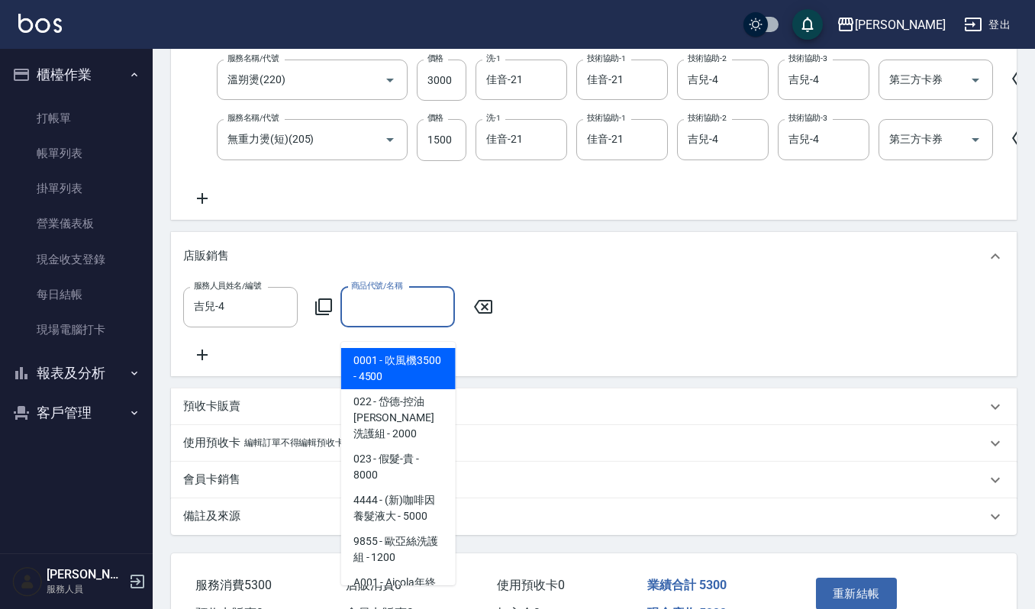
click at [407, 316] on input "商品代號/名稱" at bounding box center [397, 307] width 101 height 27
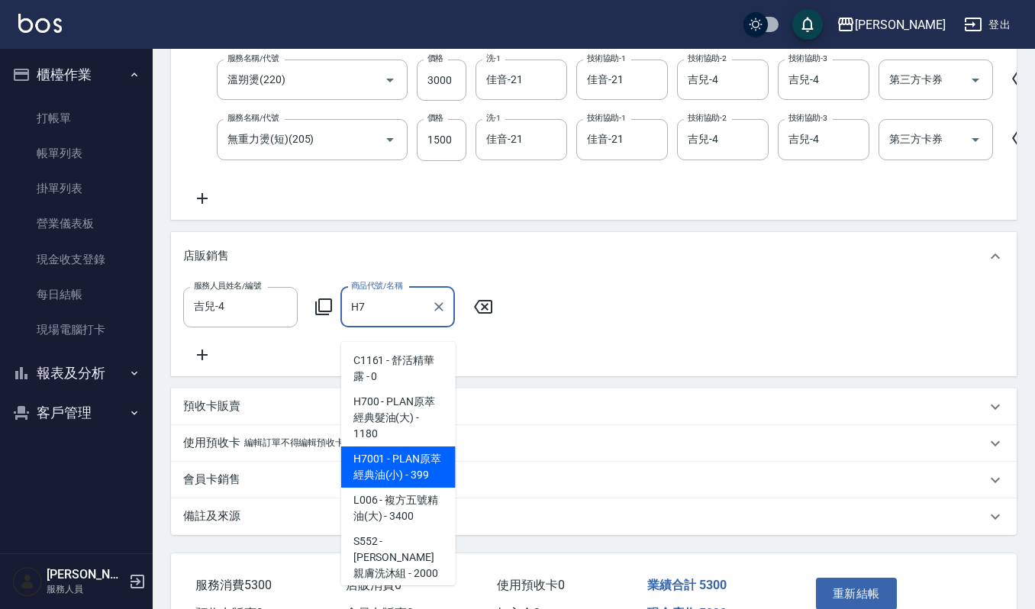
click at [361, 473] on span "H7001 - PLAN原萃經典油(小) - 399" at bounding box center [398, 467] width 115 height 41
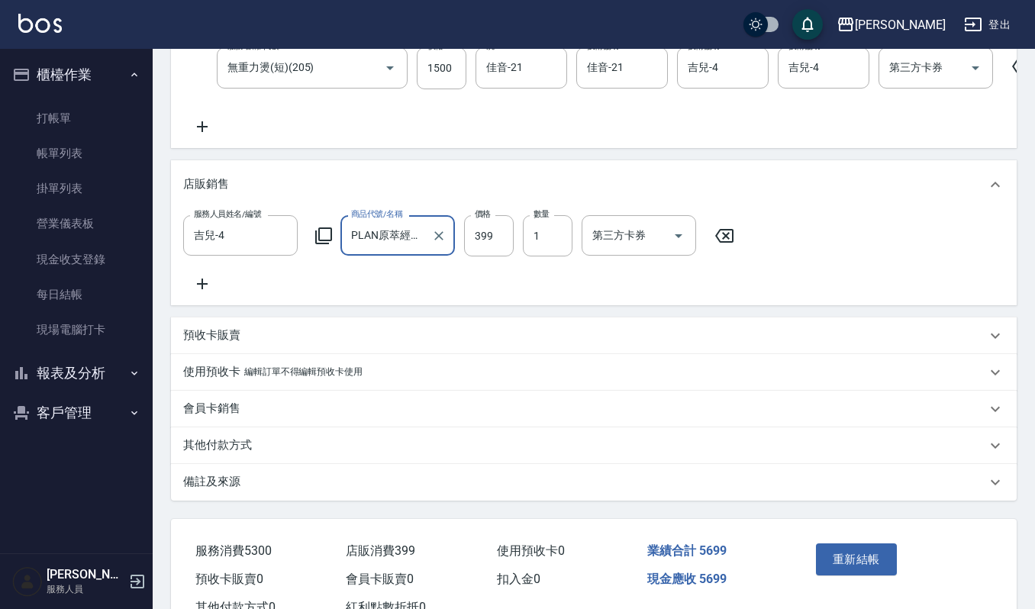
scroll to position [460, 0]
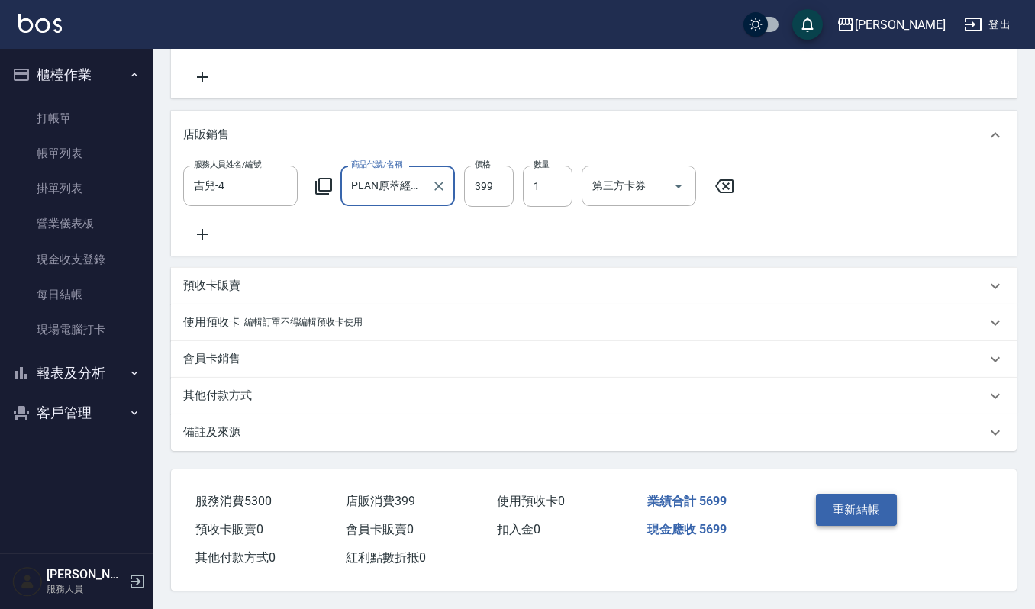
type input "PLAN原萃經典油(小)"
click at [860, 505] on button "重新結帳" at bounding box center [856, 510] width 81 height 32
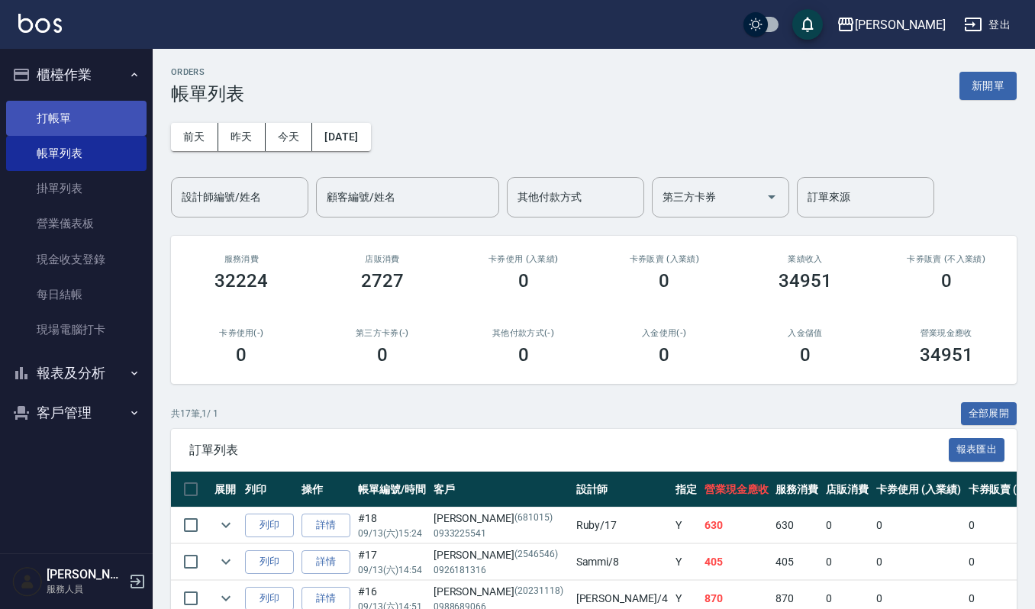
drag, startPoint x: 70, startPoint y: 116, endPoint x: 82, endPoint y: 118, distance: 12.3
click at [70, 116] on link "打帳單" at bounding box center [76, 118] width 140 height 35
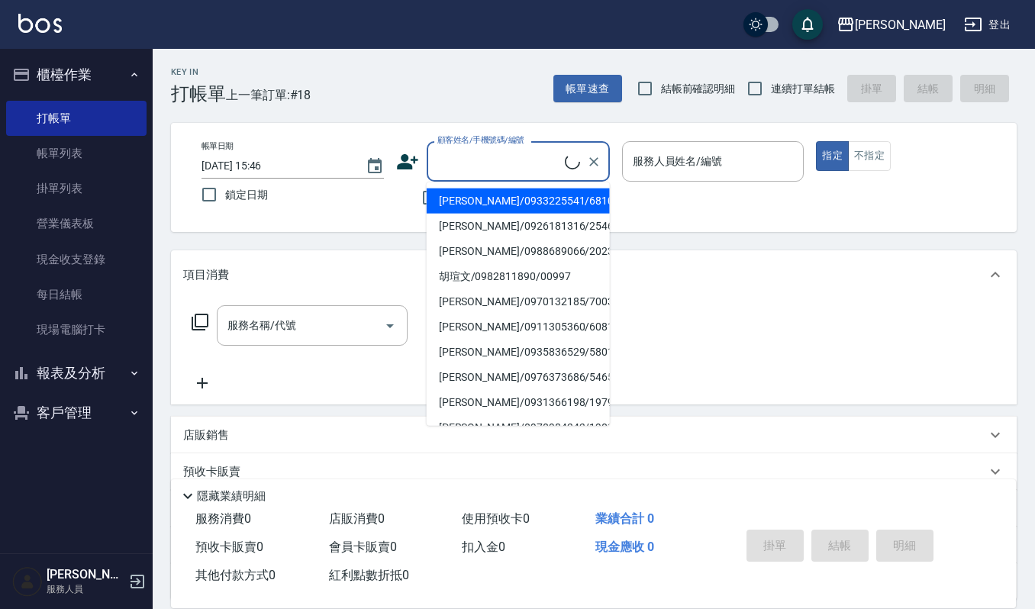
click at [459, 163] on input "顧客姓名/手機號碼/編號" at bounding box center [499, 161] width 131 height 27
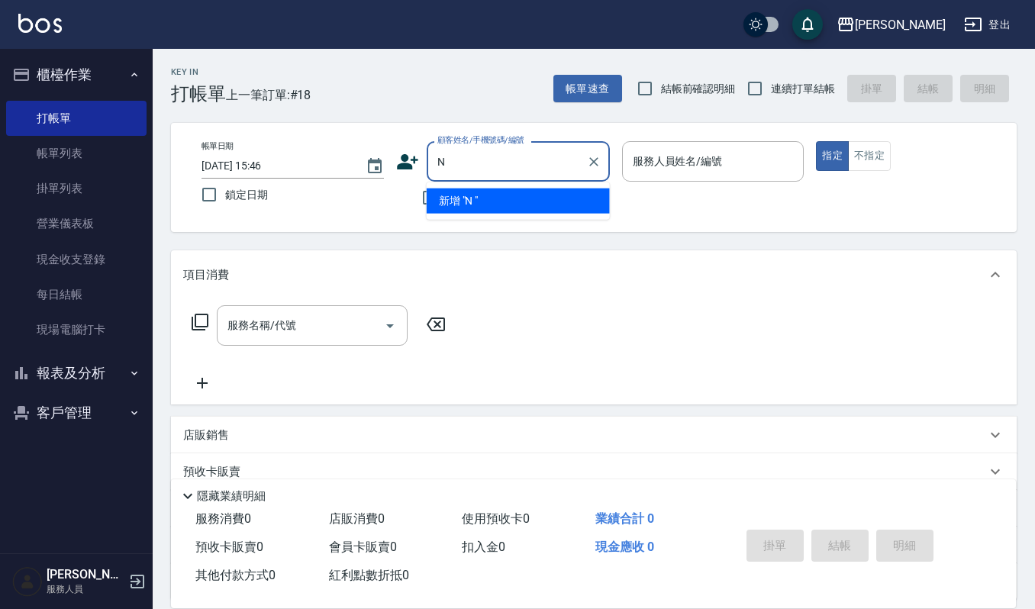
type input "N"
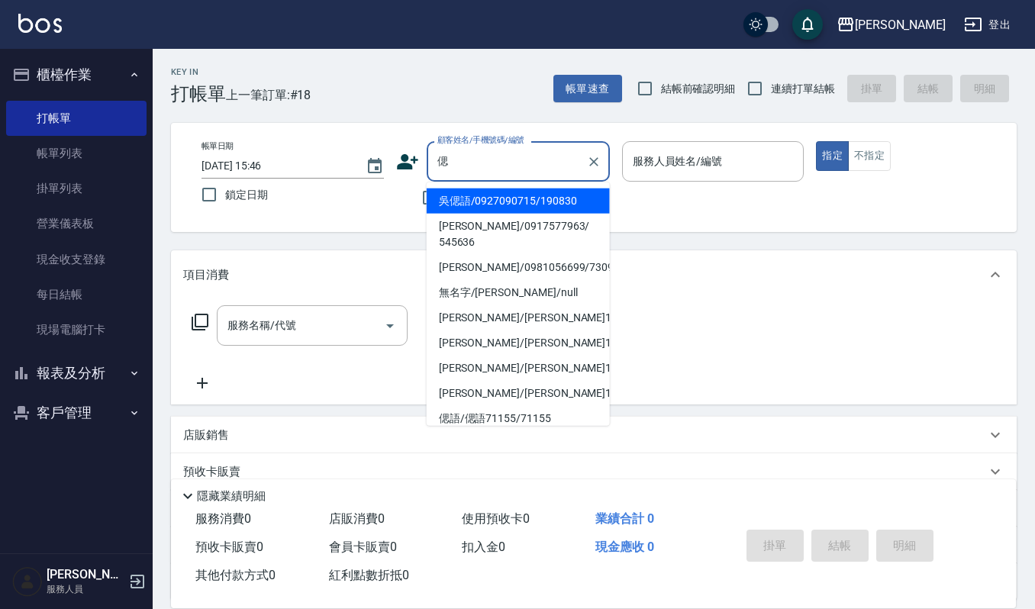
click at [489, 196] on li "吳偲語/0927090715/190830" at bounding box center [518, 201] width 183 height 25
type input "吳偲語/0927090715/190830"
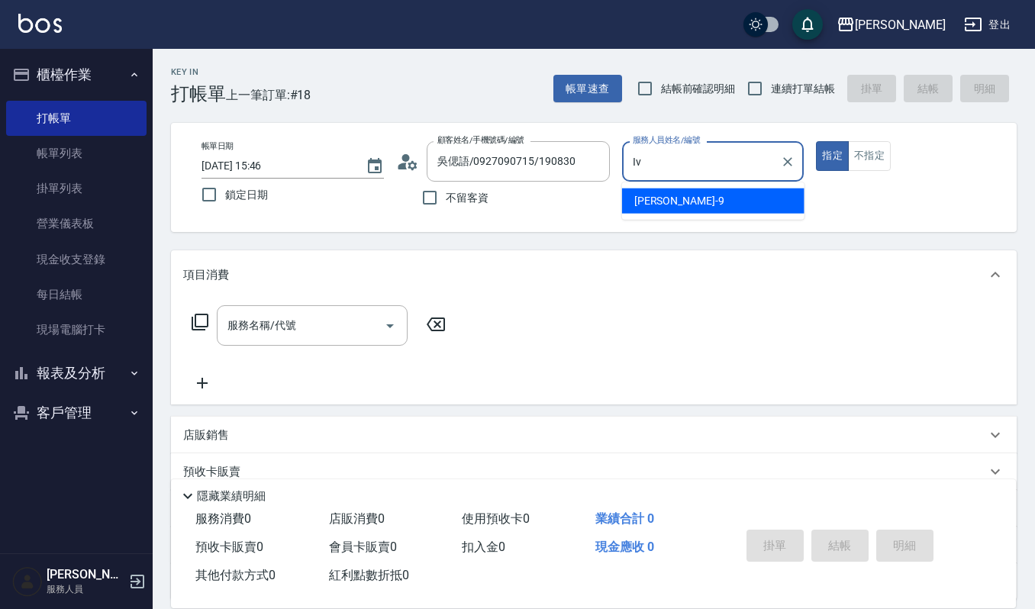
type input "I"
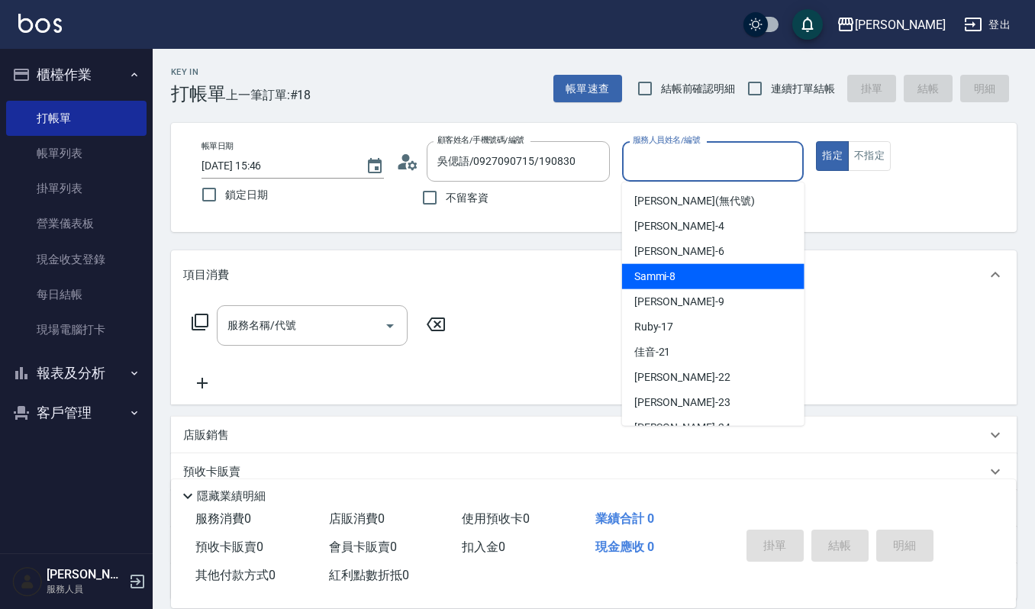
click at [660, 286] on div "Sammi -8" at bounding box center [713, 276] width 182 height 25
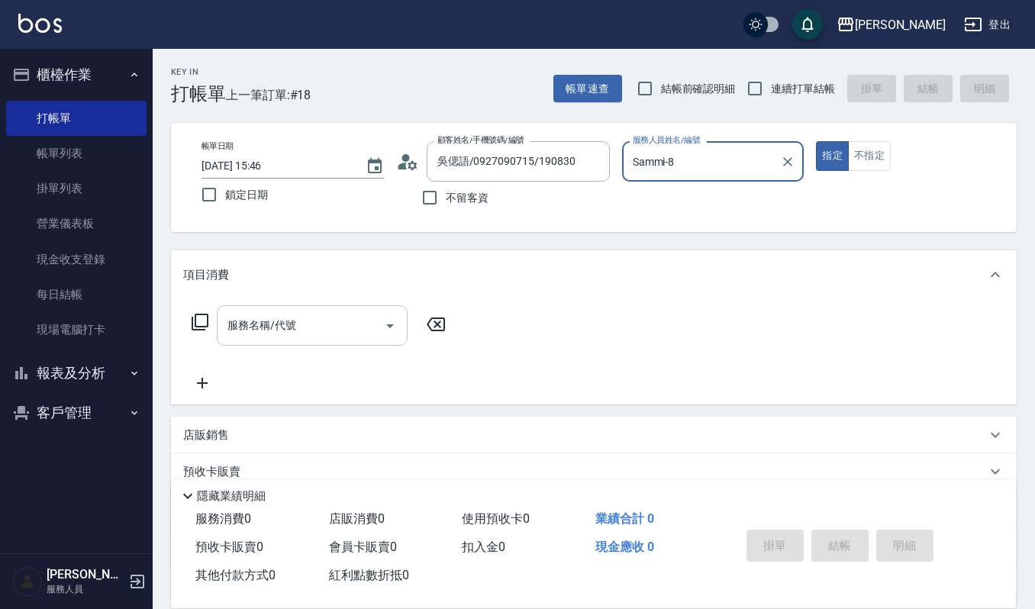
click at [386, 325] on icon "Open" at bounding box center [390, 326] width 18 height 18
type input "Sammi-8"
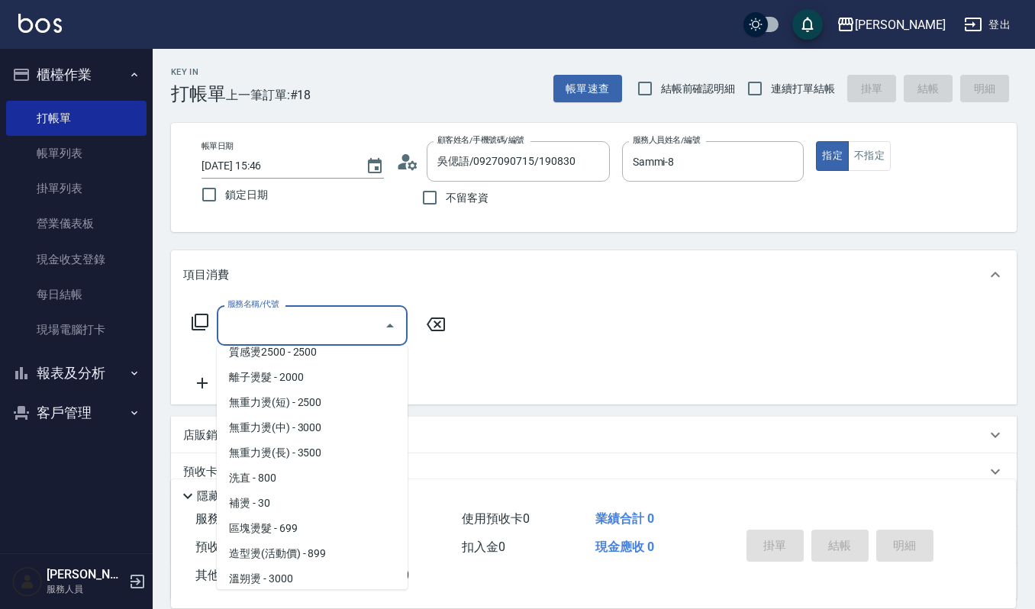
scroll to position [407, 0]
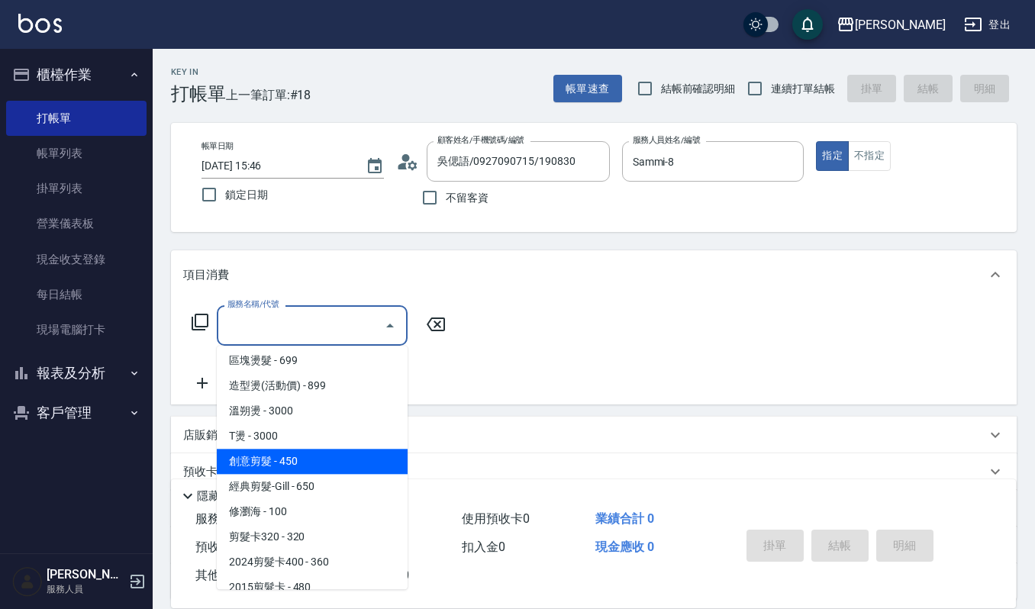
click at [291, 455] on span "創意剪髮 - 450" at bounding box center [312, 461] width 191 height 25
type input "創意剪髮(301)"
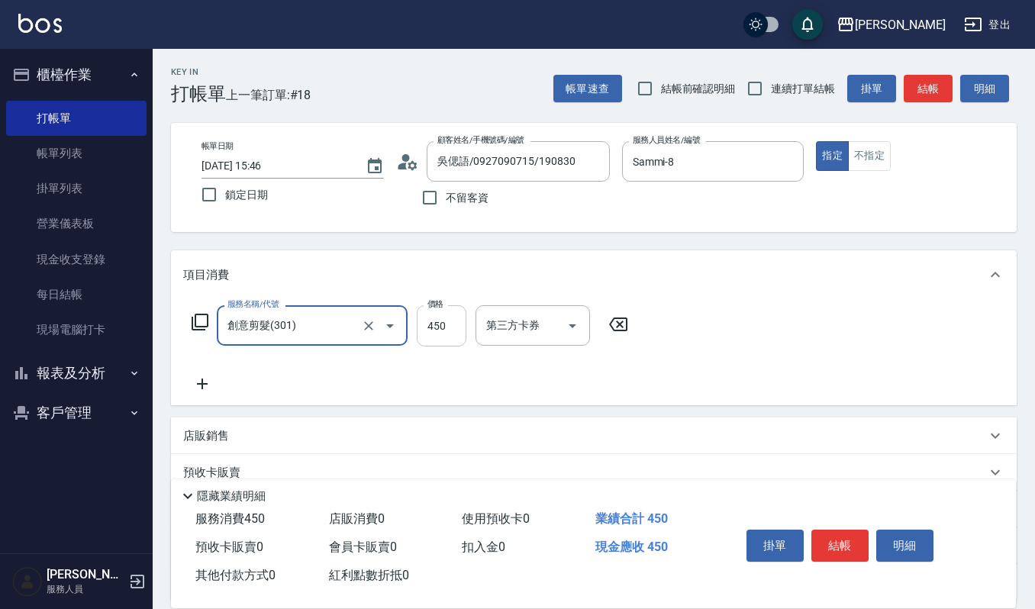
click at [449, 322] on input "450" at bounding box center [442, 325] width 50 height 41
type input "360"
click at [861, 547] on button "結帳" at bounding box center [840, 546] width 57 height 32
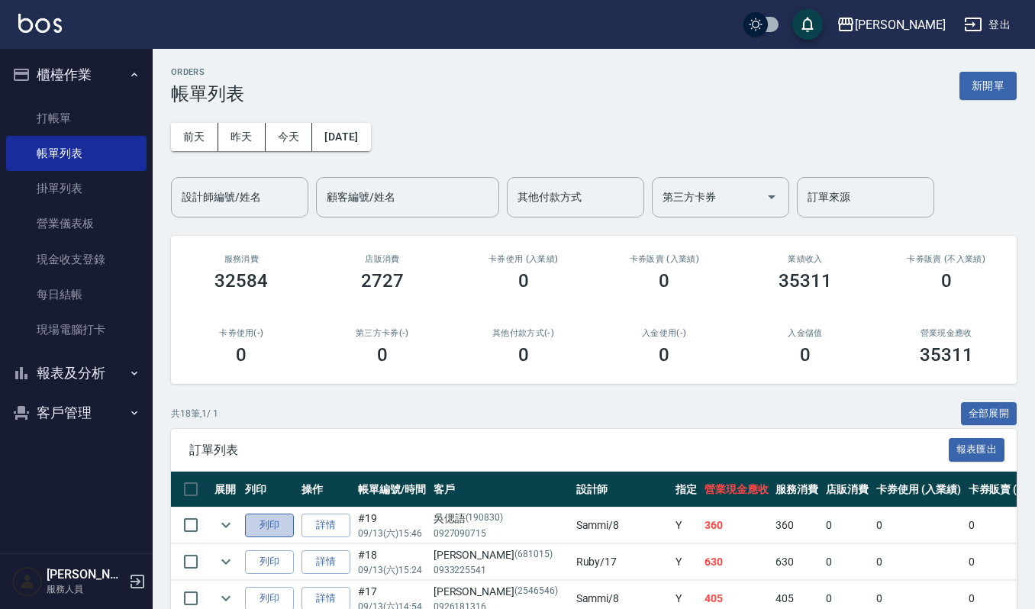
click at [267, 521] on button "列印" at bounding box center [269, 526] width 49 height 24
click at [205, 195] on input "設計師編號/姓名" at bounding box center [240, 197] width 124 height 27
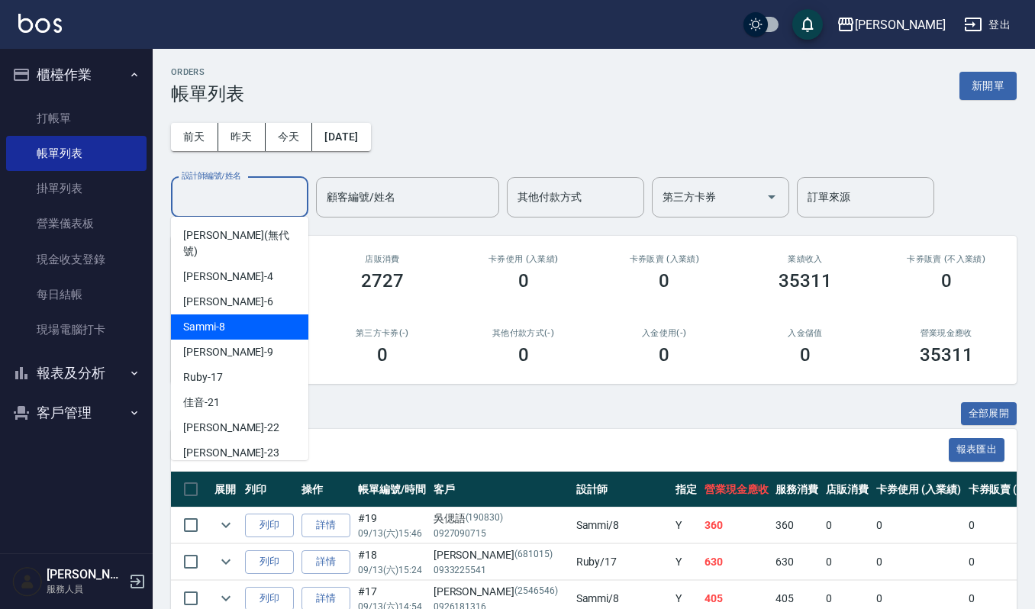
click at [230, 315] on div "Sammi -8" at bounding box center [239, 327] width 137 height 25
type input "Sammi-8"
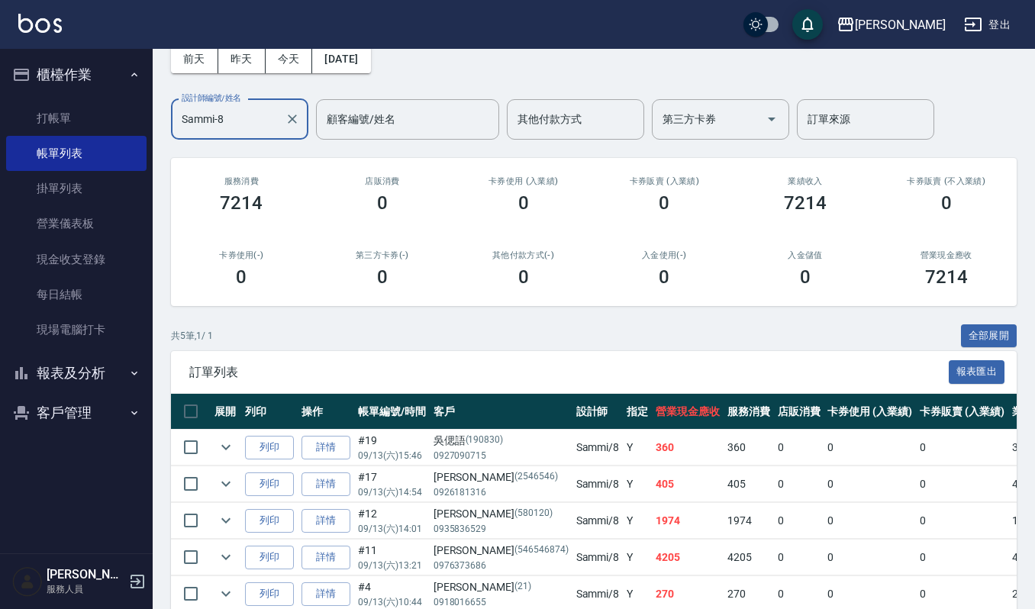
scroll to position [159, 0]
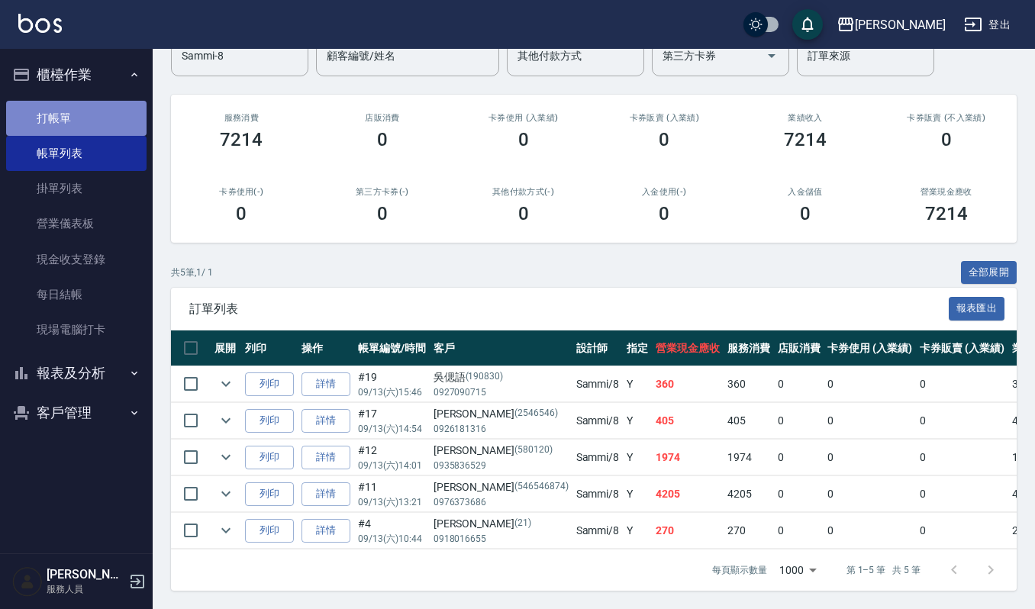
click at [50, 111] on link "打帳單" at bounding box center [76, 118] width 140 height 35
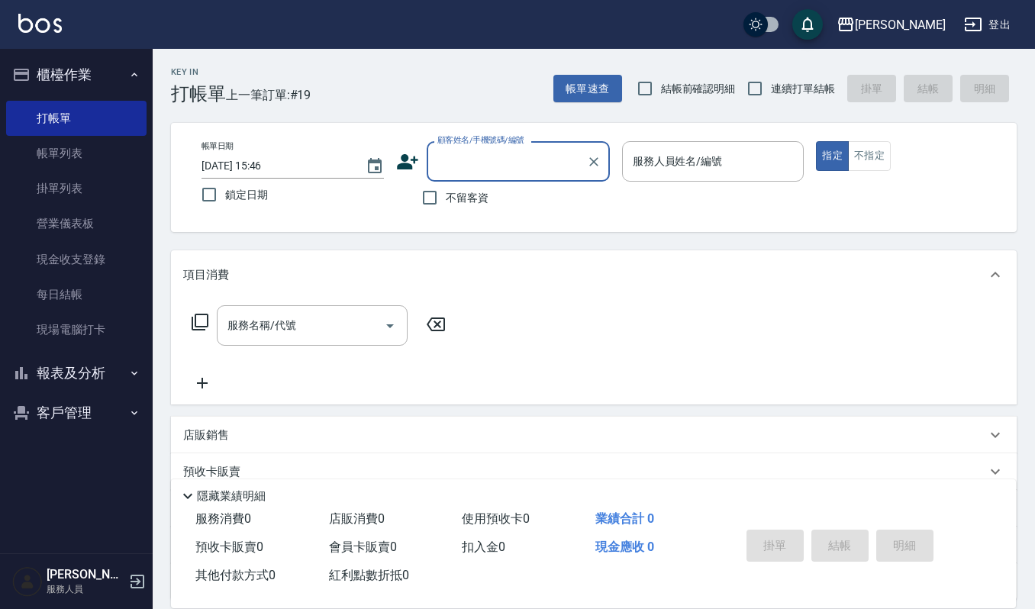
click at [478, 153] on input "顧客姓名/手機號碼/編號" at bounding box center [507, 161] width 147 height 27
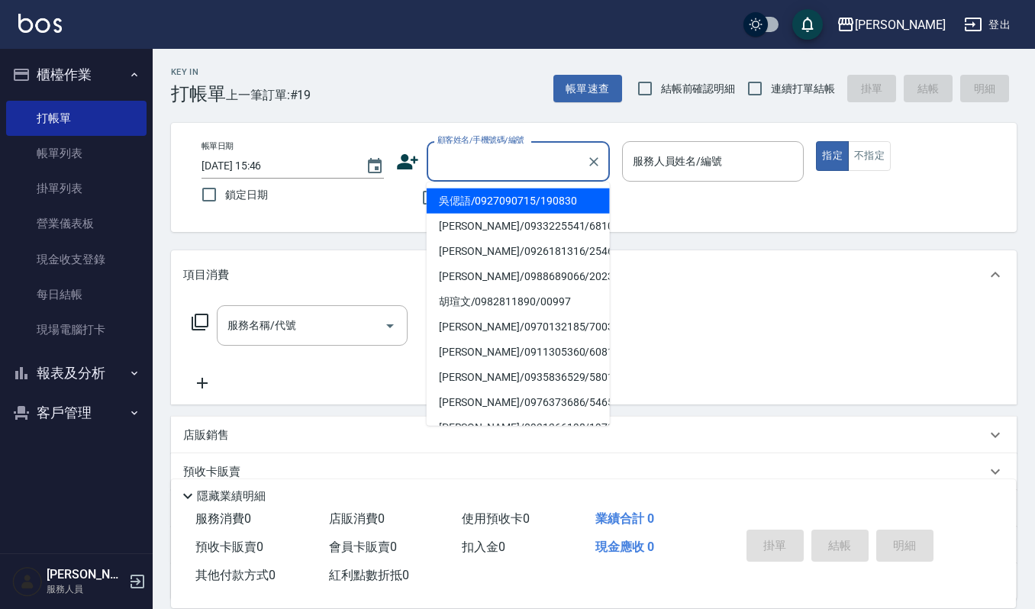
type input "ㄔ"
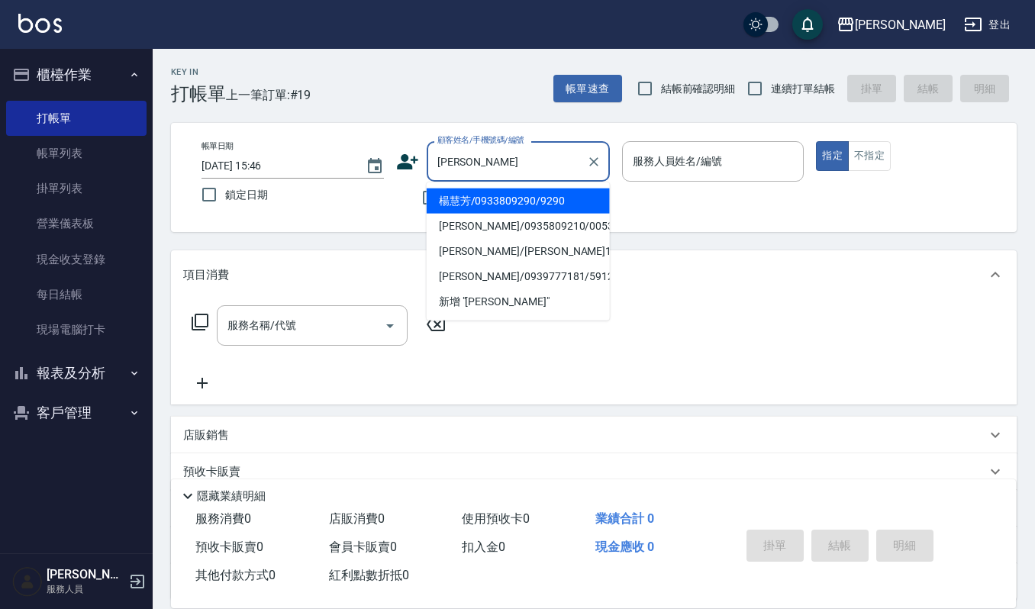
click at [484, 209] on li "楊慧芳/0933809290/9290" at bounding box center [518, 201] width 183 height 25
type input "楊慧芳/0933809290/9290"
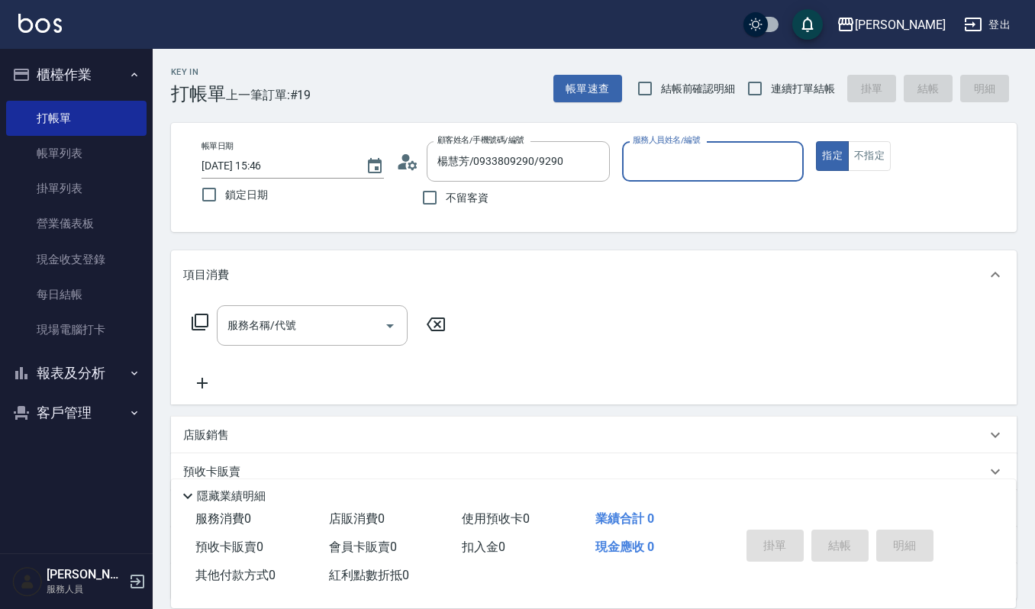
click at [709, 162] on input "服務人員姓名/編號" at bounding box center [713, 161] width 169 height 27
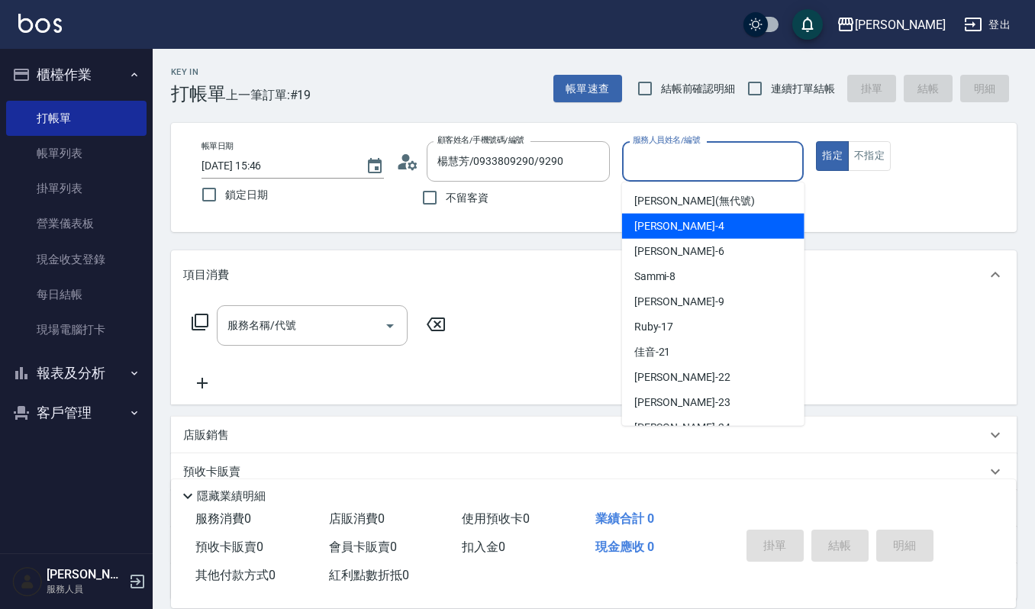
click at [657, 229] on span "吉兒 -4" at bounding box center [679, 226] width 90 height 16
type input "吉兒-4"
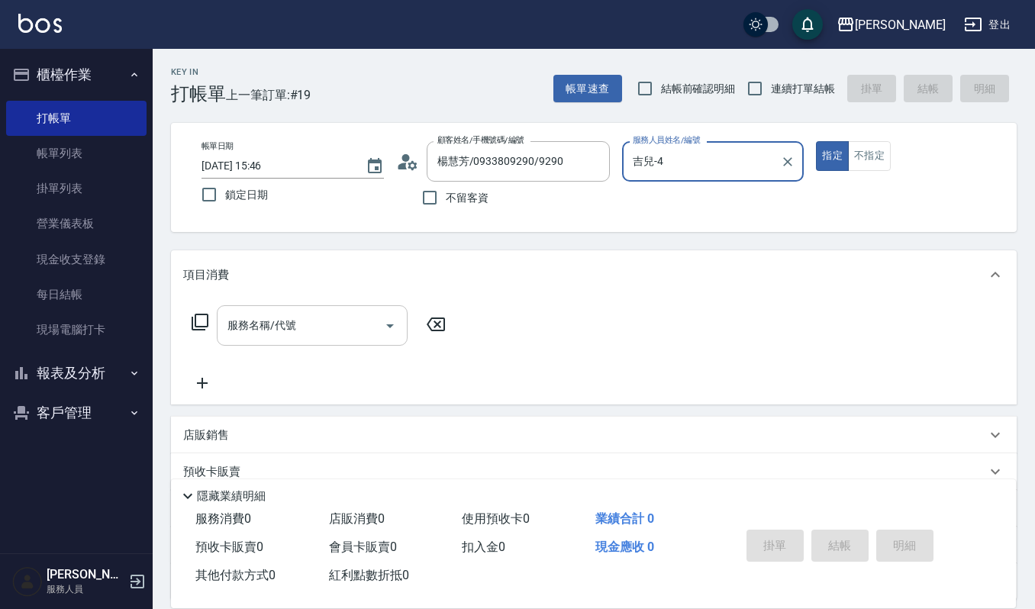
click at [347, 331] on input "服務名稱/代號" at bounding box center [301, 325] width 154 height 27
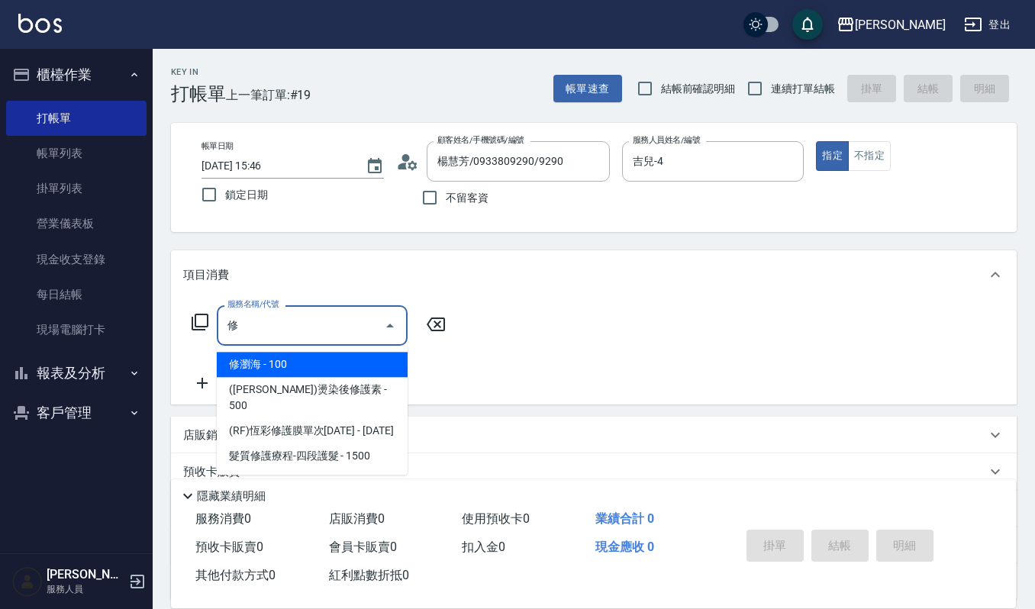
click at [380, 367] on span "修瀏海 - 100" at bounding box center [312, 364] width 191 height 25
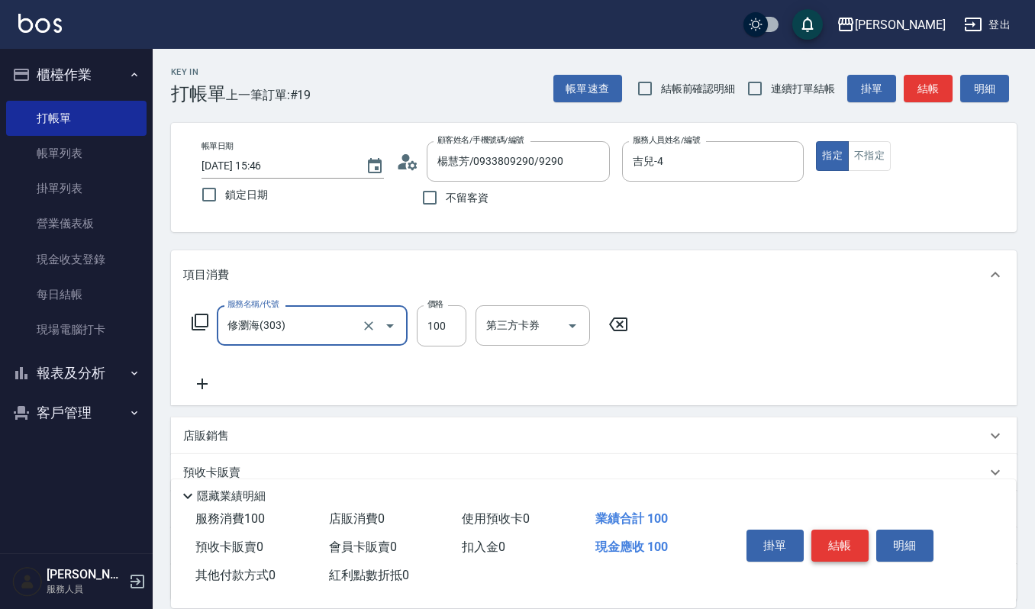
type input "修瀏海(303)"
click at [828, 538] on button "結帳" at bounding box center [840, 546] width 57 height 32
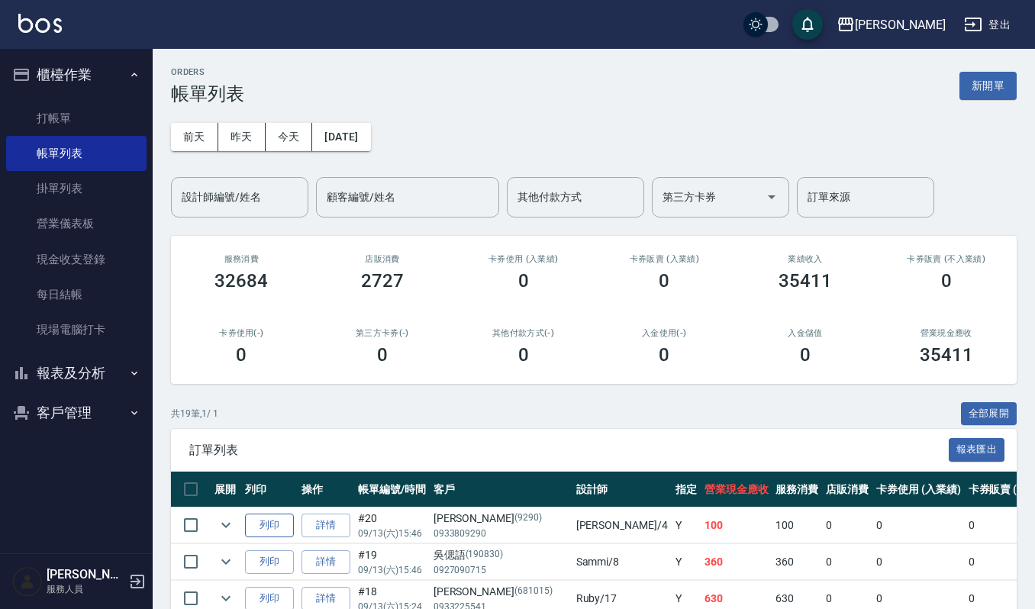
click at [284, 518] on button "列印" at bounding box center [269, 526] width 49 height 24
click at [986, 83] on button "新開單" at bounding box center [988, 86] width 57 height 28
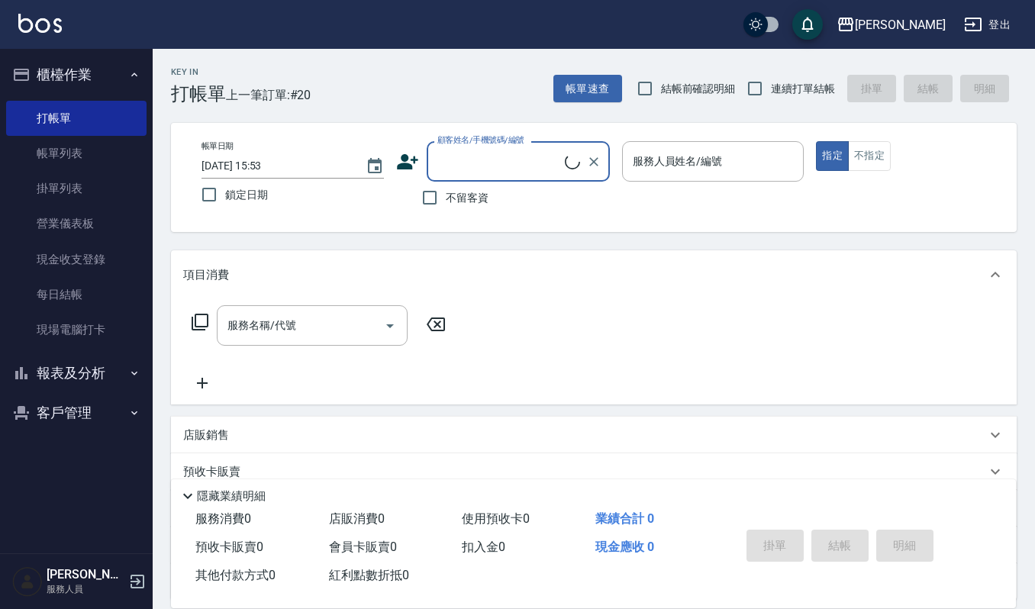
click at [529, 160] on input "顧客姓名/手機號碼/編號" at bounding box center [499, 161] width 131 height 27
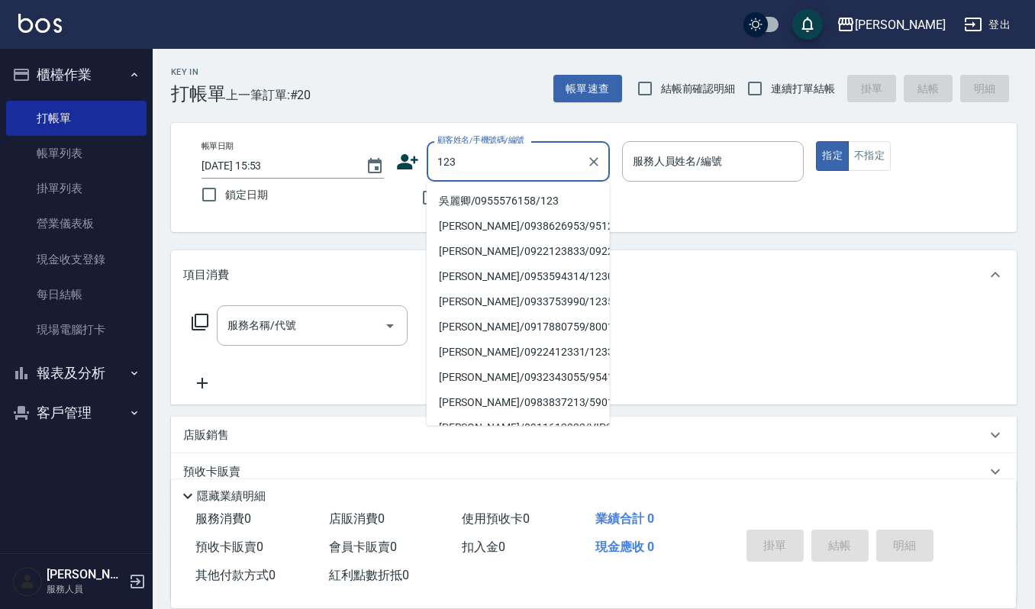
click at [475, 196] on li "吳麗卿/0955576158/123" at bounding box center [518, 201] width 183 height 25
type input "吳麗卿/0955576158/123"
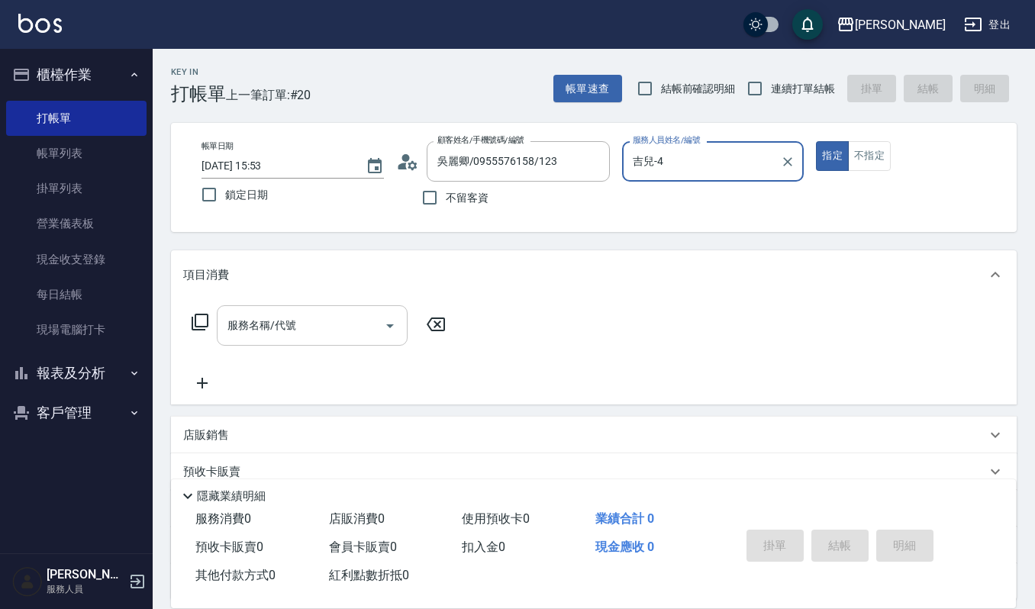
click at [301, 316] on input "服務名稱/代號" at bounding box center [301, 325] width 154 height 27
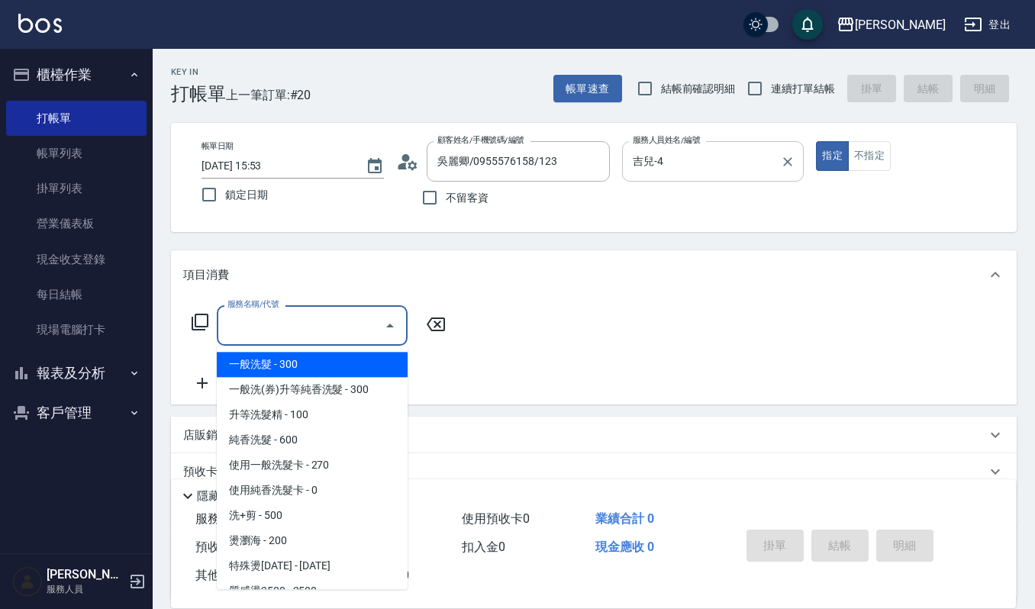
click at [752, 159] on input "吉兒-4" at bounding box center [702, 161] width 146 height 27
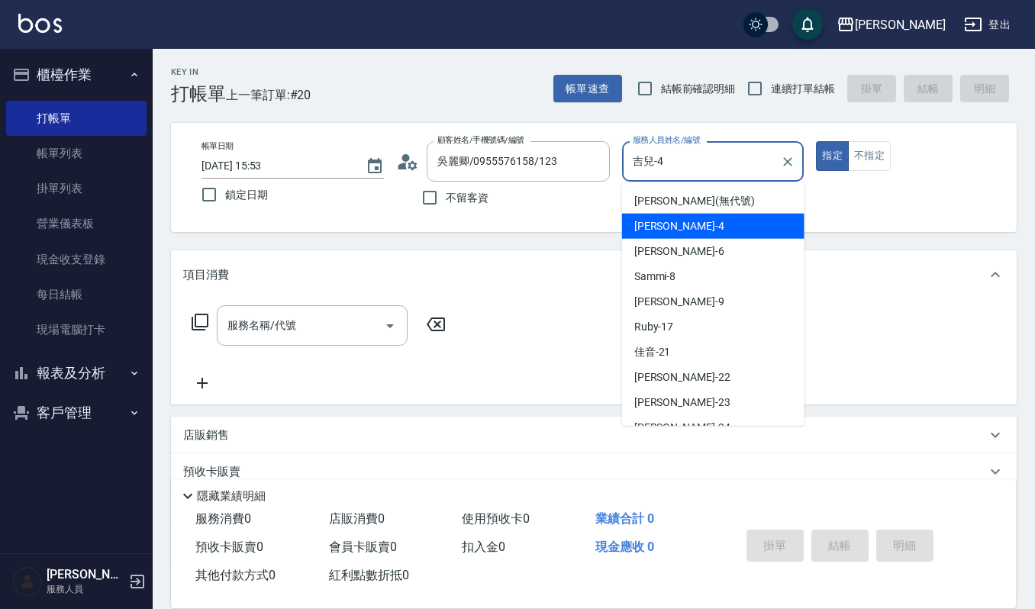
click at [725, 237] on div "吉兒 -4" at bounding box center [713, 226] width 182 height 25
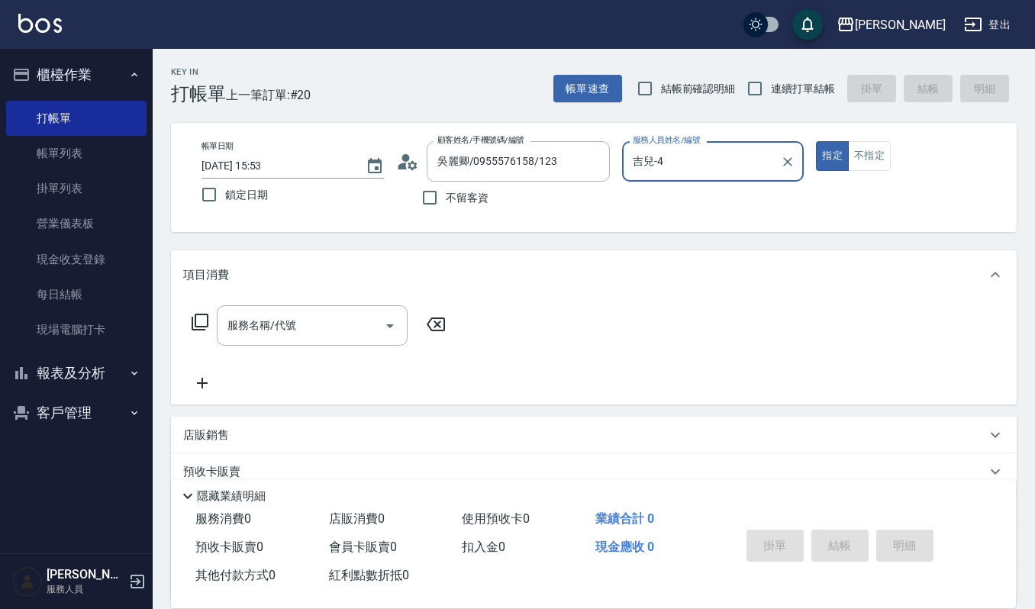
click at [722, 157] on input "吉兒-4" at bounding box center [702, 161] width 146 height 27
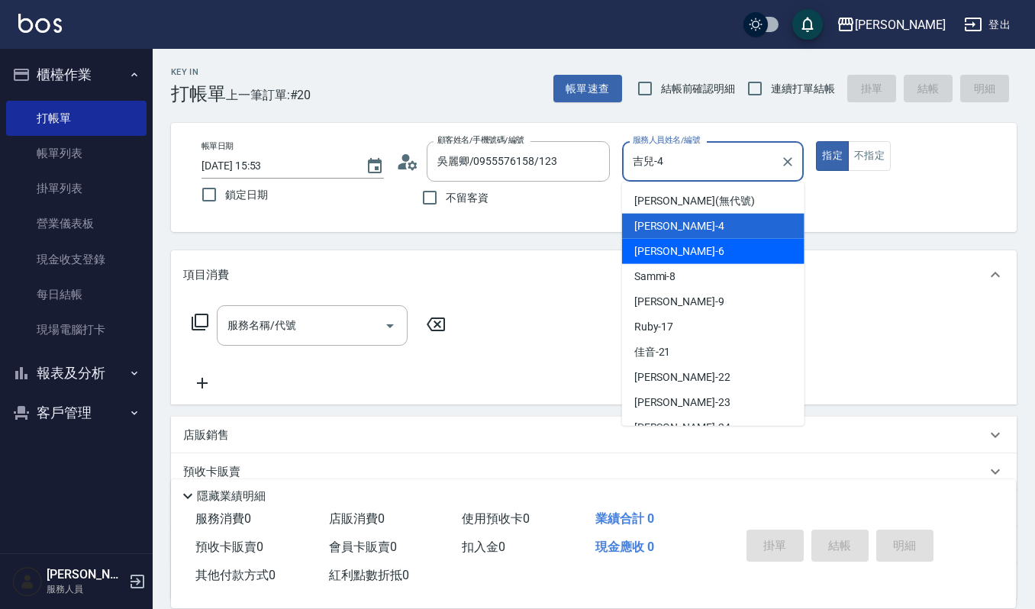
click at [696, 254] on div "Joalin -6" at bounding box center [713, 251] width 182 height 25
type input "Joalin-6"
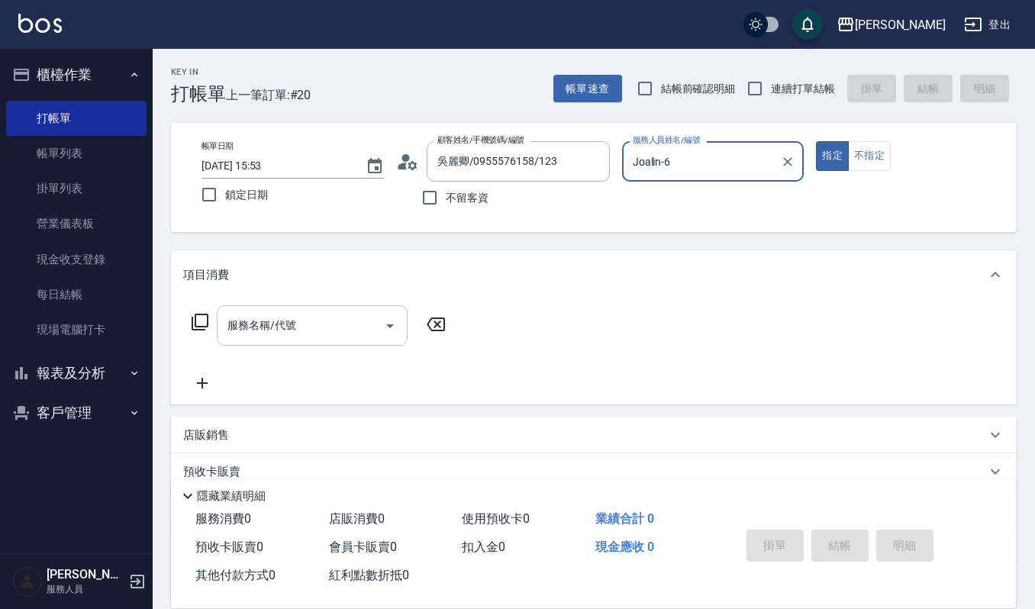
click at [331, 319] on input "服務名稱/代號" at bounding box center [301, 325] width 154 height 27
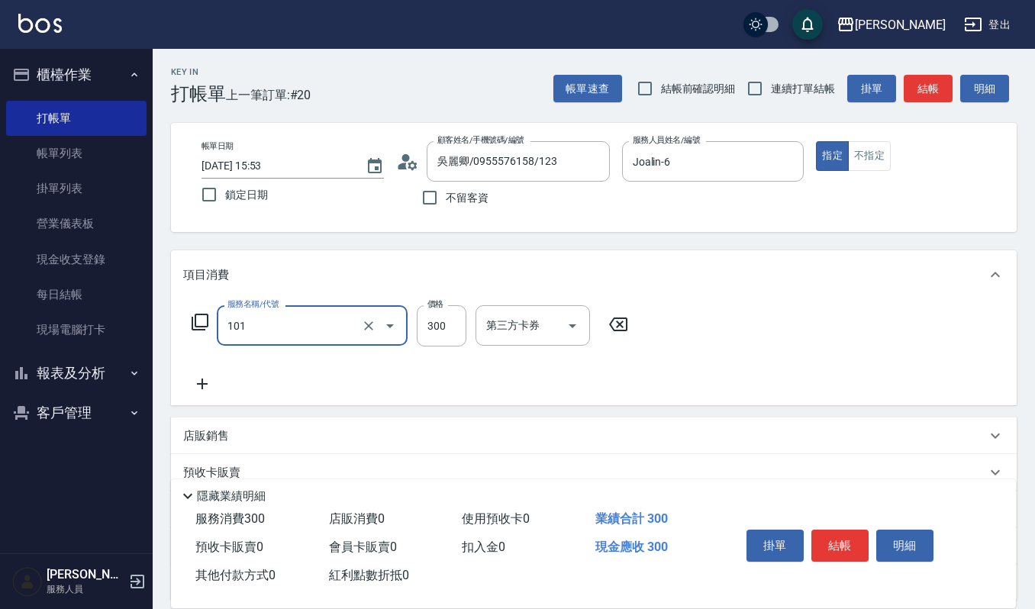
type input "一般洗髮(101)"
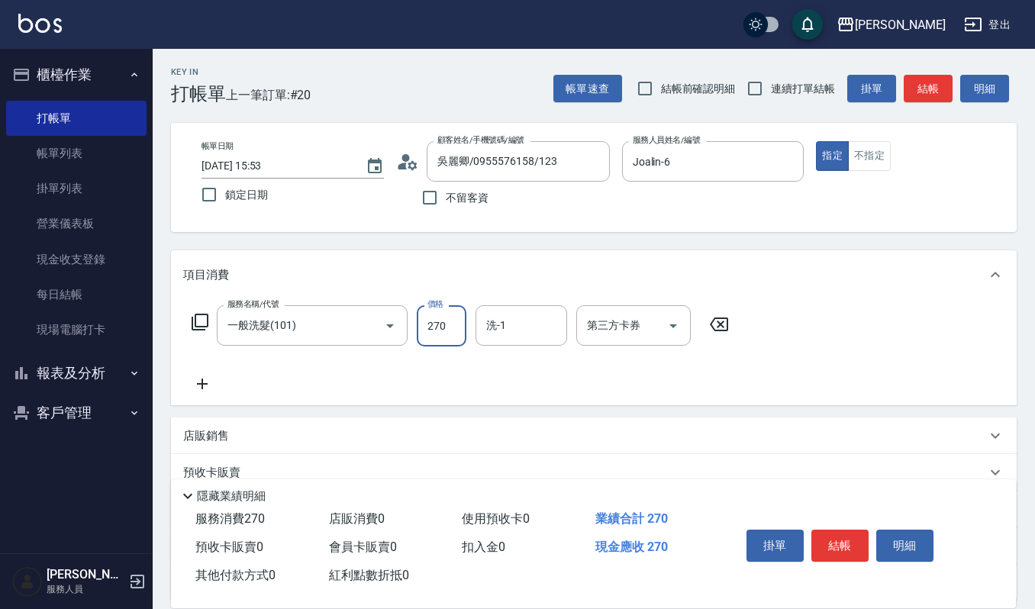
type input "270"
type input "宜芳-22"
click at [849, 563] on div "掛單 結帳 明細" at bounding box center [840, 548] width 199 height 48
click at [847, 548] on button "結帳" at bounding box center [840, 546] width 57 height 32
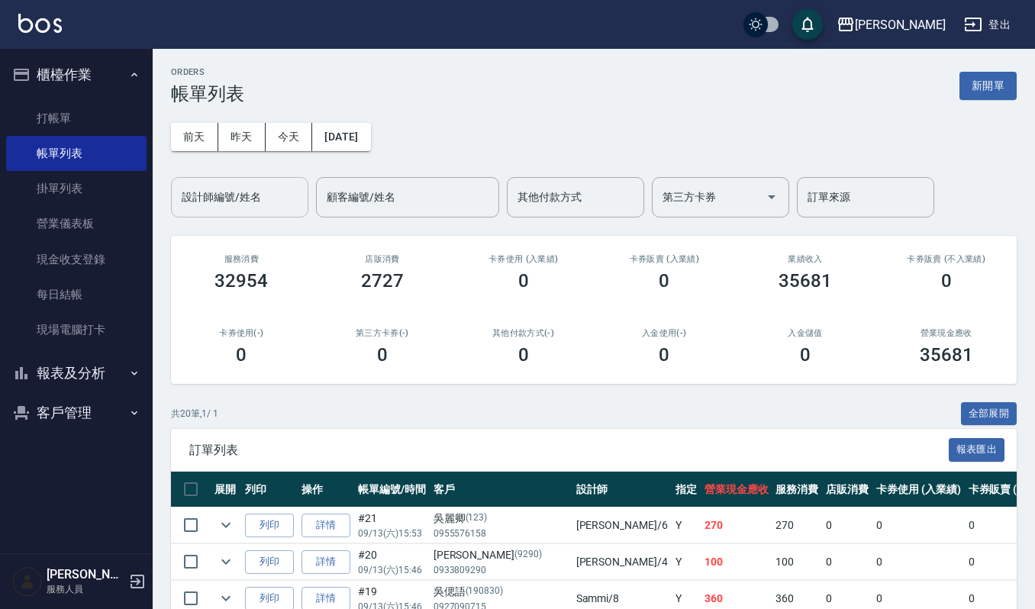
click at [205, 200] on input "設計師編號/姓名" at bounding box center [240, 197] width 124 height 27
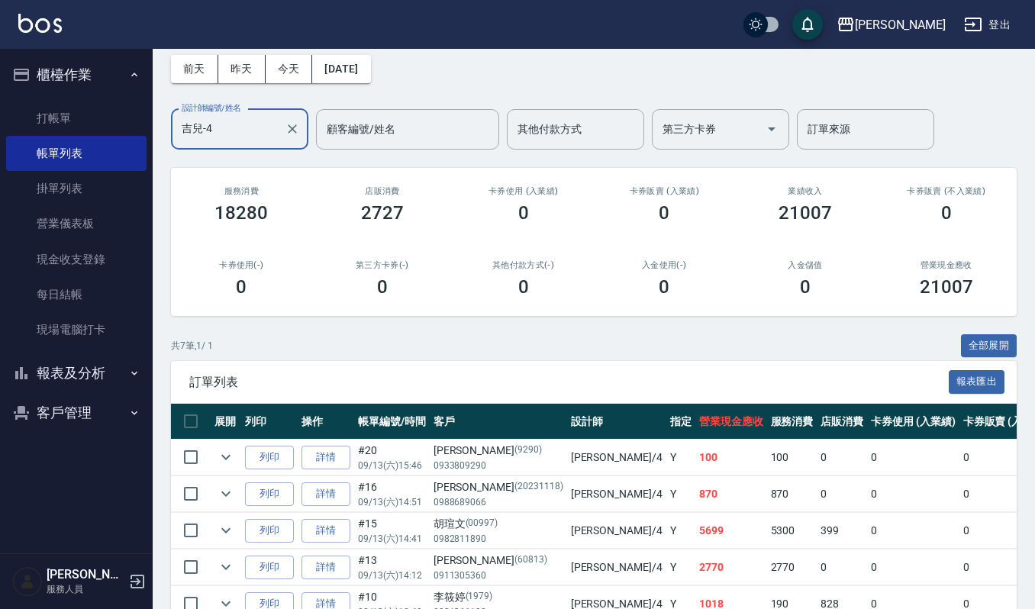
scroll to position [29, 0]
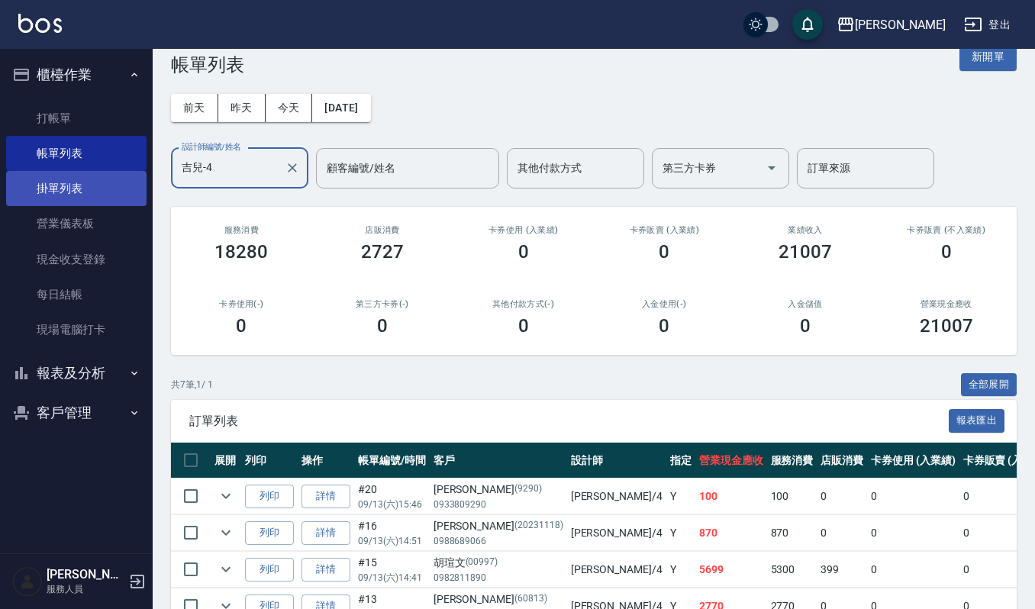
type input "吉兒-4"
click at [95, 193] on link "掛單列表" at bounding box center [76, 188] width 140 height 35
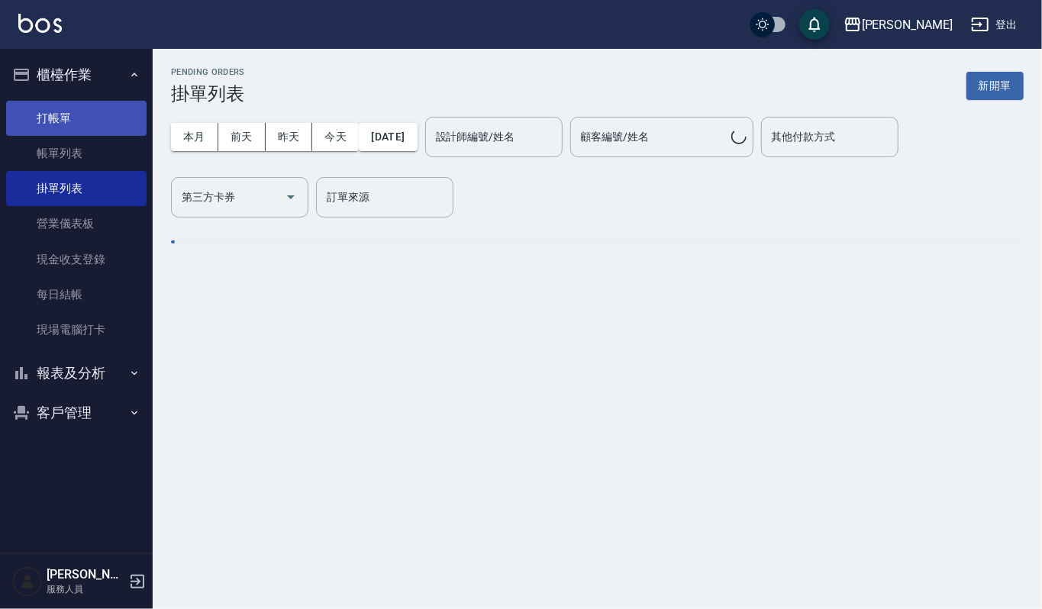
click at [92, 107] on link "打帳單" at bounding box center [76, 118] width 140 height 35
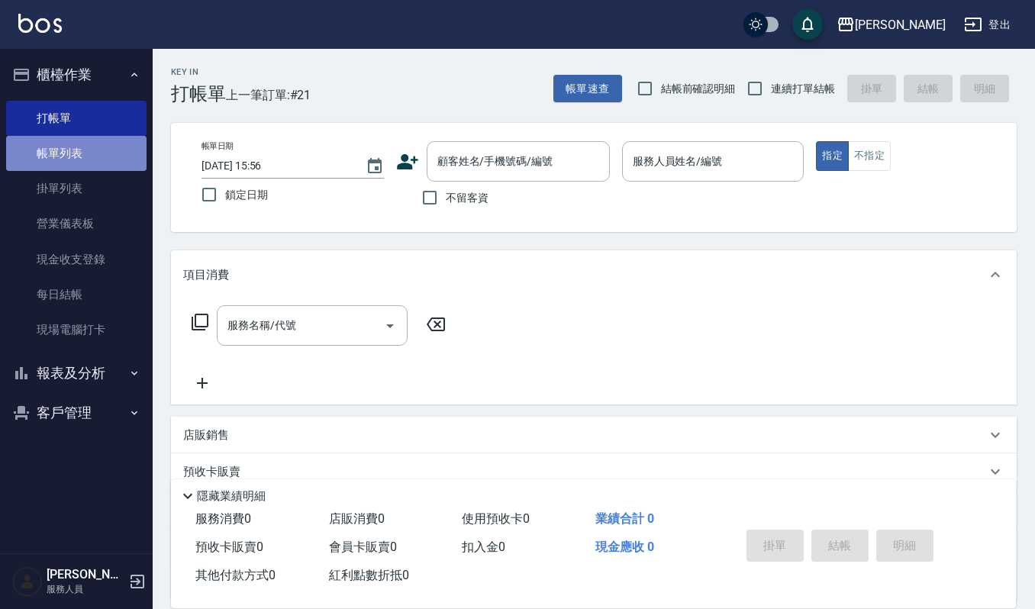
click at [124, 150] on link "帳單列表" at bounding box center [76, 153] width 140 height 35
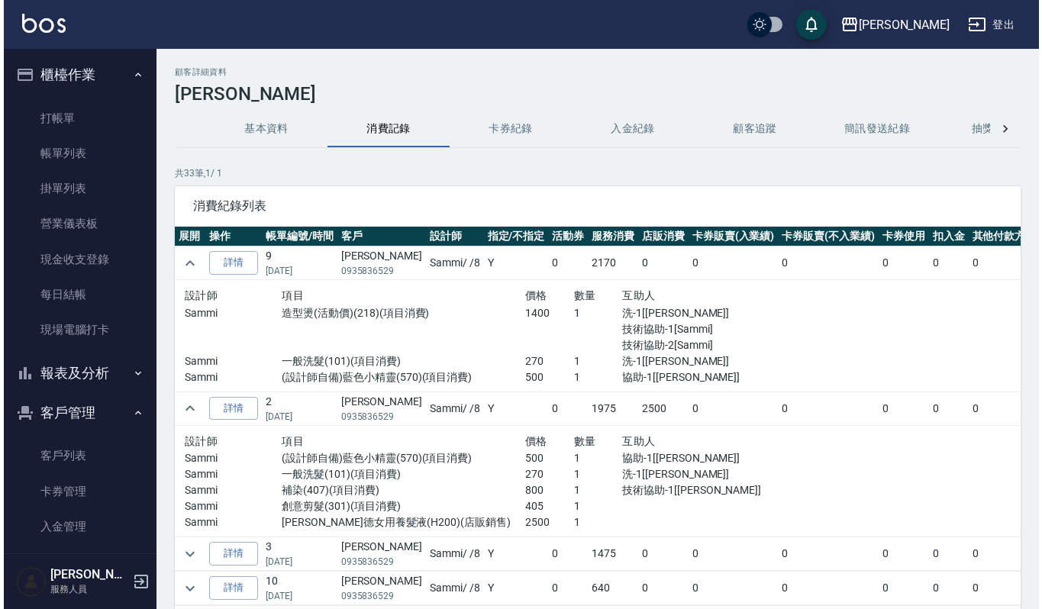
scroll to position [102, 0]
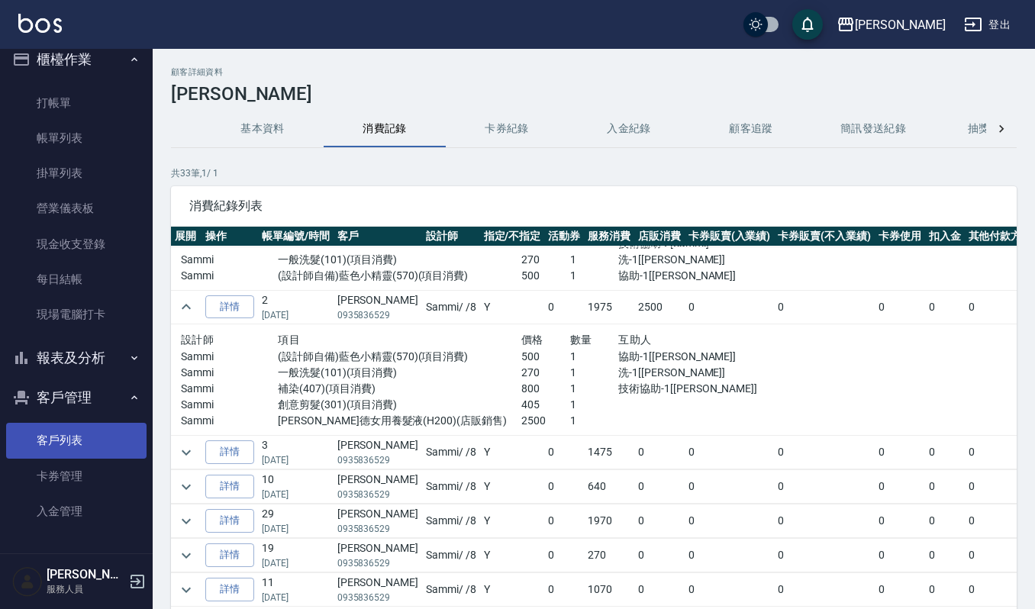
click at [52, 432] on link "客戶列表" at bounding box center [76, 440] width 140 height 35
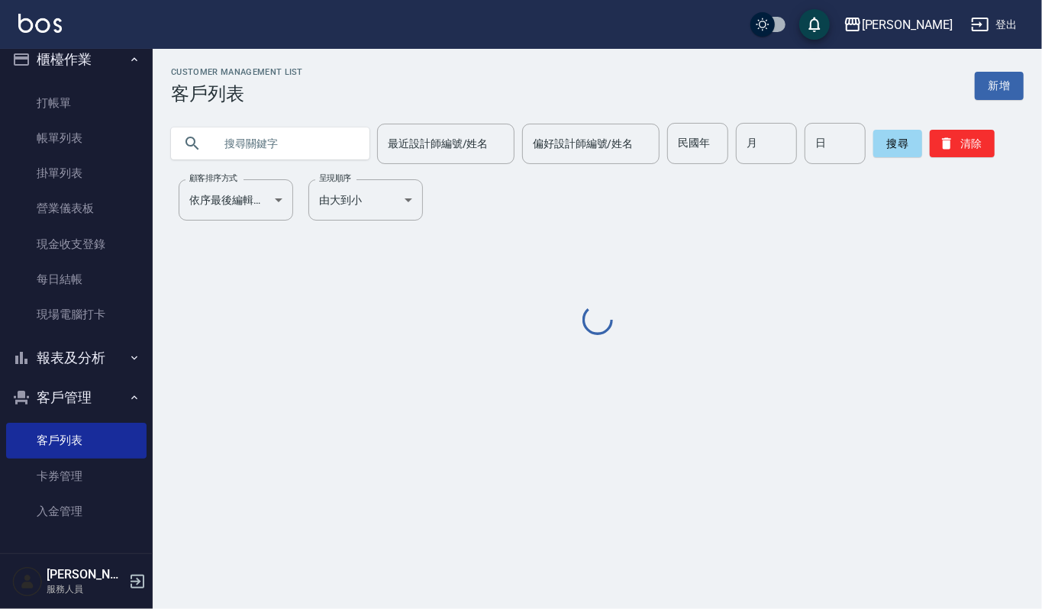
click at [275, 141] on input "text" at bounding box center [286, 143] width 144 height 41
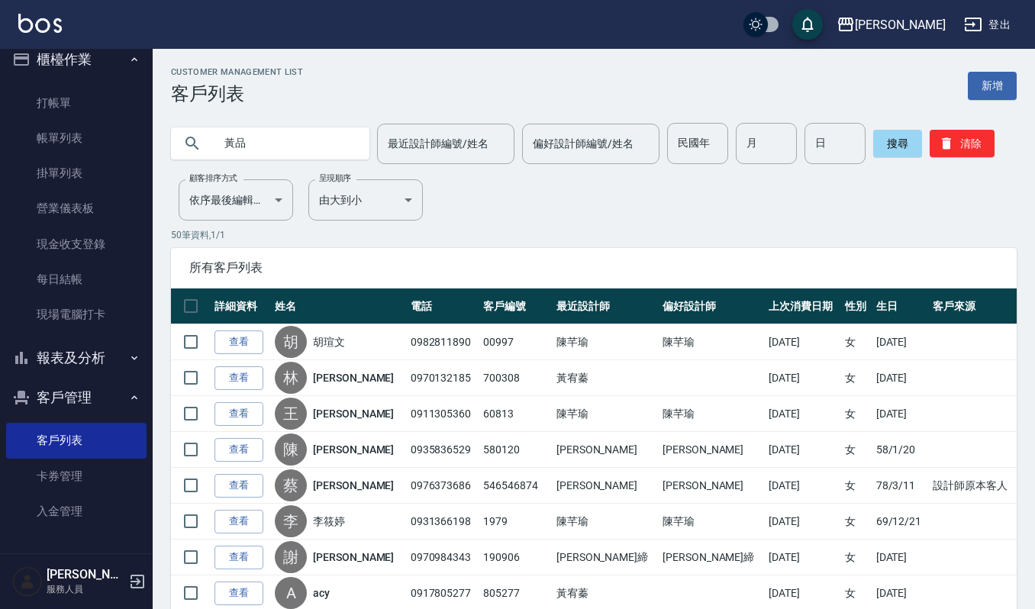
type input "黃品"
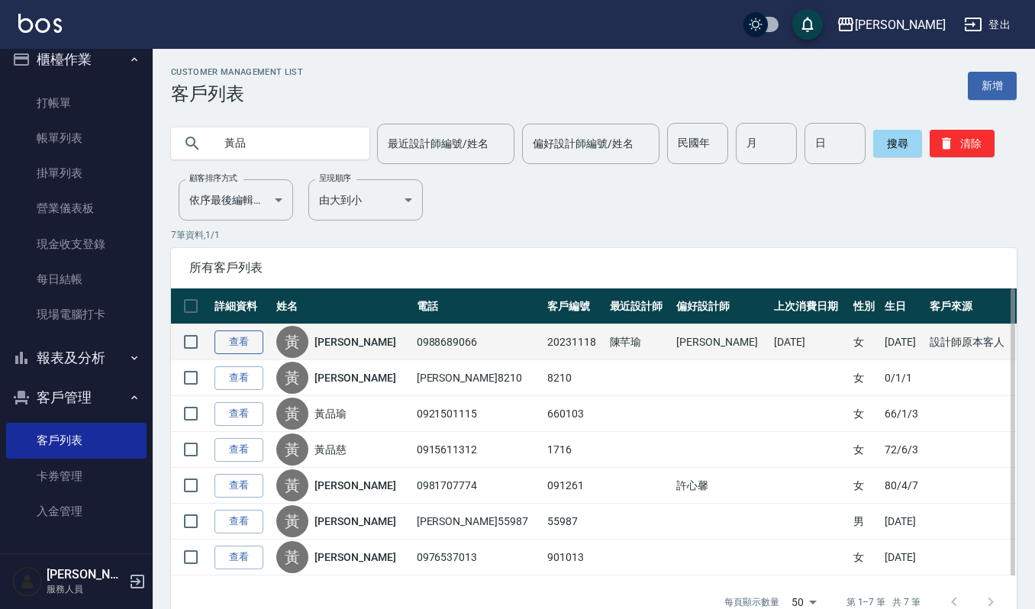
click at [243, 342] on link "查看" at bounding box center [239, 343] width 49 height 24
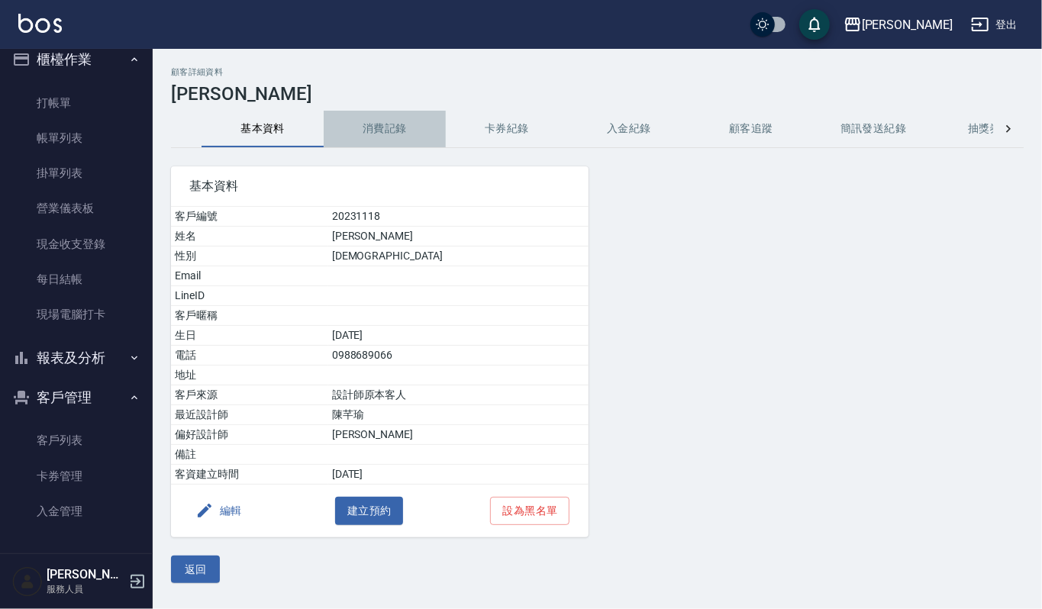
click at [414, 141] on button "消費記錄" at bounding box center [385, 129] width 122 height 37
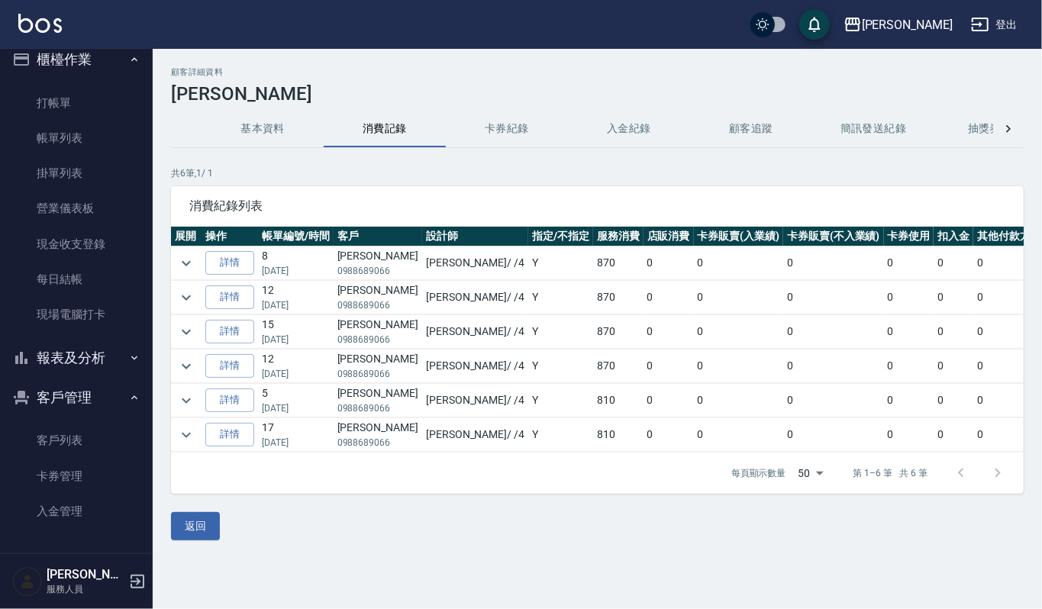
click at [276, 131] on button "基本資料" at bounding box center [263, 129] width 122 height 37
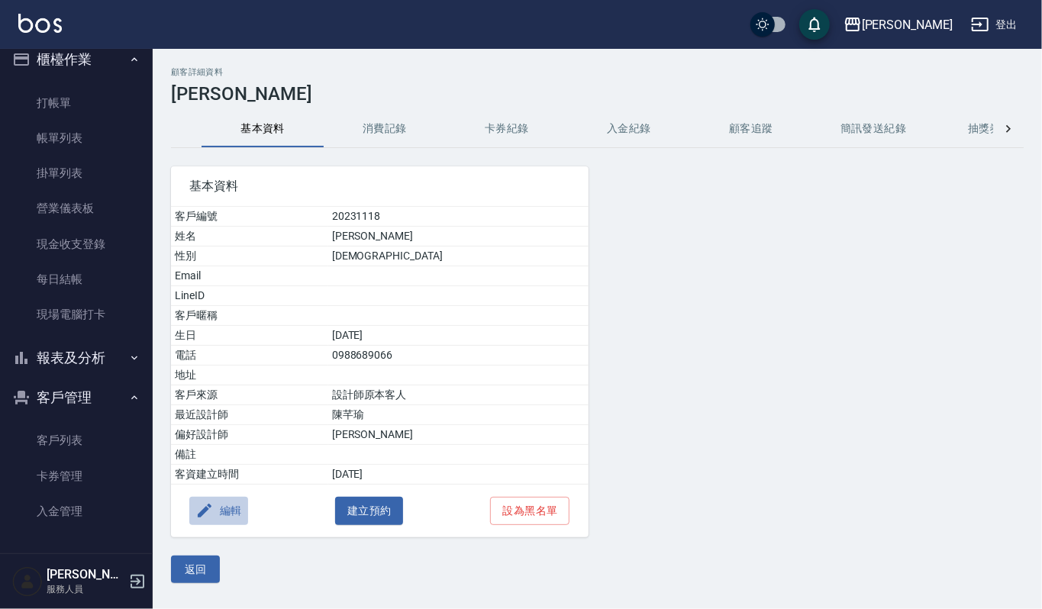
click at [234, 510] on button "編輯" at bounding box center [218, 511] width 59 height 28
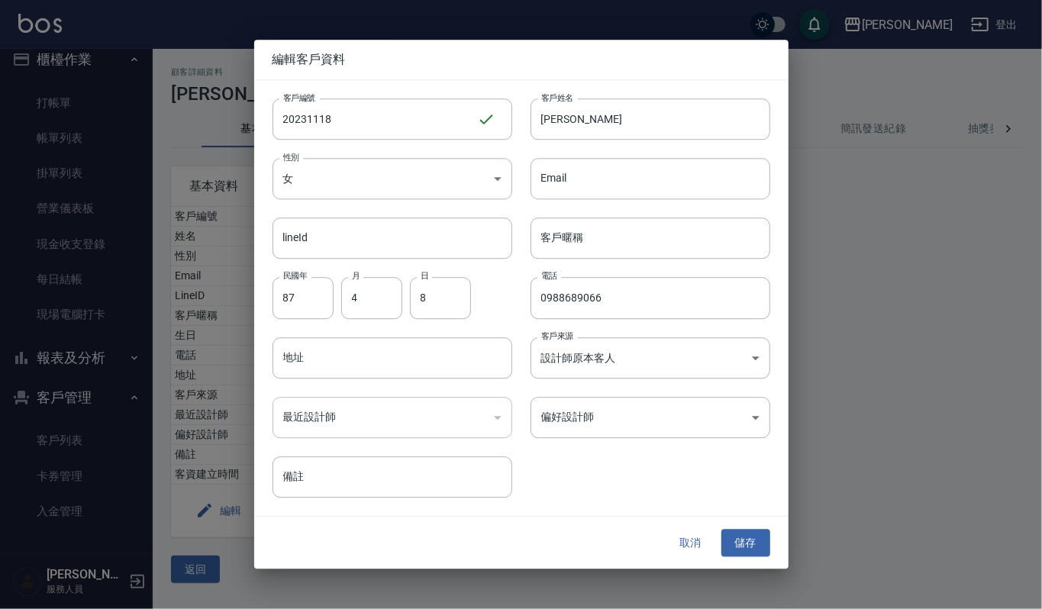
click at [687, 535] on button "取消" at bounding box center [691, 543] width 49 height 28
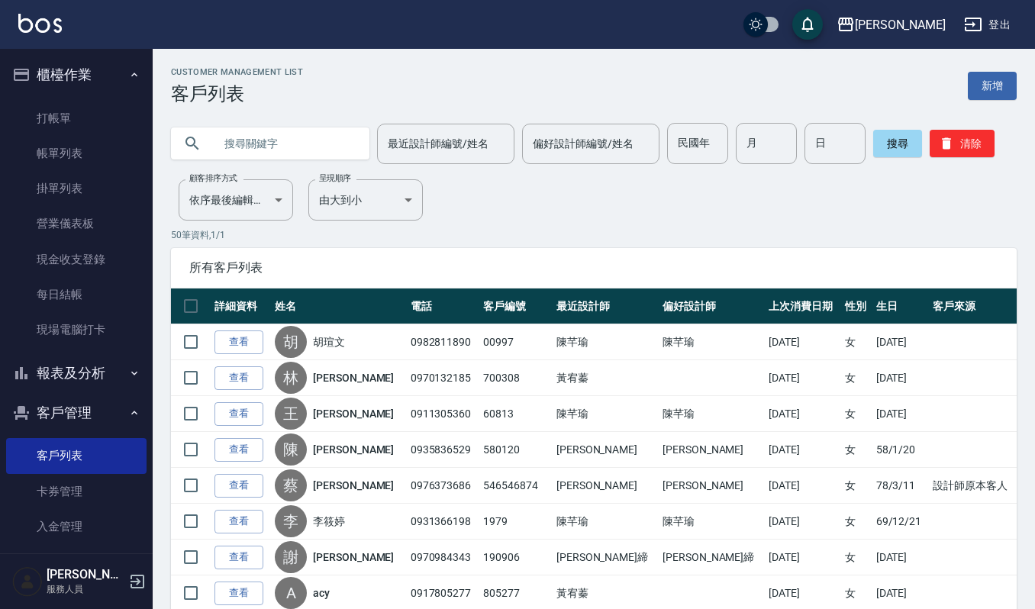
scroll to position [15, 0]
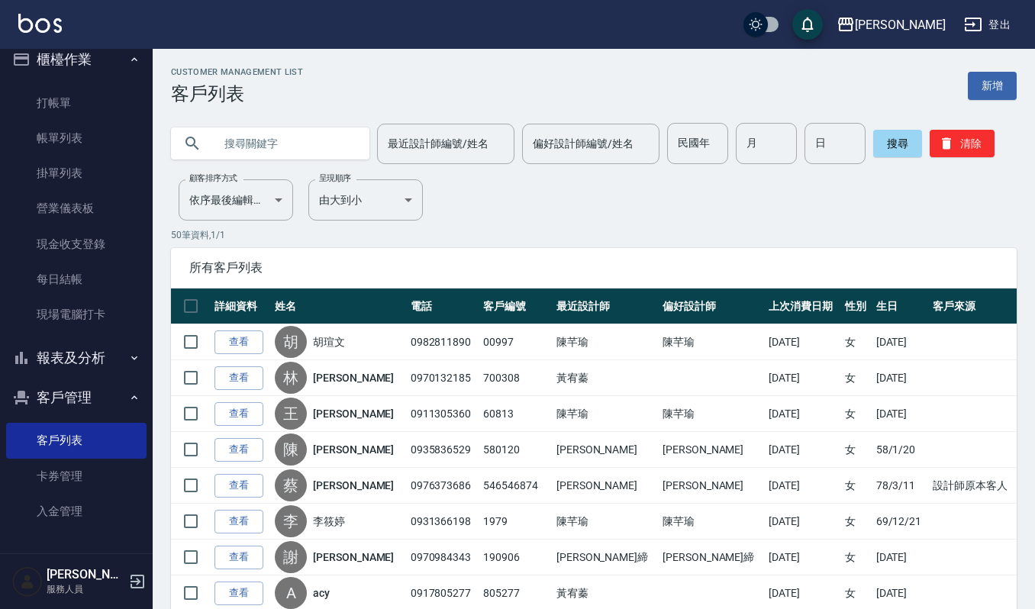
click at [232, 141] on input "text" at bounding box center [286, 143] width 144 height 41
type input "681015"
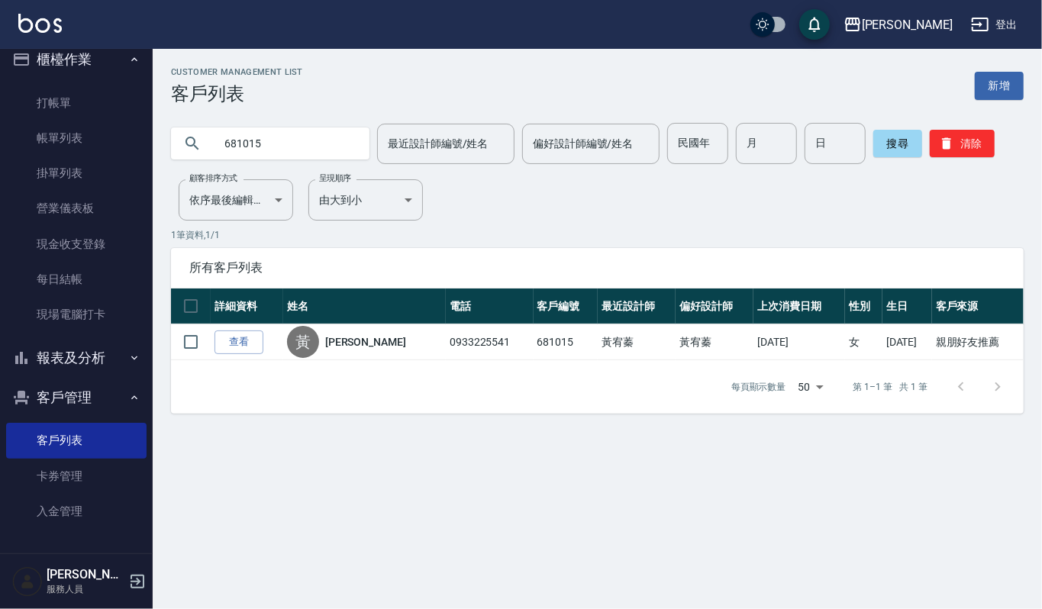
drag, startPoint x: 238, startPoint y: 343, endPoint x: 261, endPoint y: 312, distance: 38.8
click at [238, 343] on link "查看" at bounding box center [239, 343] width 49 height 24
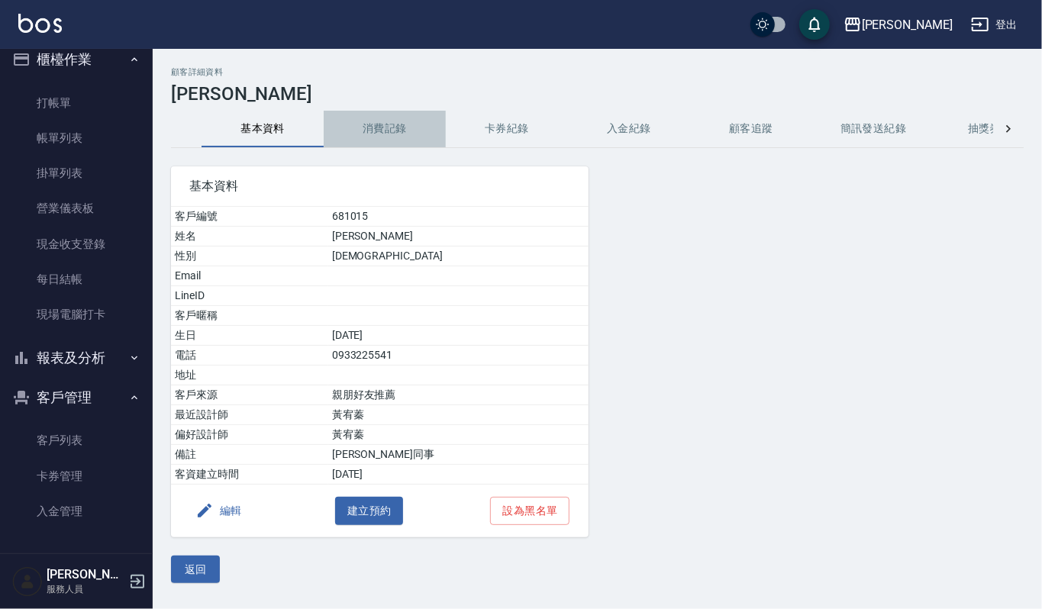
click at [400, 126] on button "消費記錄" at bounding box center [385, 129] width 122 height 37
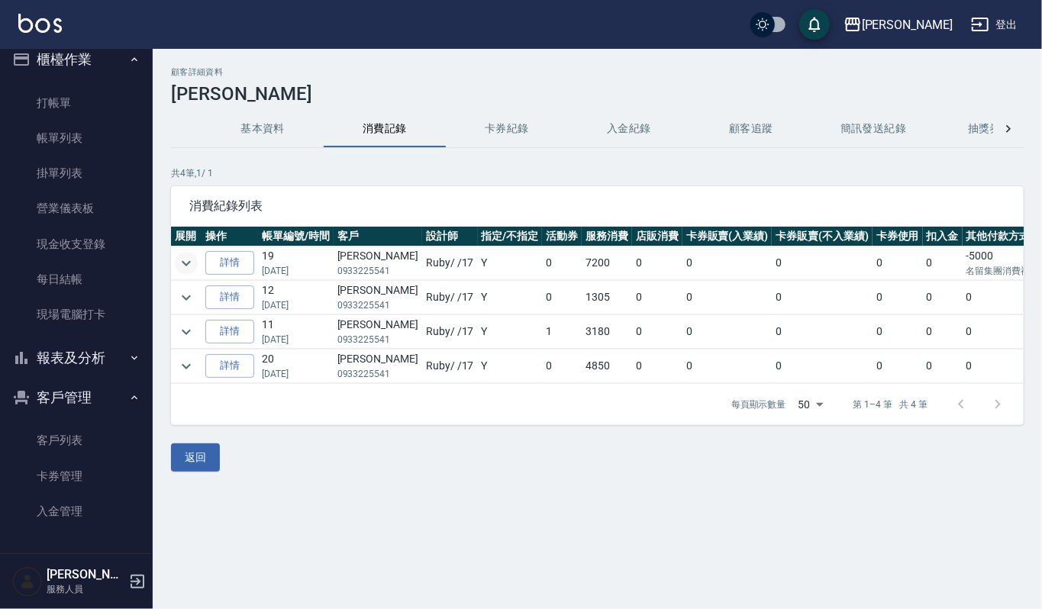
click at [194, 270] on icon "expand row" at bounding box center [186, 263] width 18 height 18
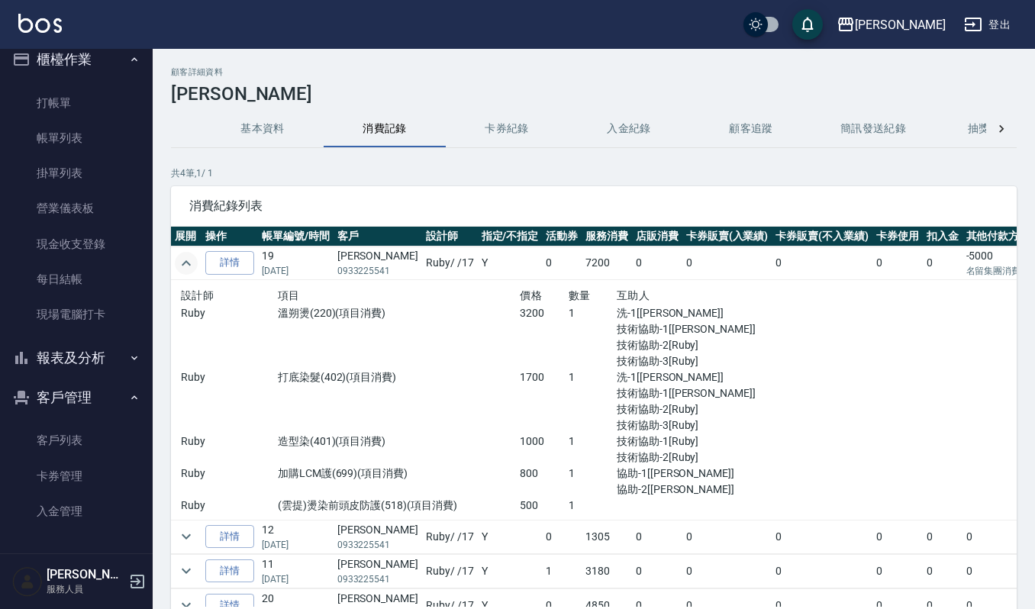
click at [190, 550] on td at bounding box center [186, 537] width 31 height 34
click at [181, 538] on icon "expand row" at bounding box center [186, 537] width 18 height 18
